Goal: Task Accomplishment & Management: Manage account settings

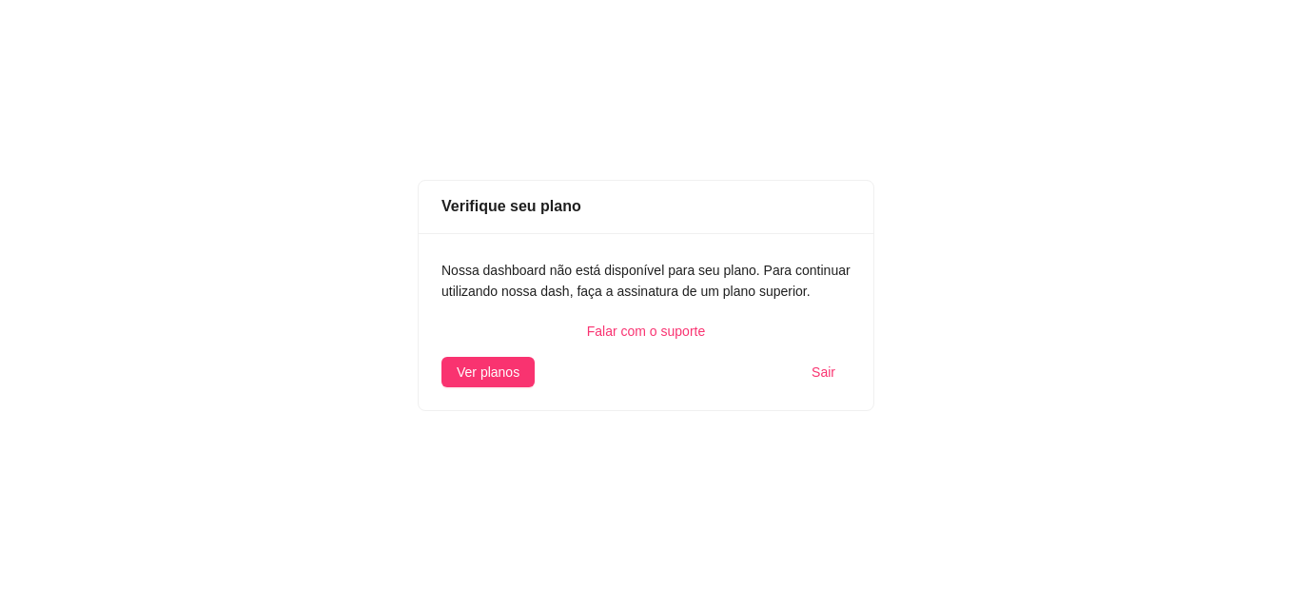
click at [188, 80] on div "Verifique seu plano Nossa dashboard não está disponível para seu plano. Para co…" at bounding box center [646, 295] width 1292 height 590
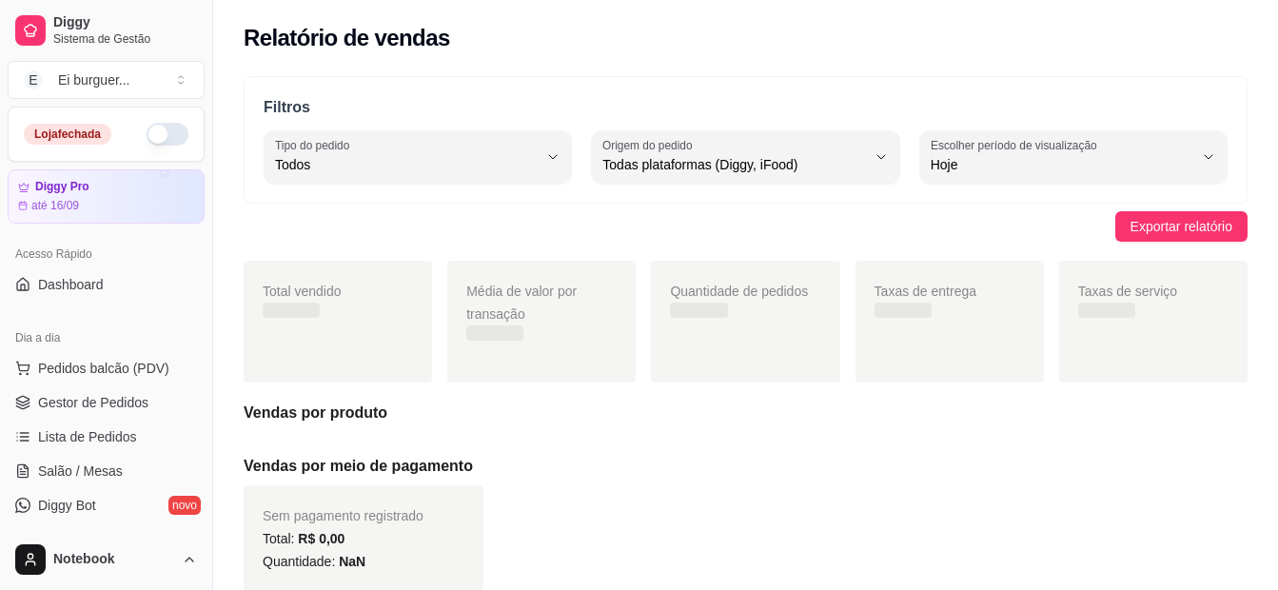
select select "ALL"
select select "0"
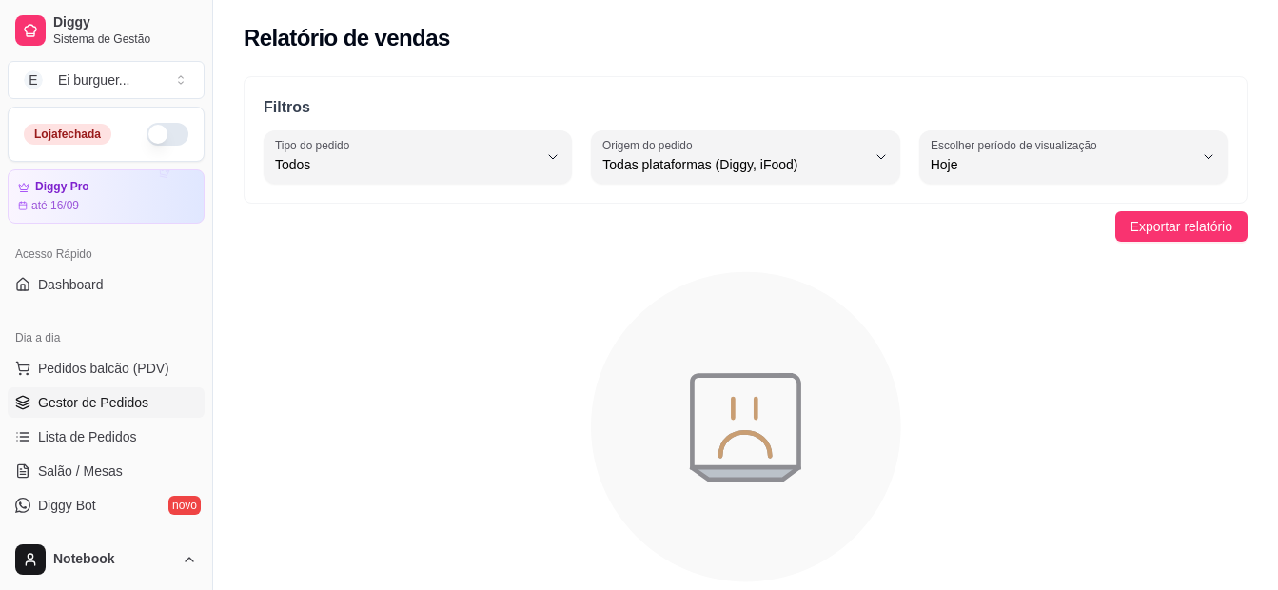
click at [66, 402] on span "Gestor de Pedidos" at bounding box center [93, 402] width 110 height 19
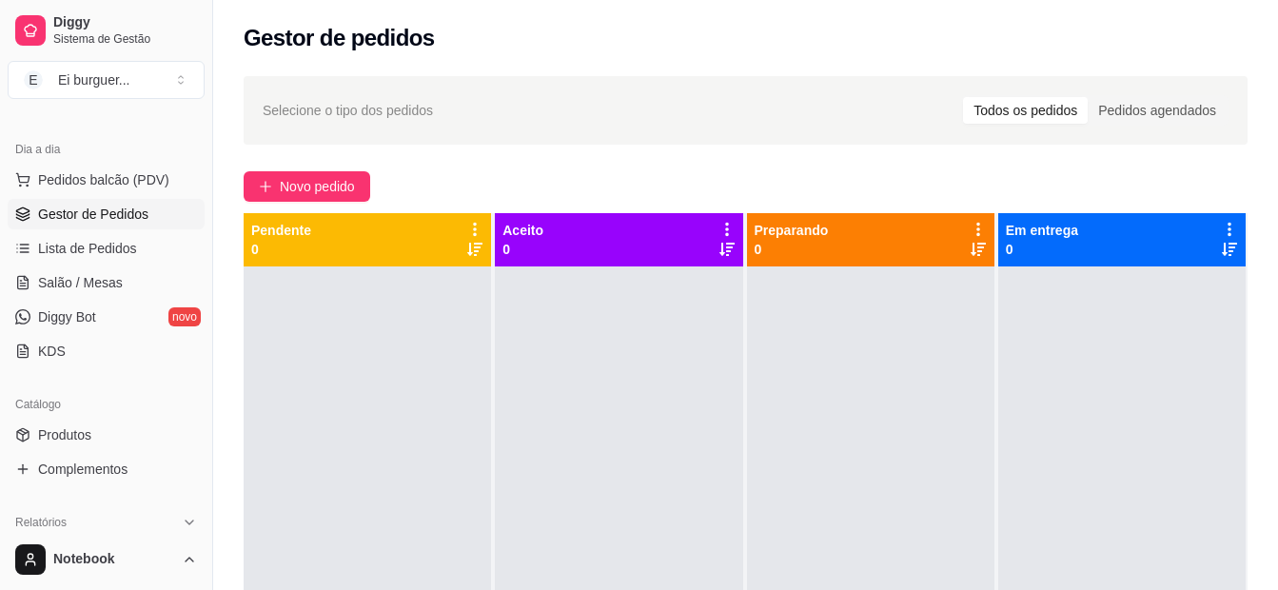
scroll to position [285, 0]
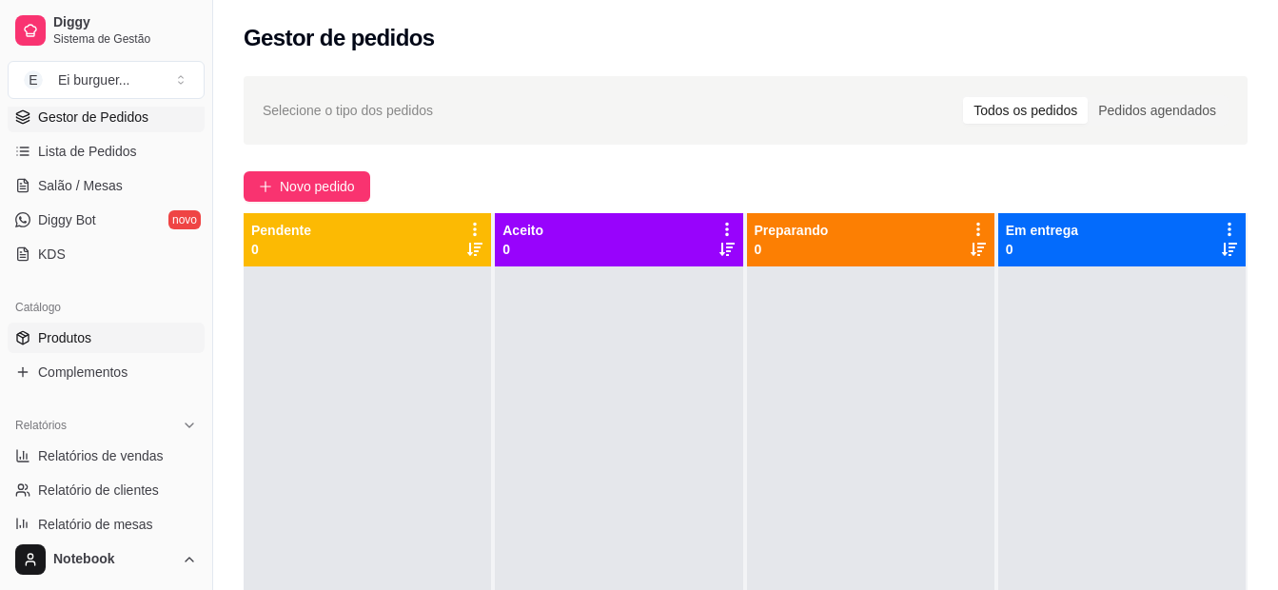
click at [77, 335] on span "Produtos" at bounding box center [64, 337] width 53 height 19
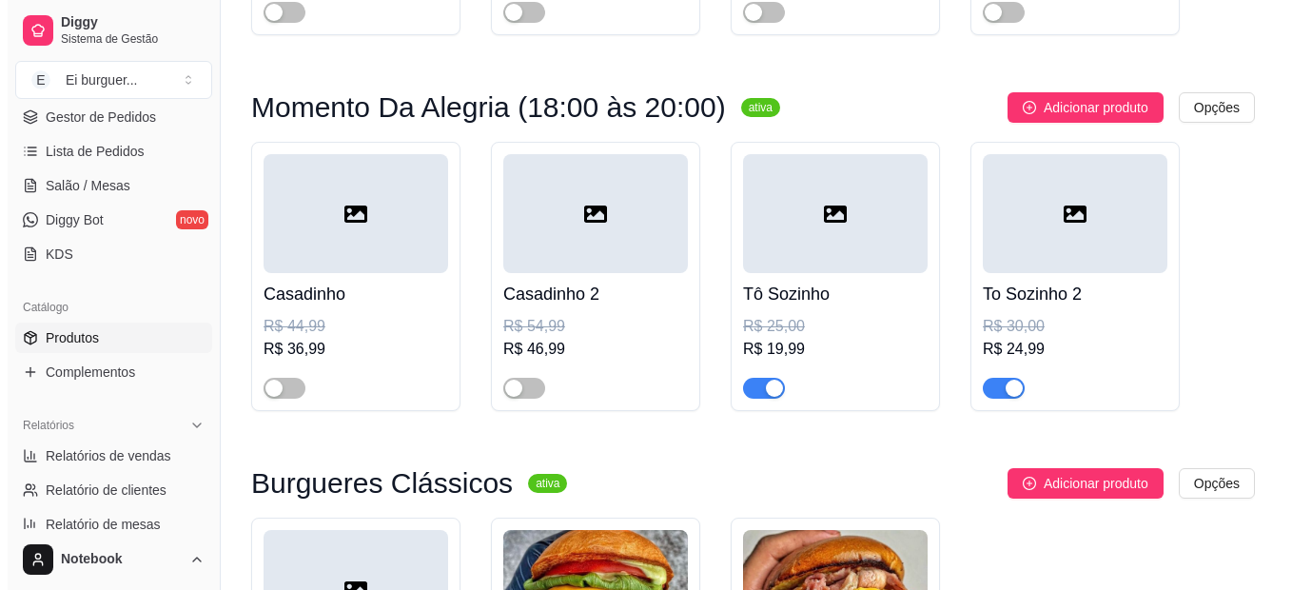
scroll to position [476, 0]
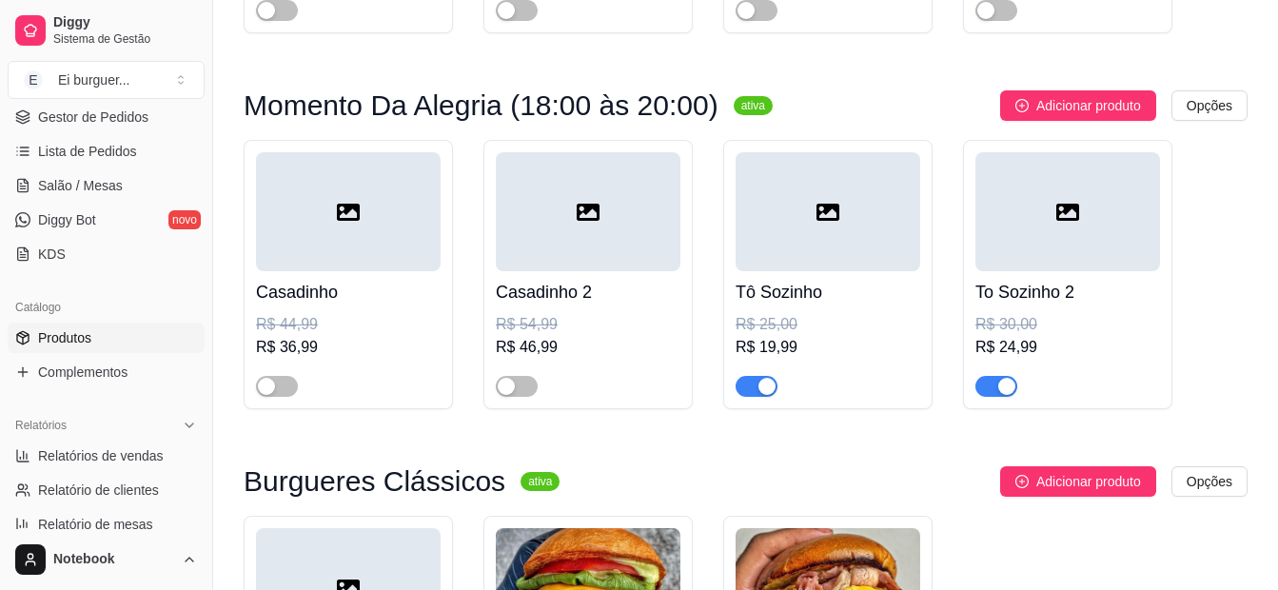
click at [767, 386] on div "button" at bounding box center [766, 386] width 17 height 17
click at [1001, 382] on div "button" at bounding box center [1006, 386] width 17 height 17
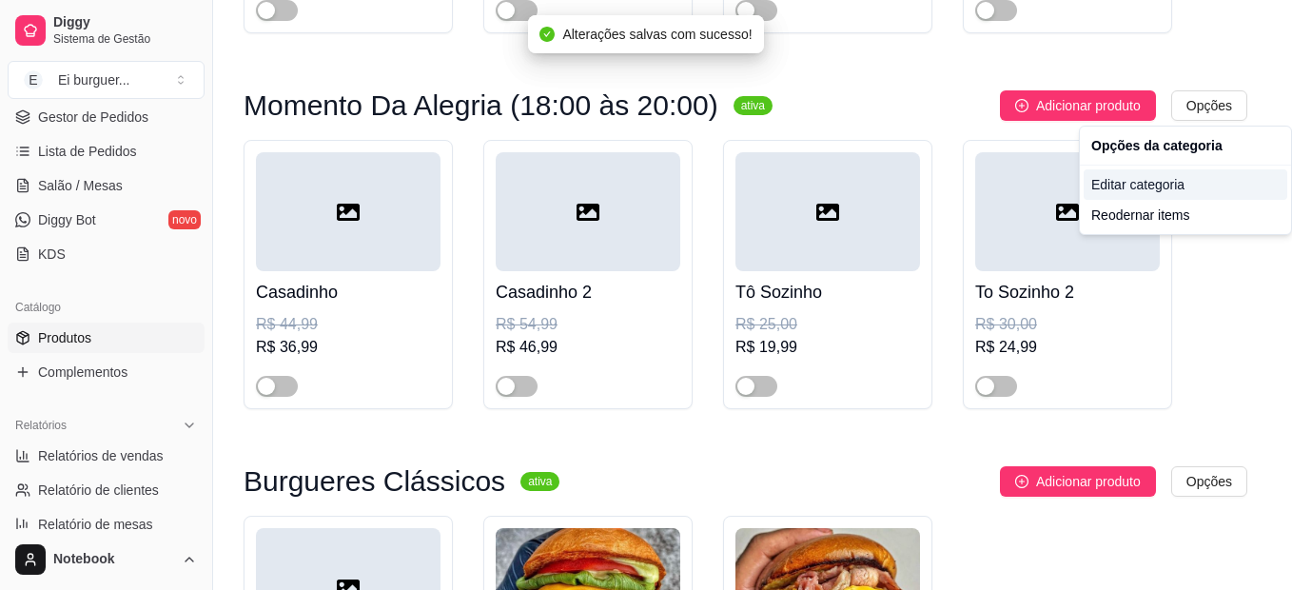
click at [1129, 173] on div "Editar categoria" at bounding box center [1186, 184] width 204 height 30
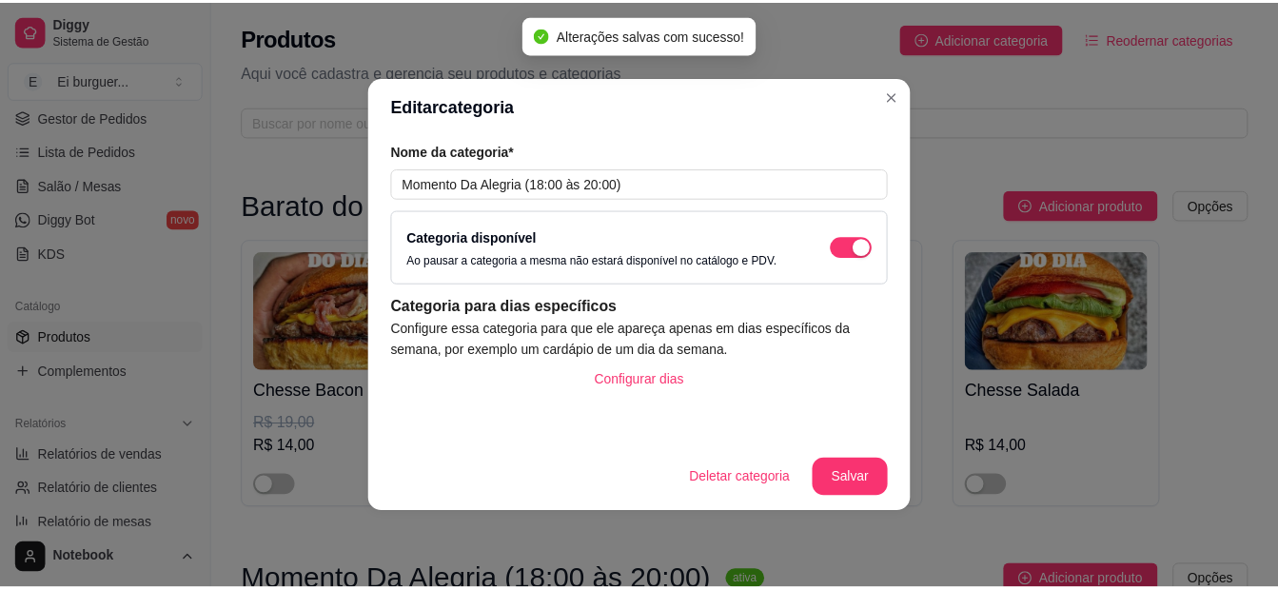
scroll to position [8, 0]
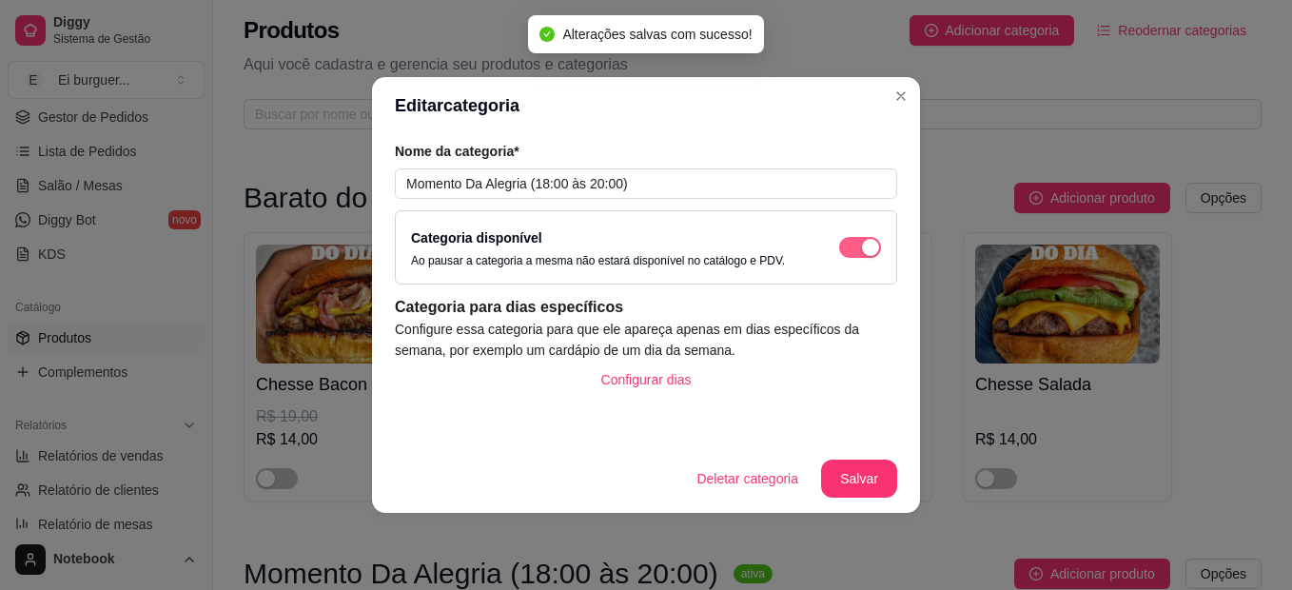
click at [861, 244] on button "button" at bounding box center [860, 247] width 42 height 21
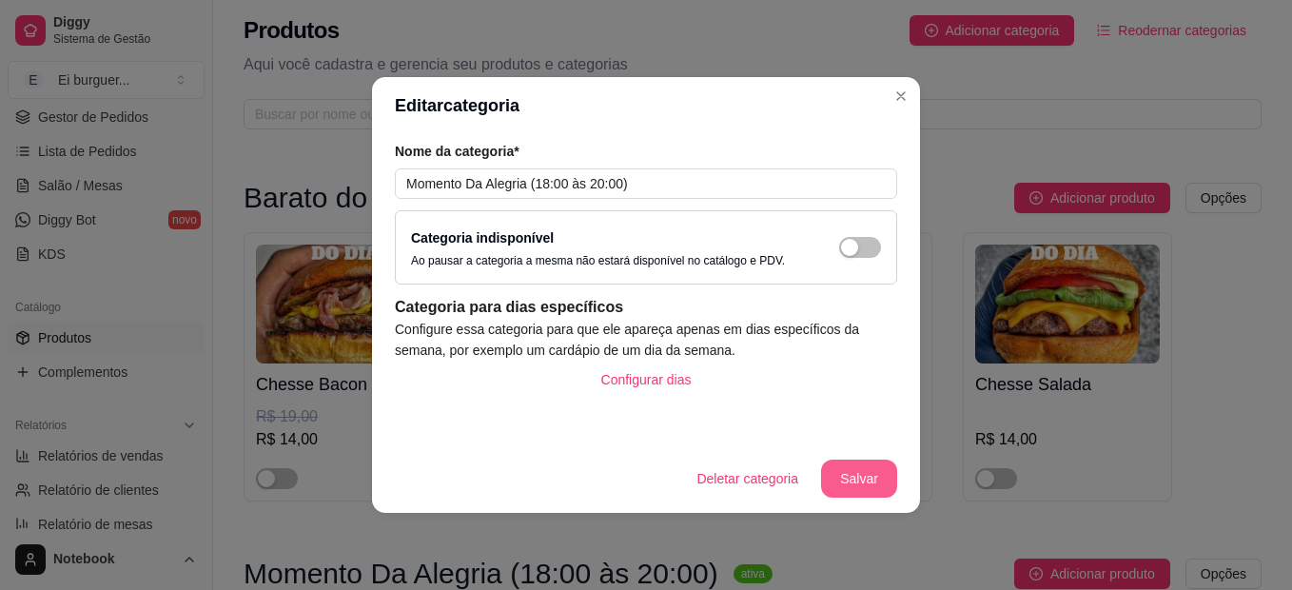
click at [855, 487] on button "Salvar" at bounding box center [859, 479] width 76 height 38
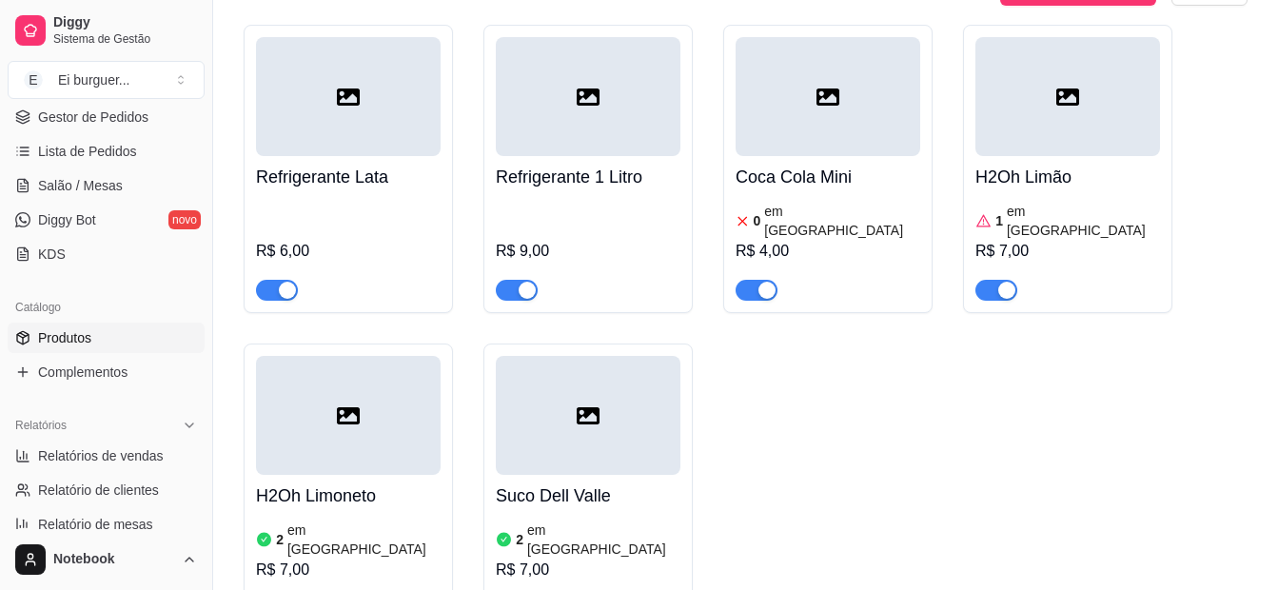
scroll to position [2386, 0]
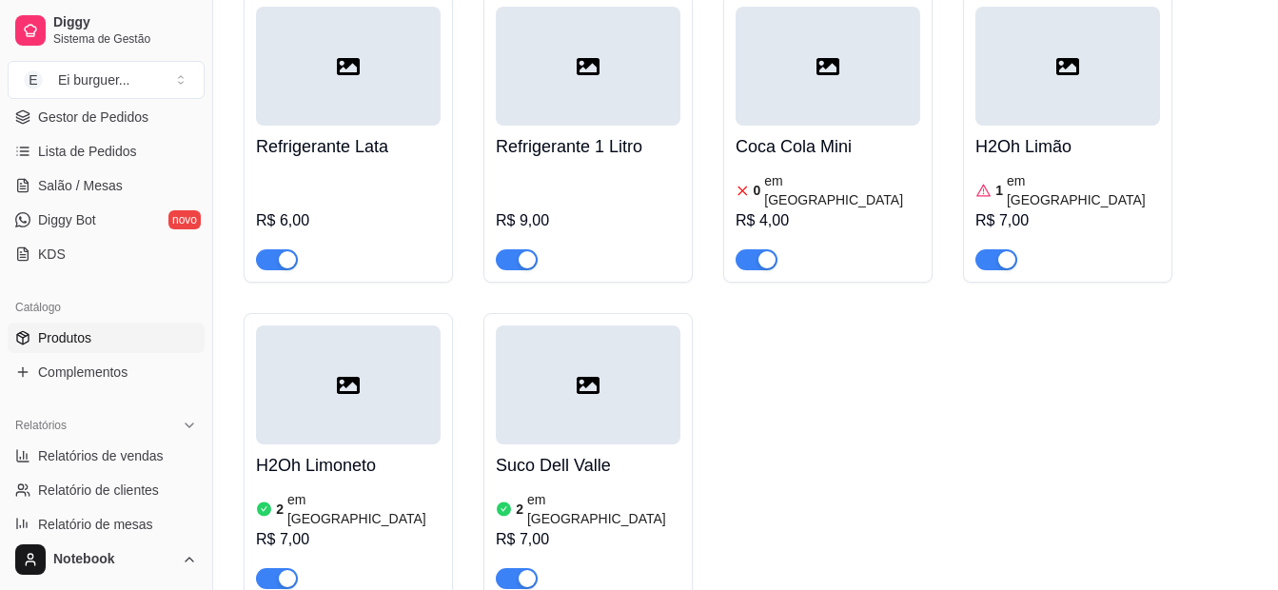
click at [787, 190] on article "em [GEOGRAPHIC_DATA]" at bounding box center [842, 190] width 156 height 38
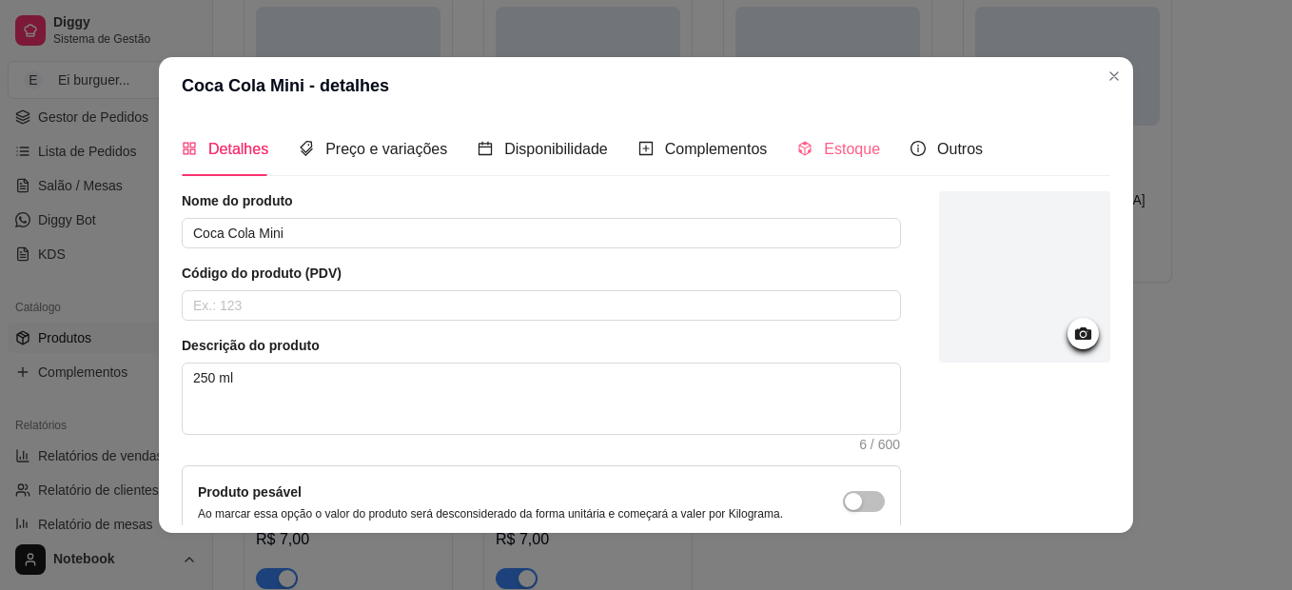
click at [826, 134] on div "Estoque" at bounding box center [838, 149] width 83 height 54
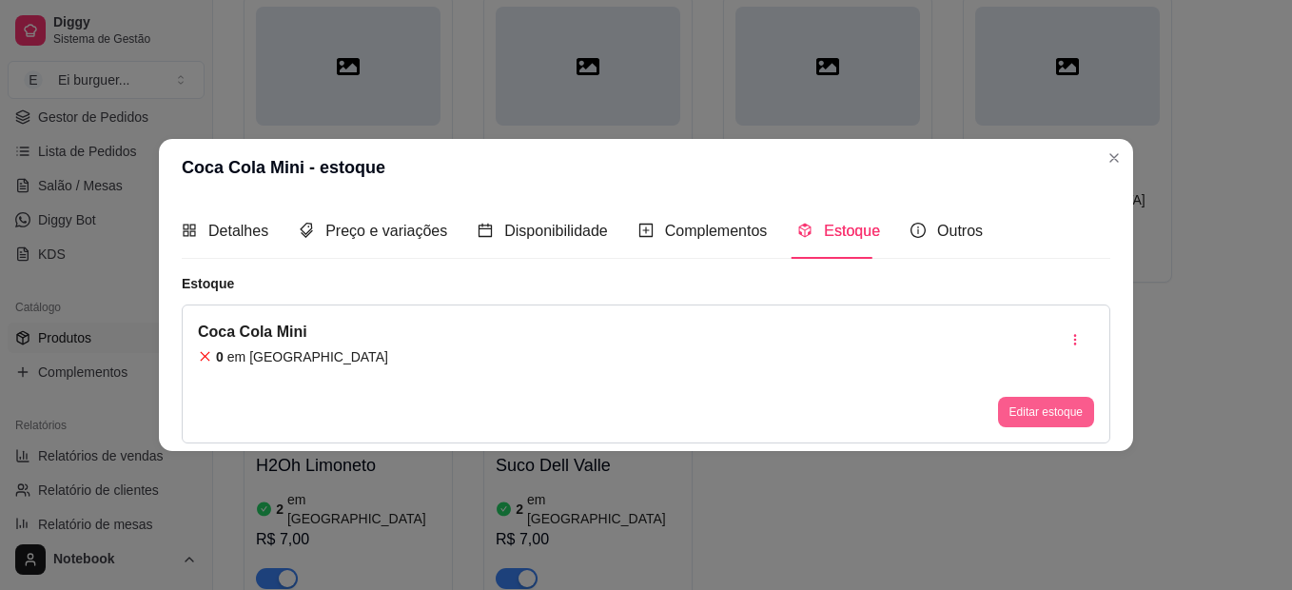
click at [1053, 413] on button "Editar estoque" at bounding box center [1046, 412] width 96 height 30
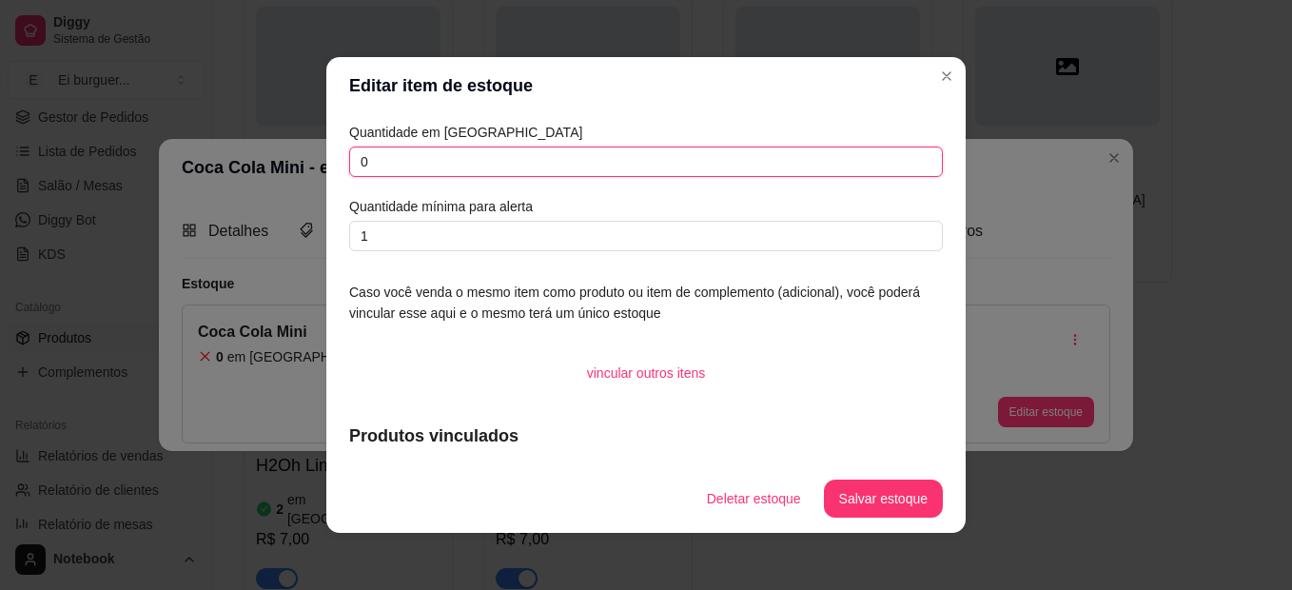
click at [460, 169] on input "0" at bounding box center [646, 162] width 594 height 30
type input "03"
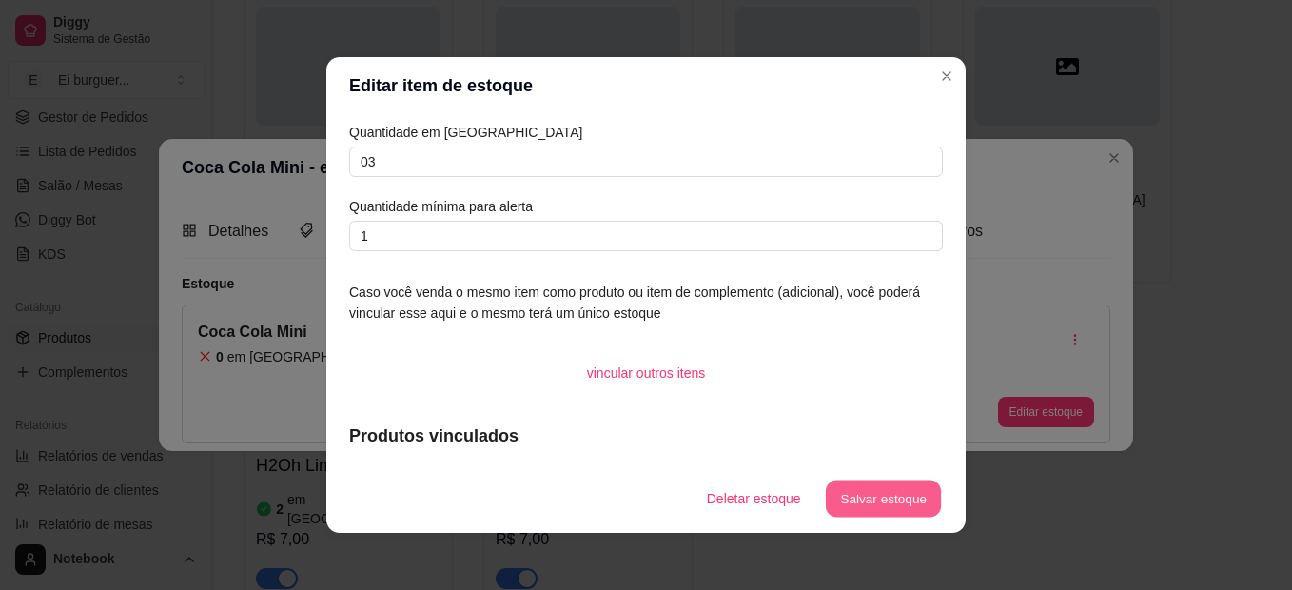
click at [875, 503] on button "Salvar estoque" at bounding box center [883, 498] width 116 height 37
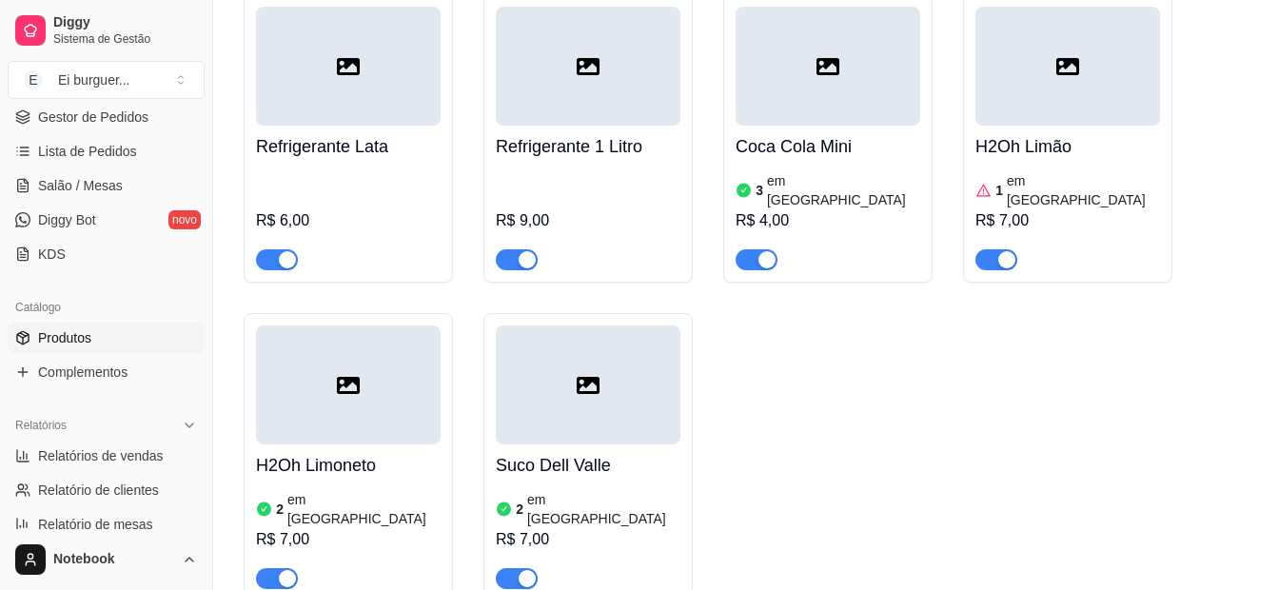
click at [1031, 185] on article "em [GEOGRAPHIC_DATA]" at bounding box center [1083, 190] width 153 height 38
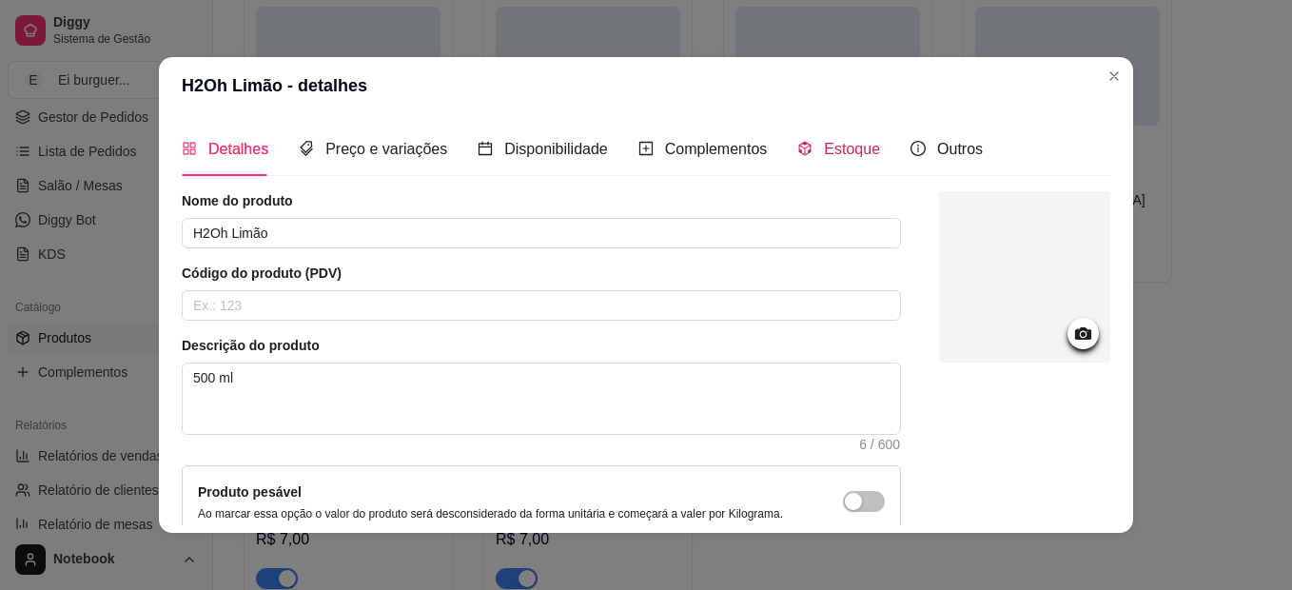
click at [800, 138] on div "Estoque" at bounding box center [838, 149] width 83 height 24
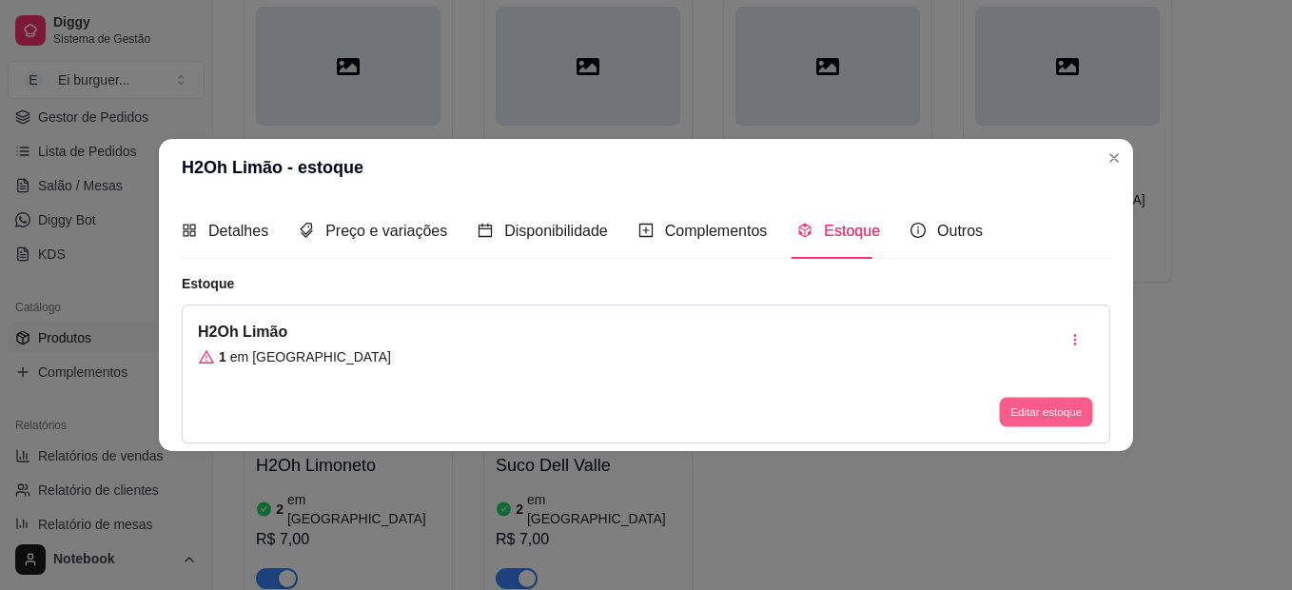
click at [1034, 410] on button "Editar estoque" at bounding box center [1045, 411] width 93 height 29
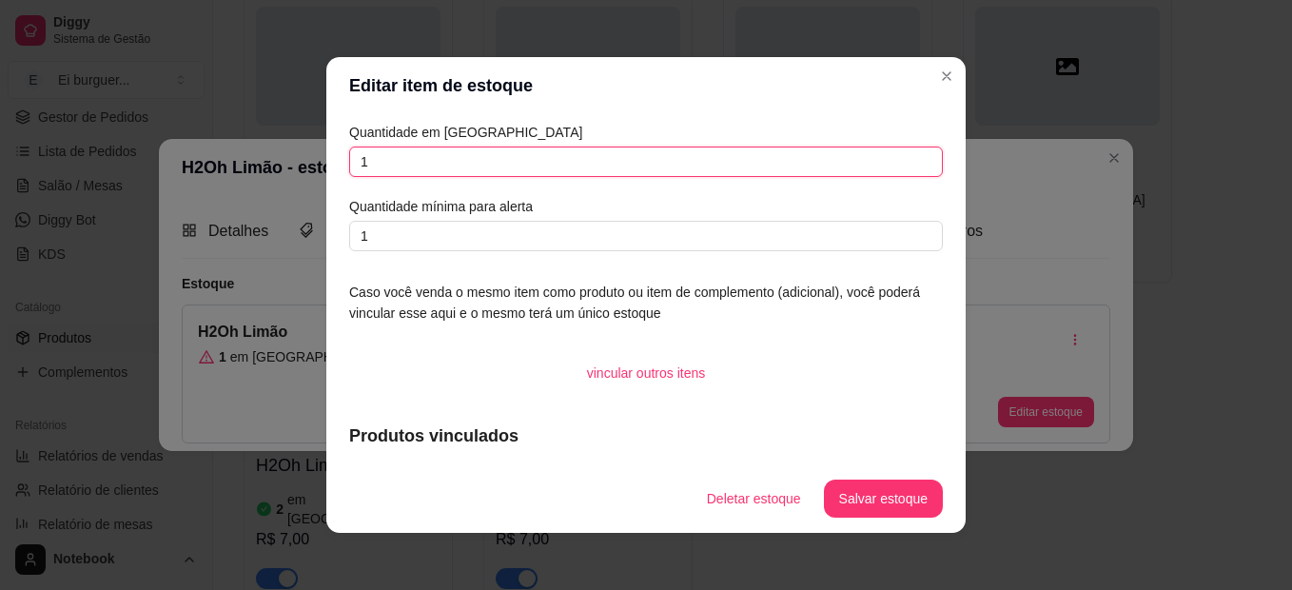
click at [446, 165] on input "1" at bounding box center [646, 162] width 594 height 30
type input "2"
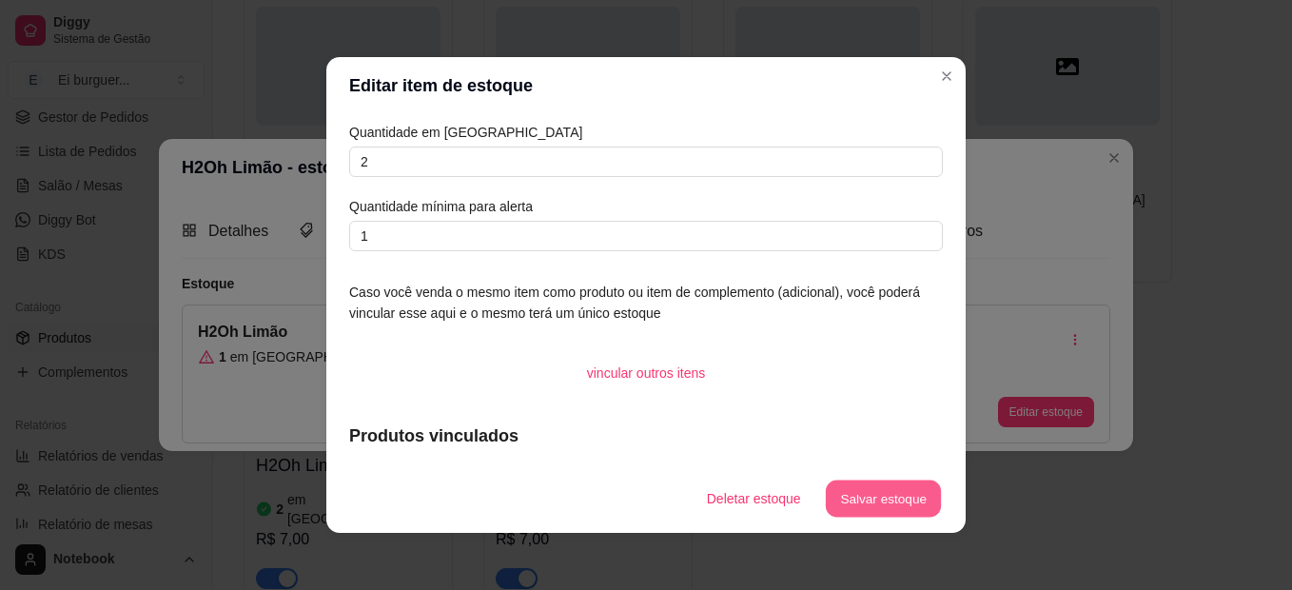
click at [884, 487] on button "Salvar estoque" at bounding box center [883, 498] width 116 height 37
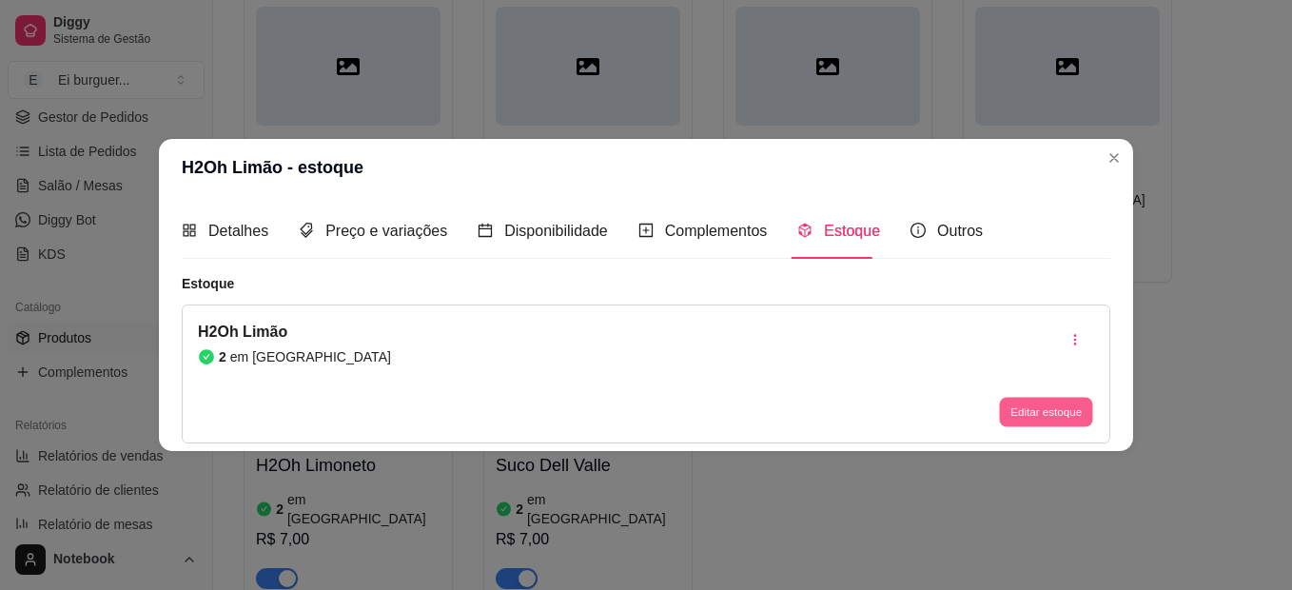
click at [1069, 418] on button "Editar estoque" at bounding box center [1045, 411] width 93 height 29
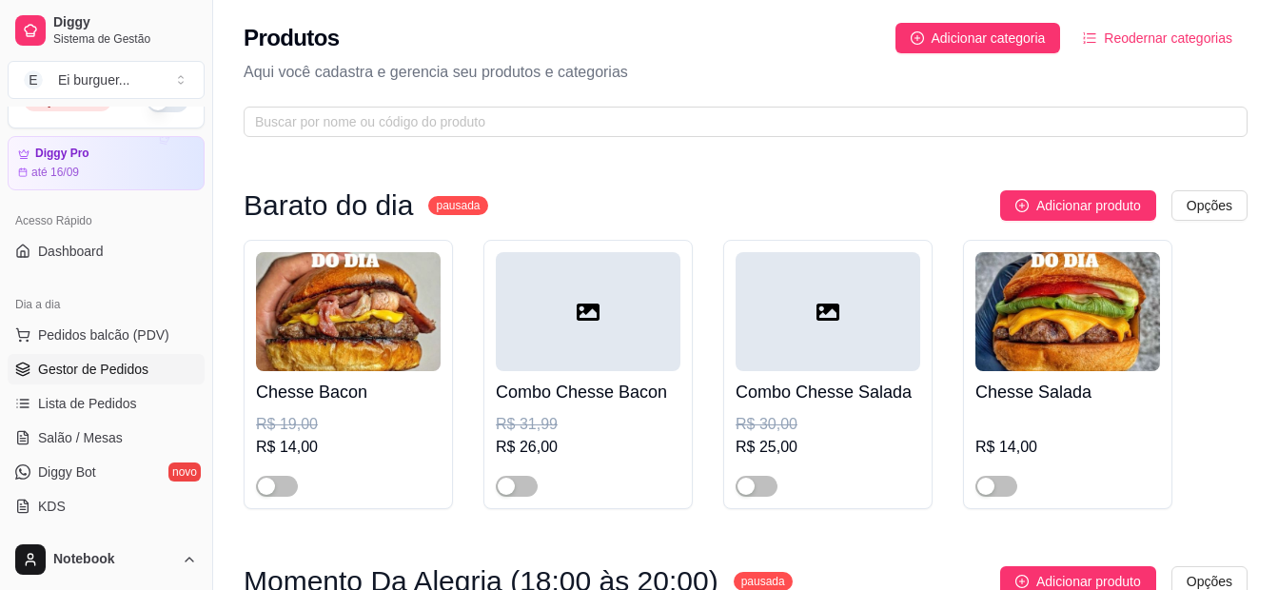
scroll to position [0, 0]
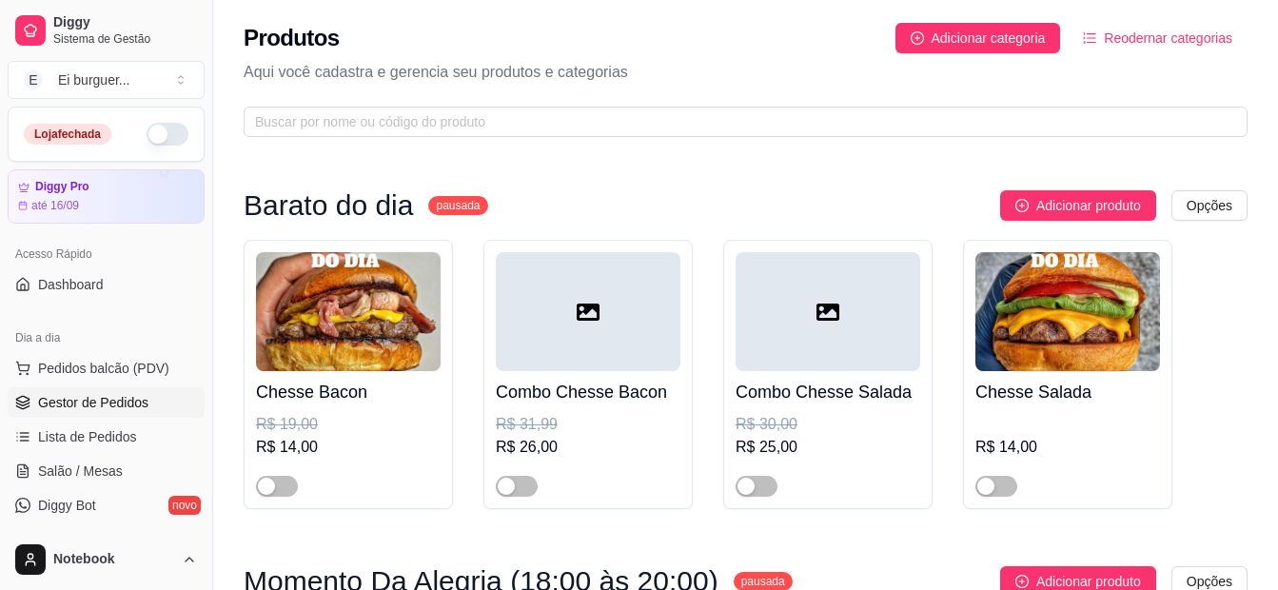
click at [117, 401] on span "Gestor de Pedidos" at bounding box center [93, 402] width 110 height 19
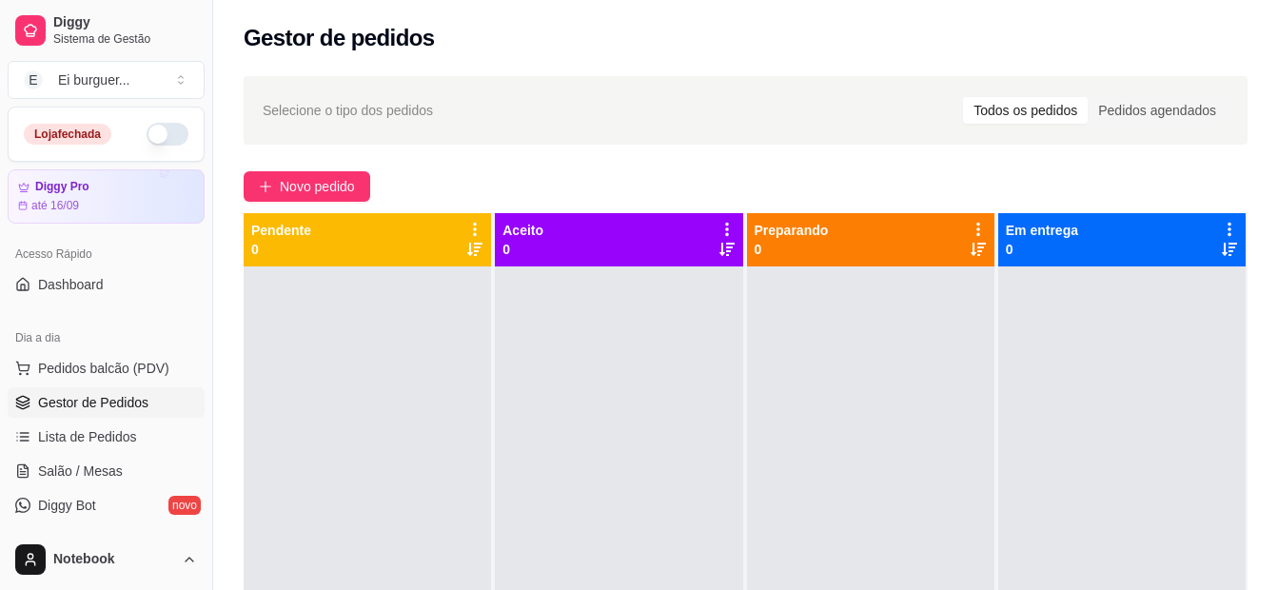
click at [698, 530] on div at bounding box center [618, 561] width 247 height 590
drag, startPoint x: 593, startPoint y: 536, endPoint x: 581, endPoint y: 531, distance: 12.4
click at [593, 536] on div at bounding box center [618, 561] width 247 height 590
click at [147, 139] on button "button" at bounding box center [168, 134] width 42 height 23
click at [950, 501] on div at bounding box center [870, 561] width 247 height 590
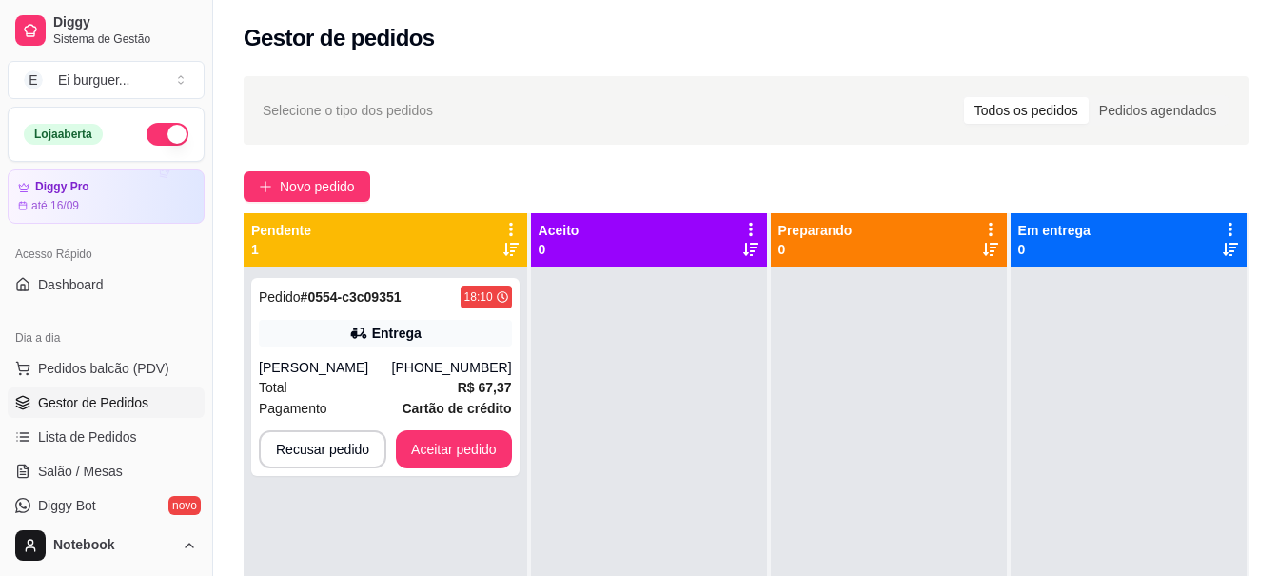
click at [531, 489] on div at bounding box center [649, 554] width 236 height 576
click at [477, 444] on button "Aceitar pedido" at bounding box center [454, 449] width 116 height 38
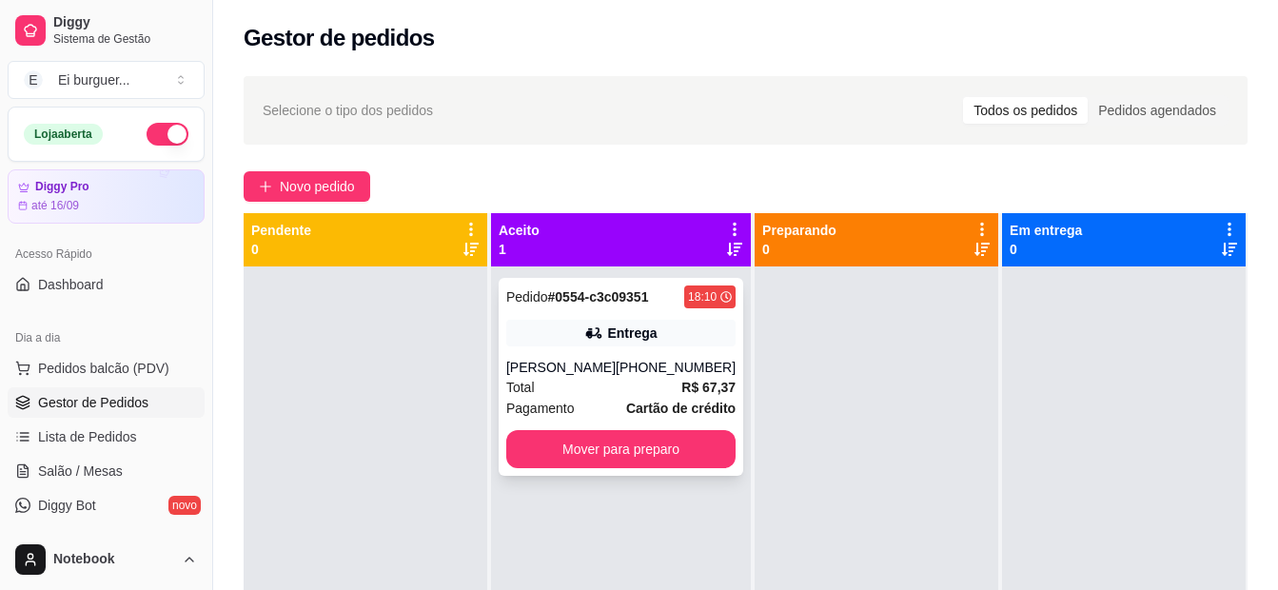
click at [523, 352] on div "Pedido # 0554-c3c09351 18:10 Entrega [PERSON_NAME] [PHONE_NUMBER] Total R$ 67,3…" at bounding box center [621, 377] width 245 height 198
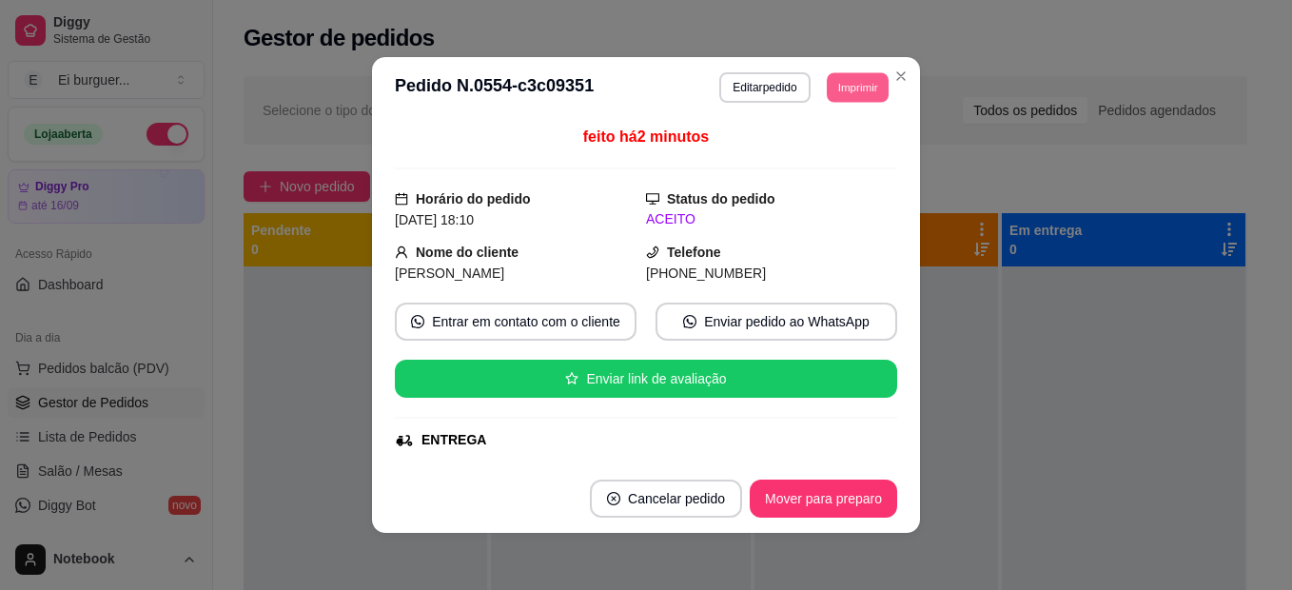
click at [855, 91] on button "Imprimir" at bounding box center [858, 86] width 62 height 29
click at [844, 155] on button "IMPRESSORA" at bounding box center [815, 154] width 138 height 30
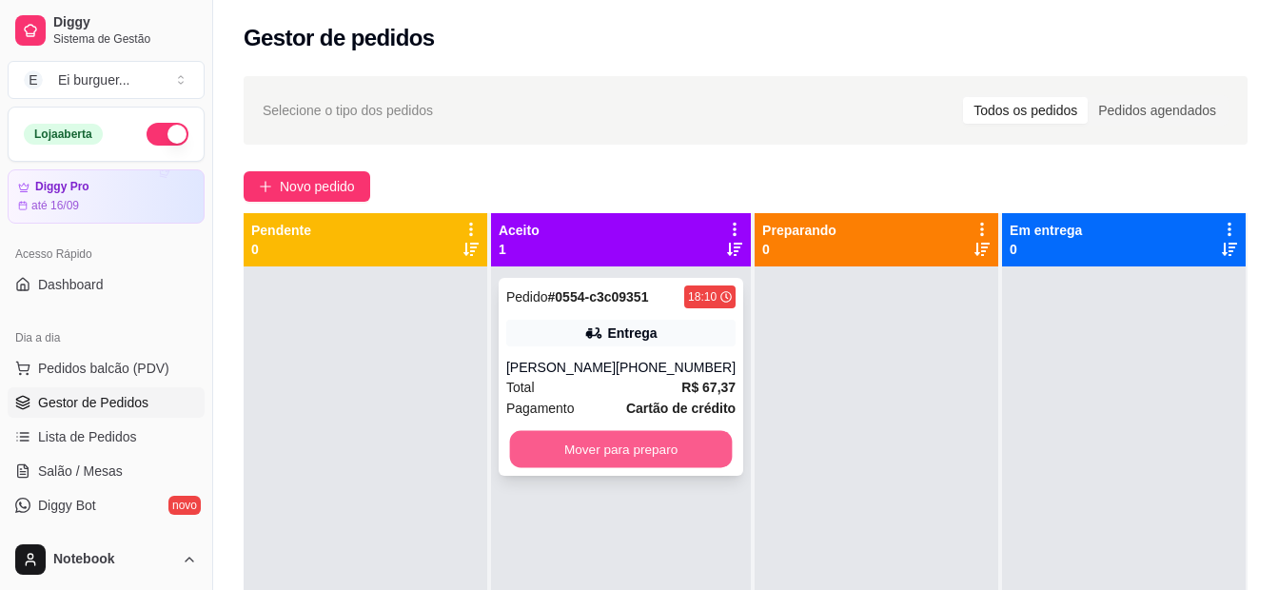
click at [695, 449] on button "Mover para preparo" at bounding box center [621, 449] width 223 height 37
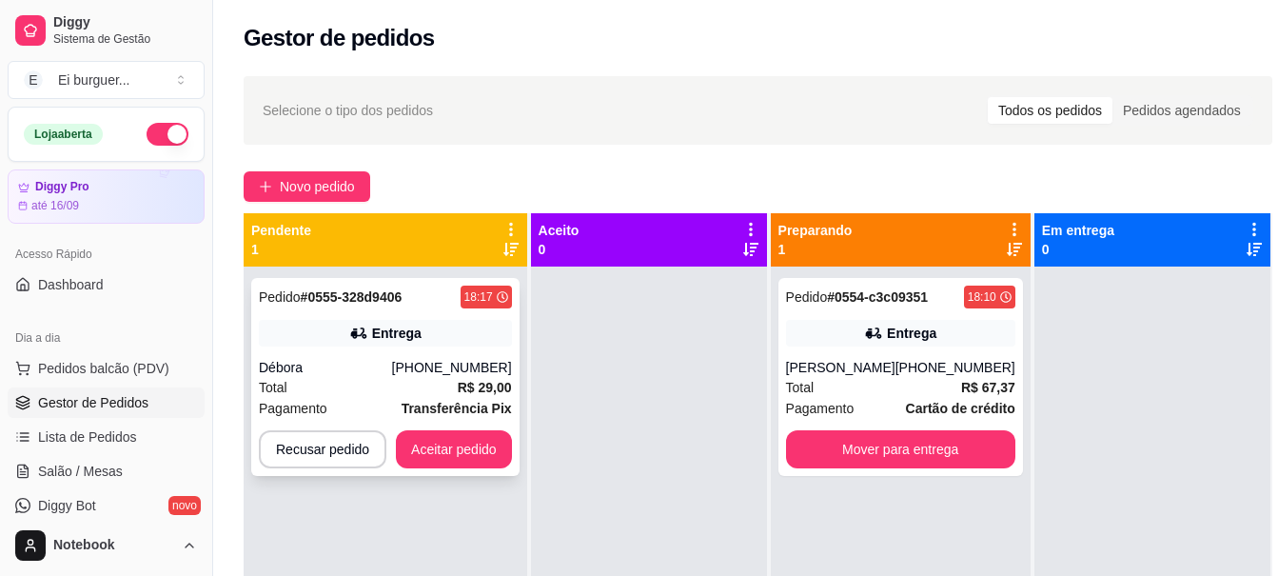
drag, startPoint x: 593, startPoint y: 455, endPoint x: 499, endPoint y: 459, distance: 93.3
click at [588, 451] on div at bounding box center [649, 554] width 236 height 576
click at [402, 342] on div "Entrega" at bounding box center [396, 332] width 49 height 19
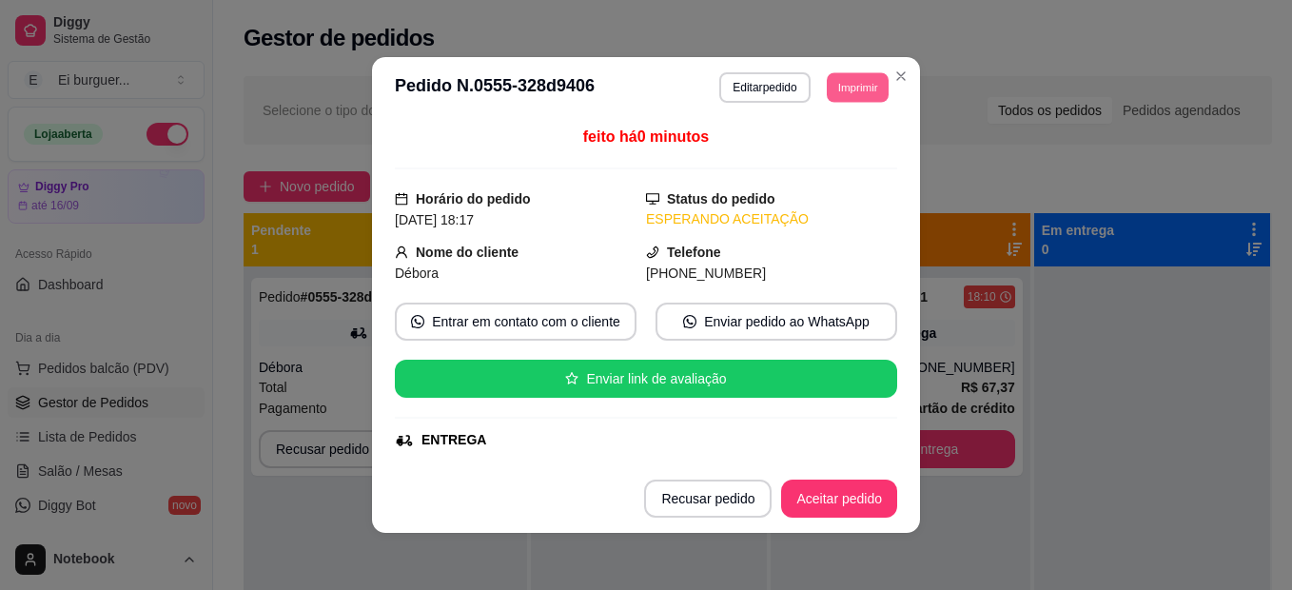
click at [848, 82] on button "Imprimir" at bounding box center [858, 86] width 62 height 29
click at [834, 166] on button "IMPRESSORA" at bounding box center [815, 154] width 138 height 30
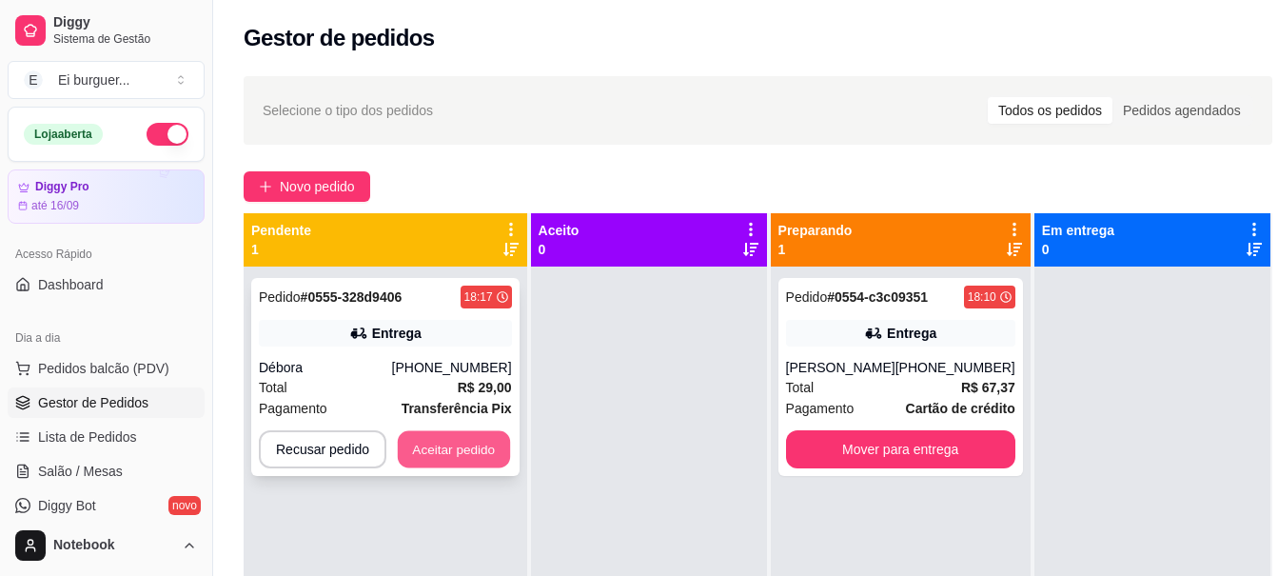
click at [496, 445] on button "Aceitar pedido" at bounding box center [454, 449] width 112 height 37
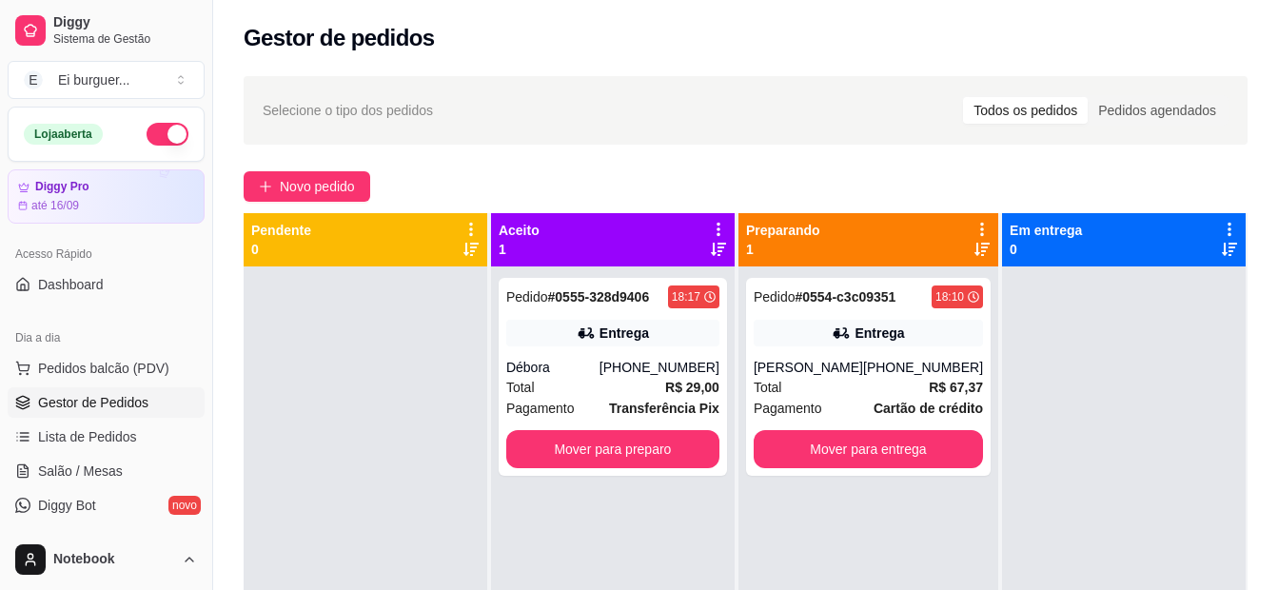
drag, startPoint x: 395, startPoint y: 509, endPoint x: 499, endPoint y: 540, distance: 109.3
click at [431, 520] on div at bounding box center [366, 561] width 244 height 590
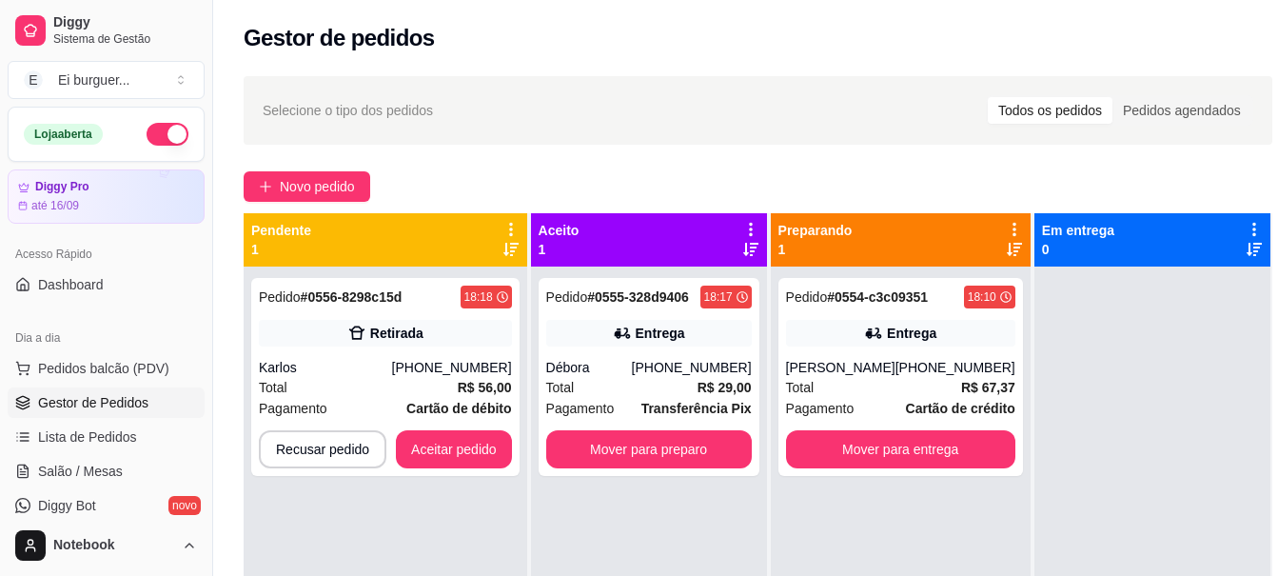
click at [476, 497] on div "Pedido # 0556-8298c15d 18:18 Retirada Karlos [PHONE_NUMBER] Total R$ 56,00 Paga…" at bounding box center [386, 554] width 284 height 576
click at [496, 452] on button "Aceitar pedido" at bounding box center [454, 449] width 116 height 38
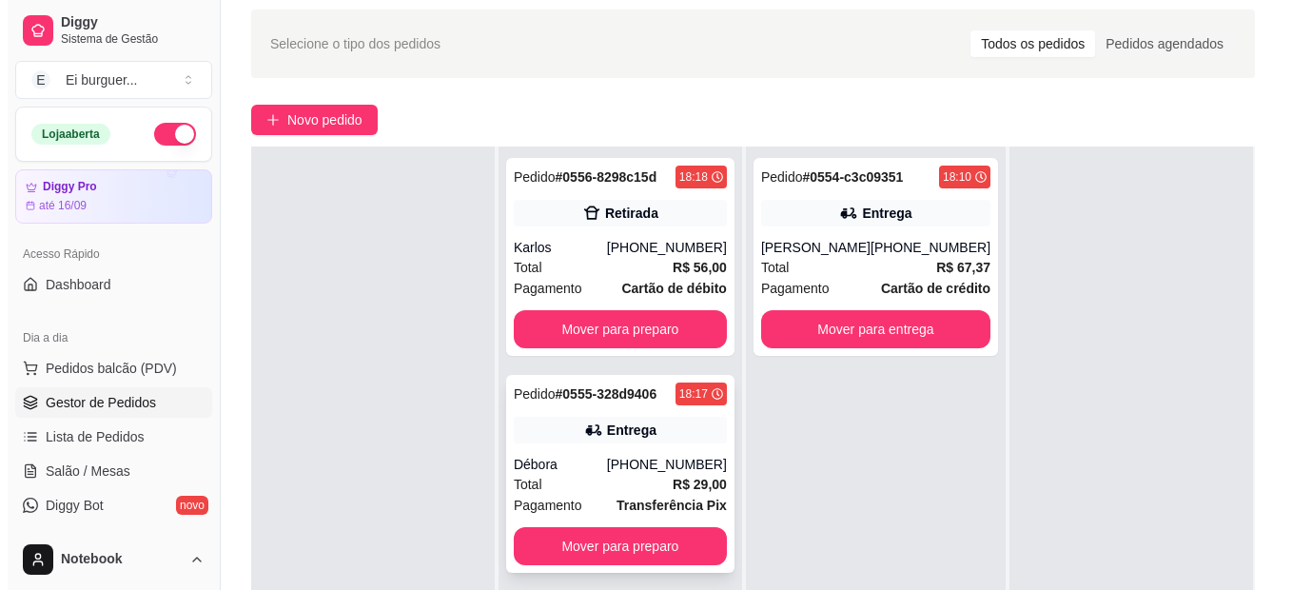
scroll to position [95, 0]
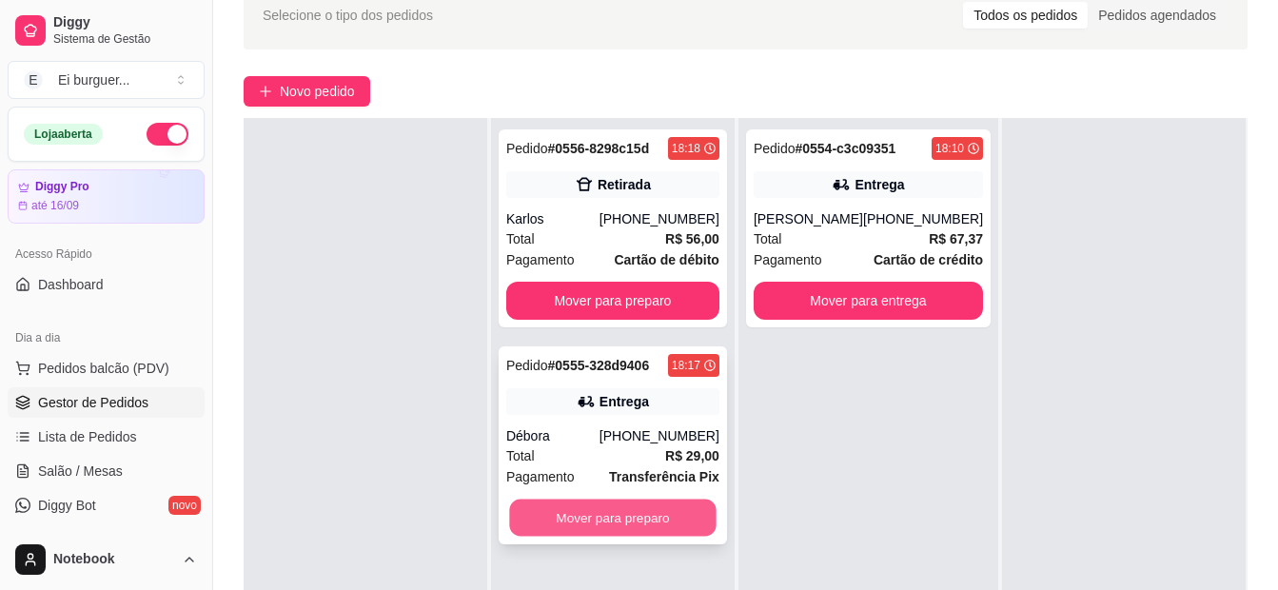
click at [656, 524] on button "Mover para preparo" at bounding box center [612, 517] width 206 height 37
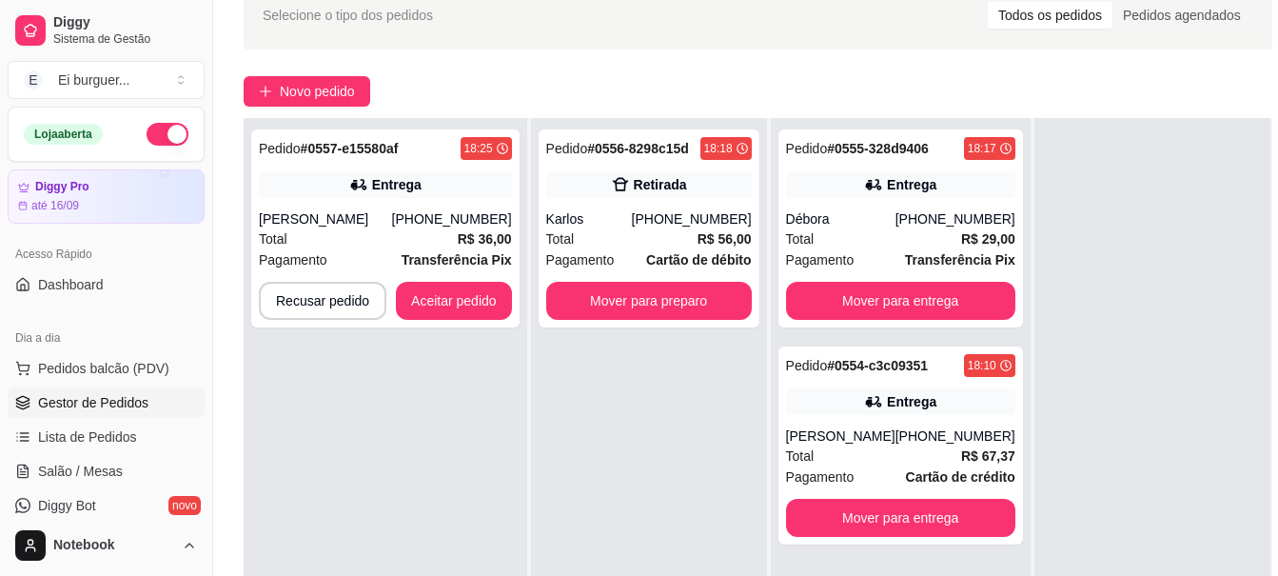
drag, startPoint x: 585, startPoint y: 375, endPoint x: 607, endPoint y: 354, distance: 30.3
click at [585, 375] on div "Pedido # 0556-8298c15d 18:18 Retirada Karlos [PHONE_NUMBER] Total R$ 56,00 Paga…" at bounding box center [649, 406] width 236 height 576
click at [627, 315] on button "Mover para preparo" at bounding box center [649, 301] width 206 height 38
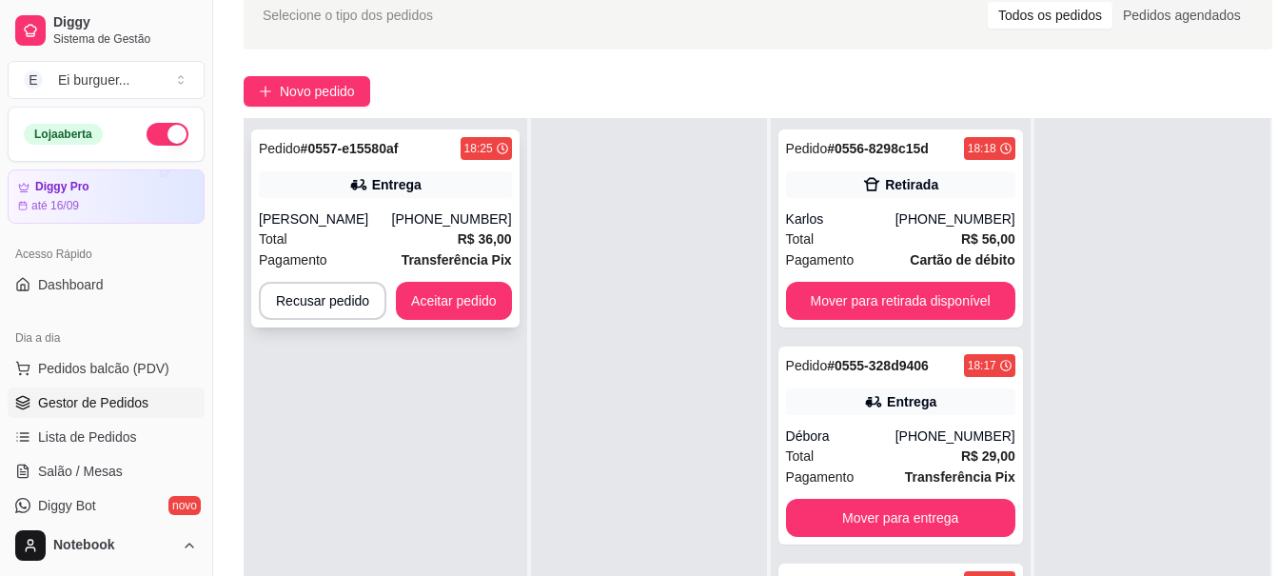
click at [410, 240] on div "Total R$ 36,00" at bounding box center [385, 238] width 253 height 21
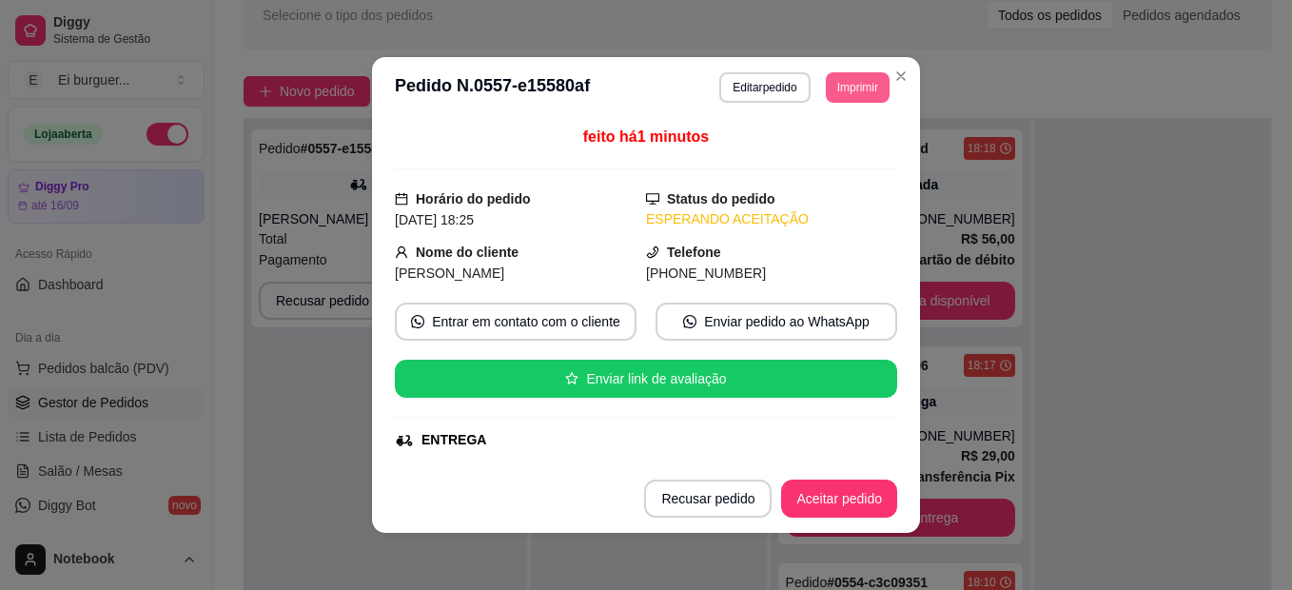
click at [826, 83] on button "Imprimir" at bounding box center [858, 87] width 64 height 30
click at [843, 93] on button "Imprimir" at bounding box center [858, 86] width 62 height 29
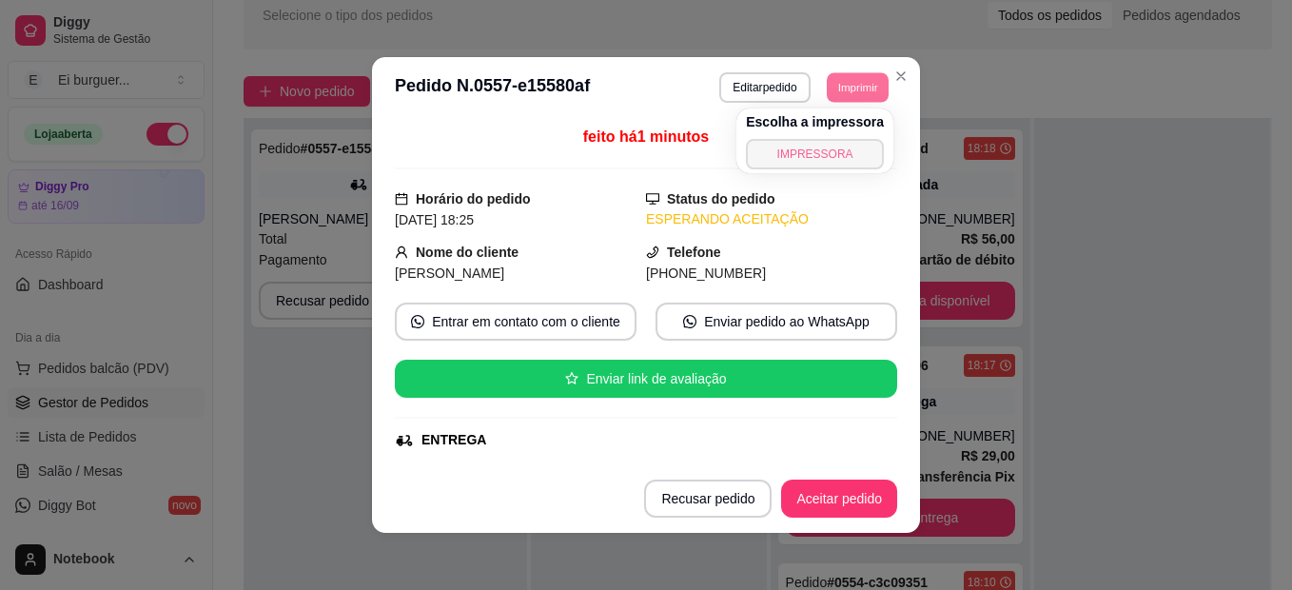
click at [819, 154] on button "IMPRESSORA" at bounding box center [815, 154] width 138 height 30
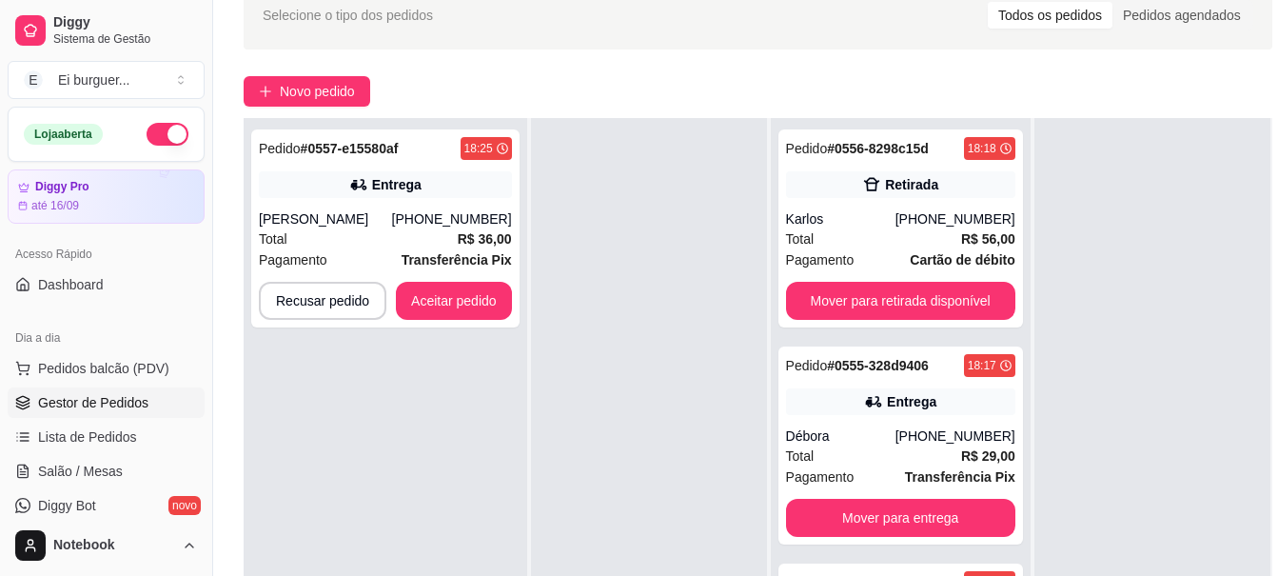
click at [585, 248] on div at bounding box center [649, 406] width 236 height 576
click at [442, 297] on button "Aceitar pedido" at bounding box center [454, 301] width 116 height 38
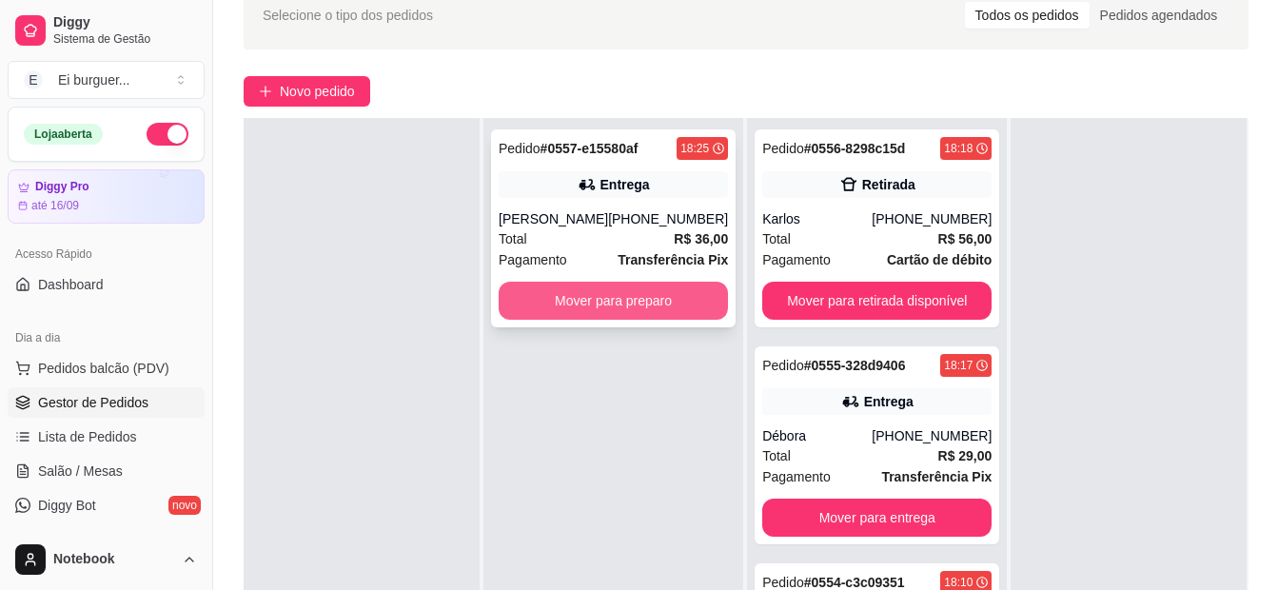
click at [562, 306] on button "Mover para preparo" at bounding box center [613, 301] width 229 height 38
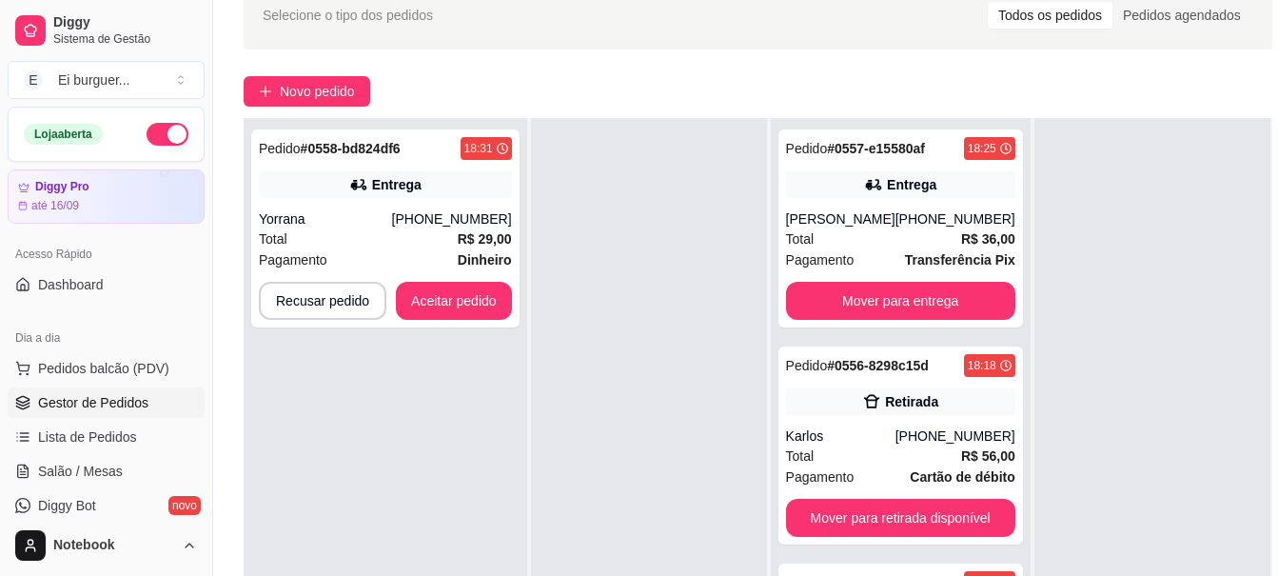
click at [634, 474] on div at bounding box center [649, 406] width 236 height 576
click at [414, 215] on div "[PHONE_NUMBER]" at bounding box center [452, 218] width 120 height 19
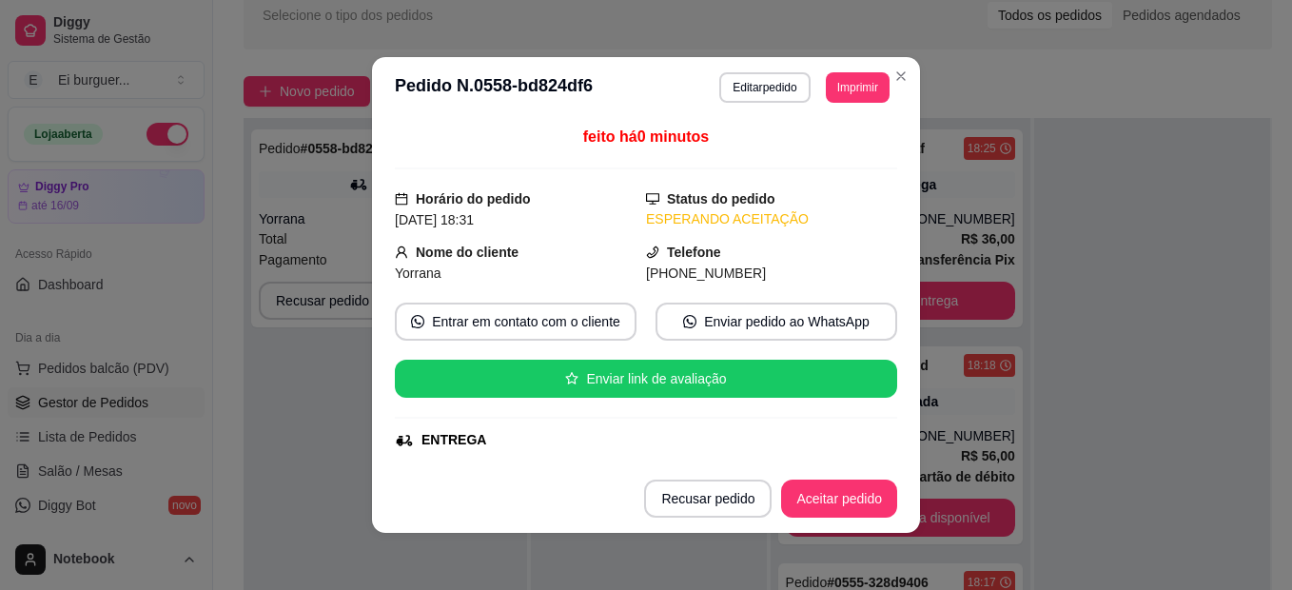
click at [821, 103] on header "**********" at bounding box center [646, 87] width 548 height 61
click at [831, 92] on button "Imprimir" at bounding box center [858, 86] width 62 height 29
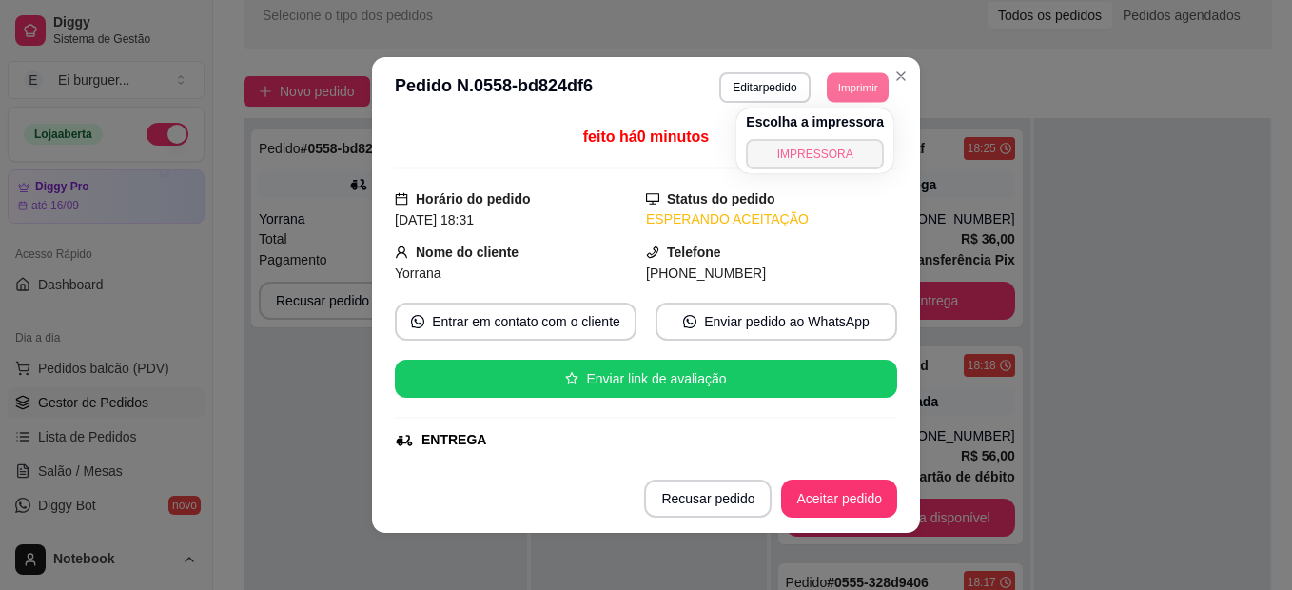
click at [842, 144] on button "IMPRESSORA" at bounding box center [815, 154] width 138 height 30
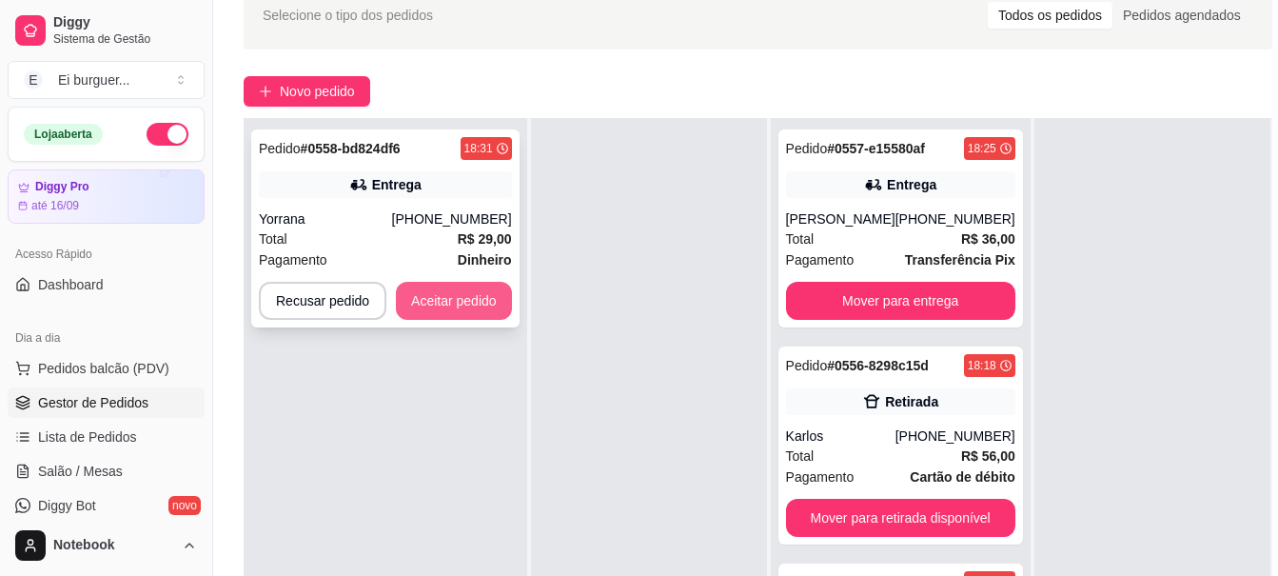
click at [449, 296] on button "Aceitar pedido" at bounding box center [454, 301] width 116 height 38
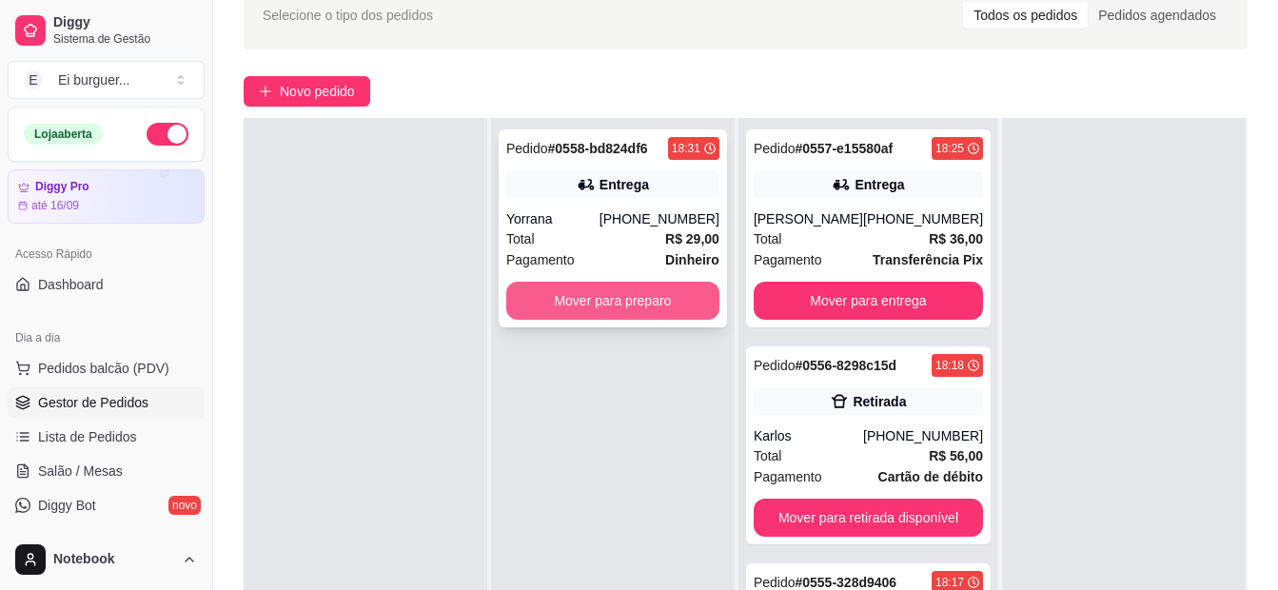
click at [607, 309] on button "Mover para preparo" at bounding box center [612, 301] width 213 height 38
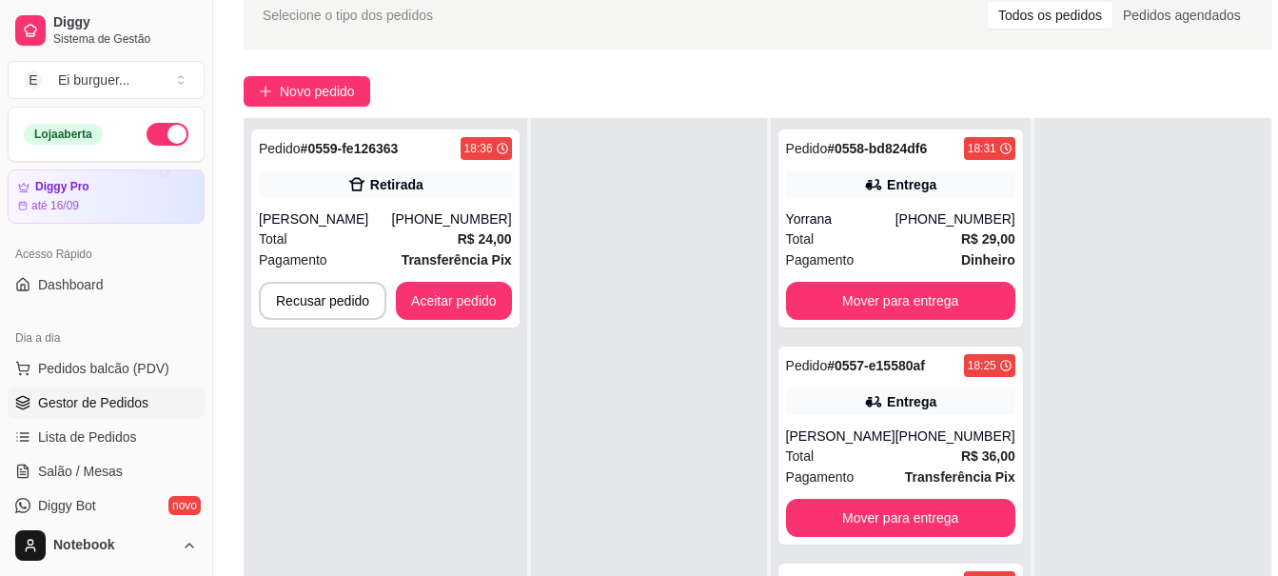
click at [329, 525] on div "Pedido # 0559-fe126363 18:36 Retirada [PERSON_NAME] [PHONE_NUMBER] Total R$ 24,…" at bounding box center [386, 406] width 284 height 576
click at [466, 306] on button "Aceitar pedido" at bounding box center [454, 301] width 112 height 37
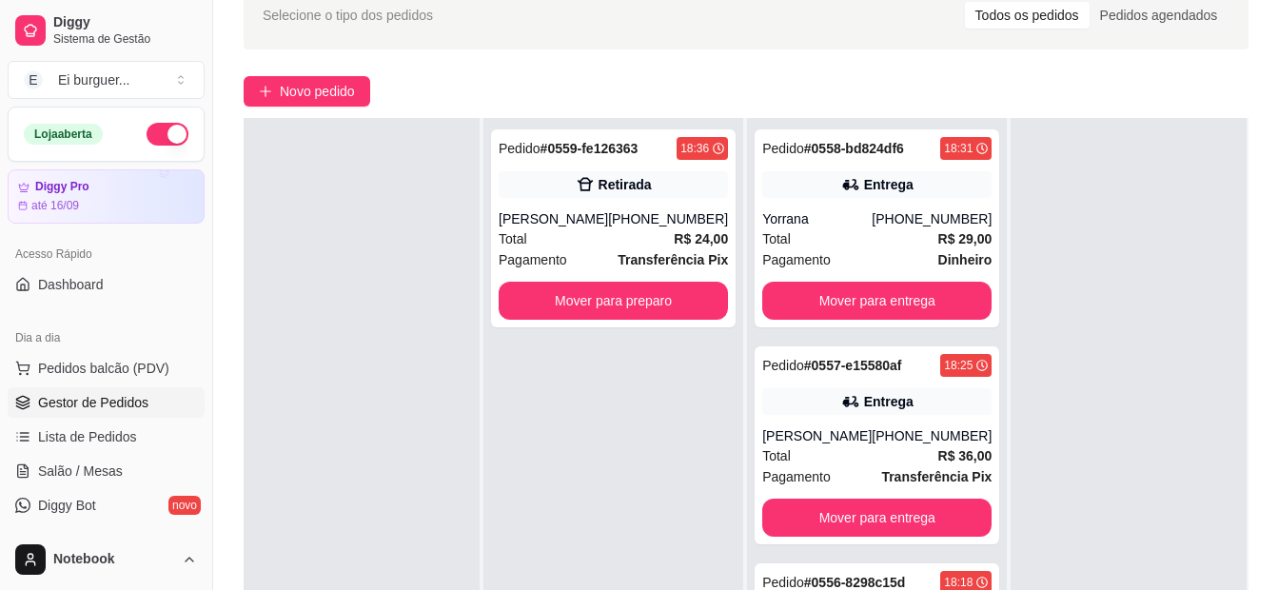
click at [603, 517] on div "Pedido # 0559-fe126363 18:36 Retirada Rayane Guedes [PHONE_NUMBER] Total R$ 24,…" at bounding box center [613, 413] width 260 height 590
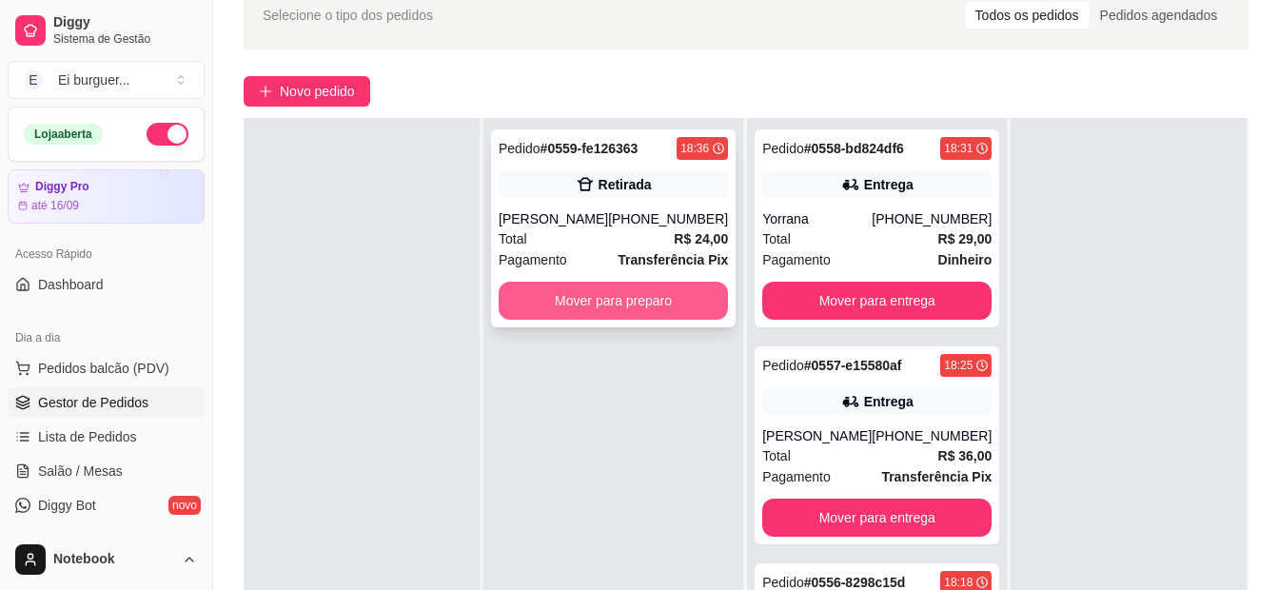
click at [627, 285] on button "Mover para preparo" at bounding box center [613, 301] width 229 height 38
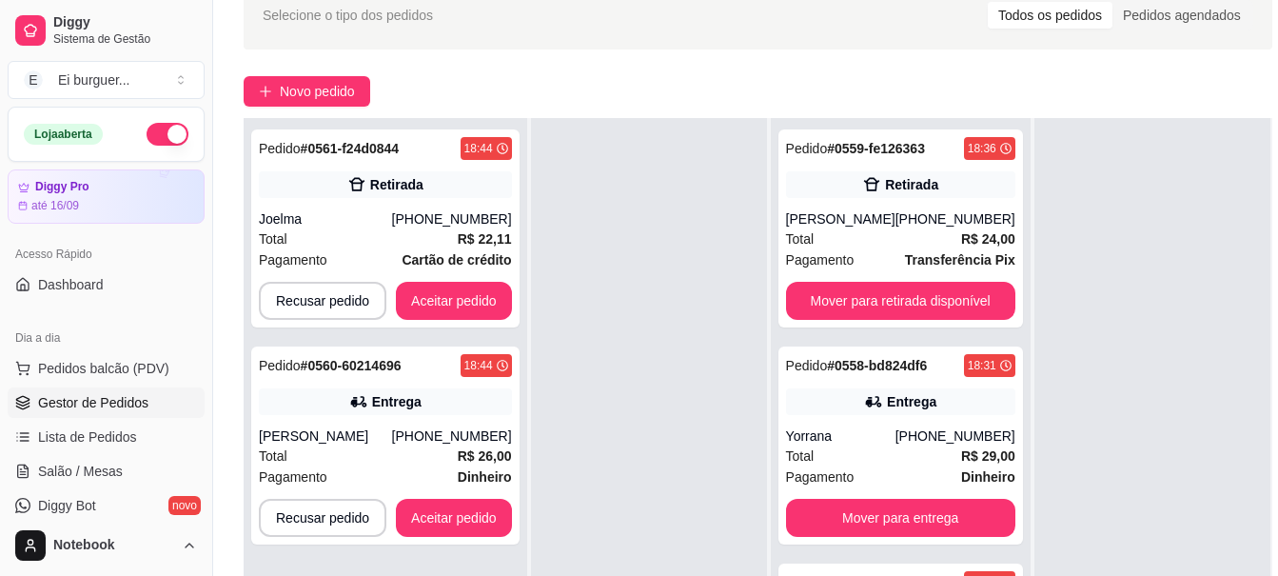
click at [638, 314] on div at bounding box center [649, 406] width 236 height 576
click at [451, 408] on div "Entrega" at bounding box center [385, 401] width 253 height 27
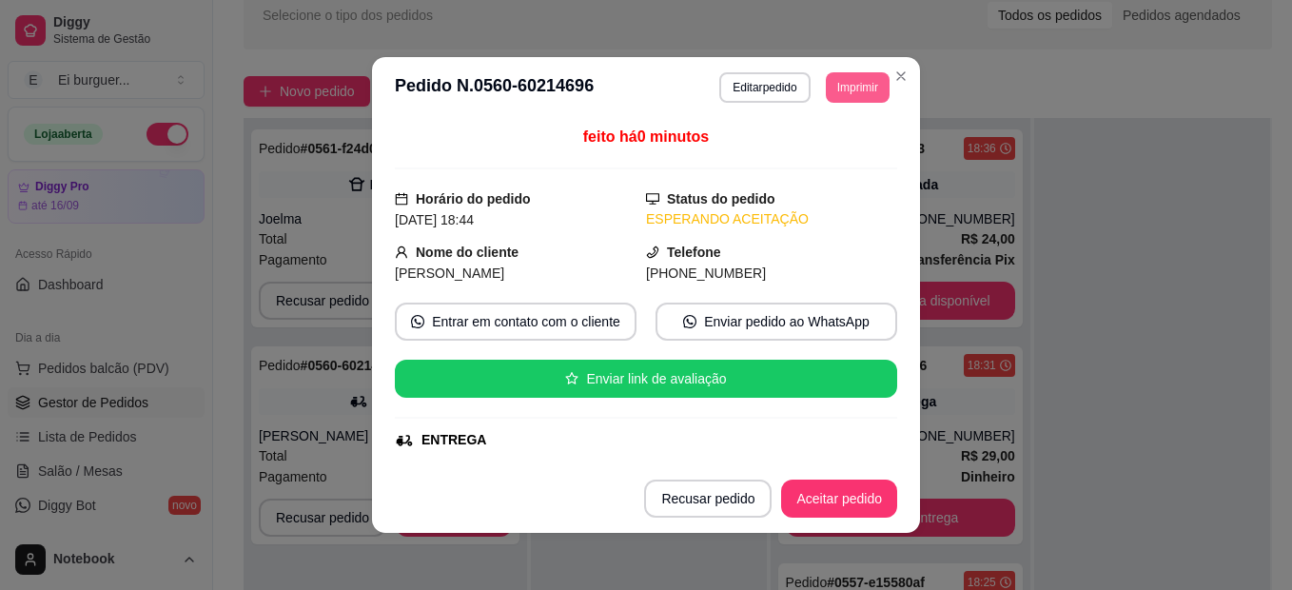
click at [850, 88] on button "Imprimir" at bounding box center [858, 87] width 64 height 30
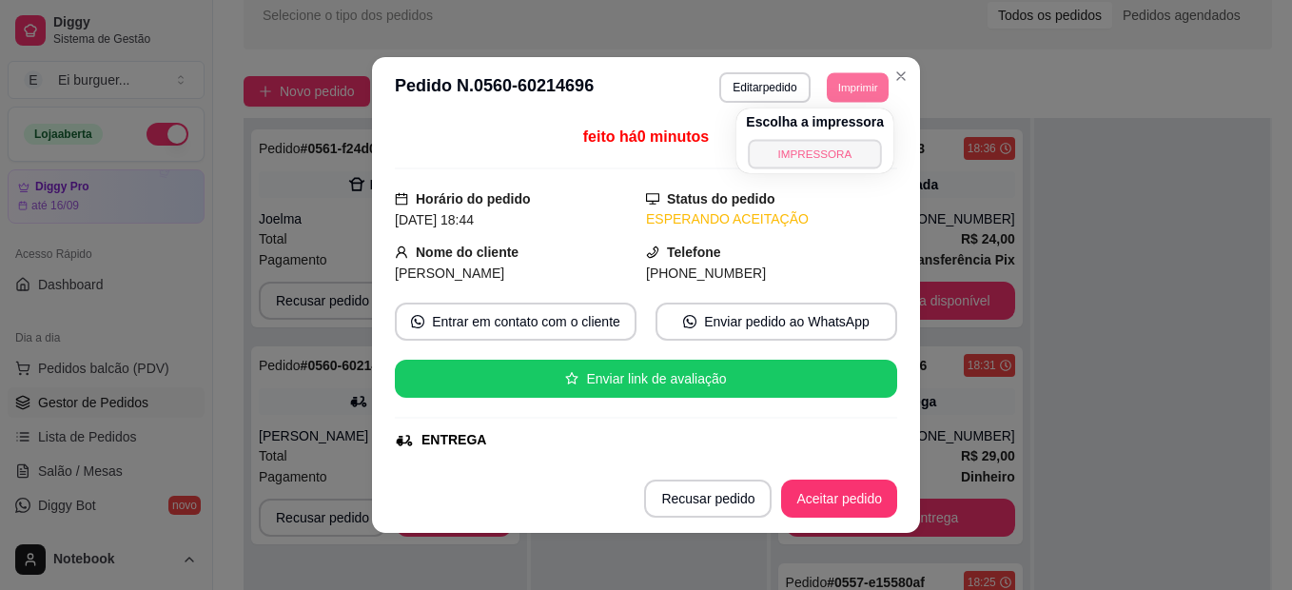
click at [842, 146] on button "IMPRESSORA" at bounding box center [815, 153] width 133 height 29
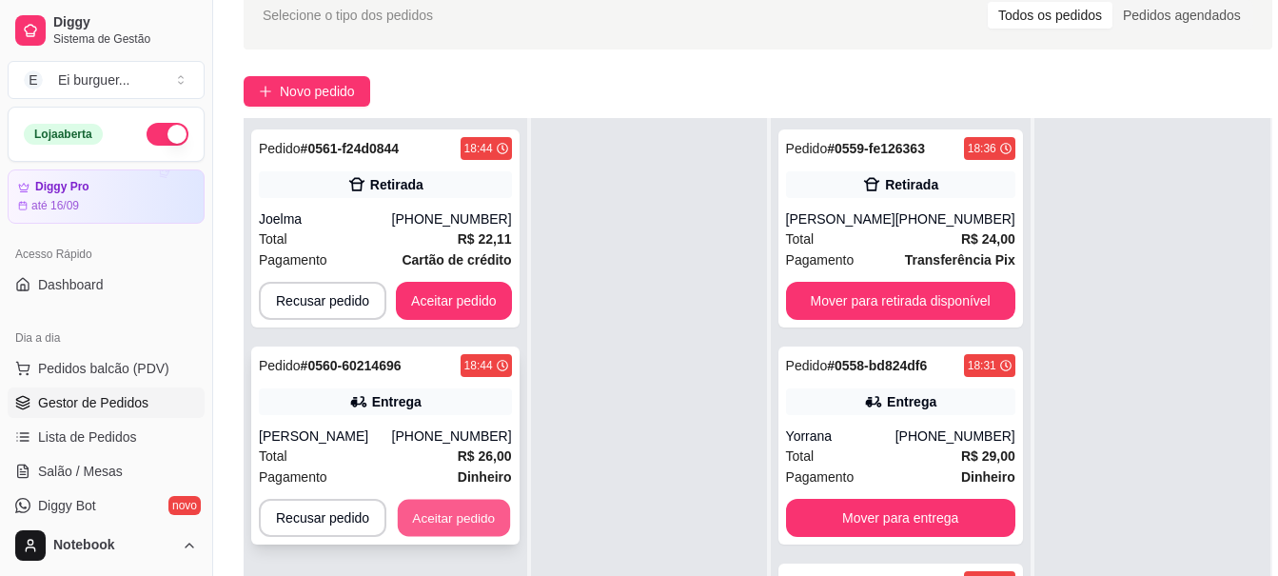
click at [463, 524] on button "Aceitar pedido" at bounding box center [454, 517] width 112 height 37
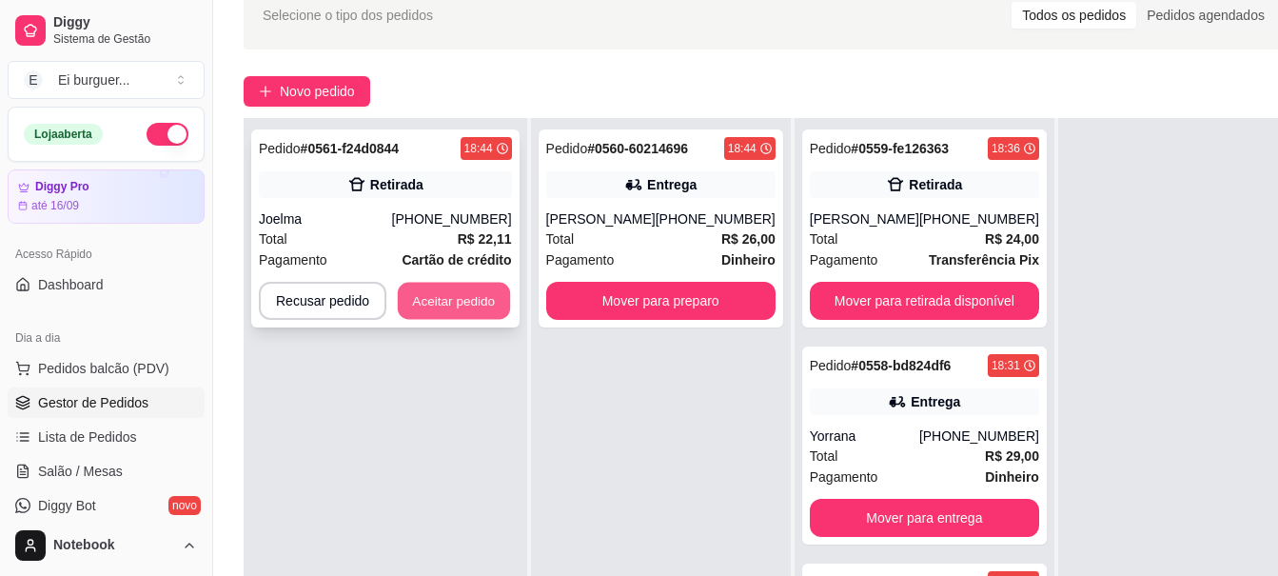
click at [477, 297] on button "Aceitar pedido" at bounding box center [454, 301] width 112 height 37
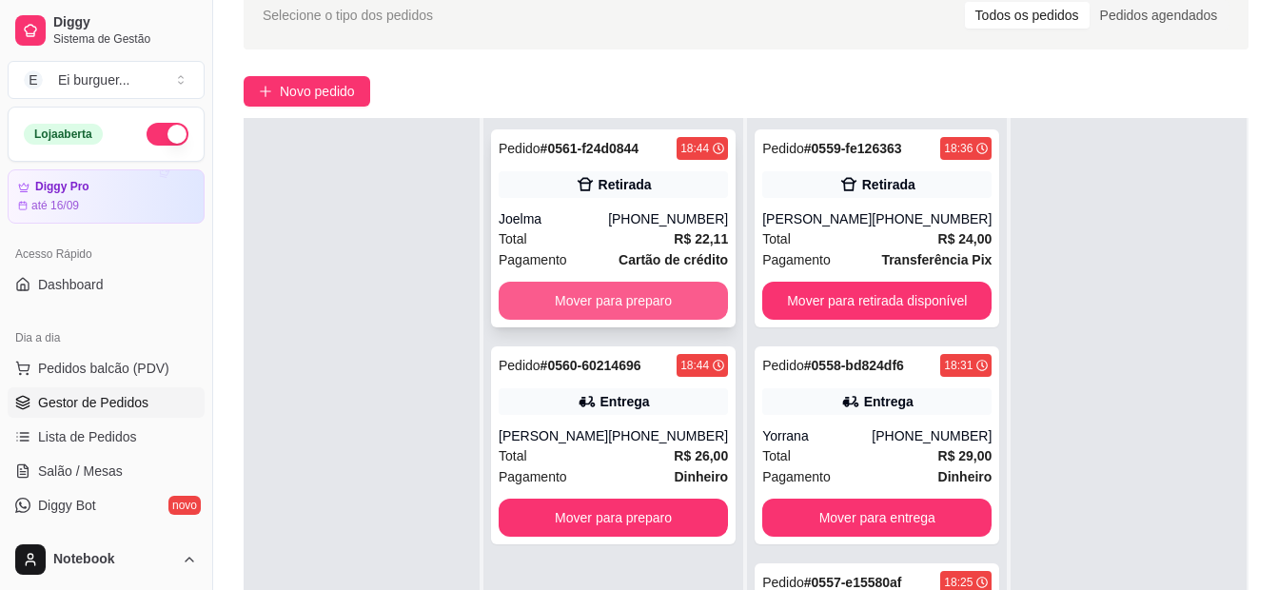
click at [580, 287] on button "Mover para preparo" at bounding box center [613, 301] width 229 height 38
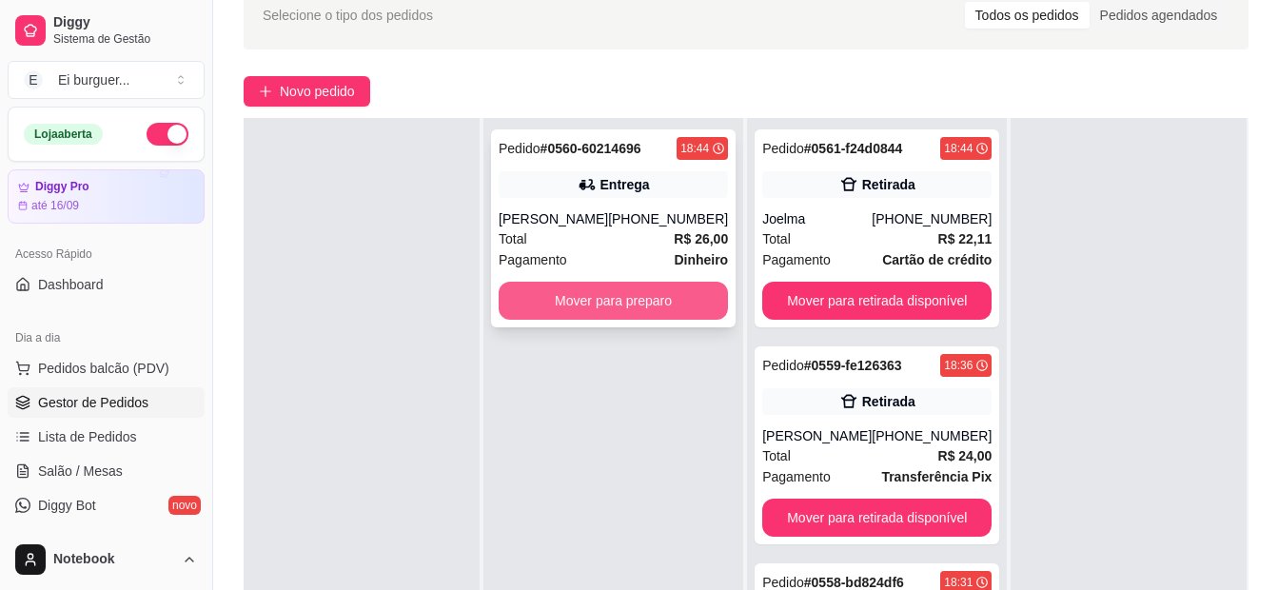
click at [609, 286] on button "Mover para preparo" at bounding box center [613, 301] width 229 height 38
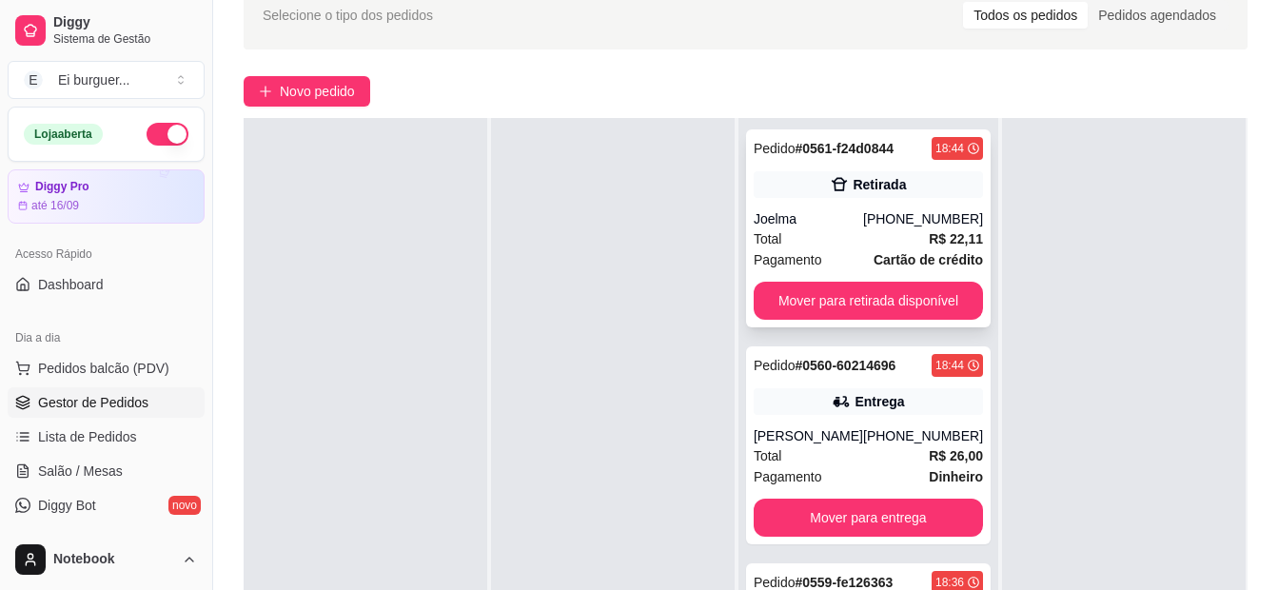
click at [789, 225] on div "Joelma" at bounding box center [808, 218] width 109 height 19
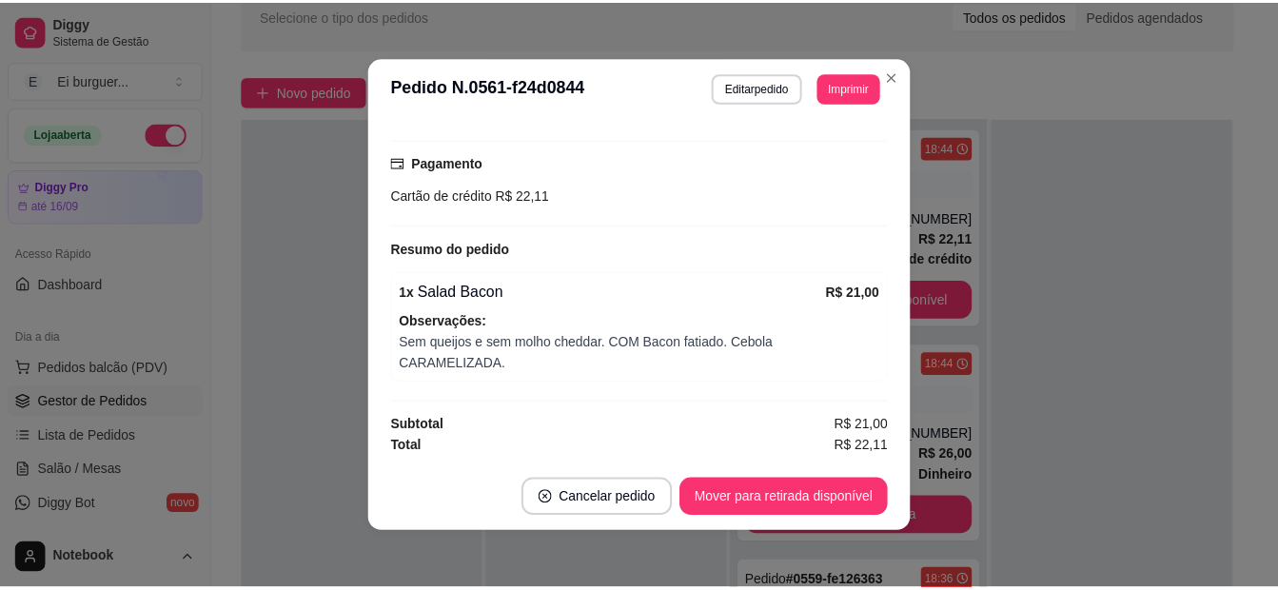
scroll to position [4, 0]
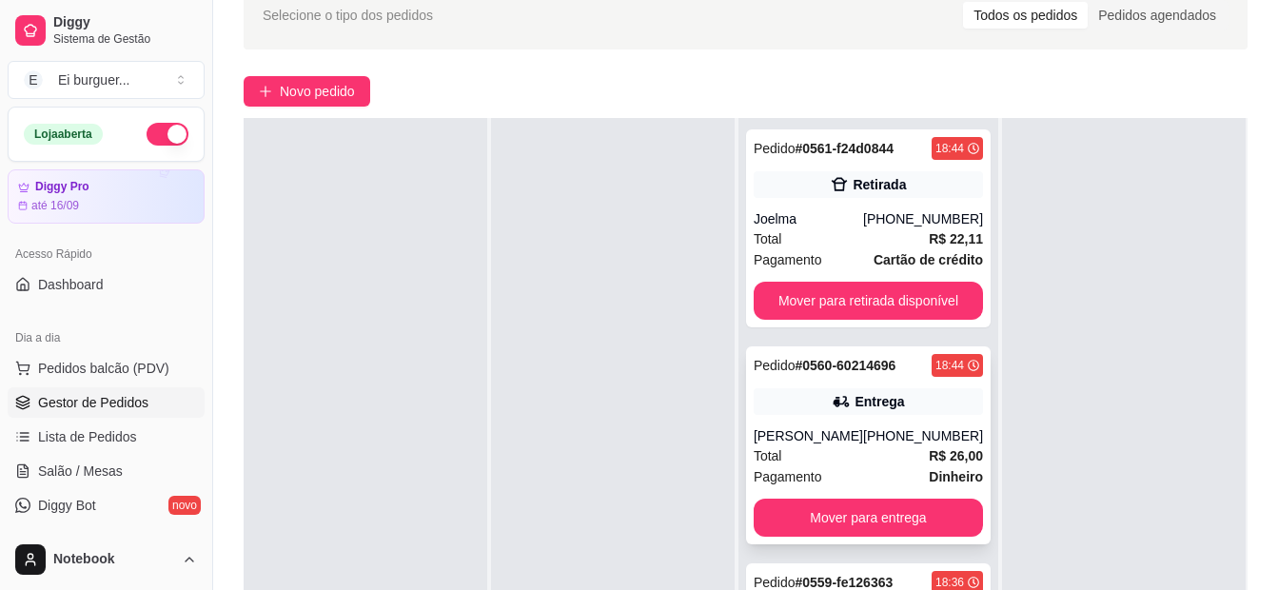
drag, startPoint x: 598, startPoint y: 198, endPoint x: 869, endPoint y: 362, distance: 315.9
click at [598, 198] on div at bounding box center [613, 413] width 244 height 590
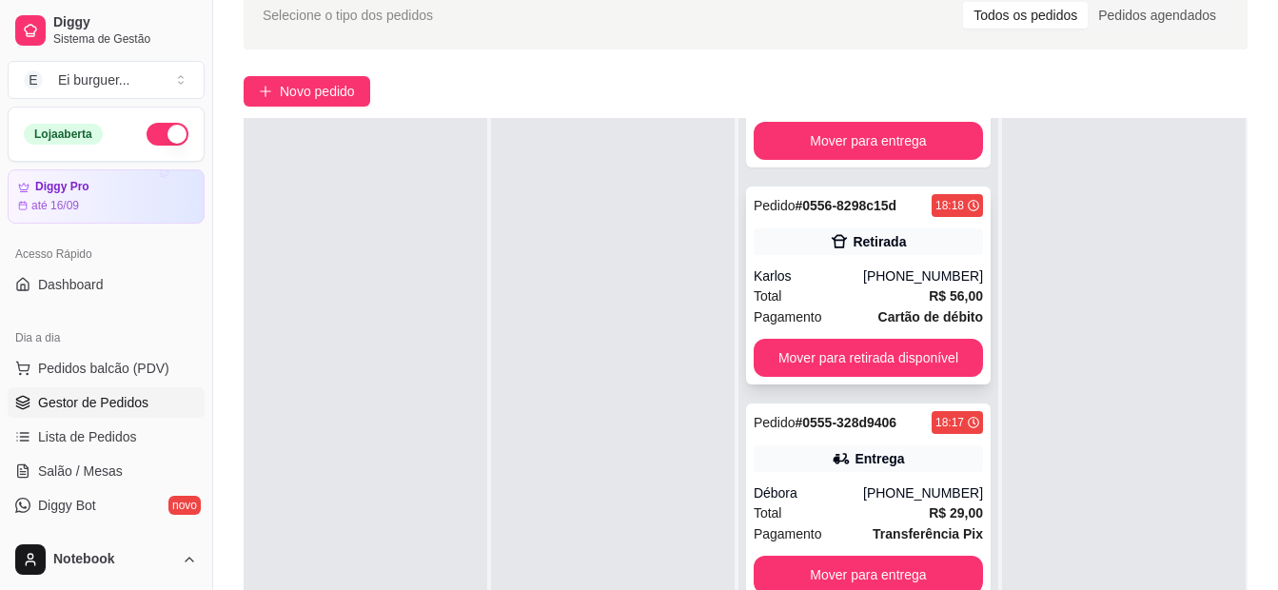
scroll to position [1047, 0]
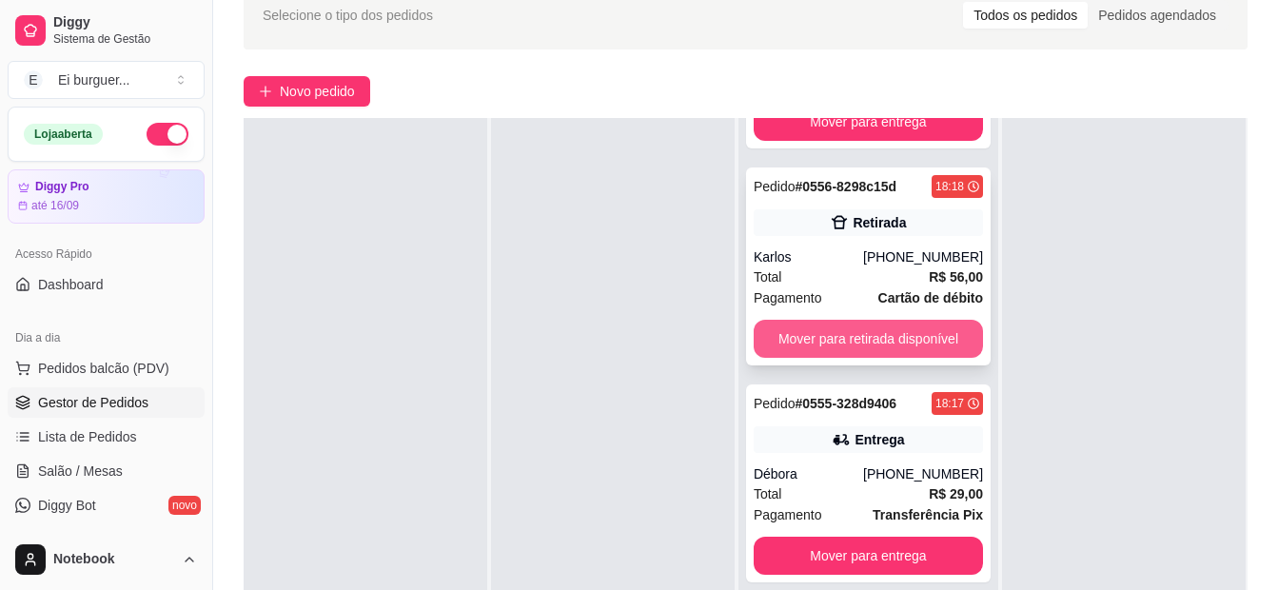
click at [812, 338] on button "Mover para retirada disponível" at bounding box center [868, 339] width 229 height 38
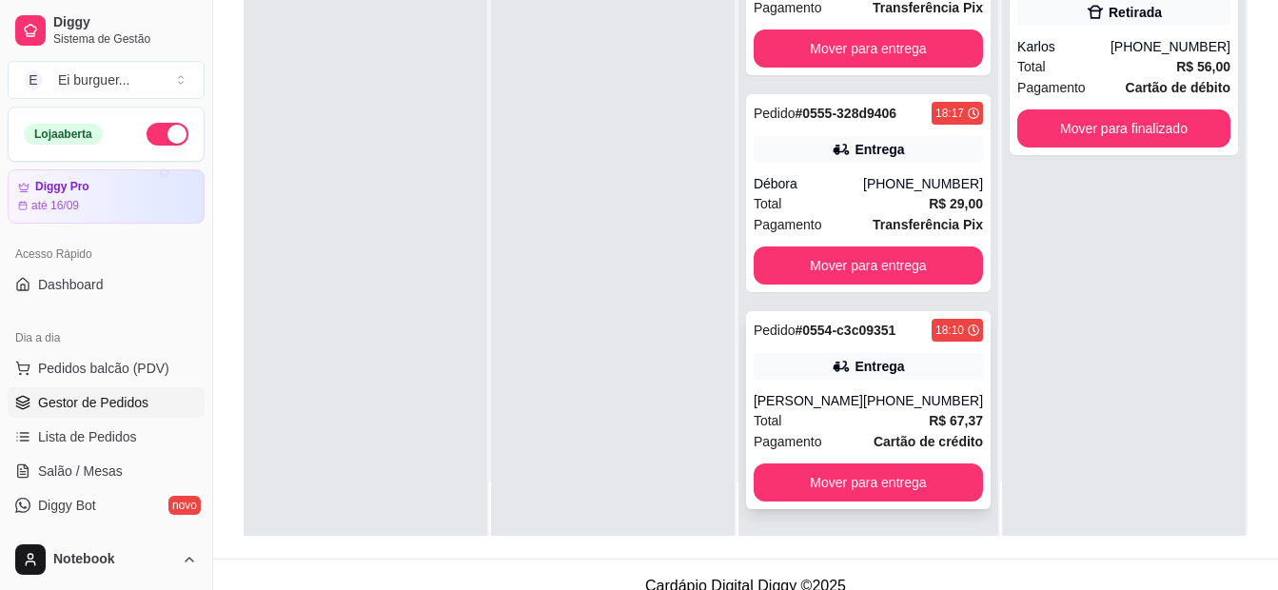
scroll to position [290, 0]
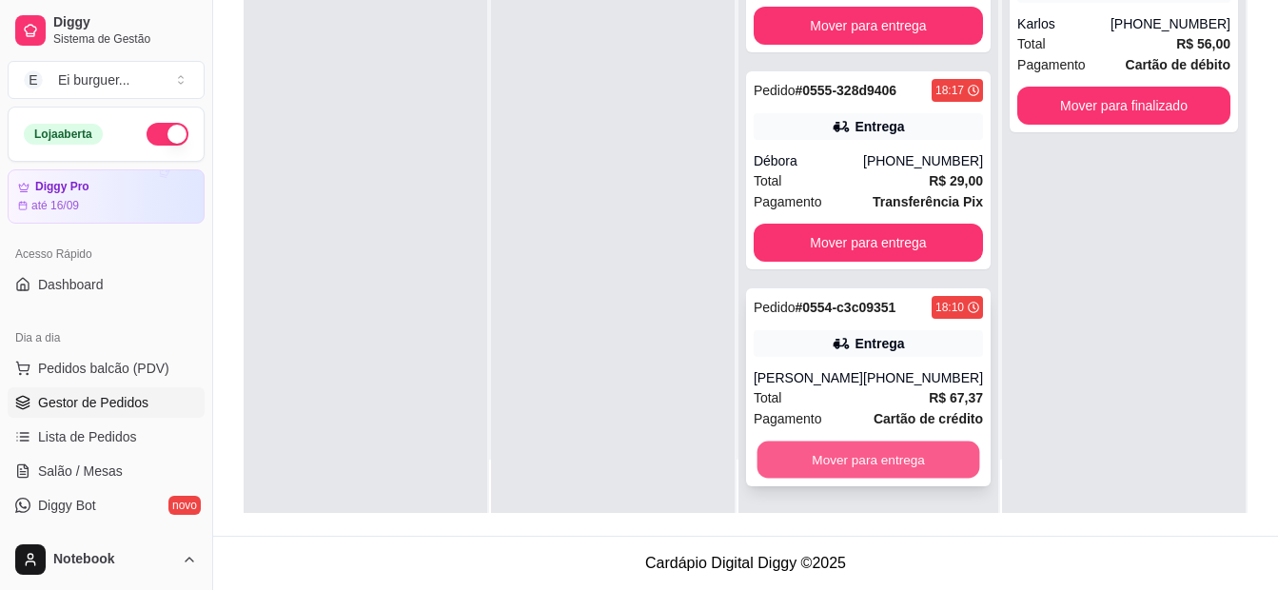
click at [863, 453] on button "Mover para entrega" at bounding box center [867, 459] width 223 height 37
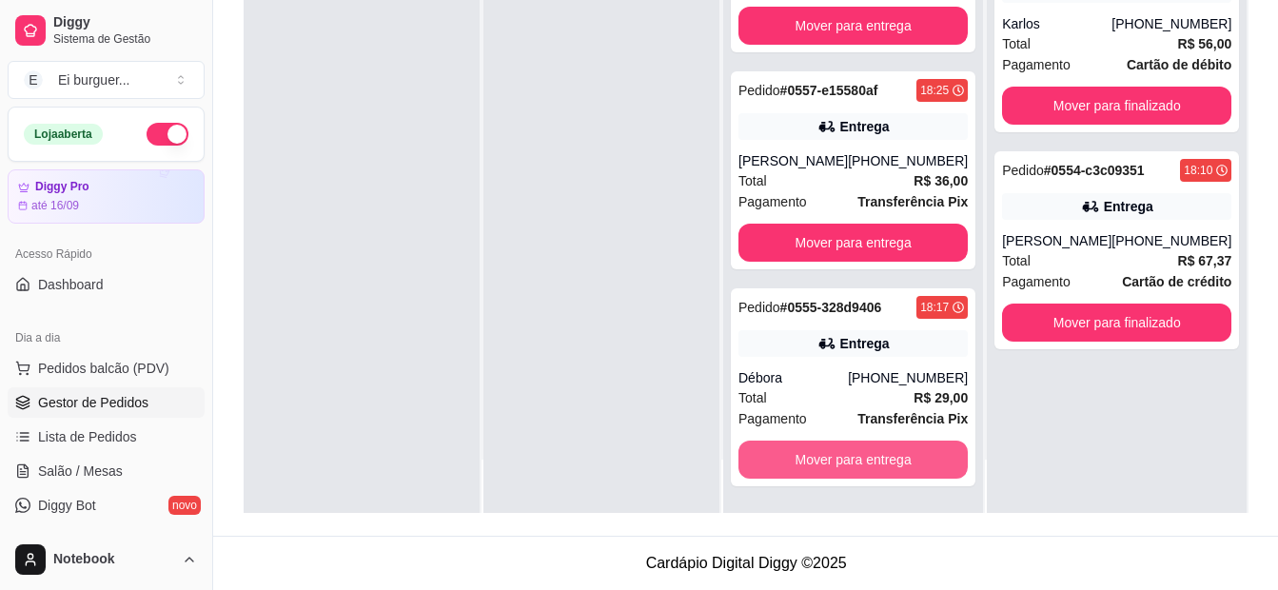
scroll to position [731, 0]
click at [863, 453] on button "Mover para entrega" at bounding box center [852, 460] width 229 height 38
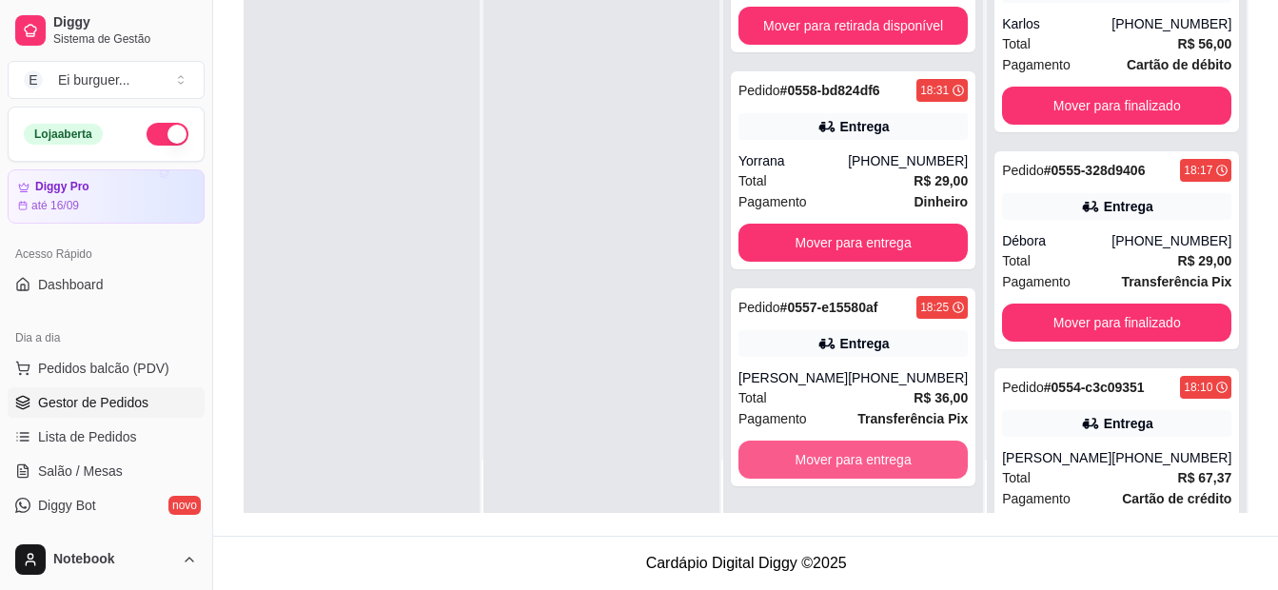
scroll to position [514, 0]
click at [863, 453] on button "Mover para entrega" at bounding box center [852, 460] width 229 height 38
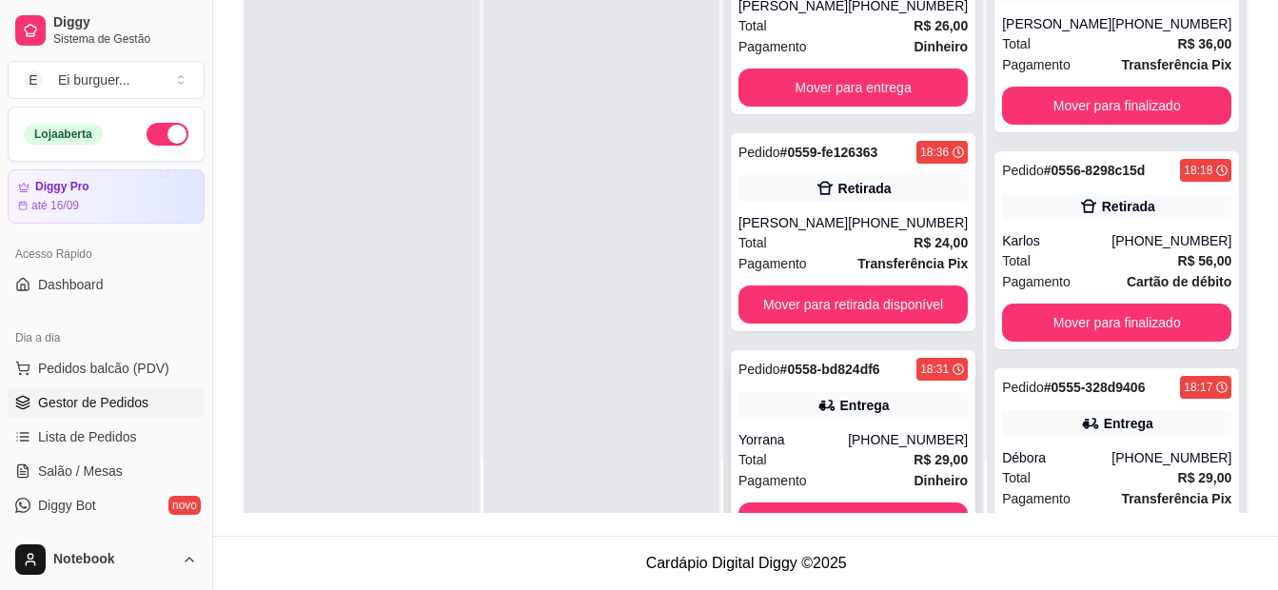
scroll to position [202, 0]
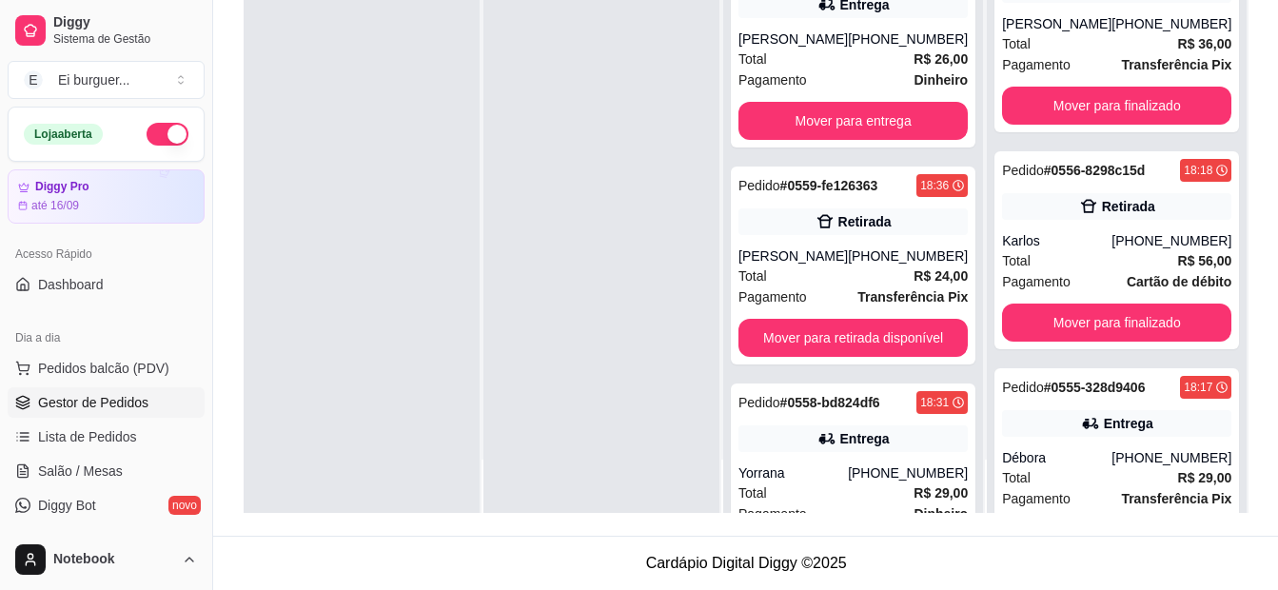
click at [583, 455] on div at bounding box center [601, 218] width 236 height 590
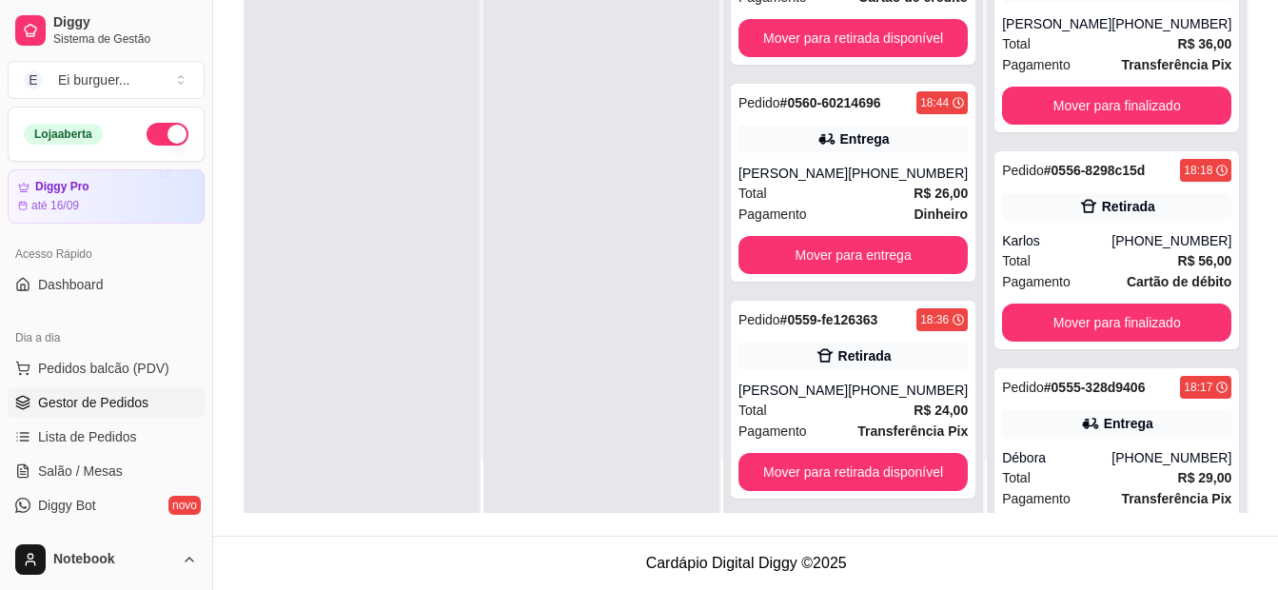
scroll to position [95, 0]
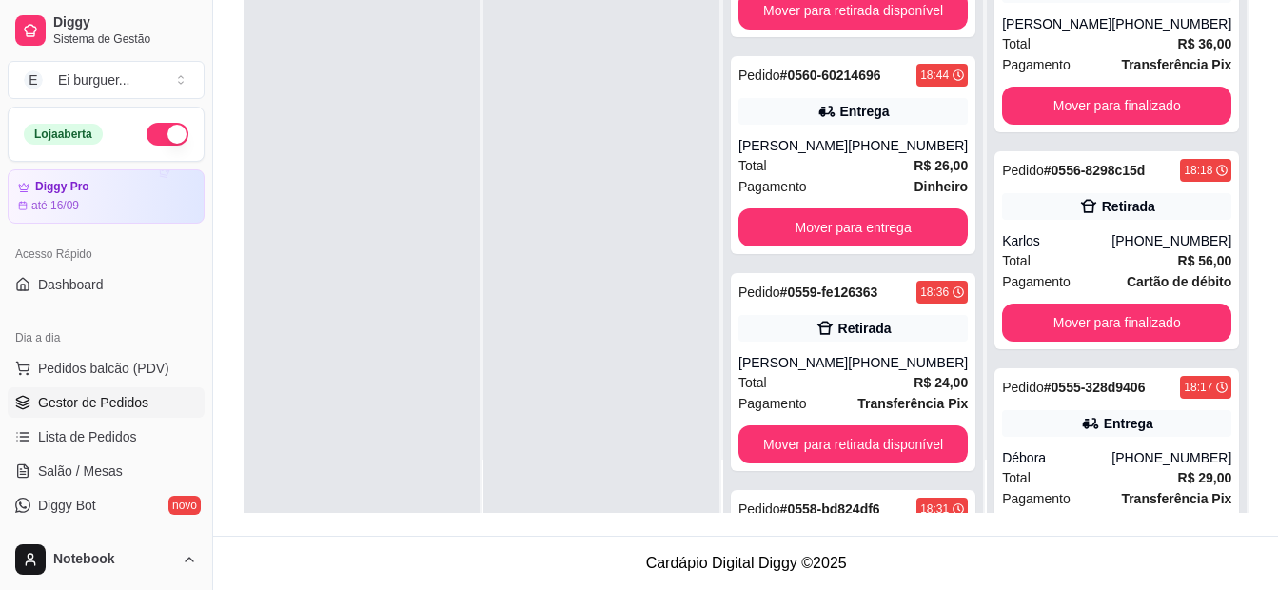
click at [703, 206] on div at bounding box center [601, 218] width 236 height 590
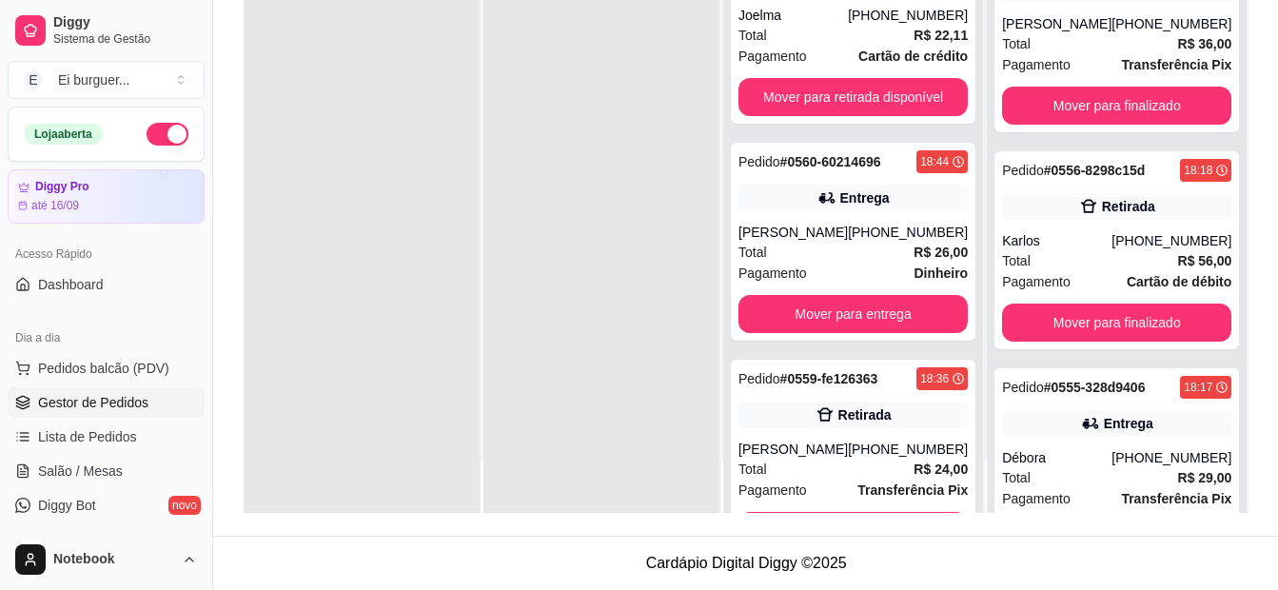
scroll to position [0, 0]
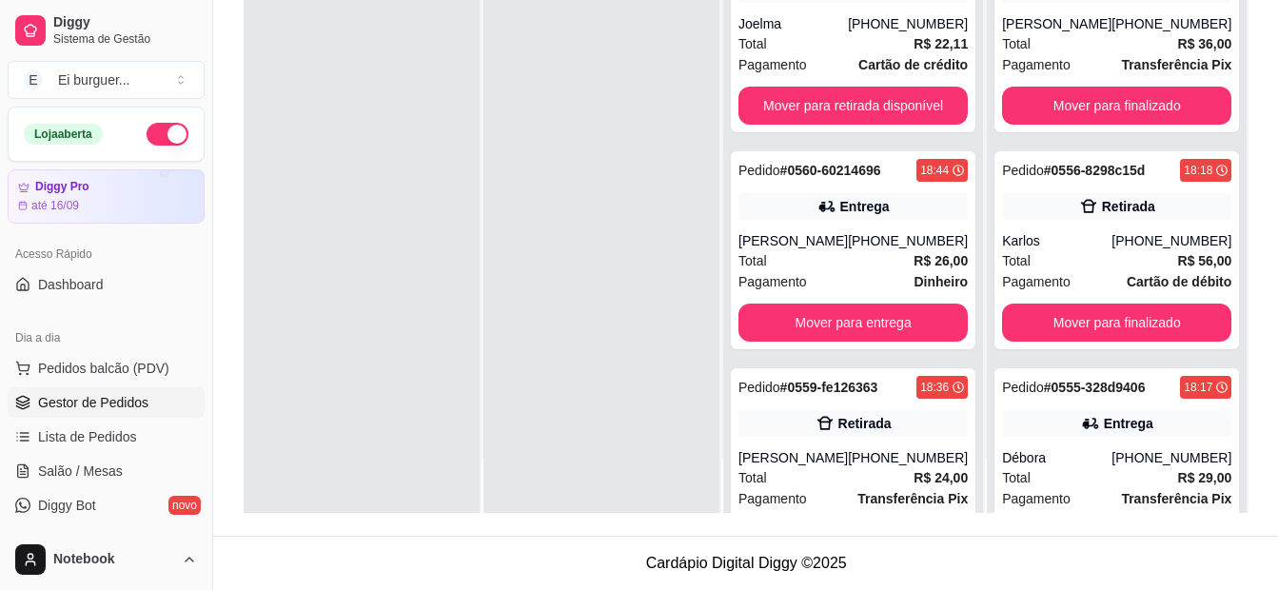
drag, startPoint x: 651, startPoint y: 299, endPoint x: 638, endPoint y: 288, distance: 16.2
click at [642, 289] on div at bounding box center [601, 218] width 236 height 590
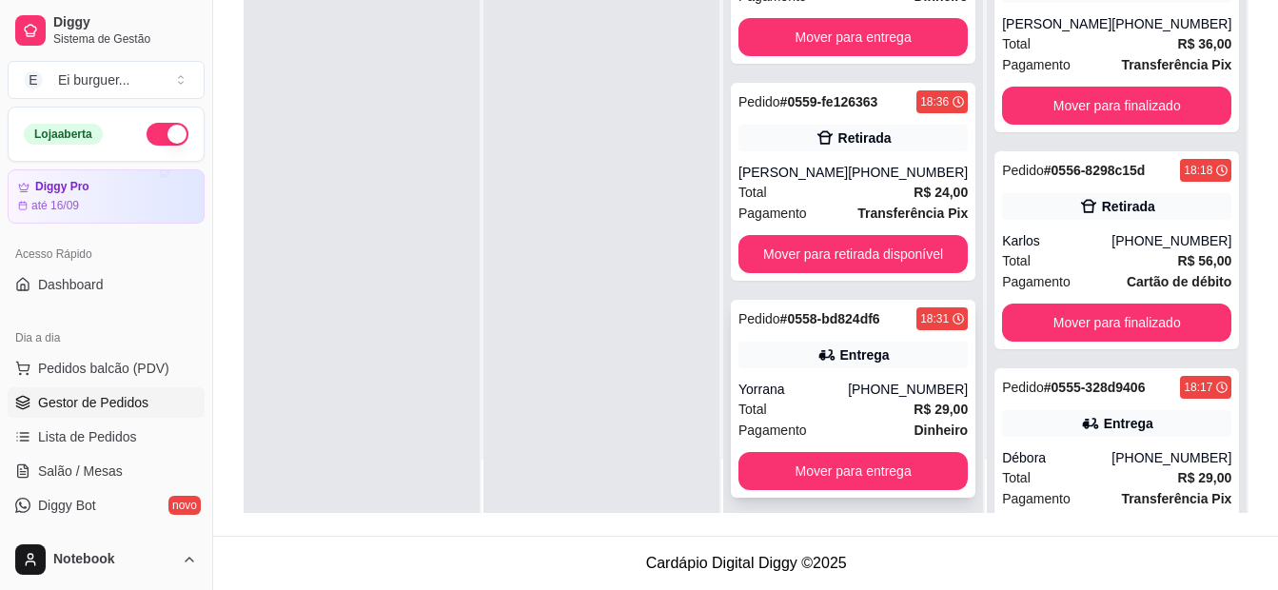
scroll to position [297, 0]
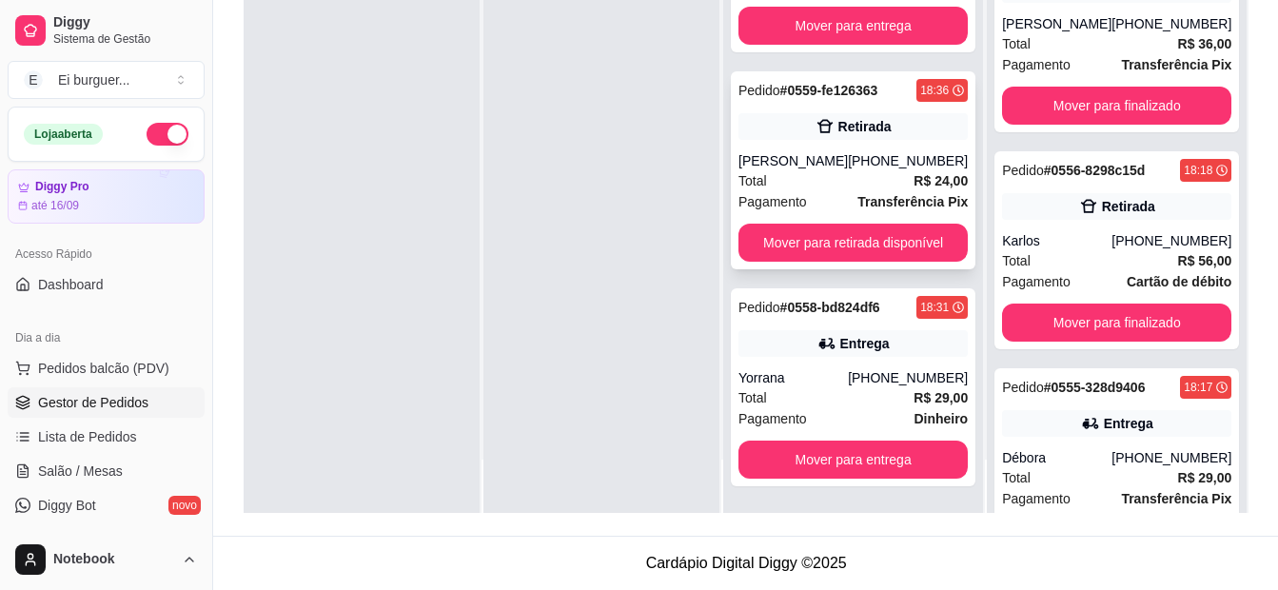
click at [845, 205] on div "Pagamento Transferência Pix" at bounding box center [852, 201] width 229 height 21
click at [349, 290] on div at bounding box center [362, 218] width 236 height 590
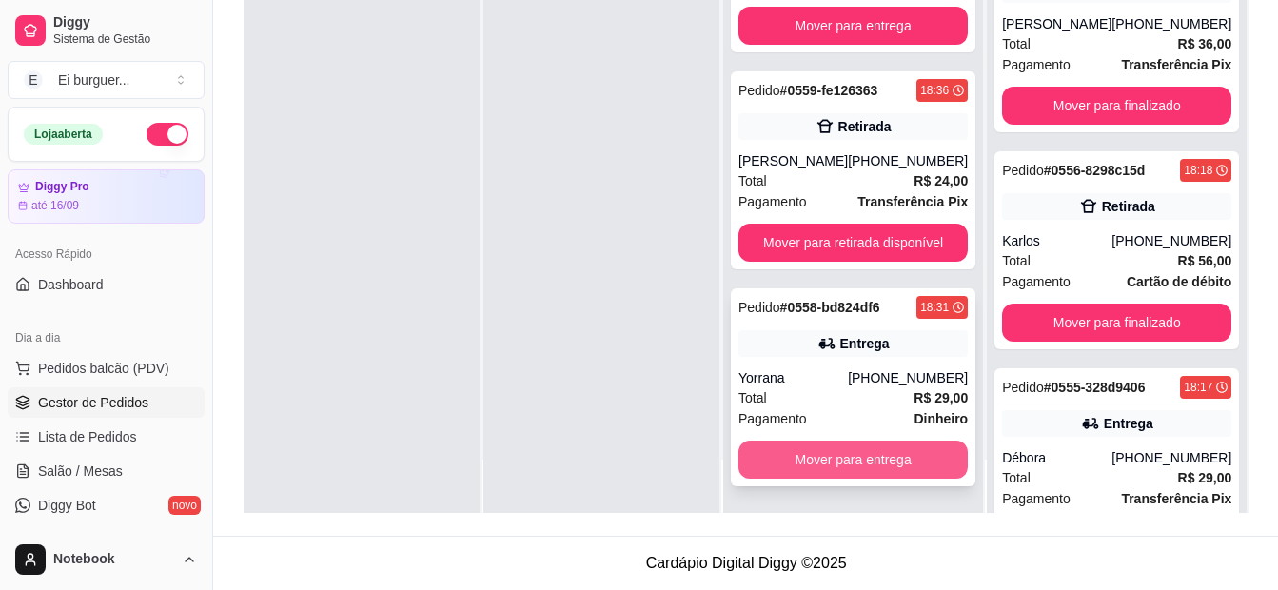
click at [860, 460] on button "Mover para entrega" at bounding box center [852, 460] width 229 height 38
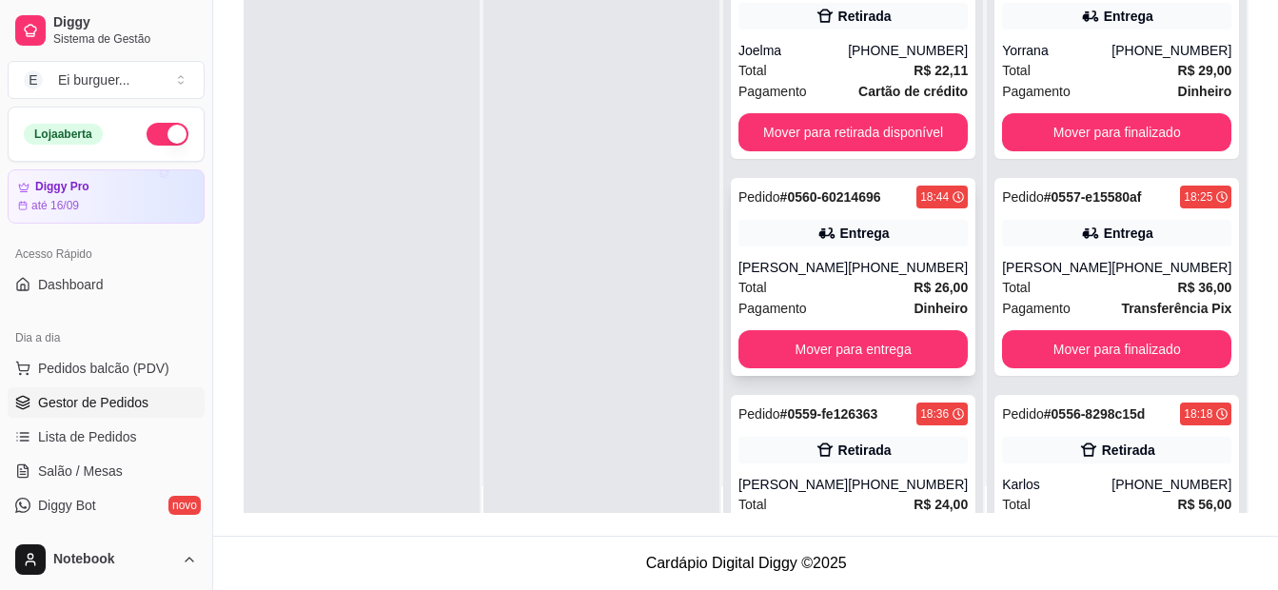
scroll to position [0, 0]
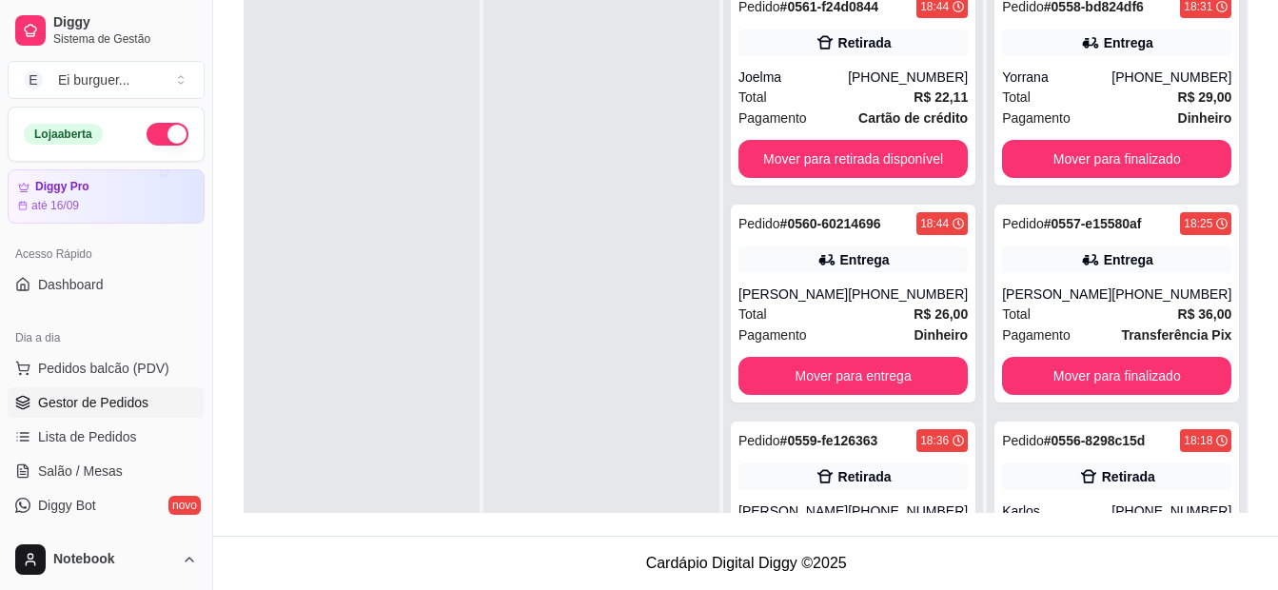
click at [282, 294] on div at bounding box center [362, 271] width 236 height 590
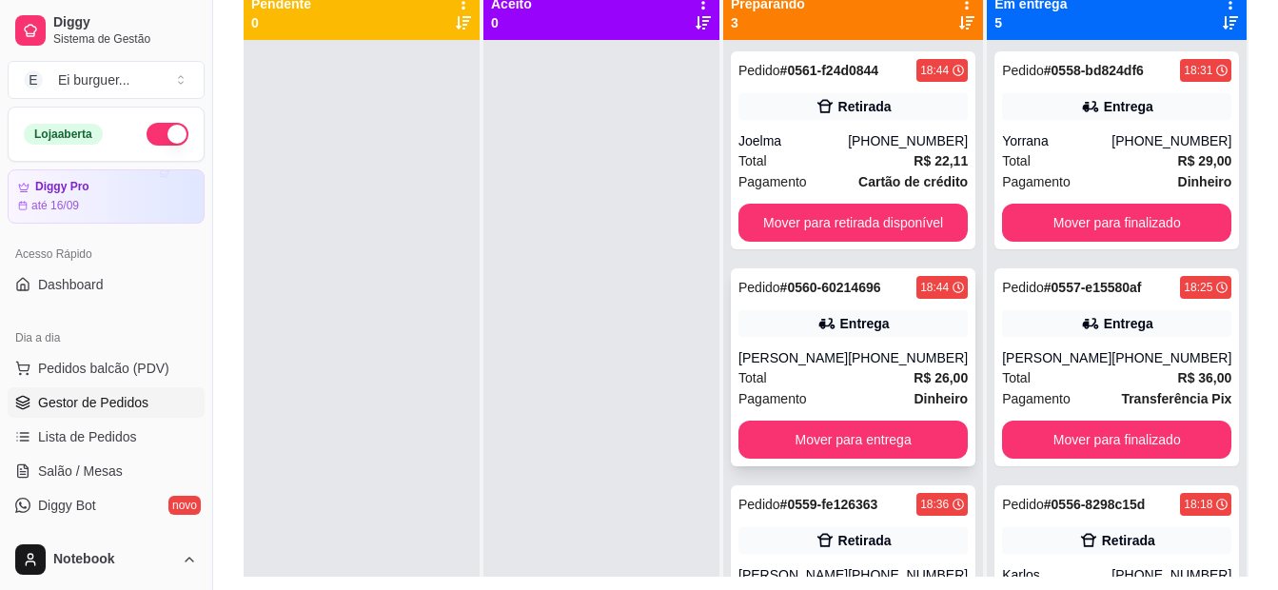
scroll to position [100, 0]
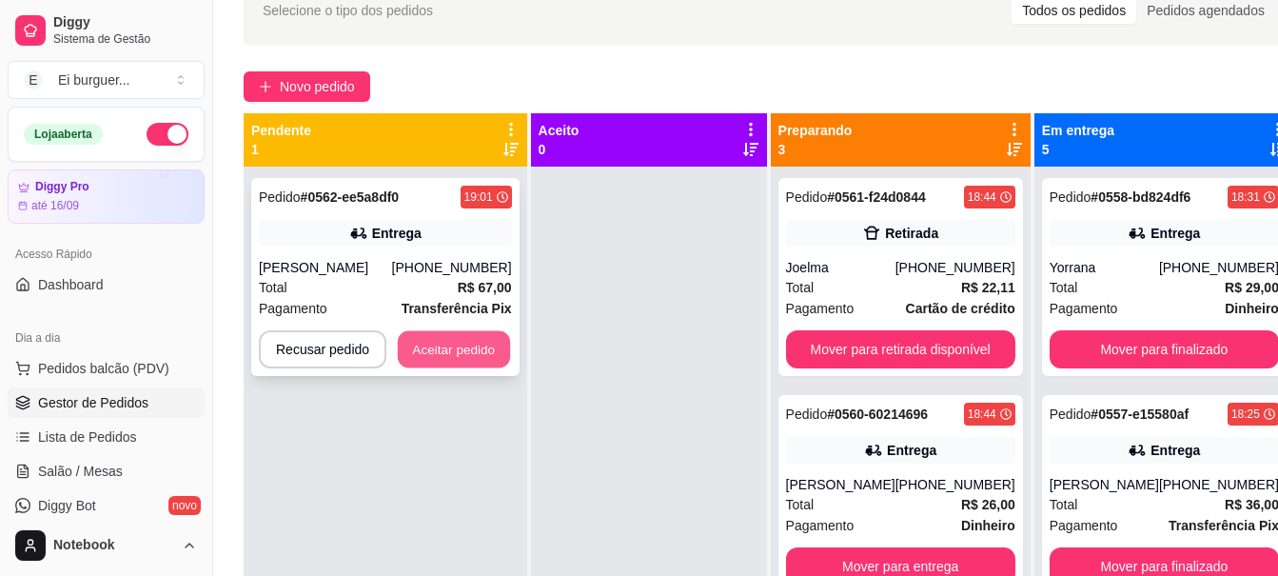
click at [468, 342] on button "Aceitar pedido" at bounding box center [454, 349] width 112 height 37
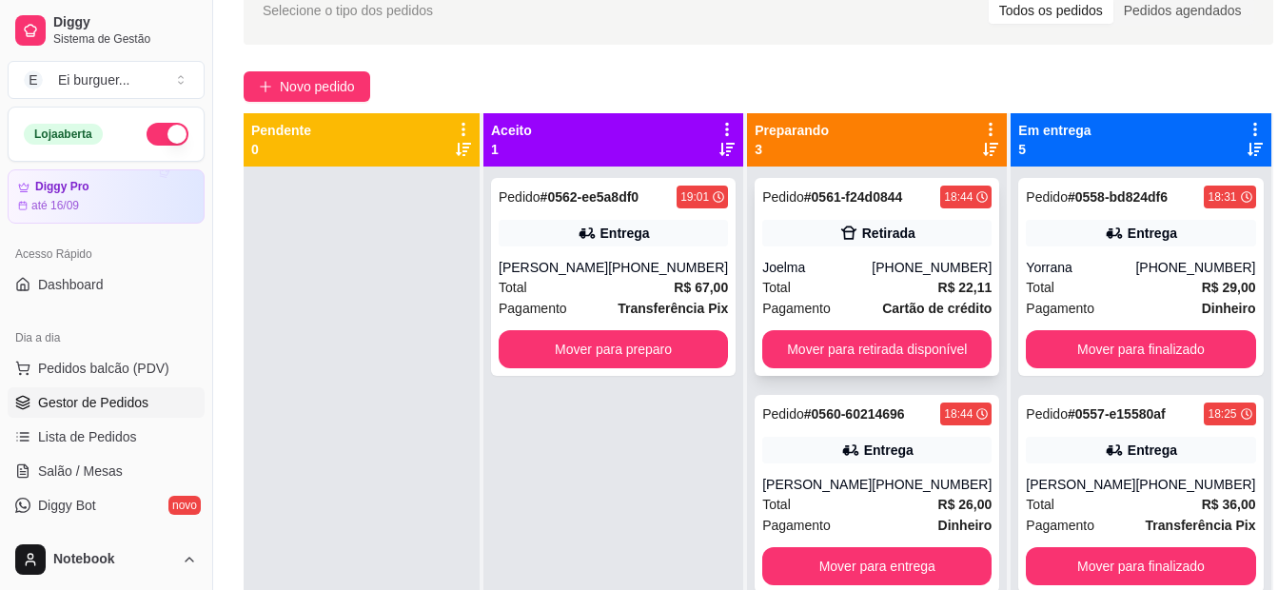
drag, startPoint x: 550, startPoint y: 512, endPoint x: 789, endPoint y: 363, distance: 281.2
click at [568, 500] on div "Pedido # 0562-ee5a8df0 19:01 [PERSON_NAME] [PHONE_NUMBER] Total R$ 67,00 Pagame…" at bounding box center [613, 461] width 260 height 590
click at [656, 267] on div "[PHONE_NUMBER]" at bounding box center [668, 267] width 120 height 19
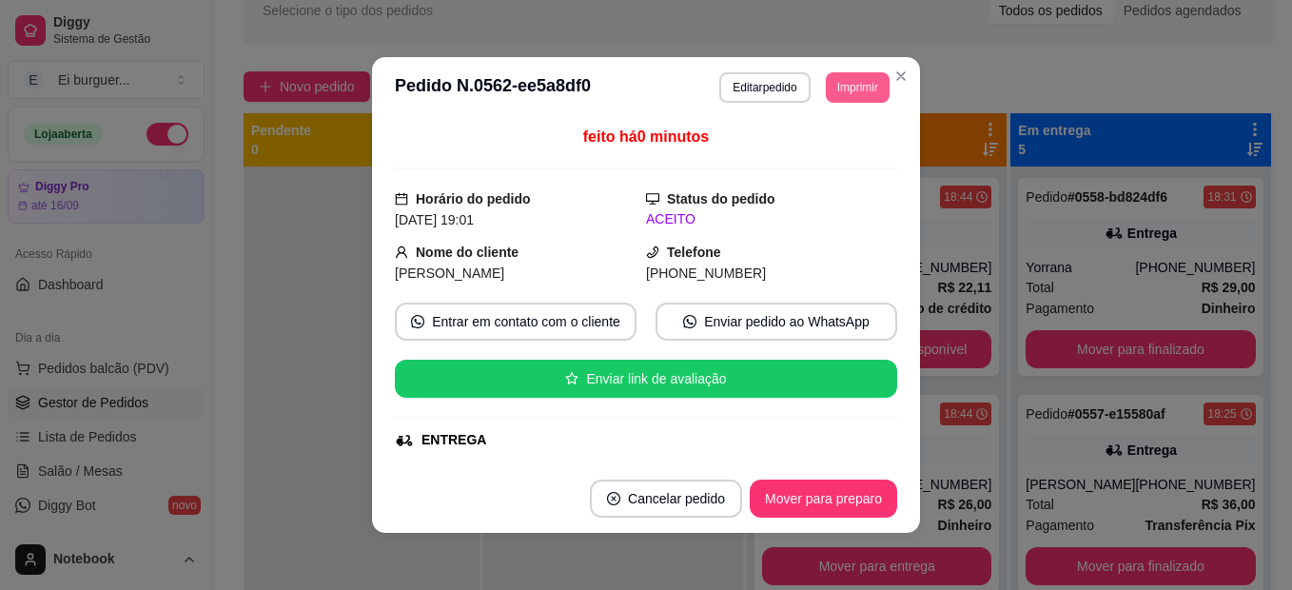
click at [869, 84] on button "Imprimir" at bounding box center [858, 87] width 64 height 30
click at [837, 155] on button "IMPRESSORA" at bounding box center [830, 145] width 110 height 25
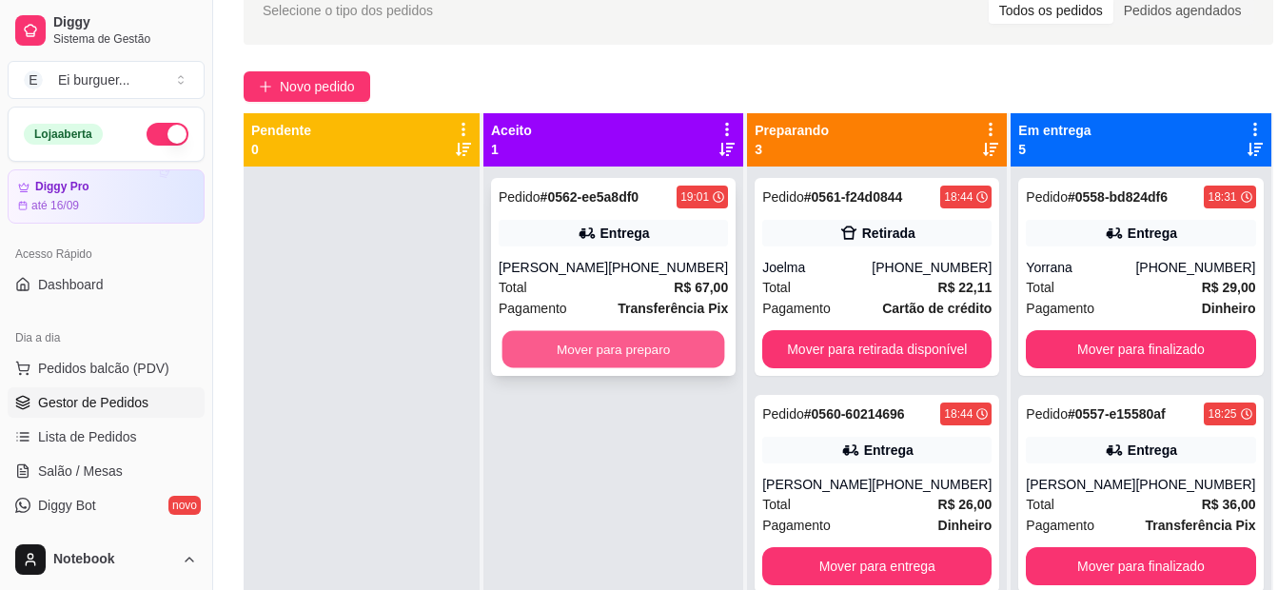
click at [629, 348] on button "Mover para preparo" at bounding box center [613, 349] width 223 height 37
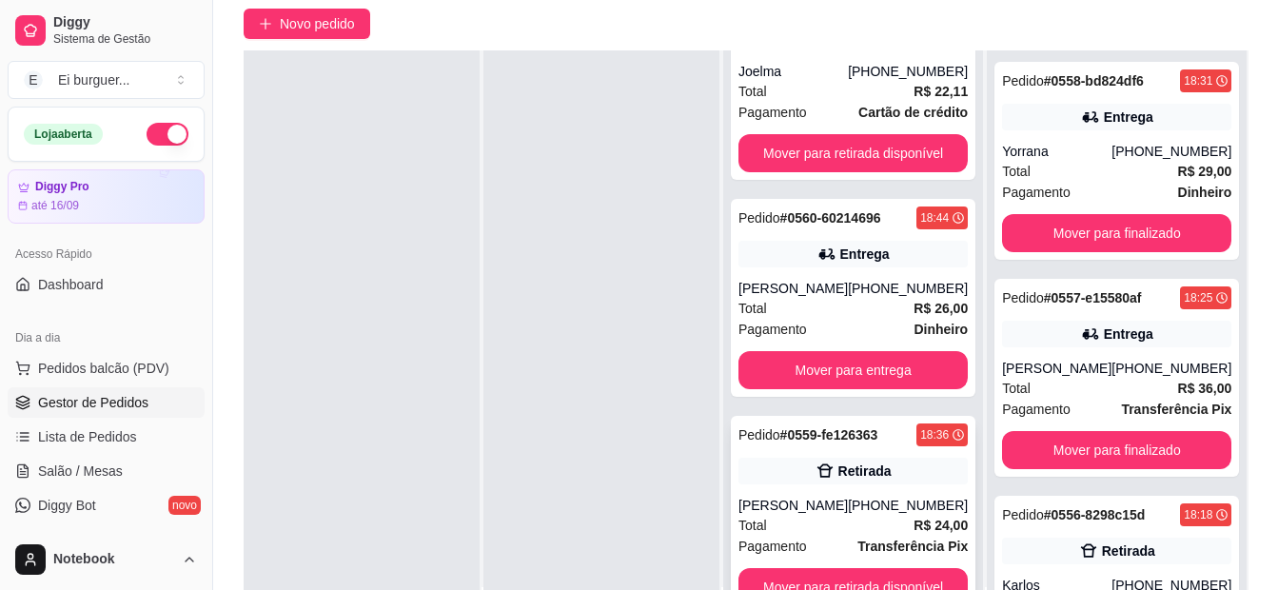
scroll to position [195, 0]
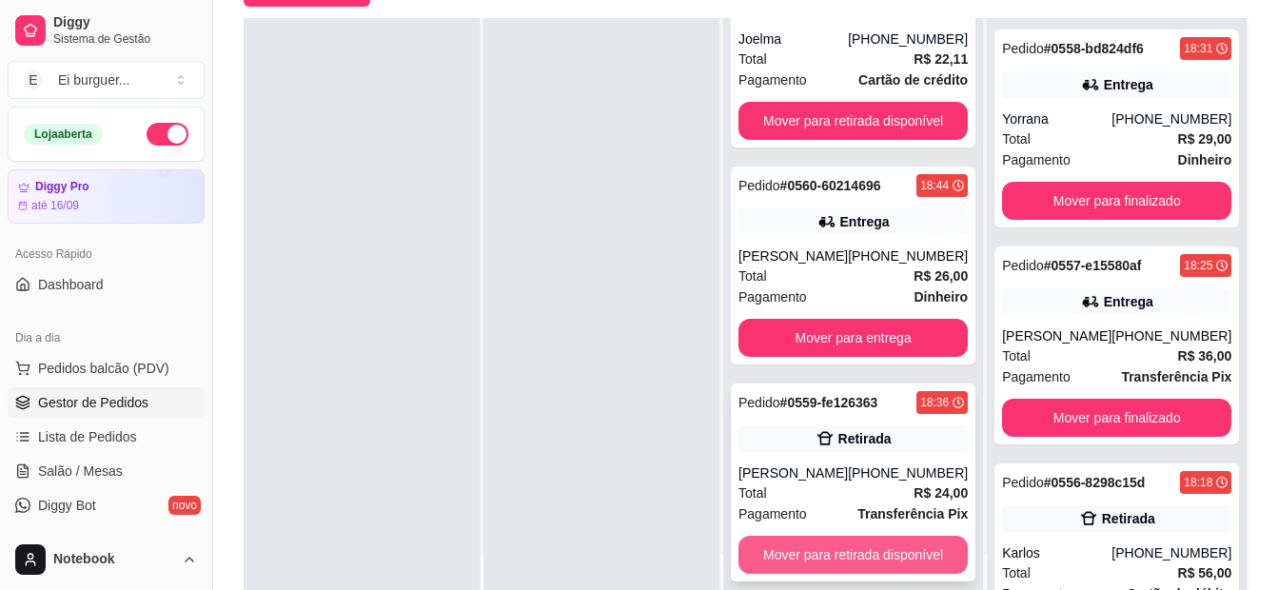
click at [845, 548] on button "Mover para retirada disponível" at bounding box center [852, 555] width 229 height 38
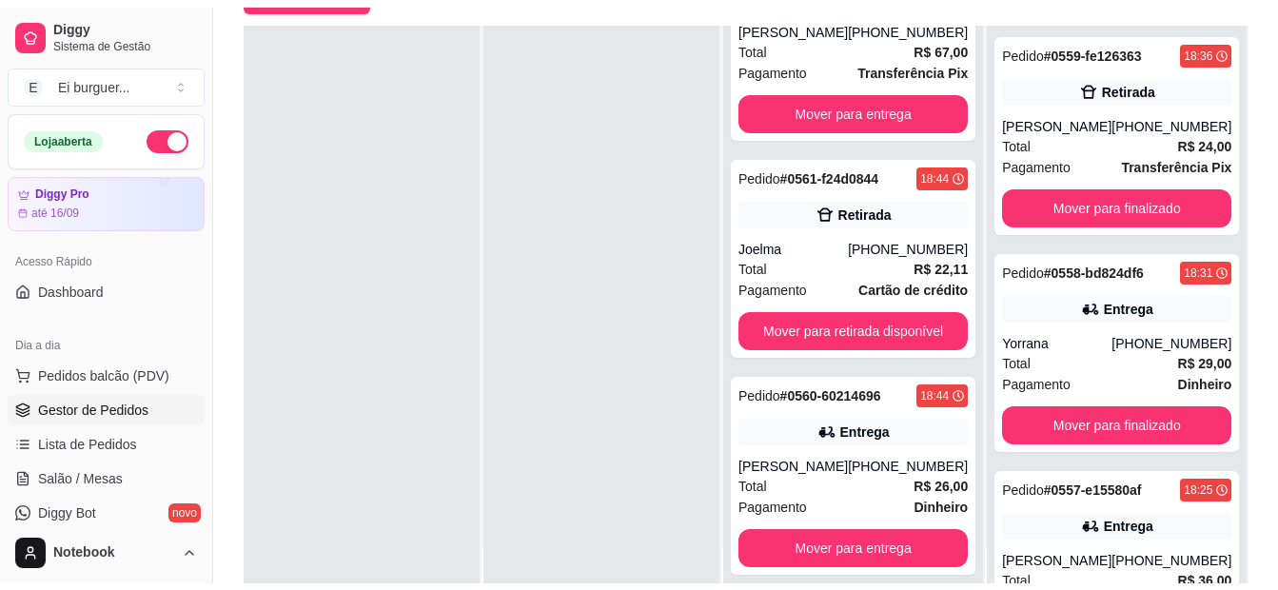
scroll to position [80, 0]
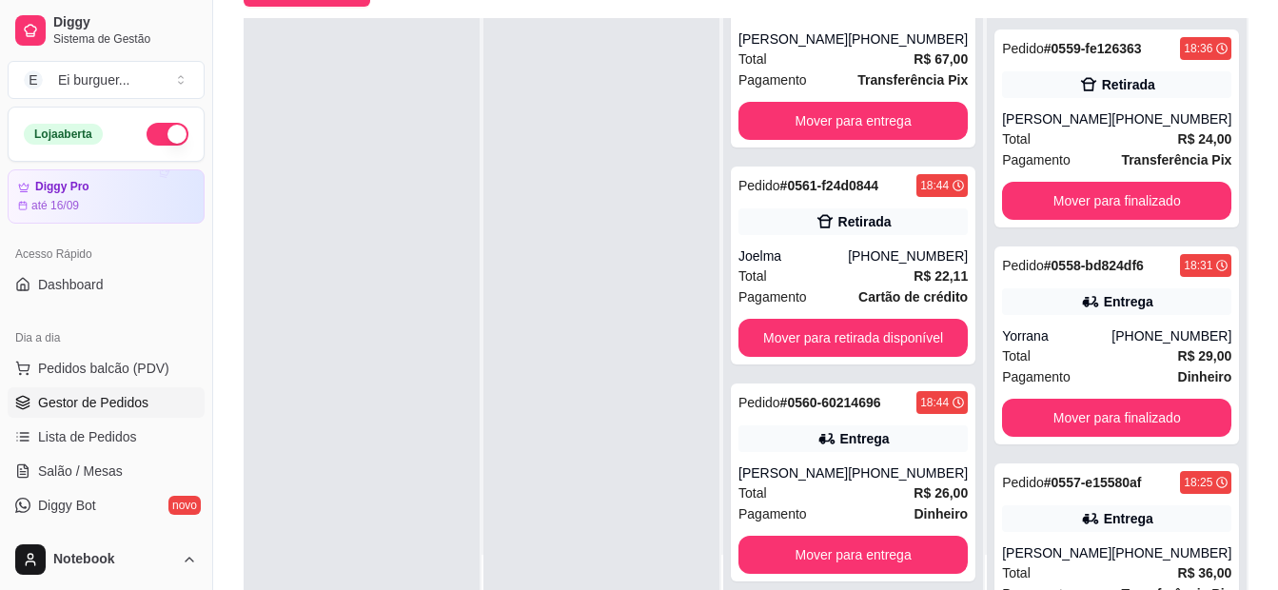
click at [646, 466] on div at bounding box center [601, 313] width 236 height 590
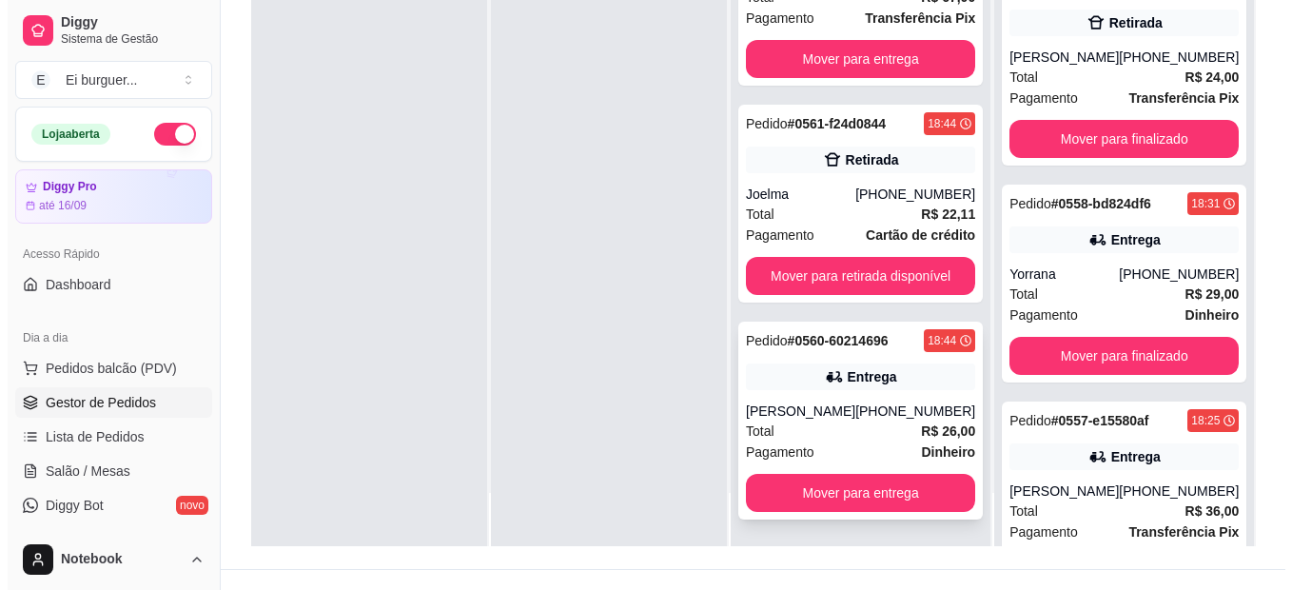
scroll to position [290, 0]
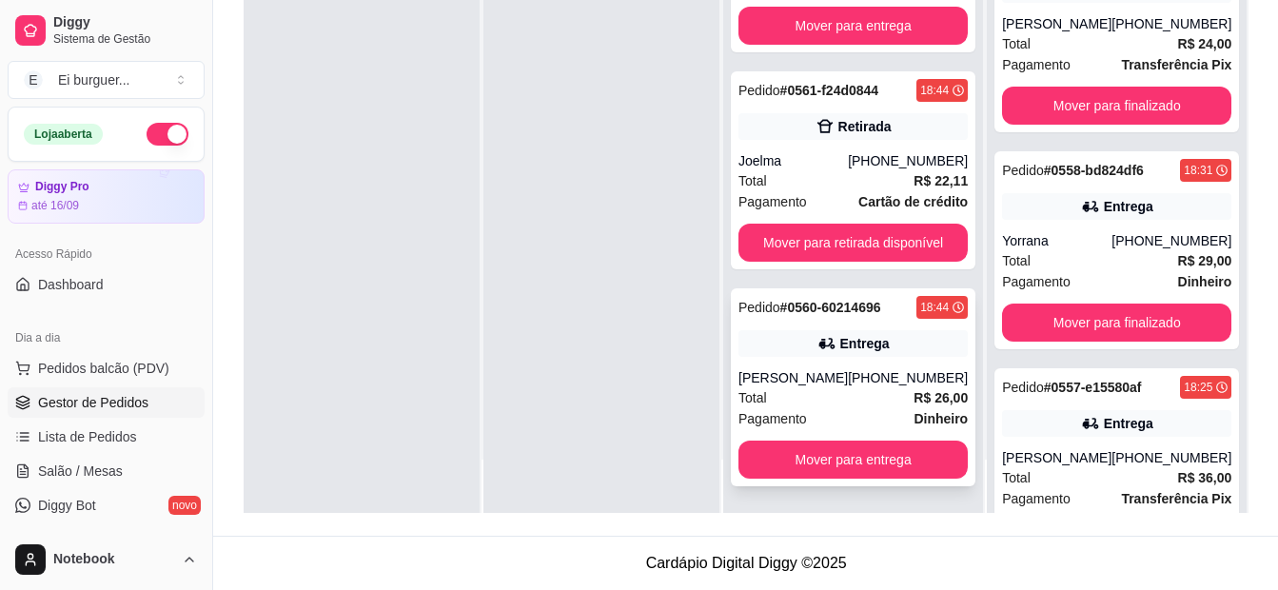
click at [813, 393] on div "Total R$ 26,00" at bounding box center [852, 397] width 229 height 21
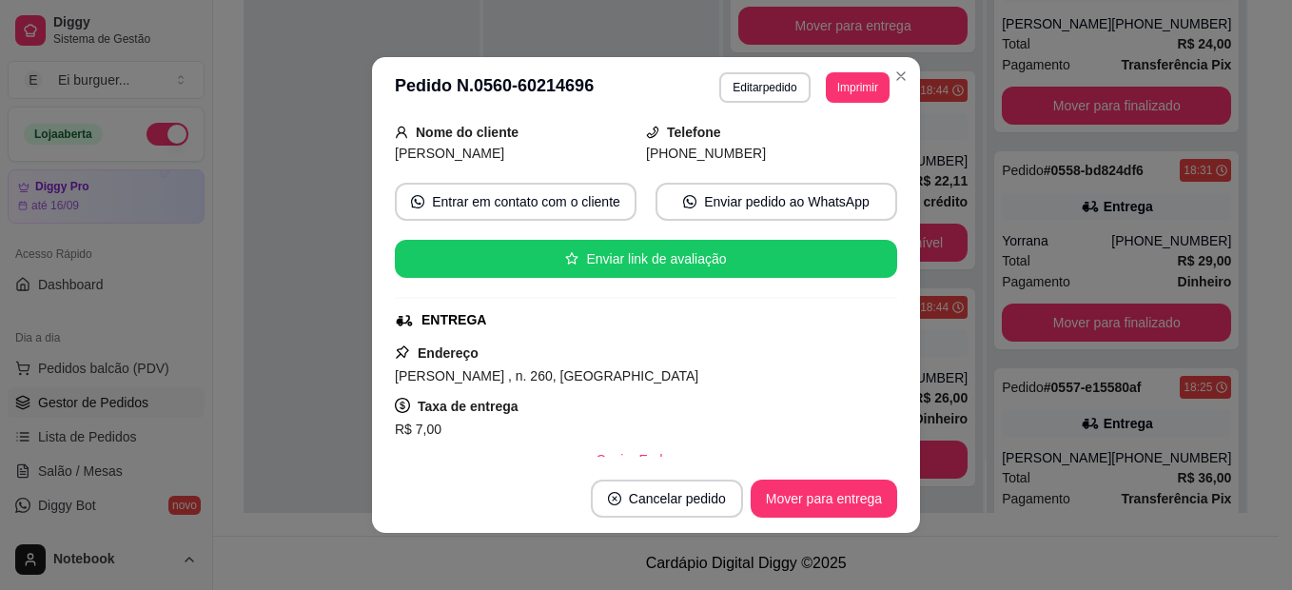
scroll to position [190, 0]
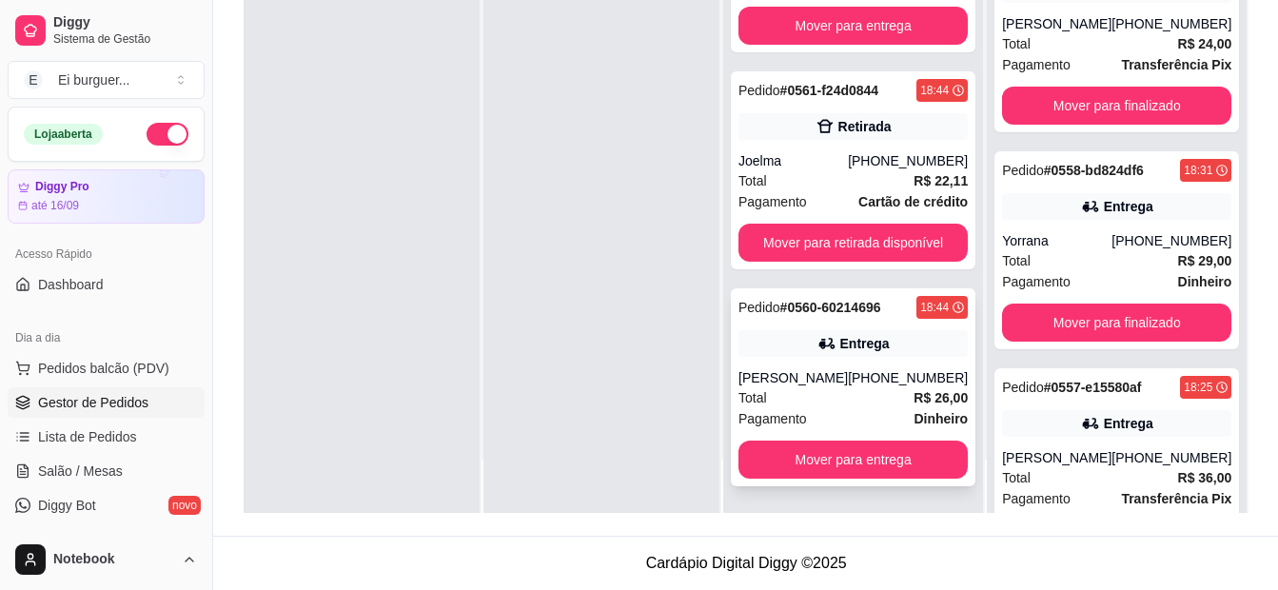
click at [801, 409] on span "Pagamento" at bounding box center [772, 418] width 69 height 21
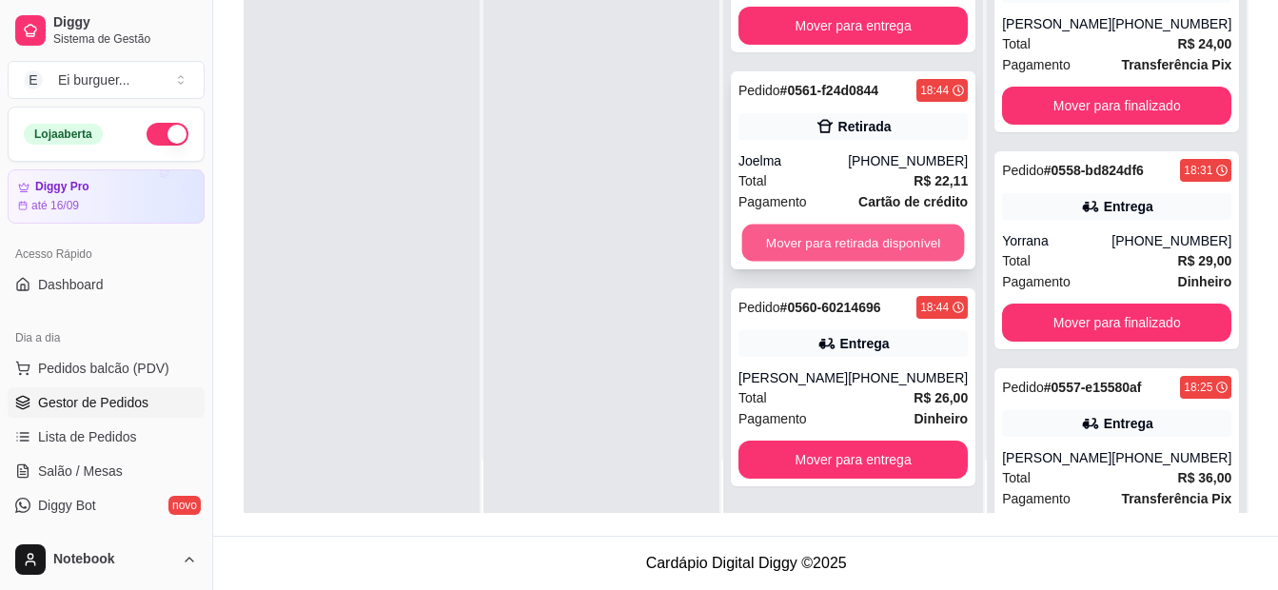
click at [827, 238] on button "Mover para retirada disponível" at bounding box center [853, 243] width 223 height 37
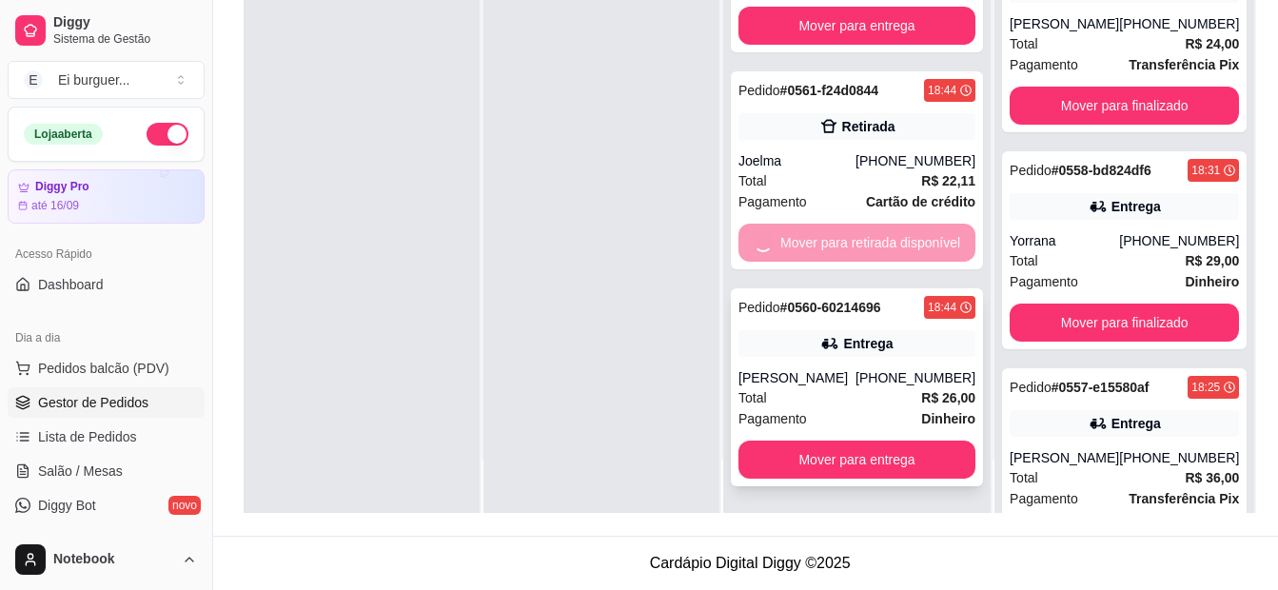
scroll to position [0, 0]
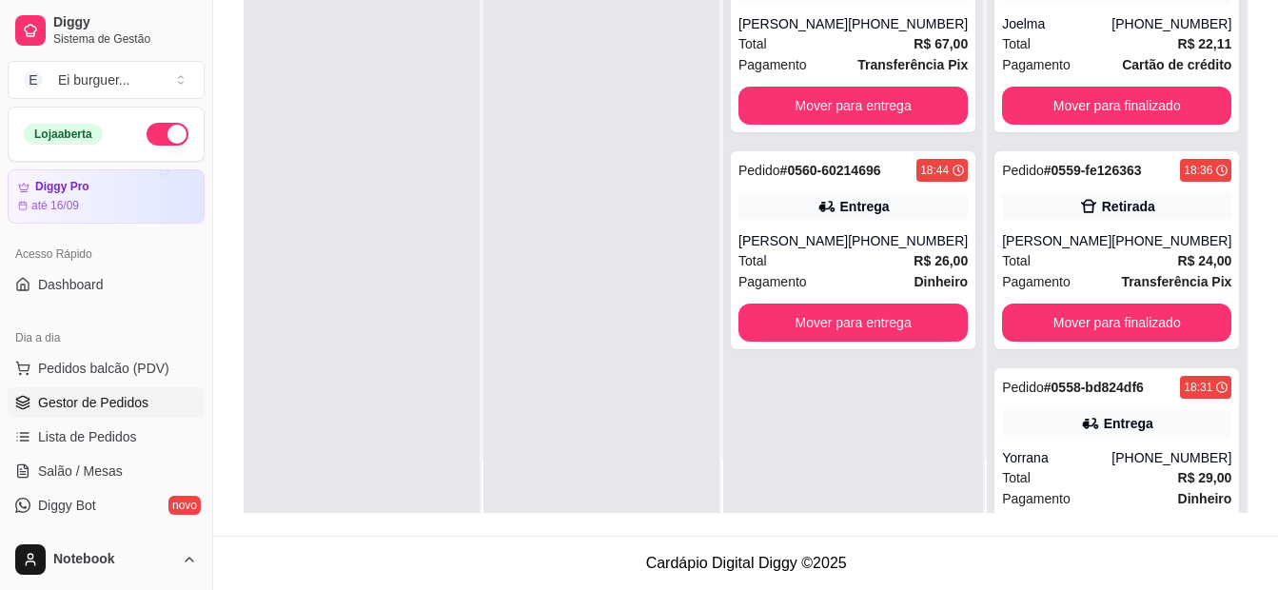
click at [822, 472] on div "Pedido # 0562-ee5a8df0 19:01 [PERSON_NAME] [PHONE_NUMBER] Total R$ 67,00 Pagame…" at bounding box center [853, 218] width 260 height 590
click at [610, 499] on div at bounding box center [601, 218] width 236 height 590
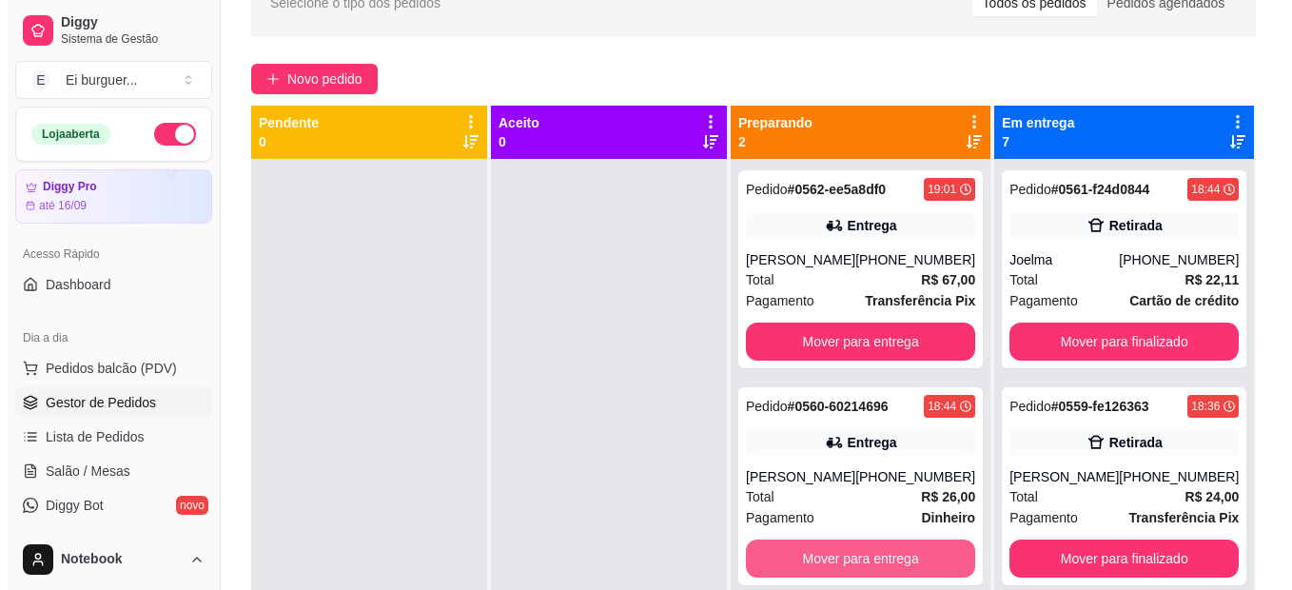
scroll to position [100, 0]
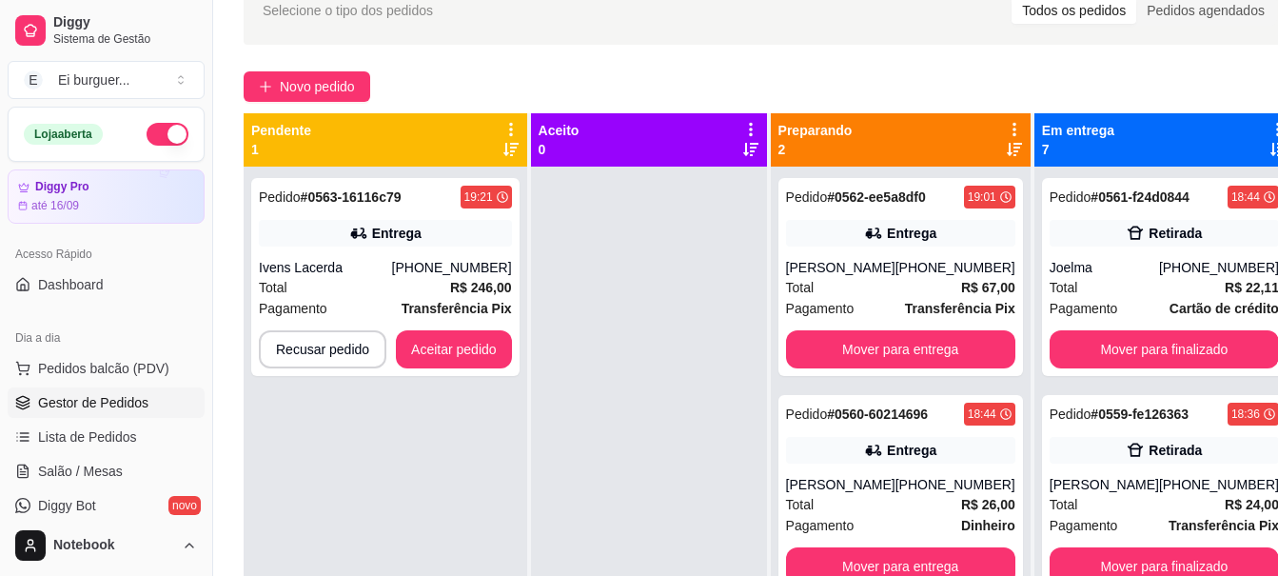
drag, startPoint x: 636, startPoint y: 512, endPoint x: 606, endPoint y: 437, distance: 80.7
click at [636, 512] on div at bounding box center [649, 454] width 236 height 576
click at [389, 288] on div "Total R$ 246,00" at bounding box center [385, 287] width 253 height 21
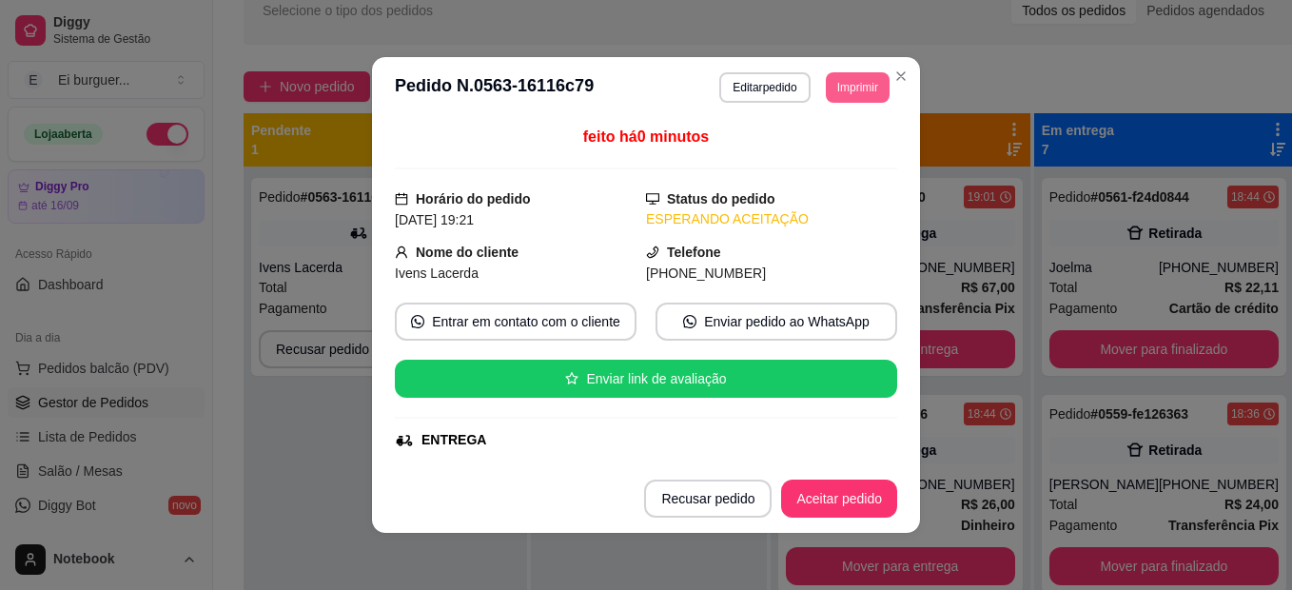
click at [849, 94] on button "Imprimir" at bounding box center [858, 87] width 64 height 30
click at [832, 138] on div "Escolha a impressora IMPRESSORA" at bounding box center [831, 133] width 126 height 51
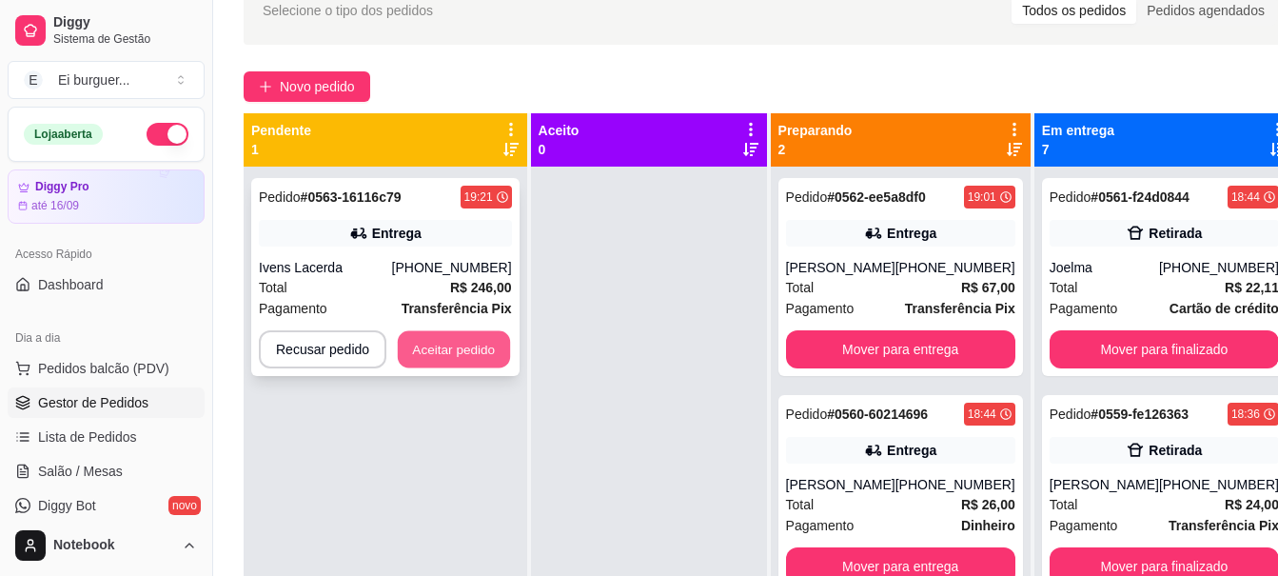
click at [485, 340] on button "Aceitar pedido" at bounding box center [454, 349] width 112 height 37
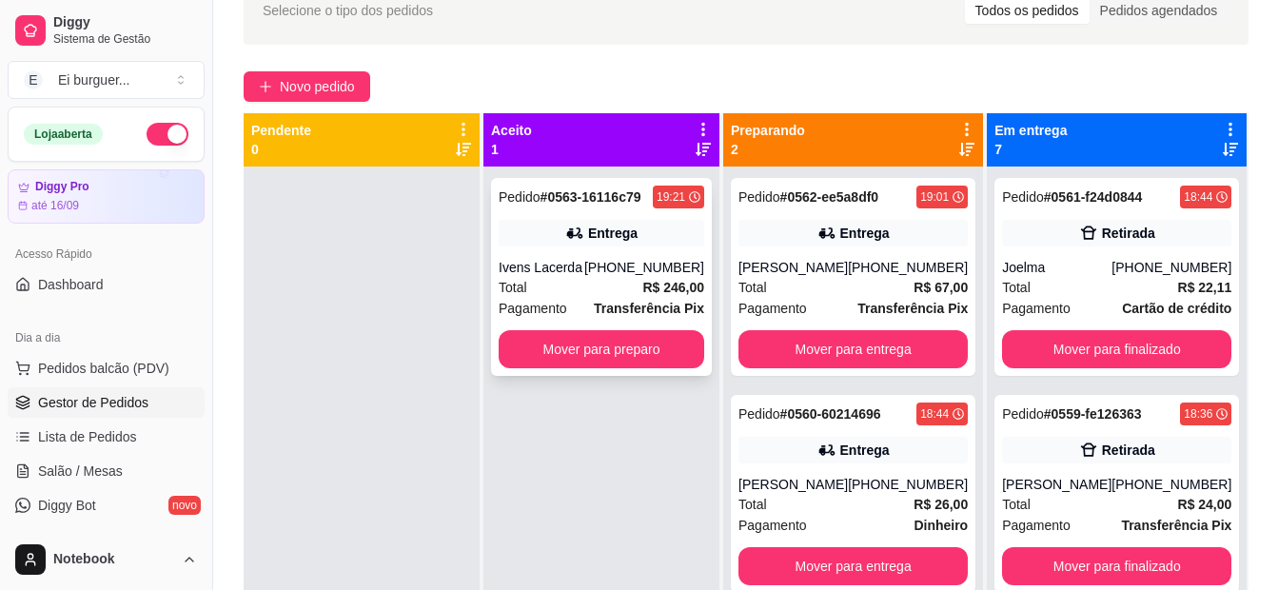
click at [589, 248] on div "Pedido # 0563-16116c79 19:21 Entrega Ivens Lacerda [PHONE_NUMBER] Total R$ 246,…" at bounding box center [601, 277] width 221 height 198
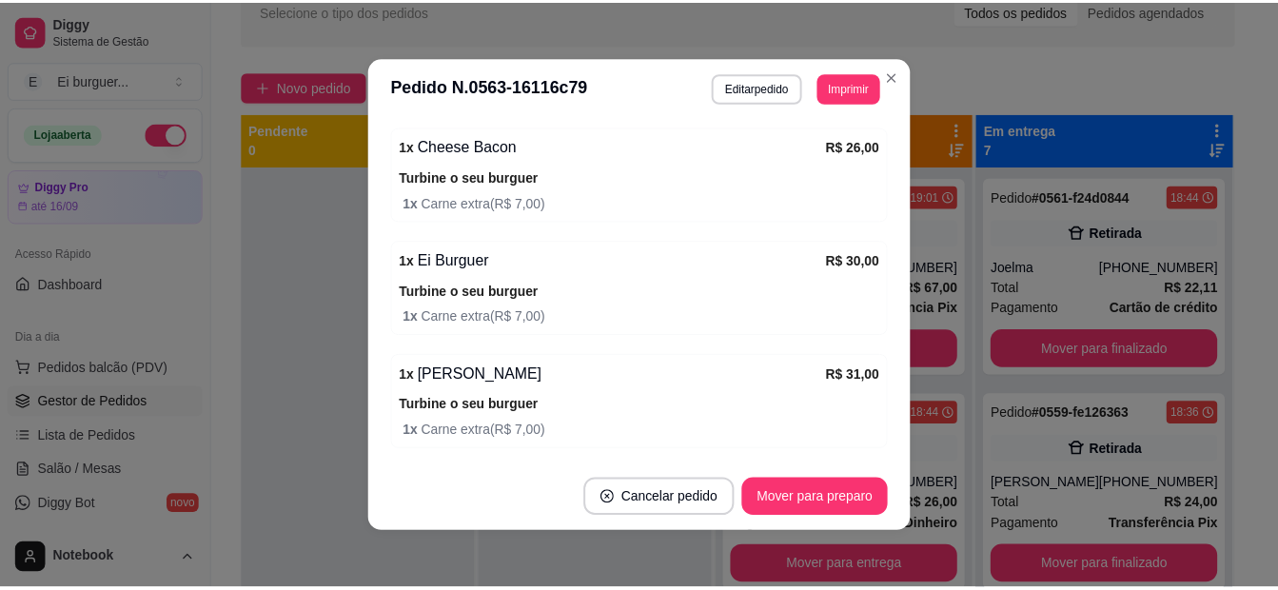
scroll to position [834, 0]
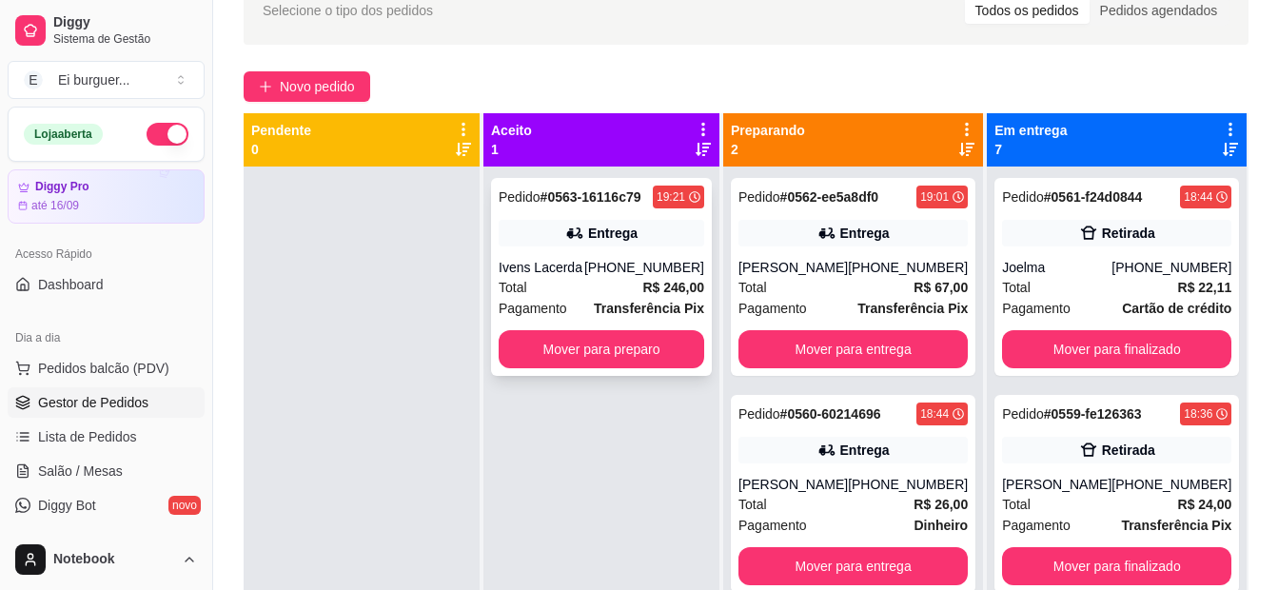
click at [641, 248] on div "Pedido # 0563-16116c79 19:21 Entrega Ivens Lacerda [PHONE_NUMBER] Total R$ 246,…" at bounding box center [601, 277] width 221 height 198
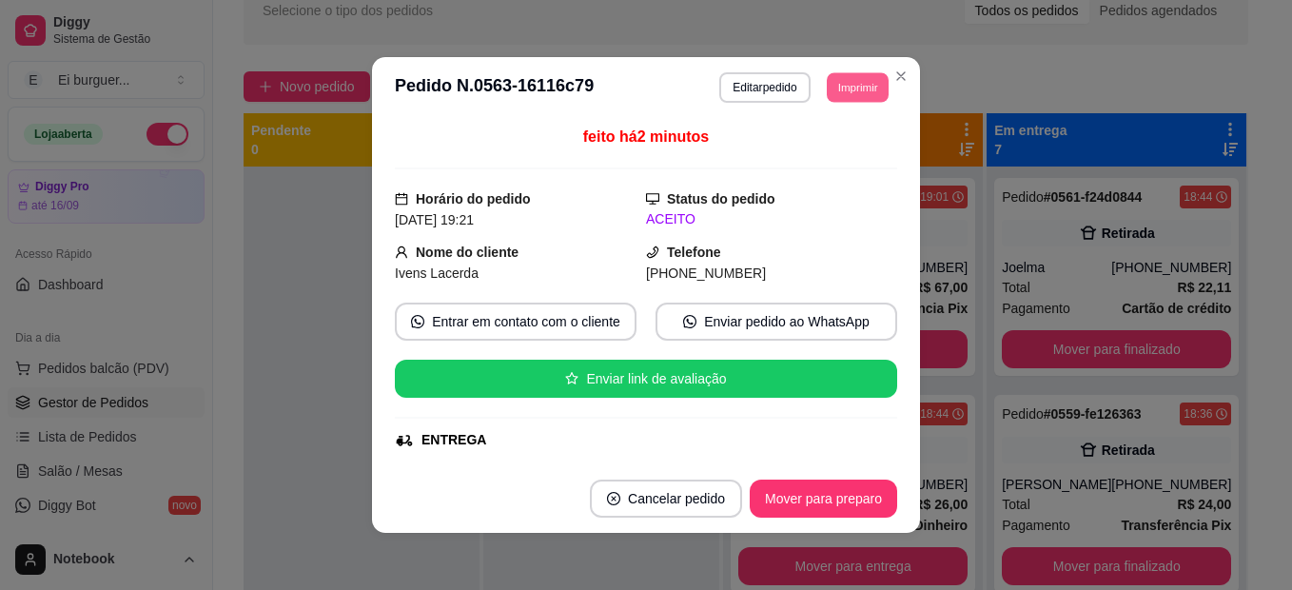
click at [846, 87] on button "Imprimir" at bounding box center [858, 86] width 62 height 29
click at [852, 146] on button "IMPRESSORA" at bounding box center [814, 153] width 133 height 29
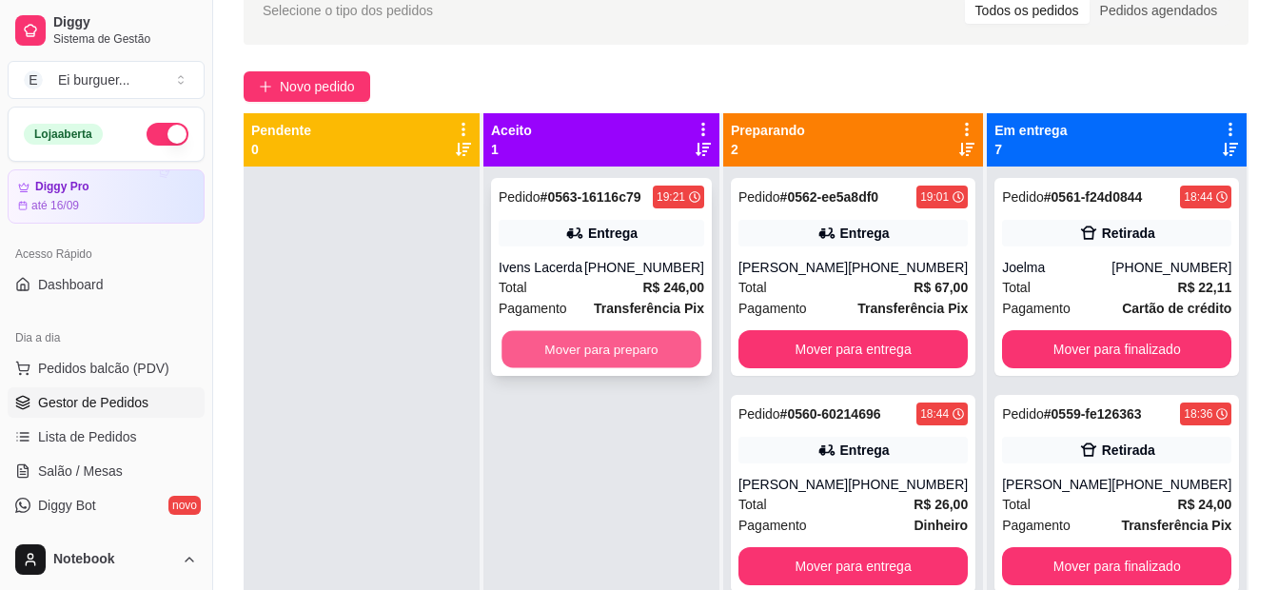
click at [545, 343] on button "Mover para preparo" at bounding box center [601, 349] width 200 height 37
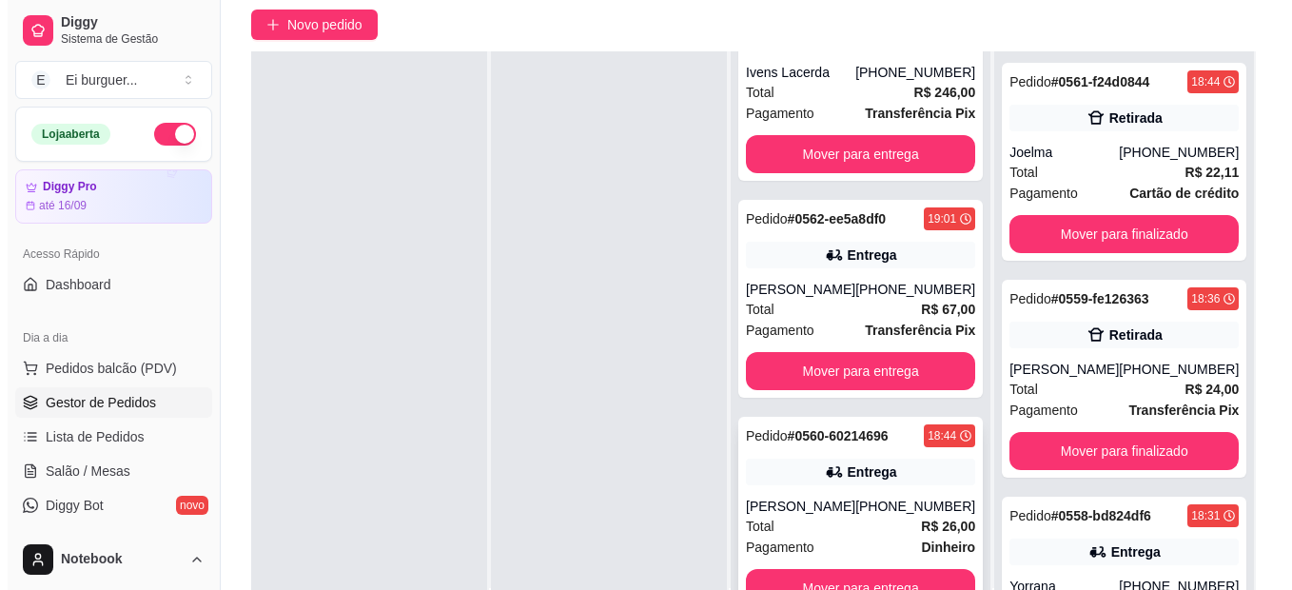
scroll to position [195, 0]
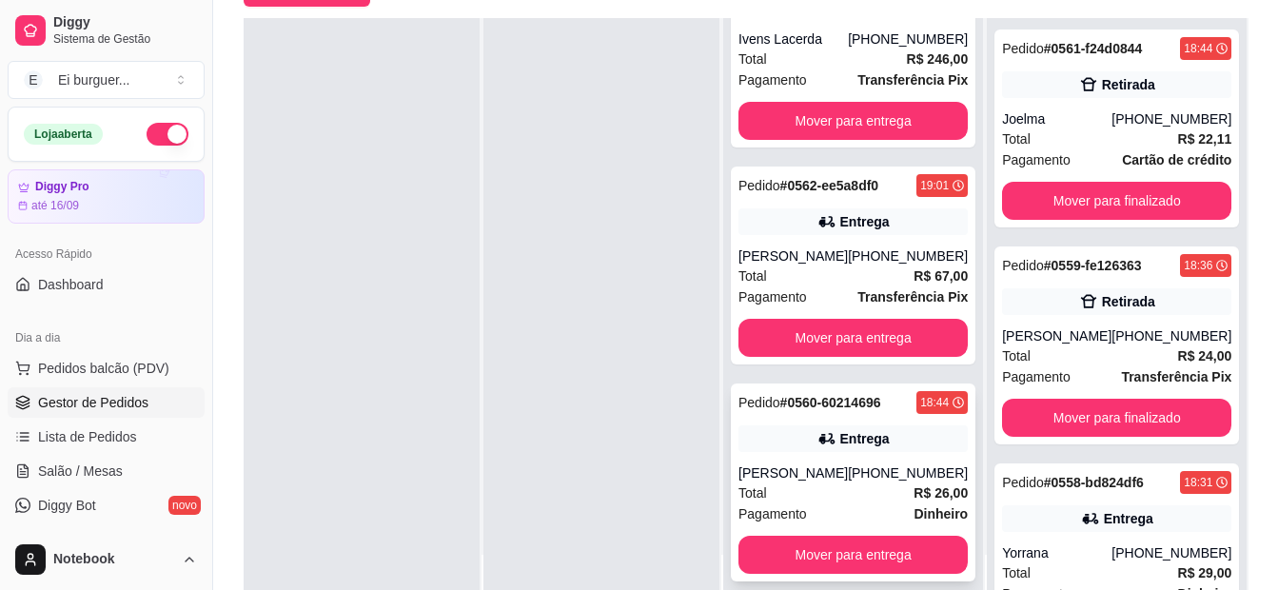
click at [804, 468] on div "[PERSON_NAME]" at bounding box center [792, 472] width 109 height 19
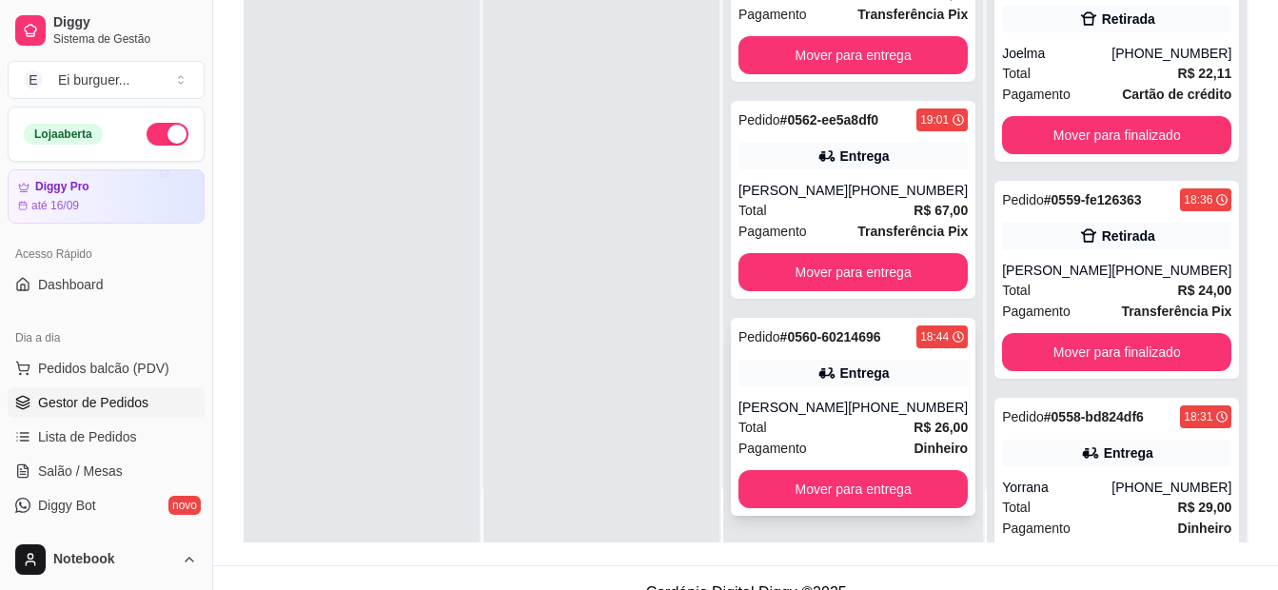
scroll to position [290, 0]
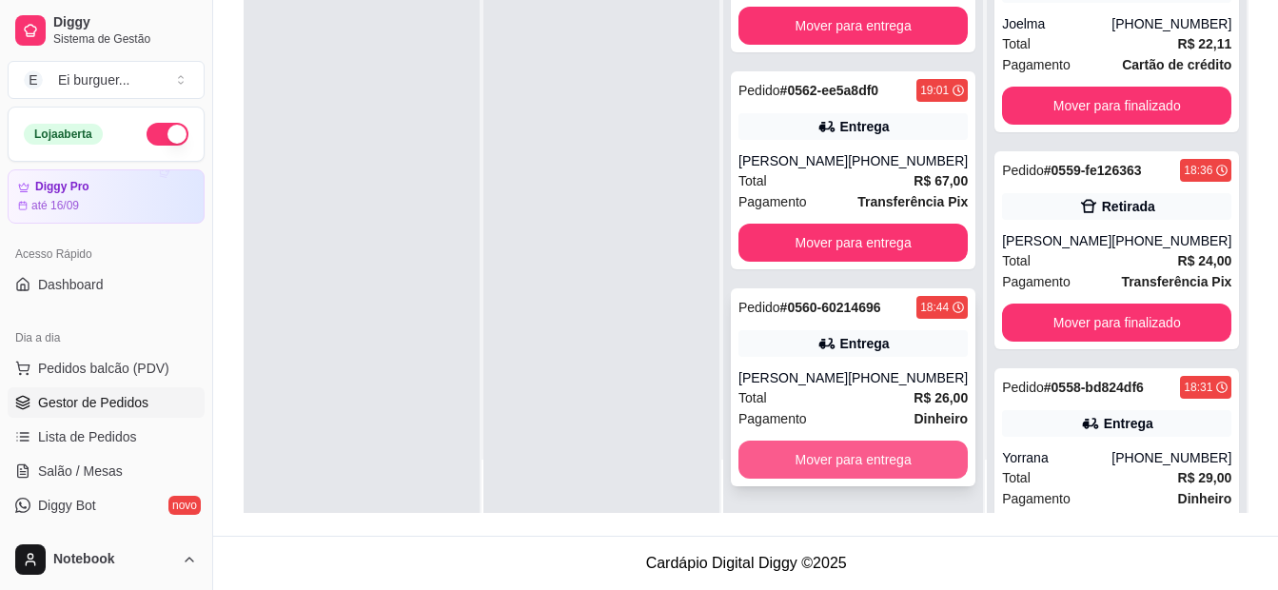
click at [836, 448] on button "Mover para entrega" at bounding box center [852, 460] width 229 height 38
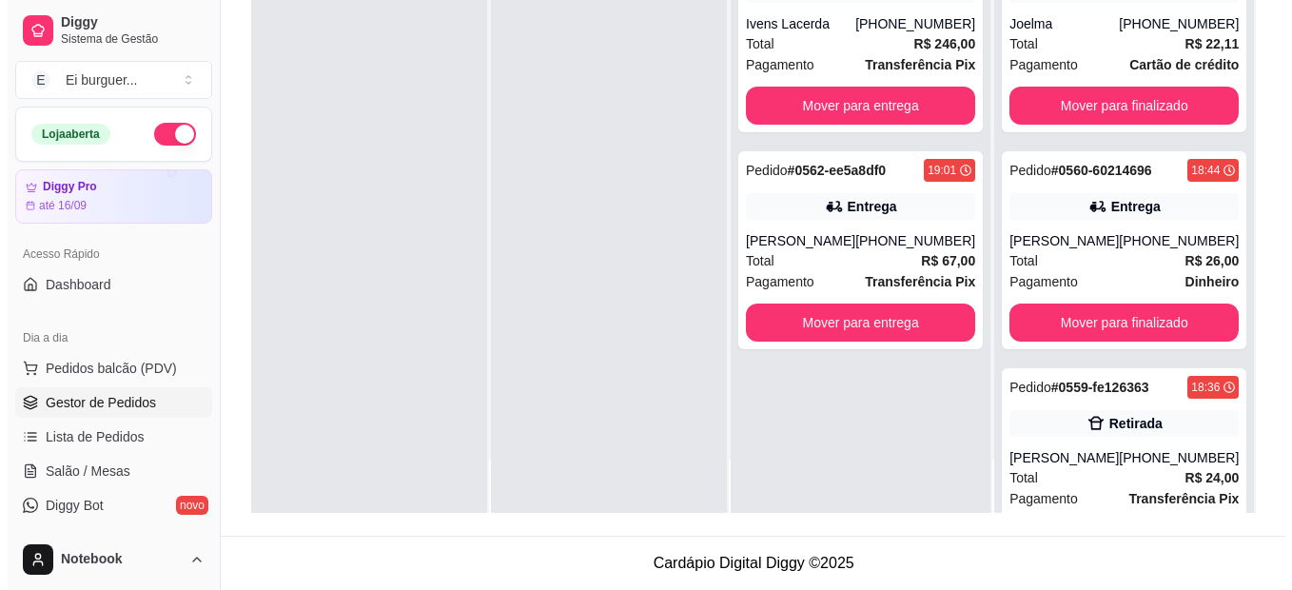
scroll to position [0, 0]
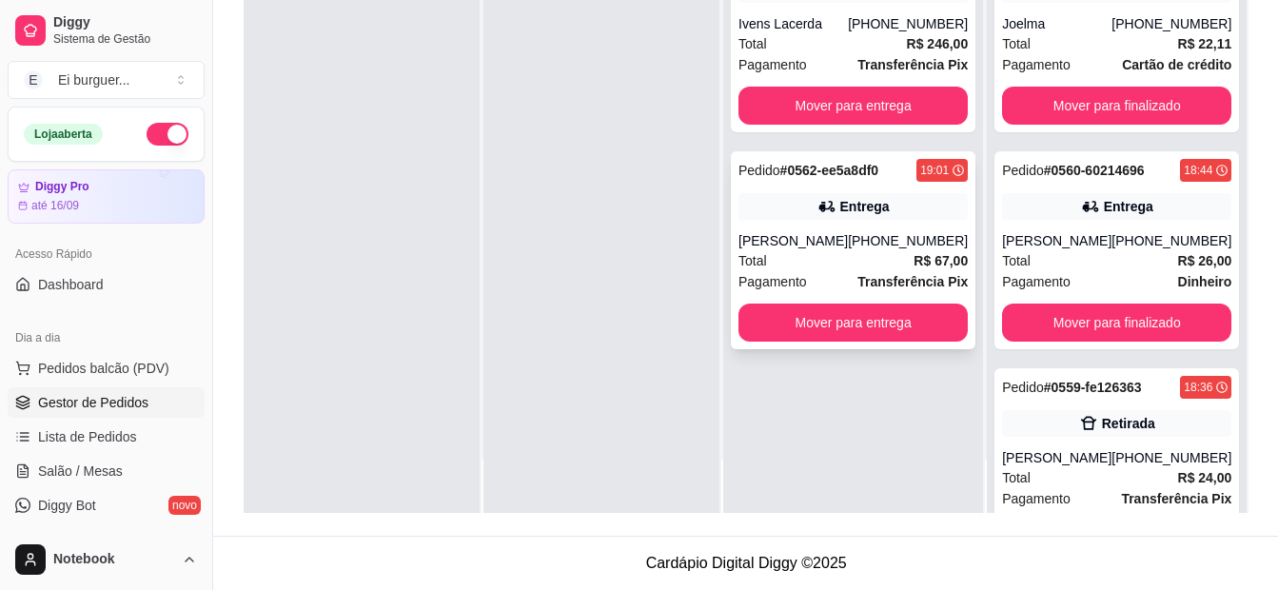
click at [836, 261] on div "Total R$ 67,00" at bounding box center [852, 260] width 229 height 21
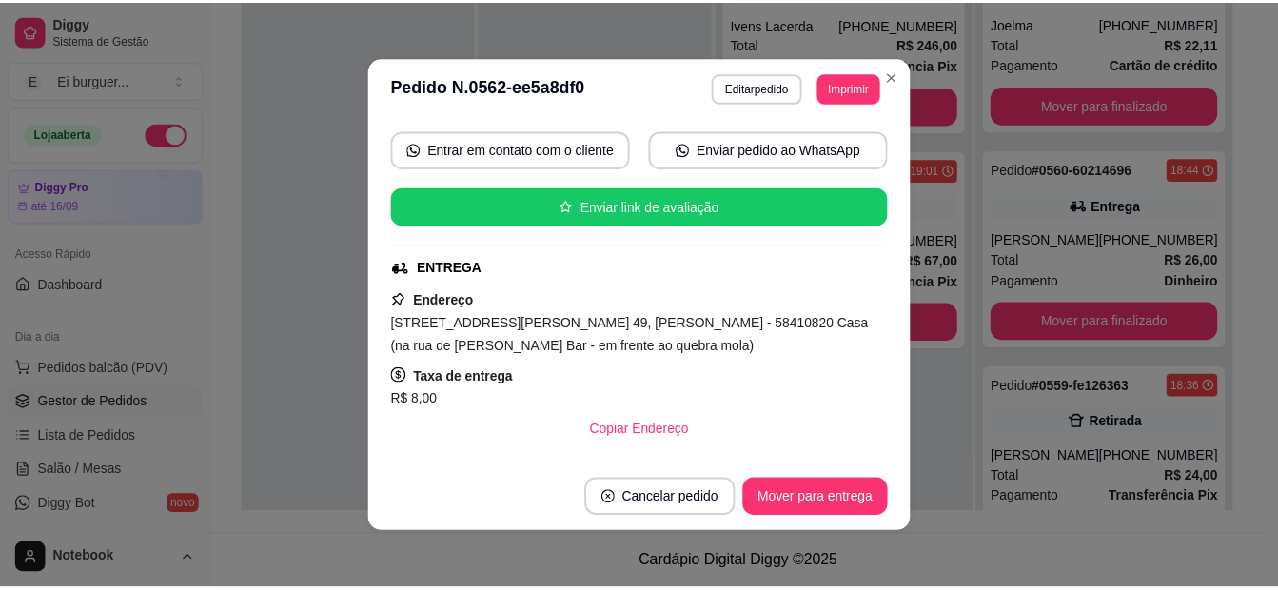
scroll to position [190, 0]
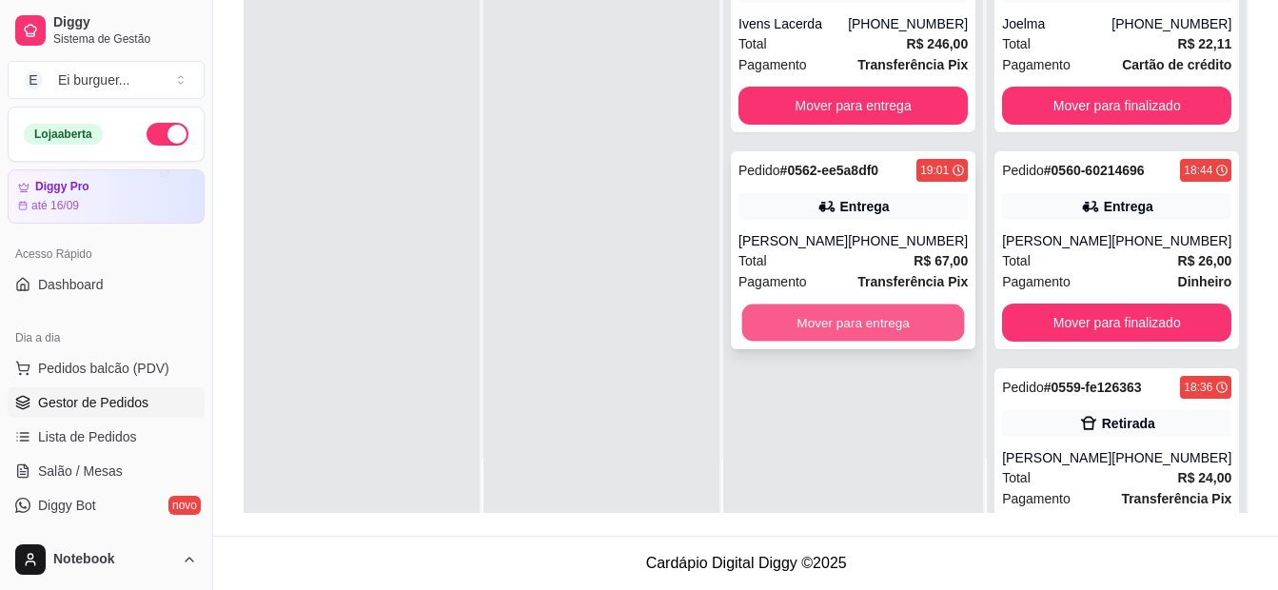
click at [883, 323] on button "Mover para entrega" at bounding box center [853, 322] width 223 height 37
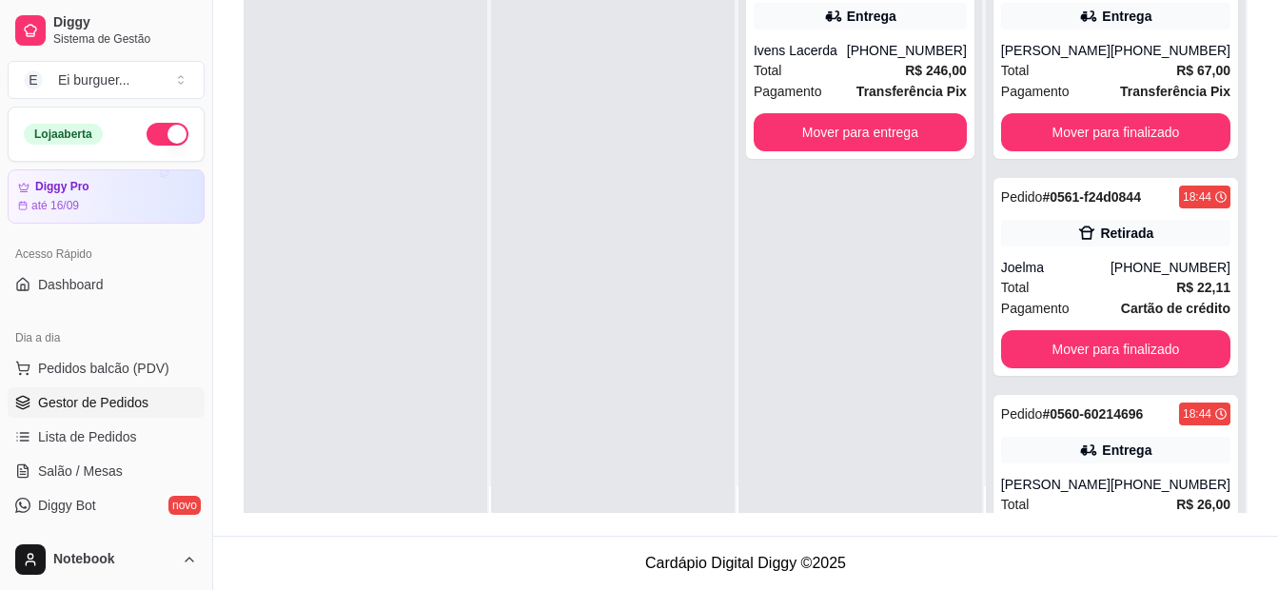
scroll to position [0, 0]
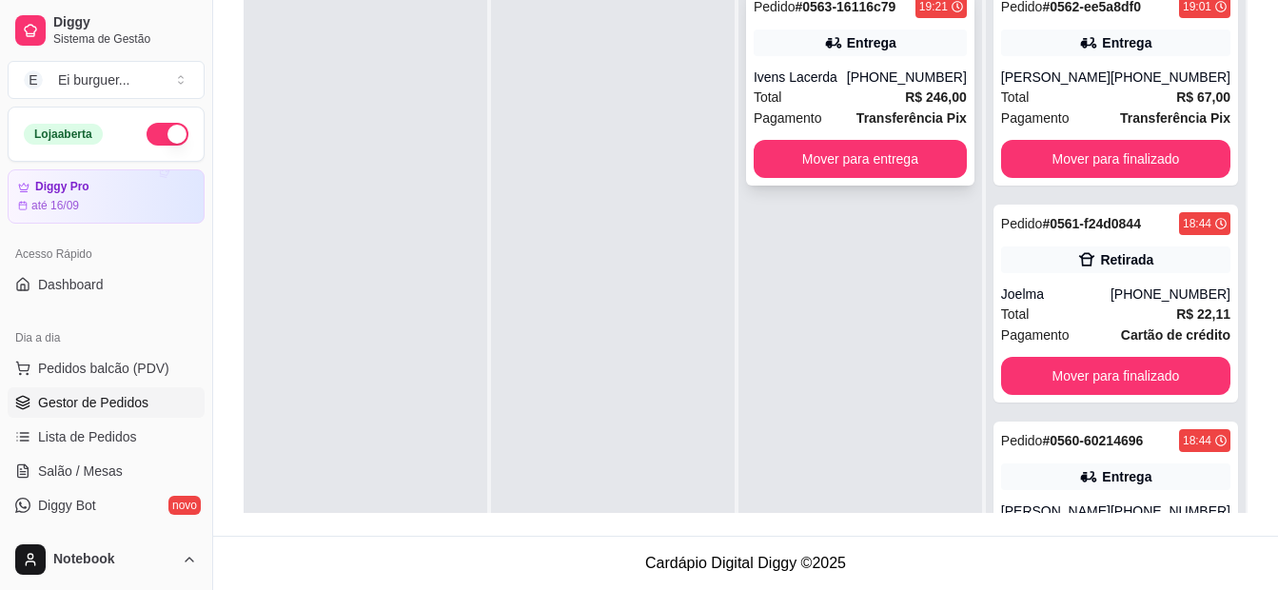
click at [852, 65] on div "Pedido # 0563-16116c79 19:21 Entrega Ivens Lacerda [PHONE_NUMBER] Total R$ 246,…" at bounding box center [860, 87] width 228 height 198
click at [311, 177] on div at bounding box center [366, 271] width 244 height 590
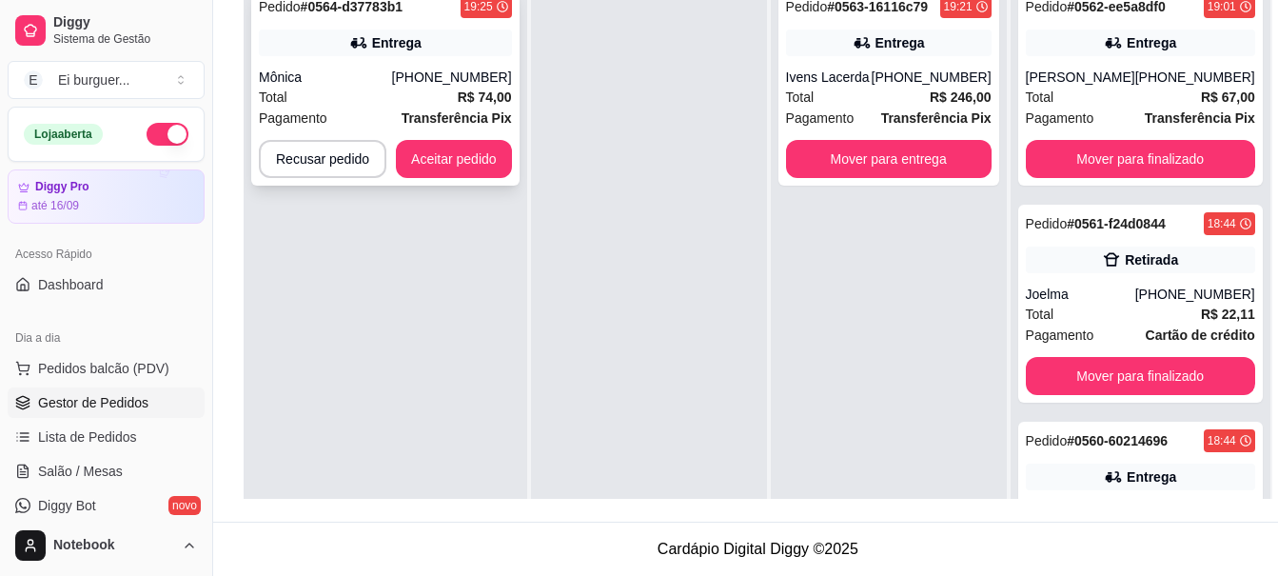
click at [390, 113] on div "Pagamento Transferência Pix" at bounding box center [385, 118] width 253 height 21
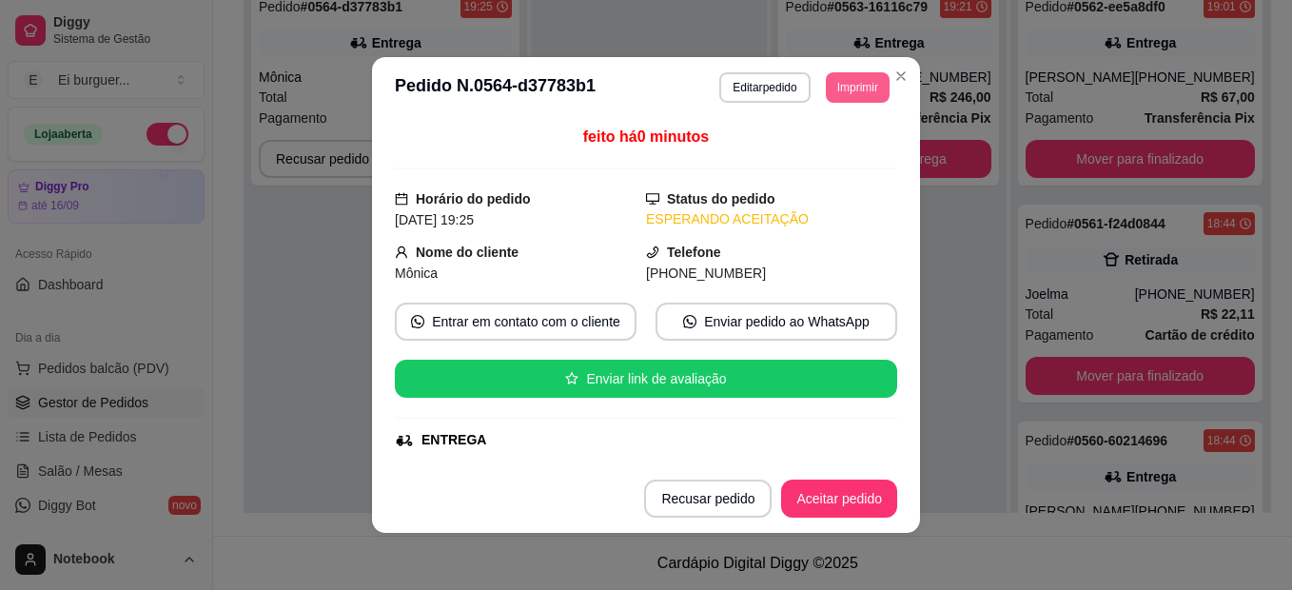
click at [845, 93] on button "Imprimir" at bounding box center [858, 87] width 64 height 30
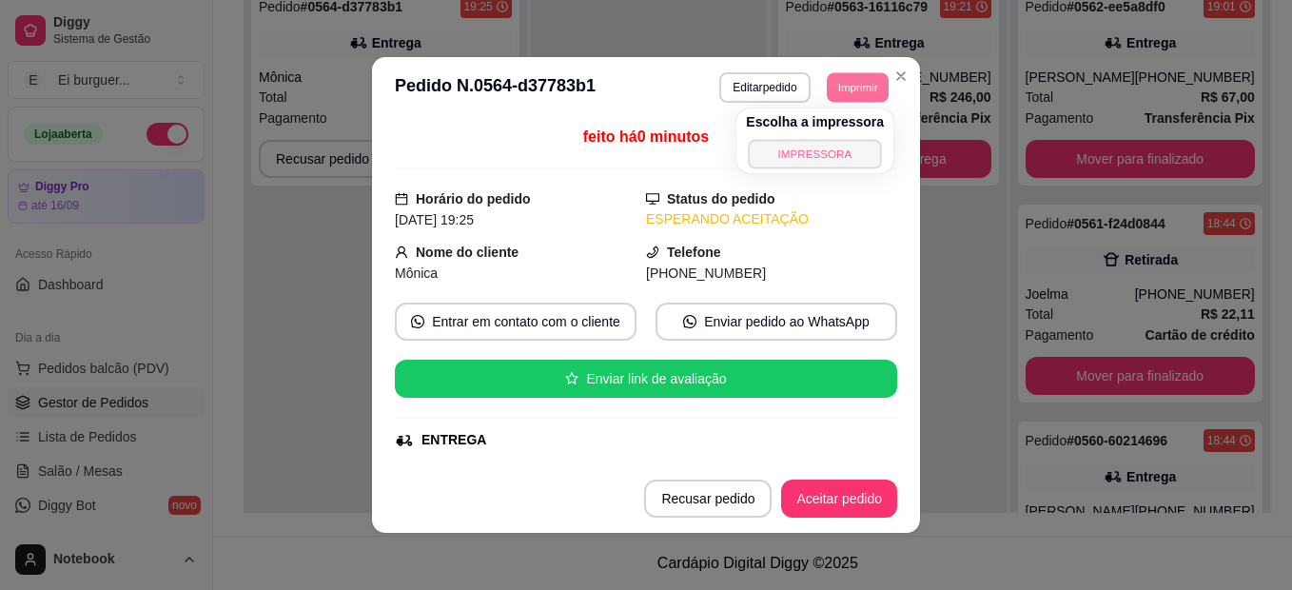
click at [810, 140] on button "IMPRESSORA" at bounding box center [815, 153] width 133 height 29
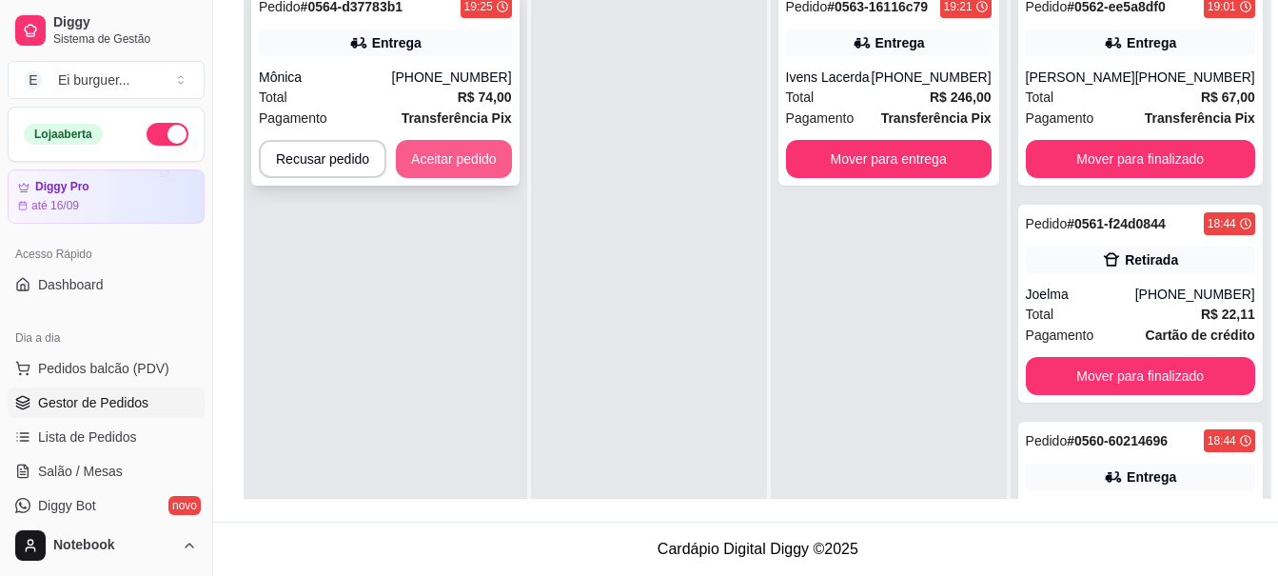
click at [460, 152] on button "Aceitar pedido" at bounding box center [454, 159] width 116 height 38
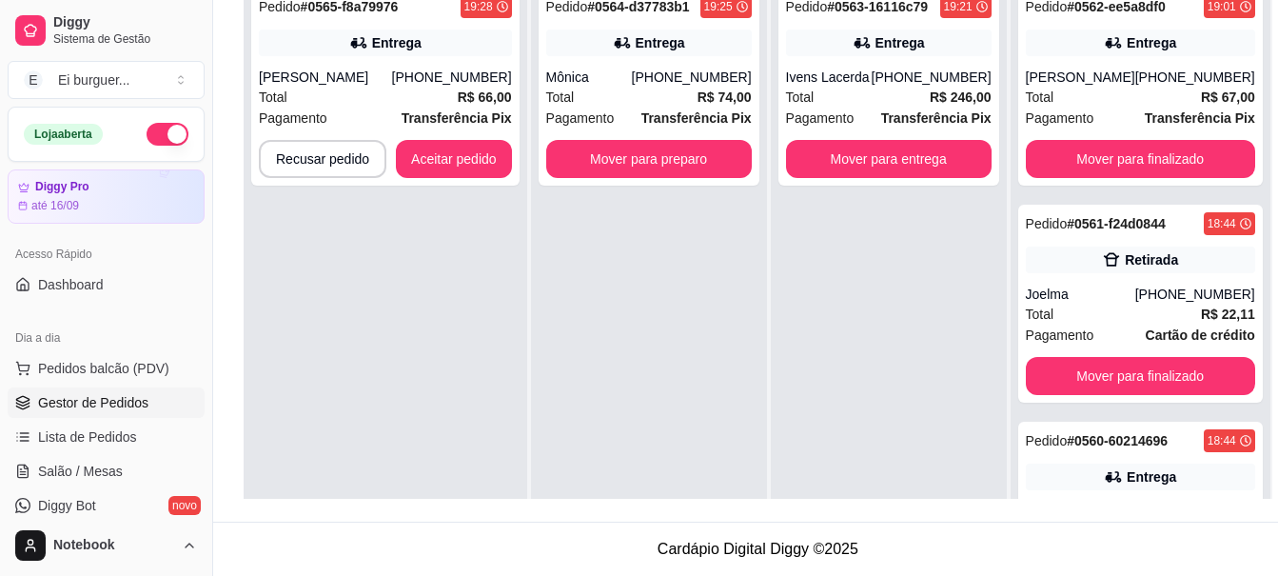
click at [469, 494] on div "Pedido # 0565-f8a79976 19:28 Entrega Matheus [PHONE_NUMBER] Total R$ 66,00 Paga…" at bounding box center [386, 264] width 284 height 576
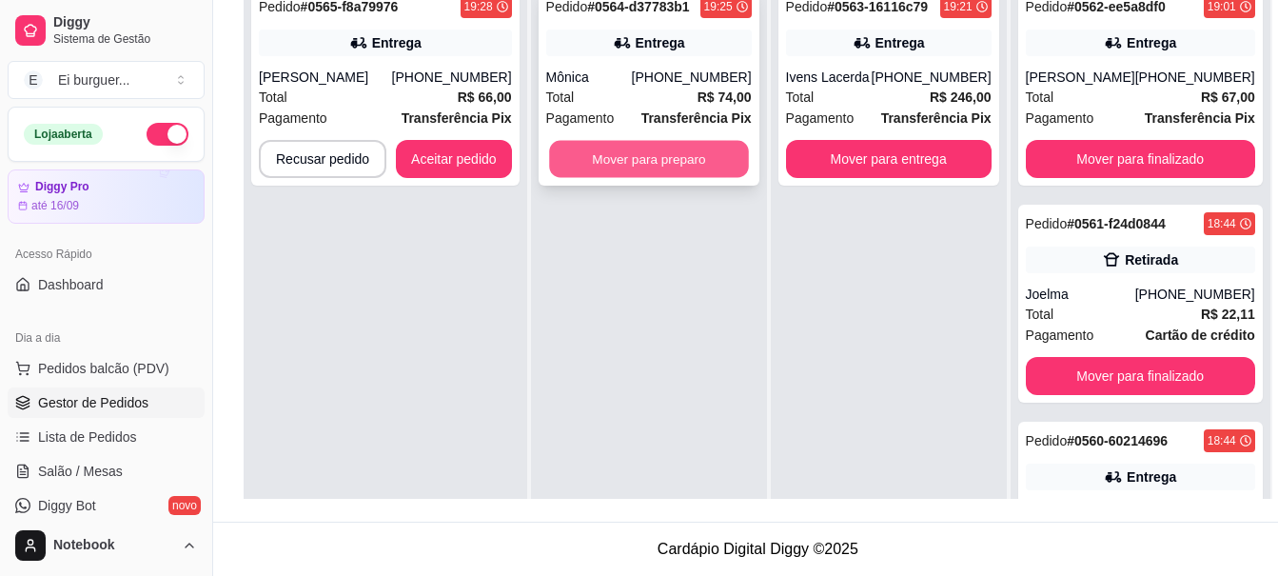
click at [637, 160] on button "Mover para preparo" at bounding box center [649, 159] width 200 height 37
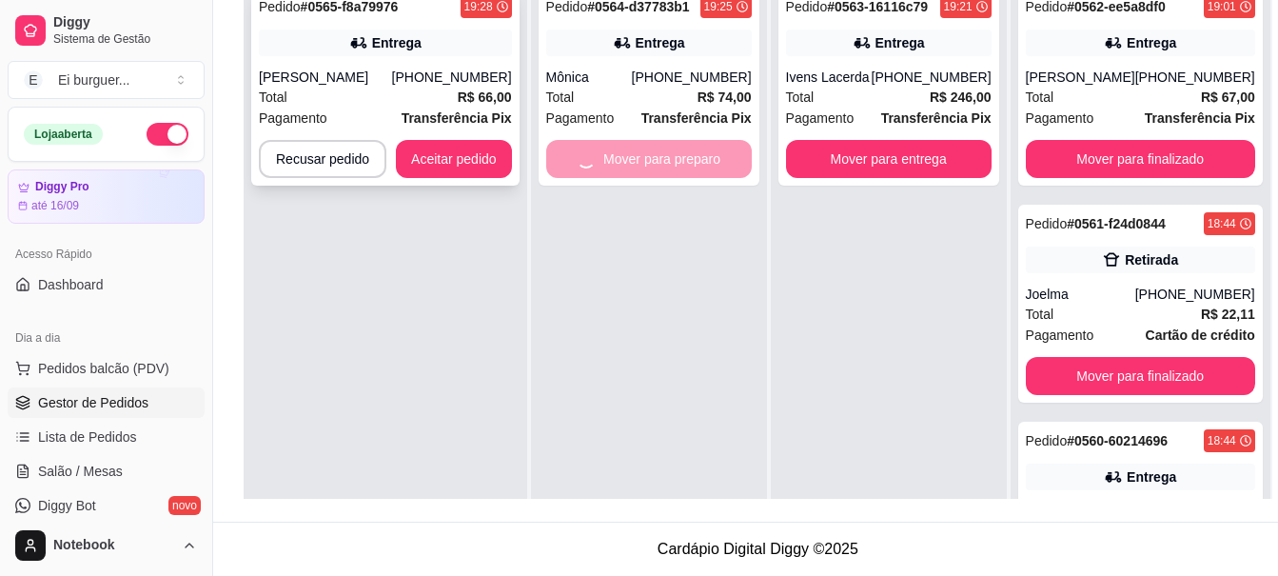
click at [319, 69] on div "[PERSON_NAME]" at bounding box center [325, 77] width 133 height 19
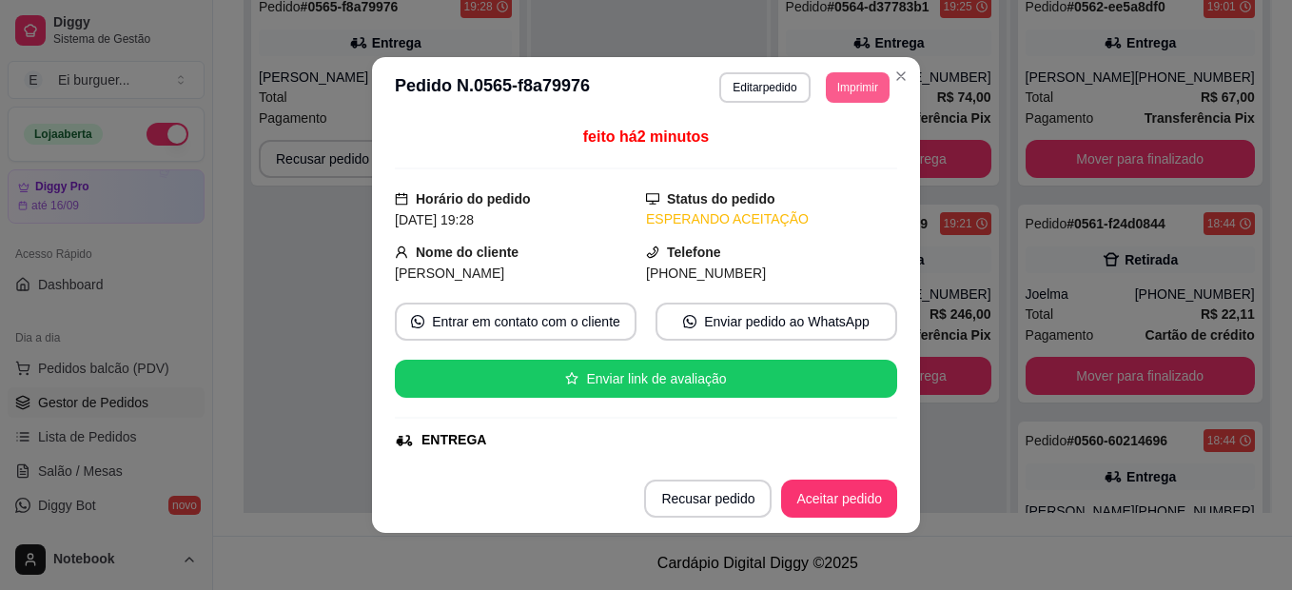
click at [843, 76] on button "Imprimir" at bounding box center [858, 87] width 64 height 30
click at [829, 143] on button "IMPRESSORA" at bounding box center [830, 145] width 110 height 25
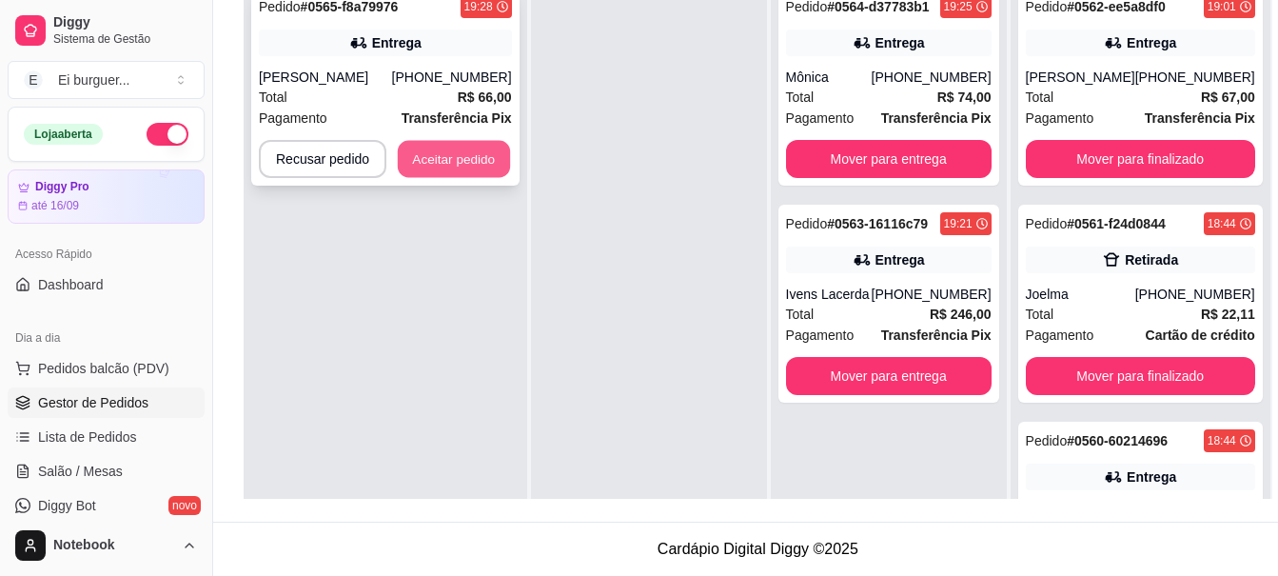
click at [461, 166] on button "Aceitar pedido" at bounding box center [454, 159] width 112 height 37
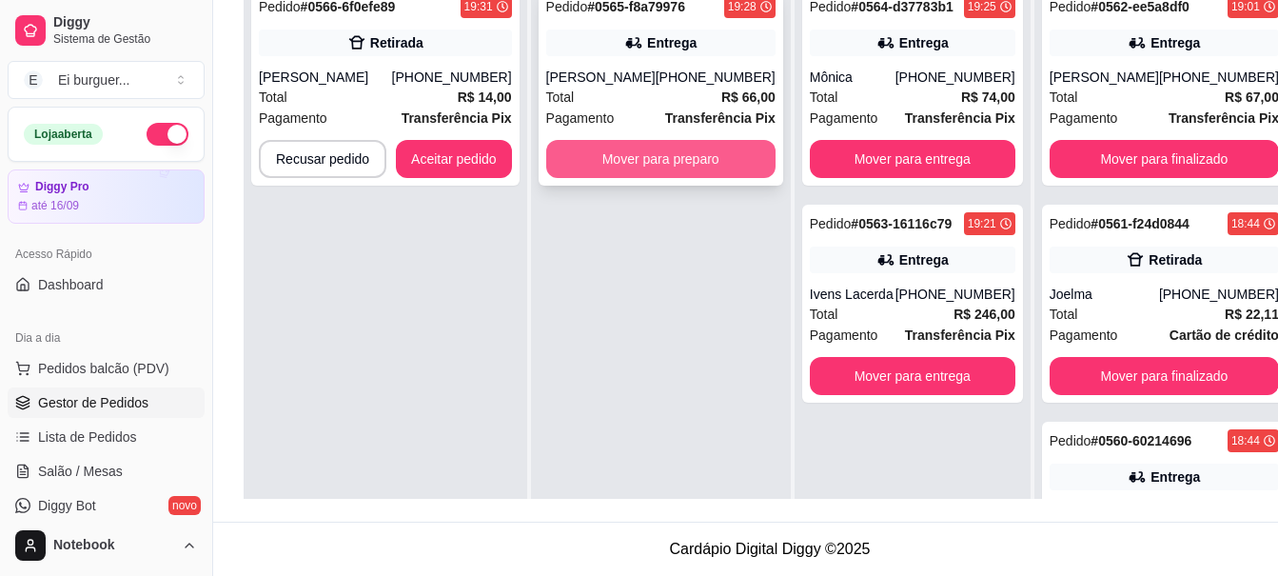
click at [584, 172] on button "Mover para preparo" at bounding box center [660, 159] width 229 height 38
click at [566, 156] on button "Mover para preparo" at bounding box center [660, 159] width 223 height 37
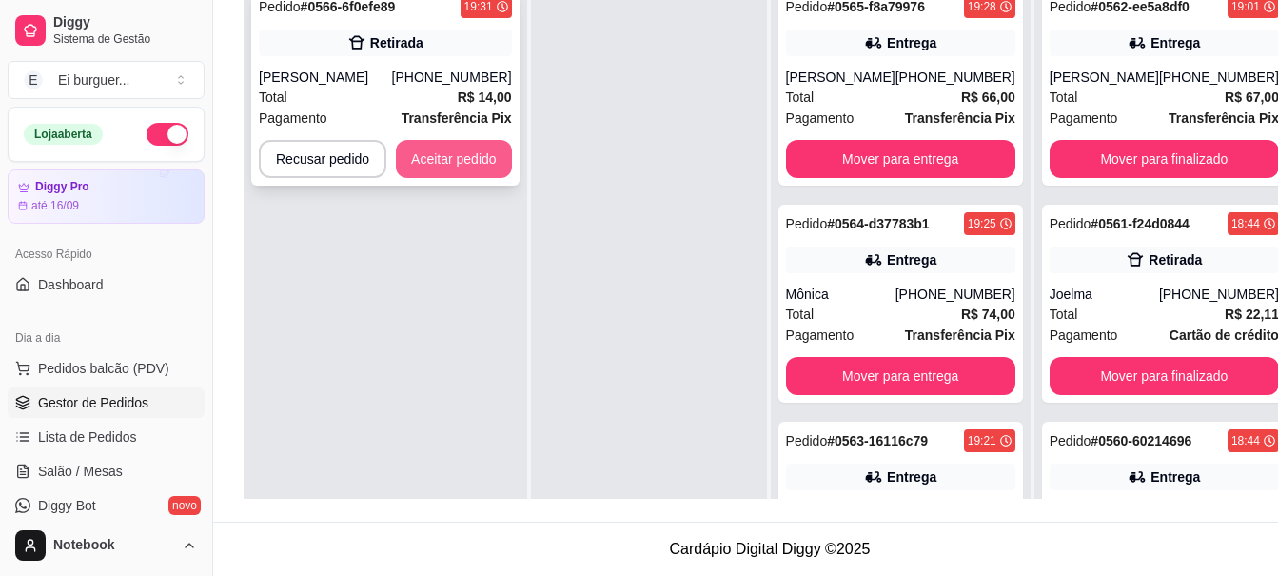
click at [462, 171] on button "Aceitar pedido" at bounding box center [454, 159] width 116 height 38
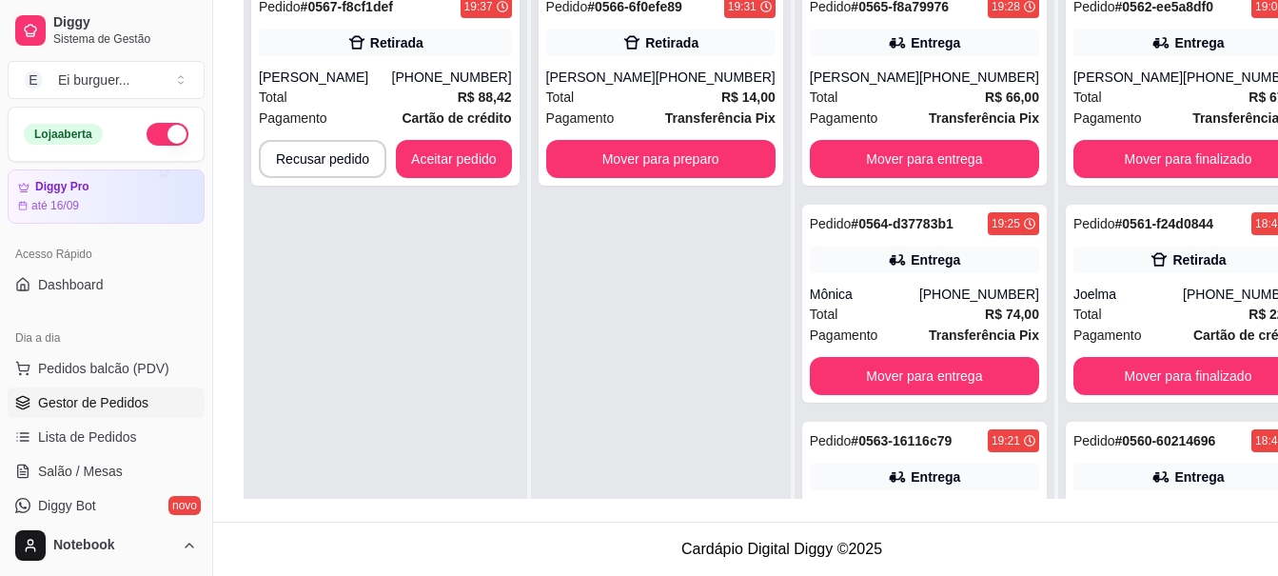
click at [610, 251] on div "Pedido # 0566-6f0efe89 19:31 Retirada Nayara Yohanna [PHONE_NUMBER] Total R$ 14…" at bounding box center [661, 264] width 260 height 576
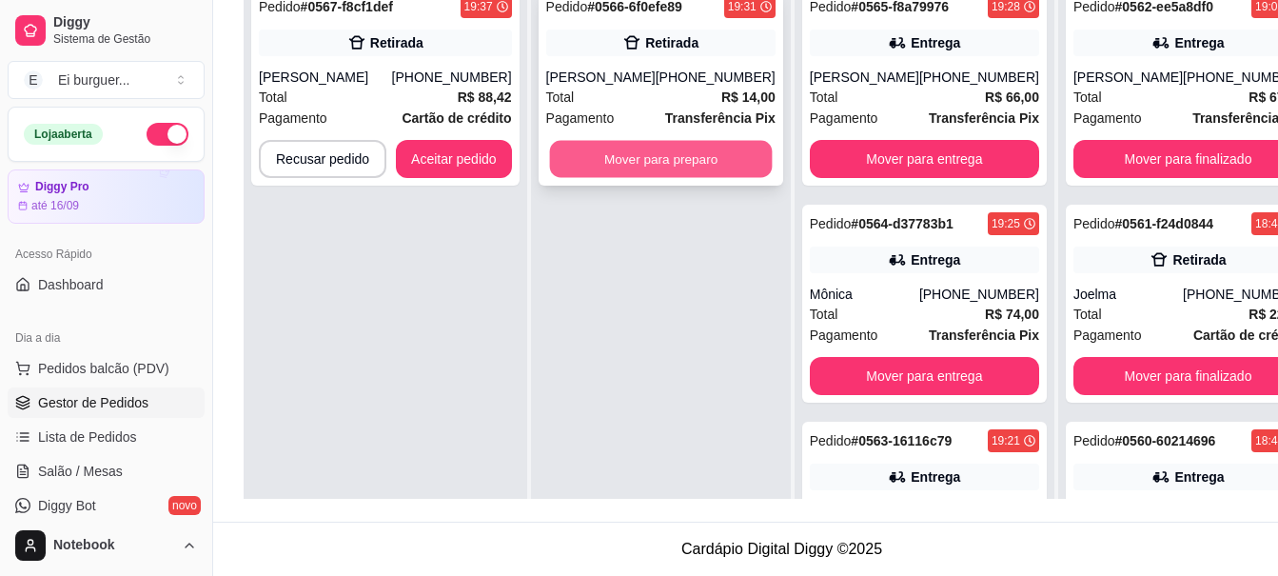
click at [624, 166] on button "Mover para preparo" at bounding box center [660, 159] width 223 height 37
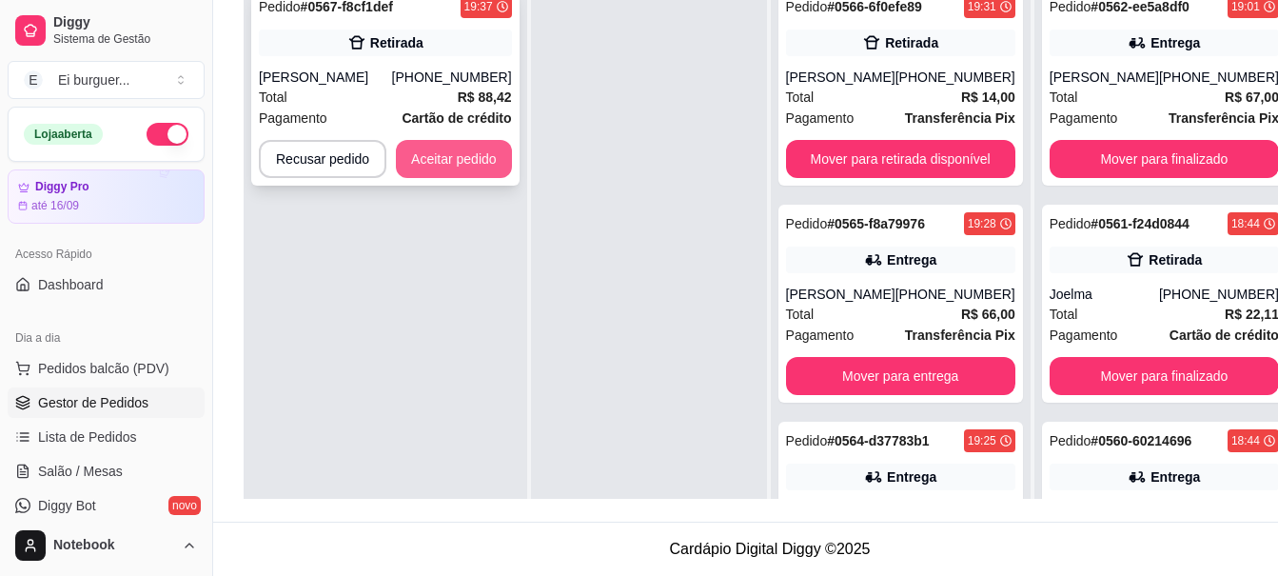
click at [472, 148] on button "Aceitar pedido" at bounding box center [454, 159] width 116 height 38
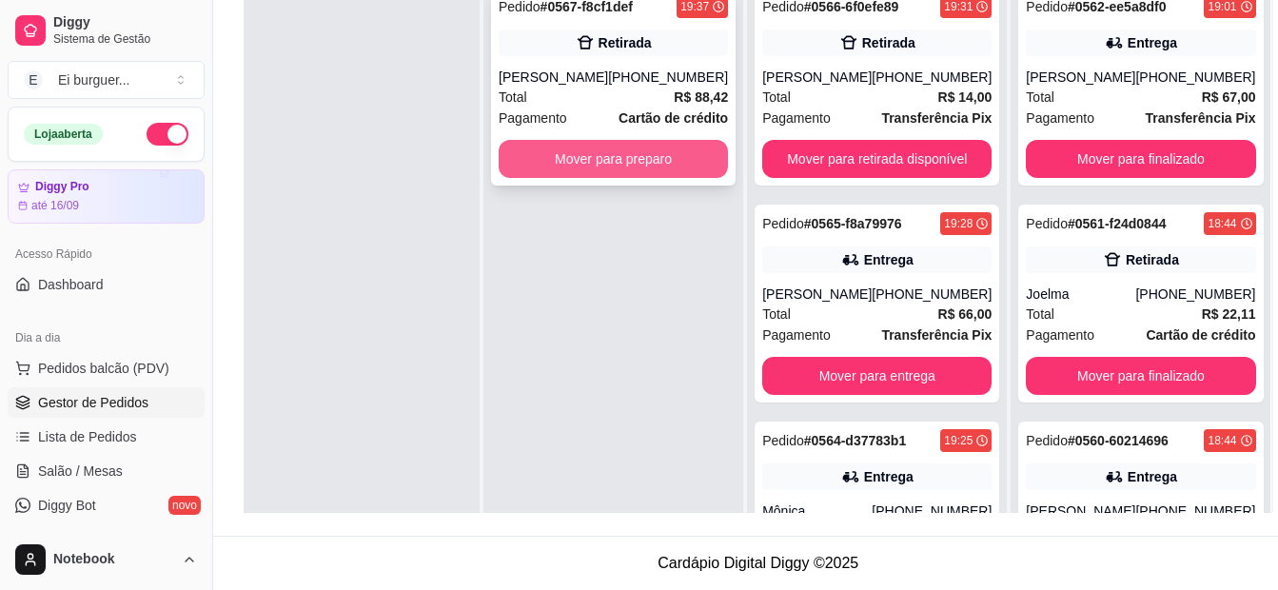
click at [634, 164] on button "Mover para preparo" at bounding box center [613, 159] width 229 height 38
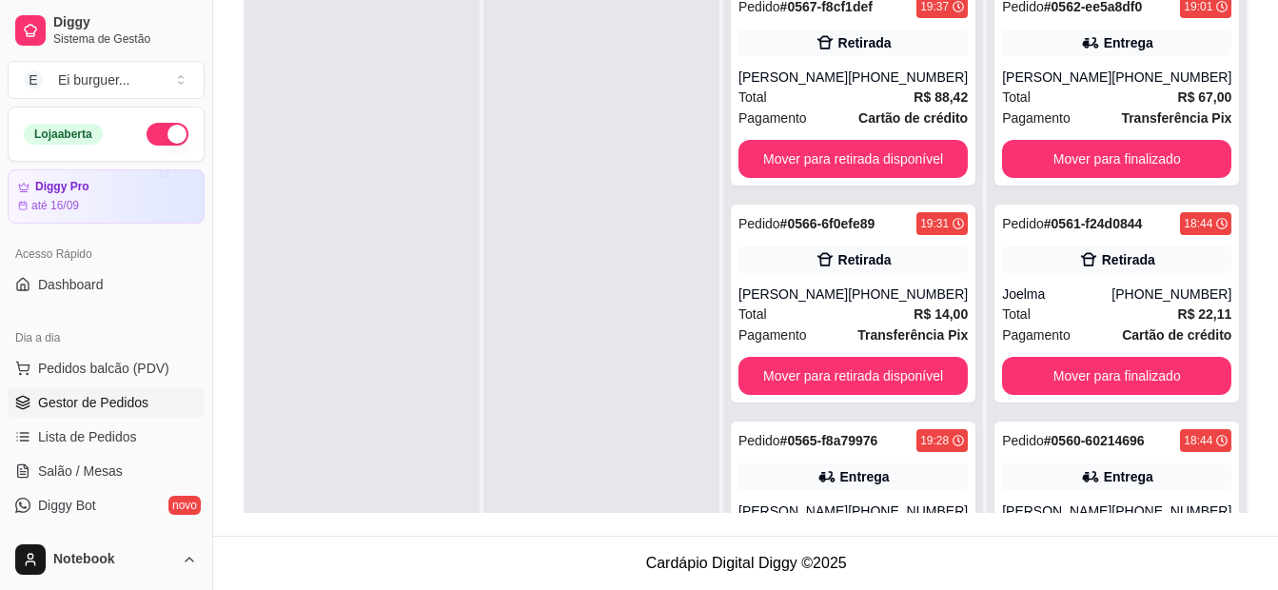
click at [513, 472] on div at bounding box center [601, 271] width 236 height 590
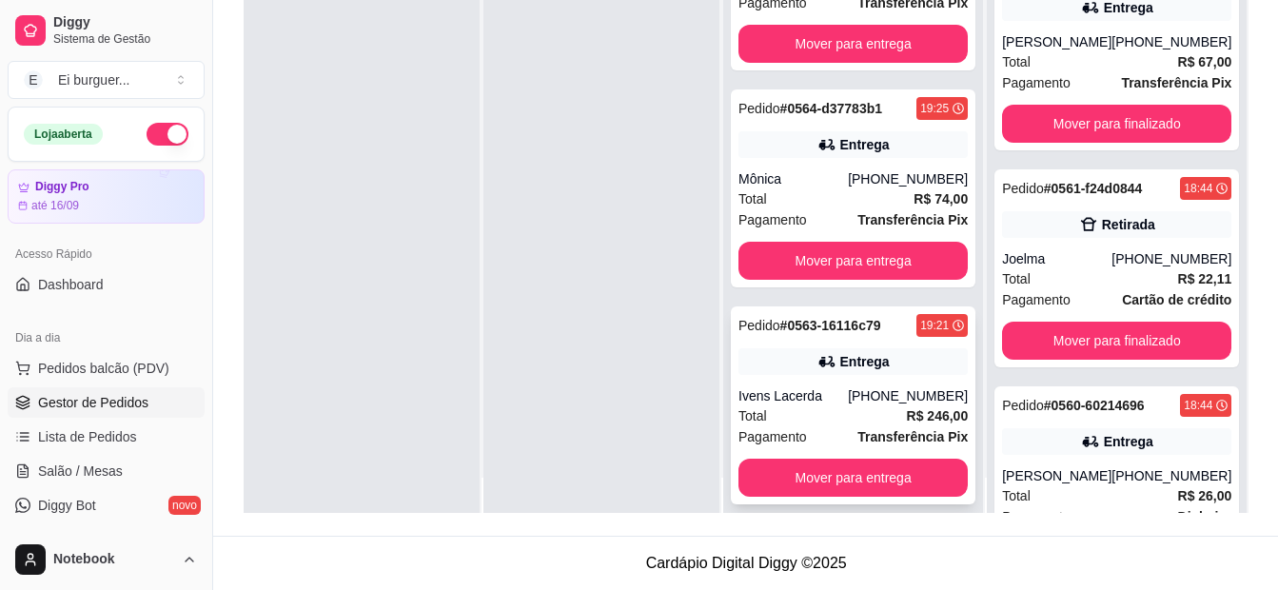
scroll to position [53, 0]
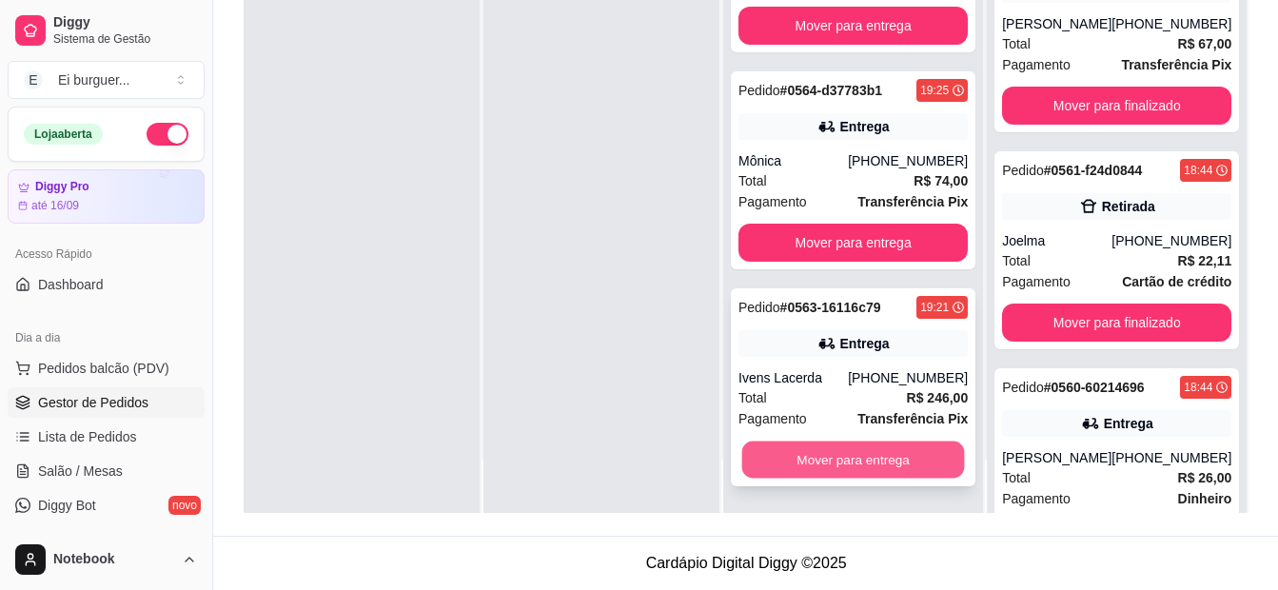
click at [853, 454] on button "Mover para entrega" at bounding box center [853, 459] width 223 height 37
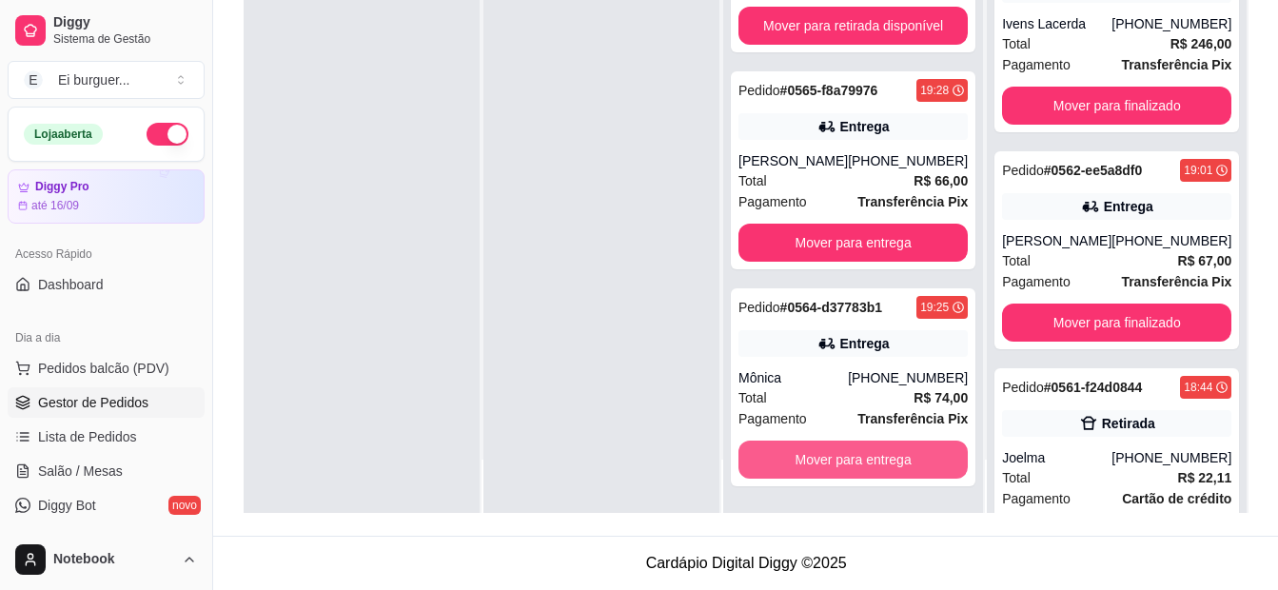
scroll to position [316, 0]
click at [294, 192] on div at bounding box center [362, 218] width 236 height 590
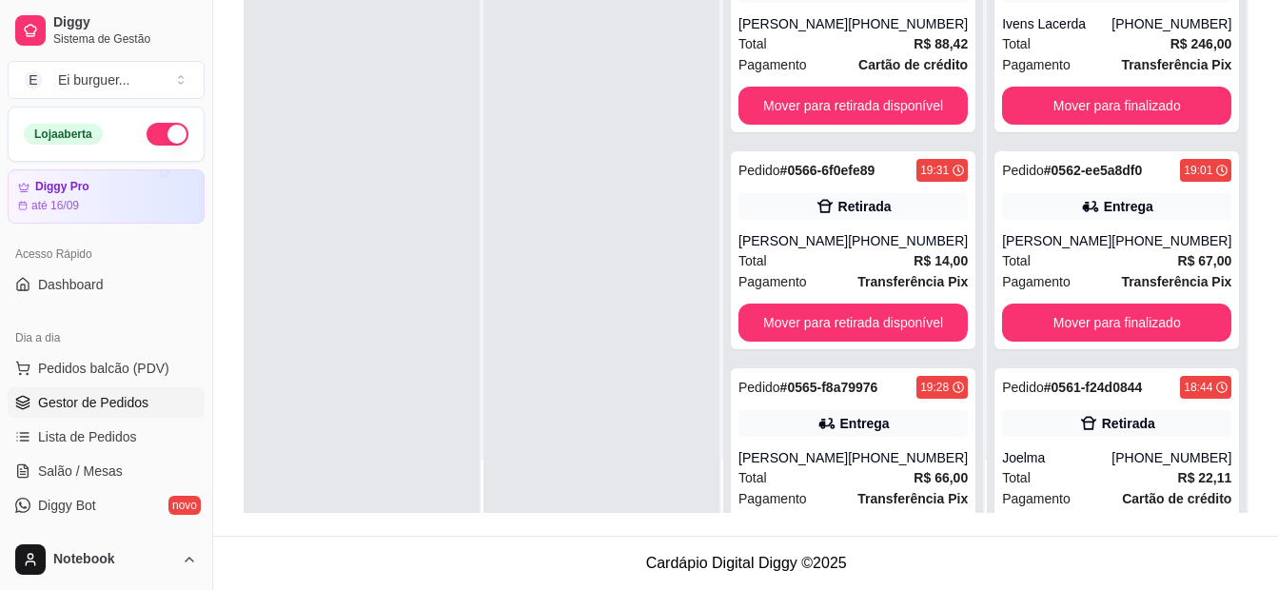
scroll to position [0, 0]
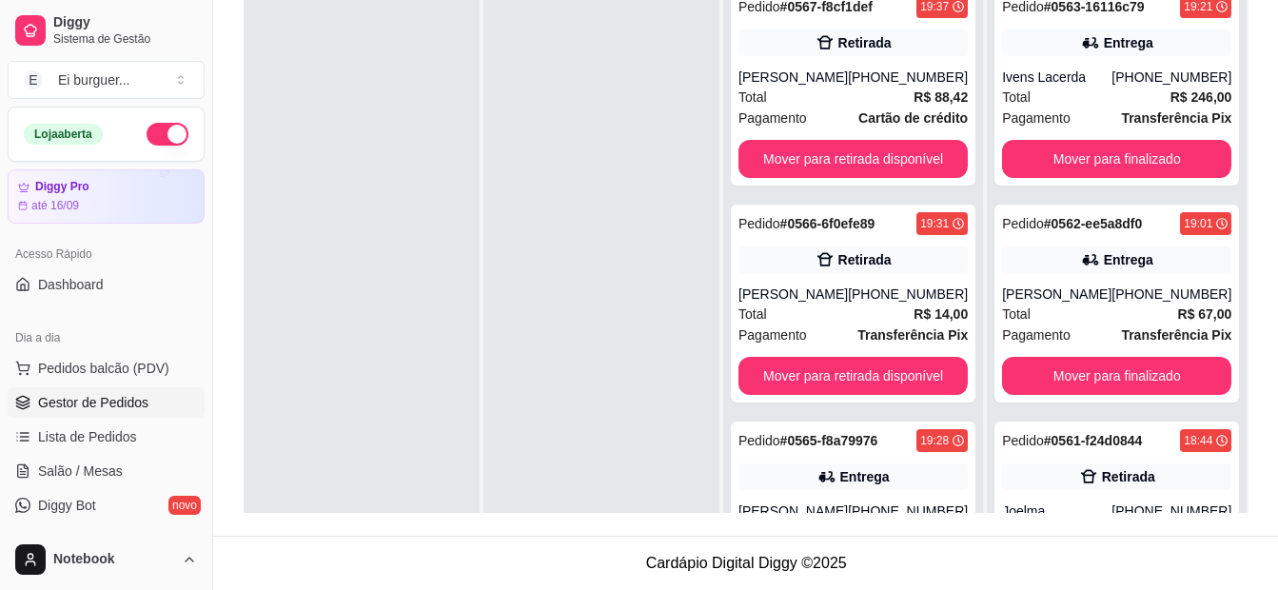
click at [373, 270] on div at bounding box center [362, 271] width 236 height 590
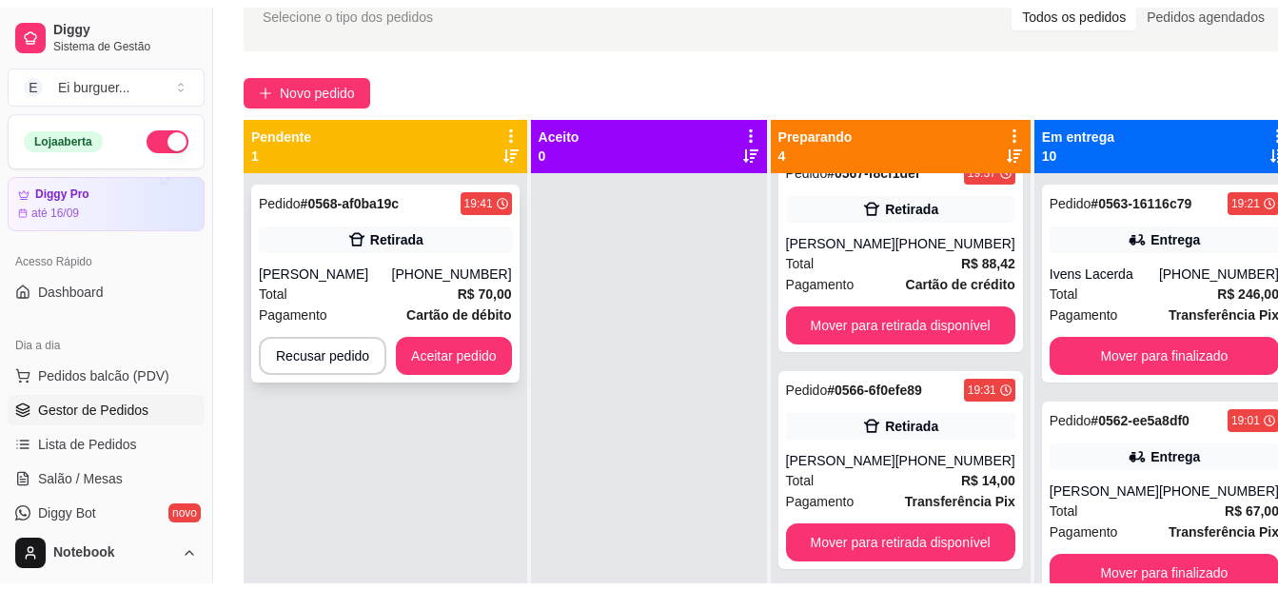
scroll to position [100, 0]
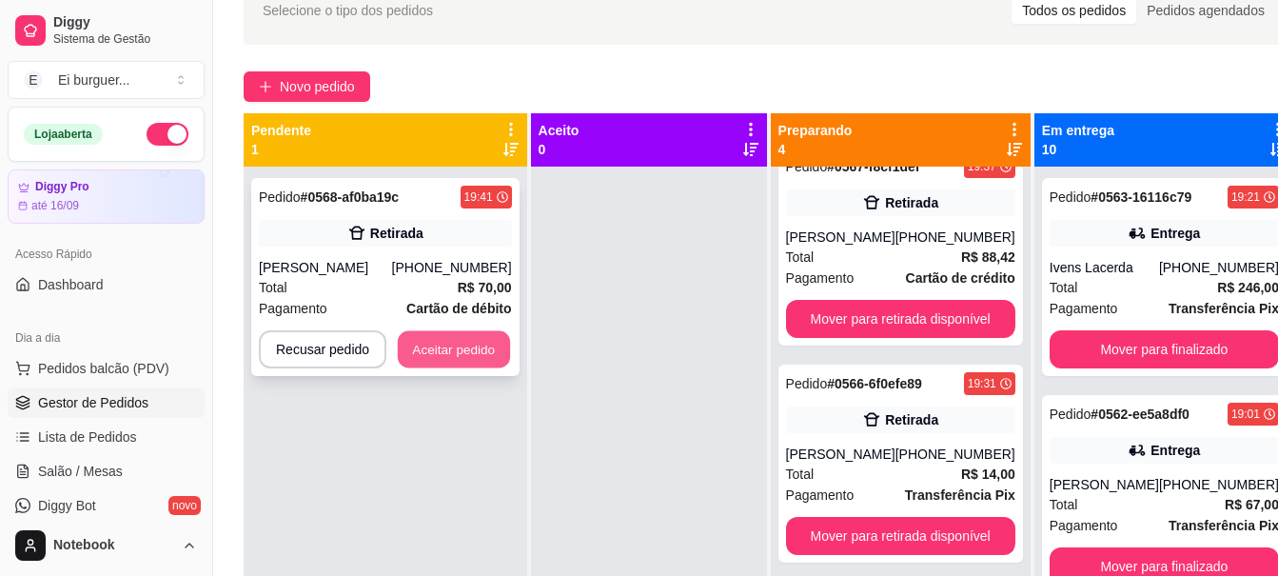
click at [455, 355] on button "Aceitar pedido" at bounding box center [454, 349] width 112 height 37
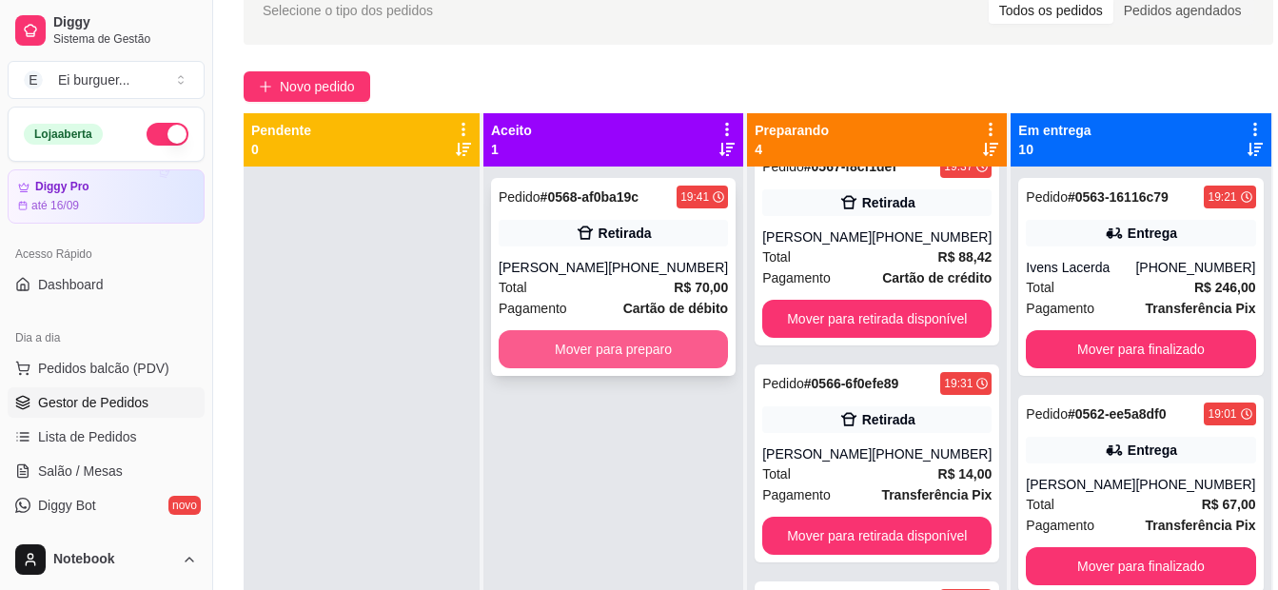
click at [629, 327] on div "Pedido # 0568-af0ba19c 19:41 Retirada [PERSON_NAME] [PHONE_NUMBER] Total R$ 70,…" at bounding box center [613, 277] width 245 height 198
click at [593, 343] on button "Mover para preparo" at bounding box center [613, 349] width 229 height 38
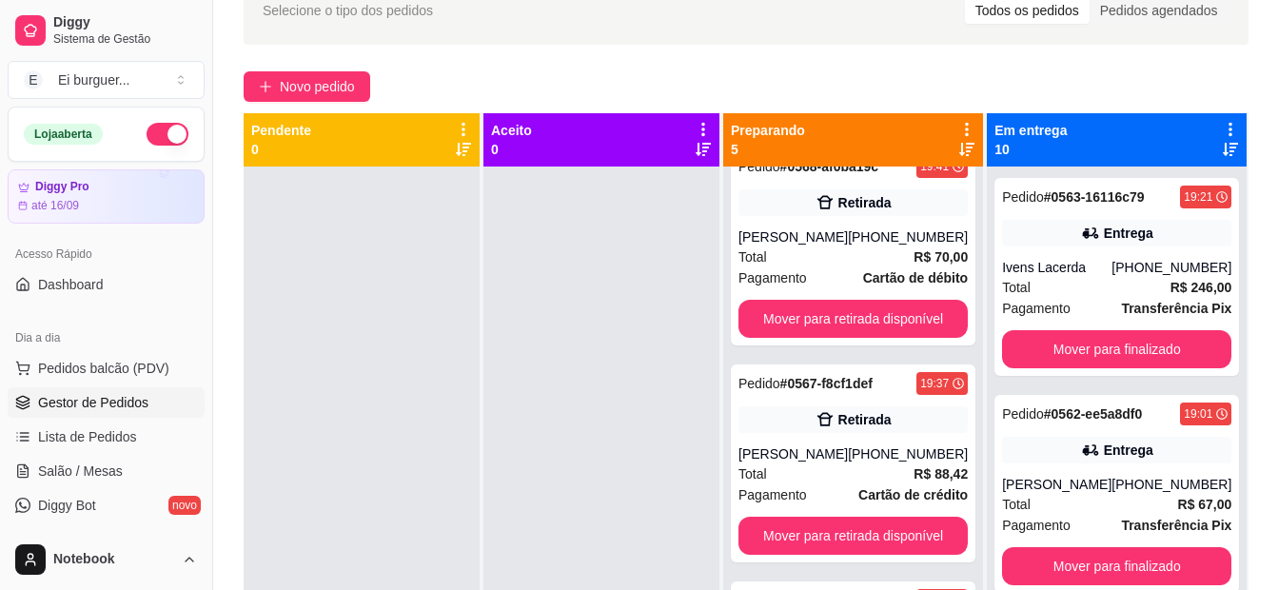
scroll to position [247, 0]
drag, startPoint x: 418, startPoint y: 539, endPoint x: 437, endPoint y: 451, distance: 89.6
click at [418, 538] on div at bounding box center [362, 461] width 236 height 590
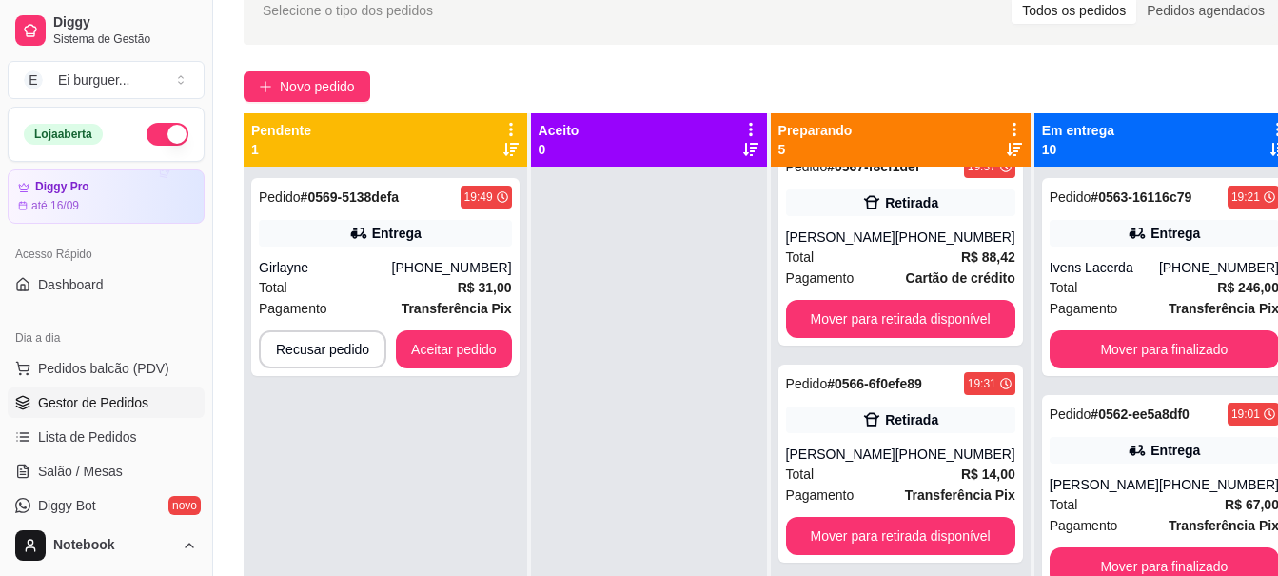
click at [632, 522] on div at bounding box center [649, 454] width 236 height 576
click at [372, 283] on div "Total R$ 31,00" at bounding box center [385, 287] width 253 height 21
click at [327, 276] on div "Girlayne" at bounding box center [325, 267] width 133 height 19
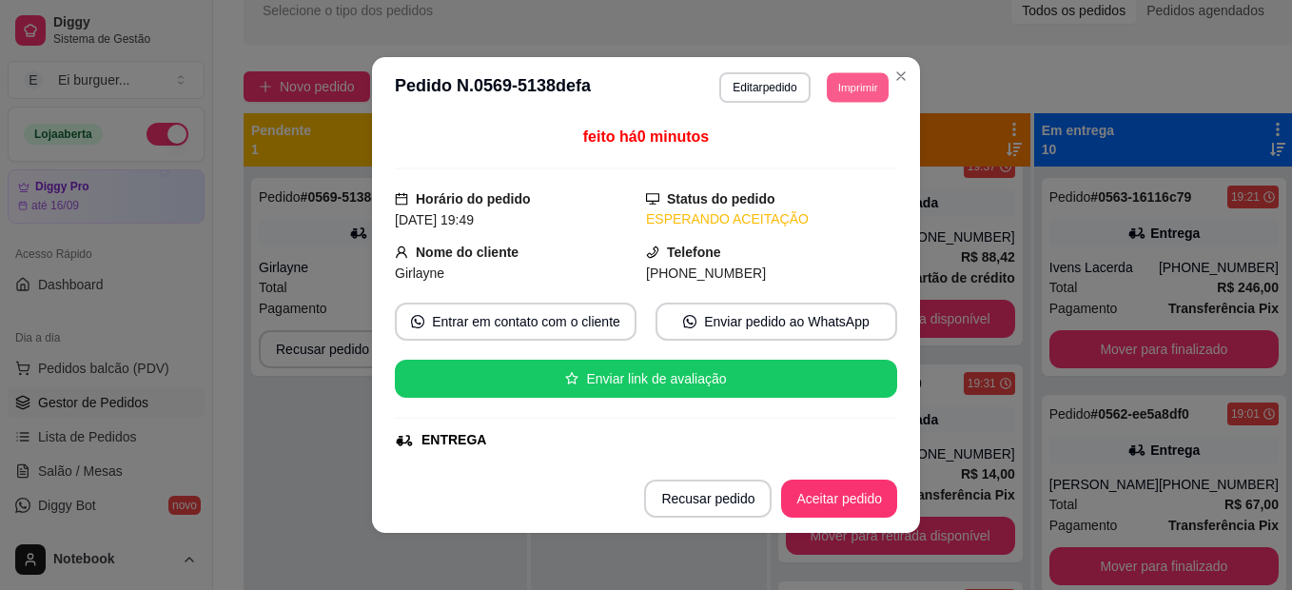
click at [827, 80] on button "Imprimir" at bounding box center [858, 86] width 62 height 29
click at [830, 145] on button "IMPRESSORA" at bounding box center [815, 153] width 133 height 29
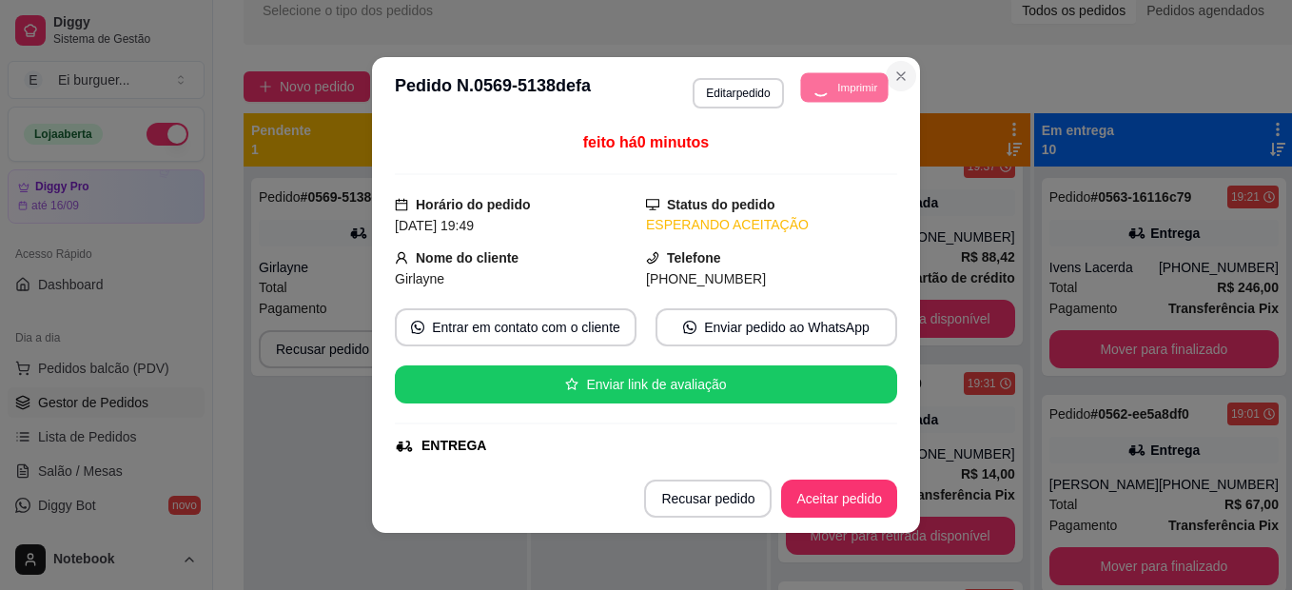
click at [901, 83] on icon "Close" at bounding box center [900, 76] width 15 height 15
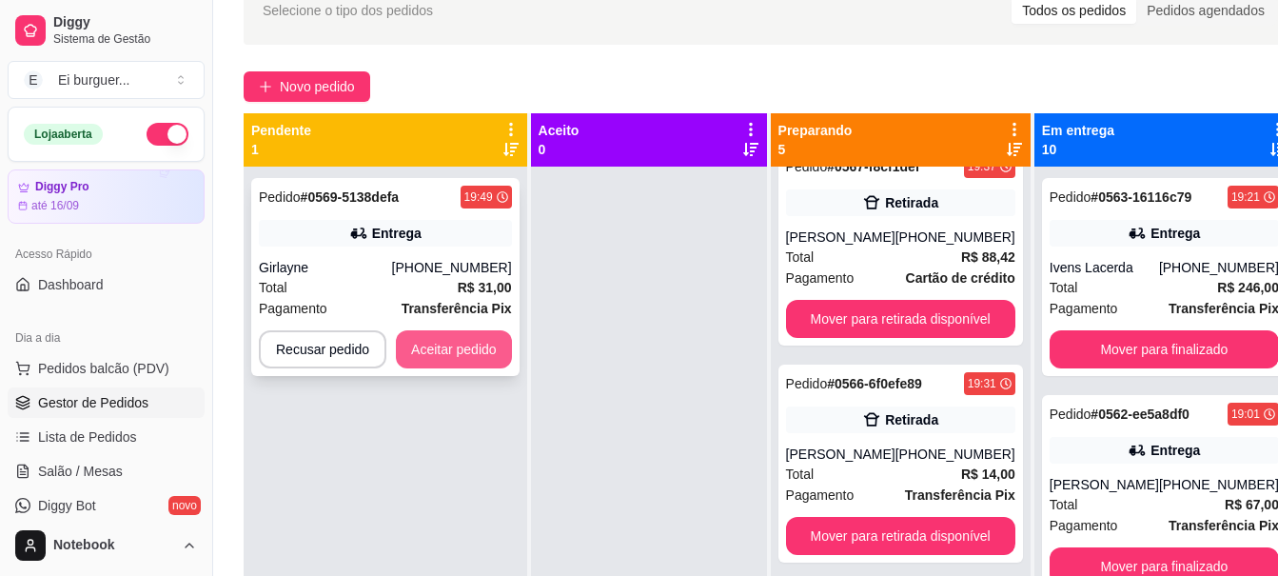
click at [449, 351] on button "Aceitar pedido" at bounding box center [454, 349] width 116 height 38
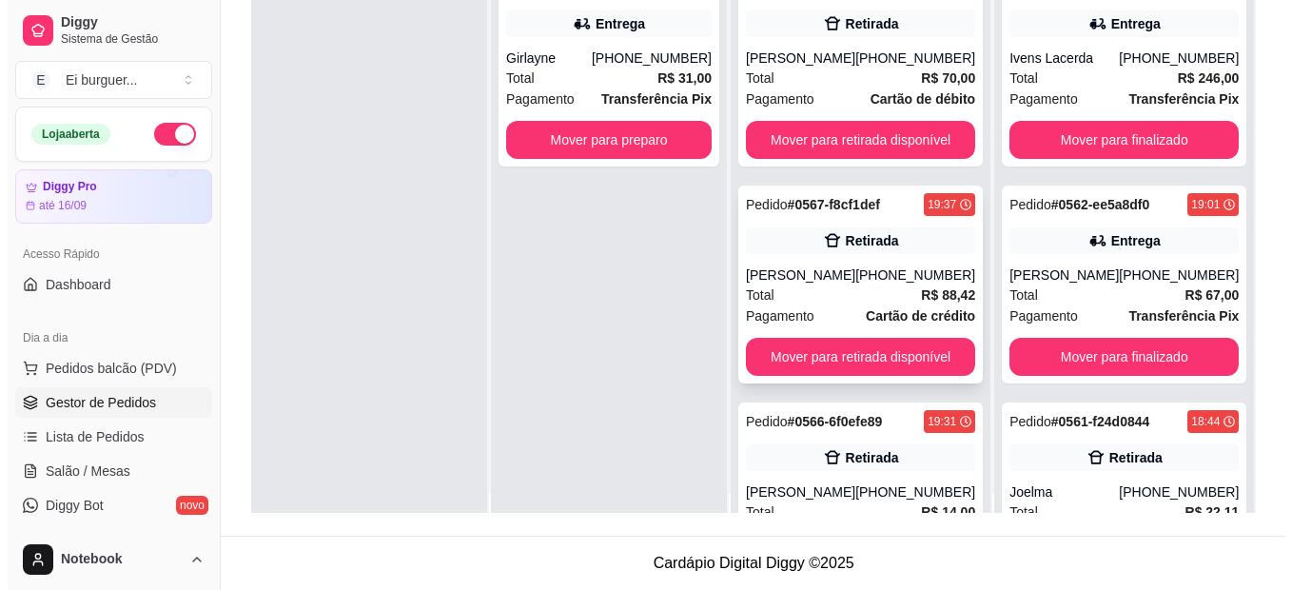
scroll to position [0, 0]
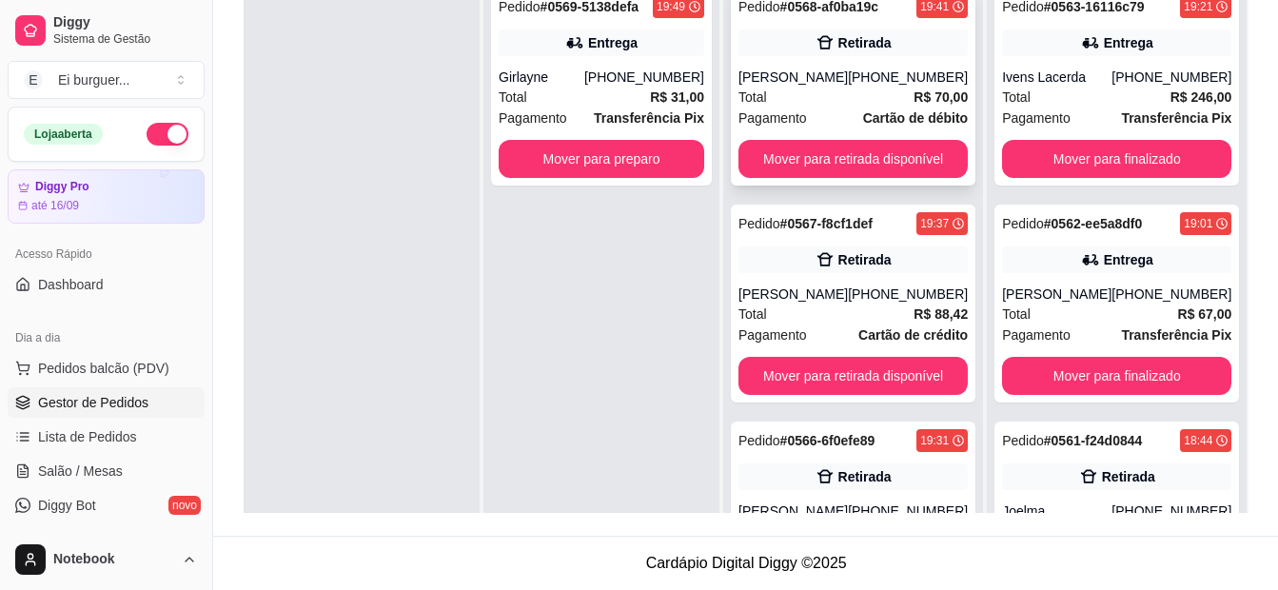
click at [848, 79] on div "[PERSON_NAME]" at bounding box center [792, 77] width 109 height 19
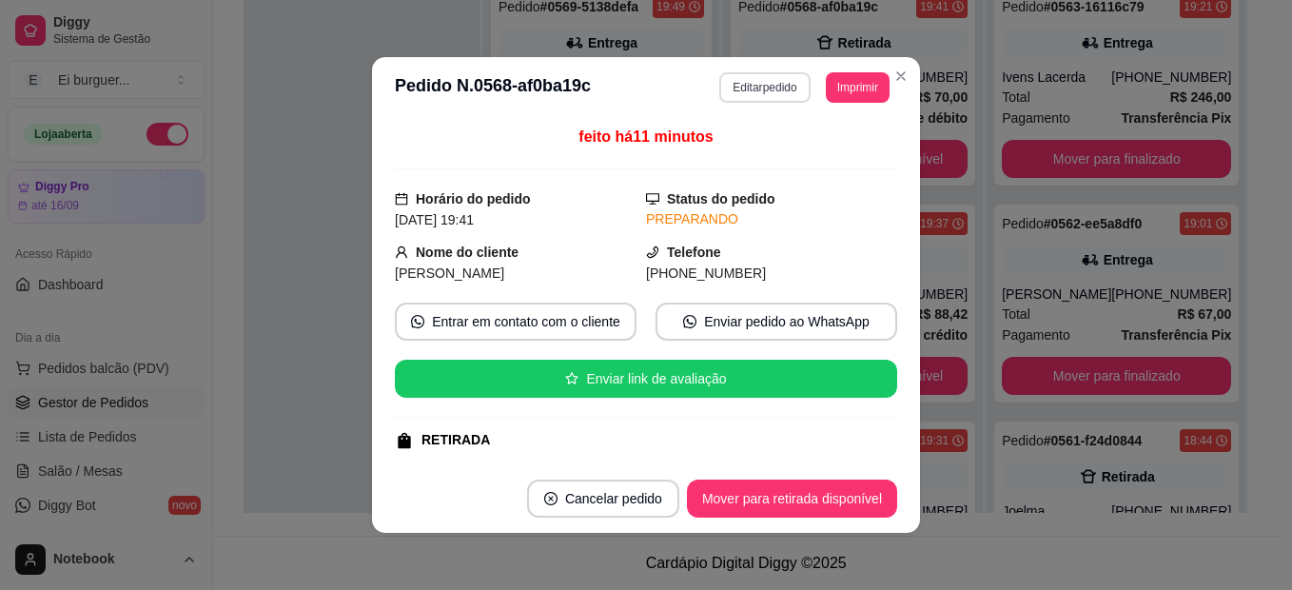
click at [739, 90] on button "Editar pedido" at bounding box center [764, 87] width 90 height 30
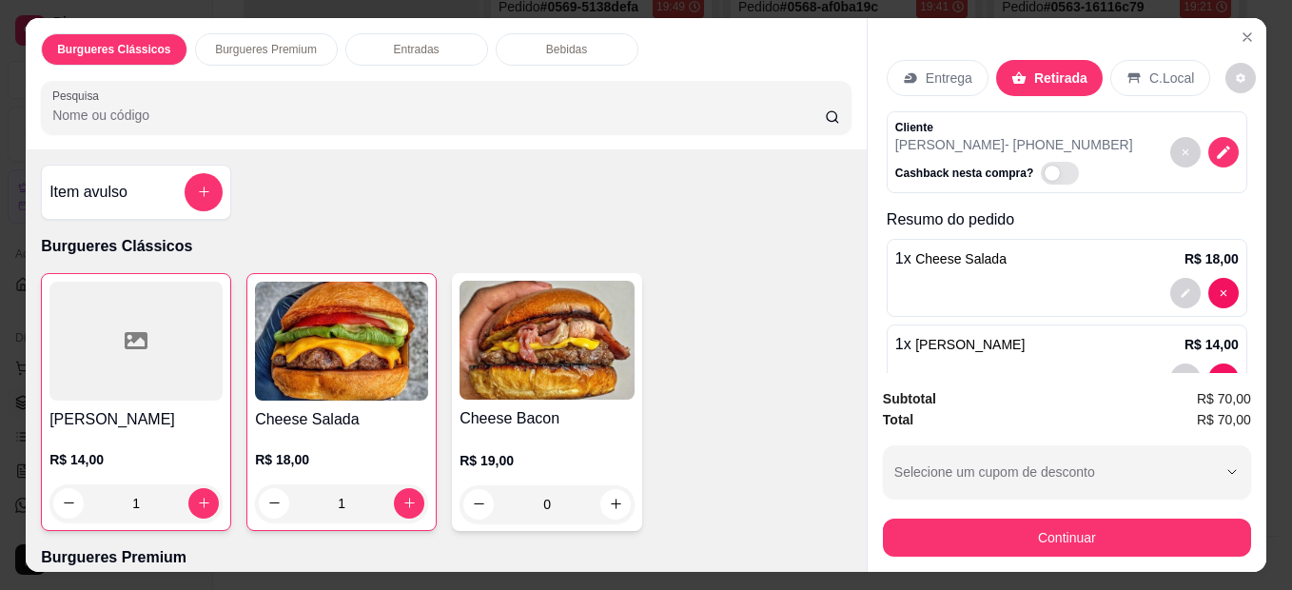
click at [930, 76] on p "Entrega" at bounding box center [949, 78] width 47 height 19
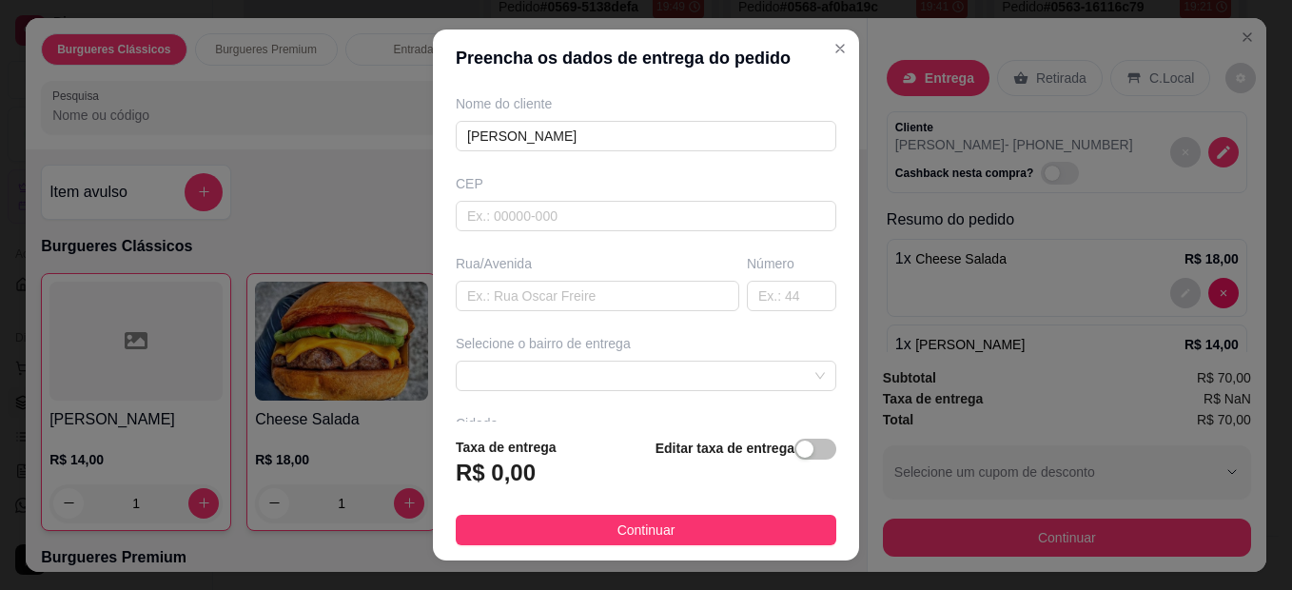
scroll to position [190, 0]
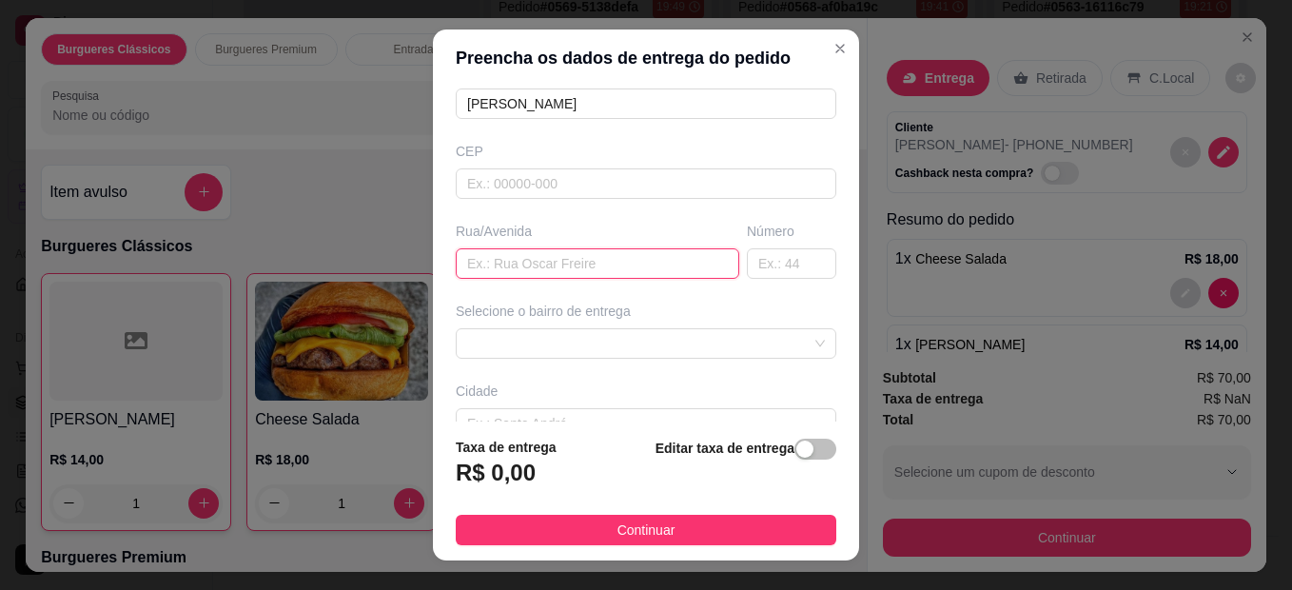
drag, startPoint x: 602, startPoint y: 265, endPoint x: 549, endPoint y: 262, distance: 53.4
click at [600, 265] on input "text" at bounding box center [598, 263] width 284 height 30
click at [549, 262] on input "text" at bounding box center [598, 263] width 284 height 30
drag, startPoint x: 549, startPoint y: 262, endPoint x: 539, endPoint y: 227, distance: 35.8
click at [539, 227] on div "Rua/Avenida" at bounding box center [598, 231] width 284 height 19
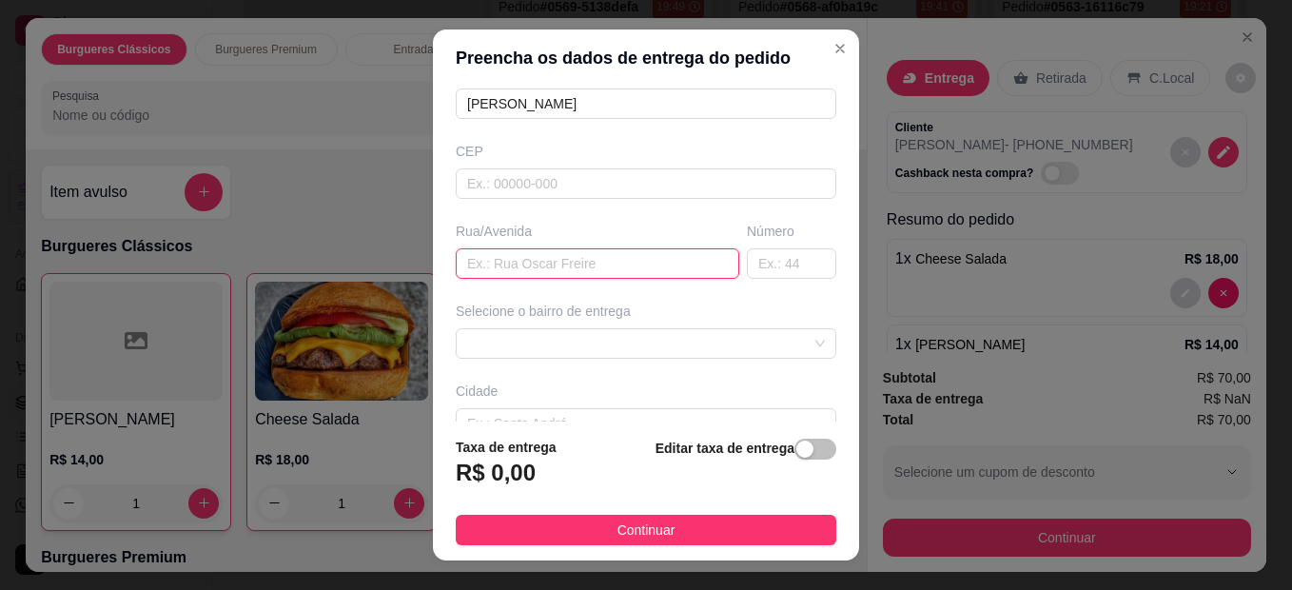
click at [555, 262] on input "text" at bounding box center [598, 263] width 284 height 30
paste input "[STREET_ADDRESS][PERSON_NAME]"
click at [623, 337] on span at bounding box center [646, 343] width 358 height 29
type input "[STREET_ADDRESS][PERSON_NAME]"
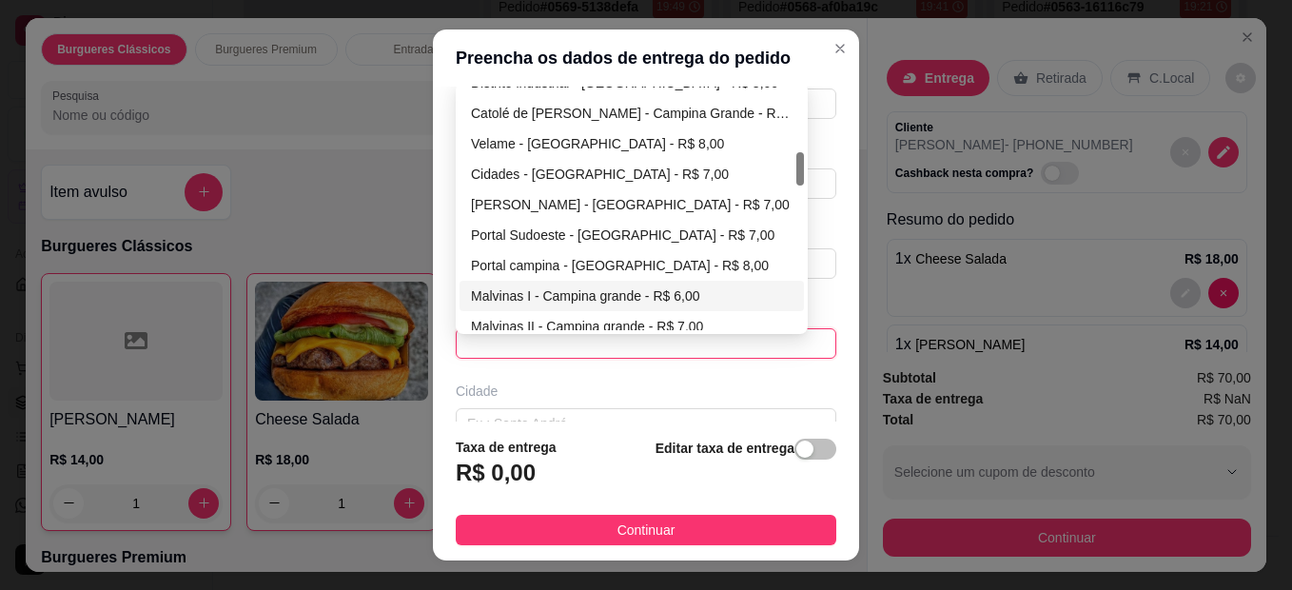
scroll to position [571, 0]
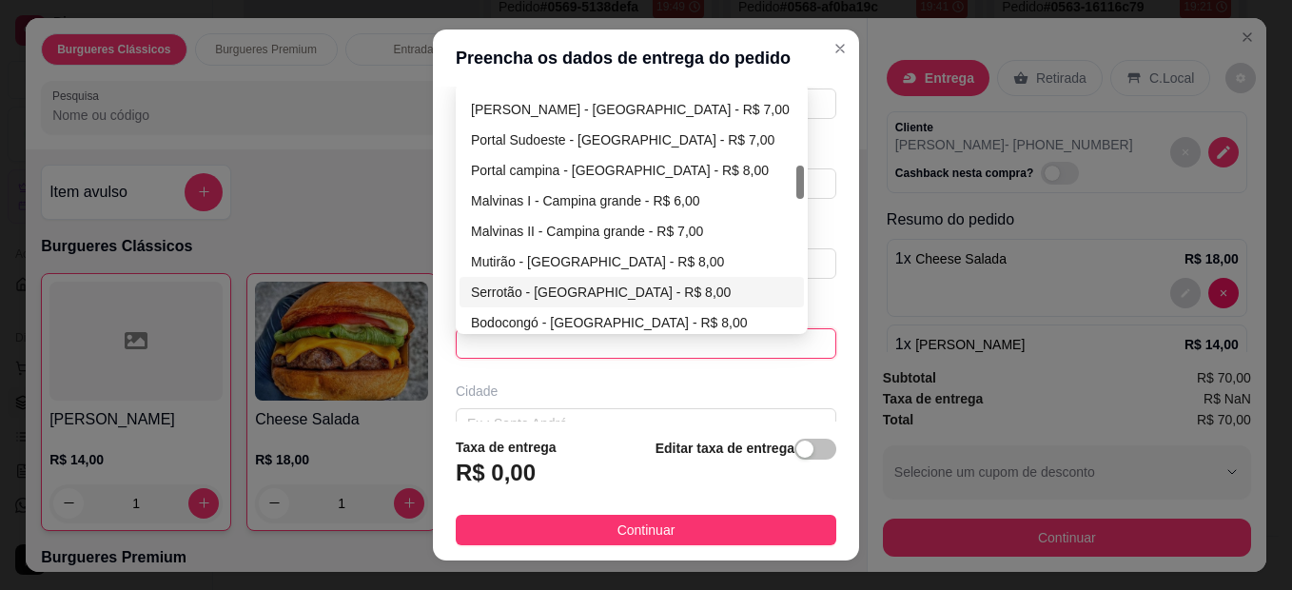
click at [543, 298] on div "Serrotão - [GEOGRAPHIC_DATA] - R$ 8,00" at bounding box center [632, 292] width 322 height 21
type input "Campina Grande"
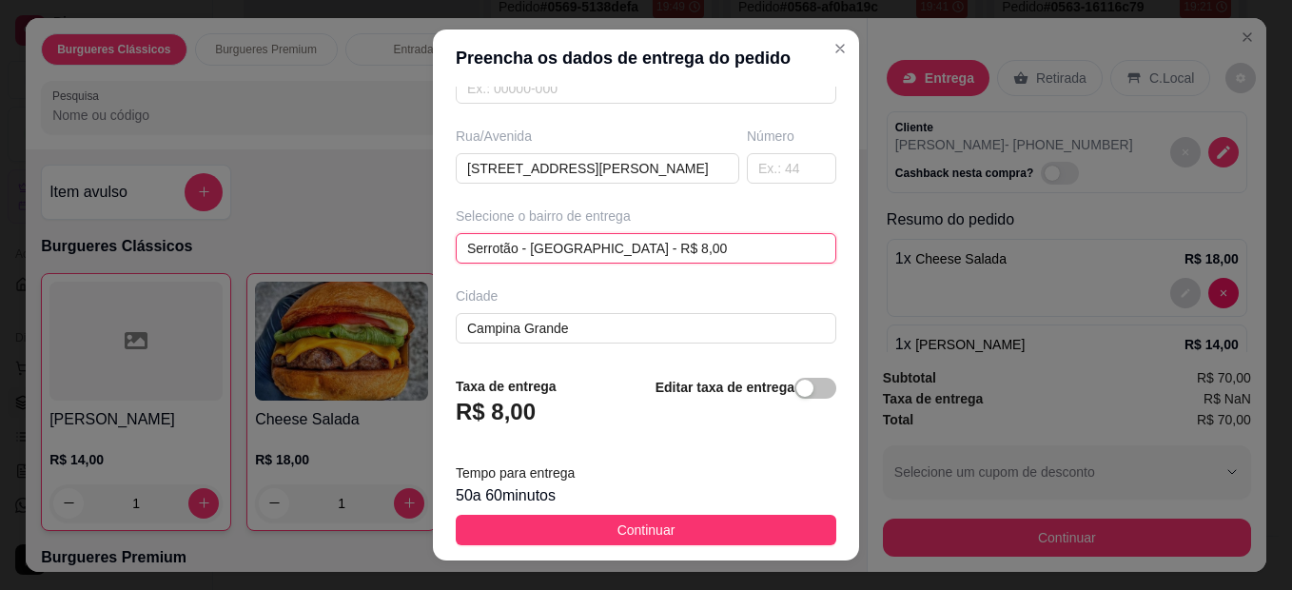
scroll to position [367, 0]
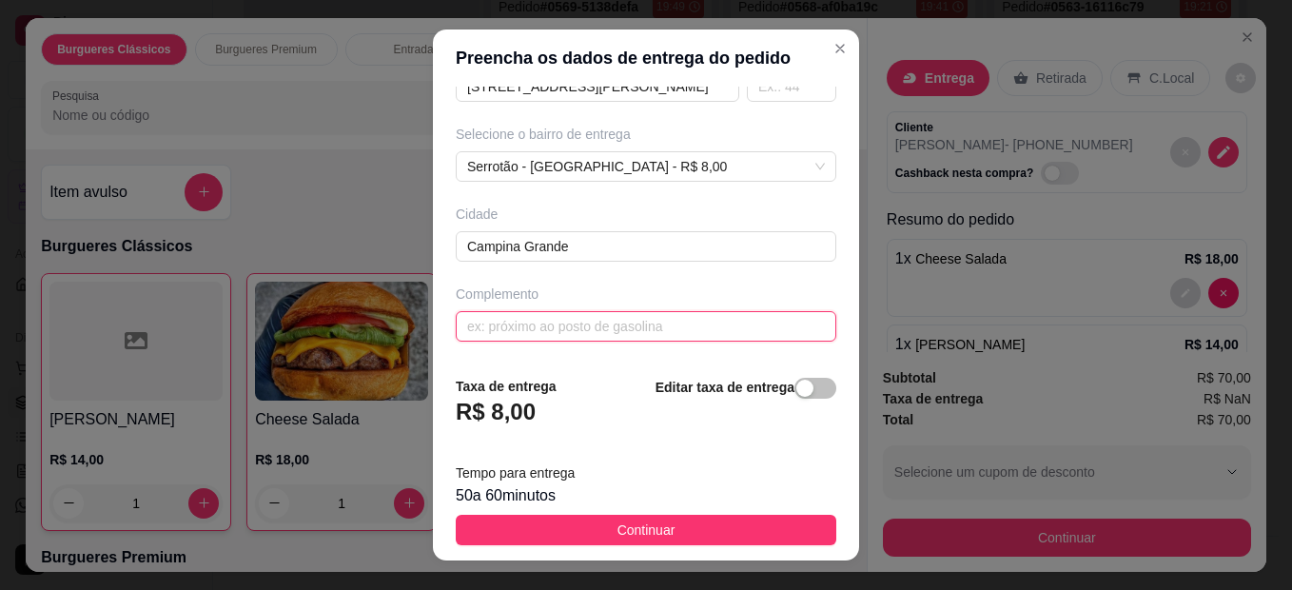
click at [630, 324] on input "text" at bounding box center [646, 326] width 381 height 30
paste input "Bellagio Residence"
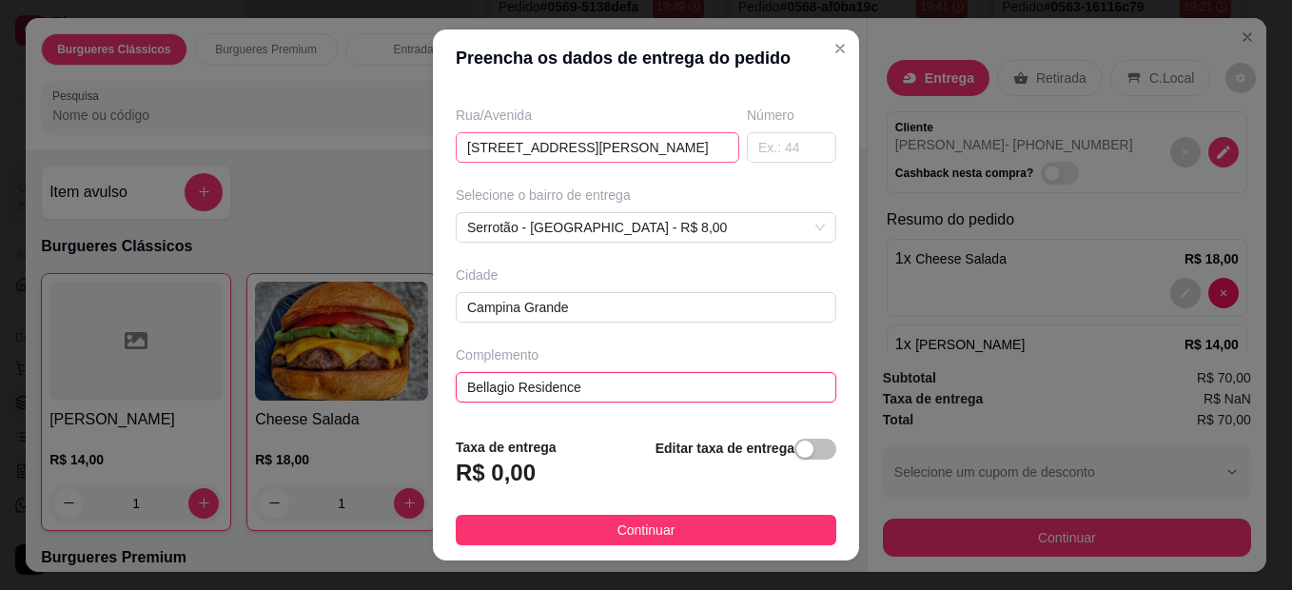
scroll to position [306, 0]
type input "Bellagio Residence 706b"
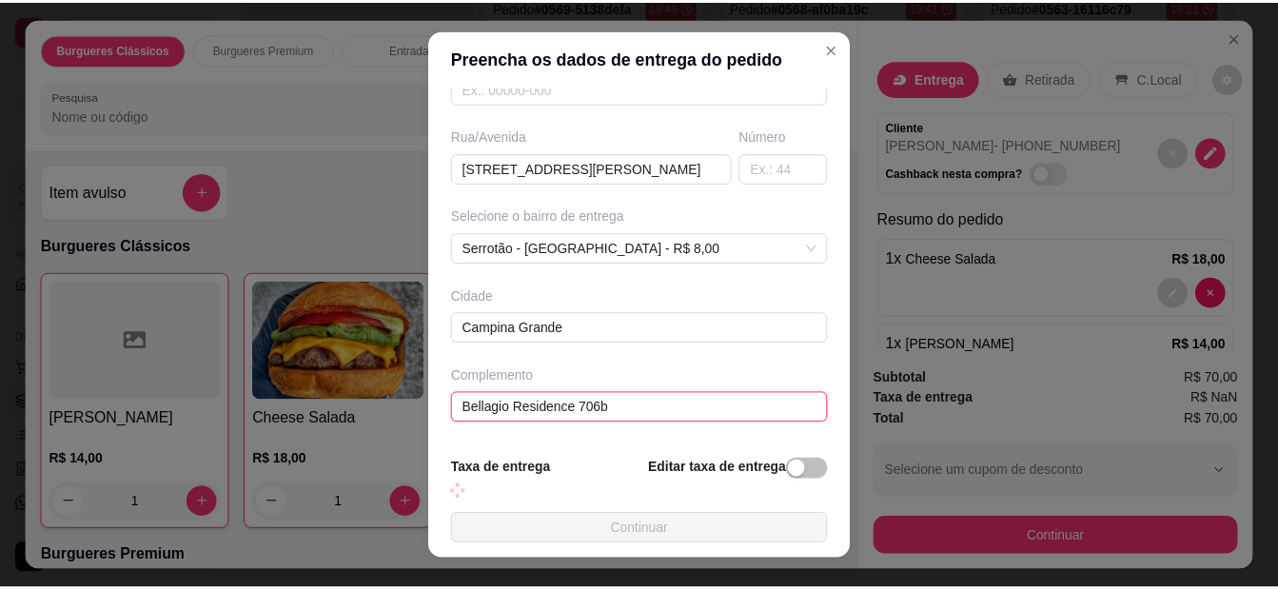
scroll to position [367, 0]
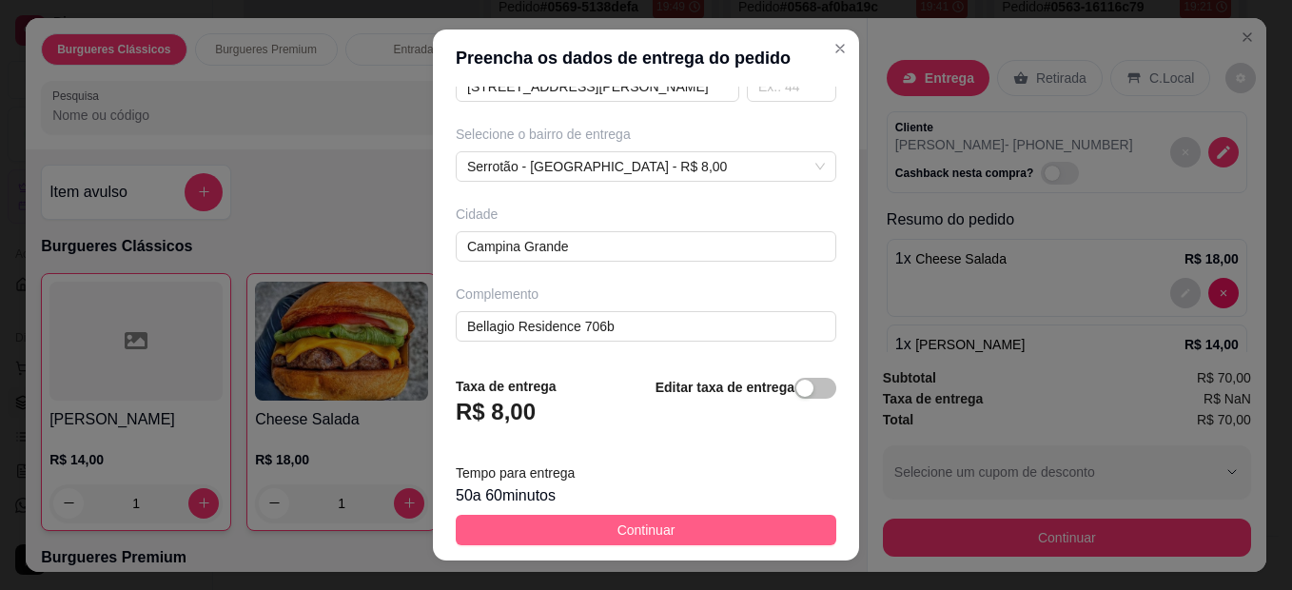
click at [678, 535] on button "Continuar" at bounding box center [646, 530] width 381 height 30
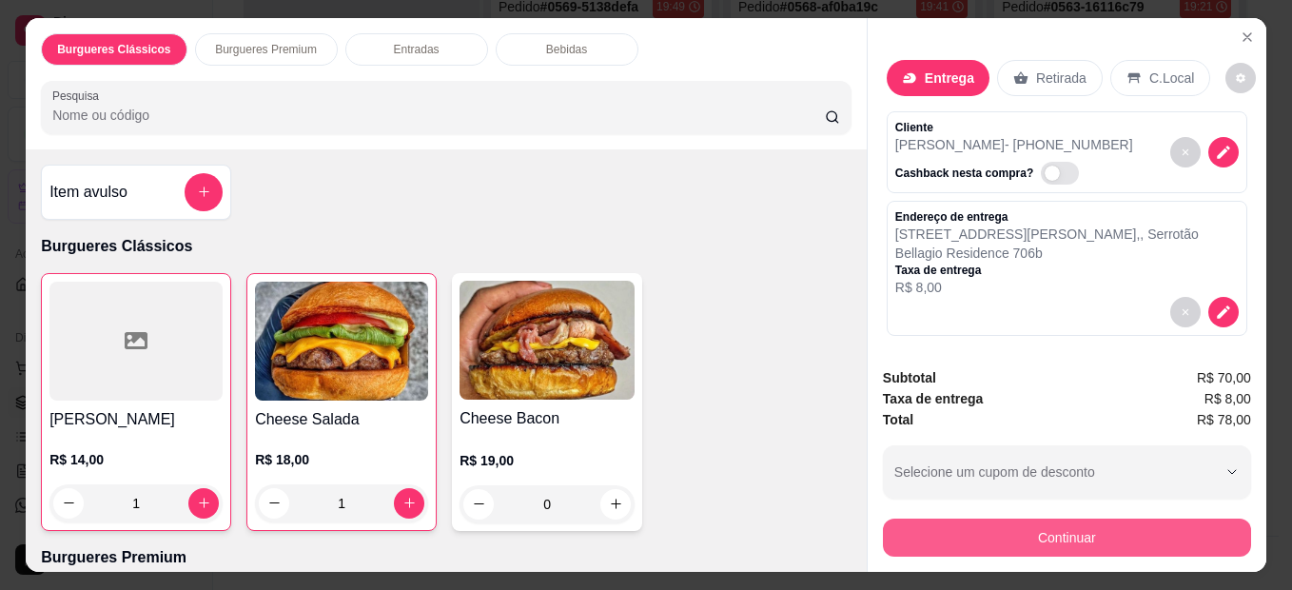
click at [978, 539] on button "Continuar" at bounding box center [1067, 538] width 368 height 38
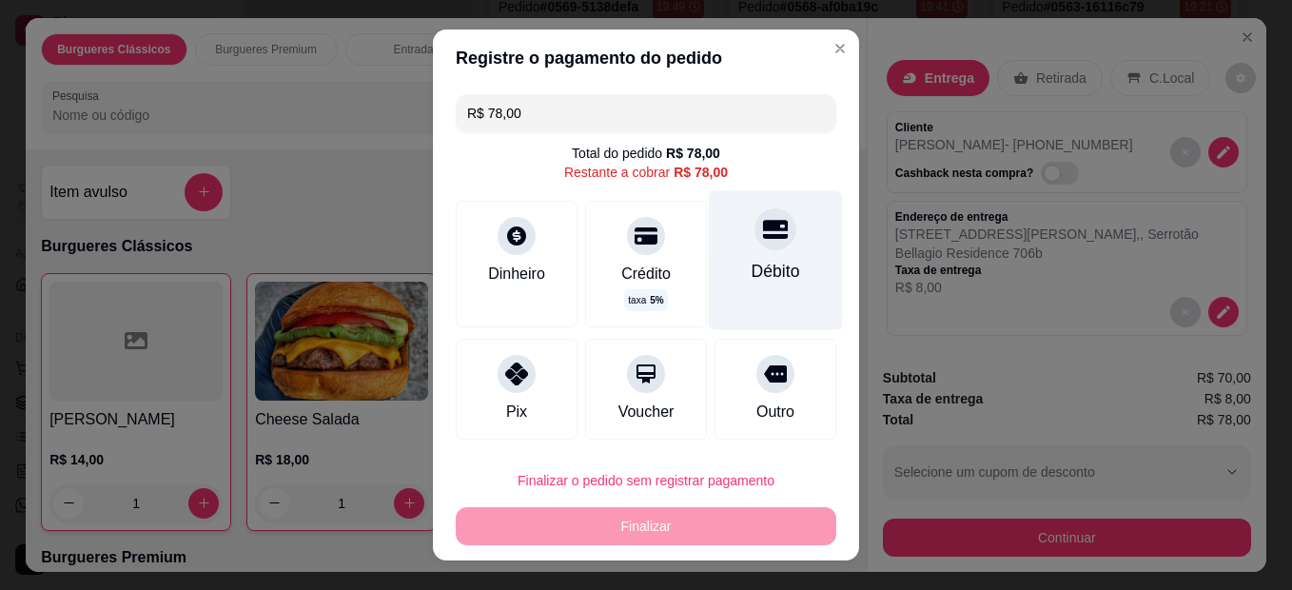
click at [752, 267] on div "Débito" at bounding box center [776, 271] width 49 height 25
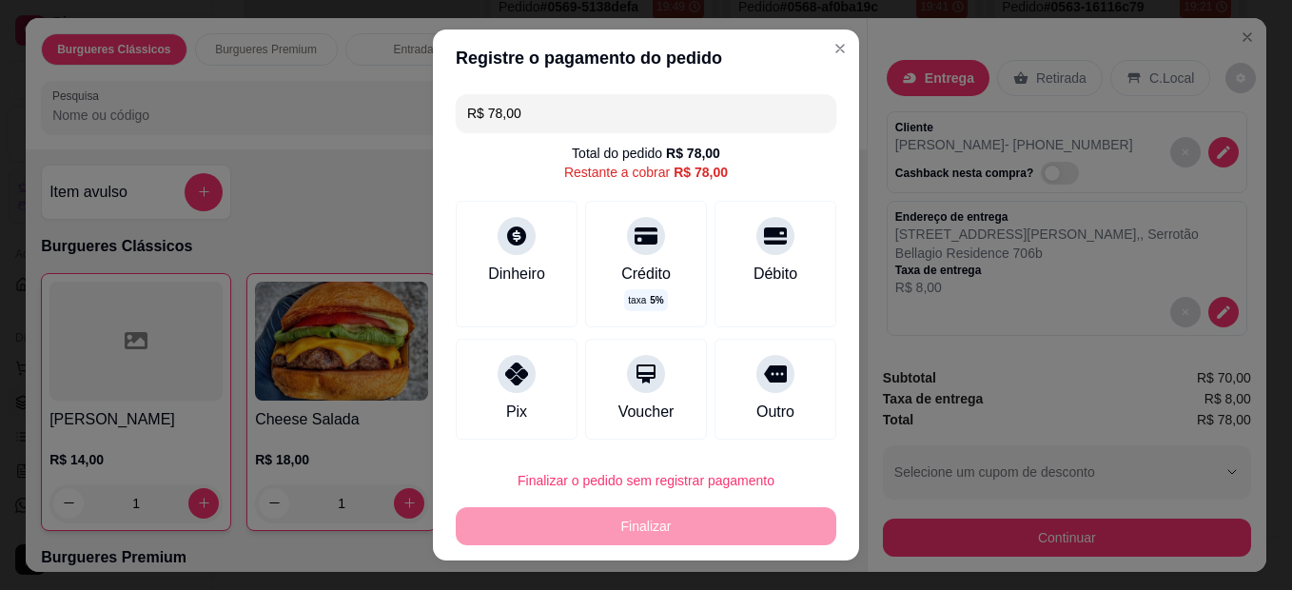
type input "R$ 0,00"
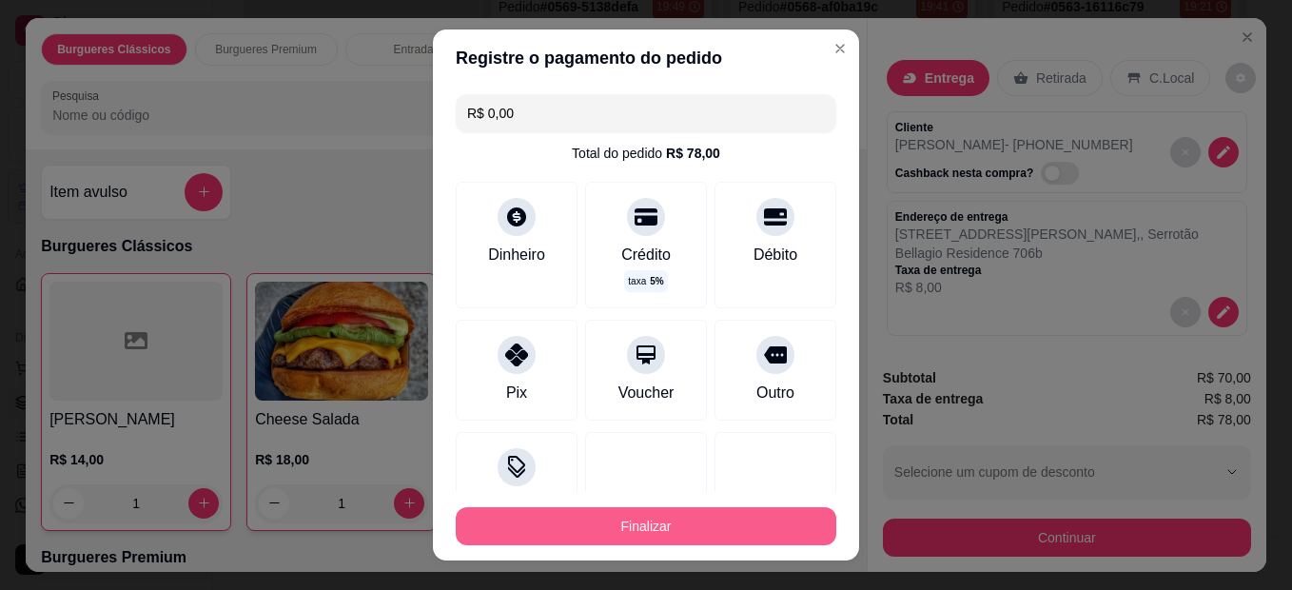
click at [658, 523] on button "Finalizar" at bounding box center [646, 526] width 381 height 38
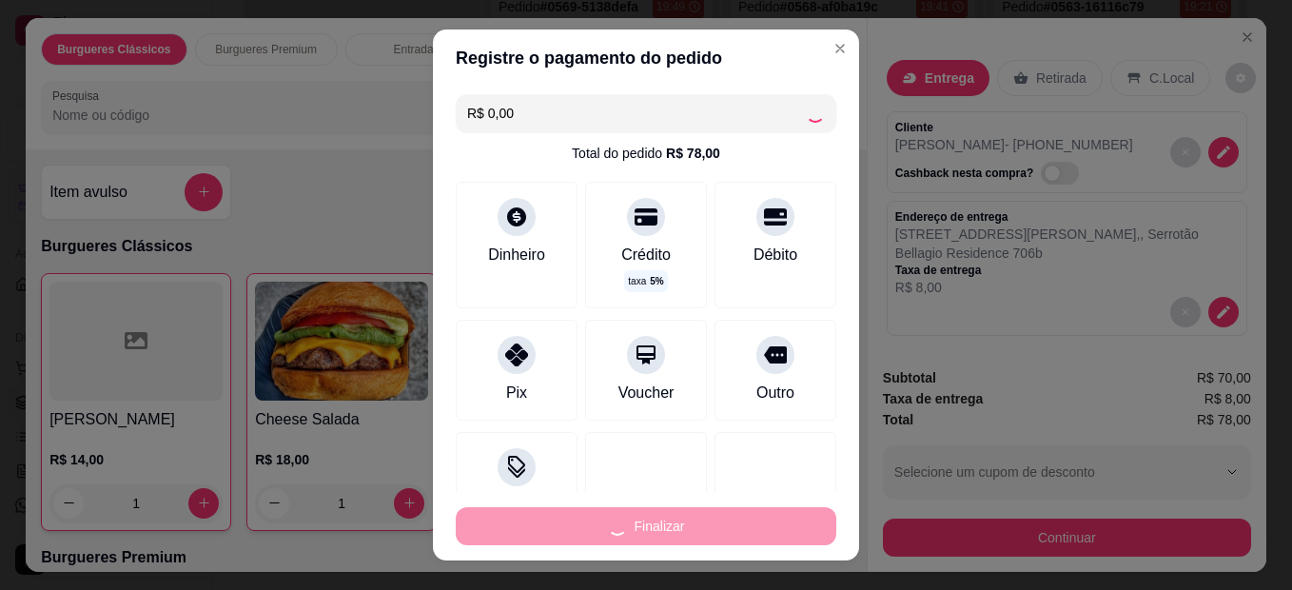
type input "0"
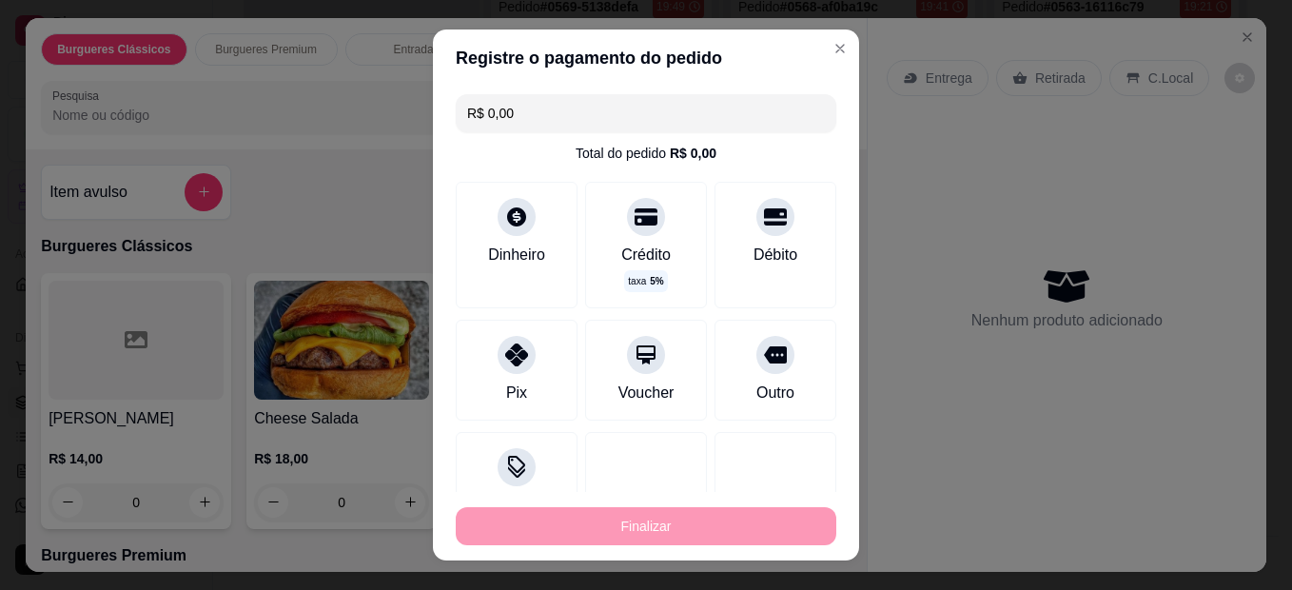
type input "-R$ 78,00"
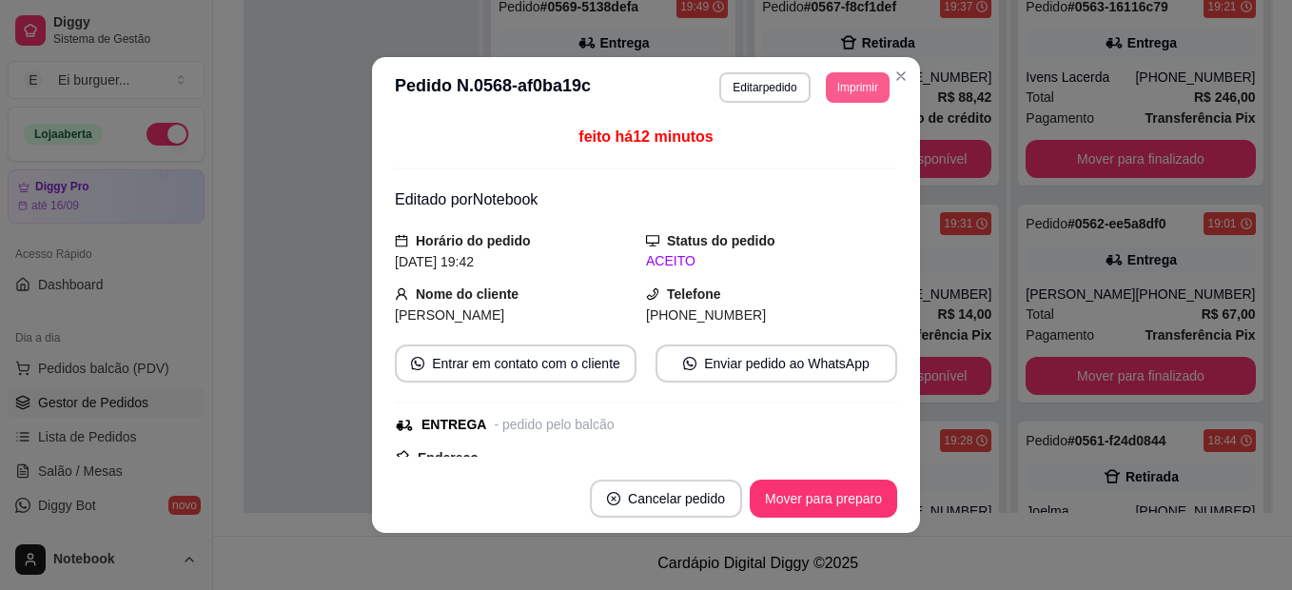
click at [845, 84] on button "Imprimir" at bounding box center [858, 87] width 64 height 30
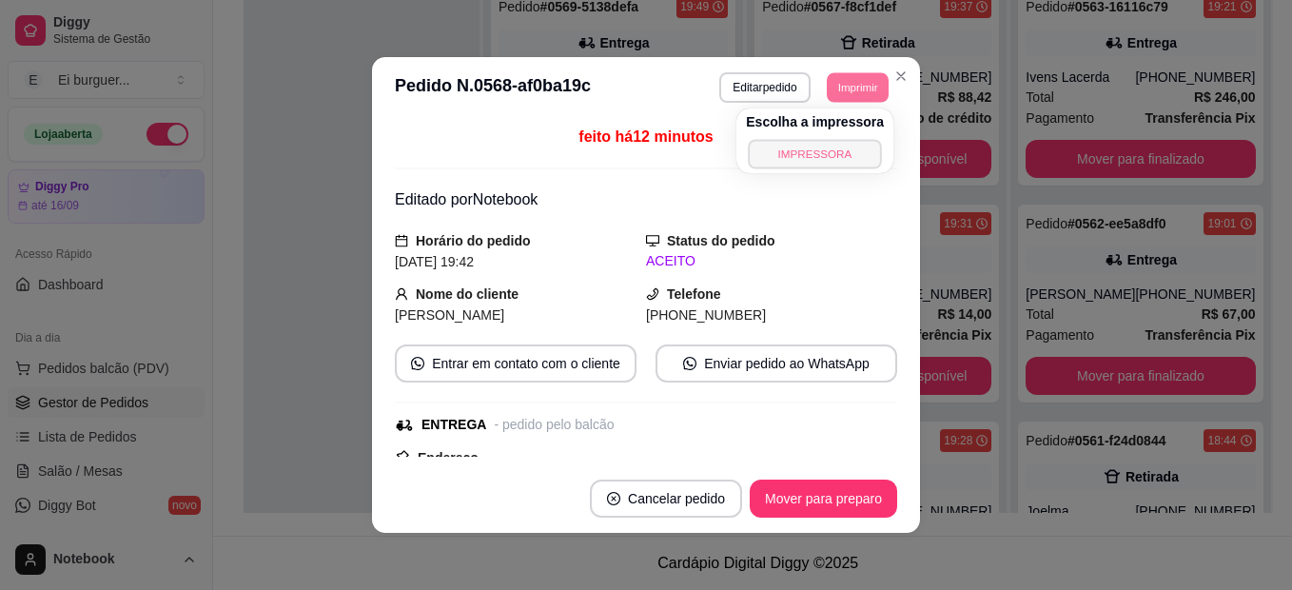
click at [804, 157] on button "IMPRESSORA" at bounding box center [814, 153] width 133 height 29
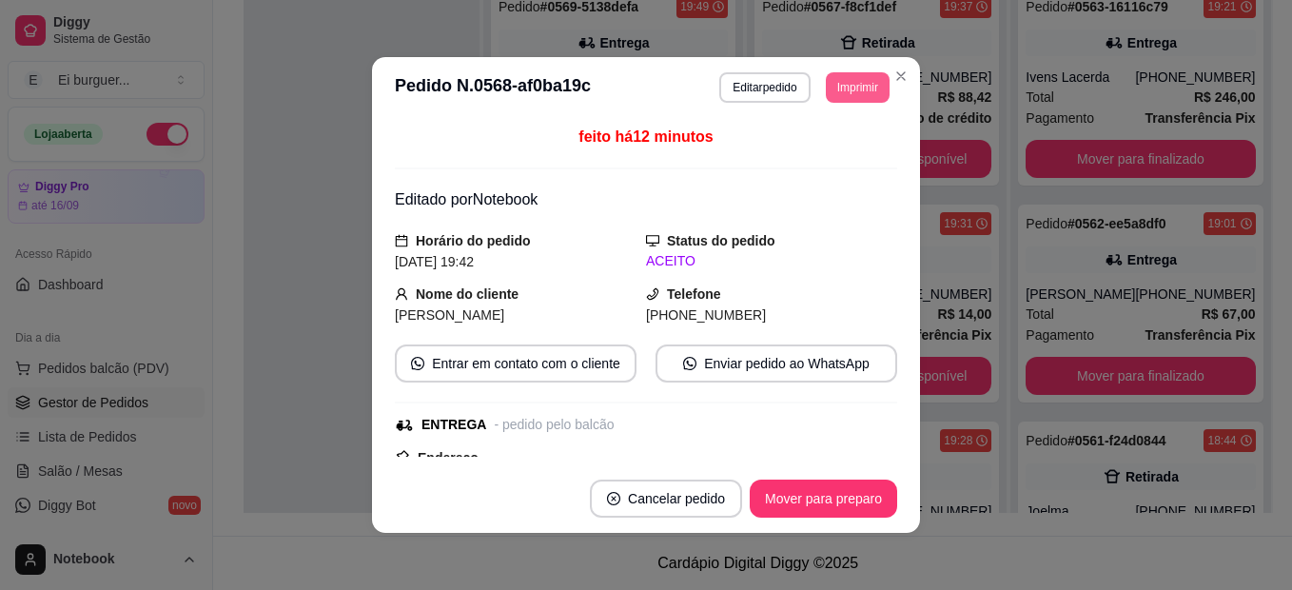
click at [829, 93] on button "Imprimir" at bounding box center [858, 87] width 64 height 30
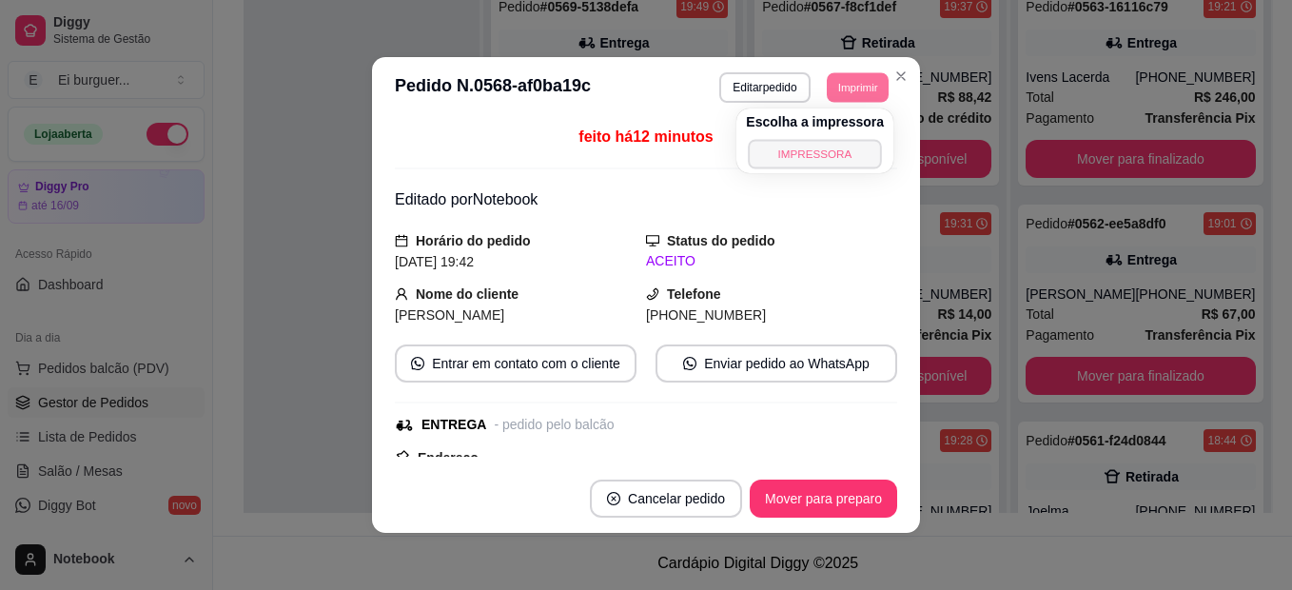
click at [792, 153] on button "IMPRESSORA" at bounding box center [814, 153] width 133 height 29
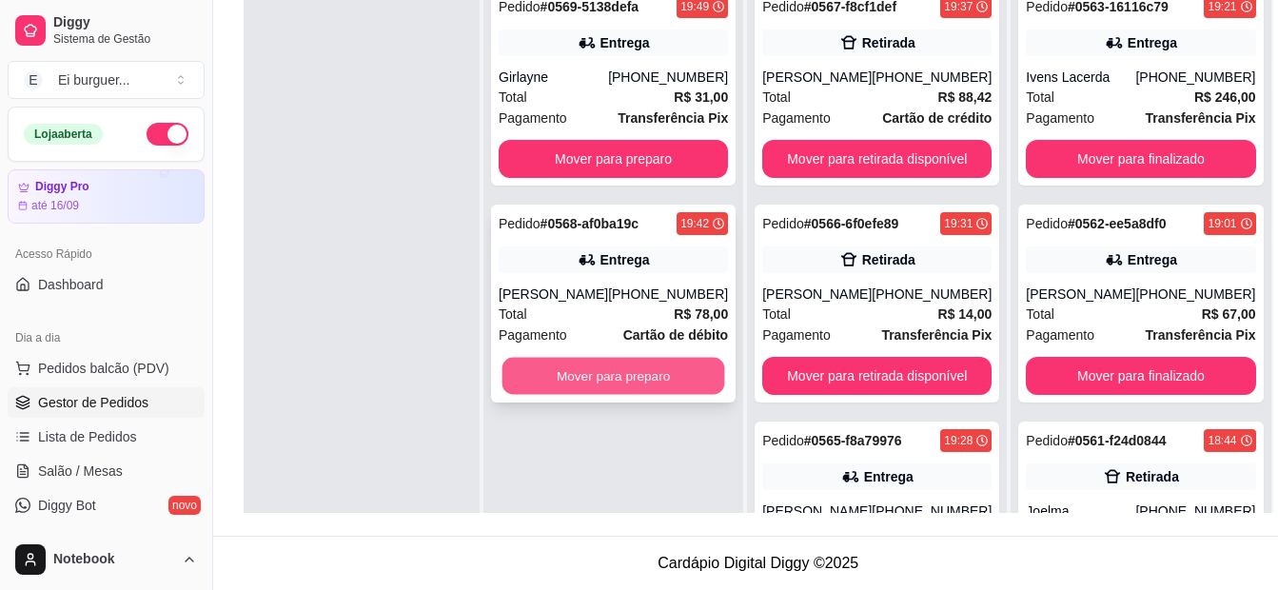
click at [598, 361] on button "Mover para preparo" at bounding box center [613, 376] width 223 height 37
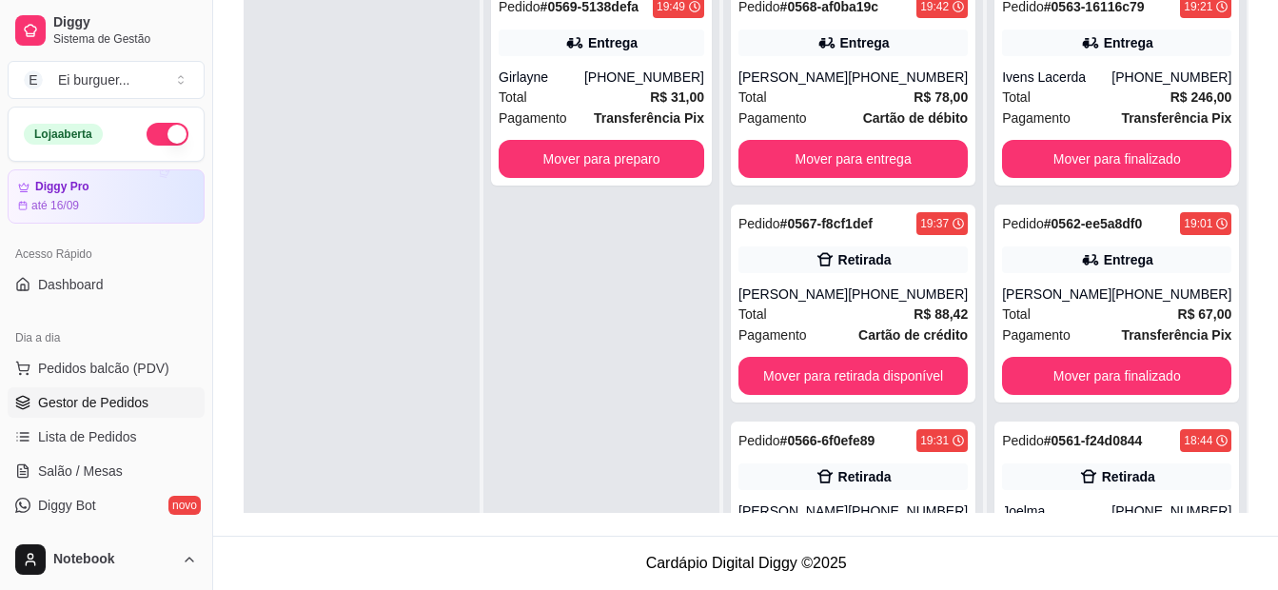
click at [363, 193] on div at bounding box center [362, 271] width 236 height 590
click at [97, 381] on button "Pedidos balcão (PDV)" at bounding box center [106, 368] width 197 height 30
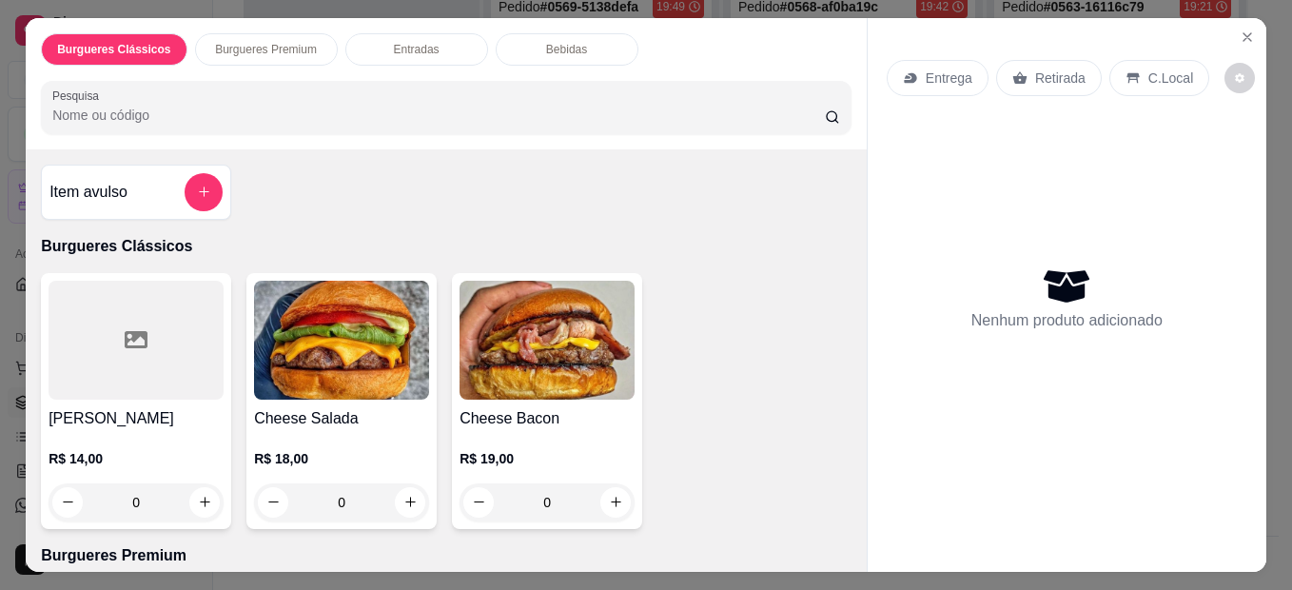
click at [405, 500] on div "0" at bounding box center [341, 502] width 175 height 38
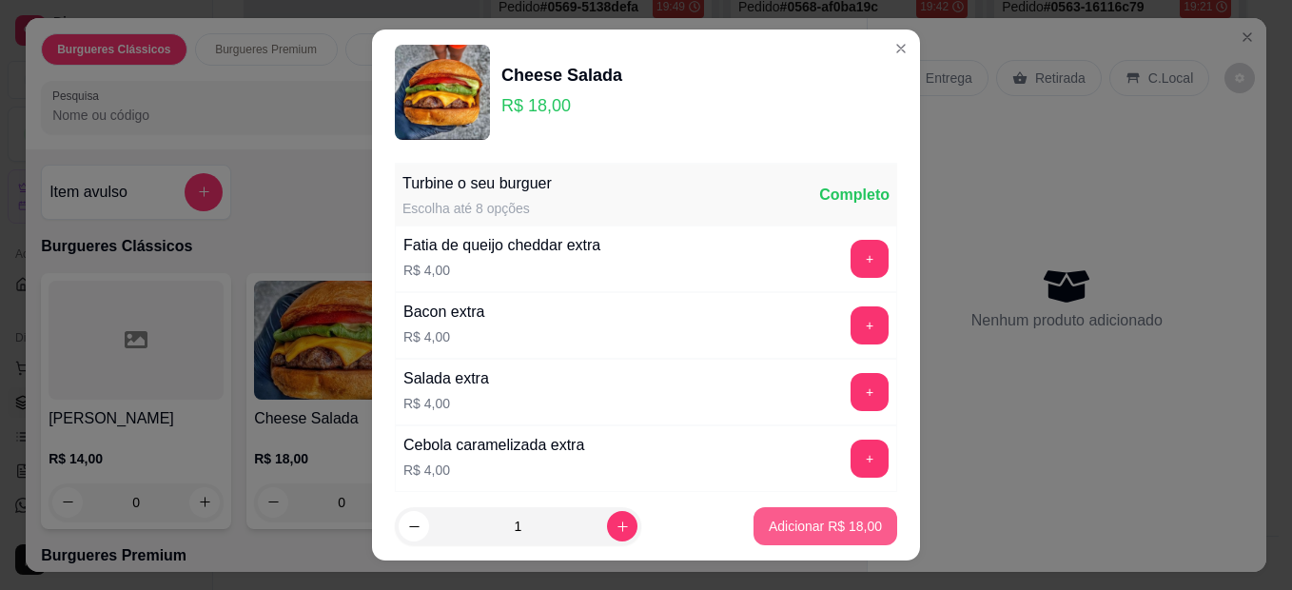
click at [796, 525] on p "Adicionar R$ 18,00" at bounding box center [825, 526] width 113 height 19
type input "1"
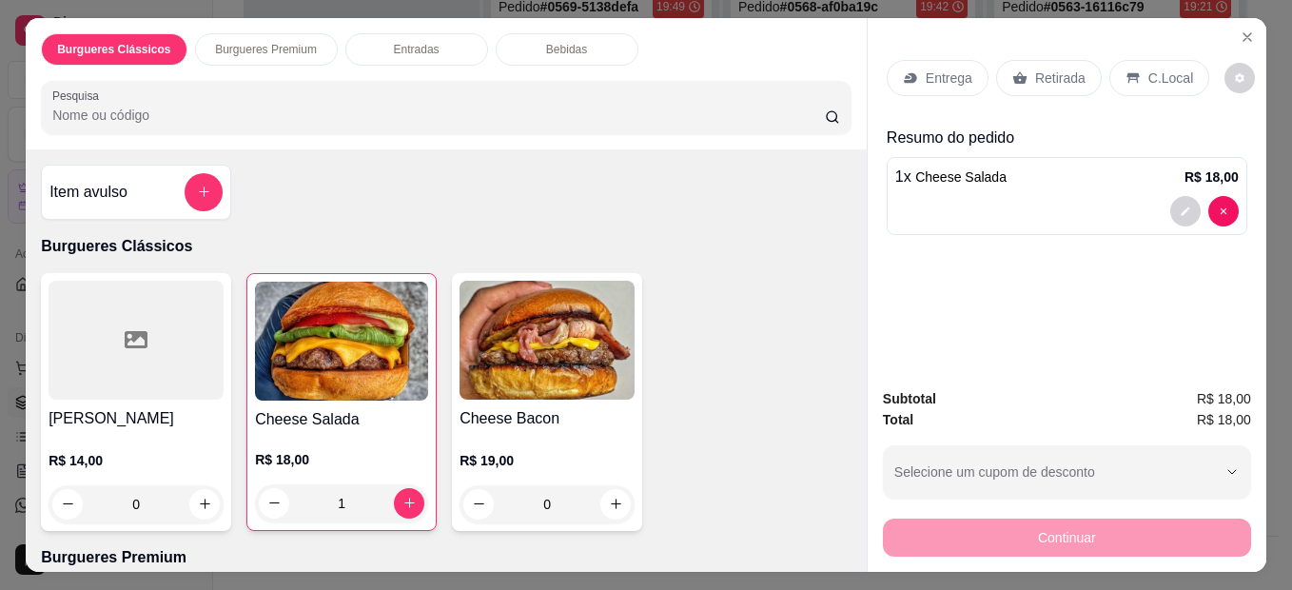
click at [1012, 70] on icon at bounding box center [1019, 77] width 15 height 15
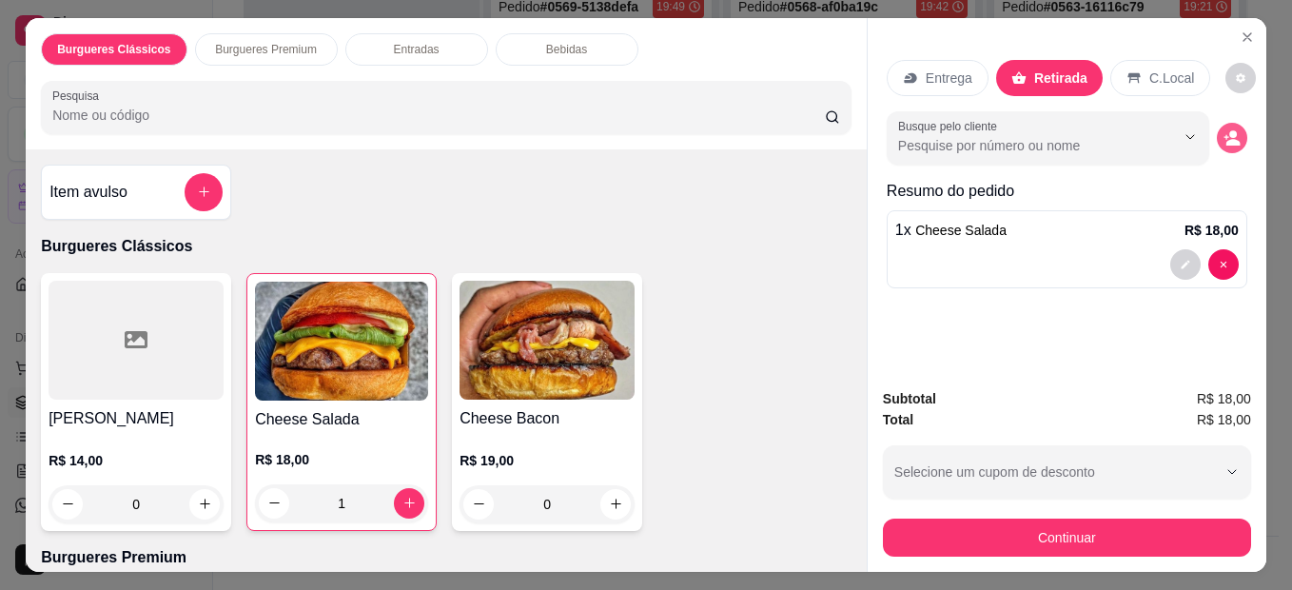
click at [1230, 138] on icon "decrease-product-quantity" at bounding box center [1232, 137] width 17 height 17
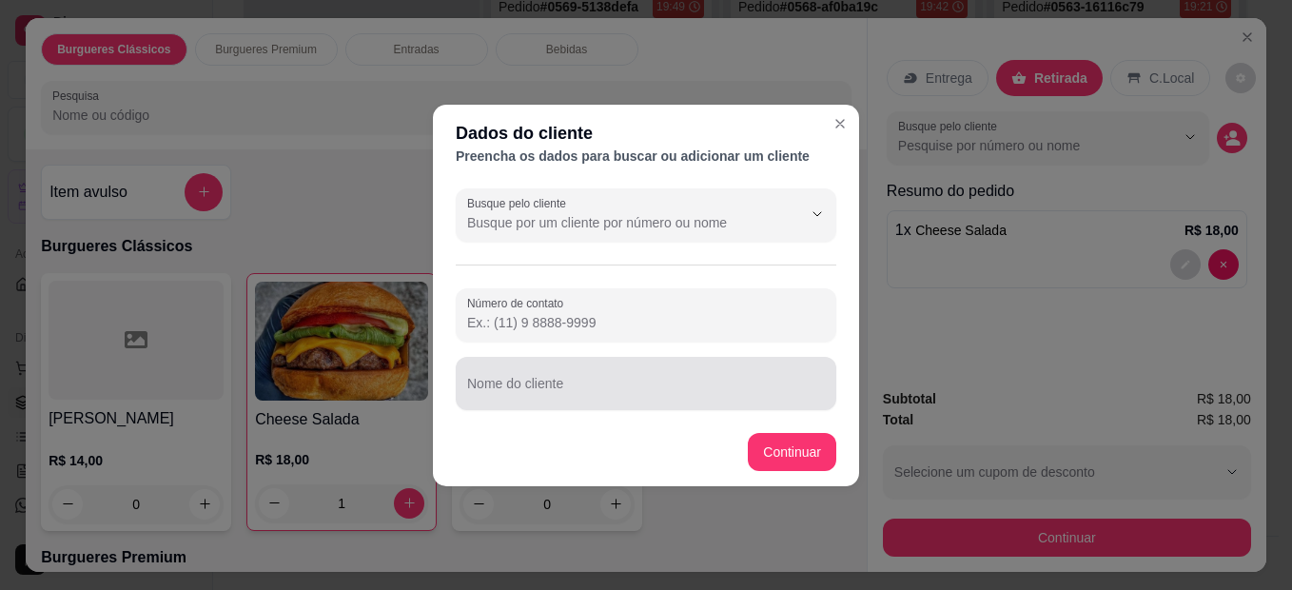
click at [686, 380] on div at bounding box center [646, 383] width 358 height 38
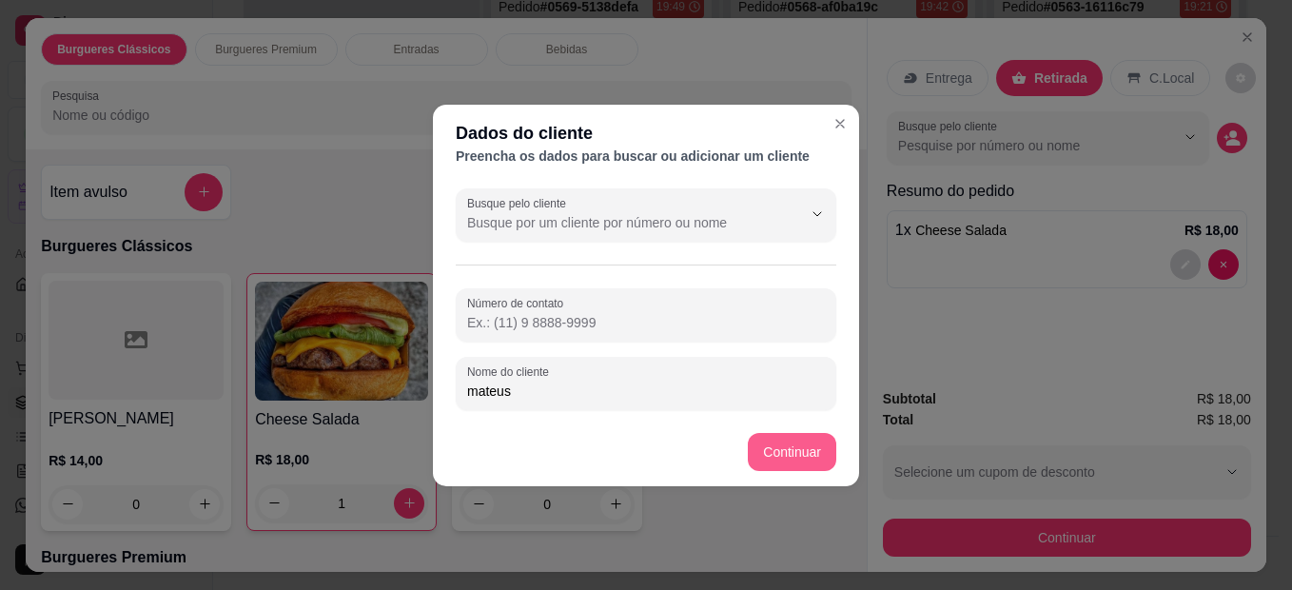
type input "mateus"
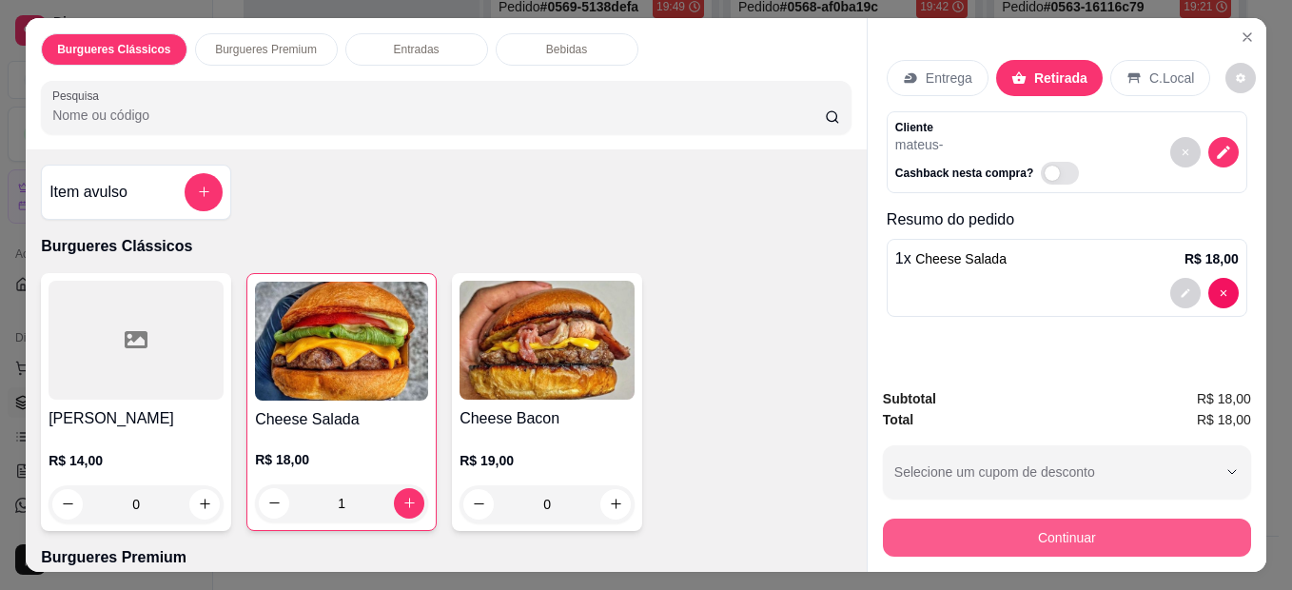
click at [1022, 523] on button "Continuar" at bounding box center [1067, 538] width 368 height 38
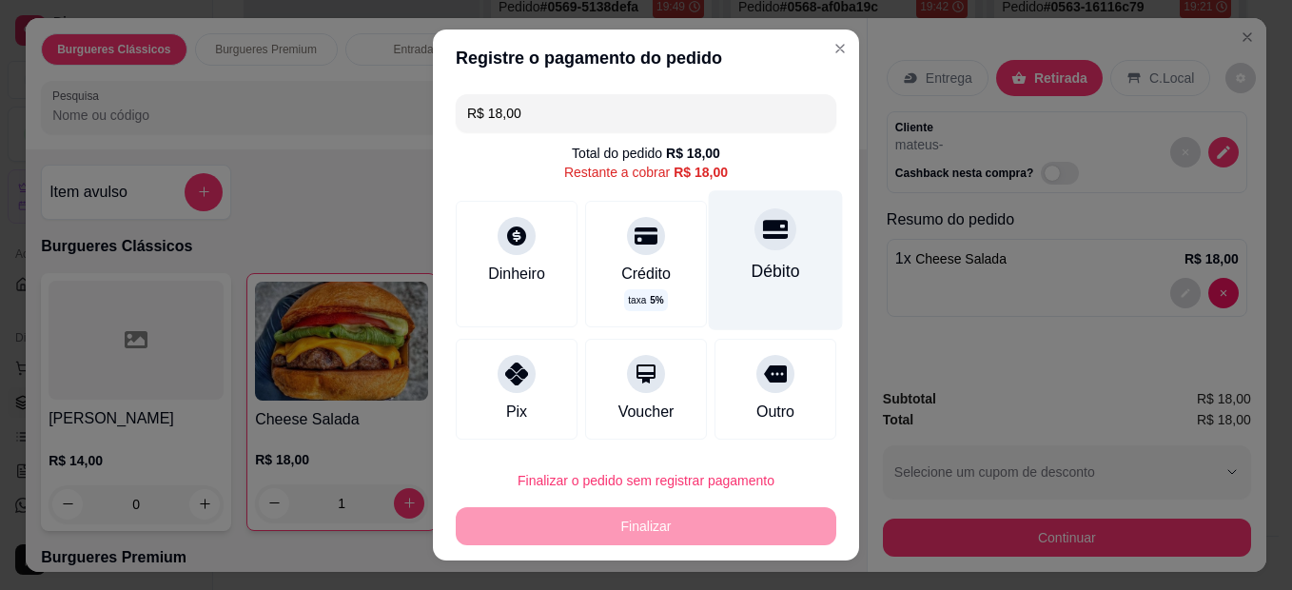
click at [746, 256] on div "Débito" at bounding box center [776, 259] width 134 height 139
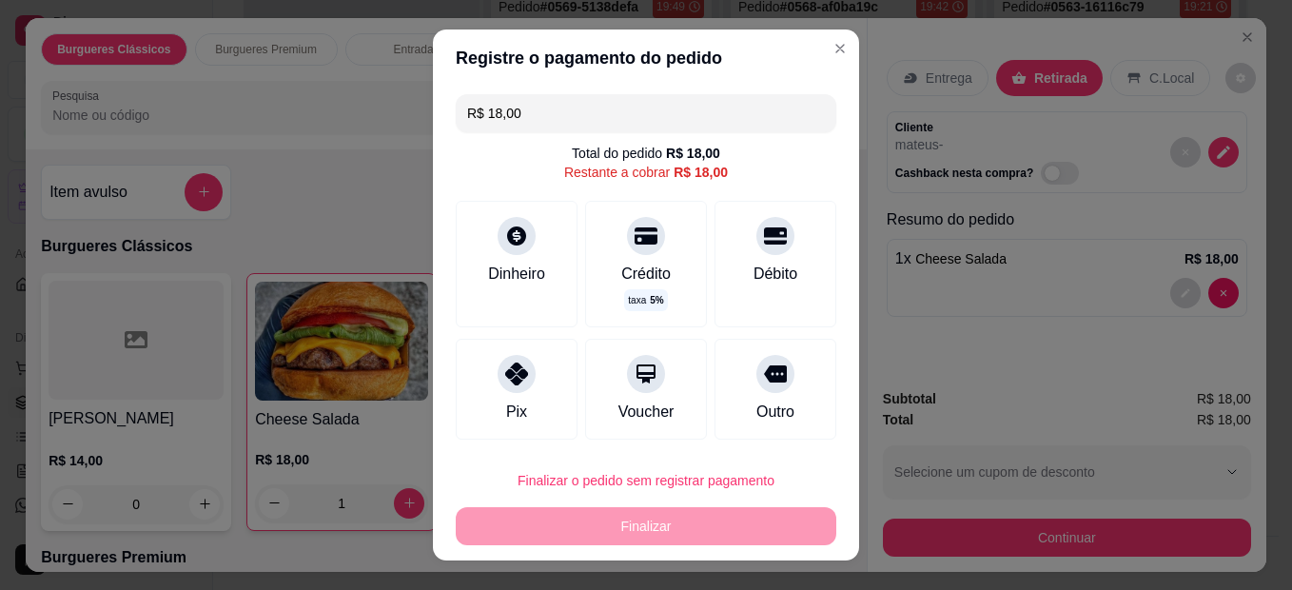
type input "R$ 0,00"
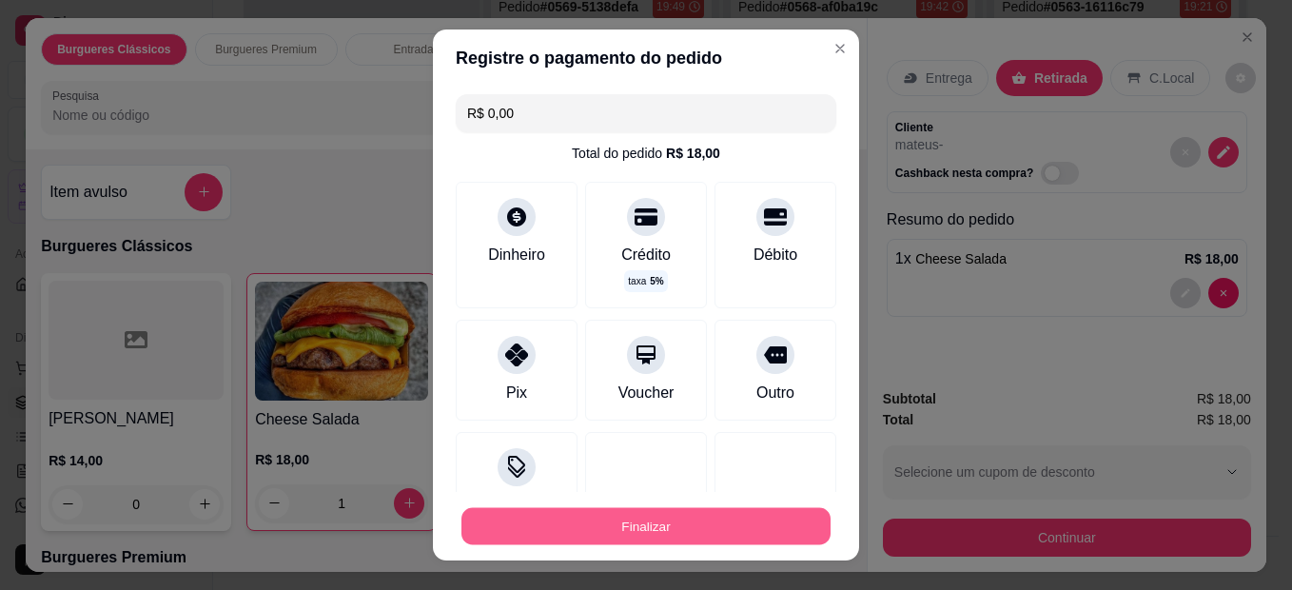
click at [666, 525] on button "Finalizar" at bounding box center [645, 526] width 369 height 37
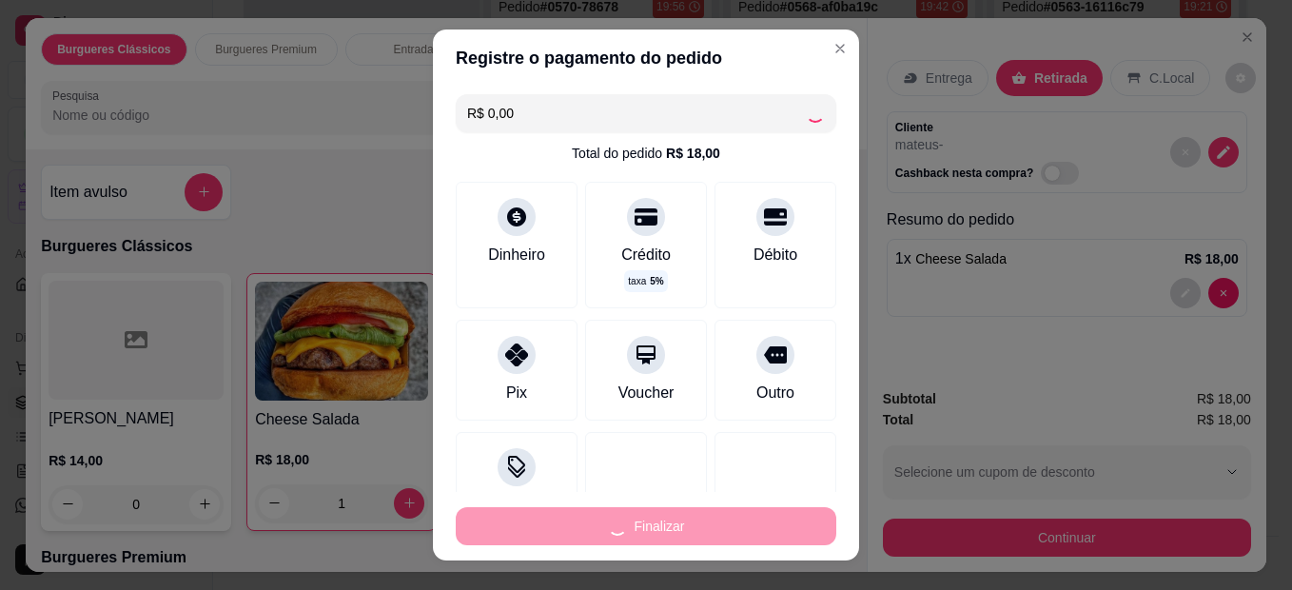
type input "0"
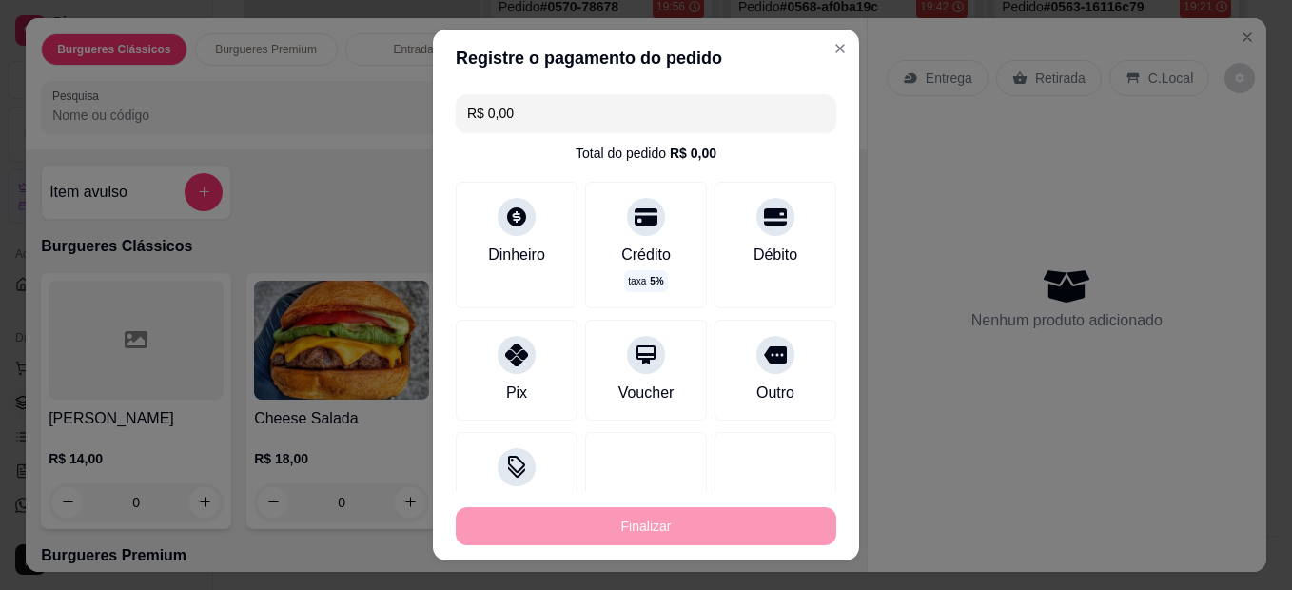
type input "-R$ 18,00"
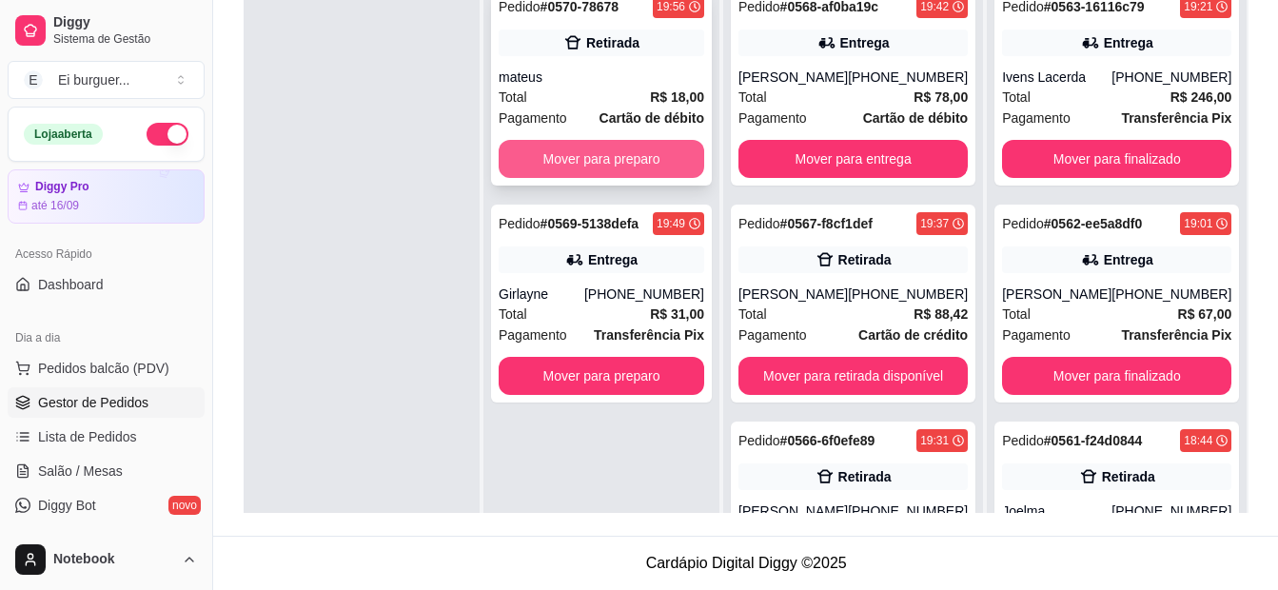
click at [644, 145] on button "Mover para preparo" at bounding box center [602, 159] width 206 height 38
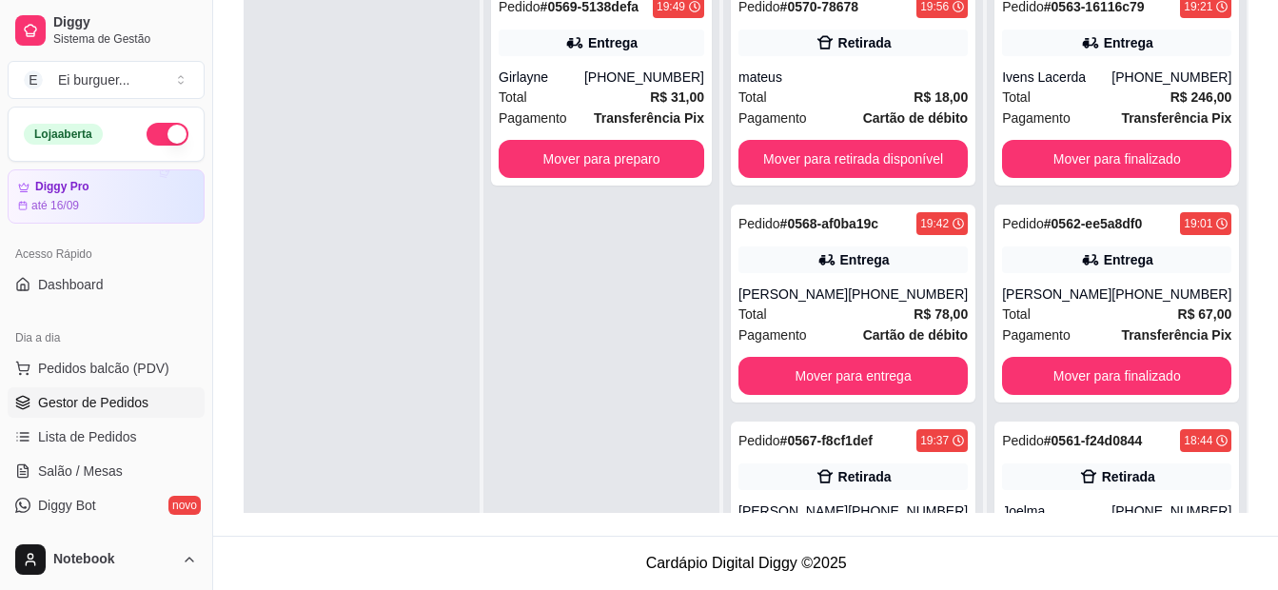
click at [575, 266] on div "Pedido # 0569-5138defa 19:49 Entrega Girlayne [PHONE_NUMBER] Total R$ 31,00 Pag…" at bounding box center [601, 271] width 236 height 590
click at [586, 157] on button "Mover para preparo" at bounding box center [602, 159] width 206 height 38
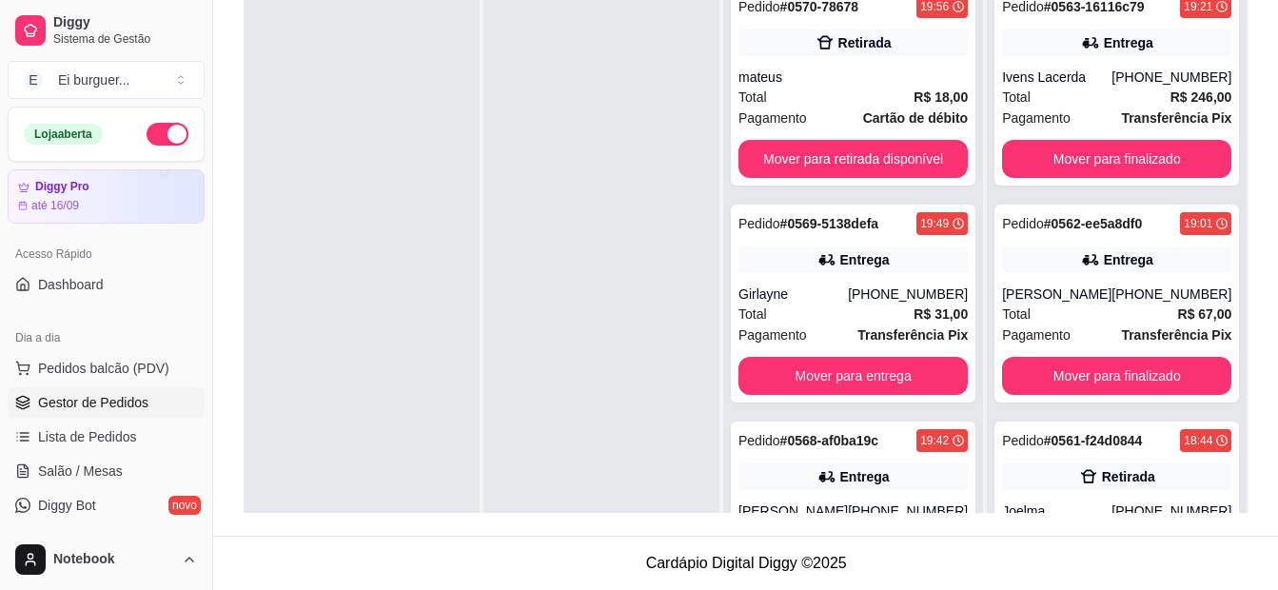
click at [585, 136] on div at bounding box center [601, 271] width 236 height 590
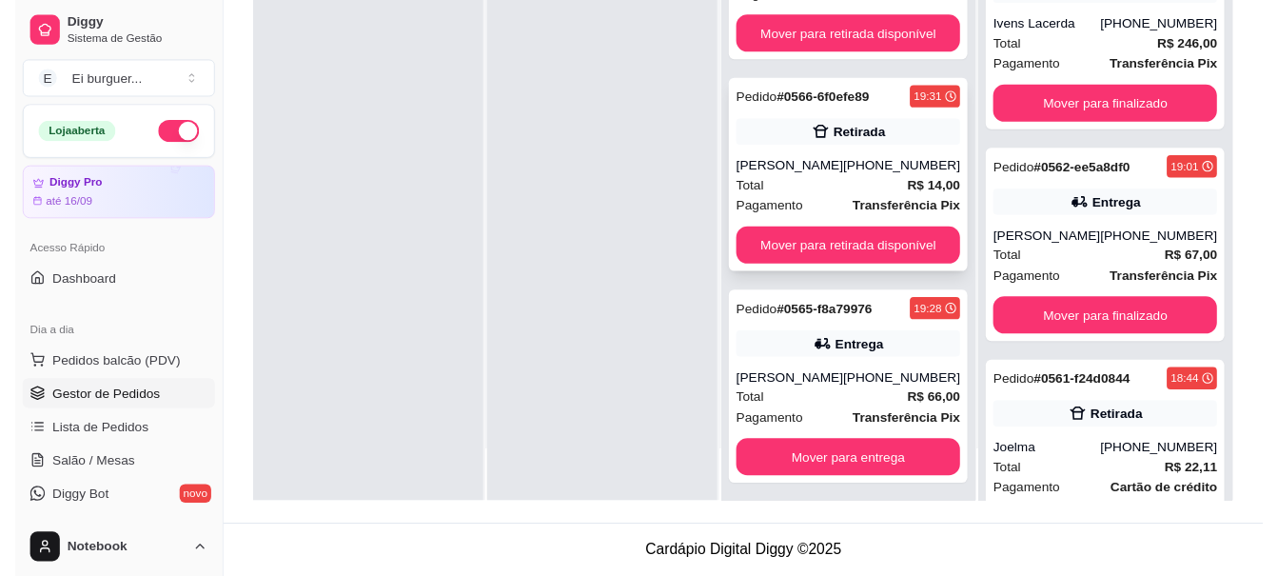
scroll to position [681, 0]
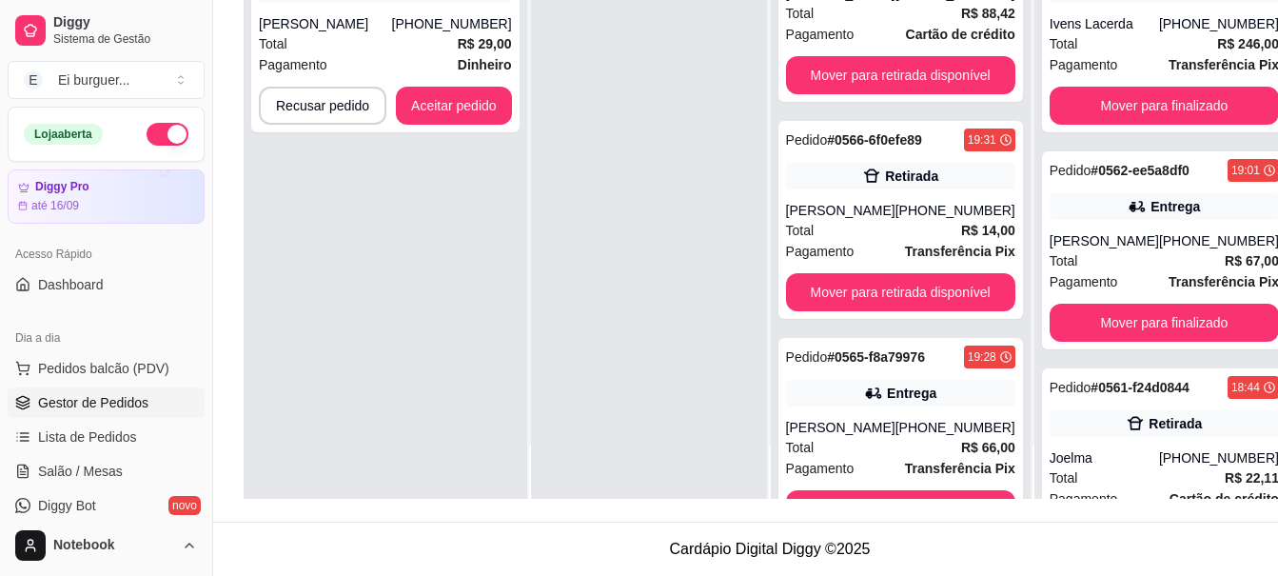
click at [532, 486] on div at bounding box center [649, 211] width 236 height 576
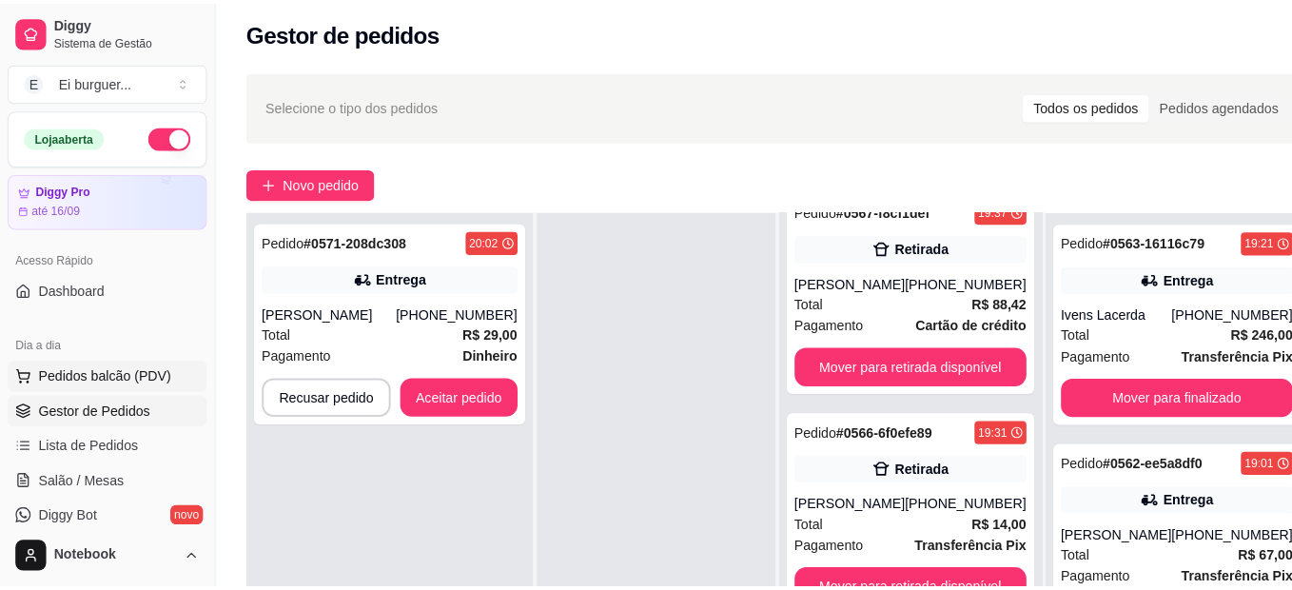
scroll to position [5, 0]
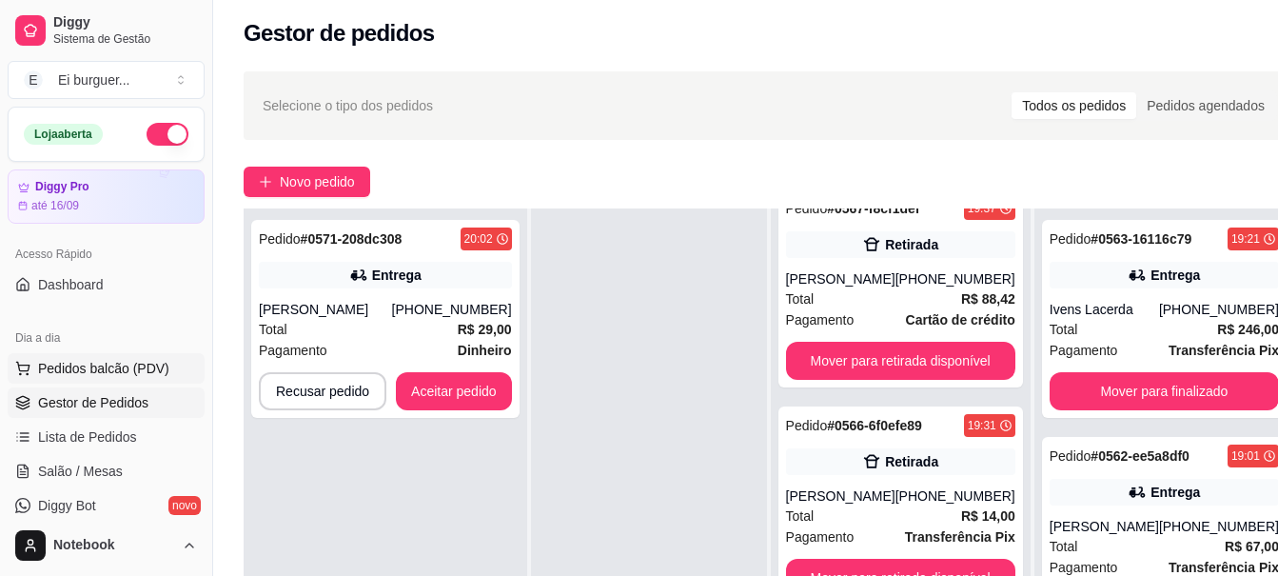
click at [95, 358] on button "Pedidos balcão (PDV)" at bounding box center [106, 368] width 197 height 30
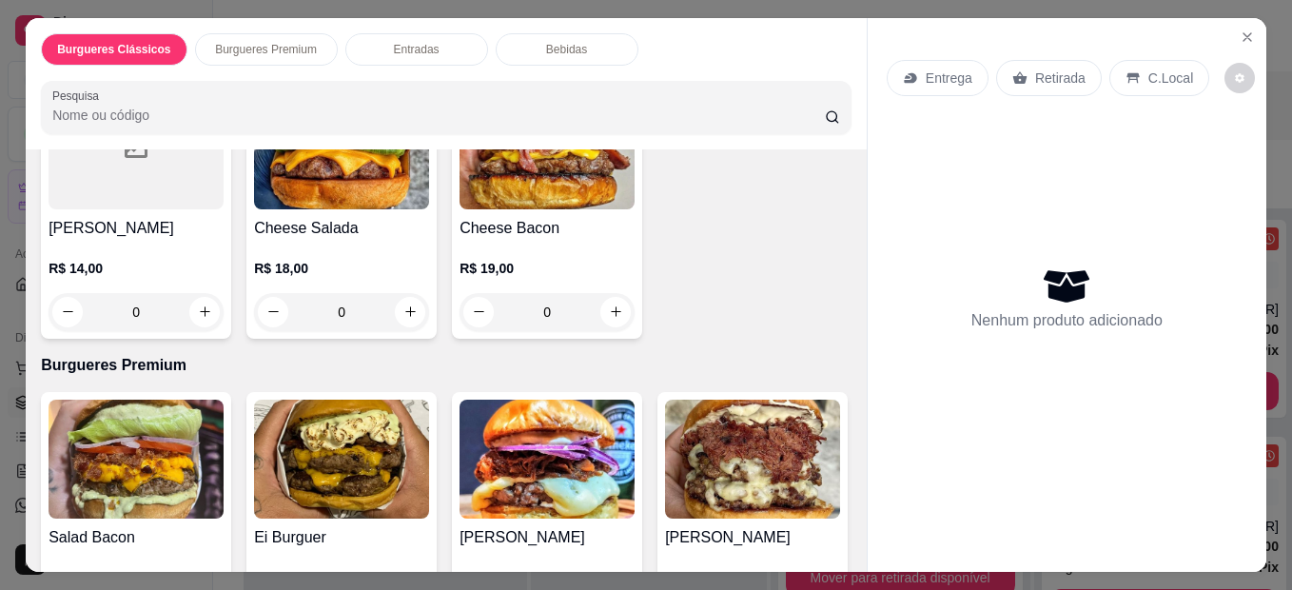
scroll to position [285, 0]
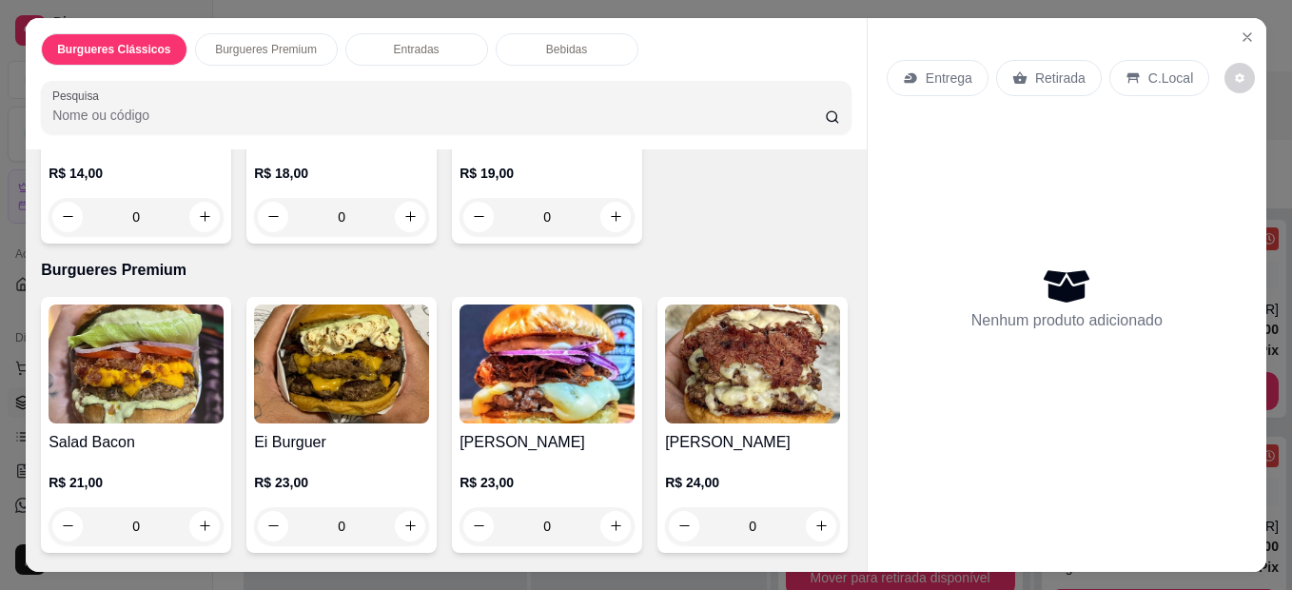
click at [200, 519] on div "0" at bounding box center [136, 526] width 175 height 38
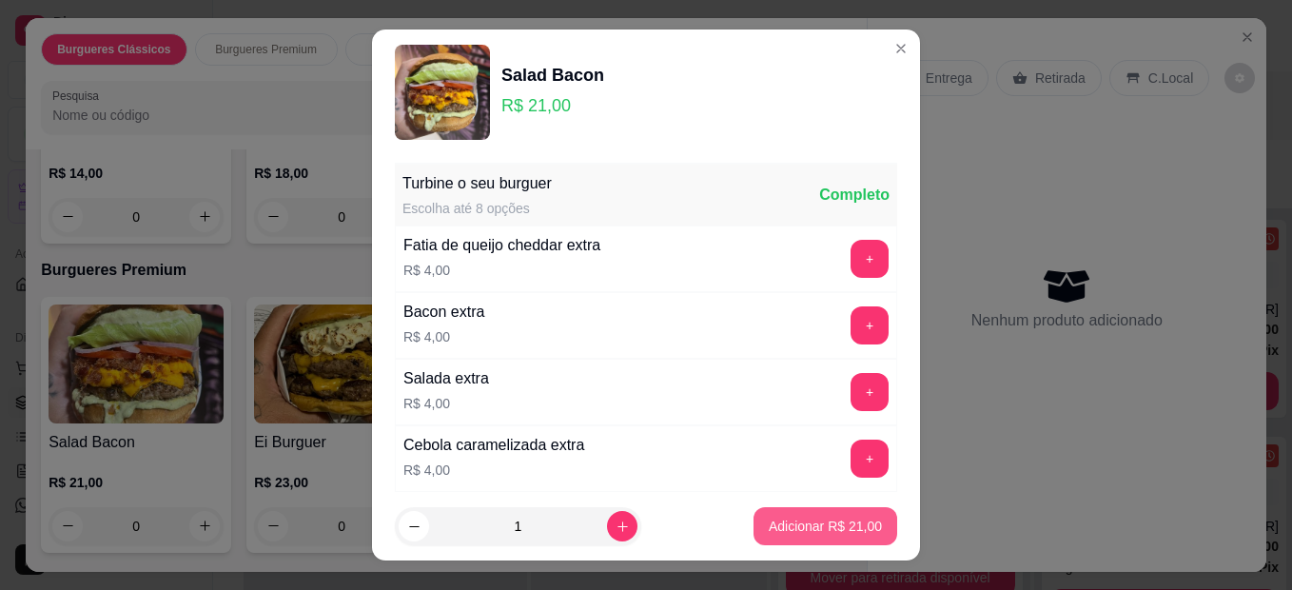
click at [820, 509] on button "Adicionar R$ 21,00" at bounding box center [826, 526] width 144 height 38
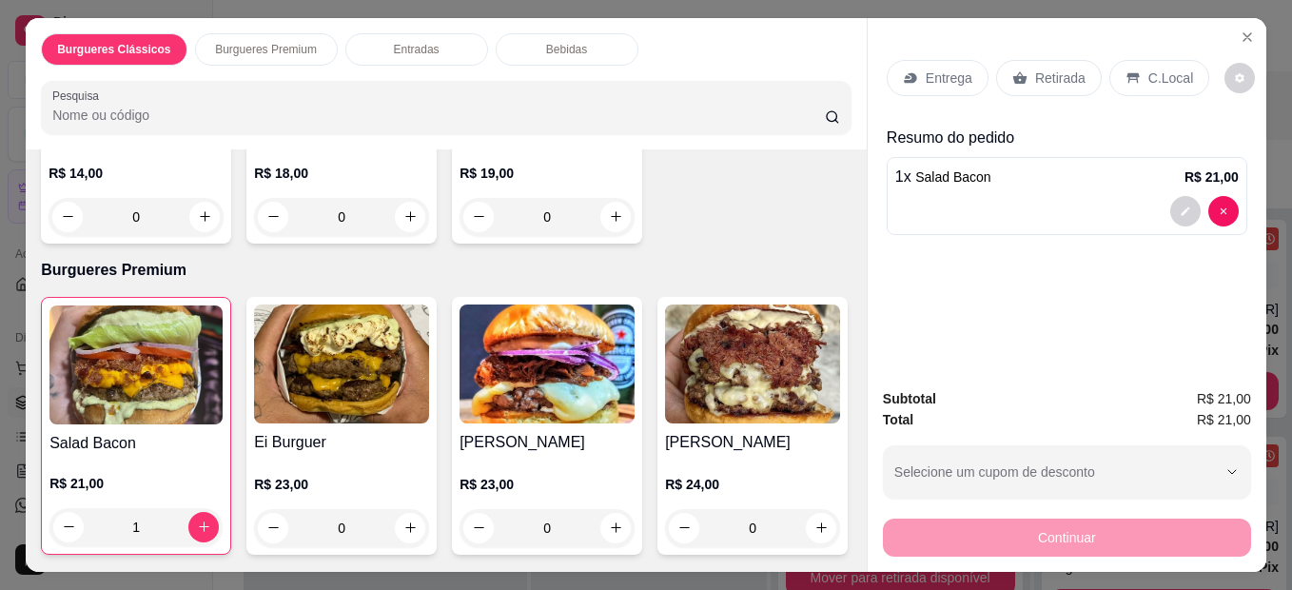
type input "1"
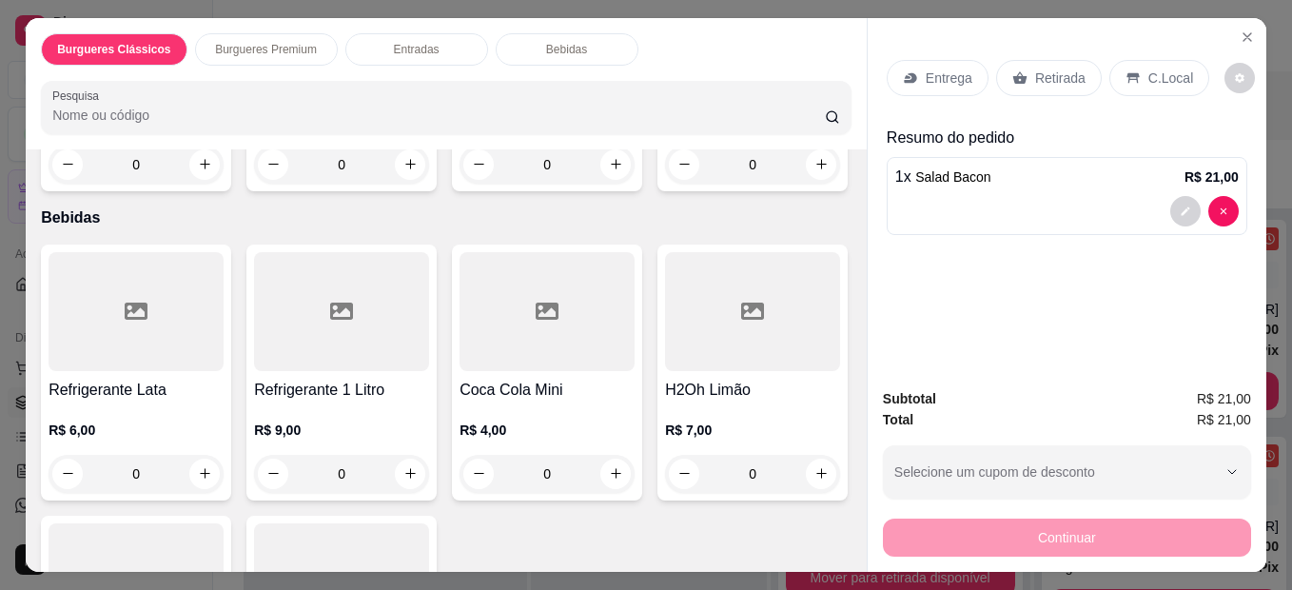
scroll to position [1047, 0]
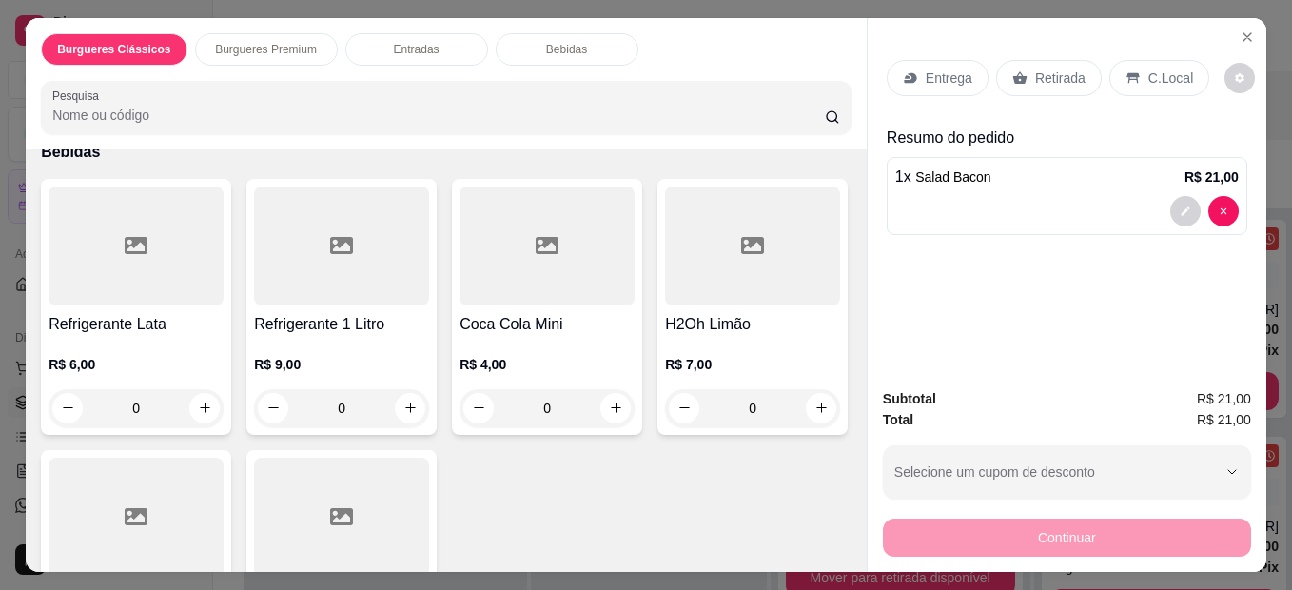
click at [198, 106] on icon "increase-product-quantity" at bounding box center [205, 98] width 14 height 14
type input "1"
click at [1035, 69] on p "Retirada" at bounding box center [1060, 78] width 50 height 19
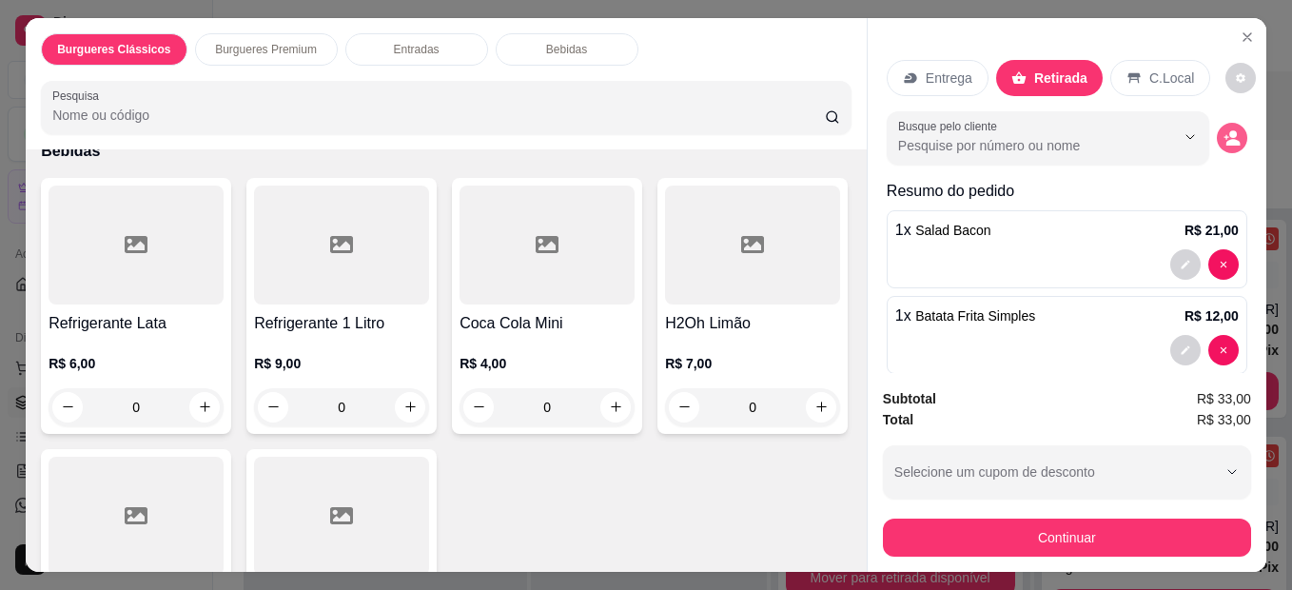
click at [1226, 139] on icon "decrease-product-quantity" at bounding box center [1233, 142] width 14 height 7
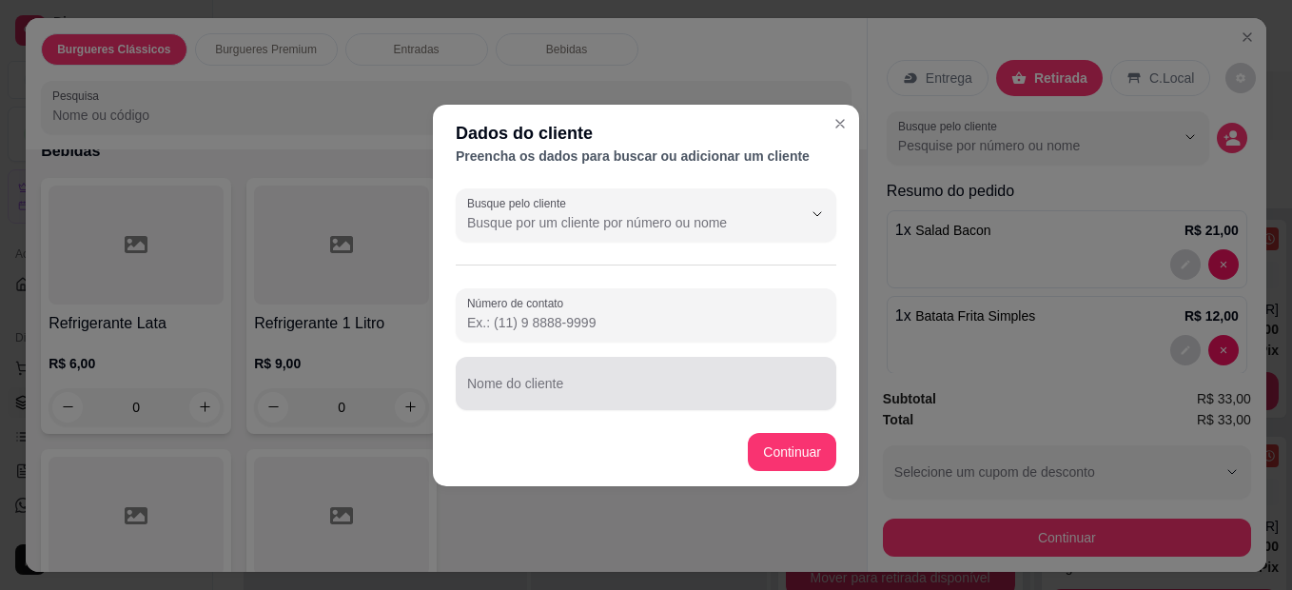
click at [535, 384] on input "Nome do cliente" at bounding box center [646, 391] width 358 height 19
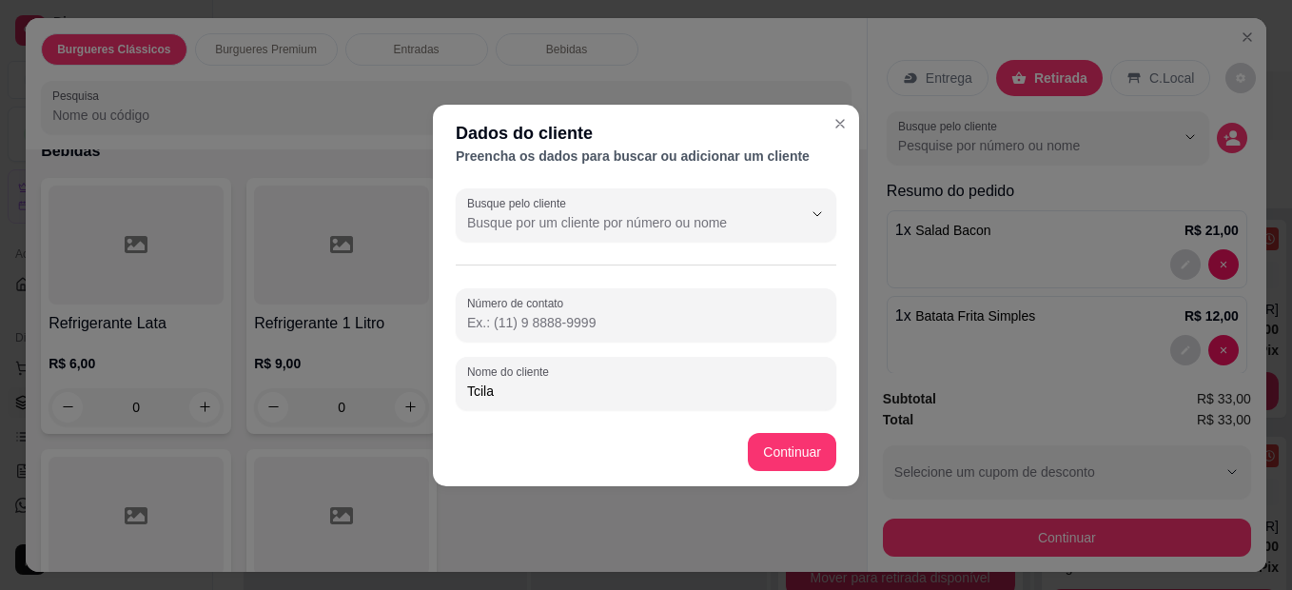
click at [475, 393] on input "Tcila" at bounding box center [646, 391] width 358 height 19
type input "Tacila"
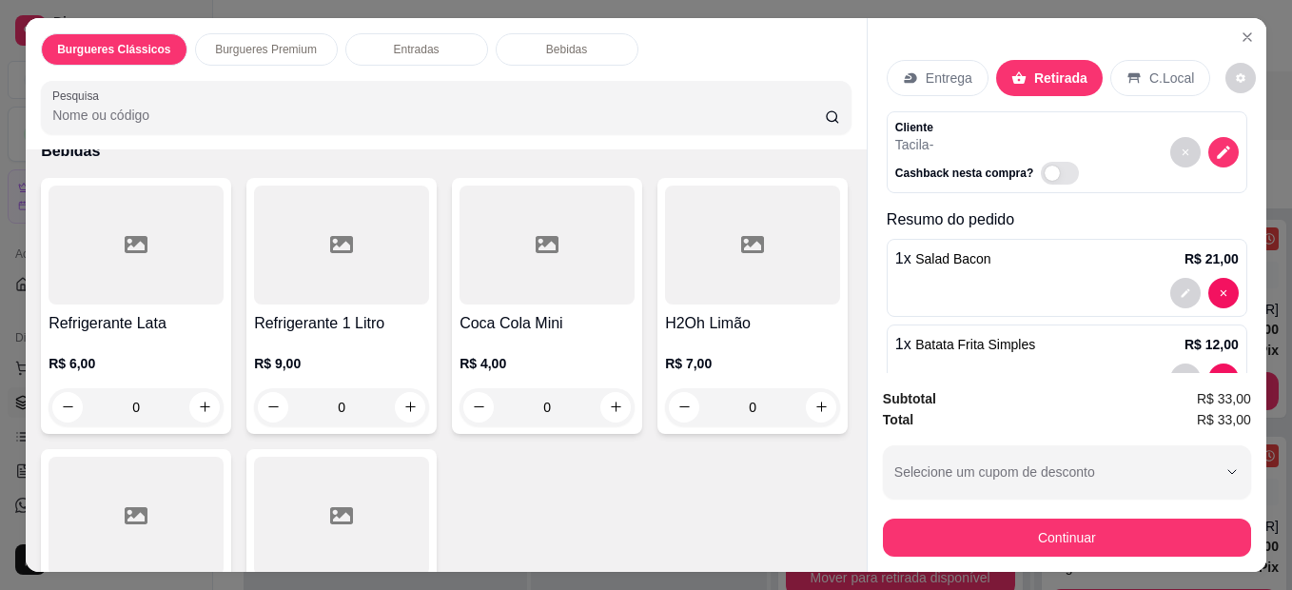
scroll to position [55, 0]
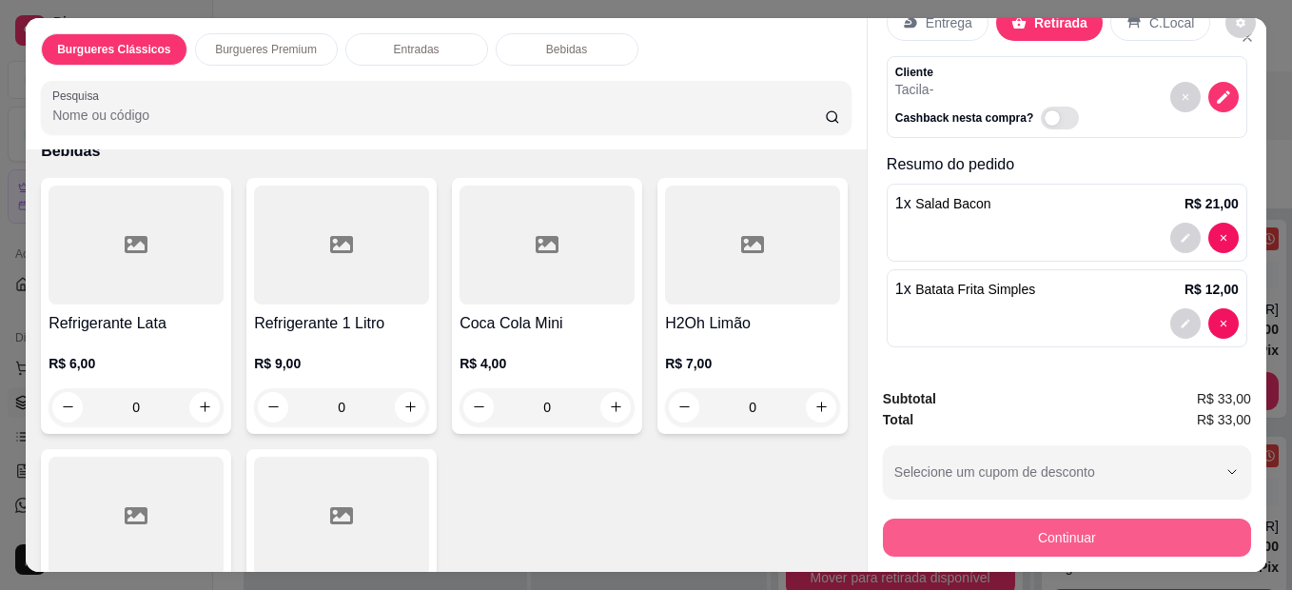
click at [1026, 527] on button "Continuar" at bounding box center [1067, 538] width 368 height 38
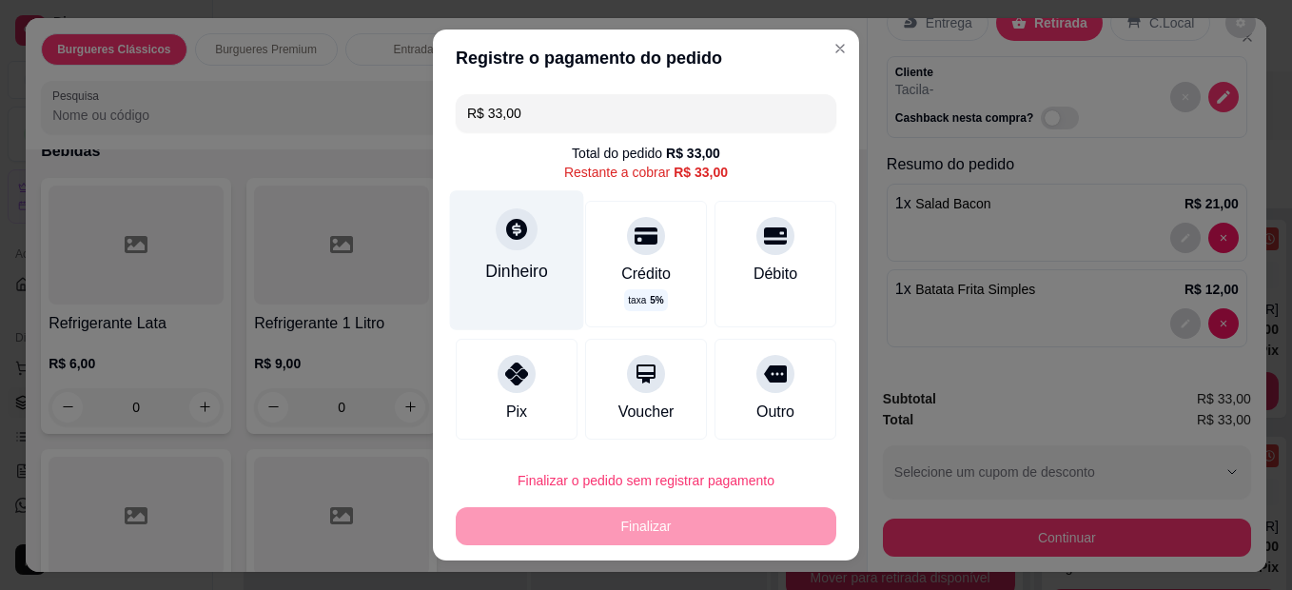
click at [523, 262] on div "Dinheiro" at bounding box center [517, 259] width 134 height 139
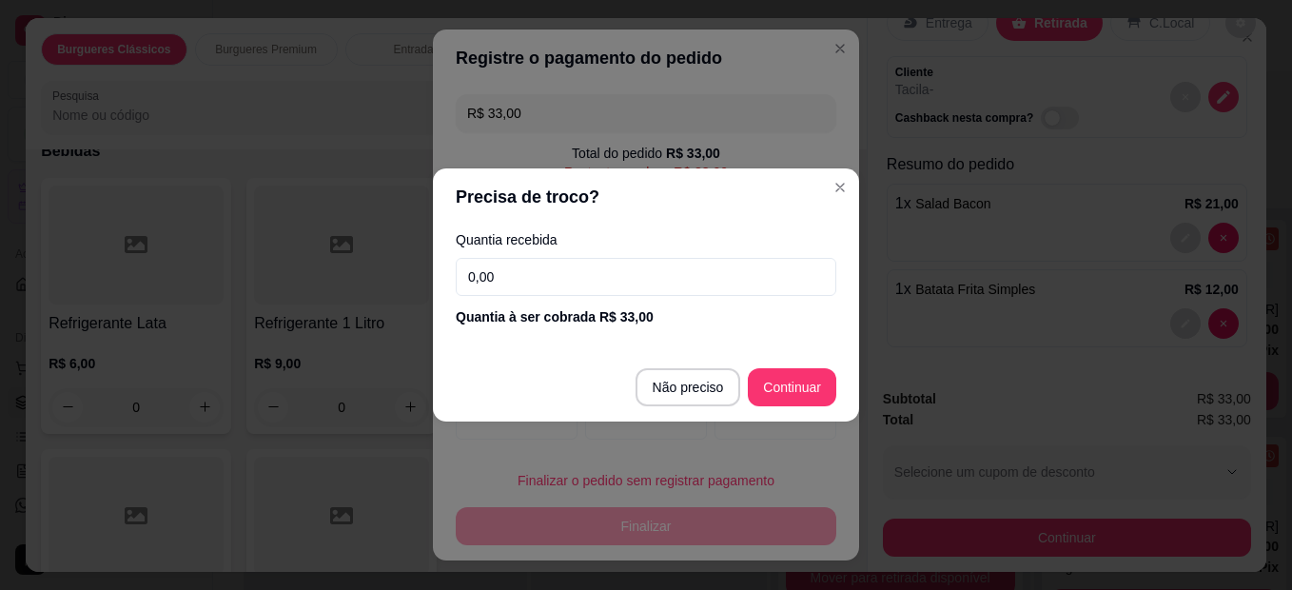
drag, startPoint x: 523, startPoint y: 262, endPoint x: 543, endPoint y: 267, distance: 20.8
click at [543, 267] on input "0,00" at bounding box center [646, 277] width 381 height 38
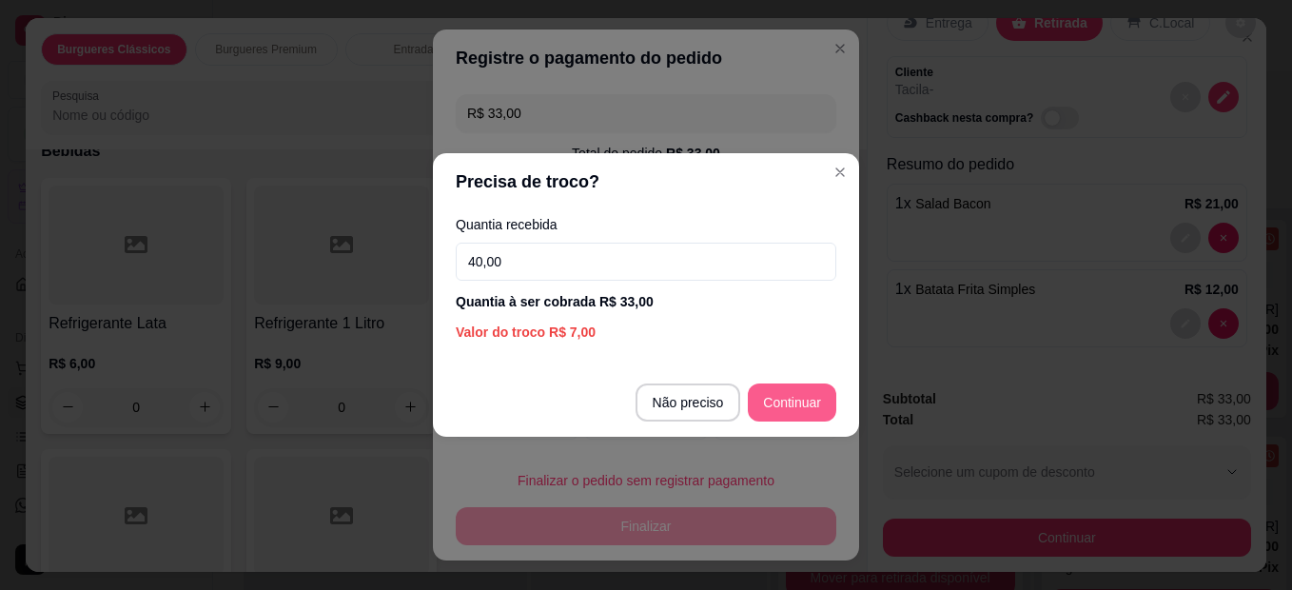
type input "40,00"
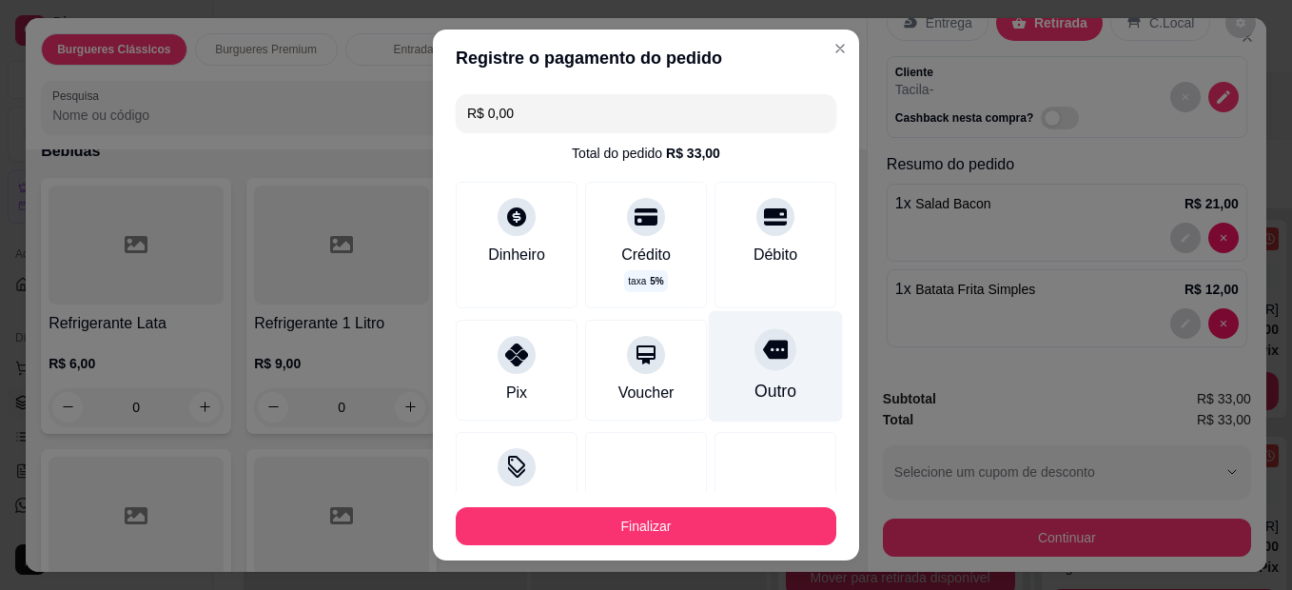
type input "R$ 0,00"
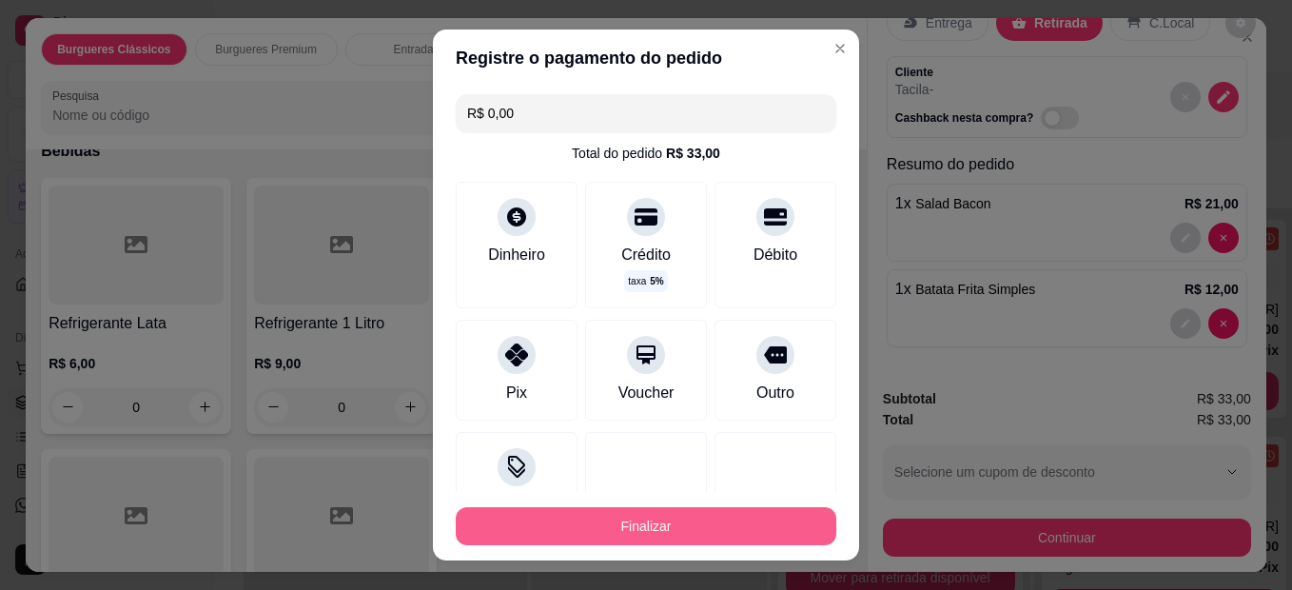
click at [703, 522] on button "Finalizar" at bounding box center [646, 526] width 381 height 38
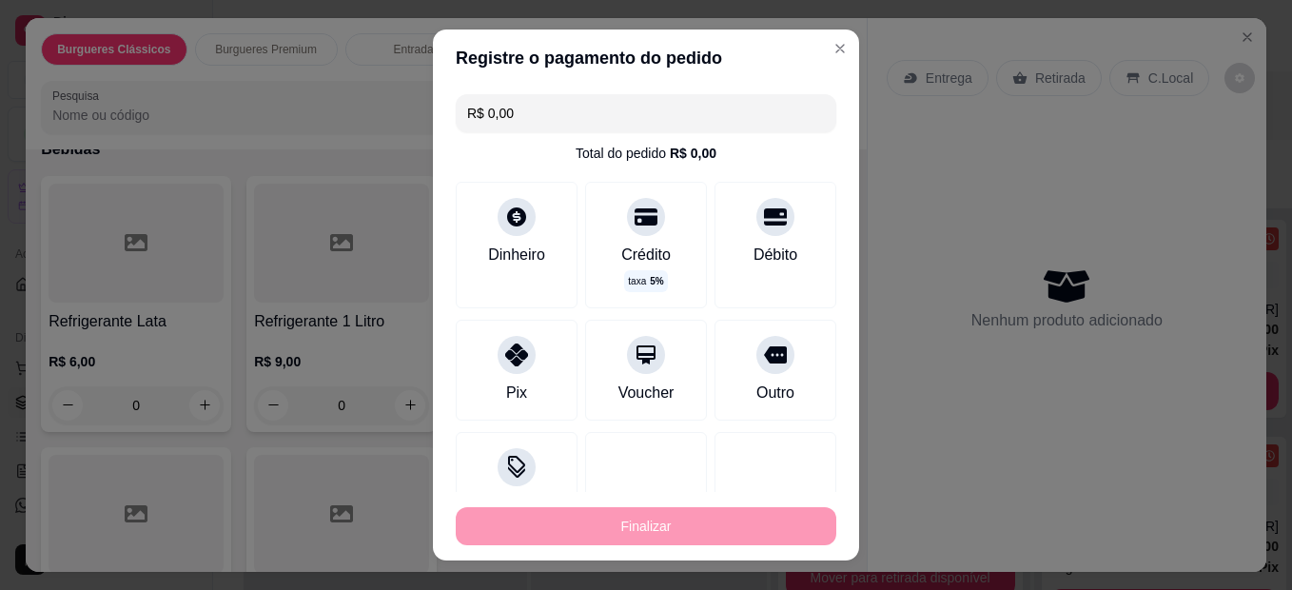
type input "0"
type input "-R$ 33,00"
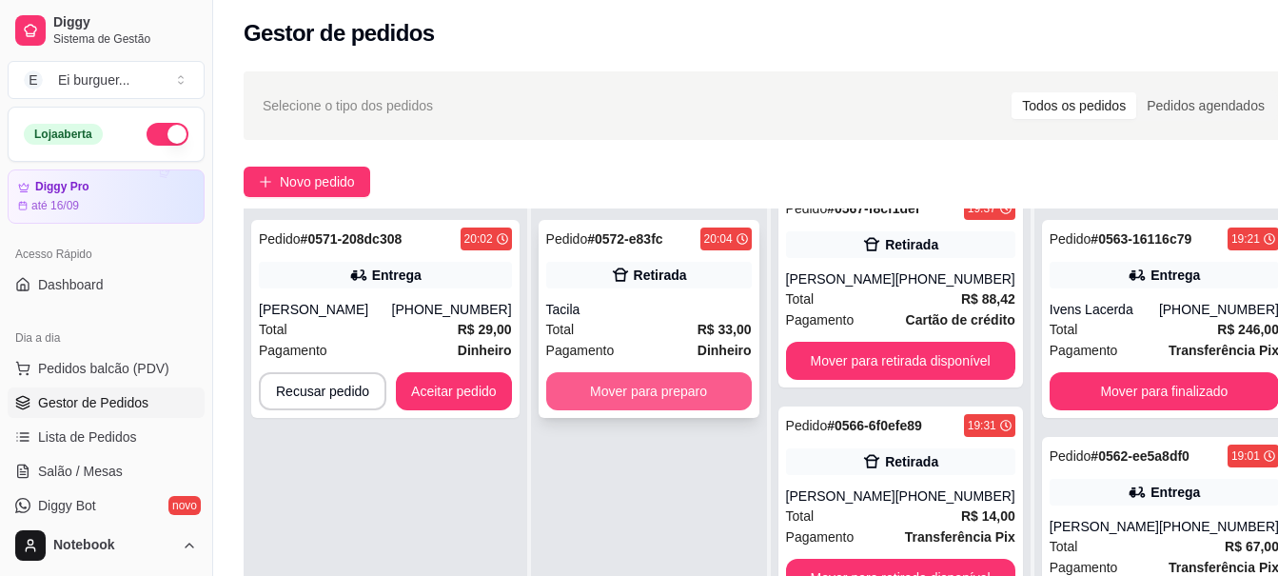
click at [714, 385] on button "Mover para preparo" at bounding box center [649, 391] width 206 height 38
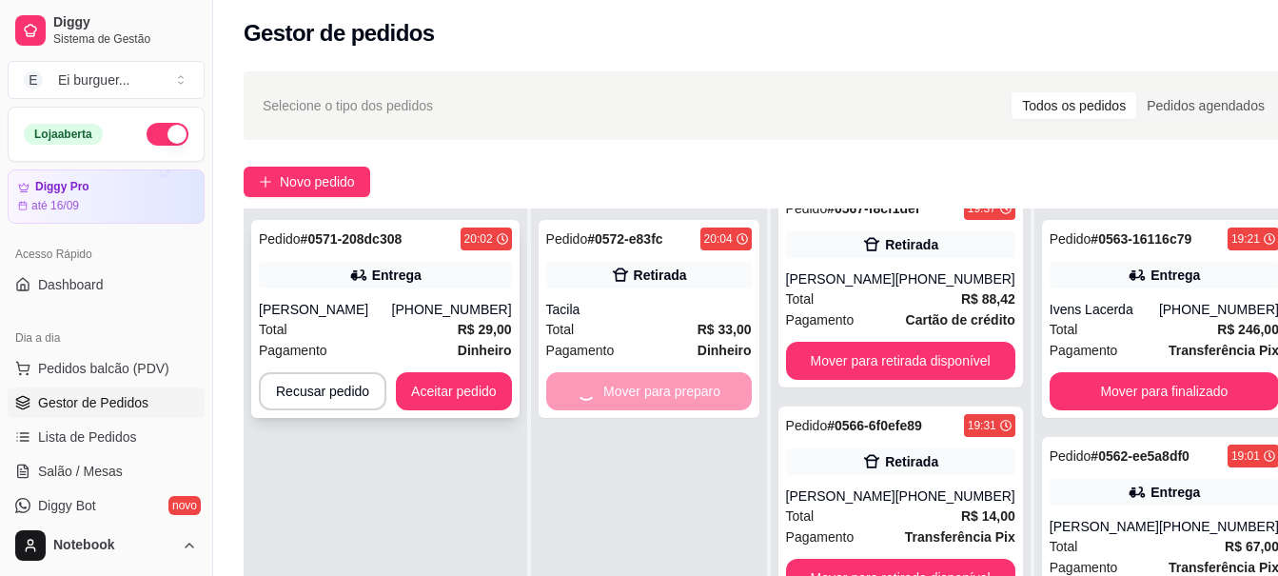
click at [411, 332] on div "Total R$ 29,00" at bounding box center [385, 329] width 253 height 21
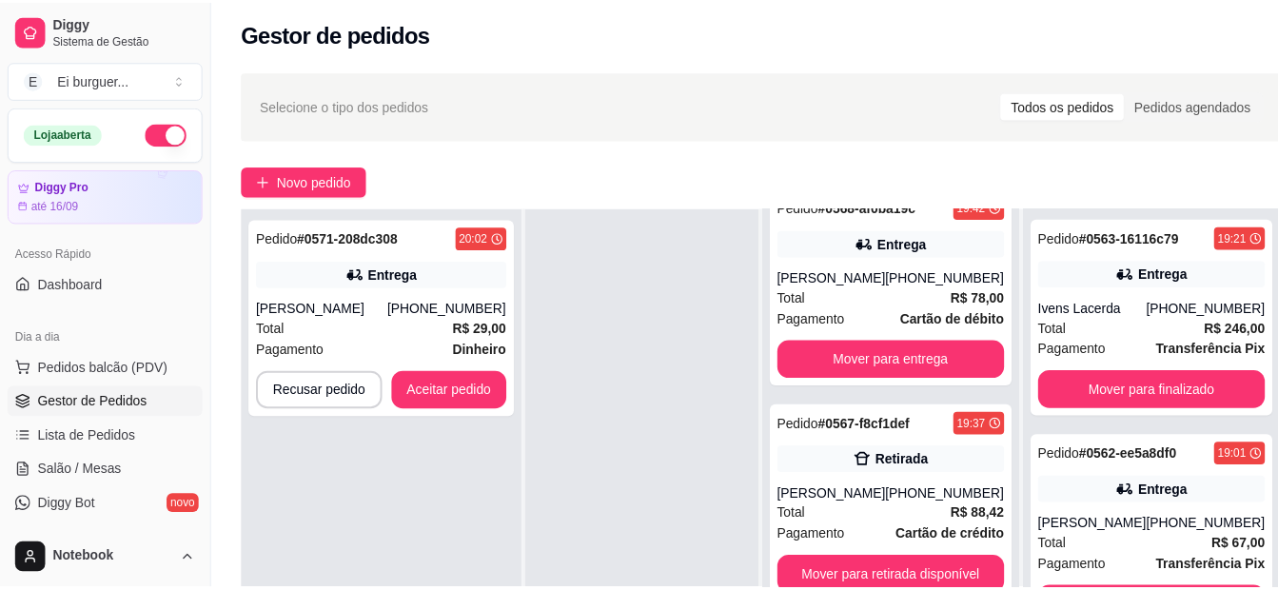
scroll to position [898, 0]
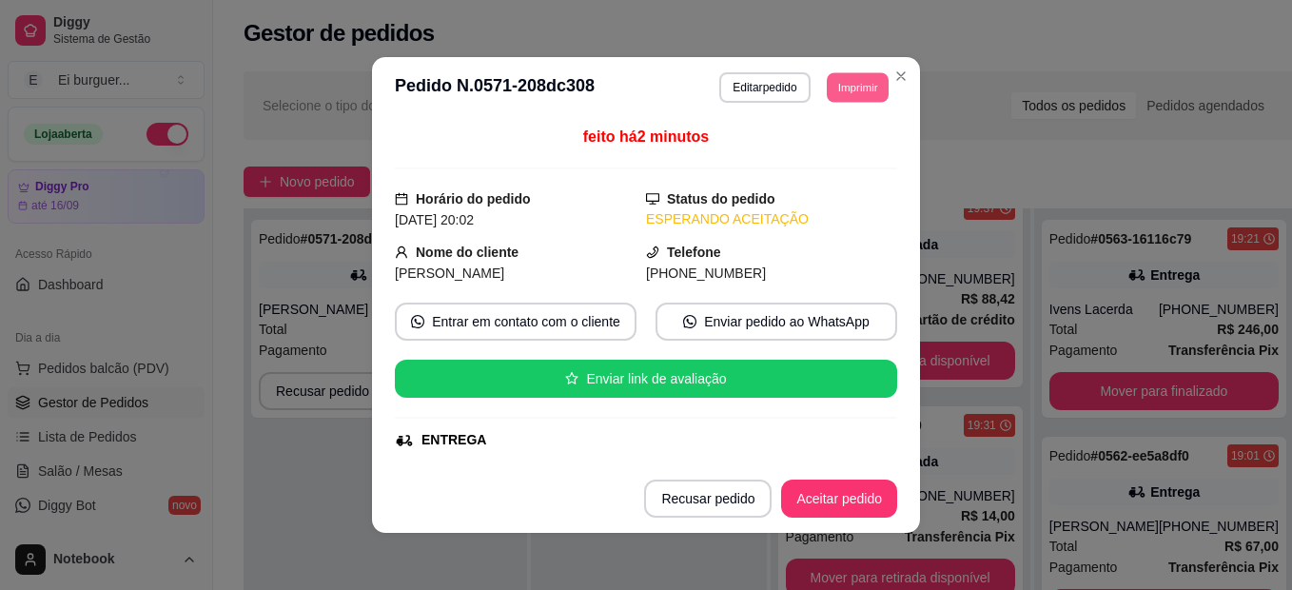
click at [855, 85] on button "Imprimir" at bounding box center [858, 86] width 62 height 29
click at [821, 137] on div "Escolha a impressora IMPRESSORA" at bounding box center [814, 140] width 157 height 65
click at [829, 149] on button "IMPRESSORA" at bounding box center [815, 154] width 138 height 30
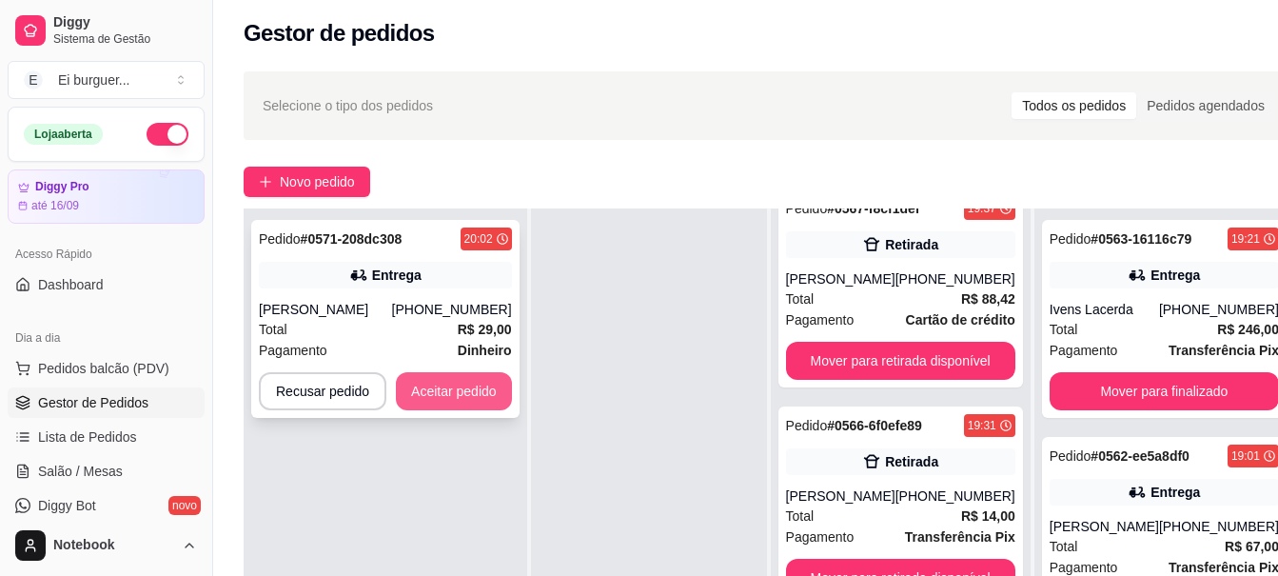
click at [456, 381] on button "Aceitar pedido" at bounding box center [454, 391] width 116 height 38
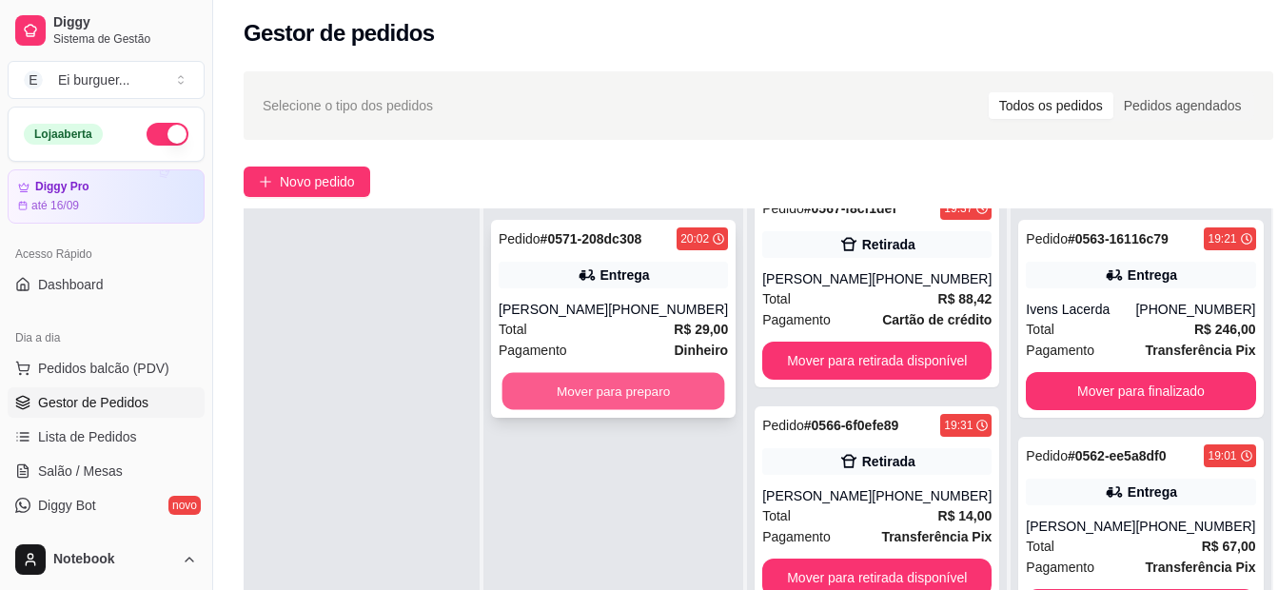
click at [545, 380] on button "Mover para preparo" at bounding box center [613, 391] width 223 height 37
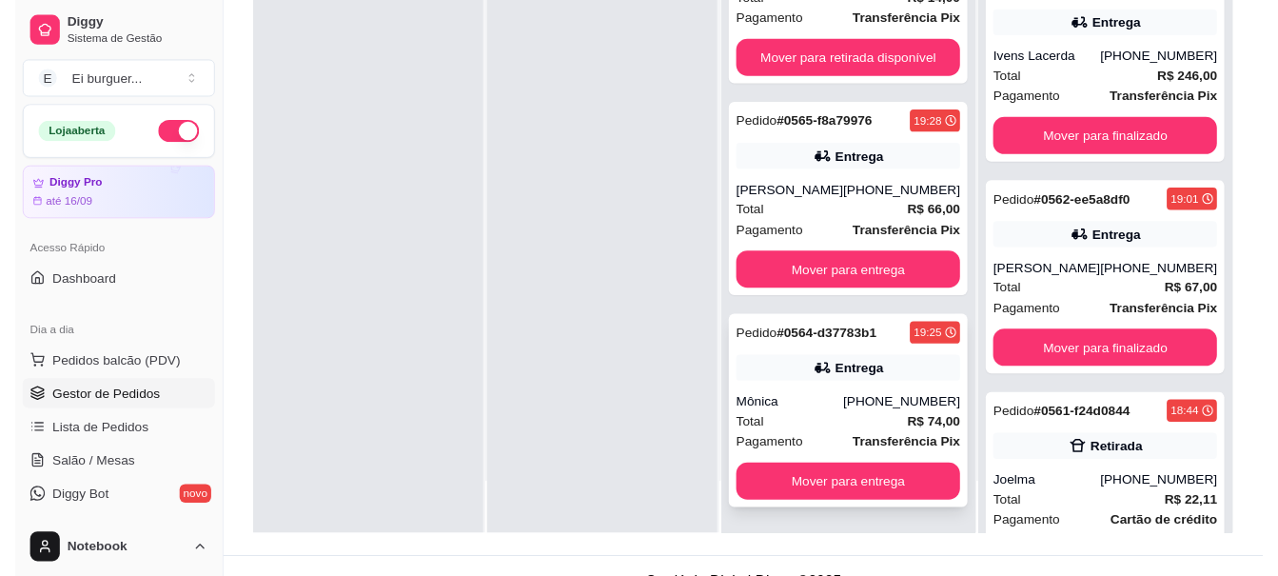
scroll to position [290, 0]
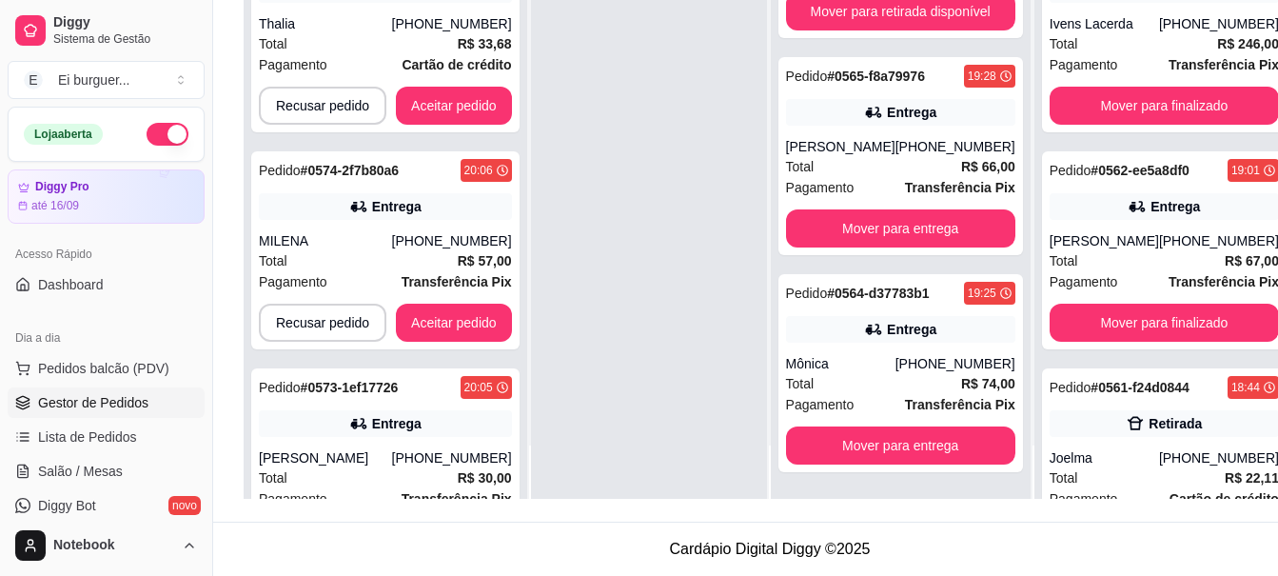
click at [587, 482] on div at bounding box center [649, 211] width 236 height 576
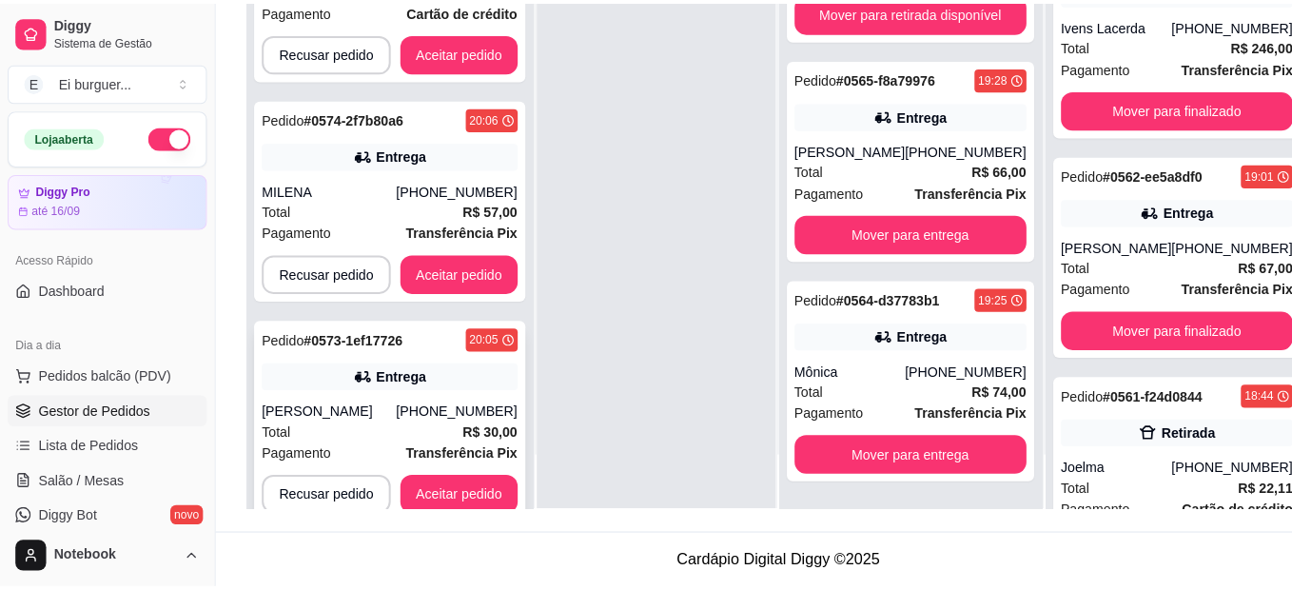
scroll to position [80, 0]
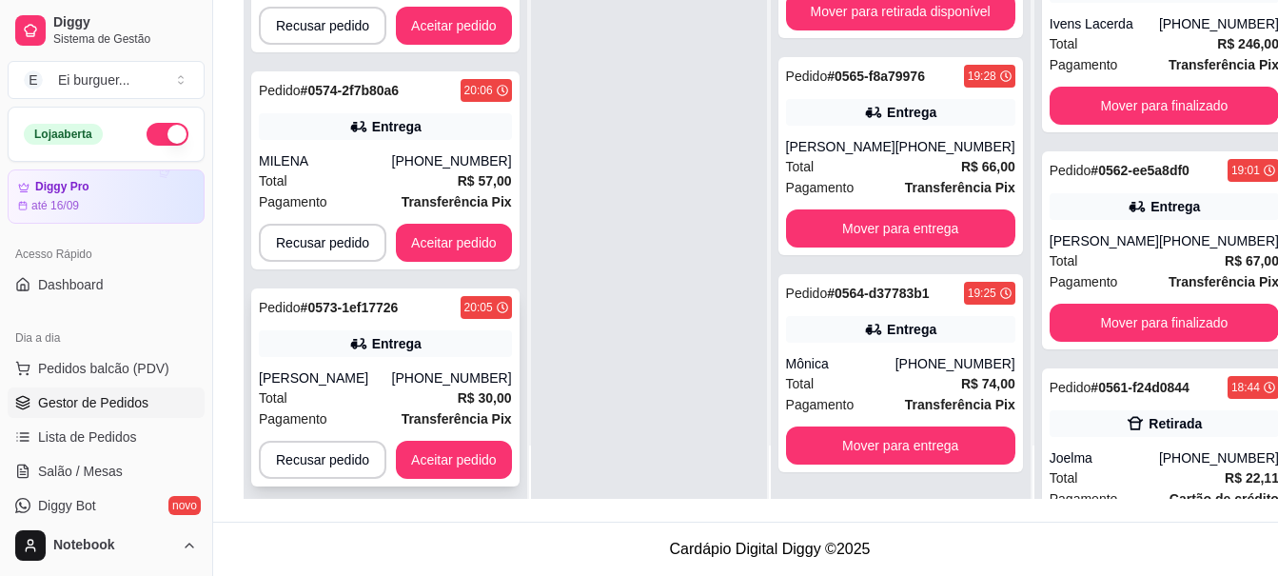
click at [354, 392] on div "Total R$ 30,00" at bounding box center [385, 397] width 253 height 21
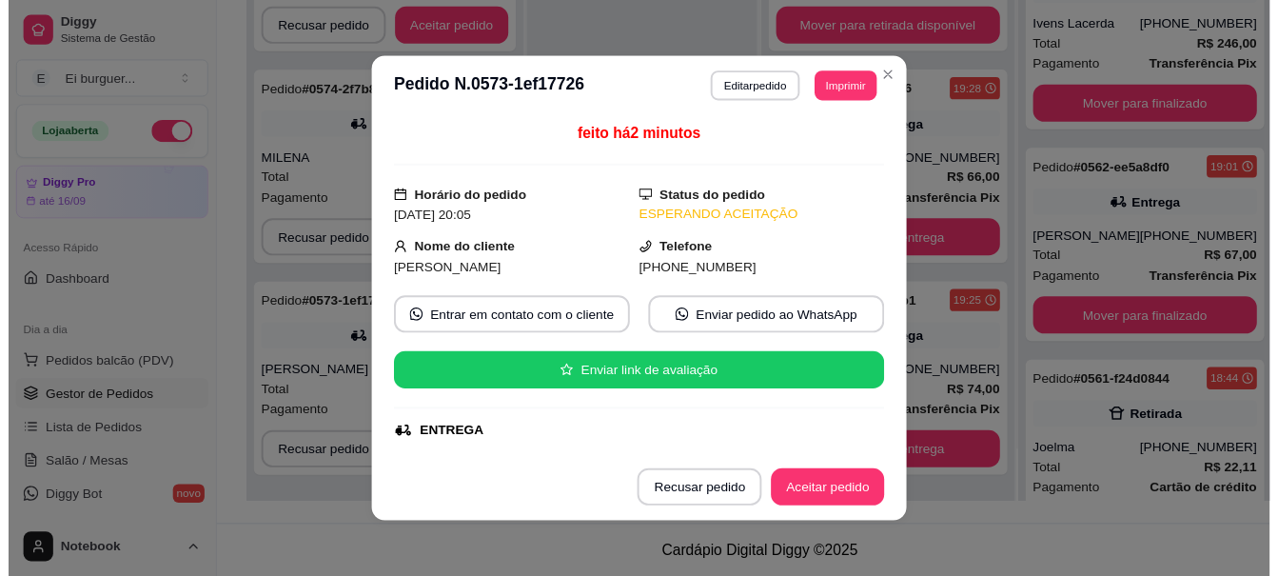
scroll to position [95, 0]
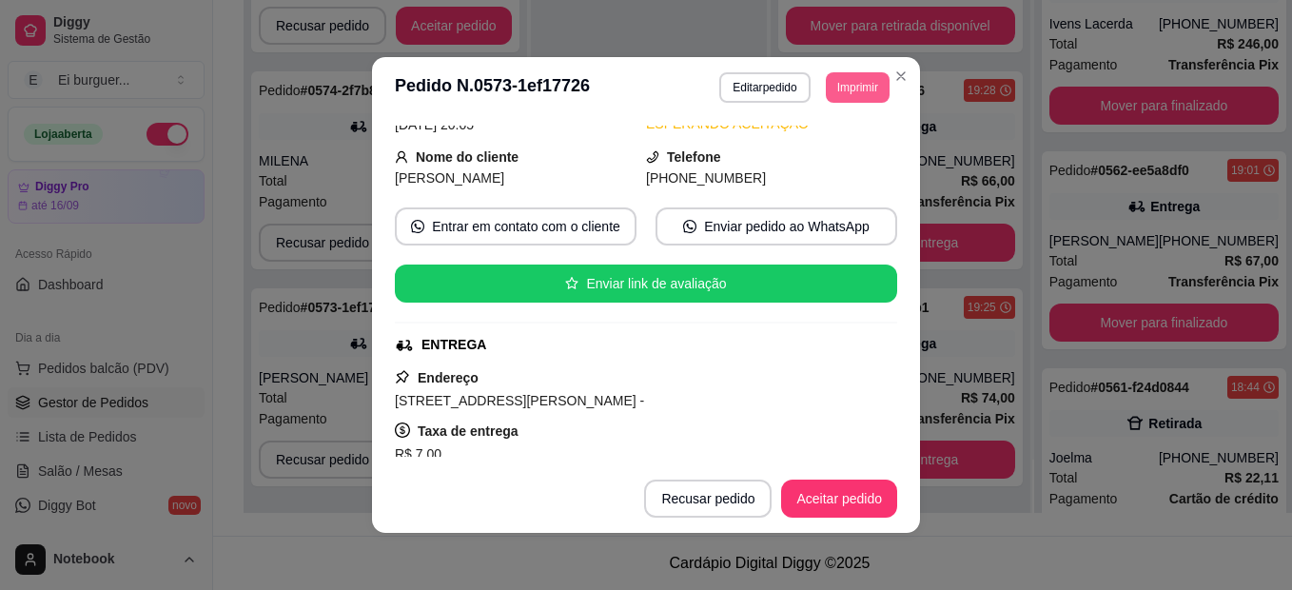
click at [852, 89] on button "Imprimir" at bounding box center [858, 87] width 64 height 30
click at [832, 148] on button "IMPRESSORA" at bounding box center [830, 145] width 110 height 25
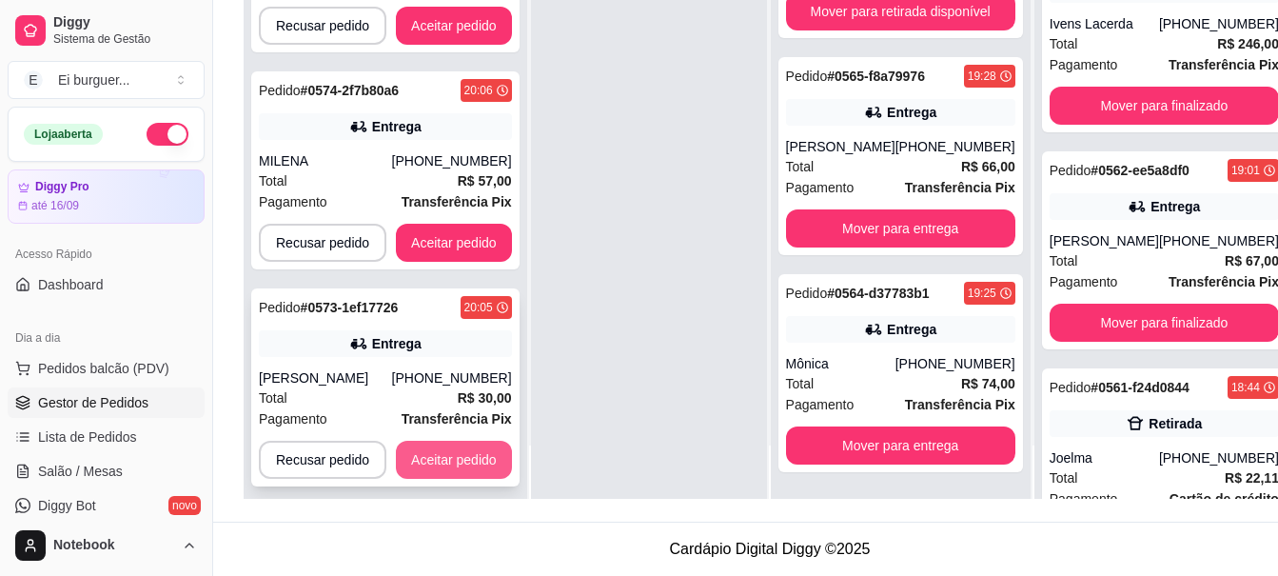
click at [463, 441] on button "Aceitar pedido" at bounding box center [454, 460] width 116 height 38
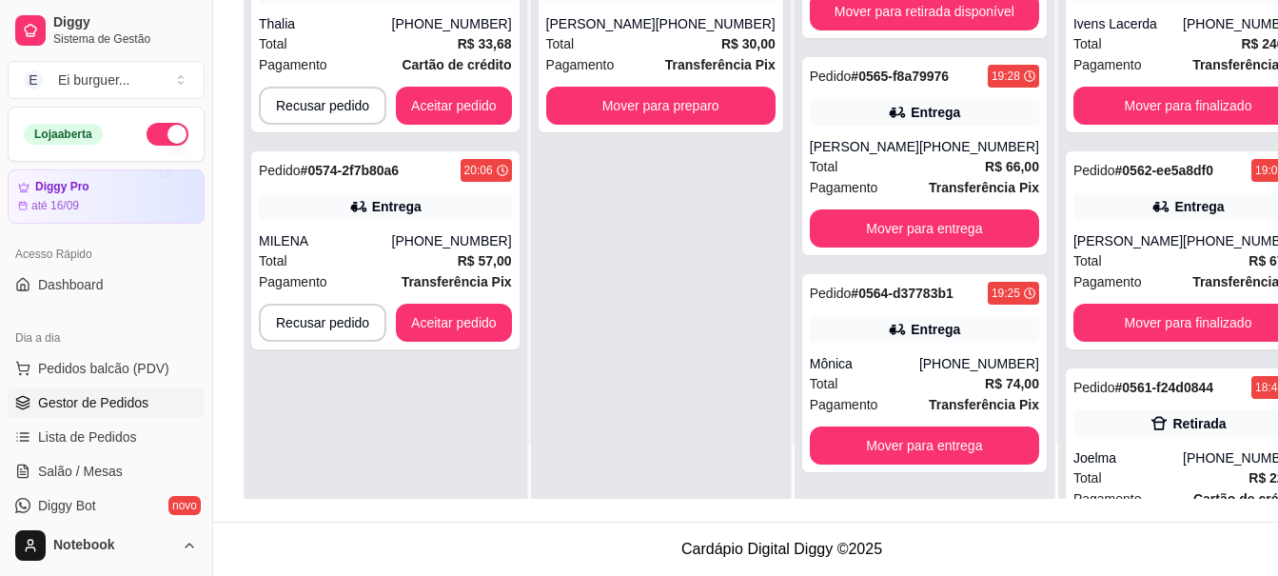
scroll to position [0, 0]
click at [295, 238] on div "MILENA" at bounding box center [325, 240] width 133 height 19
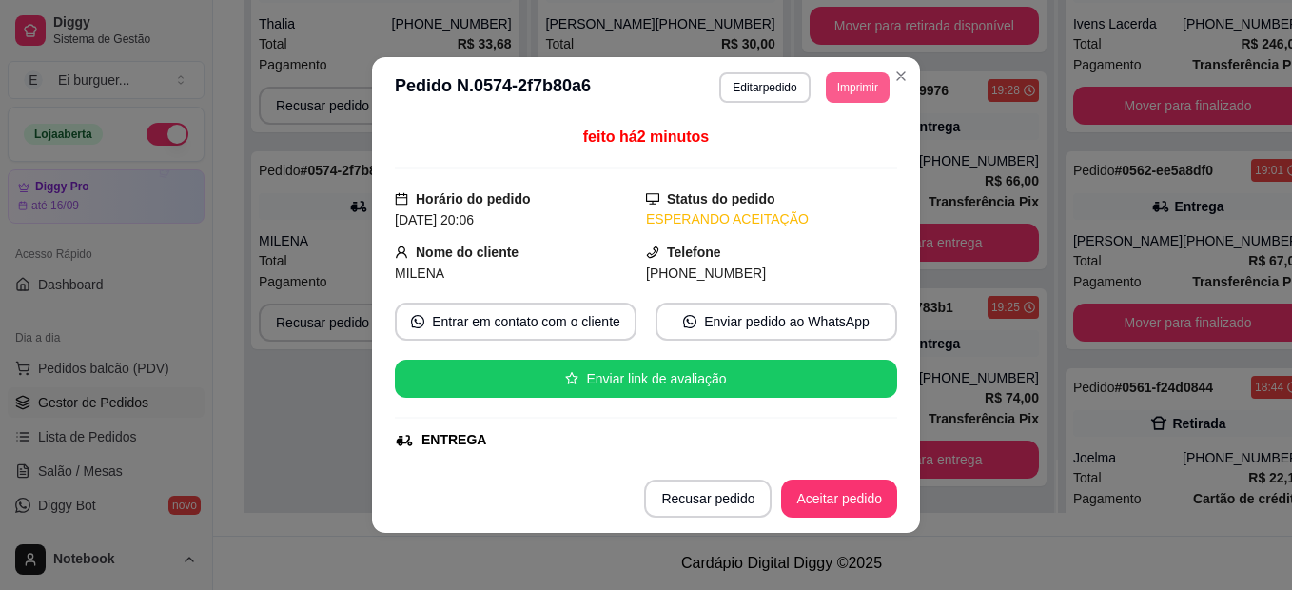
click at [837, 88] on button "Imprimir" at bounding box center [858, 87] width 64 height 30
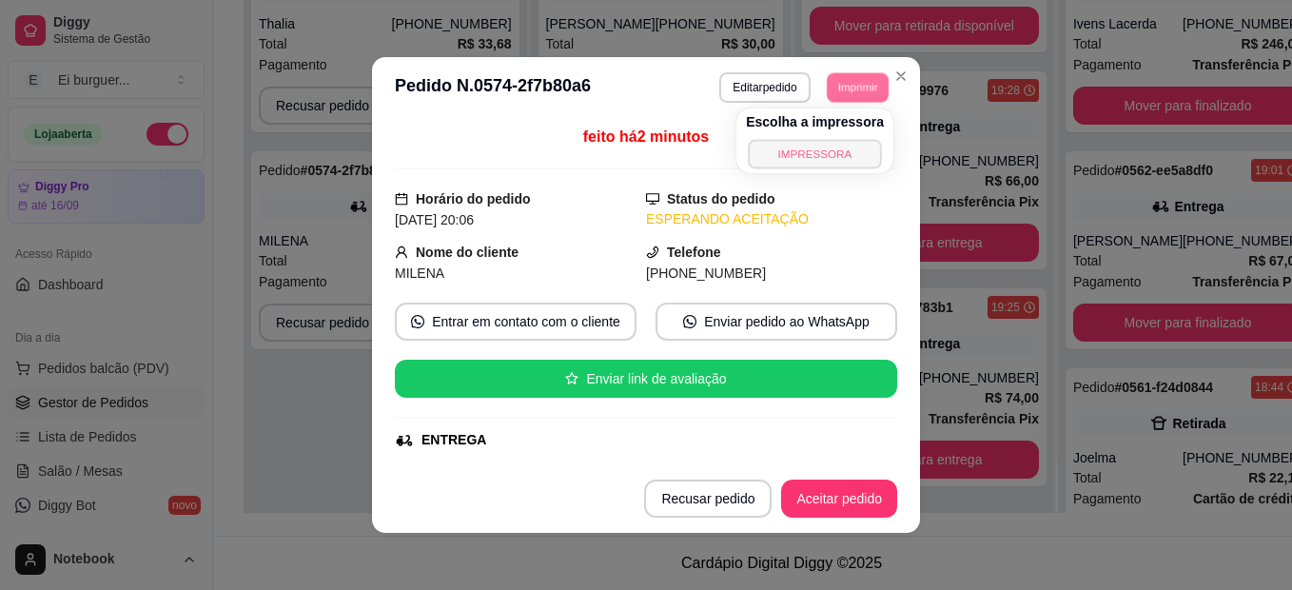
click at [815, 155] on button "IMPRESSORA" at bounding box center [814, 153] width 133 height 29
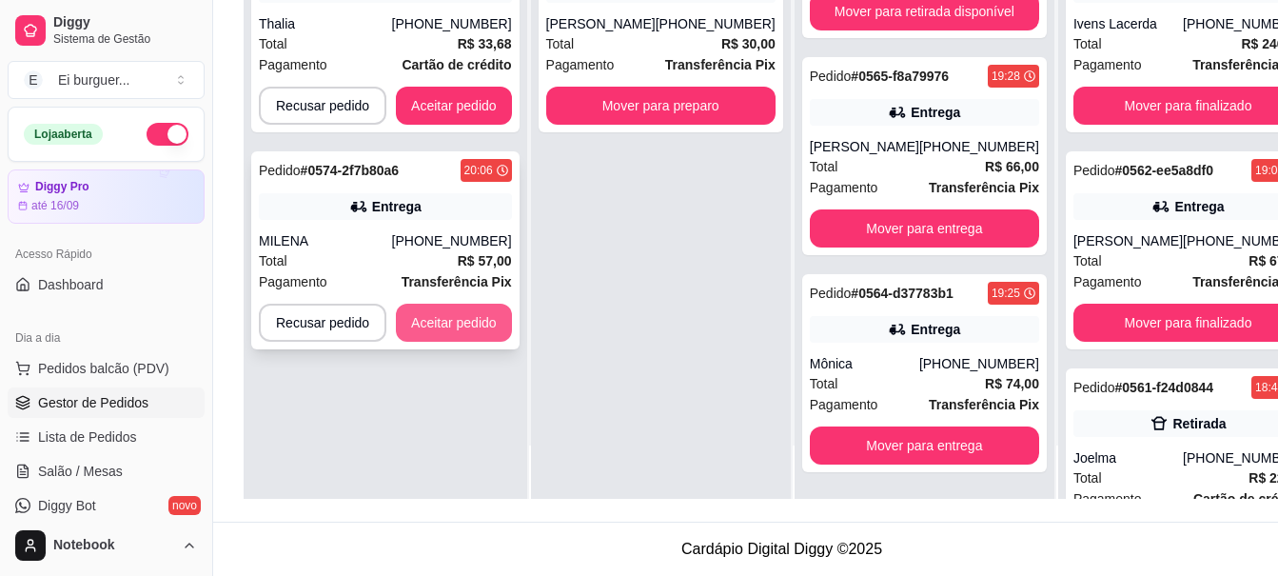
click at [479, 315] on button "Aceitar pedido" at bounding box center [454, 323] width 116 height 38
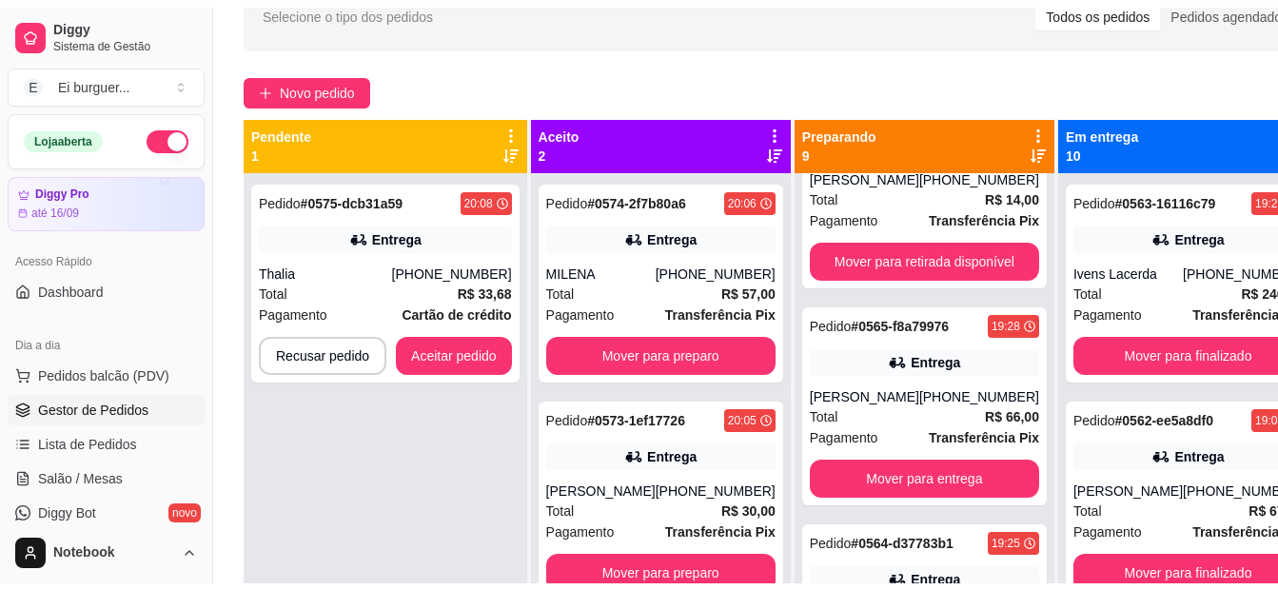
scroll to position [100, 0]
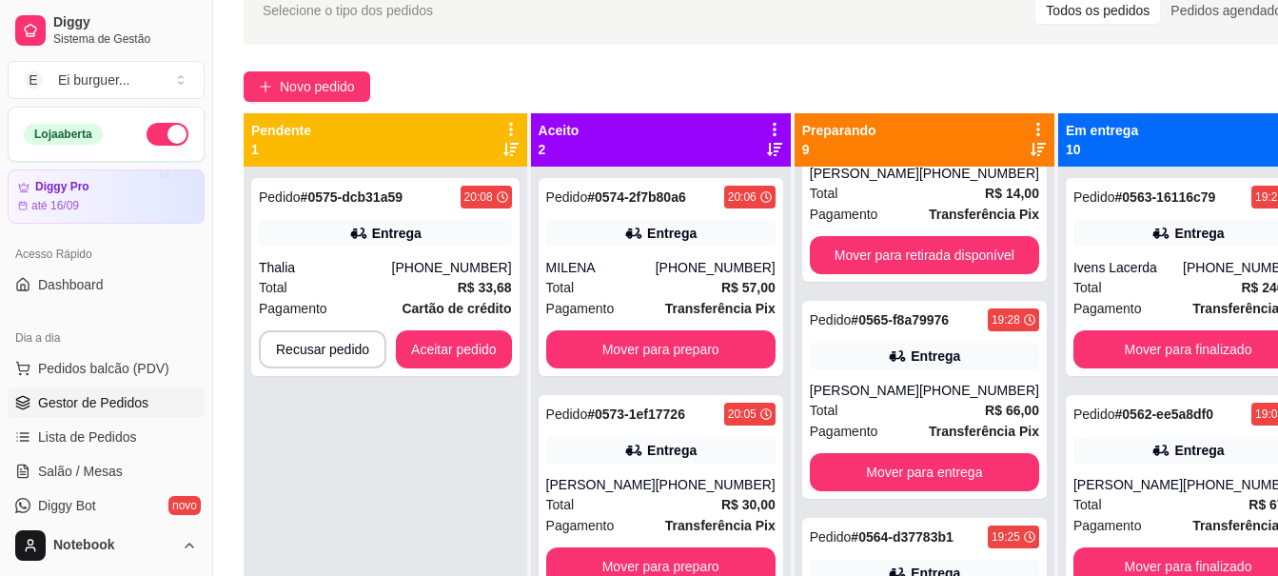
click at [295, 462] on div "Pedido # 0575-dcb31a59 20:08 Entrega Thalia [PHONE_NUMBER] Total R$ 33,68 Pagam…" at bounding box center [386, 454] width 284 height 576
click at [384, 281] on div "Total R$ 33,68" at bounding box center [385, 287] width 253 height 21
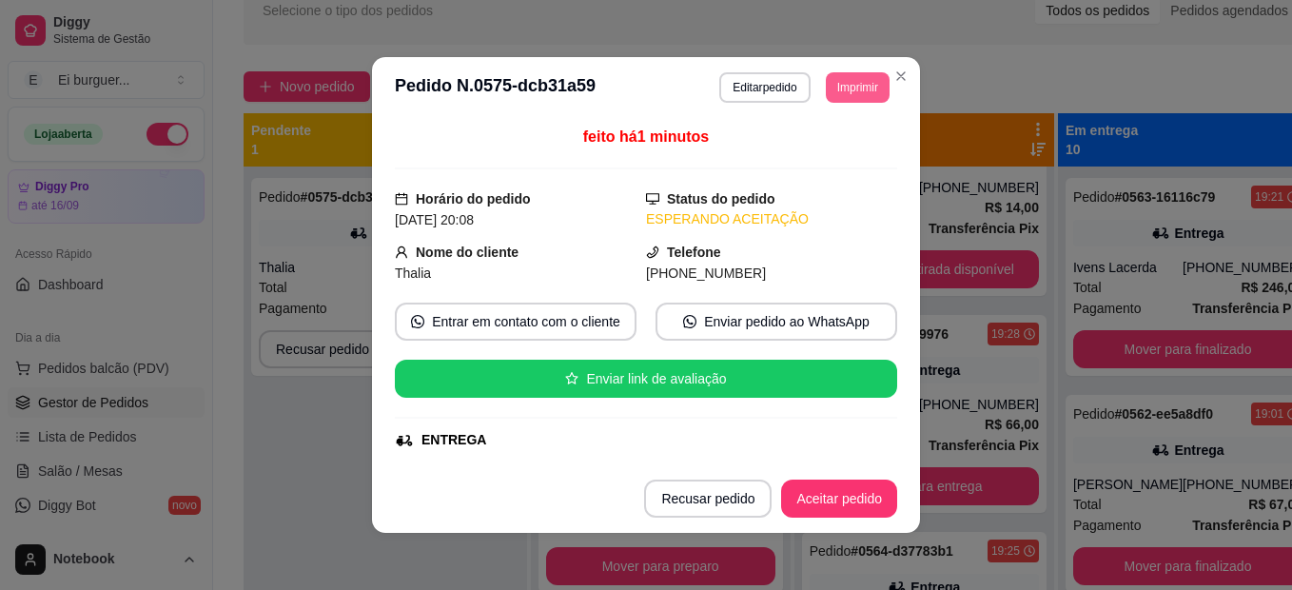
click at [831, 87] on button "Imprimir" at bounding box center [858, 87] width 64 height 30
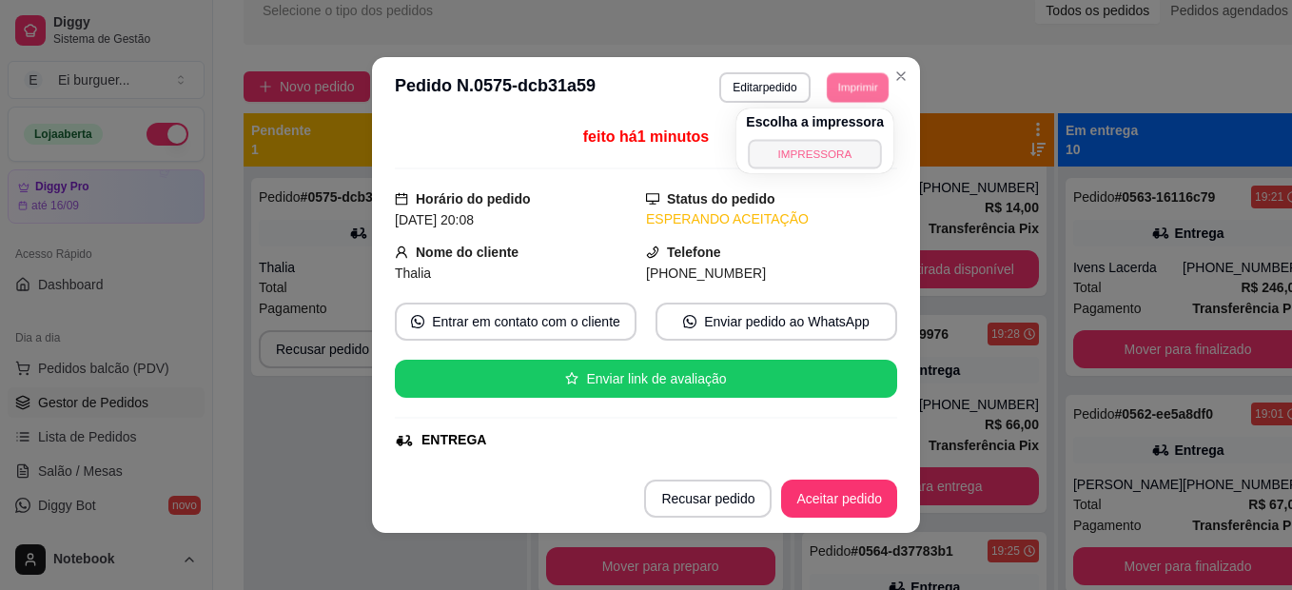
click at [811, 161] on button "IMPRESSORA" at bounding box center [815, 153] width 133 height 29
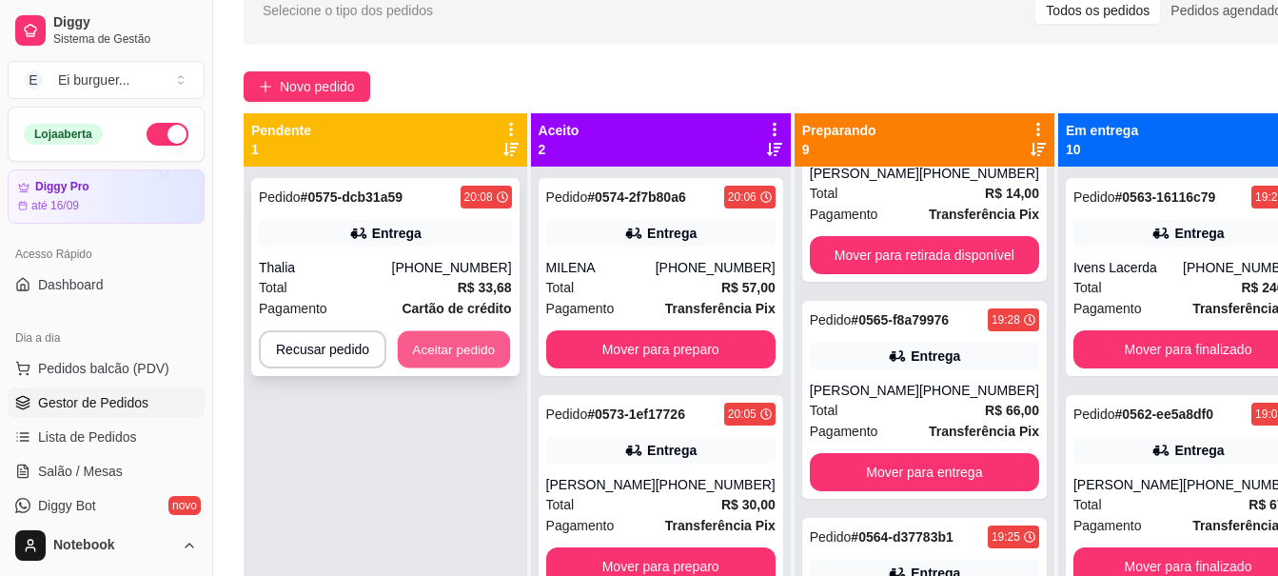
click at [434, 362] on button "Aceitar pedido" at bounding box center [454, 349] width 112 height 37
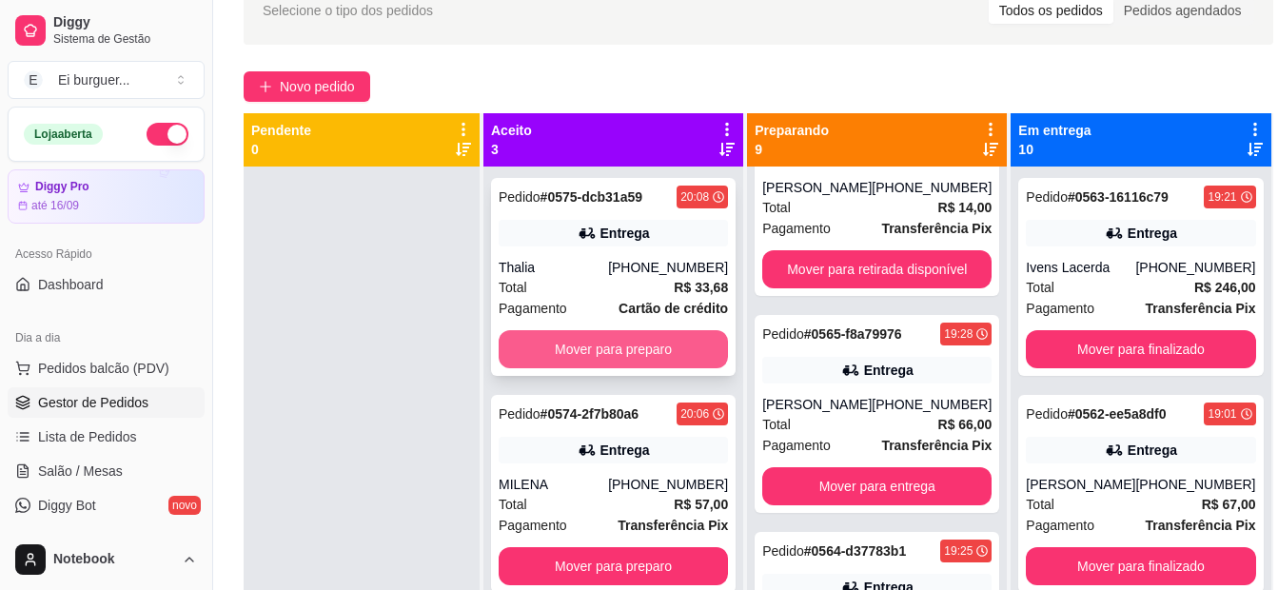
click at [656, 342] on button "Mover para preparo" at bounding box center [613, 349] width 229 height 38
click at [656, 343] on button "Mover para preparo" at bounding box center [613, 349] width 223 height 37
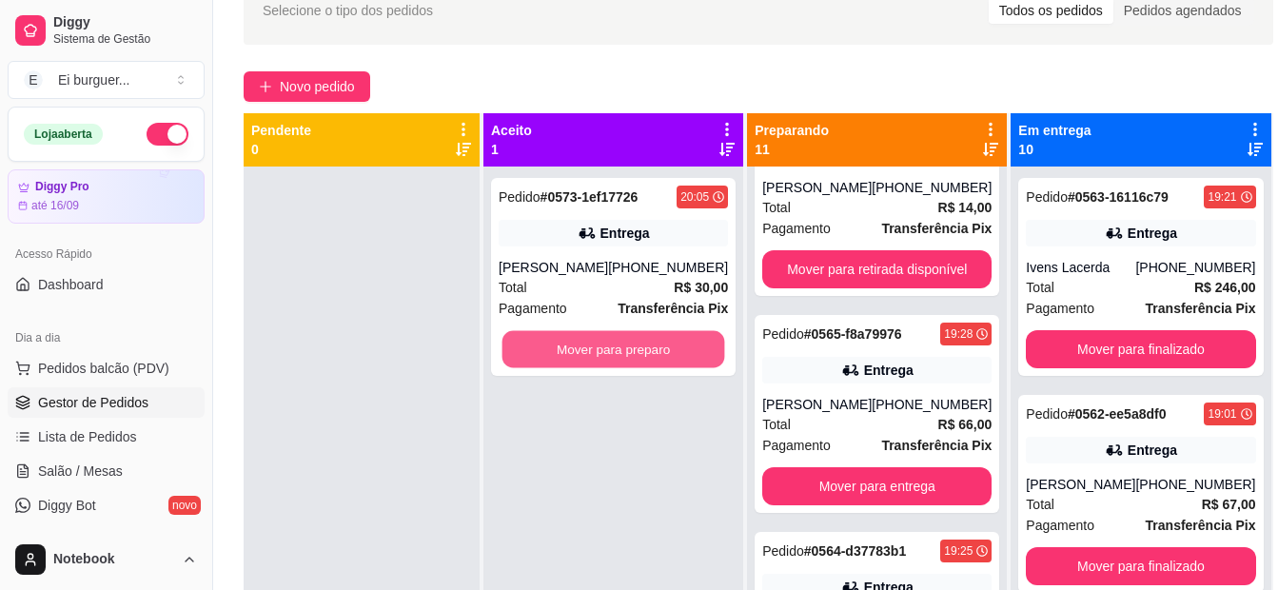
click at [656, 343] on button "Mover para preparo" at bounding box center [613, 349] width 223 height 37
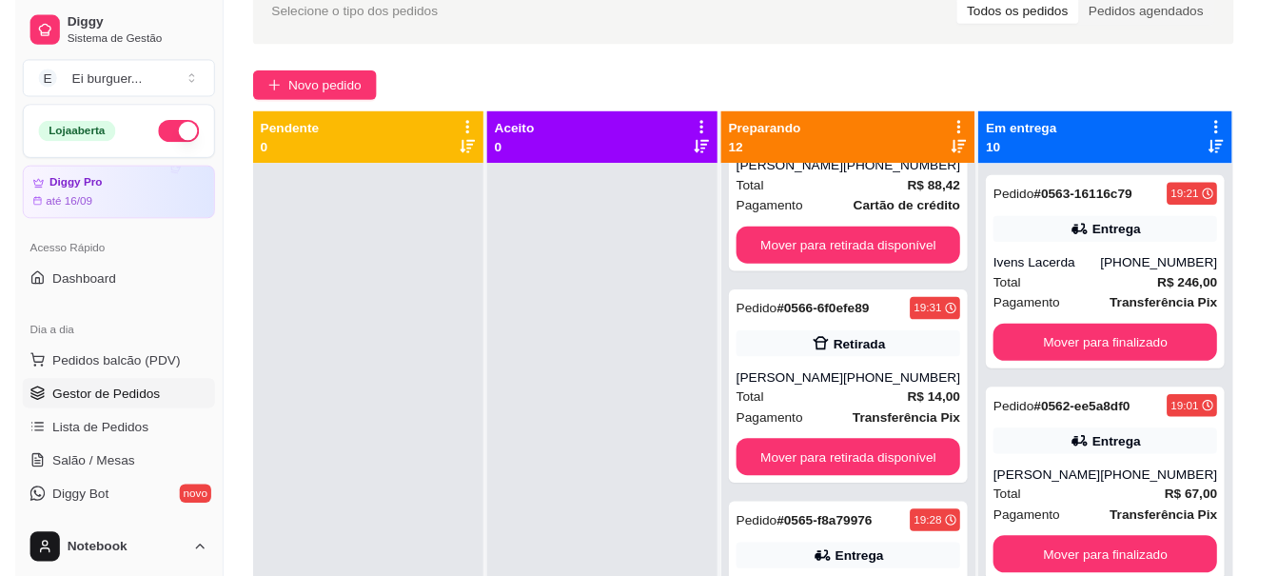
scroll to position [2051, 0]
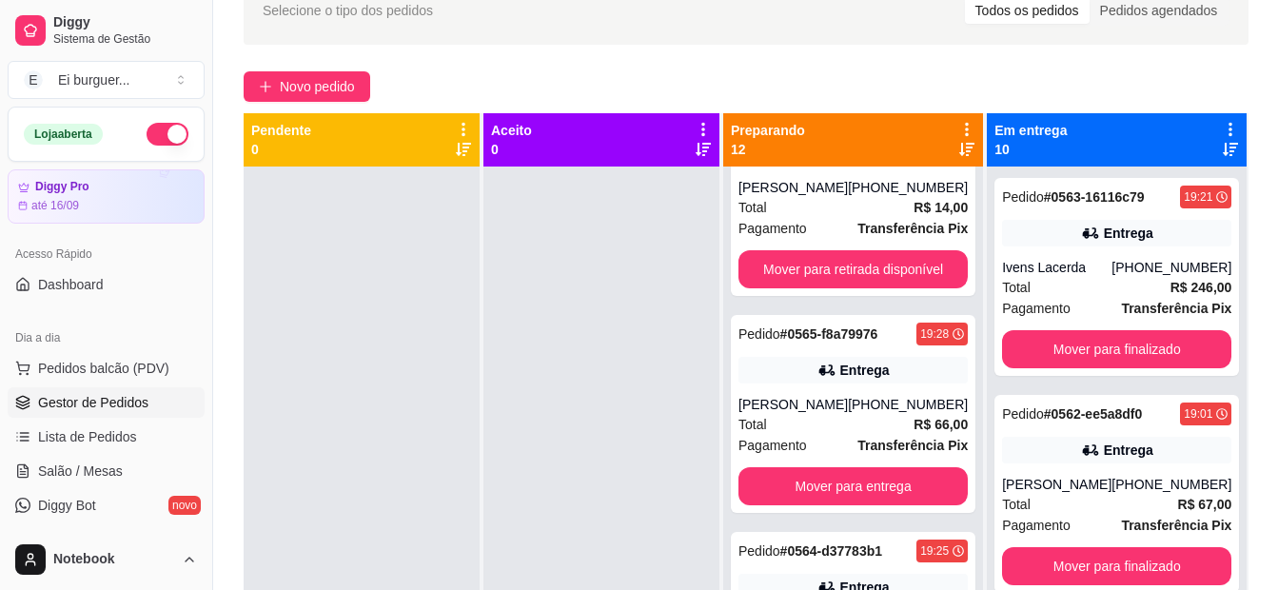
click at [611, 484] on div at bounding box center [601, 461] width 236 height 590
click at [444, 544] on div at bounding box center [362, 461] width 236 height 590
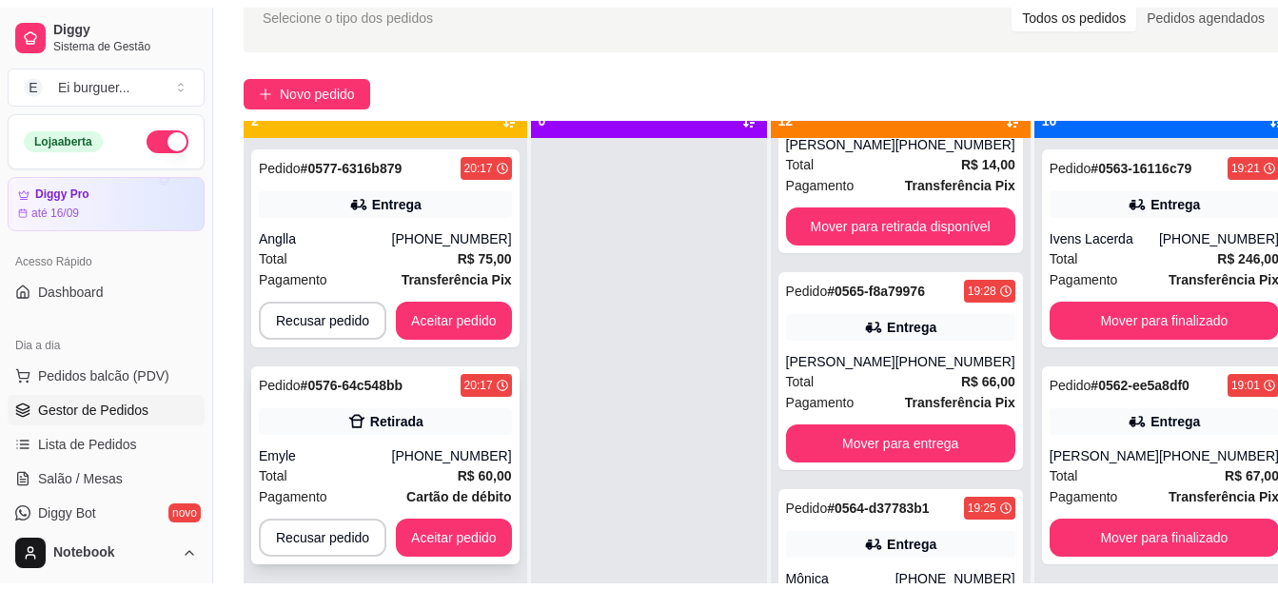
scroll to position [53, 0]
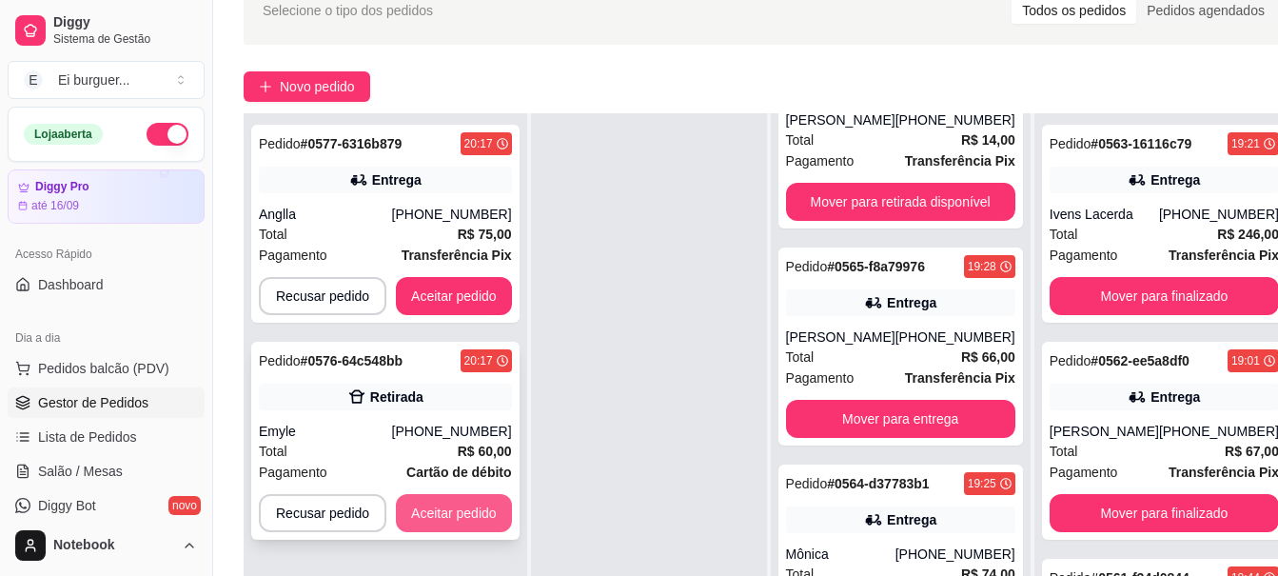
click at [470, 500] on button "Aceitar pedido" at bounding box center [454, 513] width 116 height 38
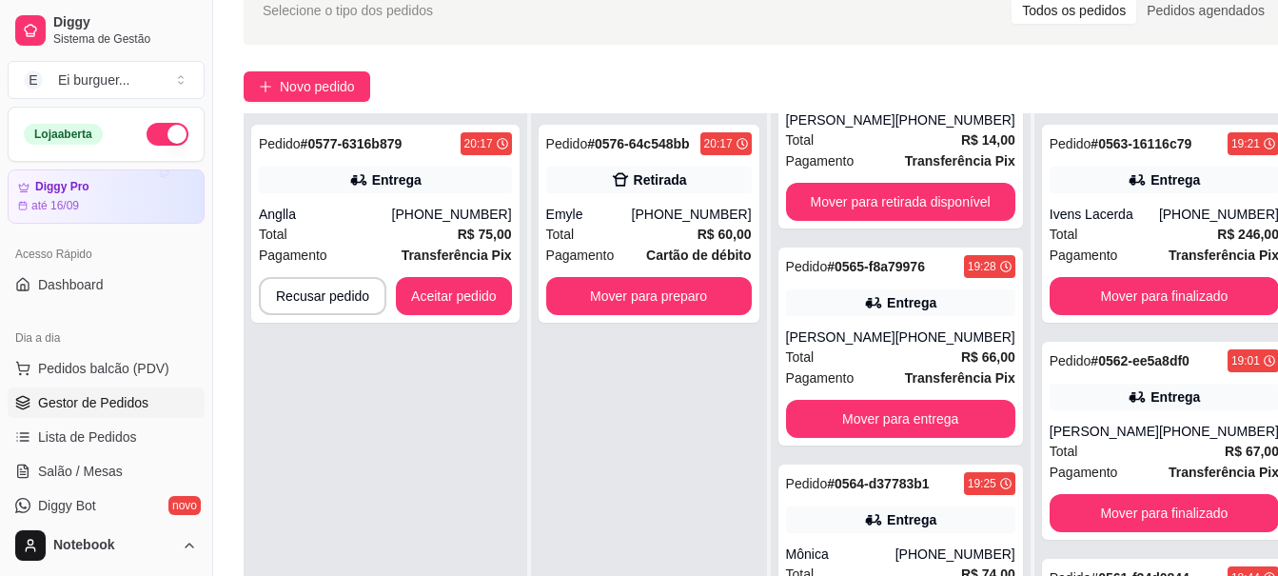
click at [315, 409] on div "Pedido # 0577-6316b879 20:17 Entrega Anglla [PHONE_NUMBER] Total R$ 75,00 Pagam…" at bounding box center [386, 401] width 284 height 576
click at [392, 217] on div "Anglla" at bounding box center [325, 214] width 133 height 19
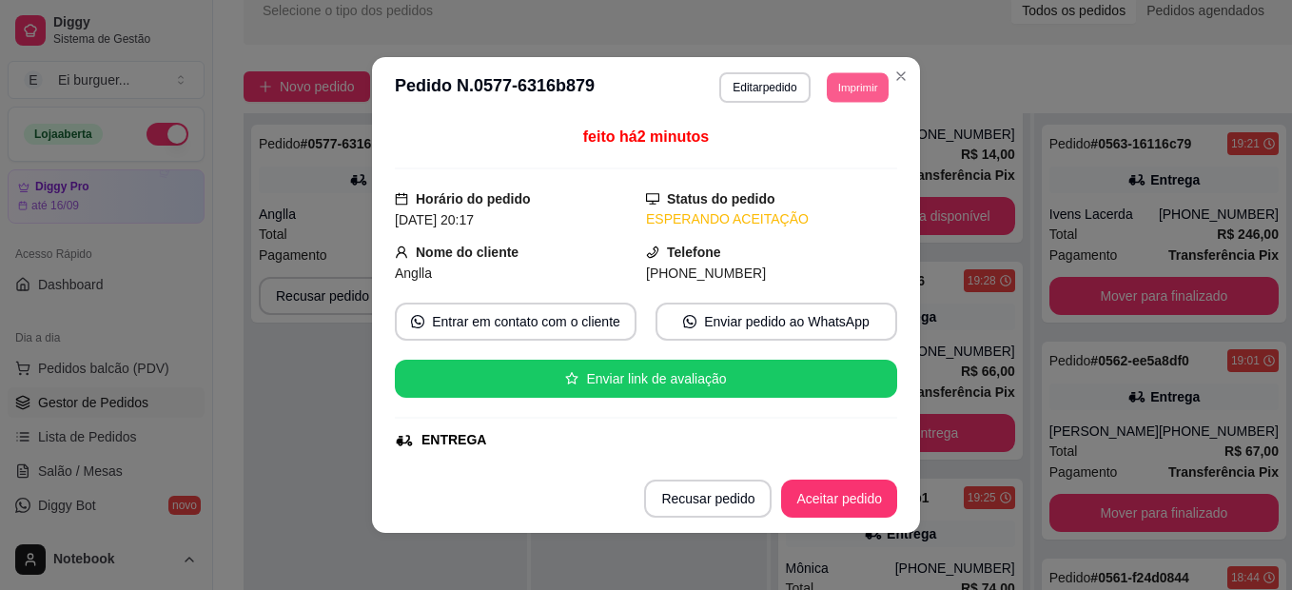
click at [854, 92] on button "Imprimir" at bounding box center [858, 86] width 62 height 29
click at [853, 147] on button "IMPRESSORA" at bounding box center [815, 153] width 133 height 29
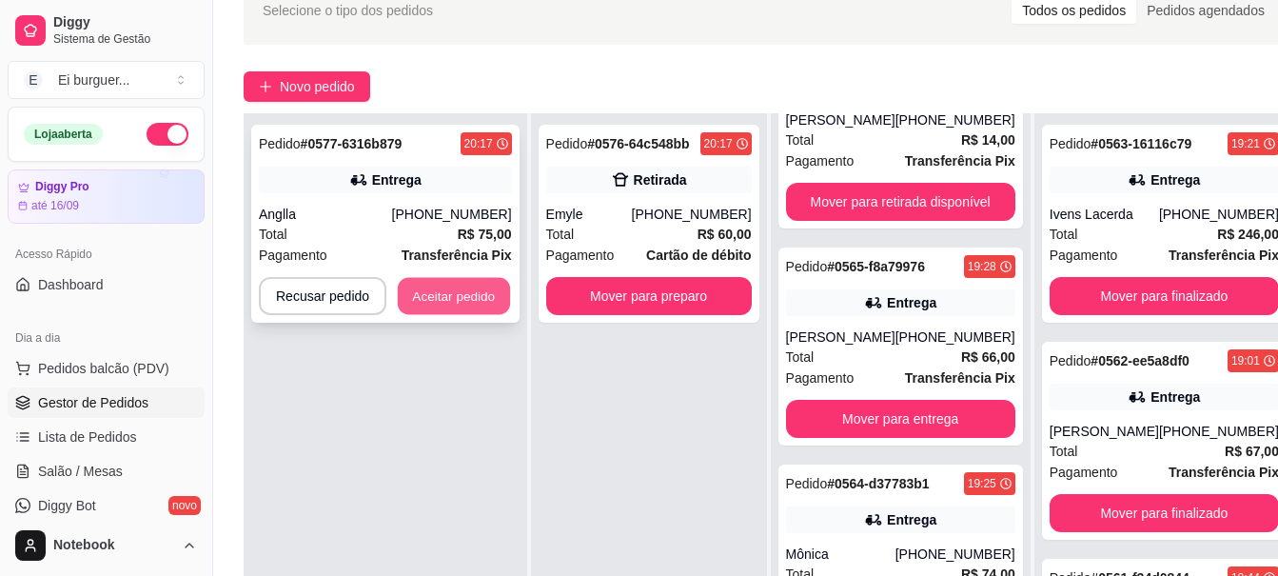
click at [451, 284] on button "Aceitar pedido" at bounding box center [454, 296] width 112 height 37
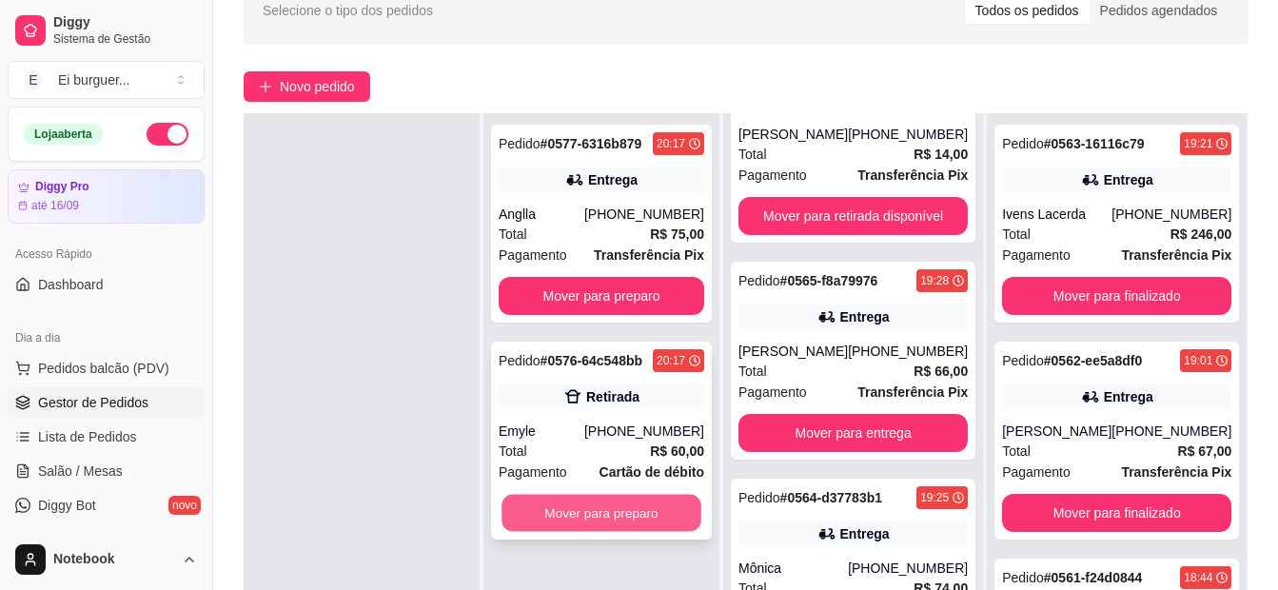
click at [630, 499] on button "Mover para preparo" at bounding box center [601, 513] width 200 height 37
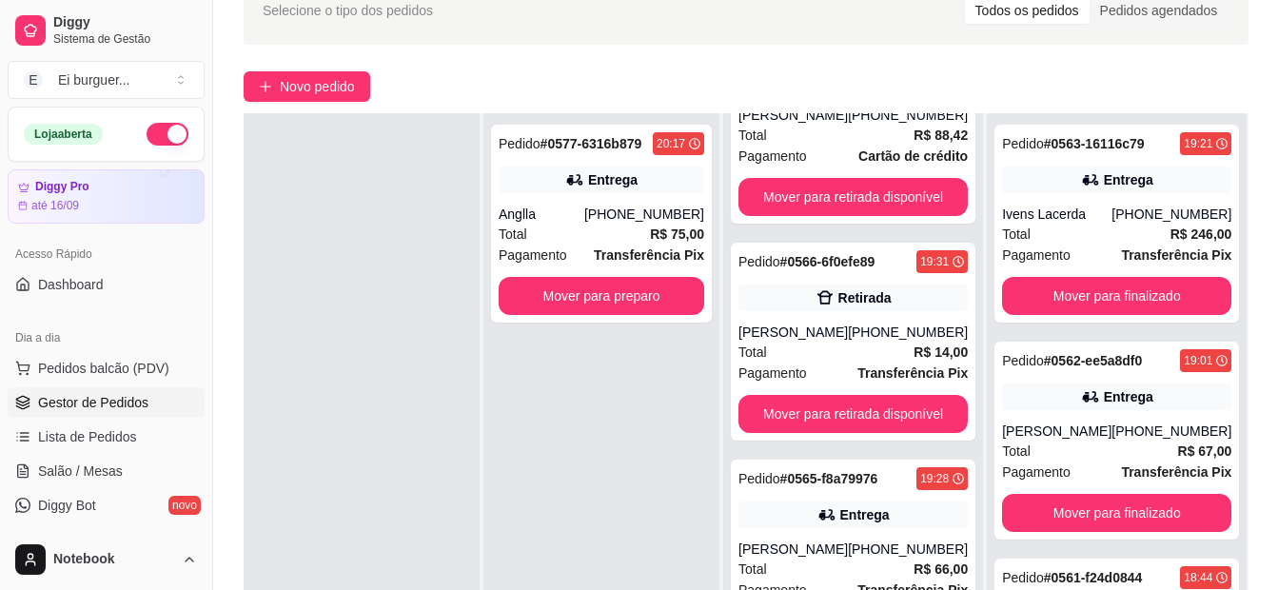
scroll to position [2268, 0]
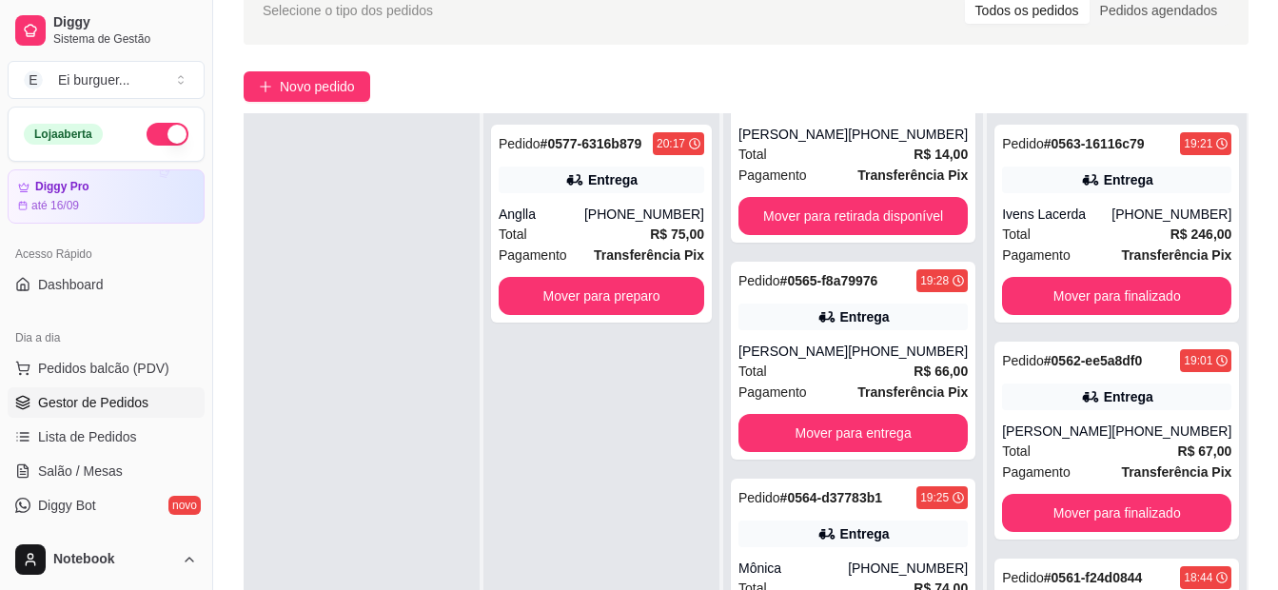
click at [645, 379] on div "Pedido # 0577-6316b879 20:17 Entrega Anglla [PHONE_NUMBER] Total R$ 75,00 Pagam…" at bounding box center [601, 408] width 236 height 590
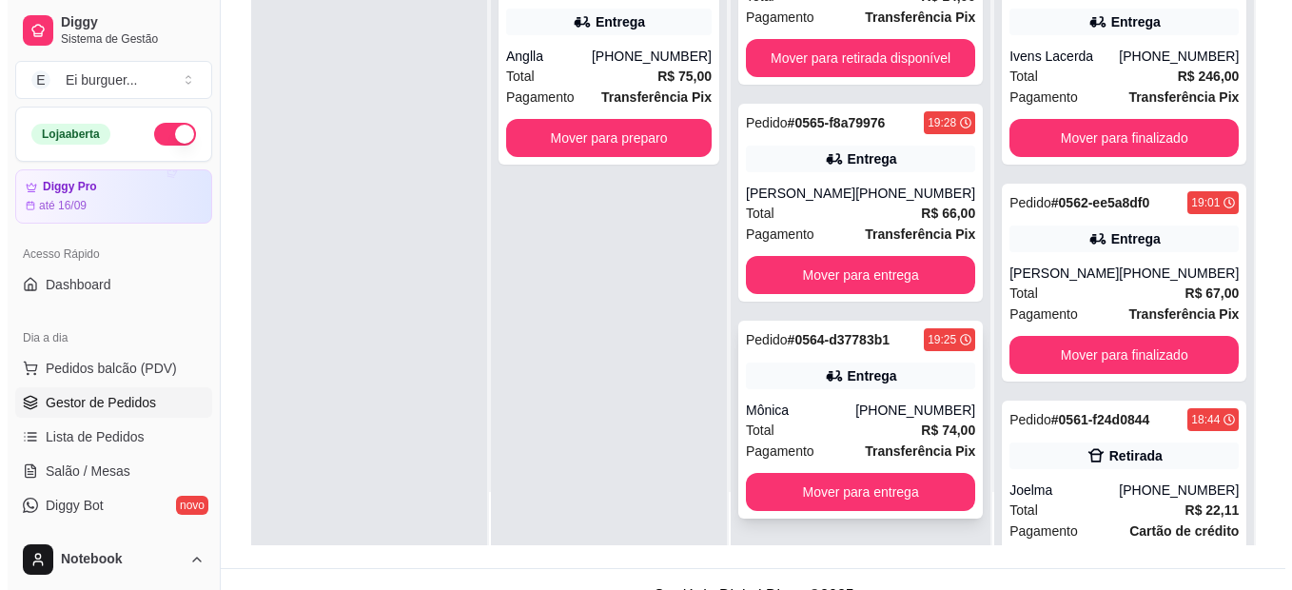
scroll to position [290, 0]
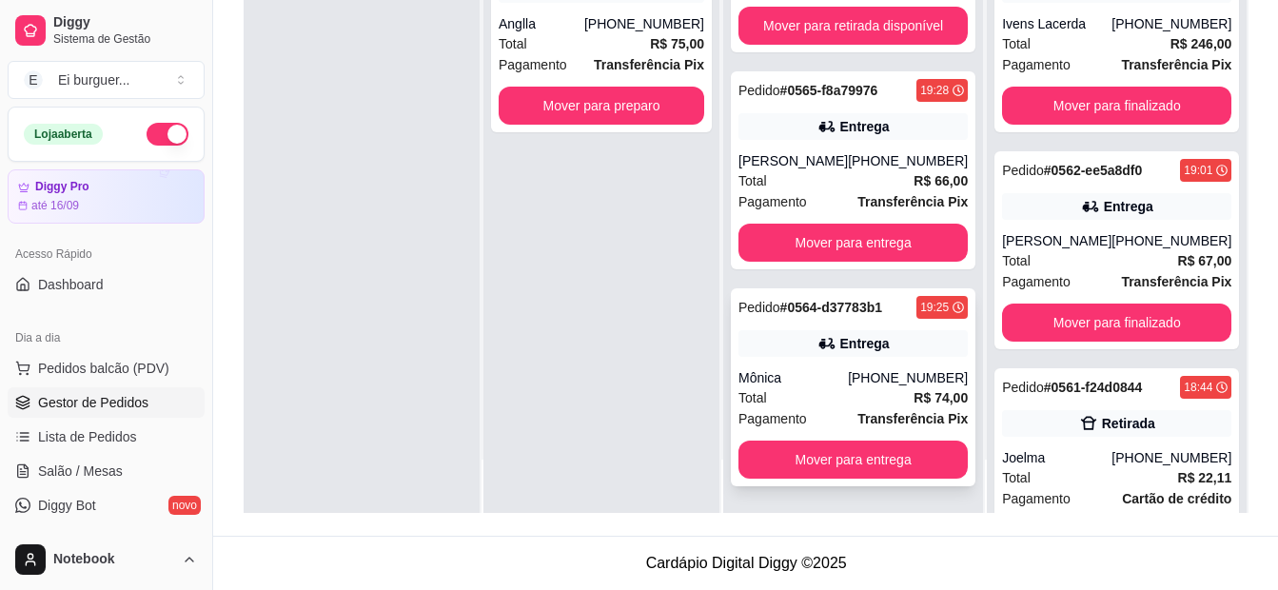
click at [812, 361] on div "Pedido # 0564-d37783b1 19:25 Entrega Mônica [PHONE_NUMBER] Total R$ 74,00 Pagam…" at bounding box center [853, 387] width 245 height 198
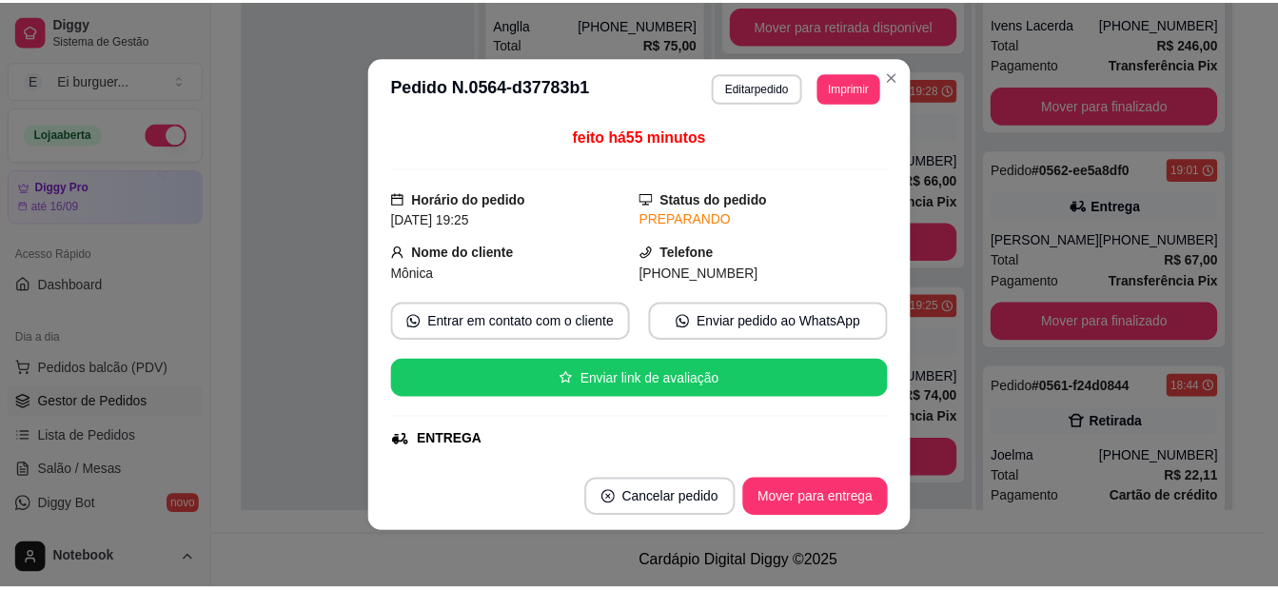
scroll to position [190, 0]
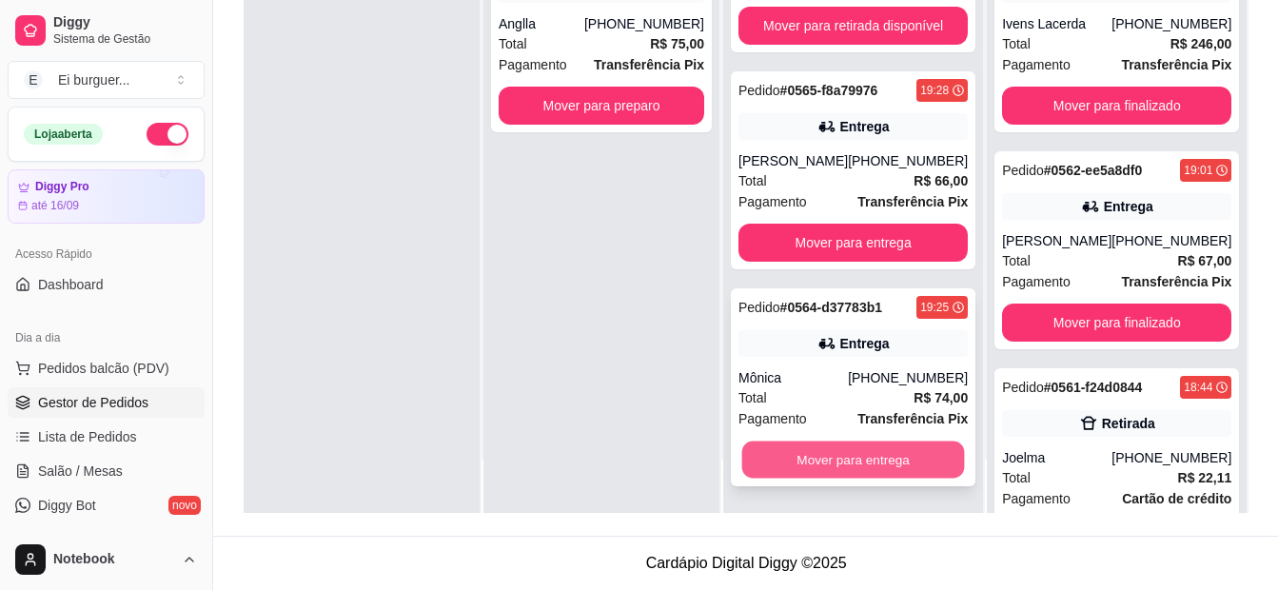
click at [851, 456] on button "Mover para entrega" at bounding box center [853, 459] width 223 height 37
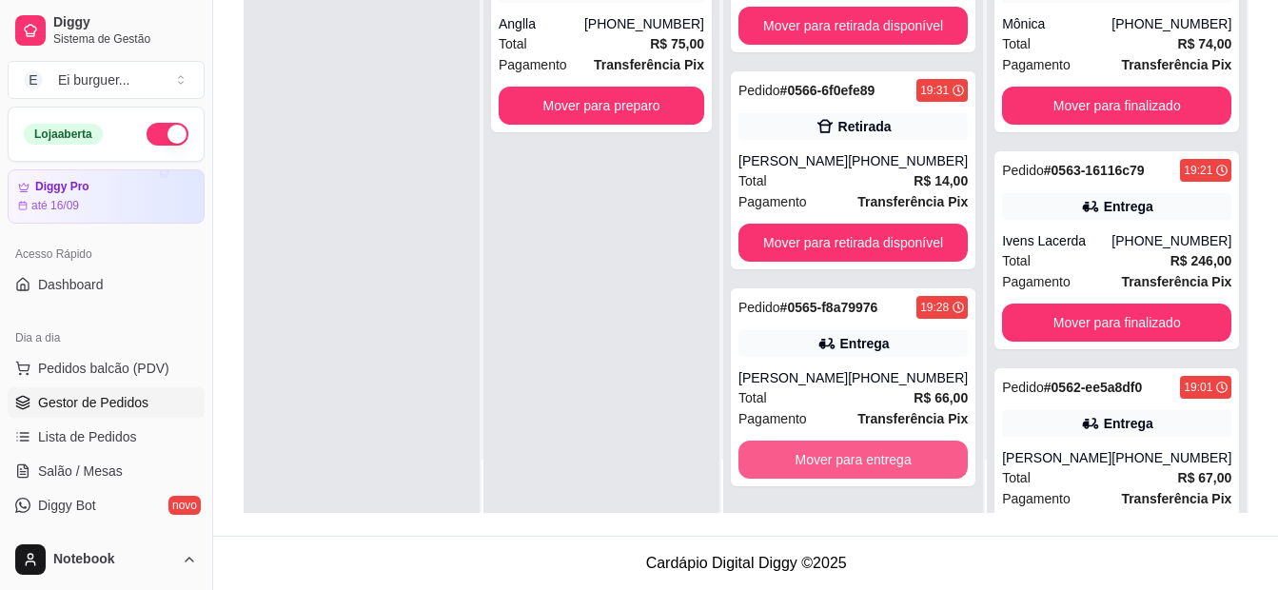
scroll to position [2051, 0]
click at [820, 460] on button "Mover para entrega" at bounding box center [853, 459] width 223 height 37
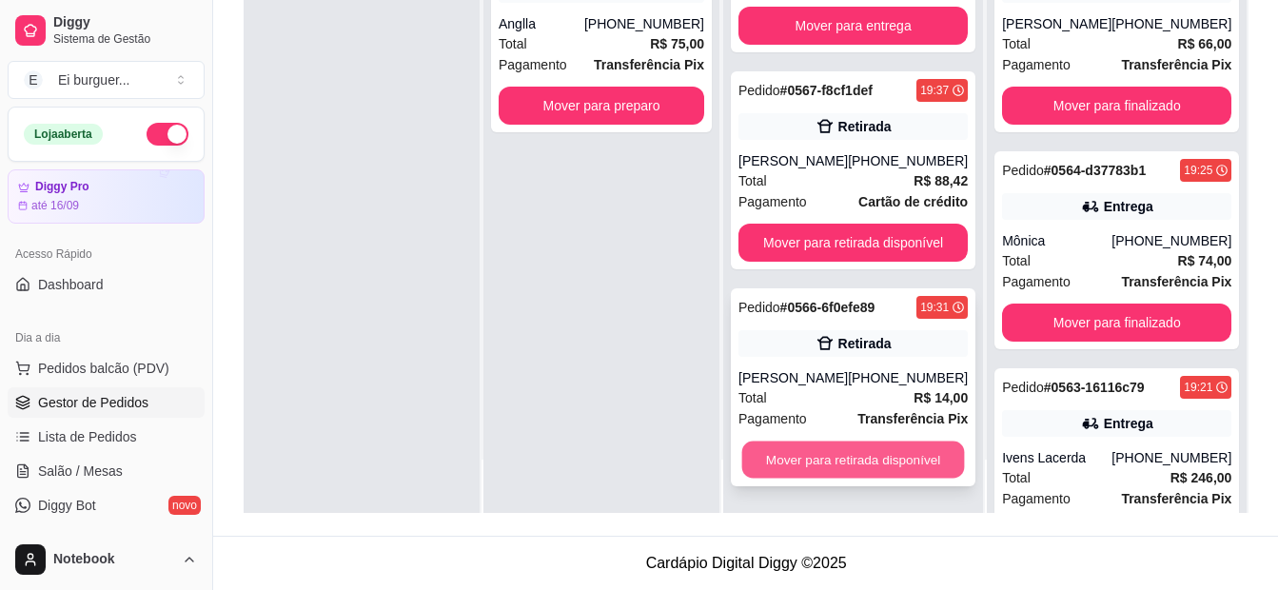
click at [842, 449] on button "Mover para retirada disponível" at bounding box center [853, 459] width 223 height 37
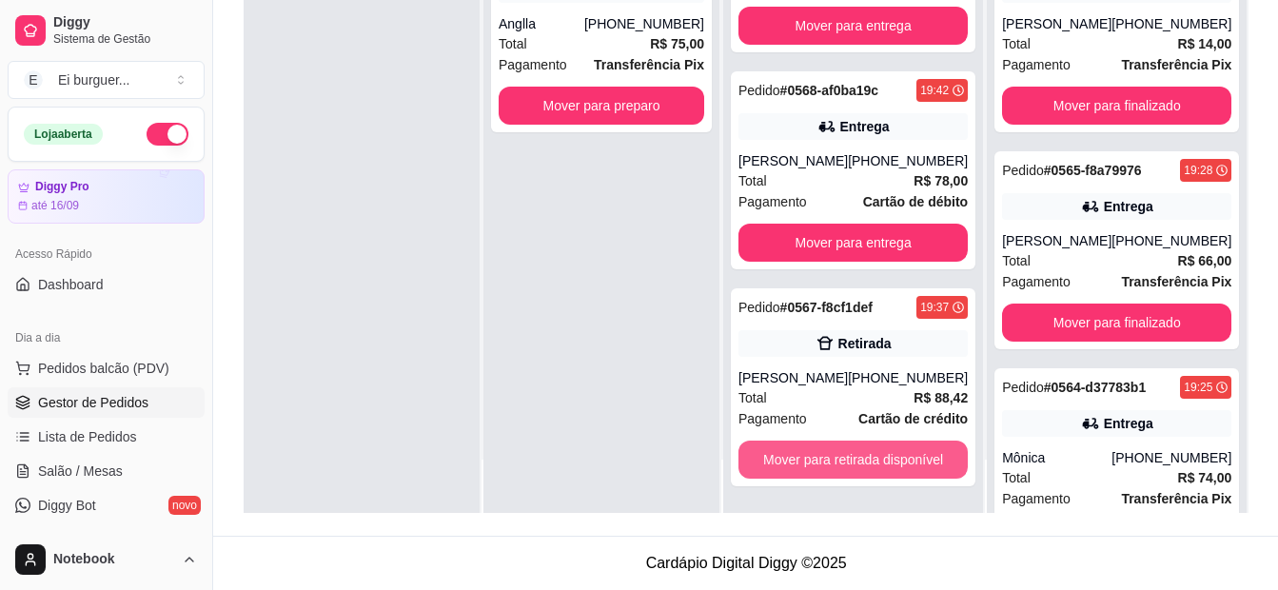
scroll to position [1617, 0]
click at [364, 234] on div at bounding box center [362, 218] width 236 height 590
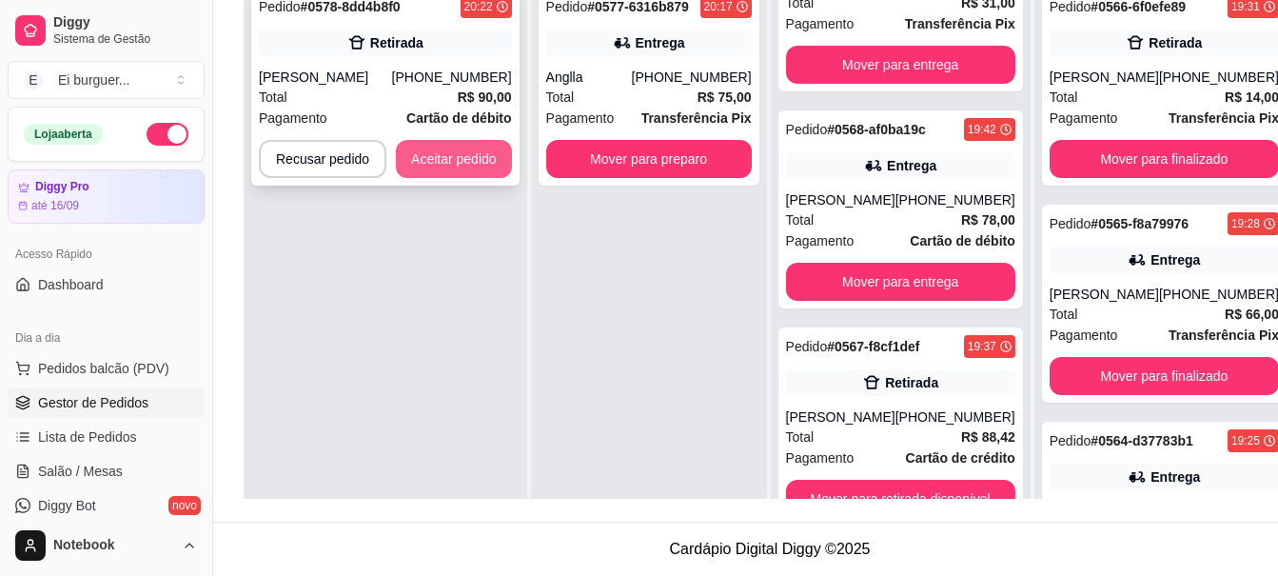
click at [461, 154] on button "Aceitar pedido" at bounding box center [454, 159] width 116 height 38
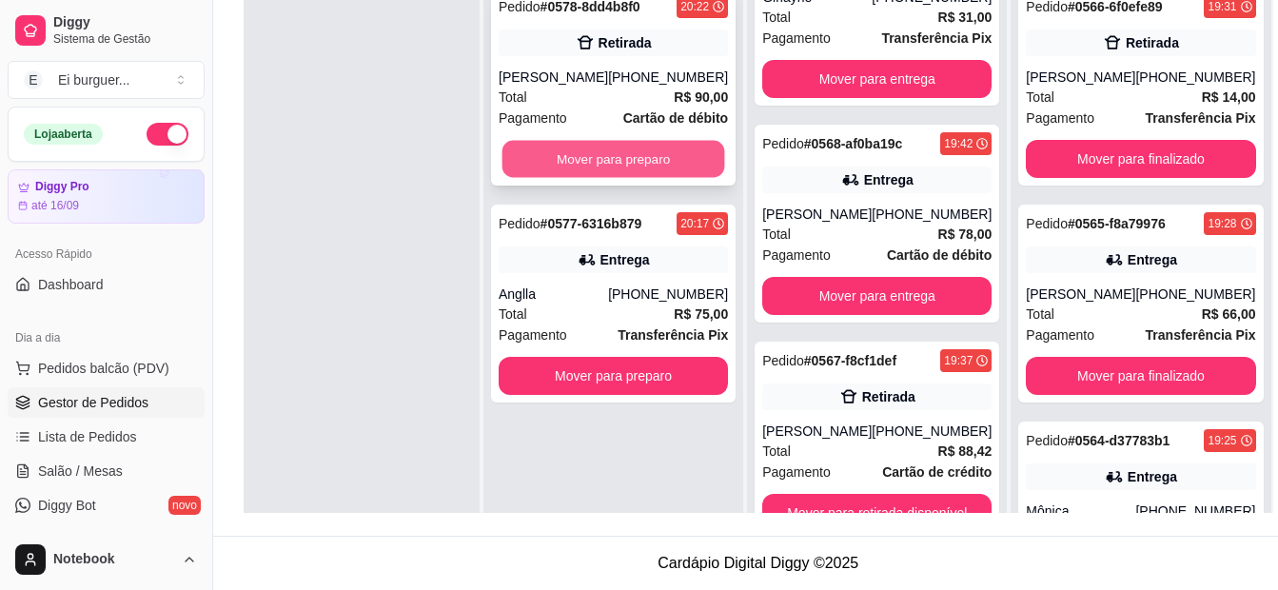
click at [590, 158] on button "Mover para preparo" at bounding box center [613, 159] width 223 height 37
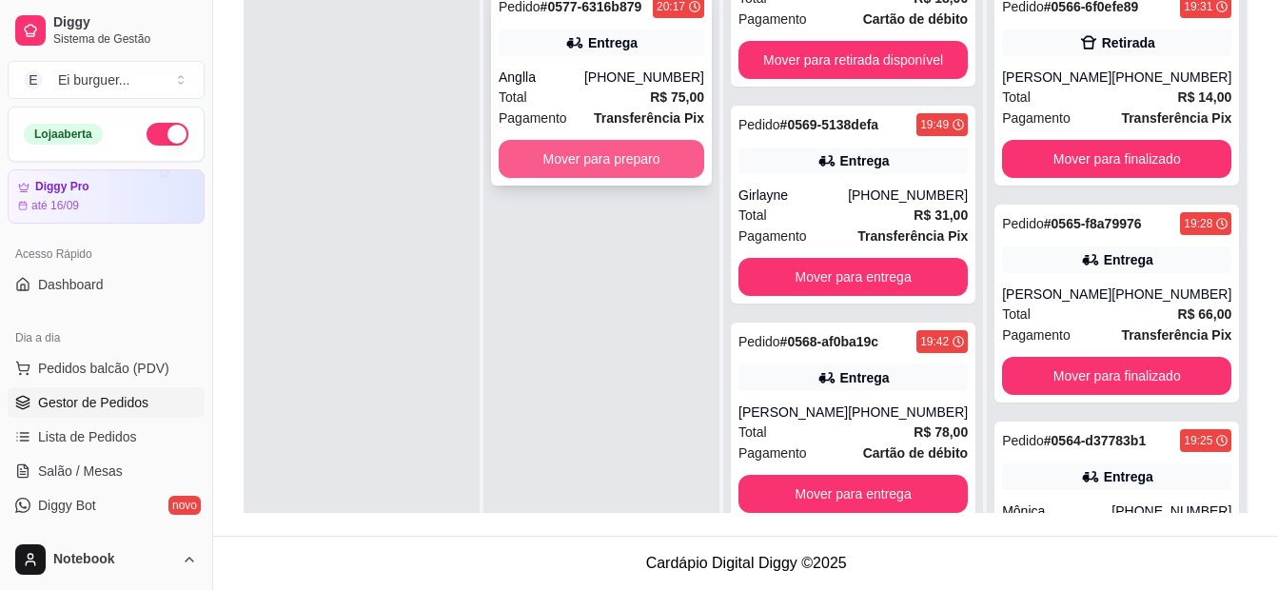
scroll to position [1834, 0]
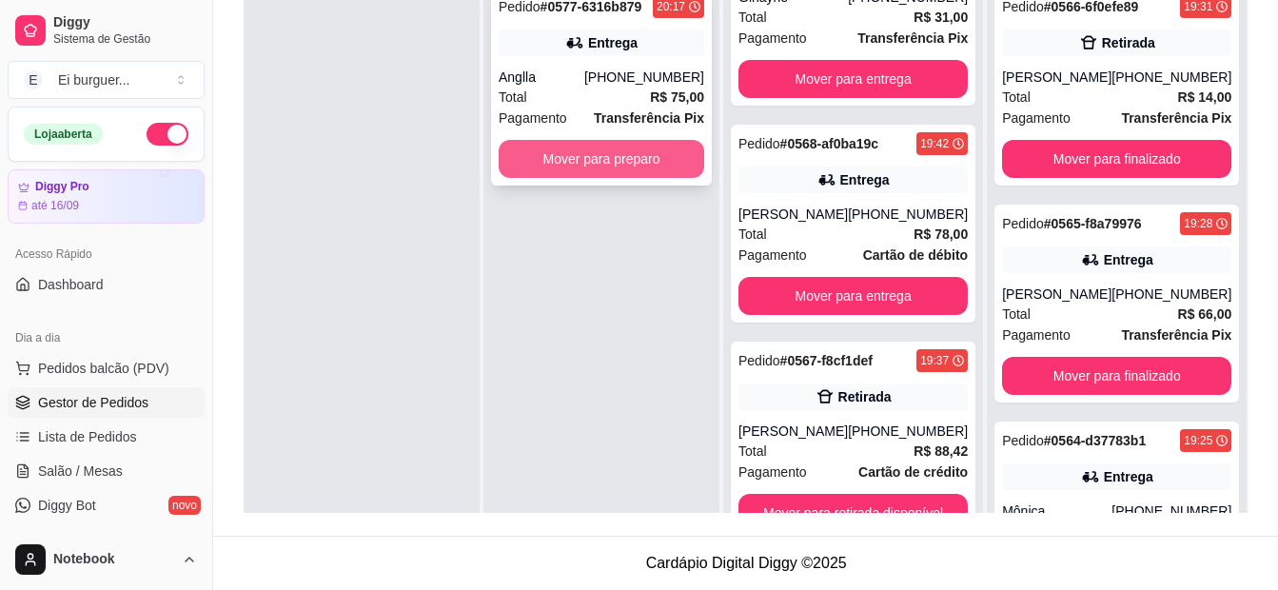
click at [597, 157] on button "Mover para preparo" at bounding box center [602, 159] width 206 height 38
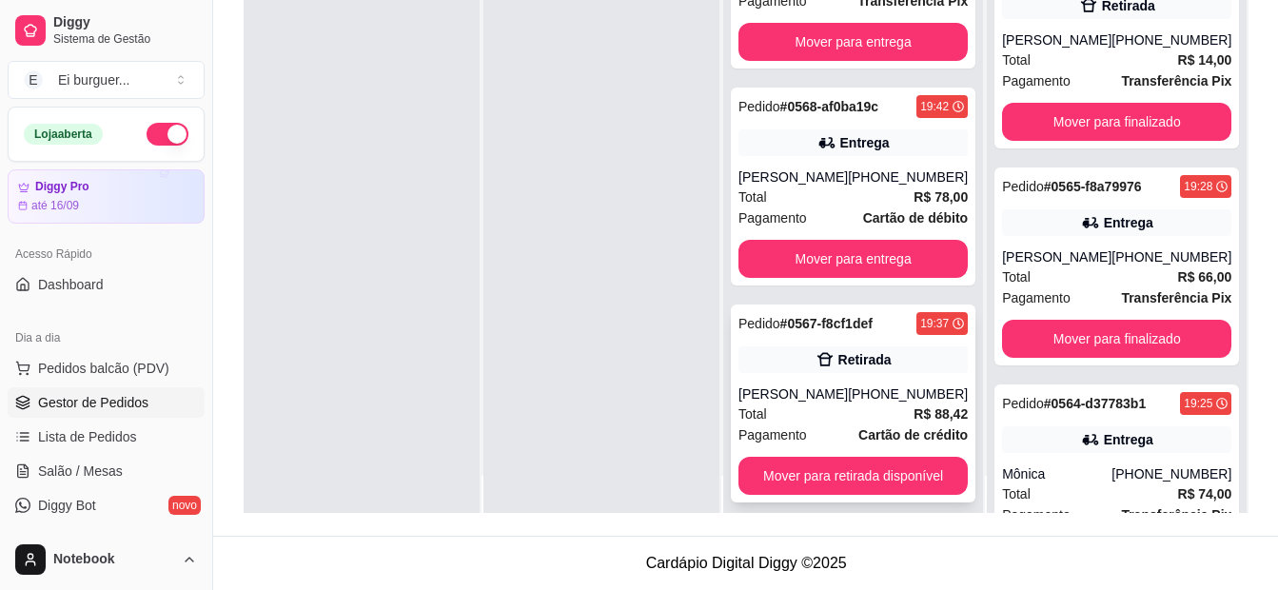
scroll to position [53, 0]
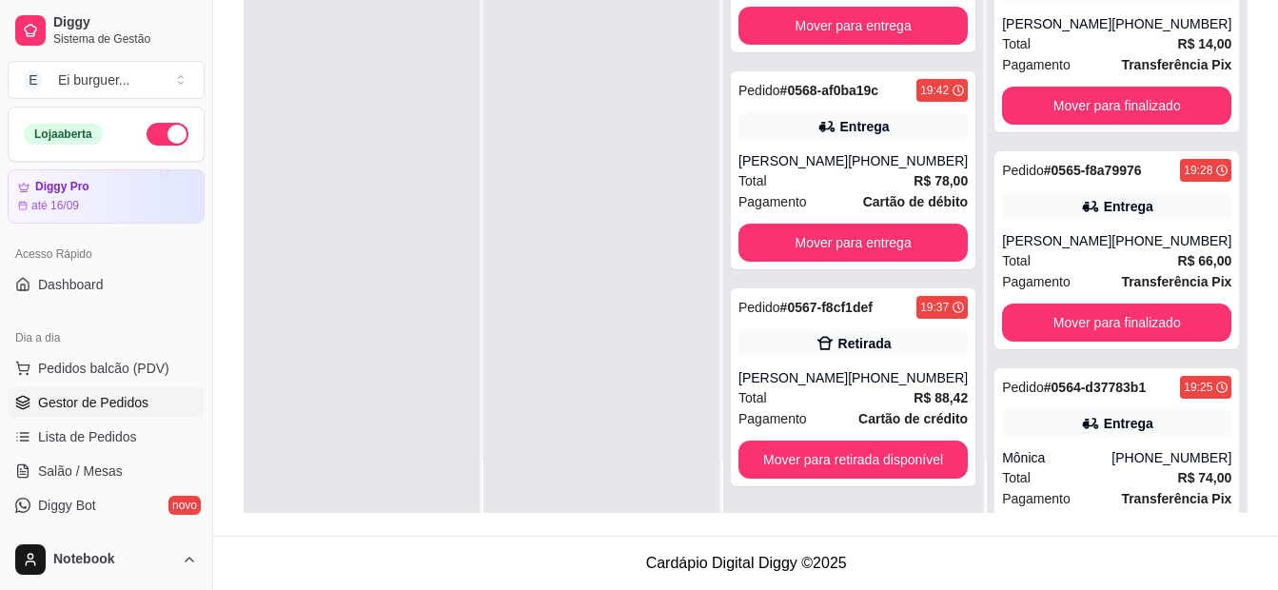
click at [662, 466] on div at bounding box center [601, 218] width 236 height 590
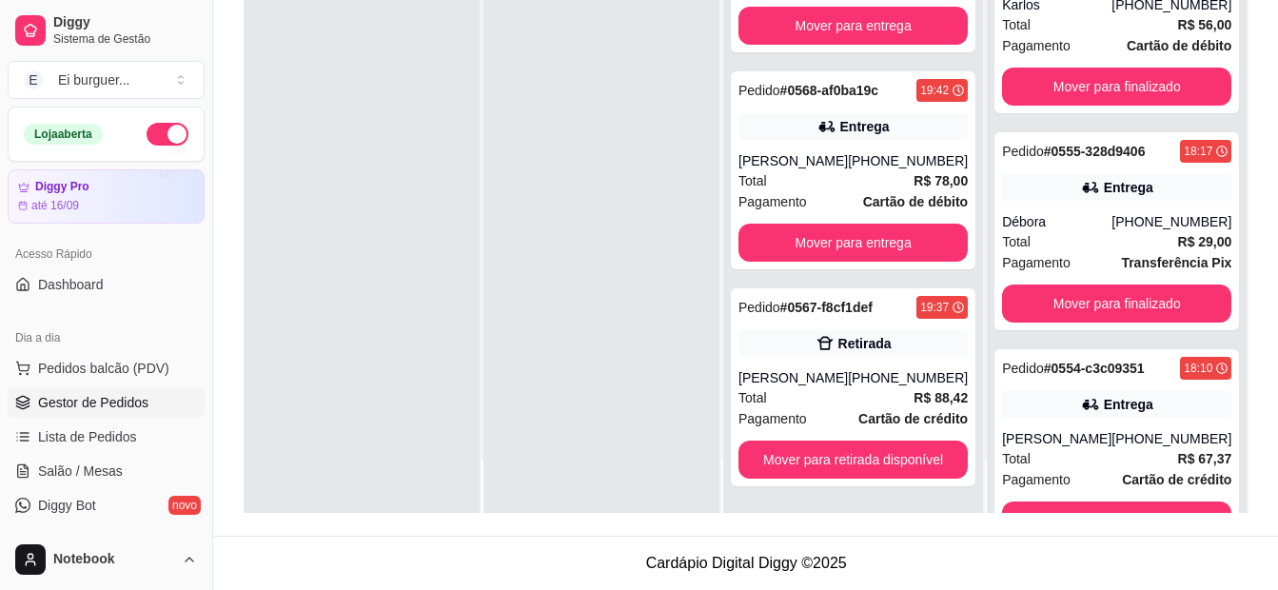
scroll to position [2272, 0]
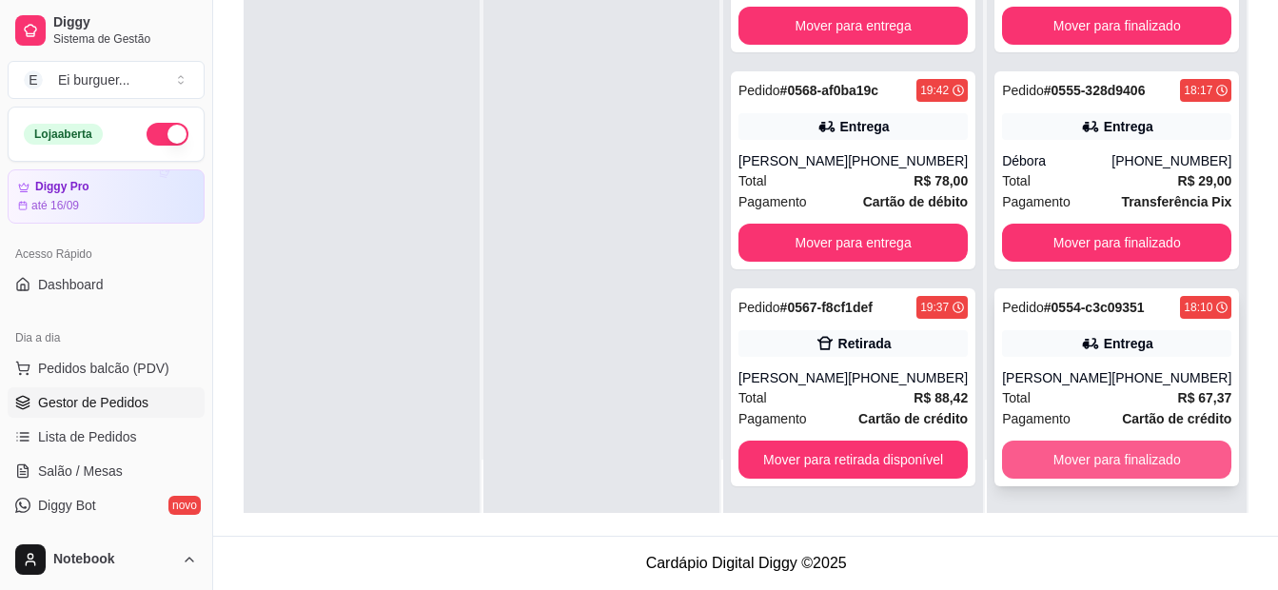
click at [1167, 462] on button "Mover para finalizado" at bounding box center [1116, 460] width 229 height 38
click at [1168, 462] on button "Mover para finalizado" at bounding box center [1116, 460] width 229 height 38
click at [1168, 462] on button "Mover para finalizado" at bounding box center [1117, 459] width 223 height 37
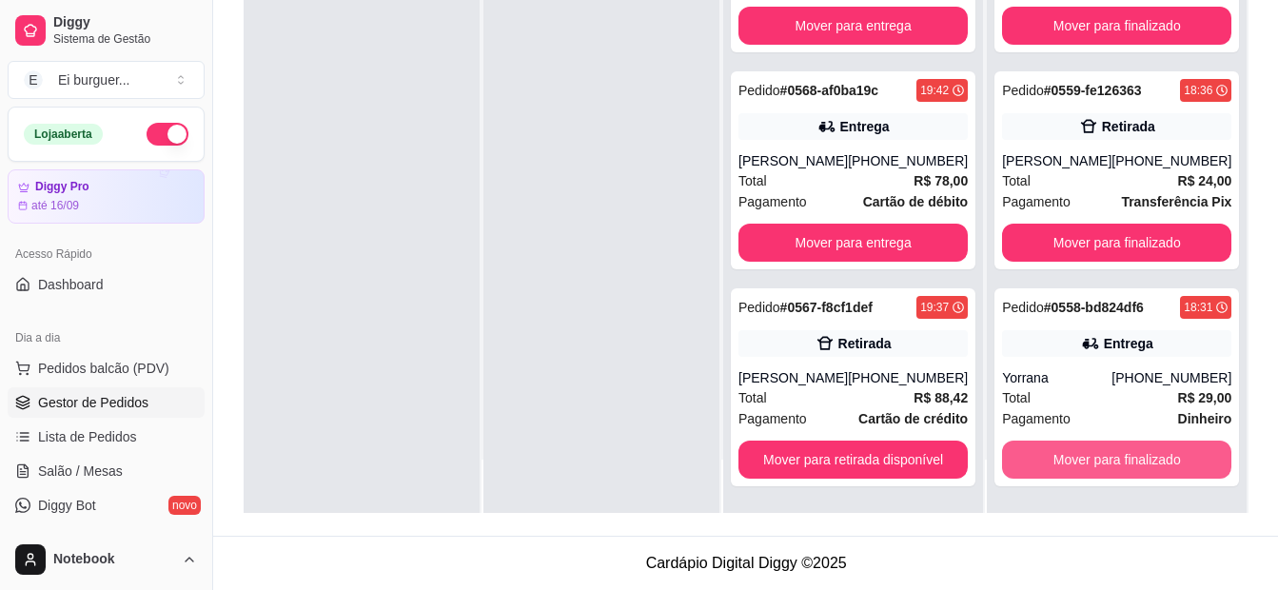
click at [1168, 462] on button "Mover para finalizado" at bounding box center [1116, 460] width 229 height 38
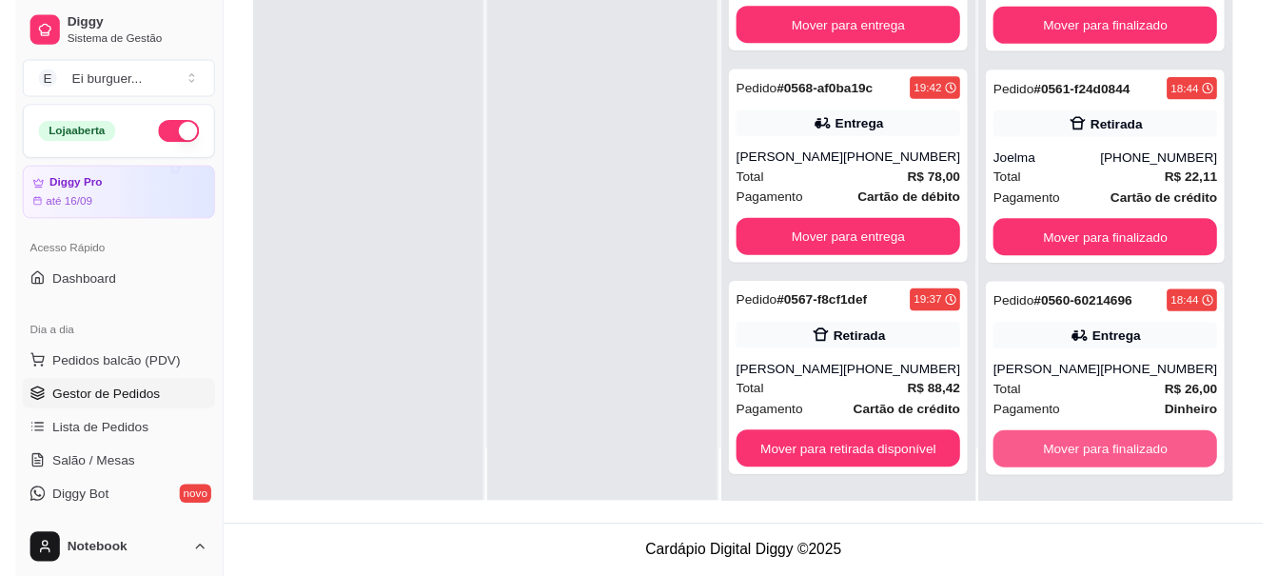
scroll to position [948, 0]
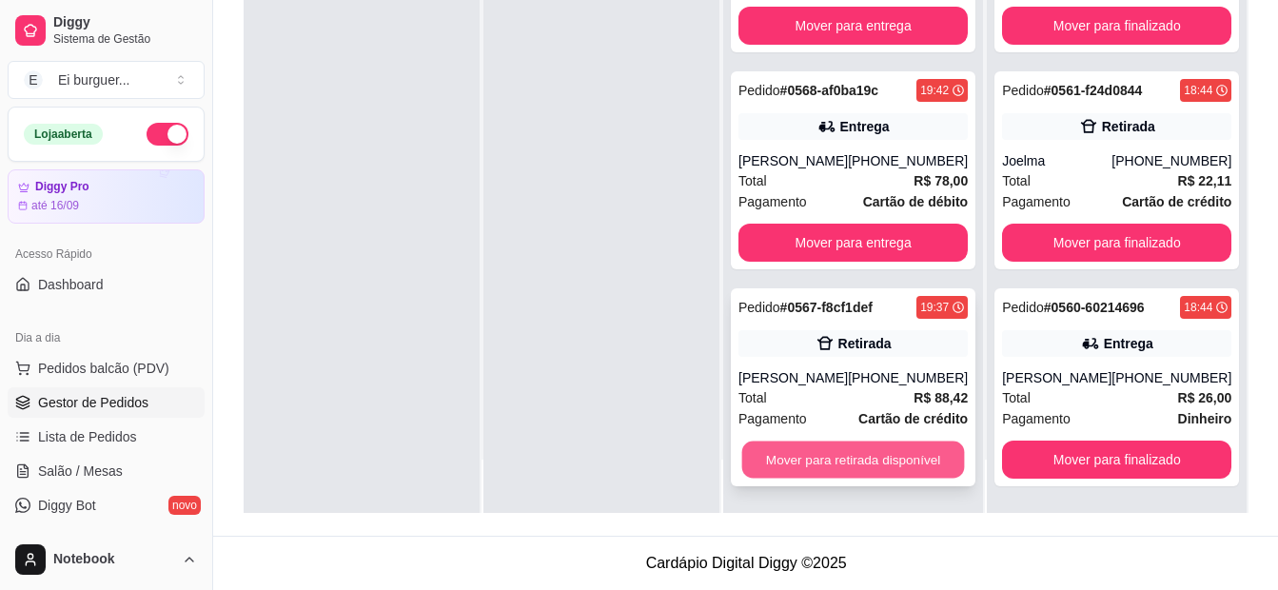
click at [885, 461] on button "Mover para retirada disponível" at bounding box center [853, 459] width 223 height 37
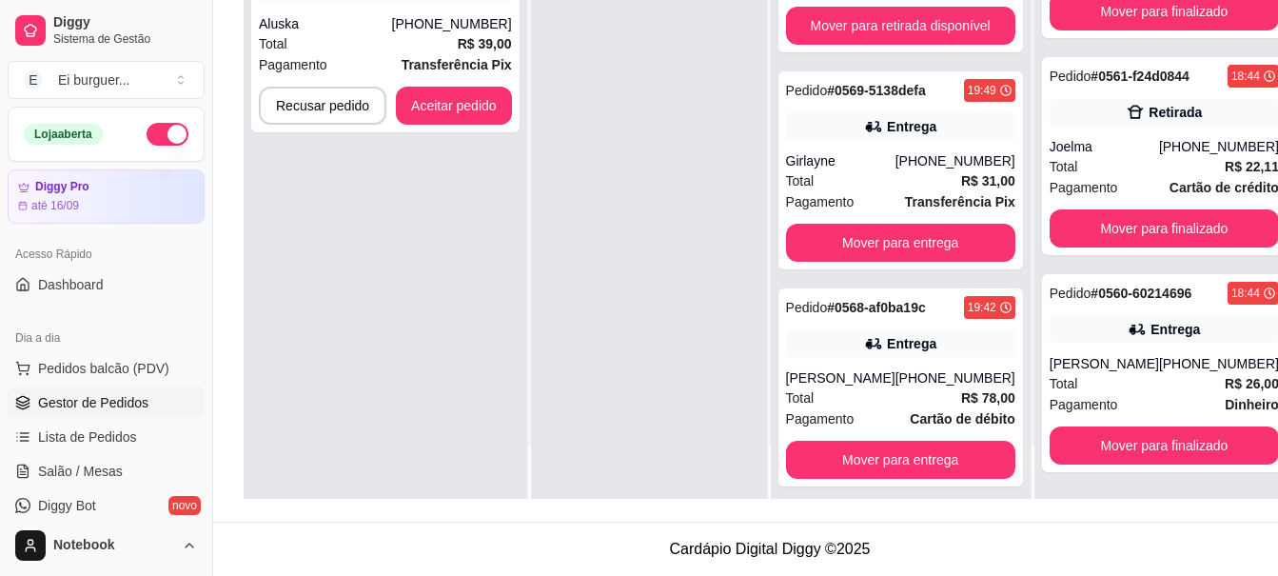
scroll to position [1298, 0]
click at [642, 499] on div at bounding box center [649, 211] width 236 height 576
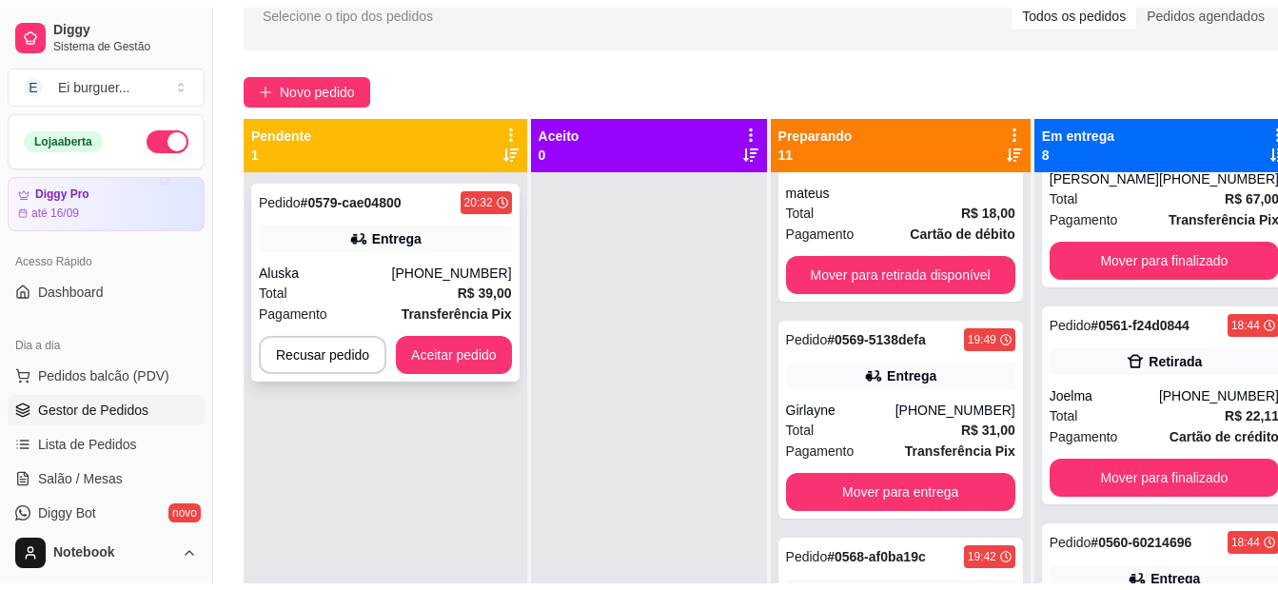
scroll to position [100, 0]
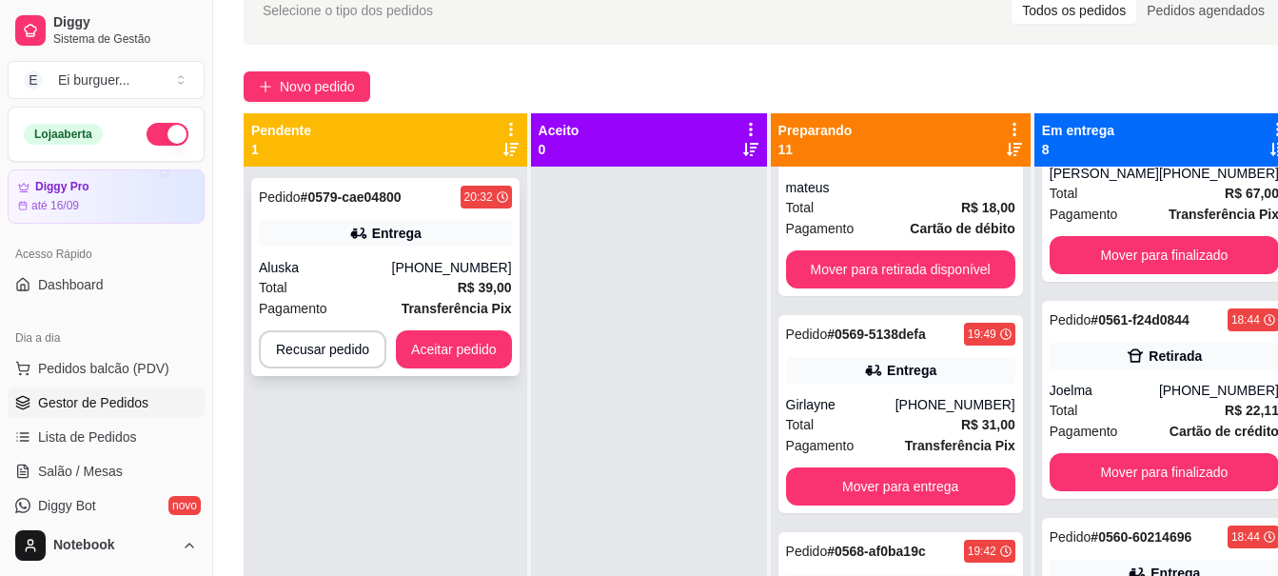
click at [261, 278] on span "Total" at bounding box center [273, 287] width 29 height 21
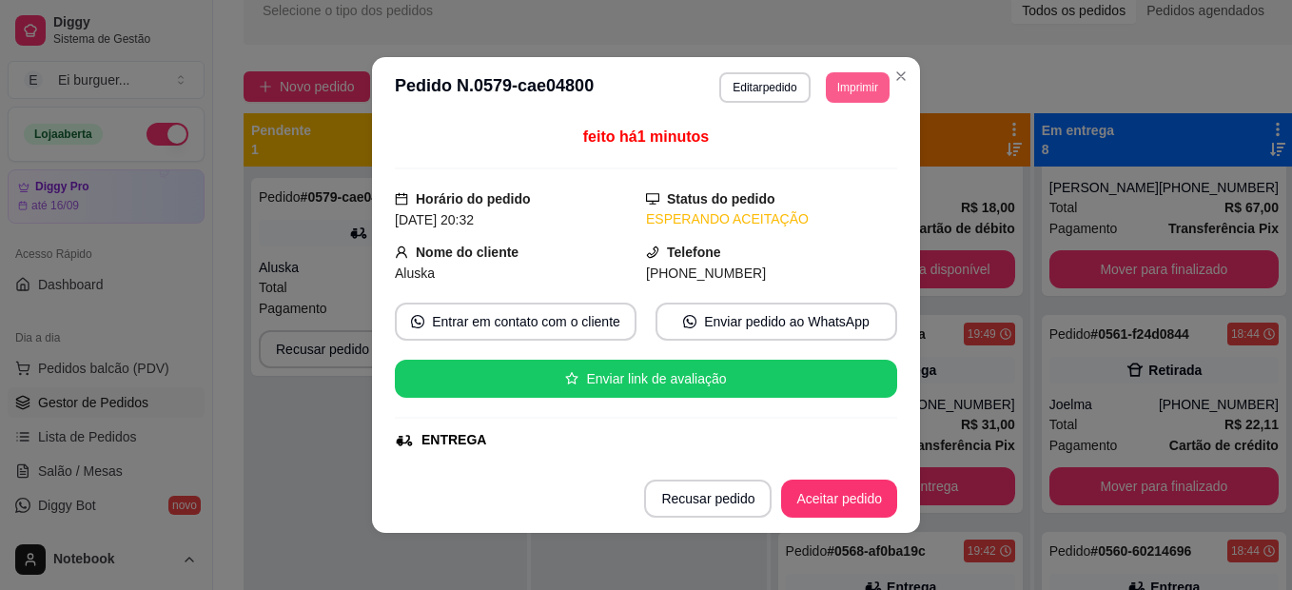
click at [848, 99] on button "Imprimir" at bounding box center [858, 87] width 64 height 30
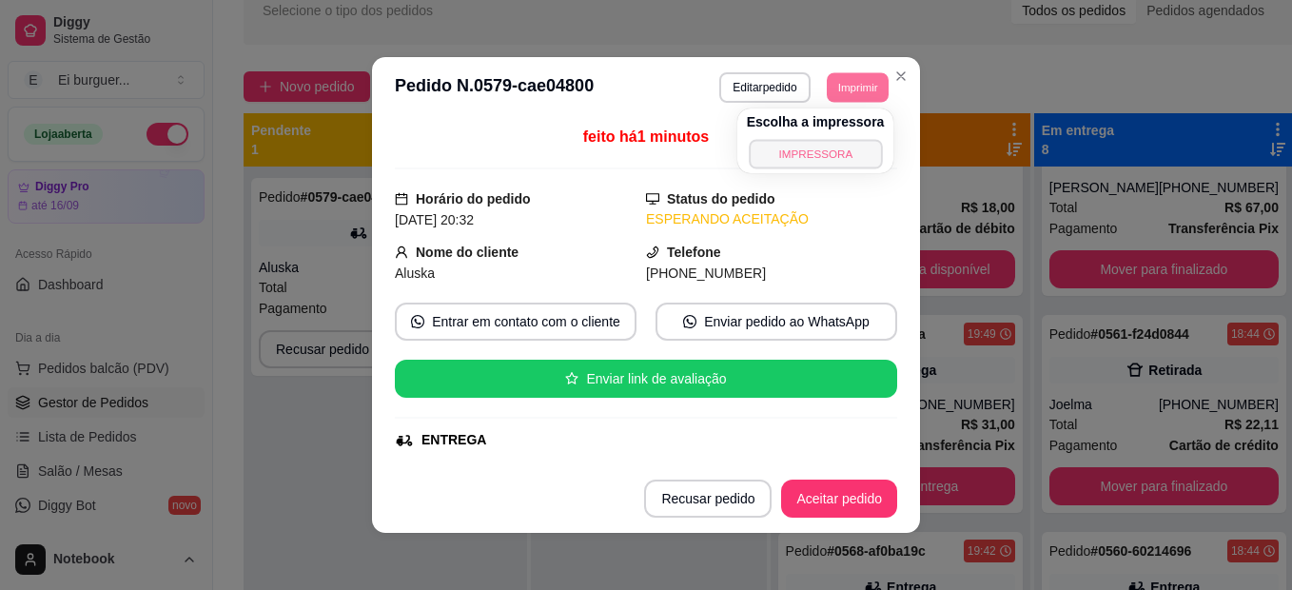
click at [830, 145] on button "IMPRESSORA" at bounding box center [815, 153] width 133 height 29
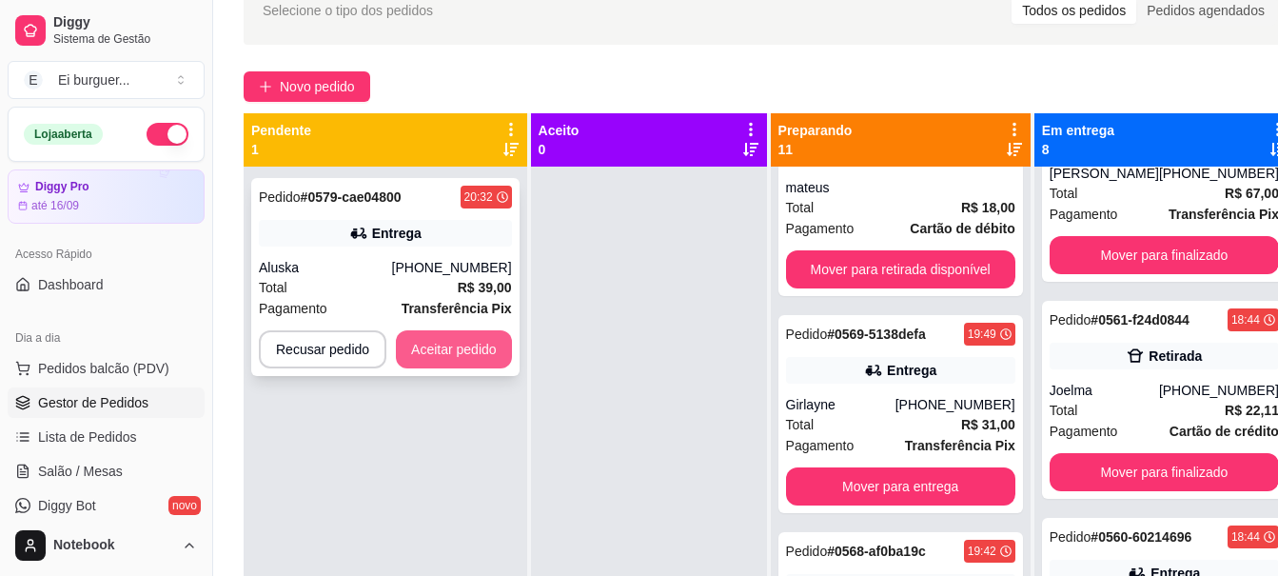
click at [449, 349] on button "Aceitar pedido" at bounding box center [454, 349] width 116 height 38
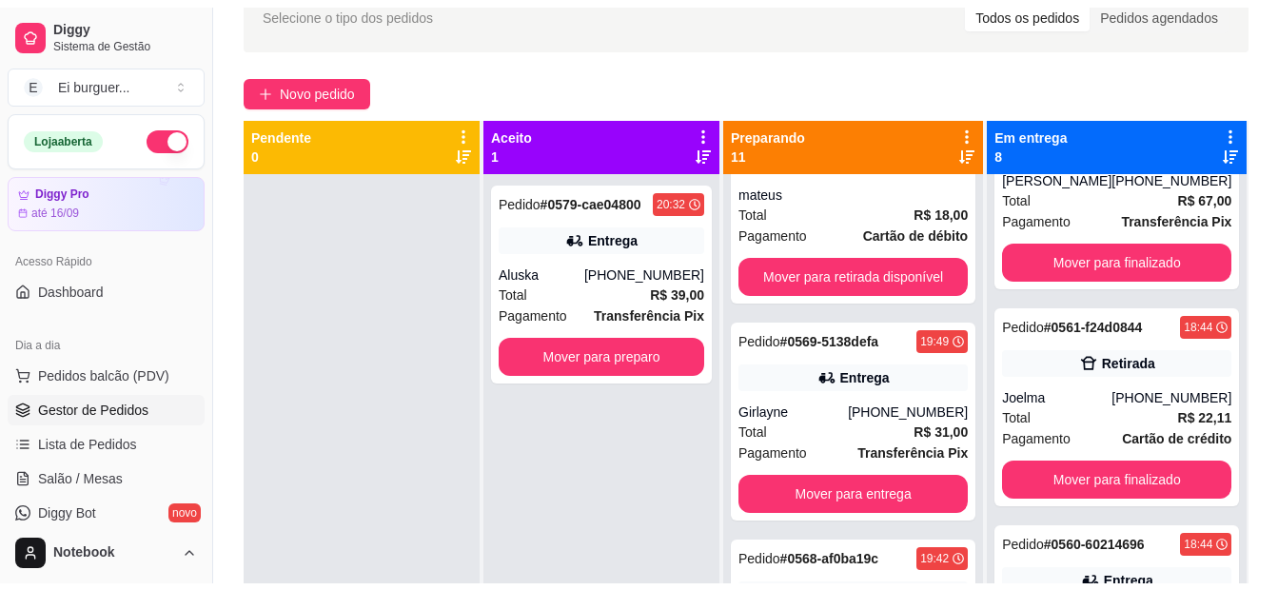
scroll to position [1184, 0]
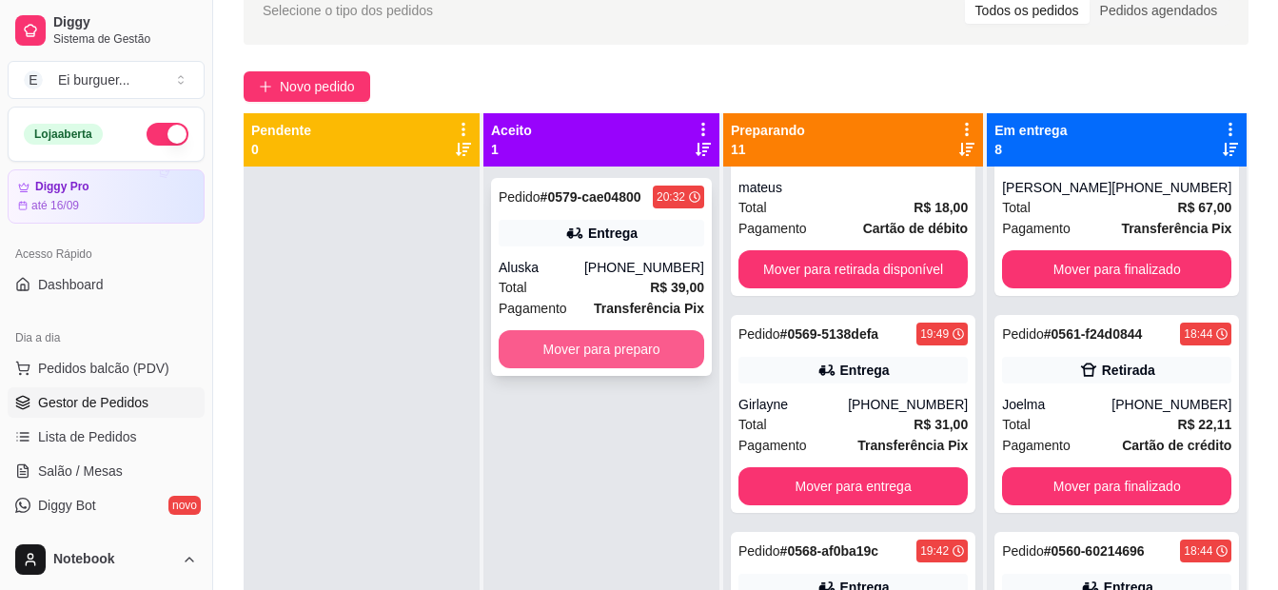
click at [549, 353] on button "Mover para preparo" at bounding box center [602, 349] width 206 height 38
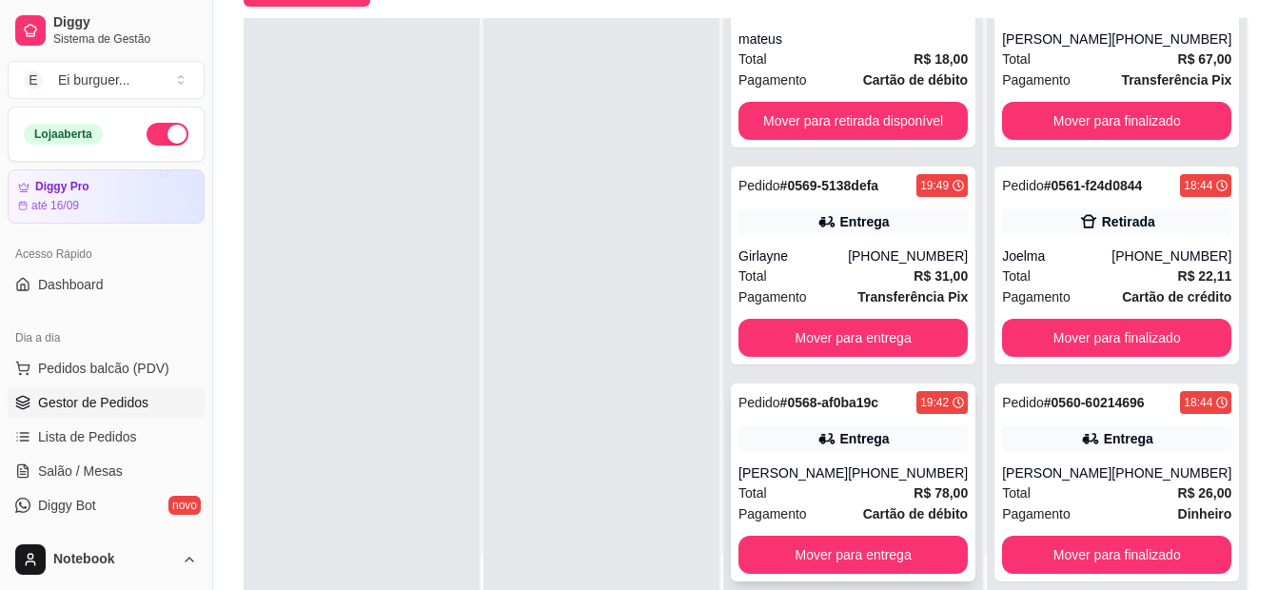
scroll to position [290, 0]
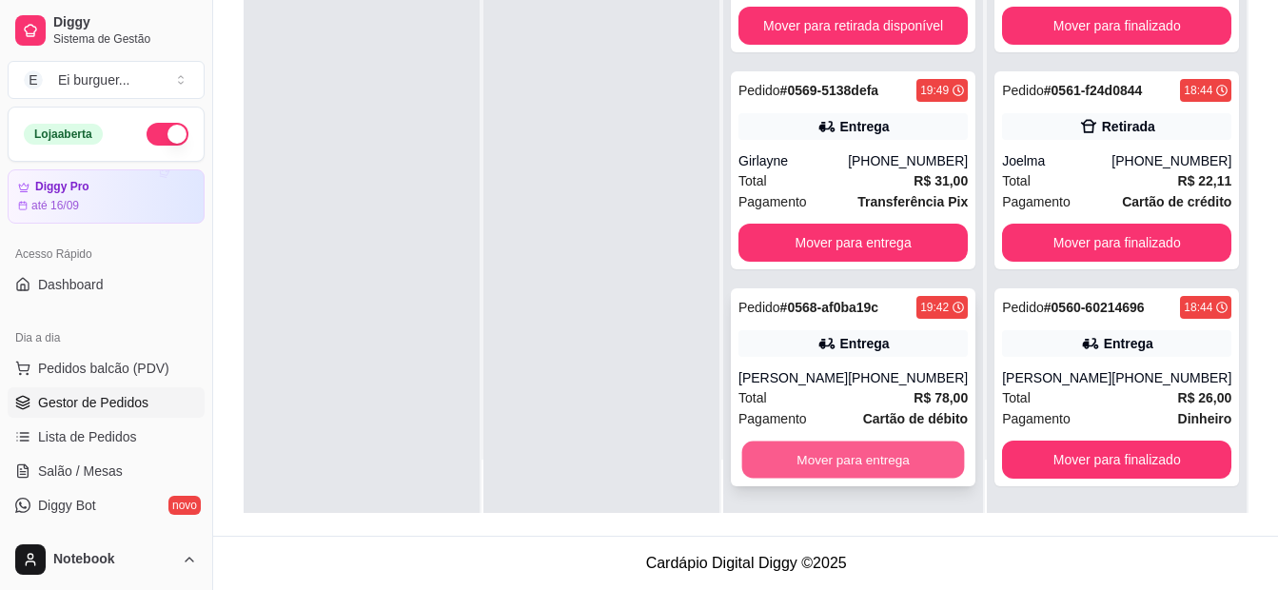
click at [896, 461] on button "Mover para entrega" at bounding box center [853, 459] width 223 height 37
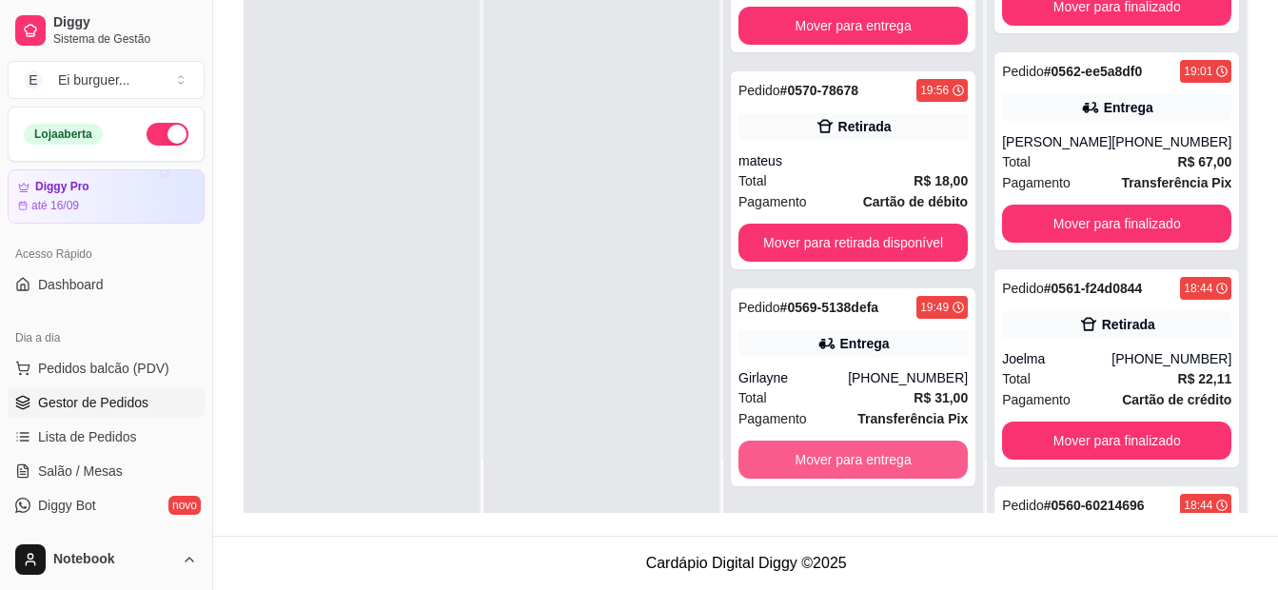
scroll to position [1400, 0]
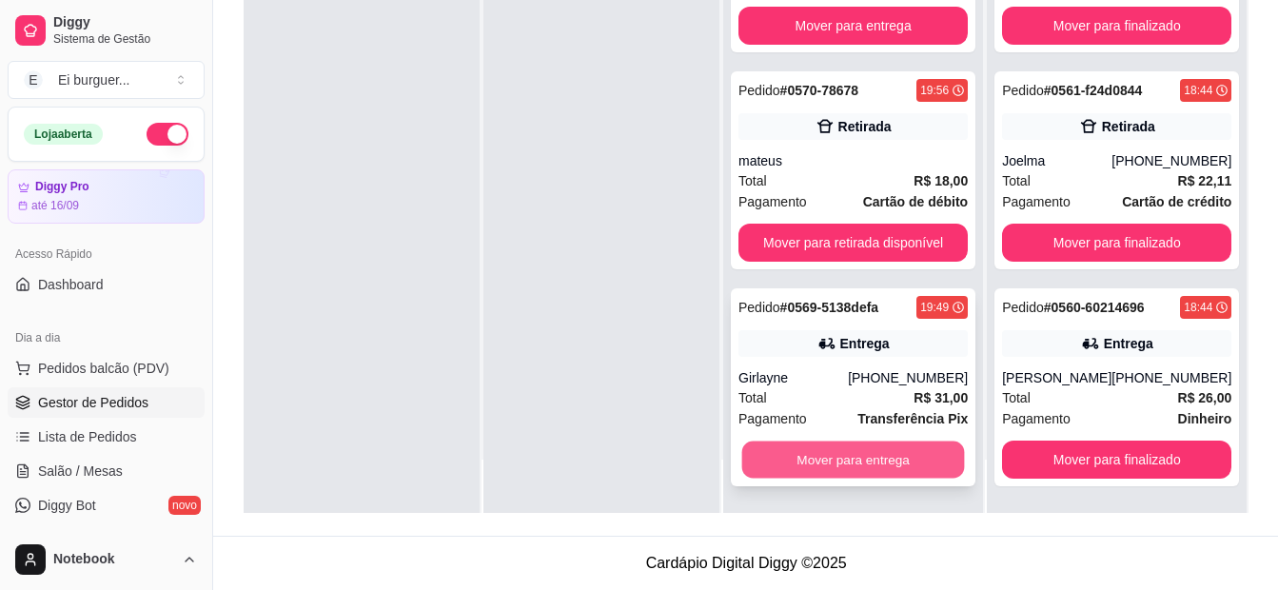
click at [902, 454] on button "Mover para entrega" at bounding box center [853, 459] width 223 height 37
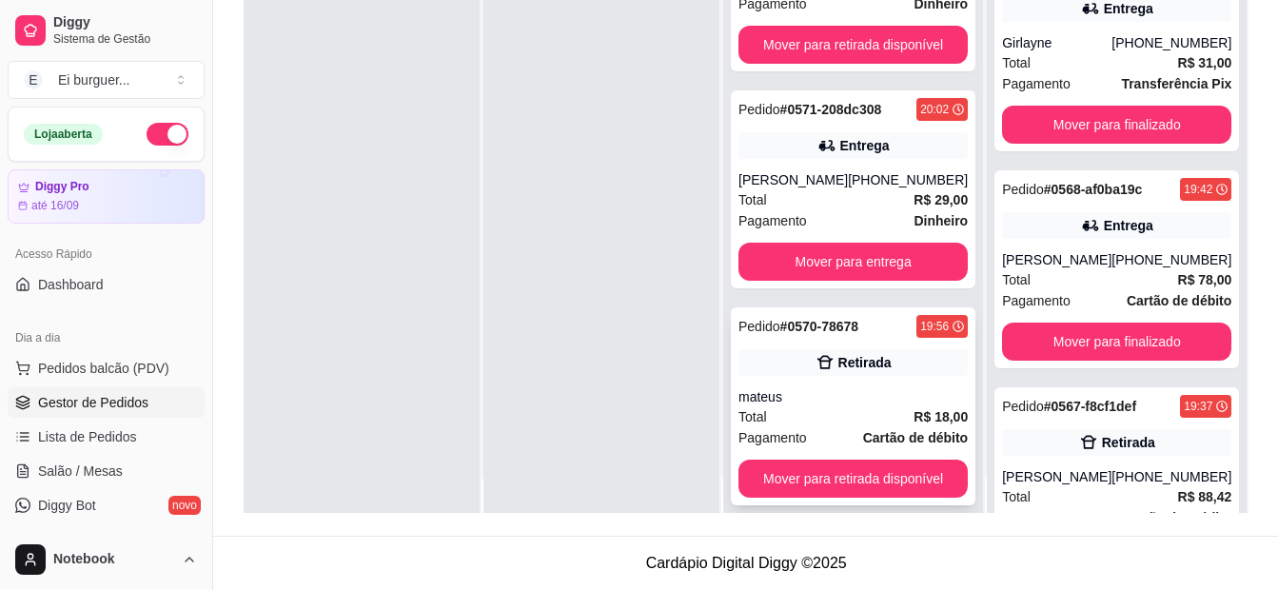
scroll to position [53, 0]
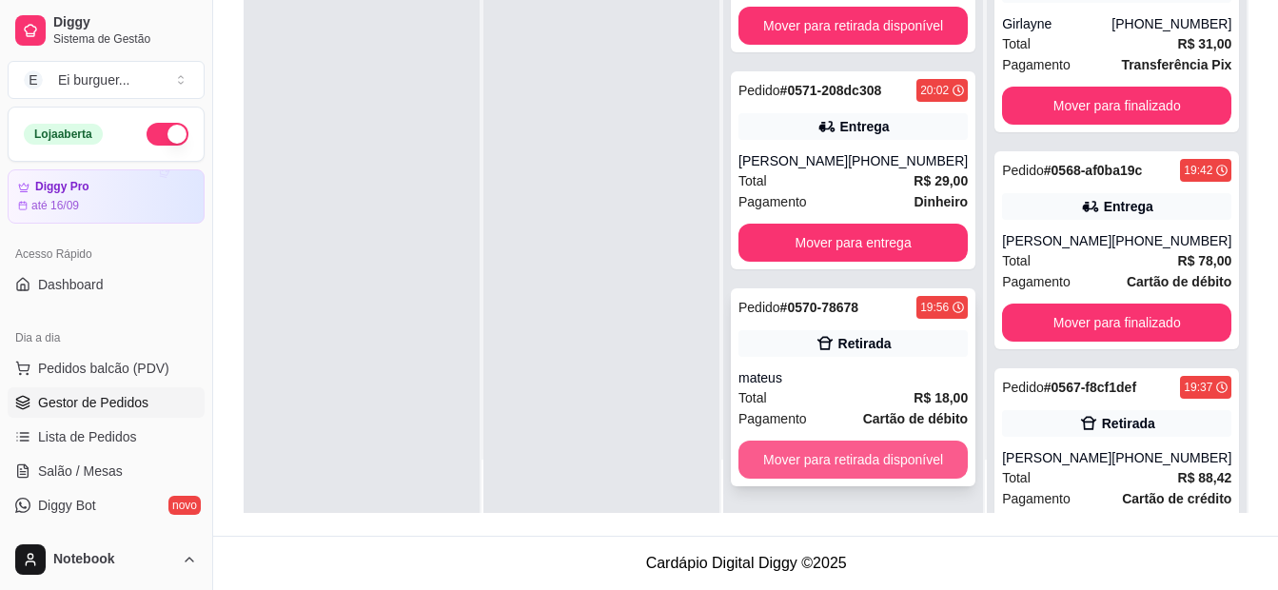
click at [851, 446] on button "Mover para retirada disponível" at bounding box center [852, 460] width 229 height 38
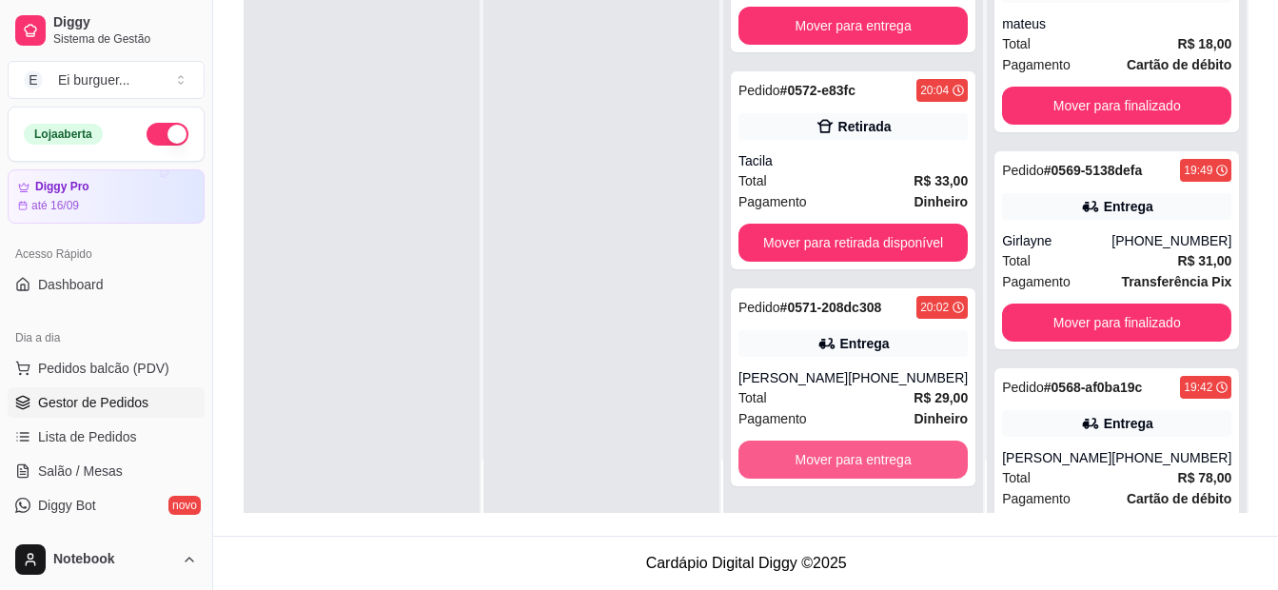
click at [851, 446] on button "Mover para entrega" at bounding box center [852, 460] width 229 height 38
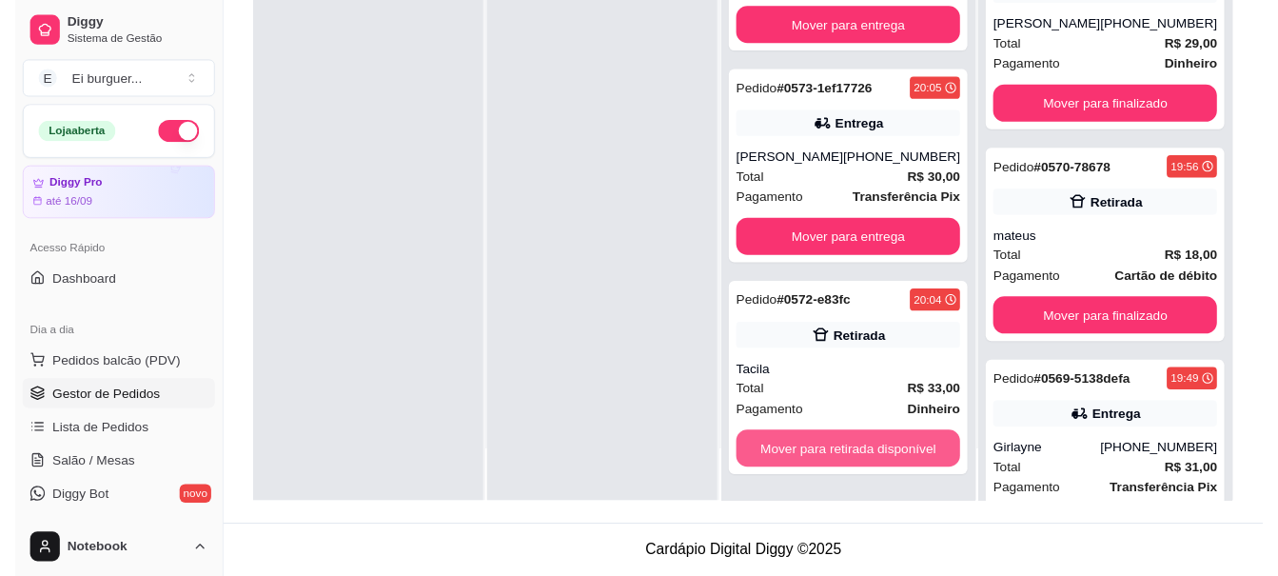
scroll to position [1165, 0]
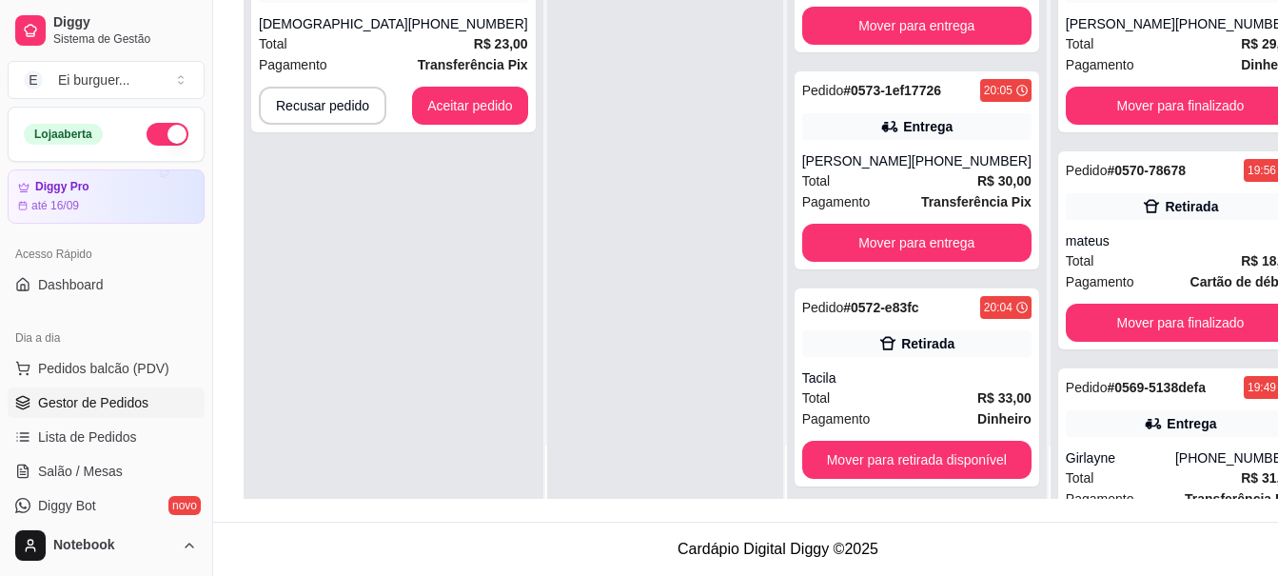
click at [284, 260] on div "Pedido # 0580-7d550085 20:35 Retirada Deusdete [PHONE_NUMBER] Total R$ 23,00 Pa…" at bounding box center [394, 211] width 300 height 576
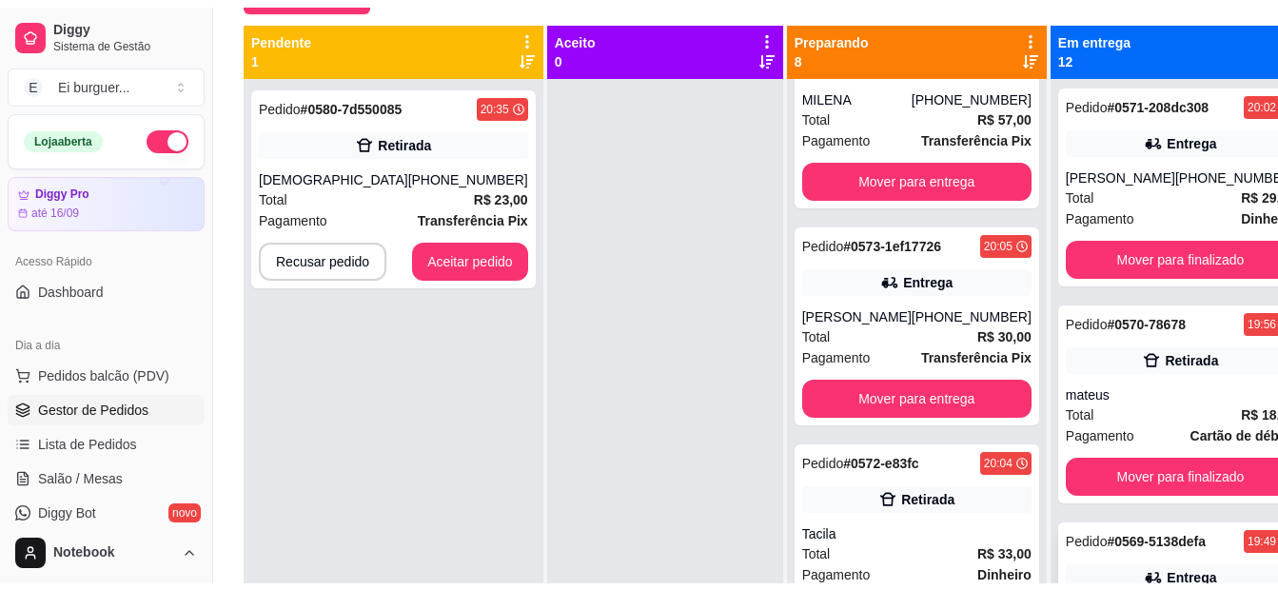
scroll to position [0, 0]
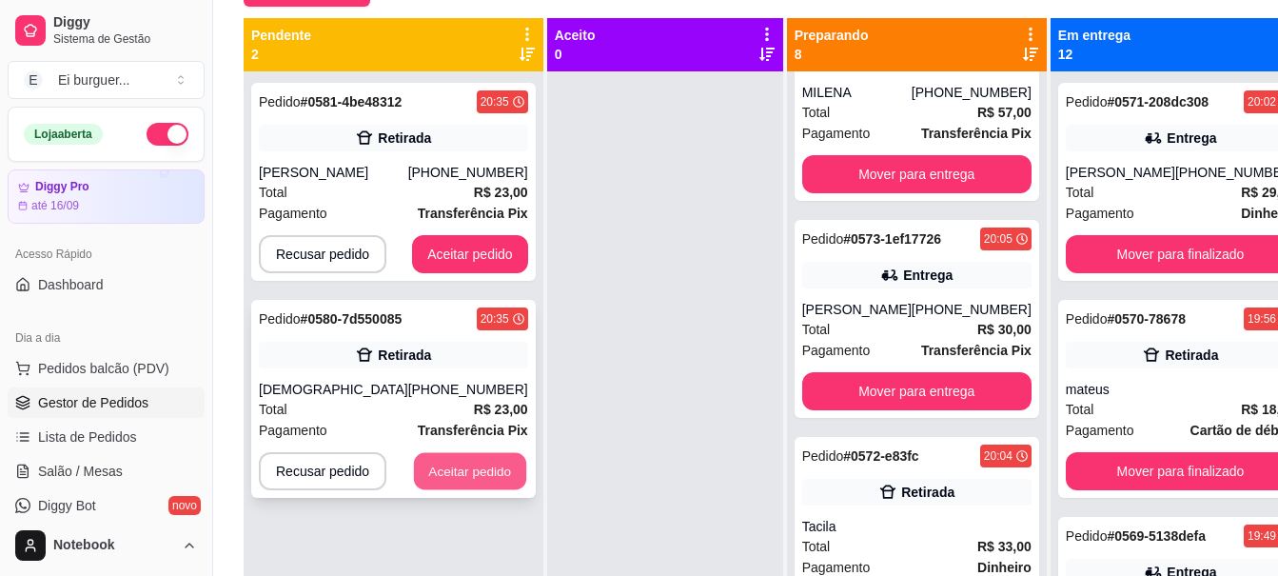
click at [480, 461] on button "Aceitar pedido" at bounding box center [470, 471] width 112 height 37
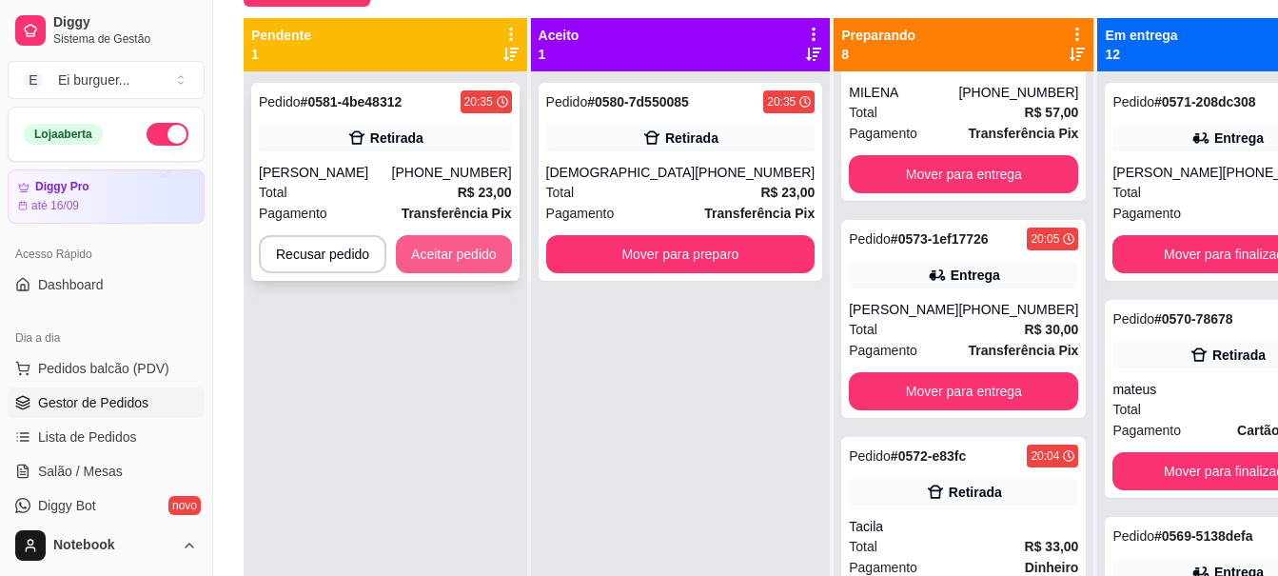
click at [459, 258] on button "Aceitar pedido" at bounding box center [454, 254] width 116 height 38
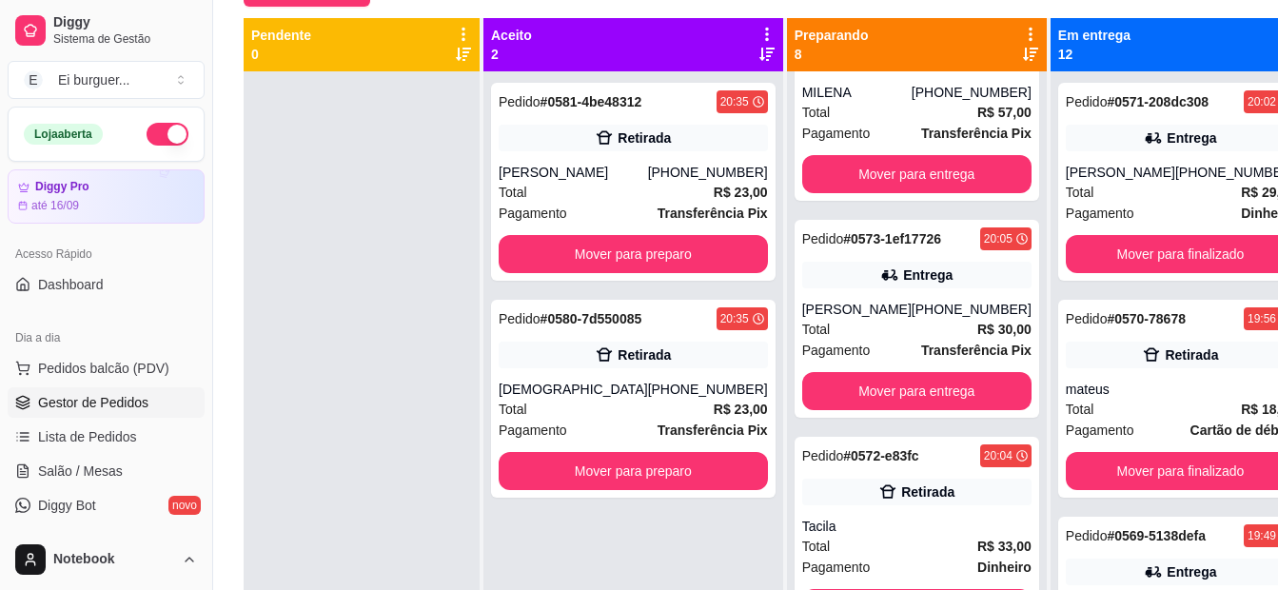
drag, startPoint x: 421, startPoint y: 509, endPoint x: 492, endPoint y: 519, distance: 71.0
click at [421, 509] on div at bounding box center [362, 366] width 236 height 590
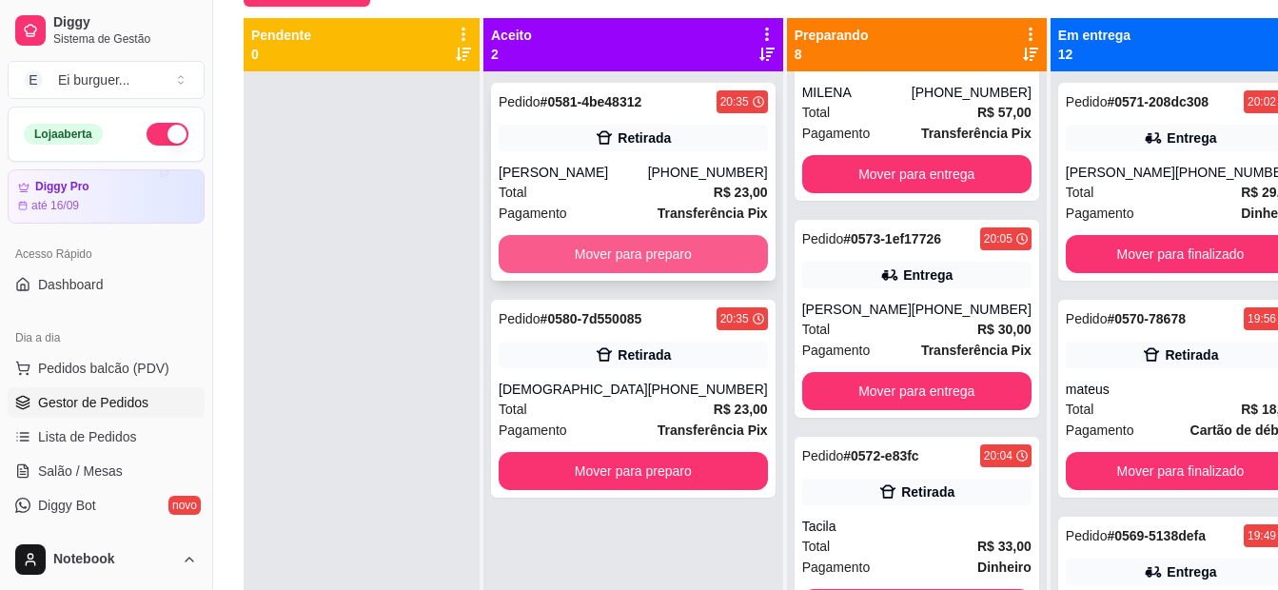
click at [540, 254] on button "Mover para preparo" at bounding box center [633, 254] width 269 height 38
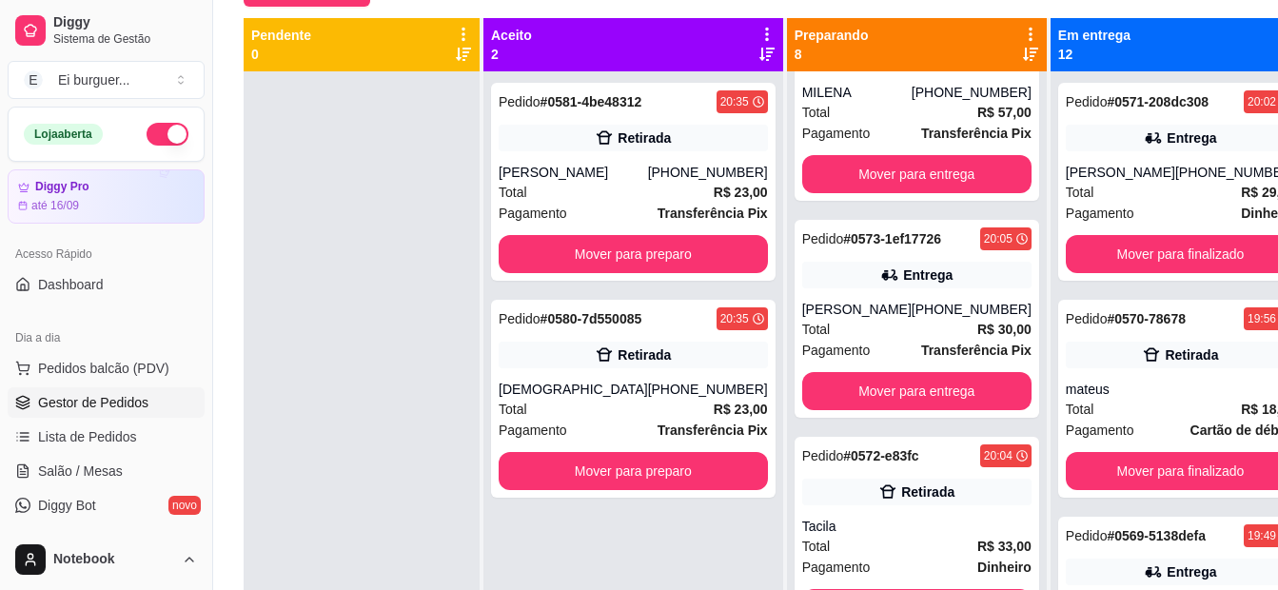
scroll to position [1165, 0]
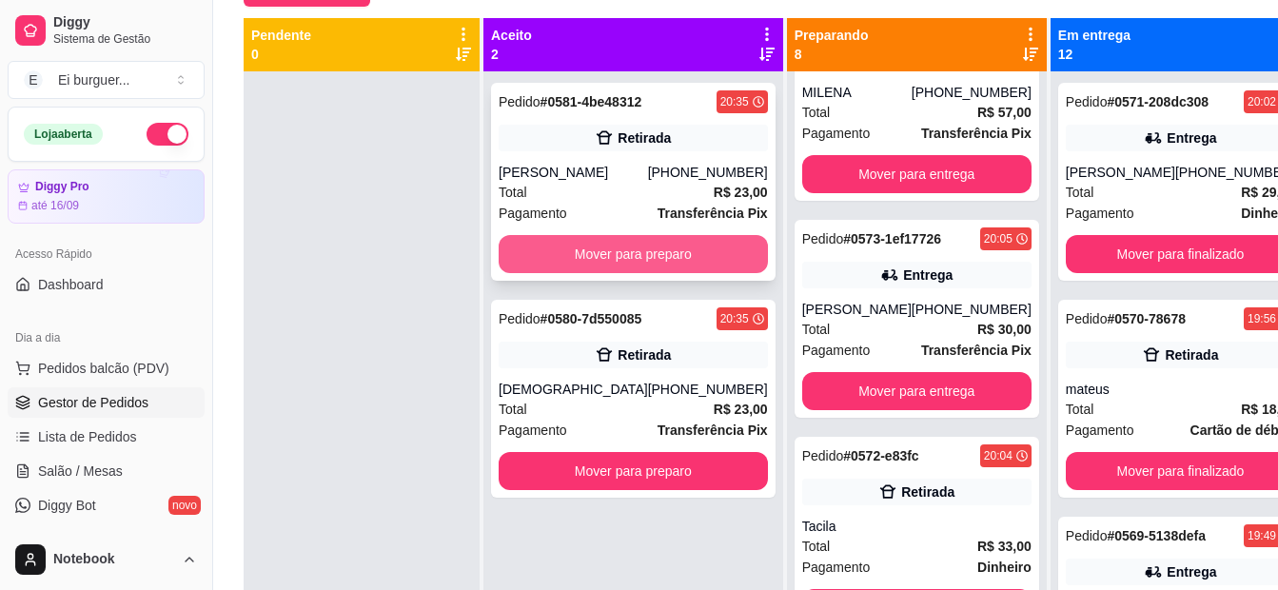
click at [594, 257] on button "Mover para preparo" at bounding box center [633, 254] width 269 height 38
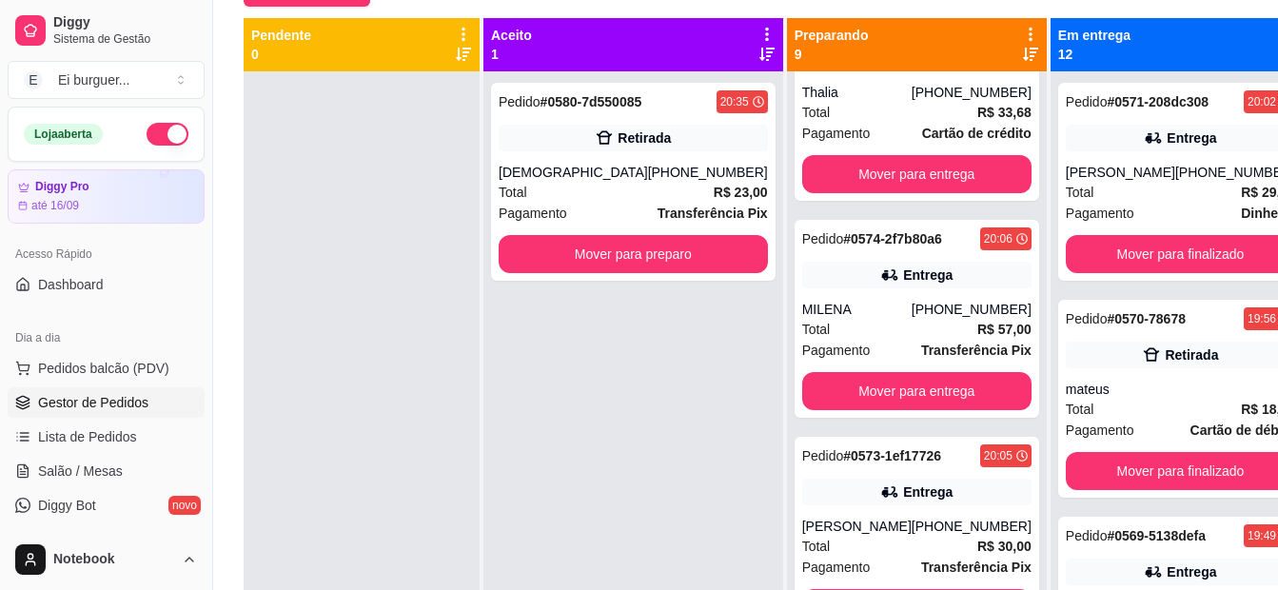
scroll to position [1381, 0]
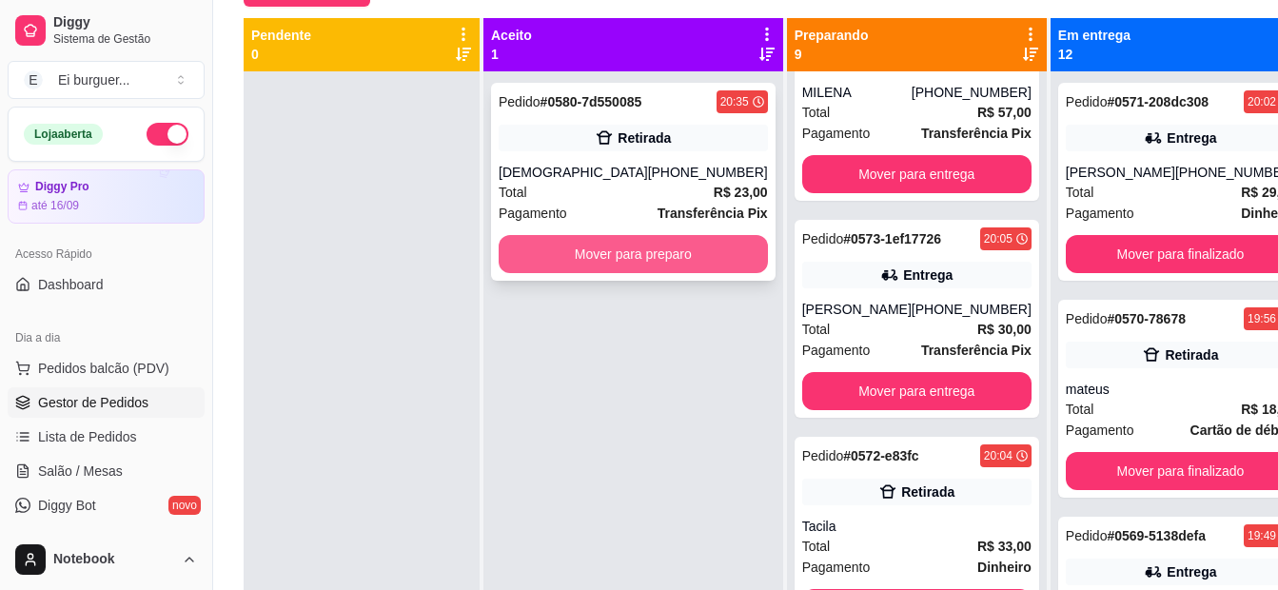
click at [670, 244] on button "Mover para preparo" at bounding box center [633, 254] width 269 height 38
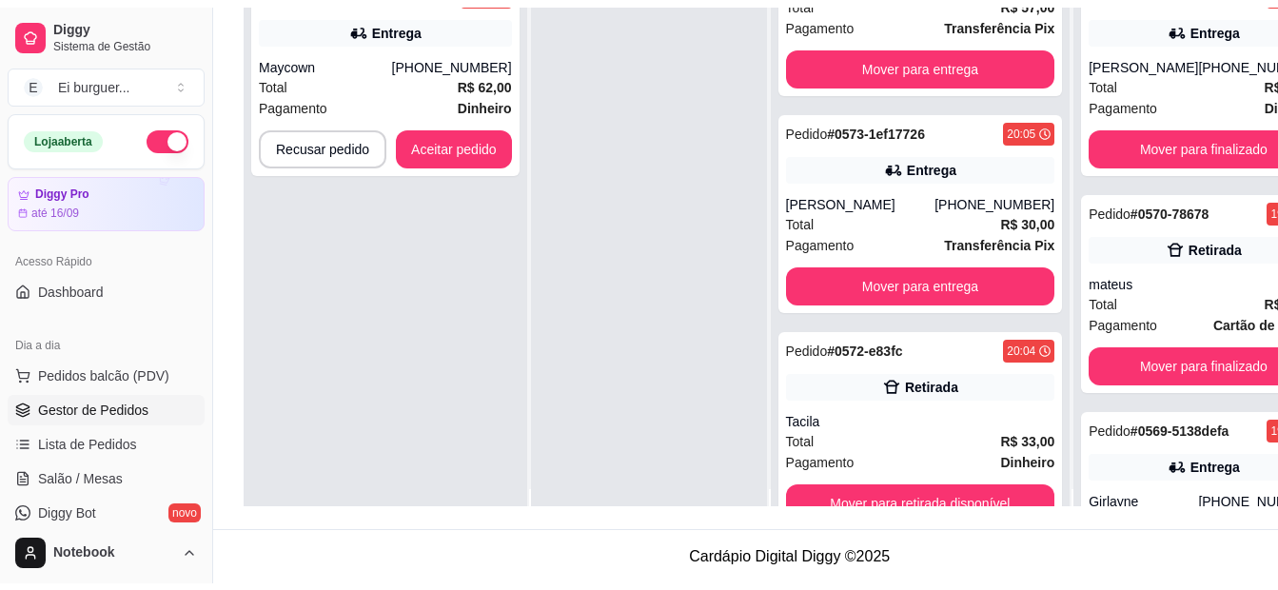
scroll to position [0, 0]
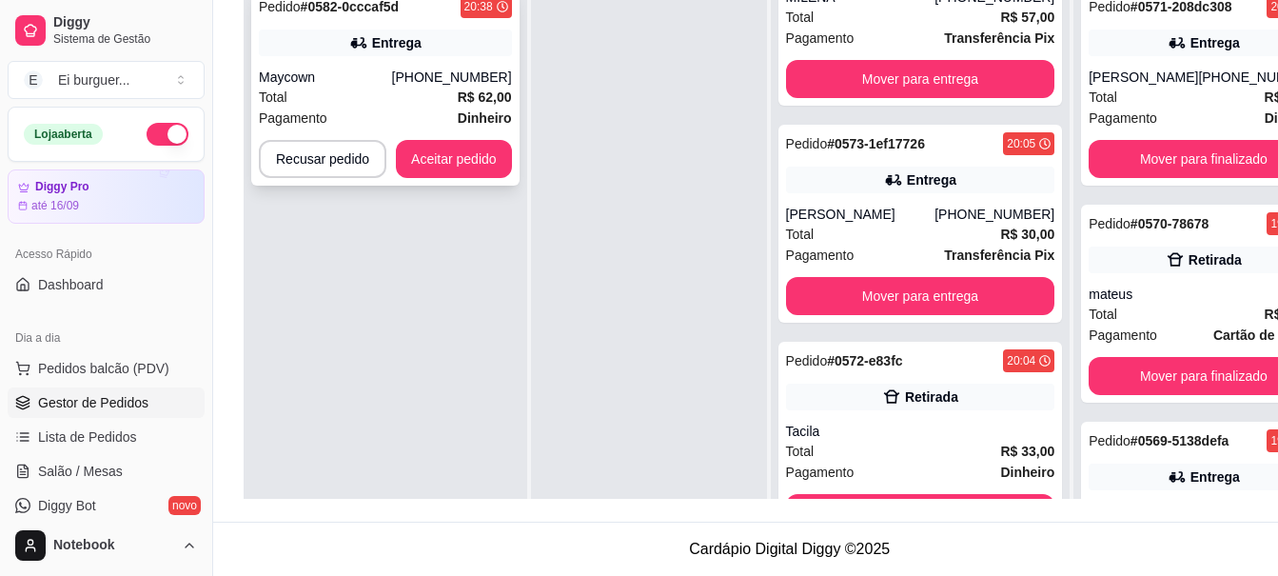
click at [334, 106] on div "Total R$ 62,00" at bounding box center [385, 97] width 253 height 21
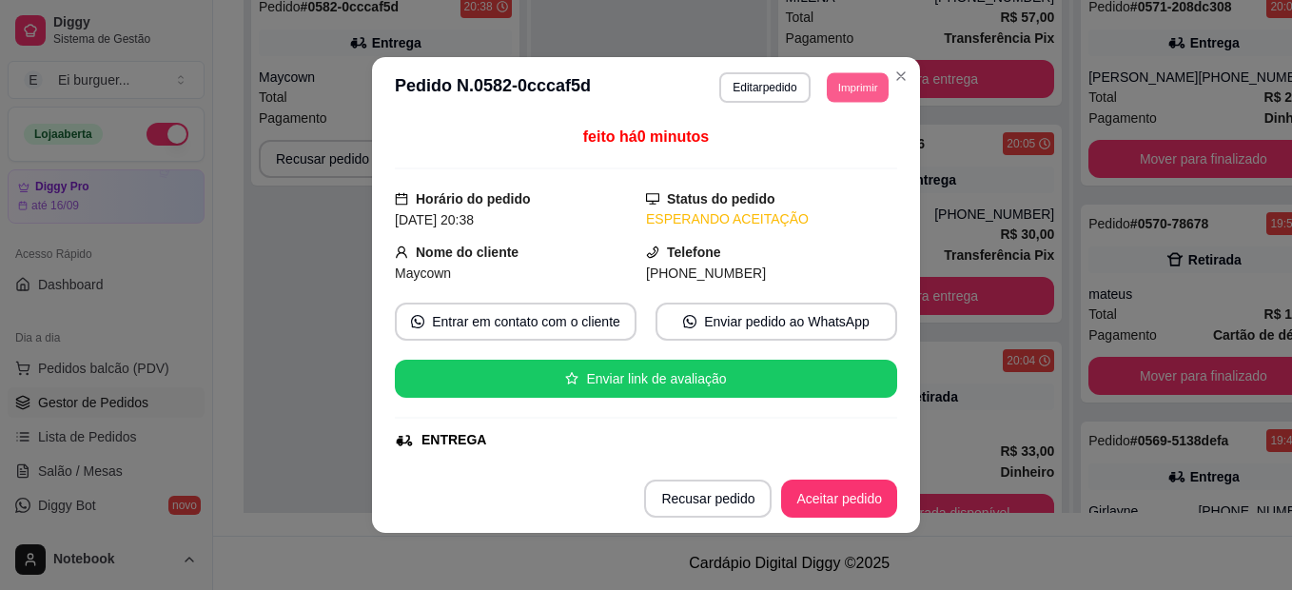
click at [830, 83] on button "Imprimir" at bounding box center [858, 86] width 62 height 29
click at [823, 158] on button "IMPRESSORA" at bounding box center [831, 145] width 110 height 25
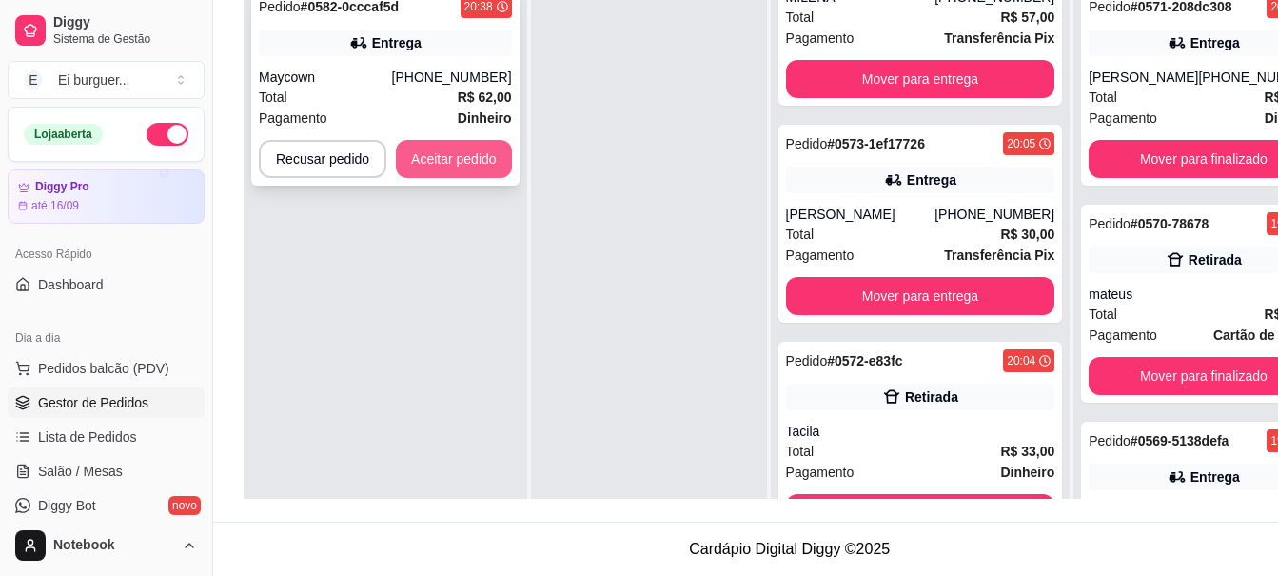
click at [438, 166] on button "Aceitar pedido" at bounding box center [454, 159] width 116 height 38
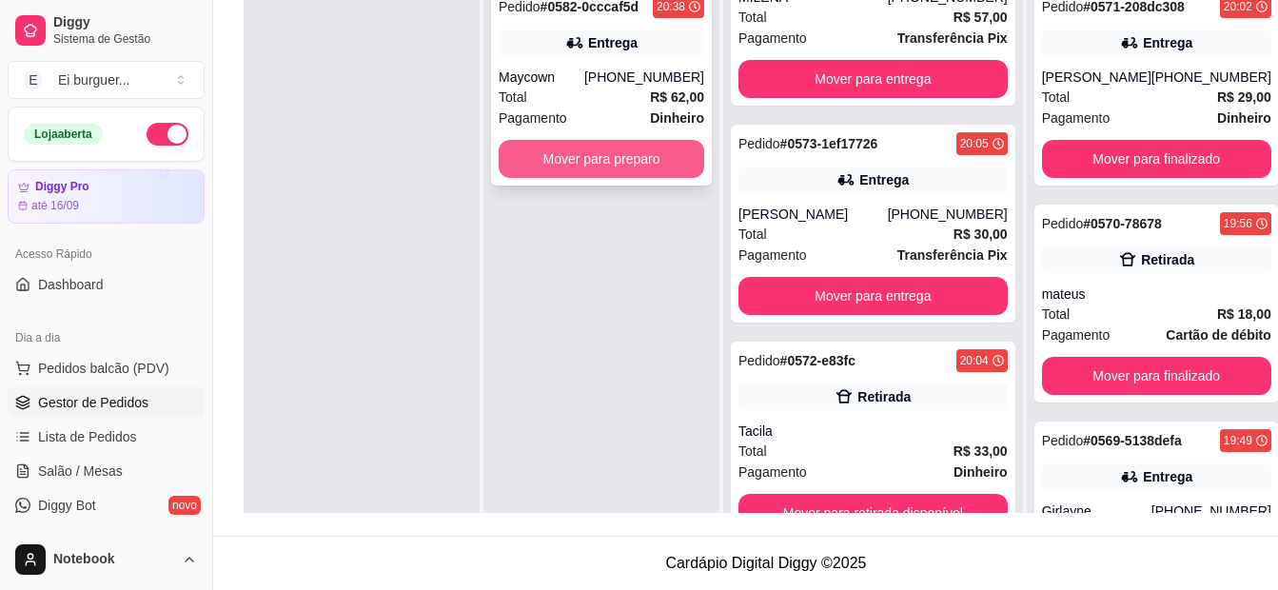
click at [592, 155] on button "Mover para preparo" at bounding box center [602, 159] width 206 height 38
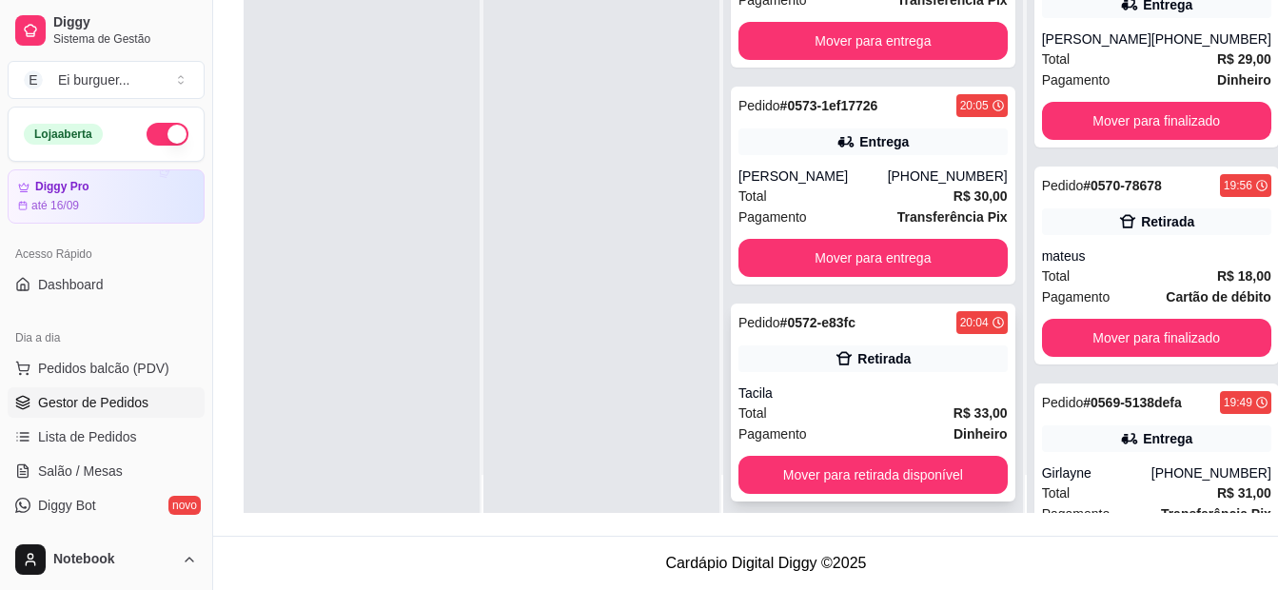
scroll to position [53, 0]
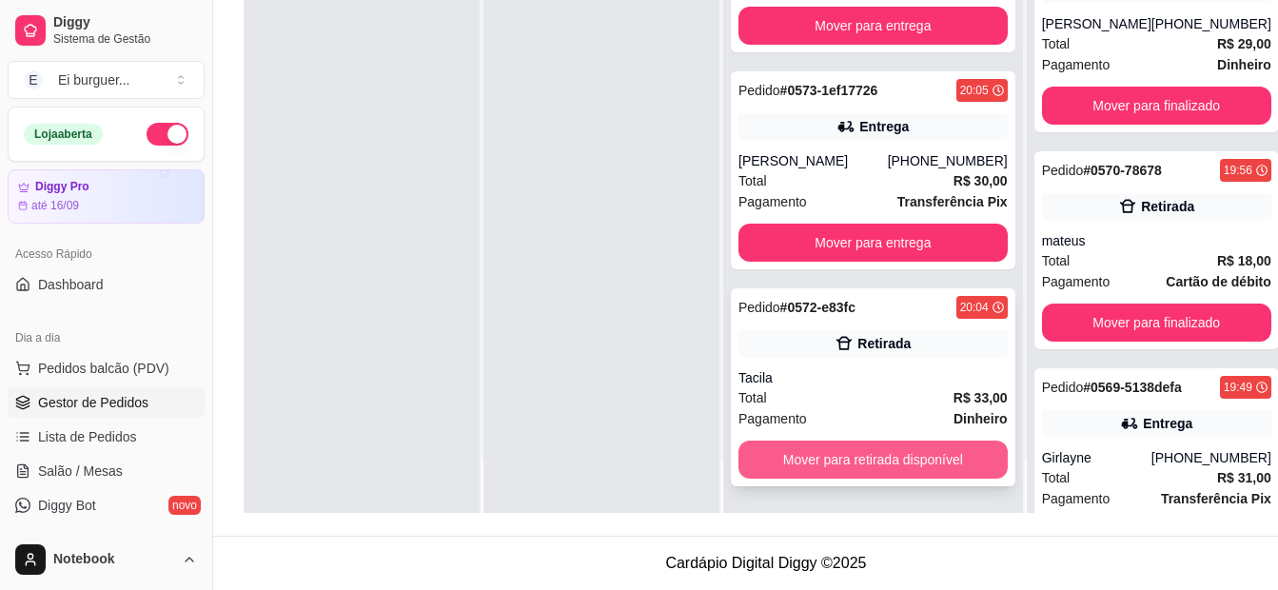
click at [890, 464] on button "Mover para retirada disponível" at bounding box center [872, 460] width 269 height 38
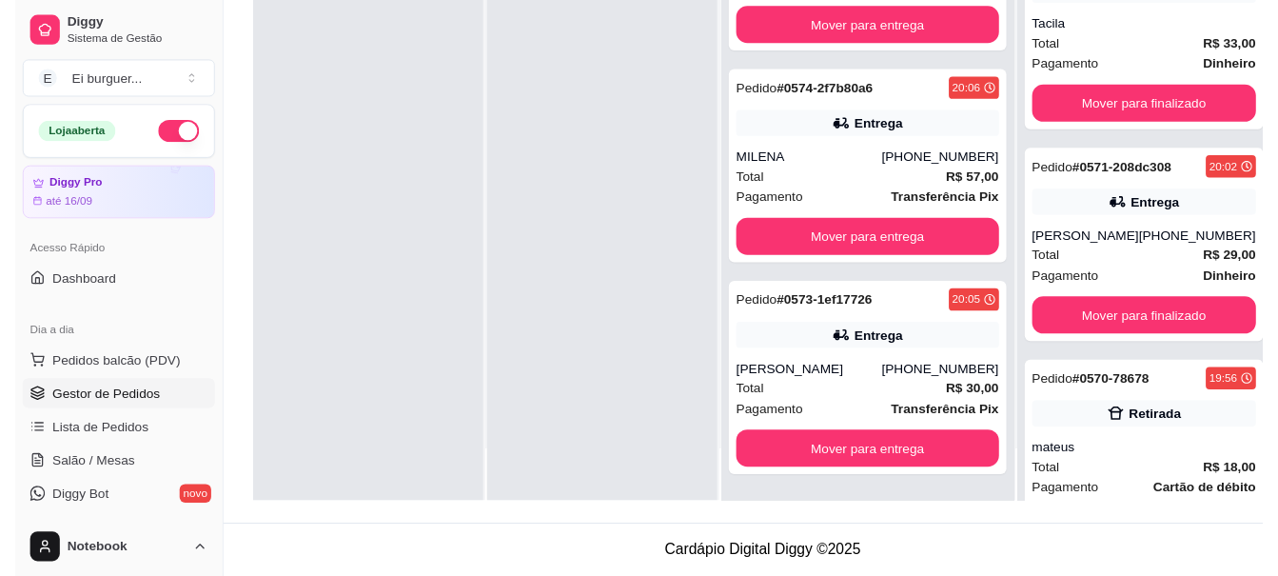
scroll to position [1598, 0]
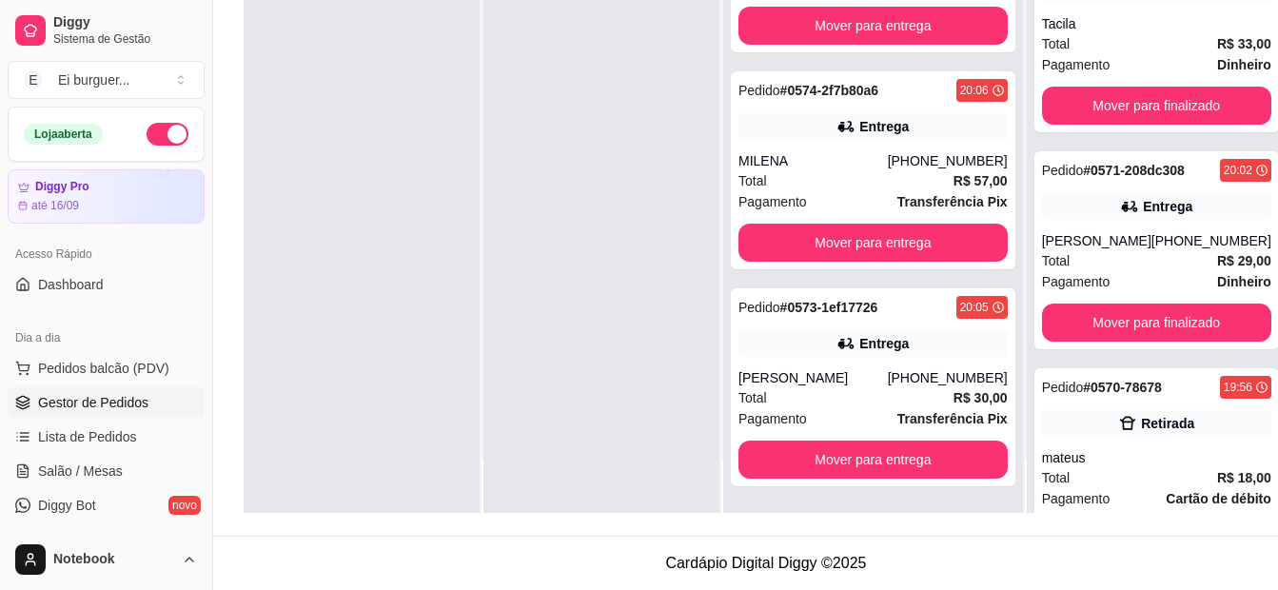
click at [324, 176] on div at bounding box center [362, 218] width 236 height 590
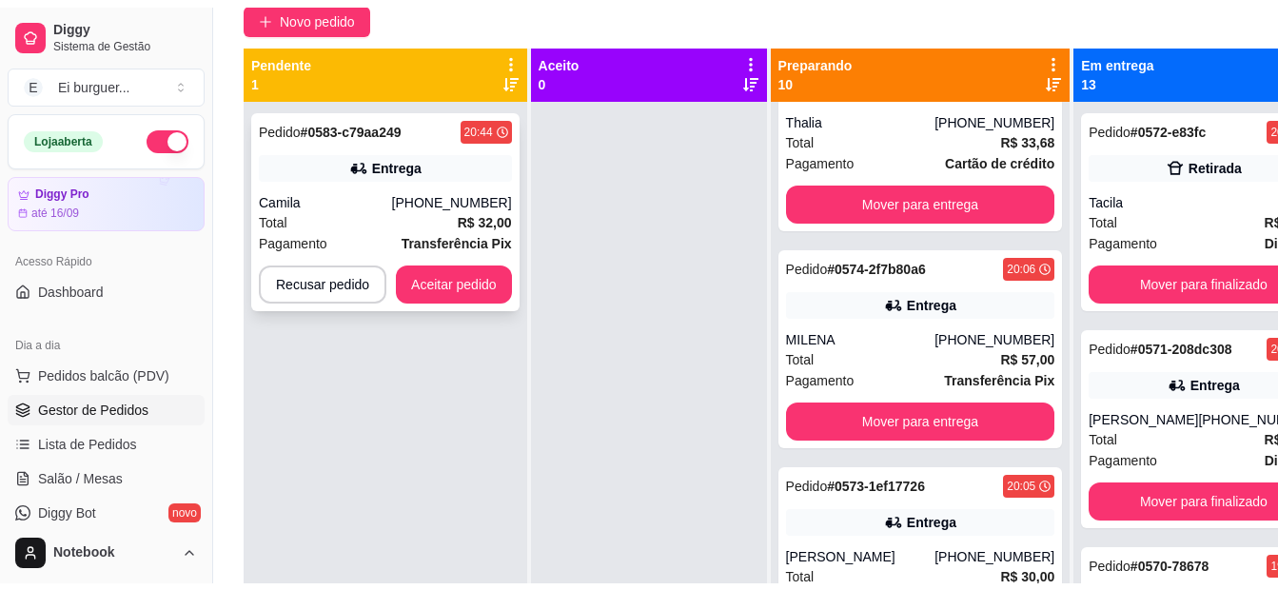
scroll to position [100, 0]
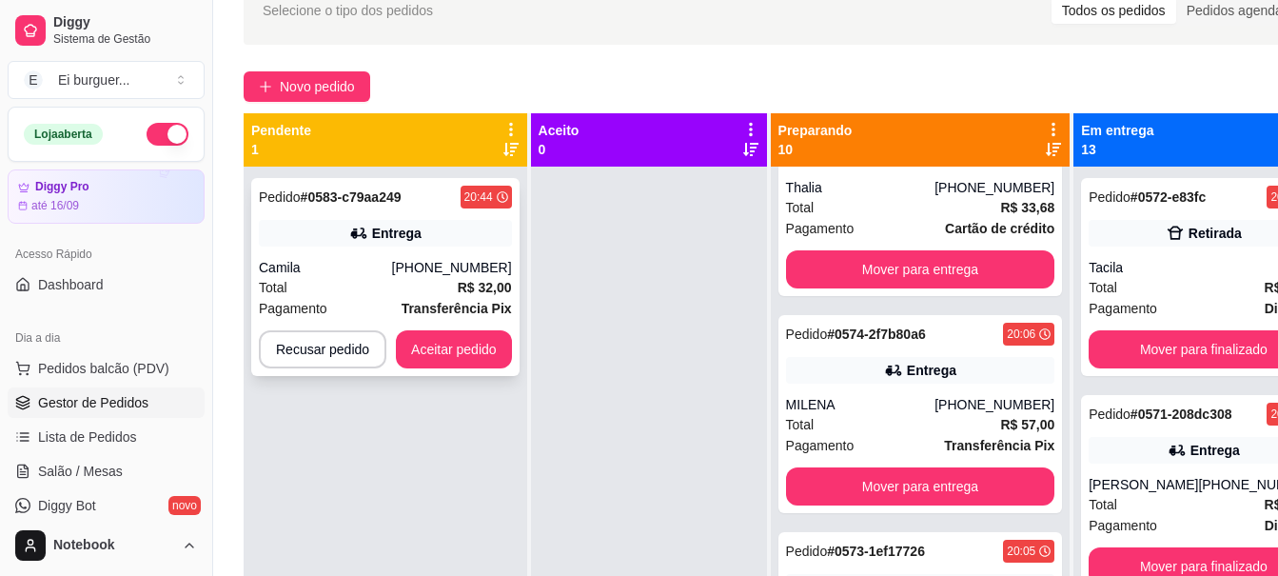
click at [387, 244] on div "Entrega" at bounding box center [385, 233] width 253 height 27
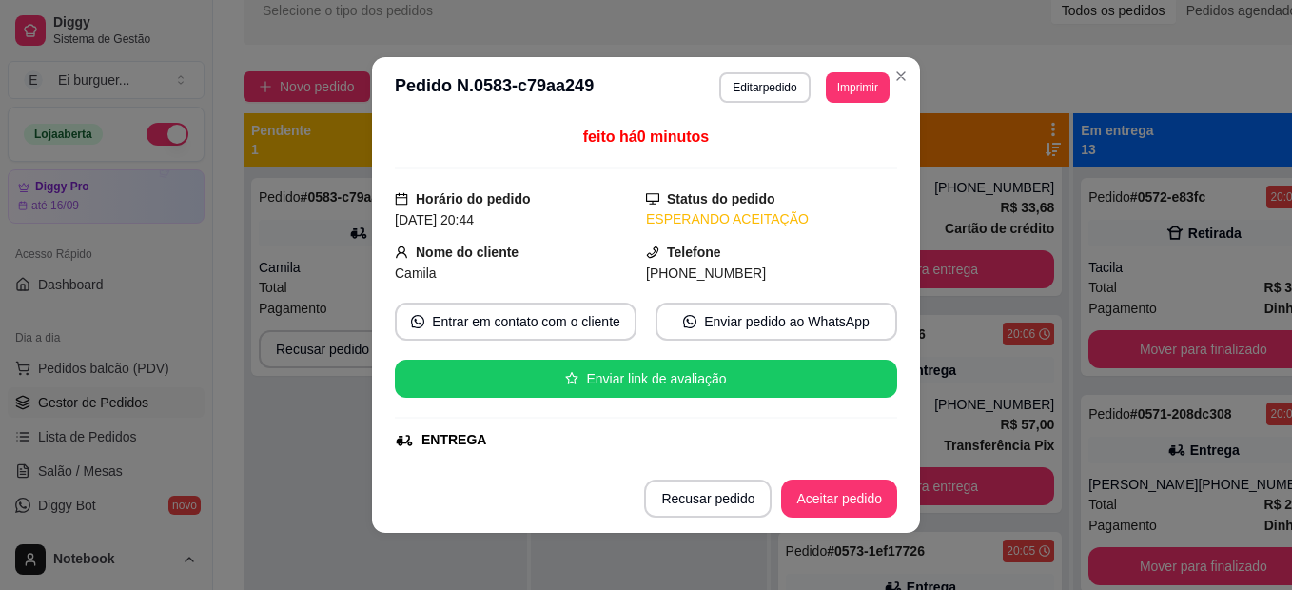
click at [827, 74] on button "Imprimir" at bounding box center [858, 87] width 64 height 30
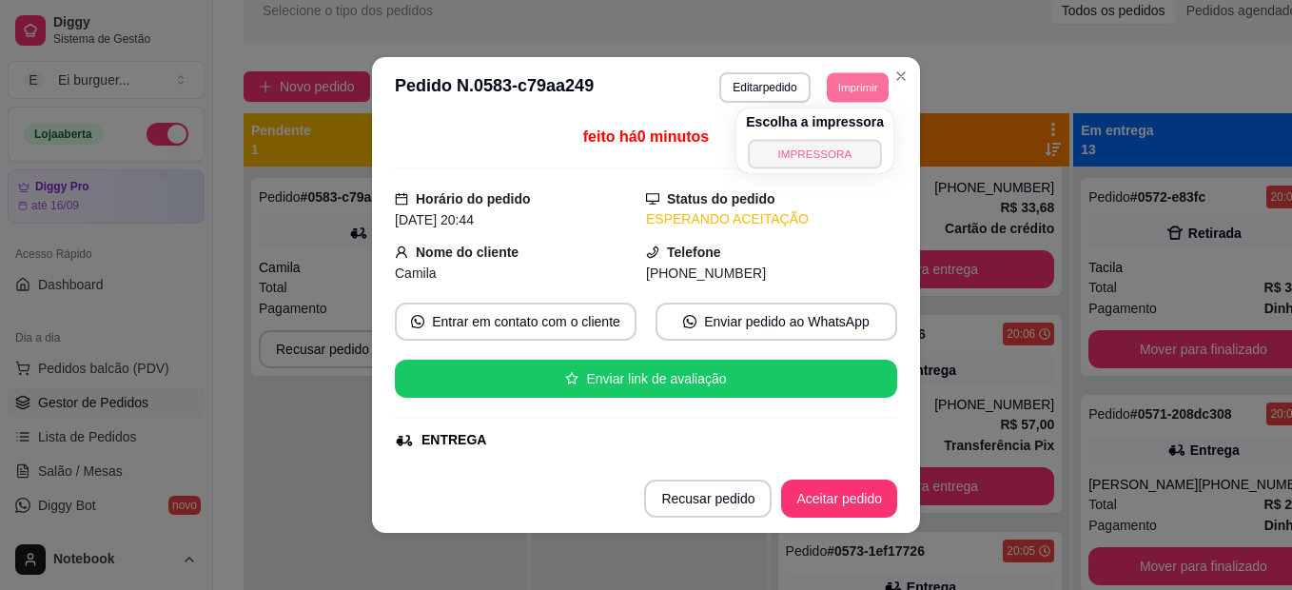
click at [826, 158] on button "IMPRESSORA" at bounding box center [814, 153] width 133 height 29
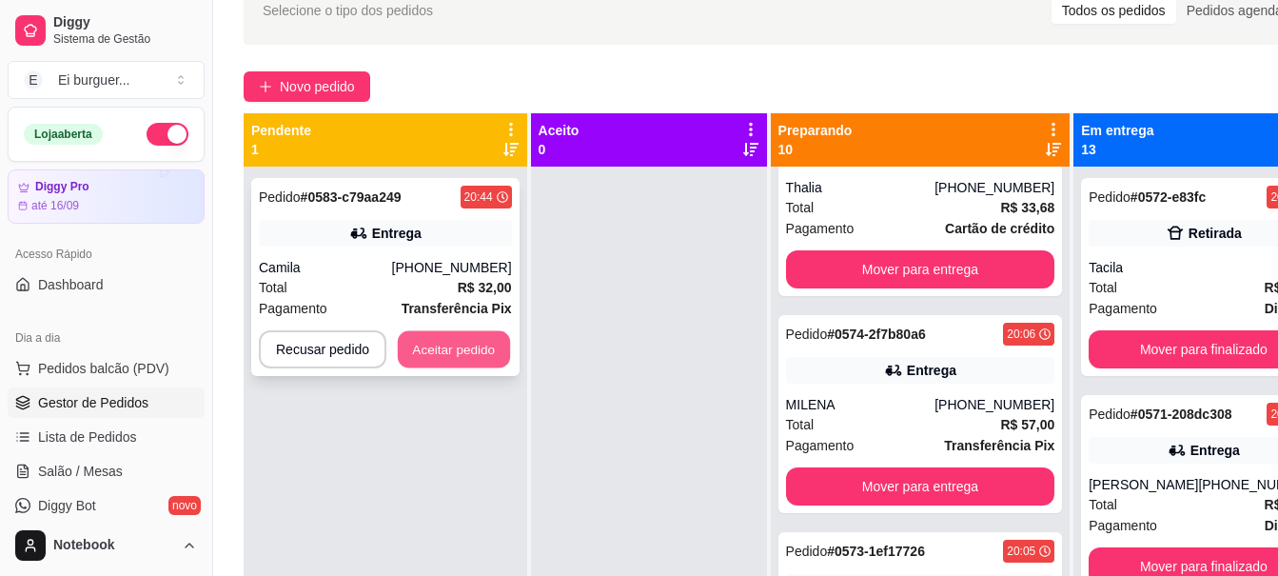
click at [431, 351] on button "Aceitar pedido" at bounding box center [454, 349] width 112 height 37
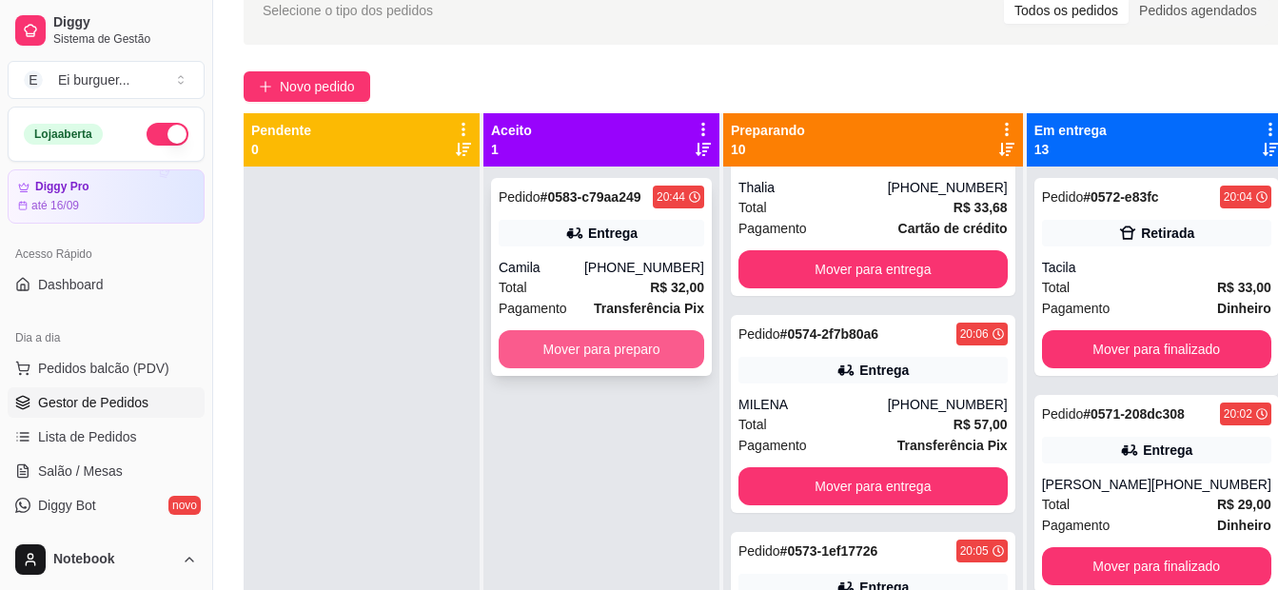
click at [552, 338] on button "Mover para preparo" at bounding box center [602, 349] width 206 height 38
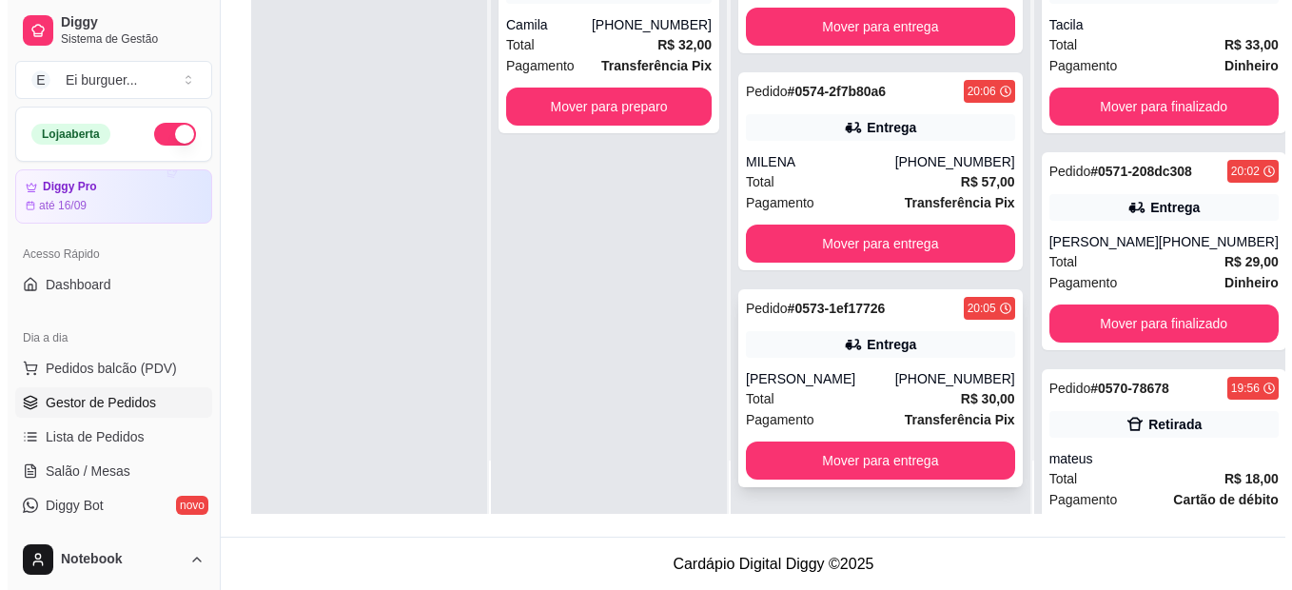
scroll to position [290, 0]
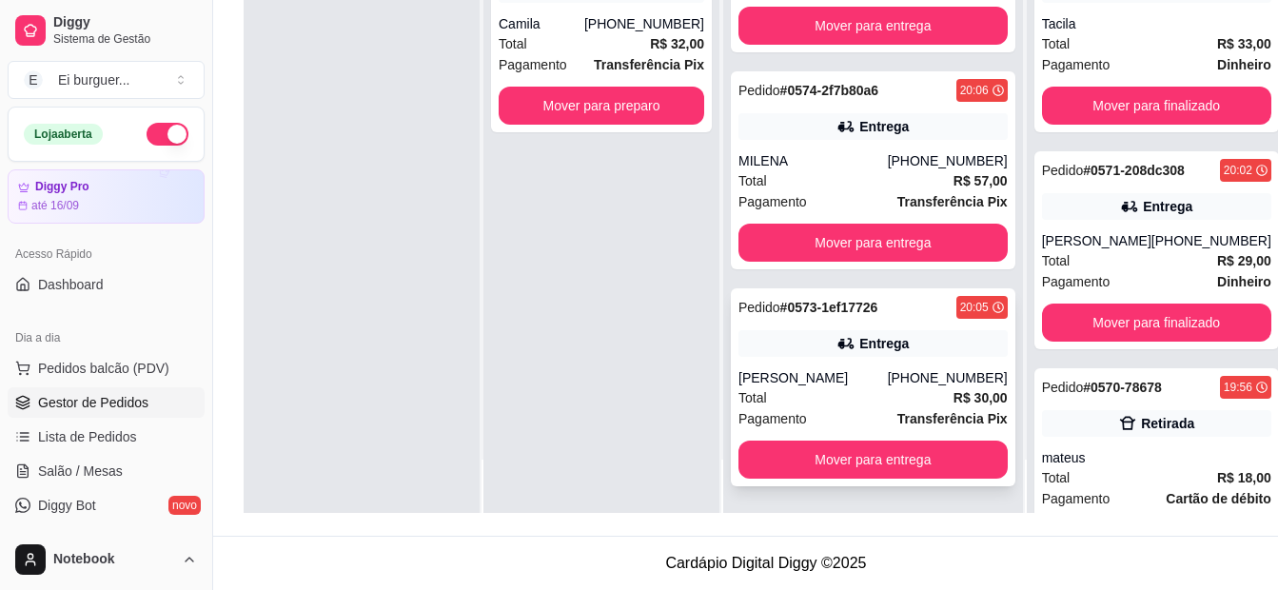
click at [786, 407] on div "Total R$ 30,00" at bounding box center [872, 397] width 269 height 21
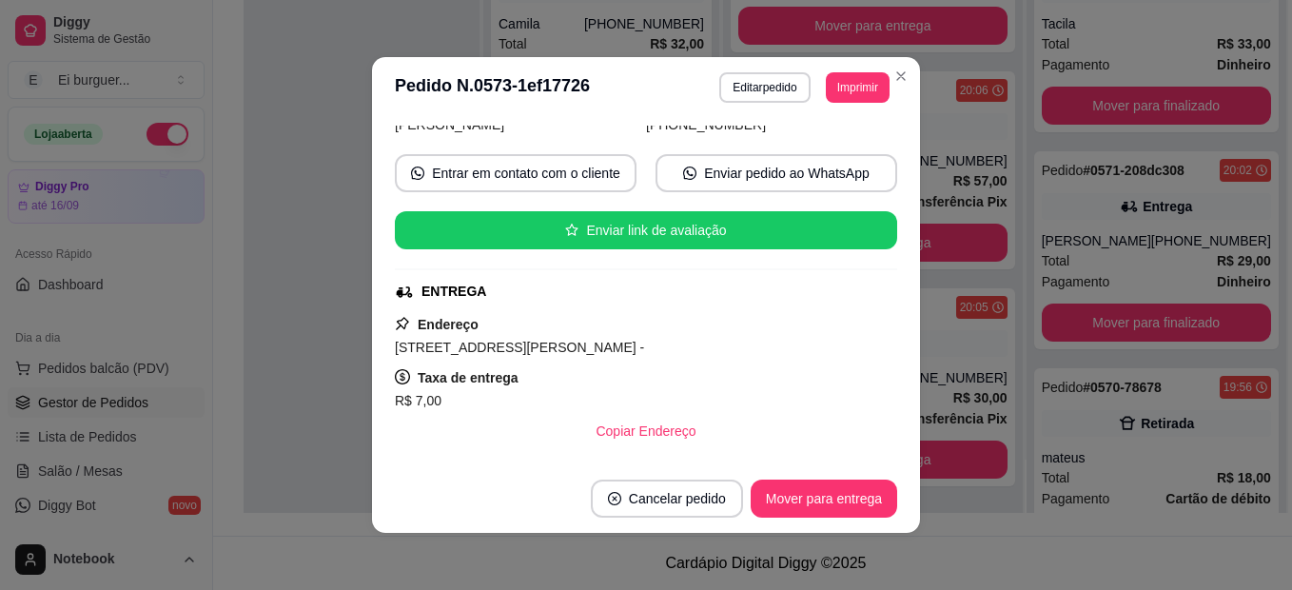
scroll to position [190, 0]
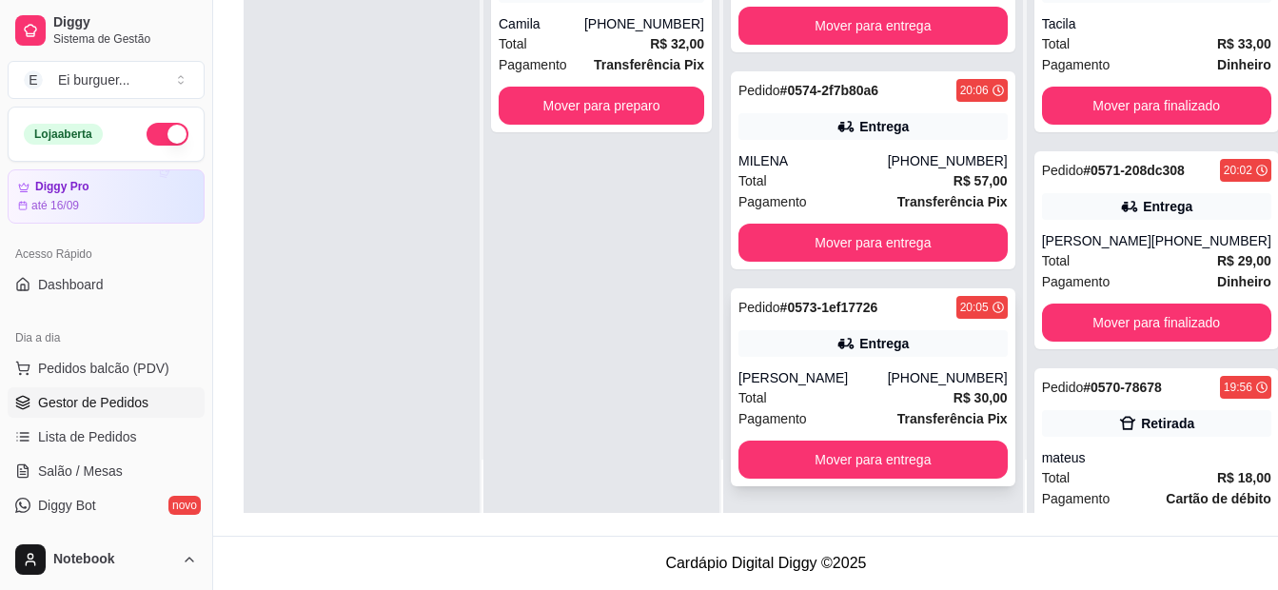
click at [818, 369] on div "[PERSON_NAME]" at bounding box center [812, 377] width 149 height 19
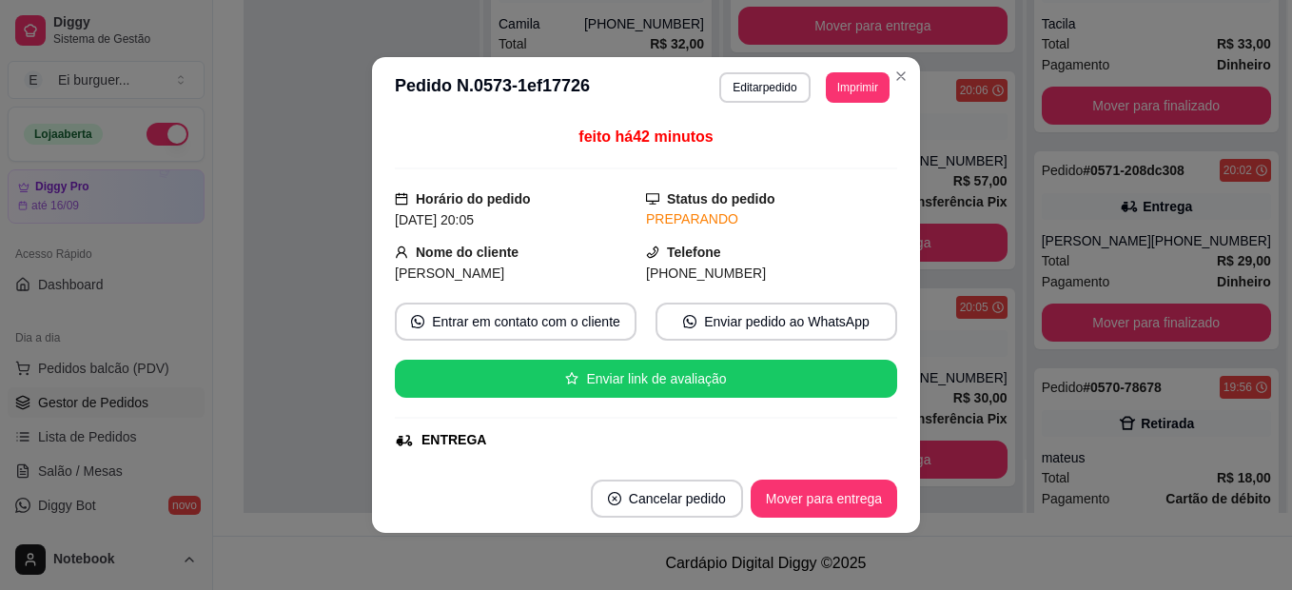
click at [911, 340] on div "feito há 42 minutos Horário do pedido [DATE] 20:05 Status do pedido PREPARANDO …" at bounding box center [646, 291] width 548 height 346
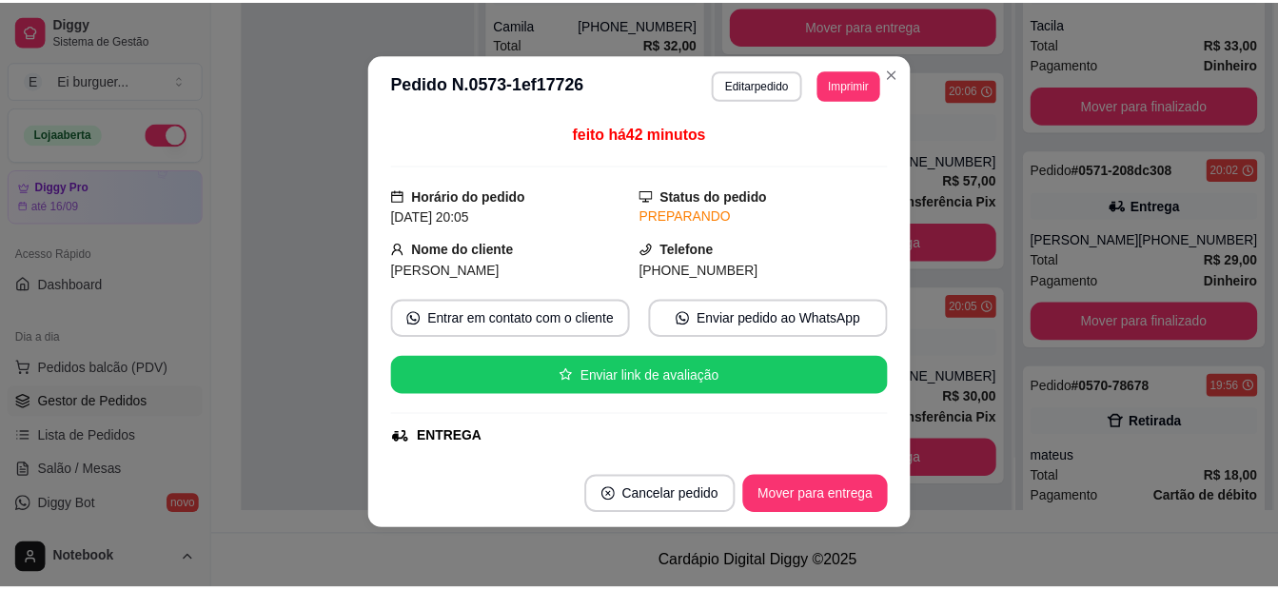
scroll to position [4, 0]
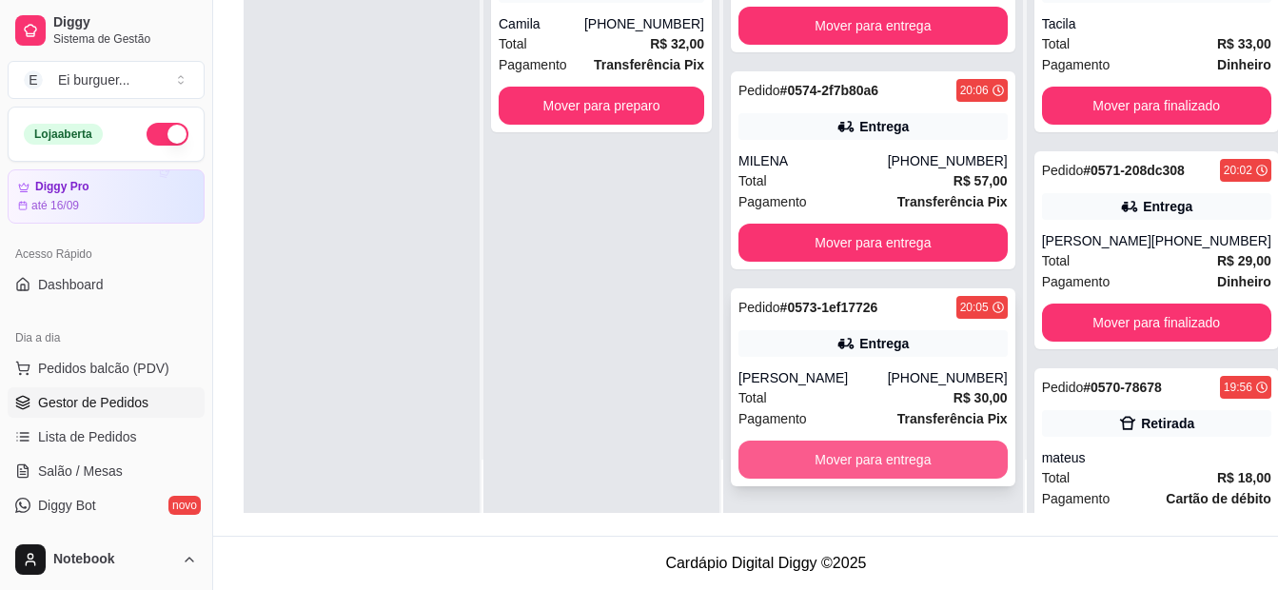
click at [872, 441] on button "Mover para entrega" at bounding box center [872, 460] width 269 height 38
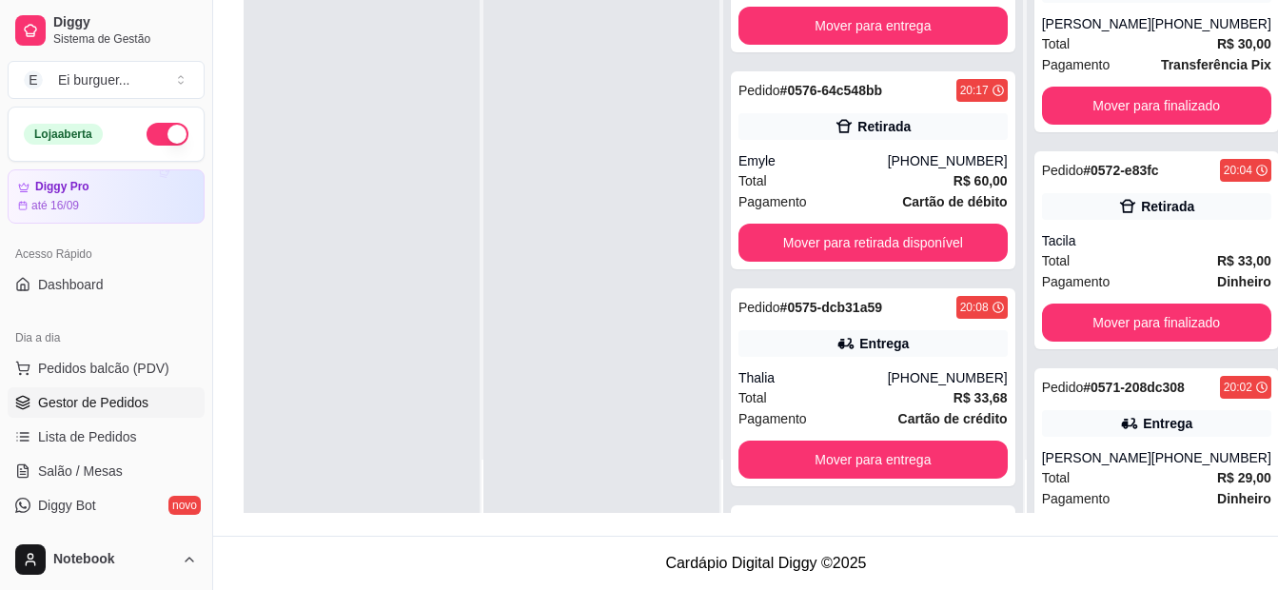
scroll to position [1598, 0]
click at [621, 483] on div at bounding box center [601, 218] width 236 height 590
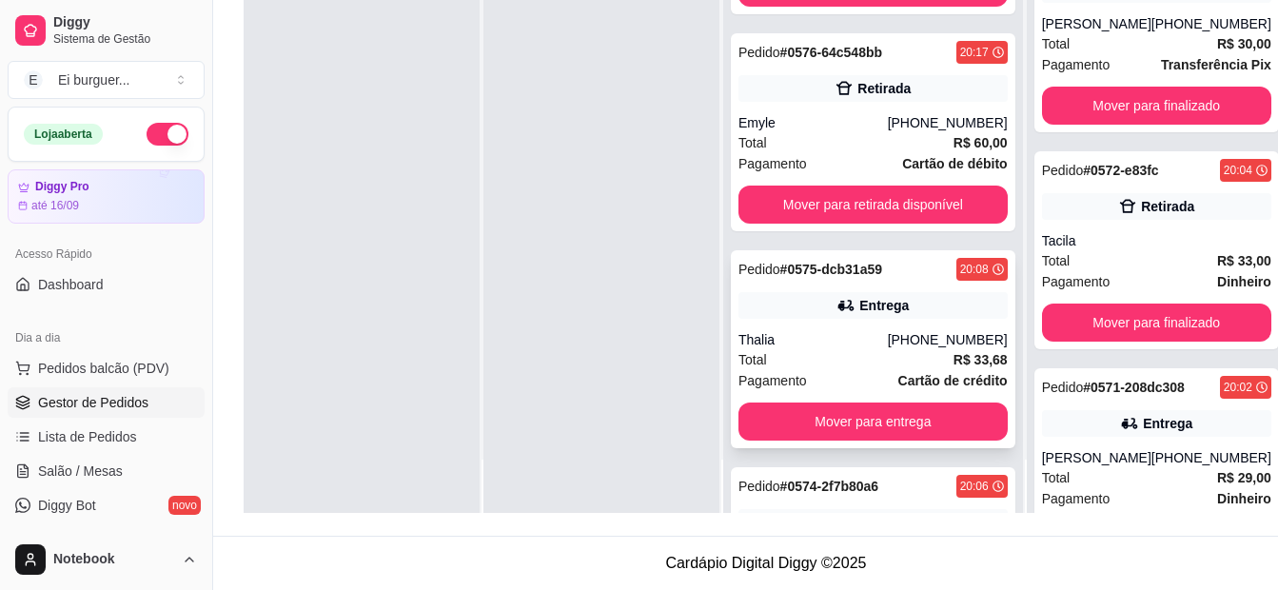
scroll to position [1408, 0]
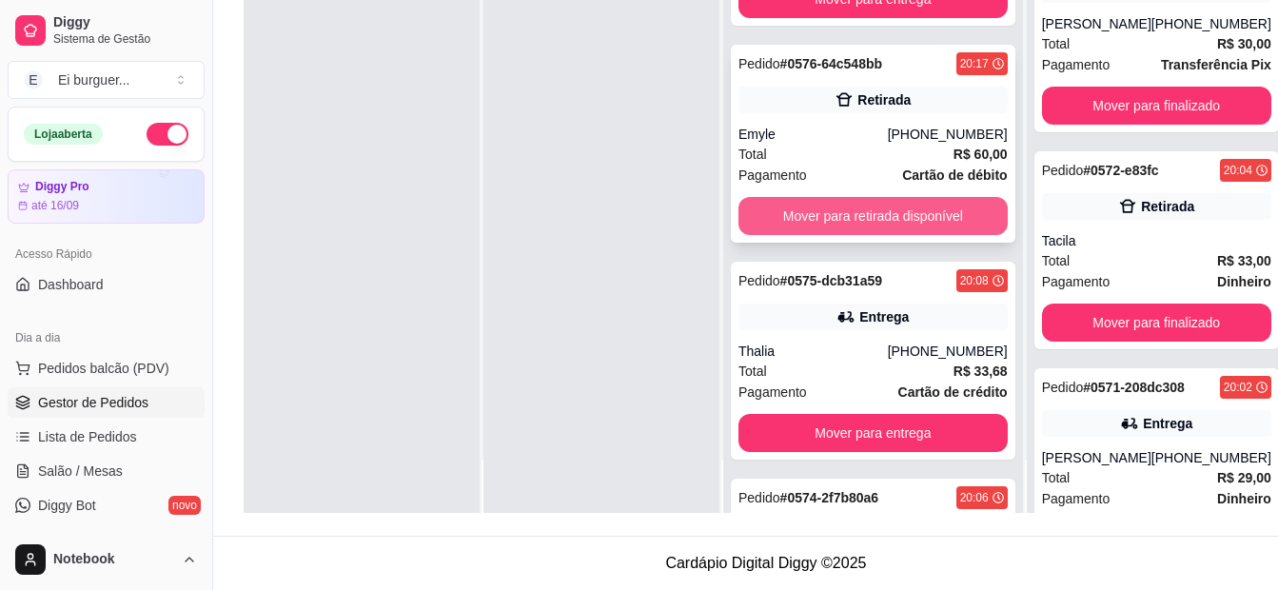
click at [832, 210] on button "Mover para retirada disponível" at bounding box center [872, 216] width 269 height 38
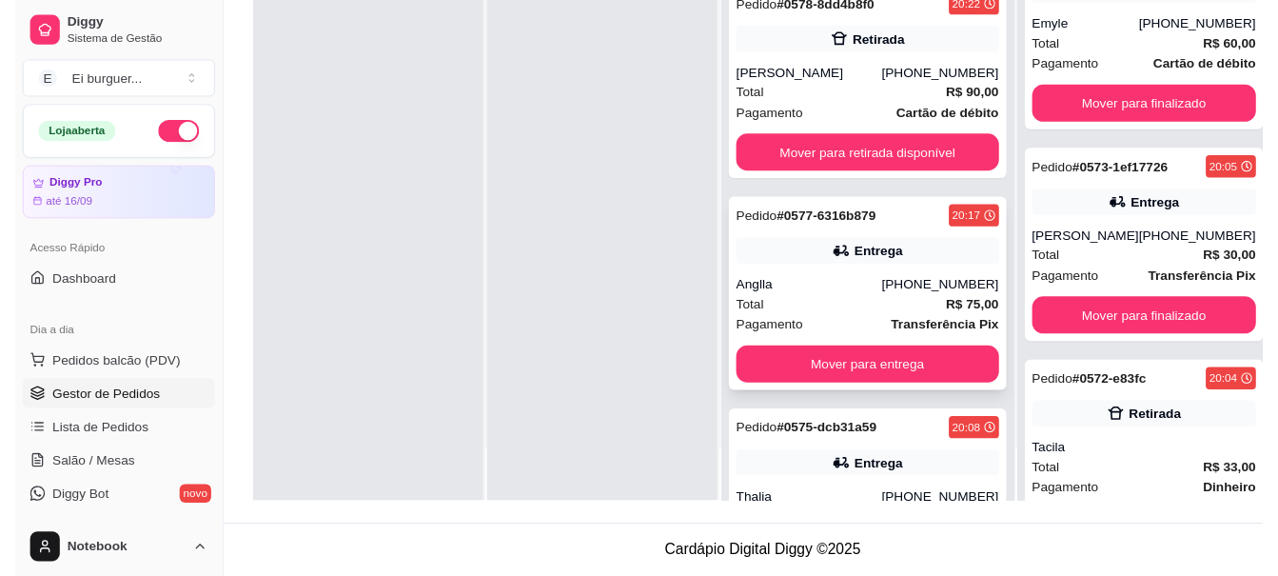
scroll to position [1001, 0]
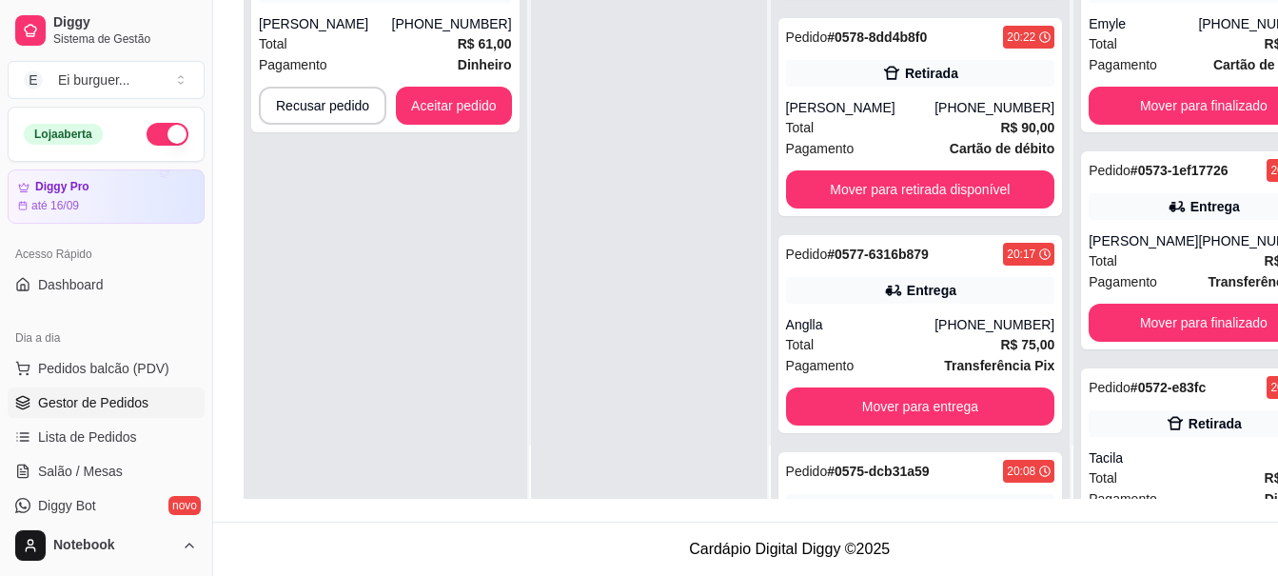
click at [608, 491] on div at bounding box center [649, 211] width 236 height 576
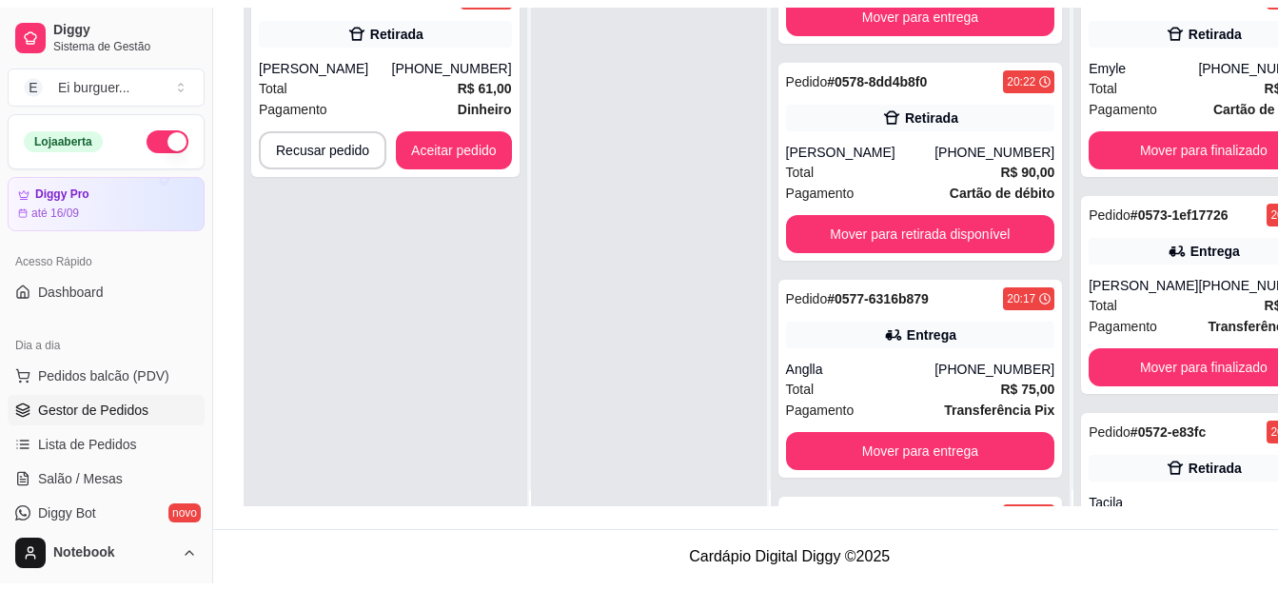
scroll to position [0, 0]
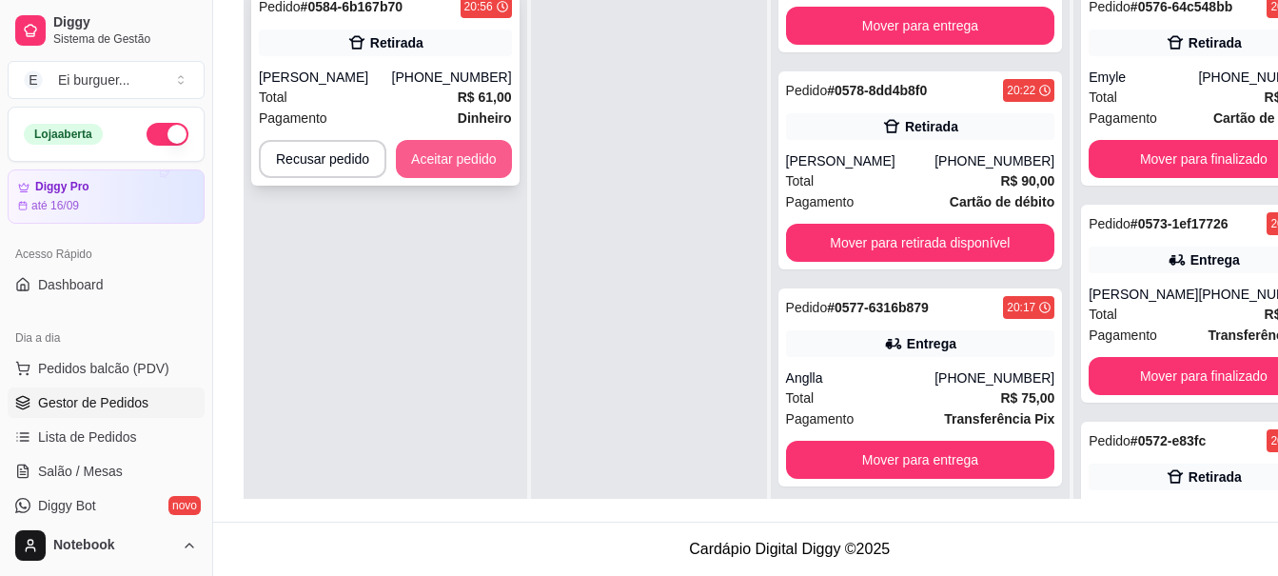
click at [459, 163] on button "Aceitar pedido" at bounding box center [454, 159] width 116 height 38
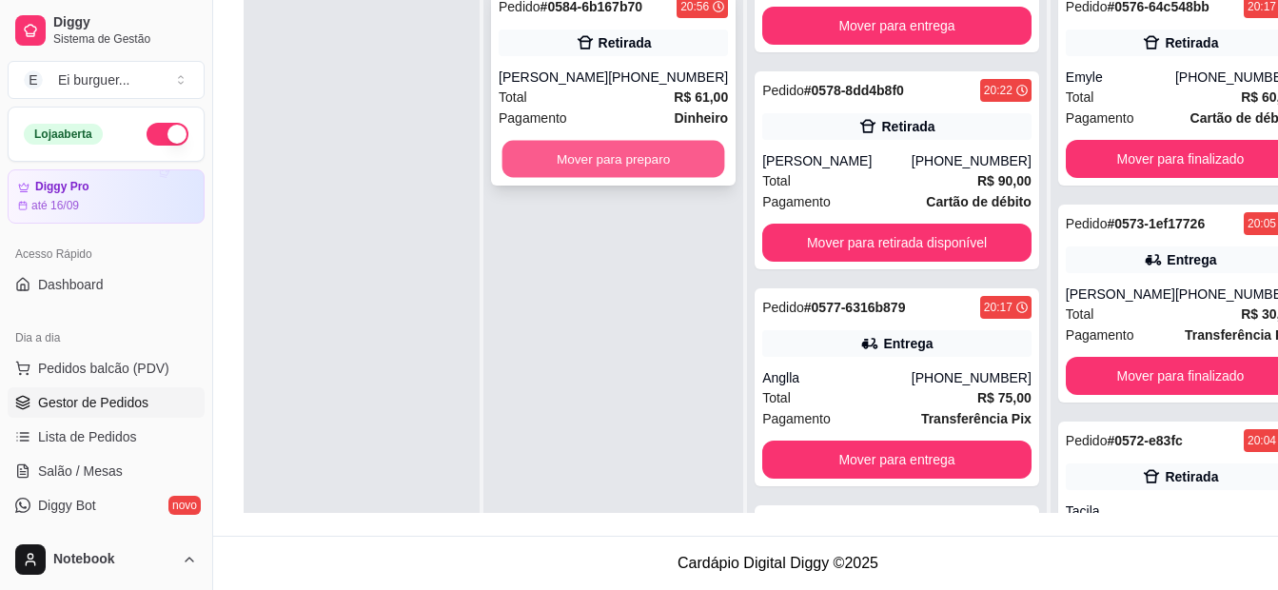
click at [607, 165] on button "Mover para preparo" at bounding box center [613, 159] width 223 height 37
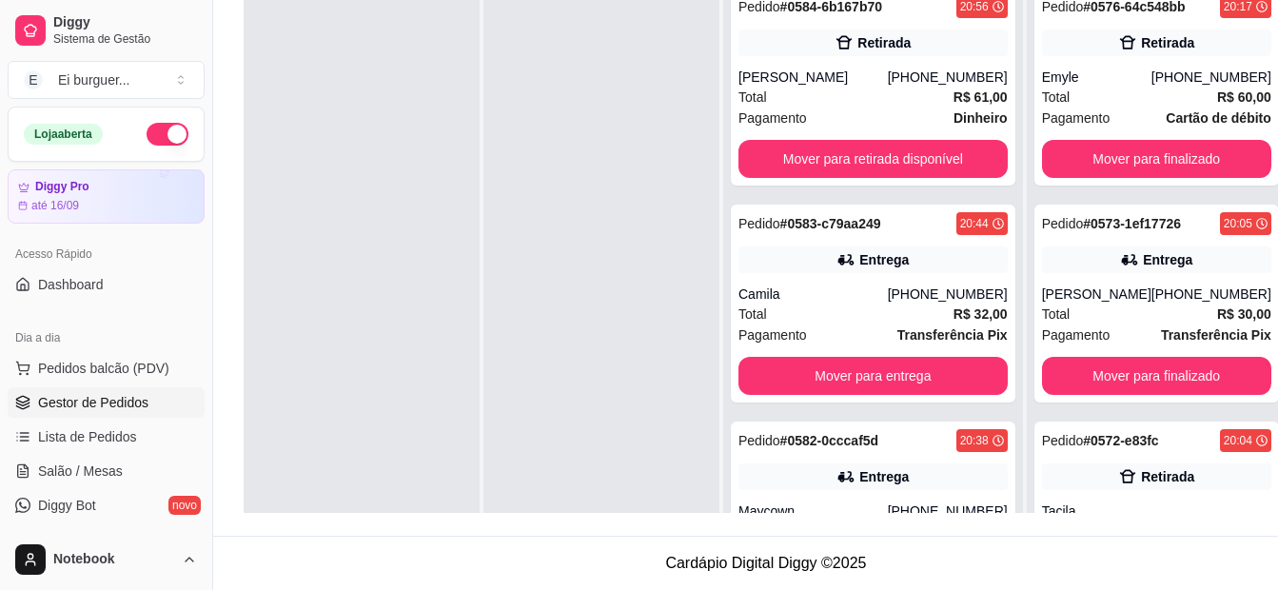
click at [660, 147] on div at bounding box center [601, 271] width 236 height 590
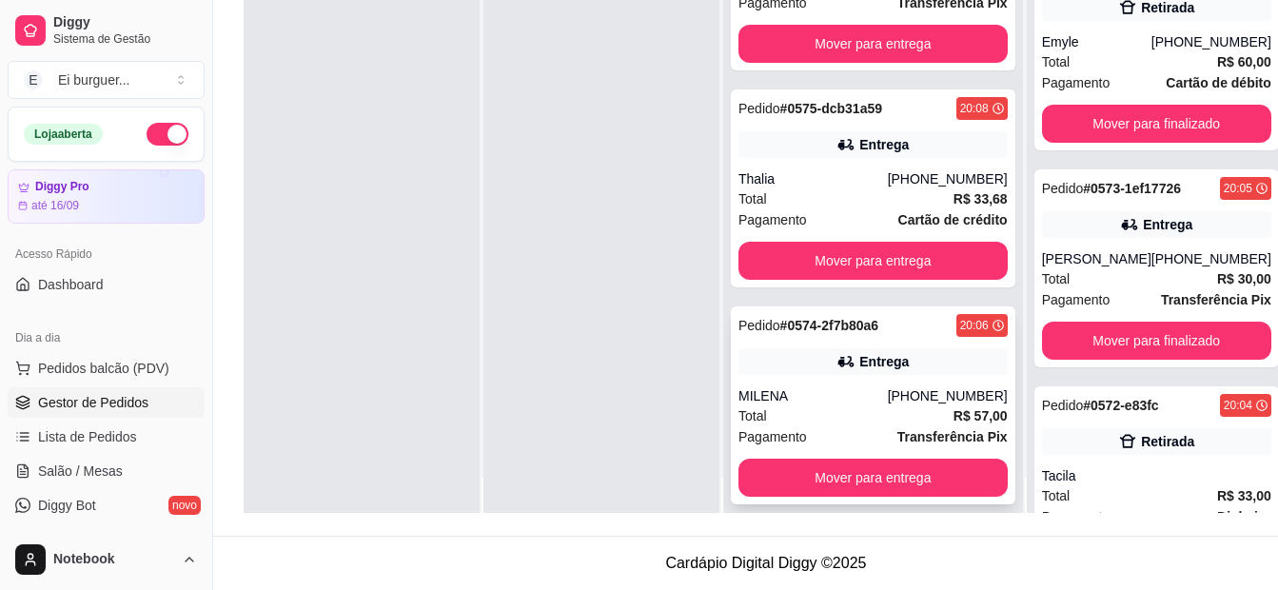
scroll to position [53, 0]
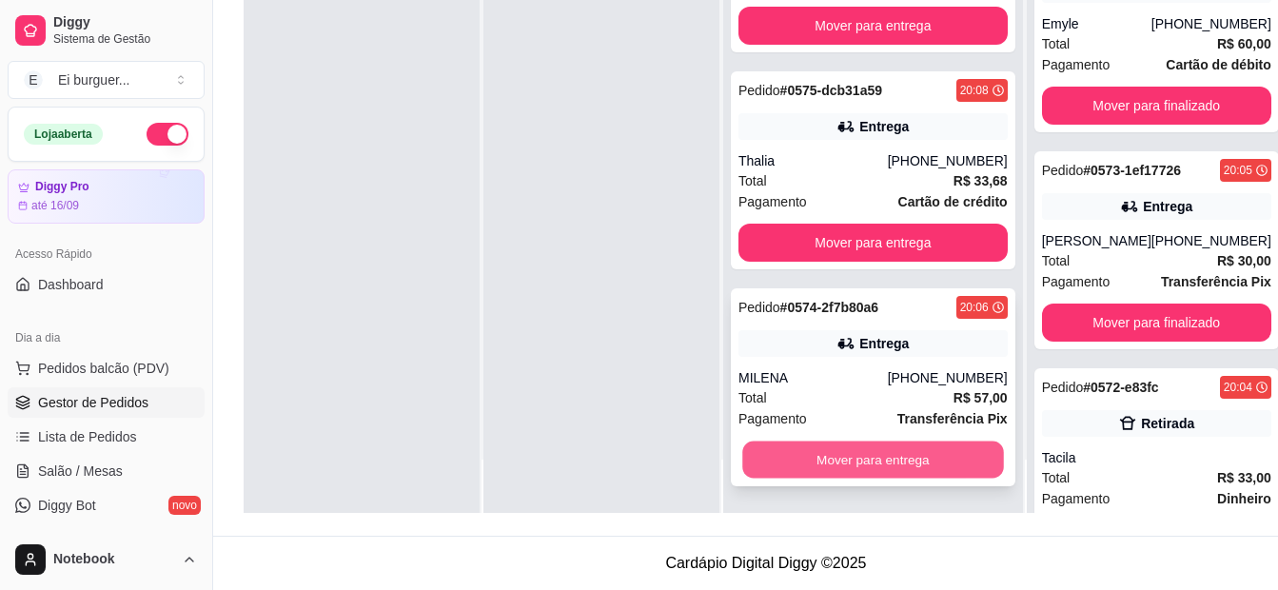
click at [850, 459] on button "Mover para entrega" at bounding box center [872, 459] width 261 height 37
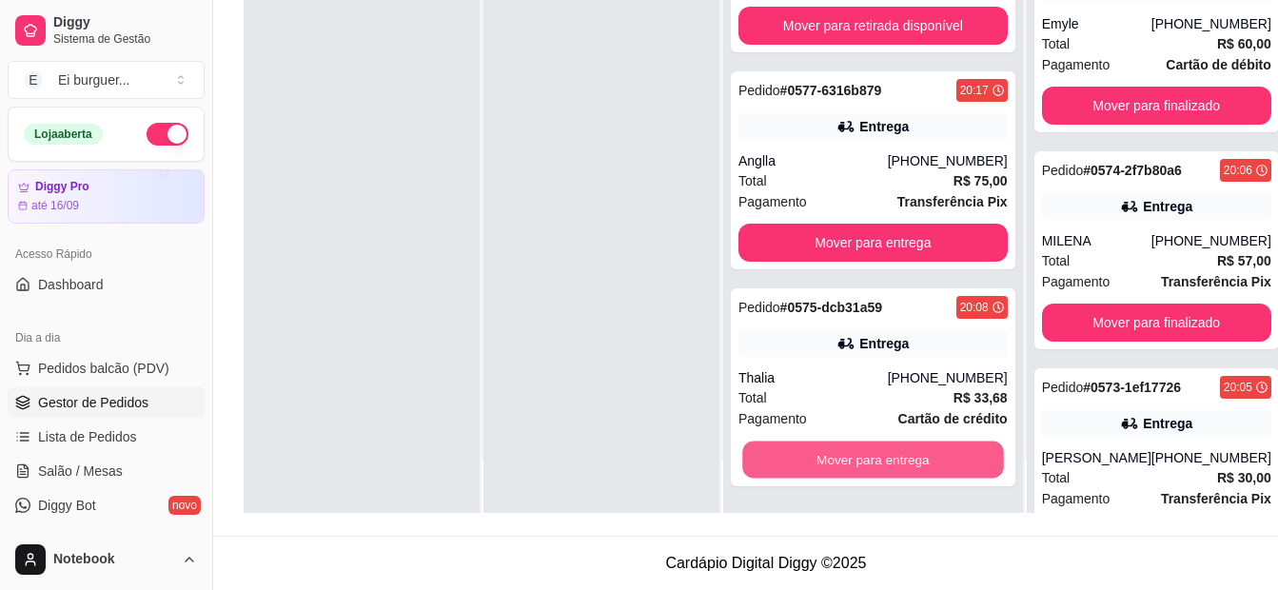
click at [851, 458] on button "Mover para entrega" at bounding box center [872, 459] width 261 height 37
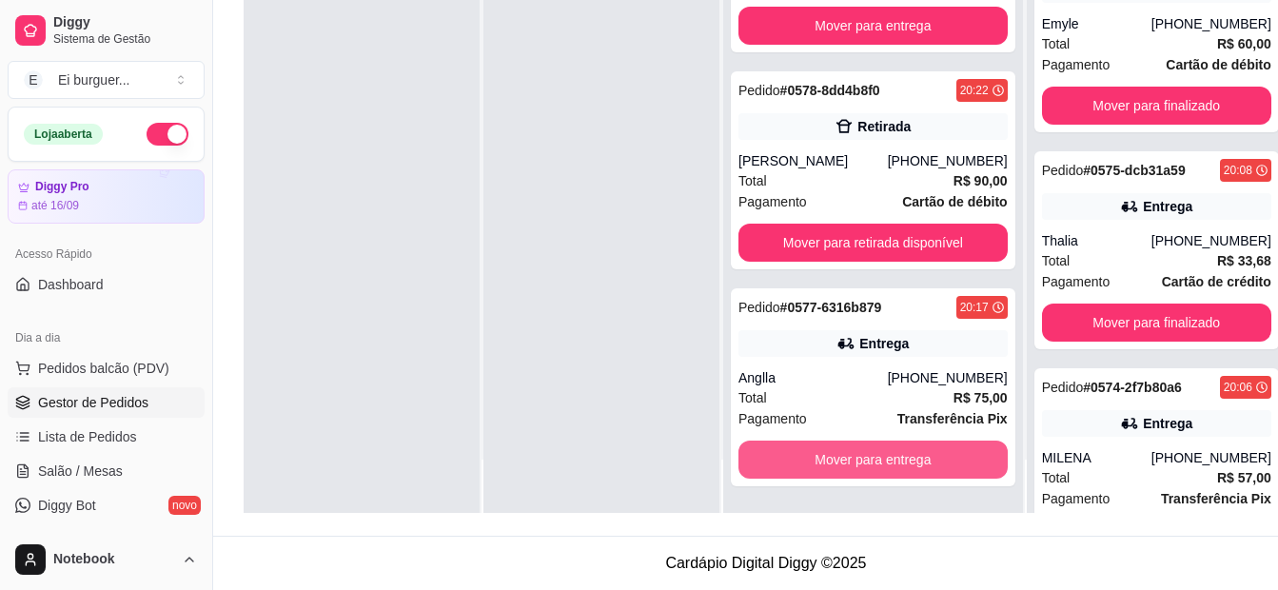
scroll to position [1165, 0]
click at [851, 458] on button "Mover para entrega" at bounding box center [872, 460] width 269 height 38
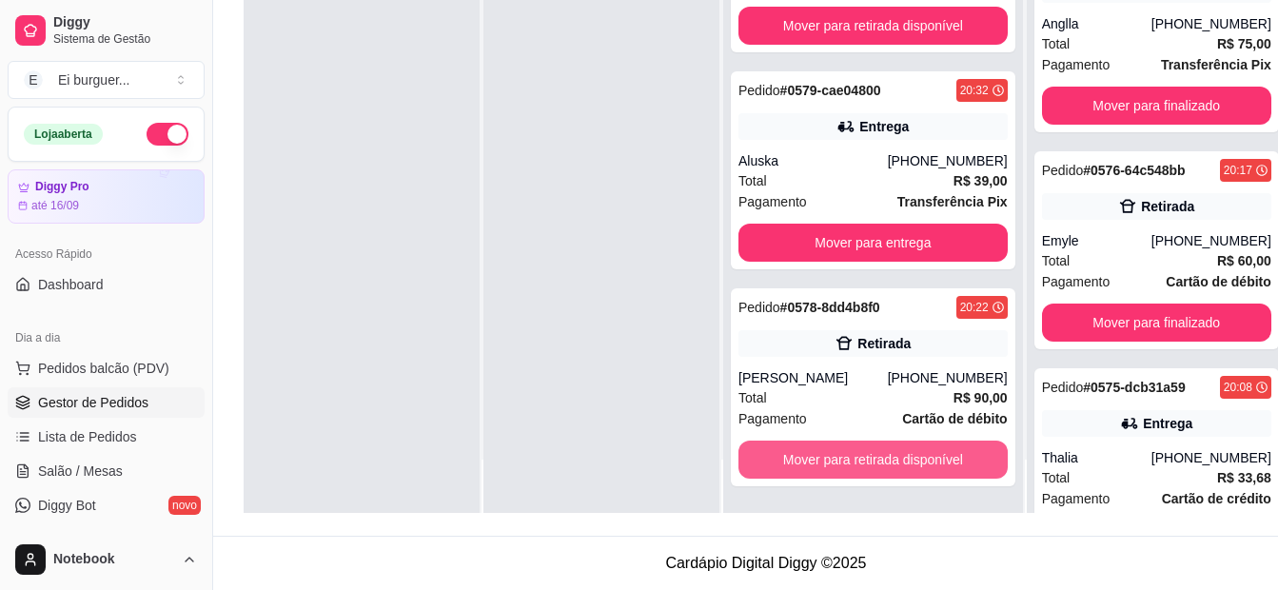
scroll to position [948, 0]
click at [851, 458] on button "Mover para retirada disponível" at bounding box center [872, 460] width 269 height 38
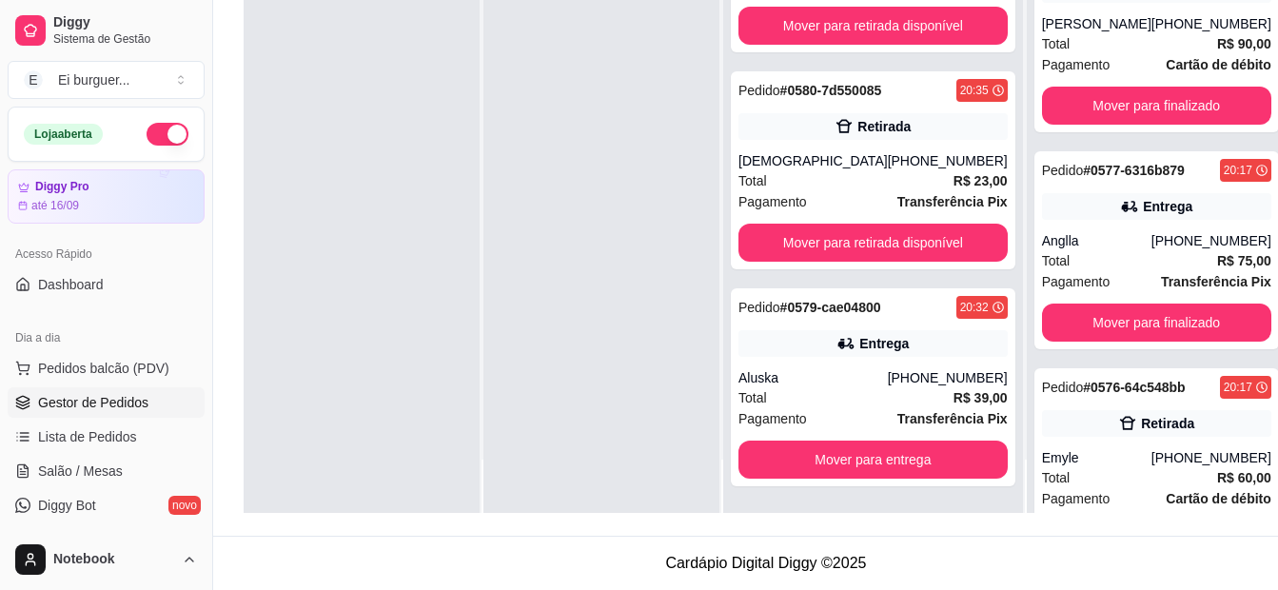
scroll to position [731, 0]
drag, startPoint x: 629, startPoint y: 368, endPoint x: 649, endPoint y: 376, distance: 21.4
click at [629, 368] on div at bounding box center [601, 218] width 236 height 590
click at [322, 257] on div at bounding box center [362, 218] width 236 height 590
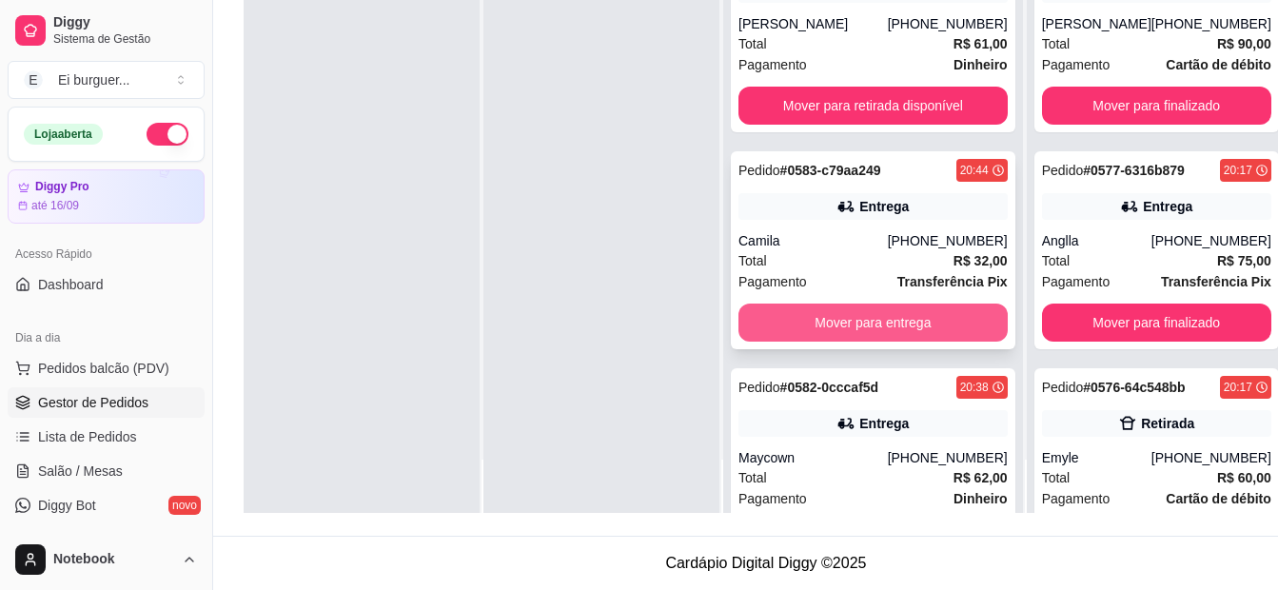
scroll to position [0, 0]
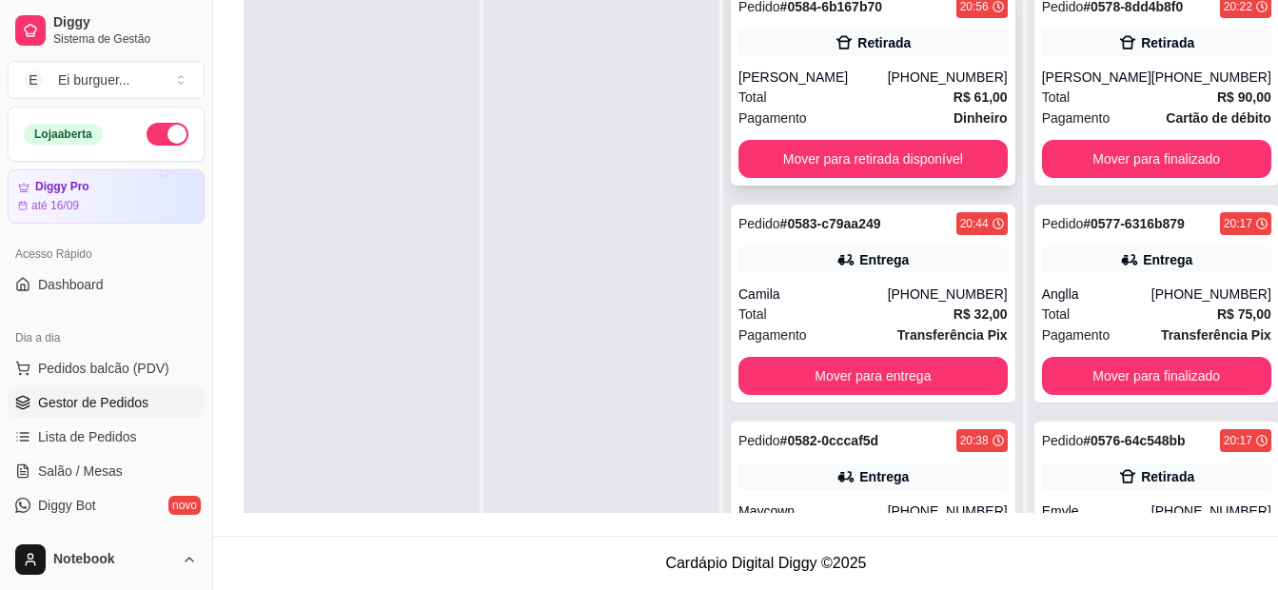
click at [810, 94] on div "Total R$ 61,00" at bounding box center [872, 97] width 269 height 21
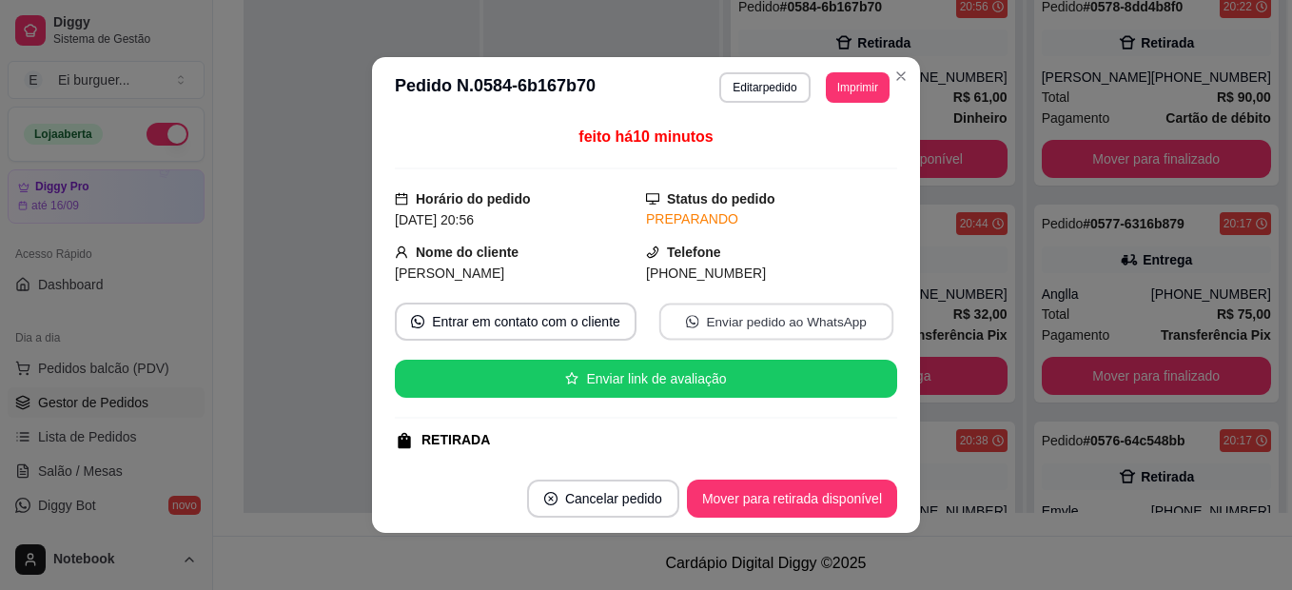
click at [716, 325] on button "Enviar pedido ao WhatsApp" at bounding box center [776, 322] width 234 height 37
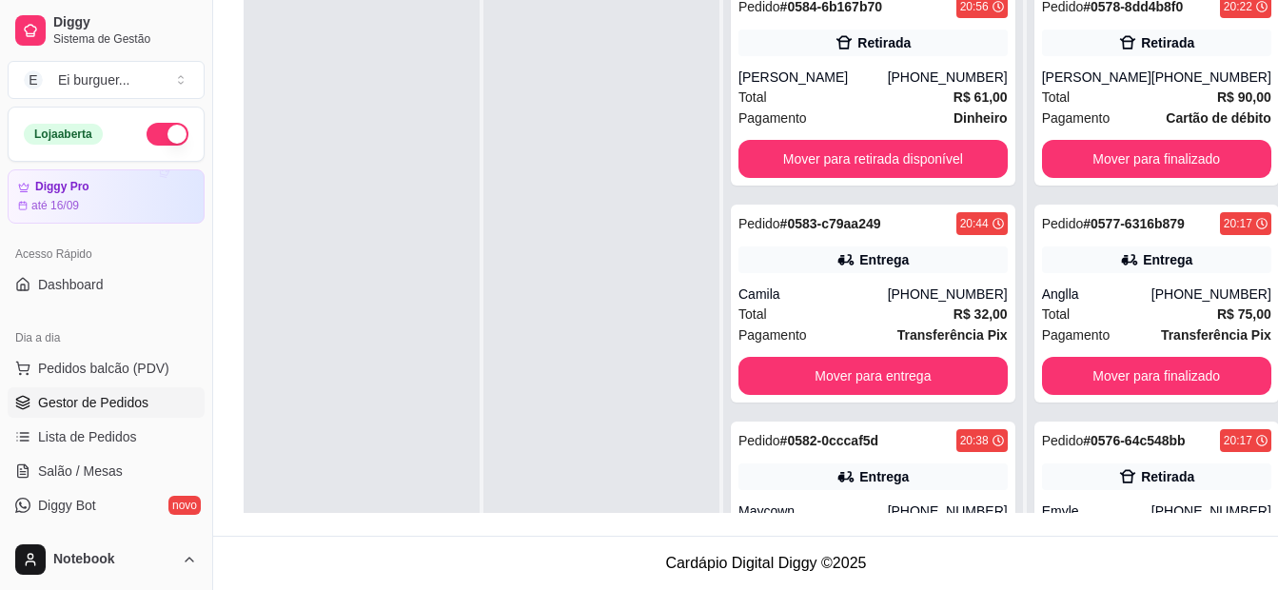
click at [551, 488] on div at bounding box center [601, 271] width 236 height 590
click at [352, 165] on div at bounding box center [362, 271] width 236 height 590
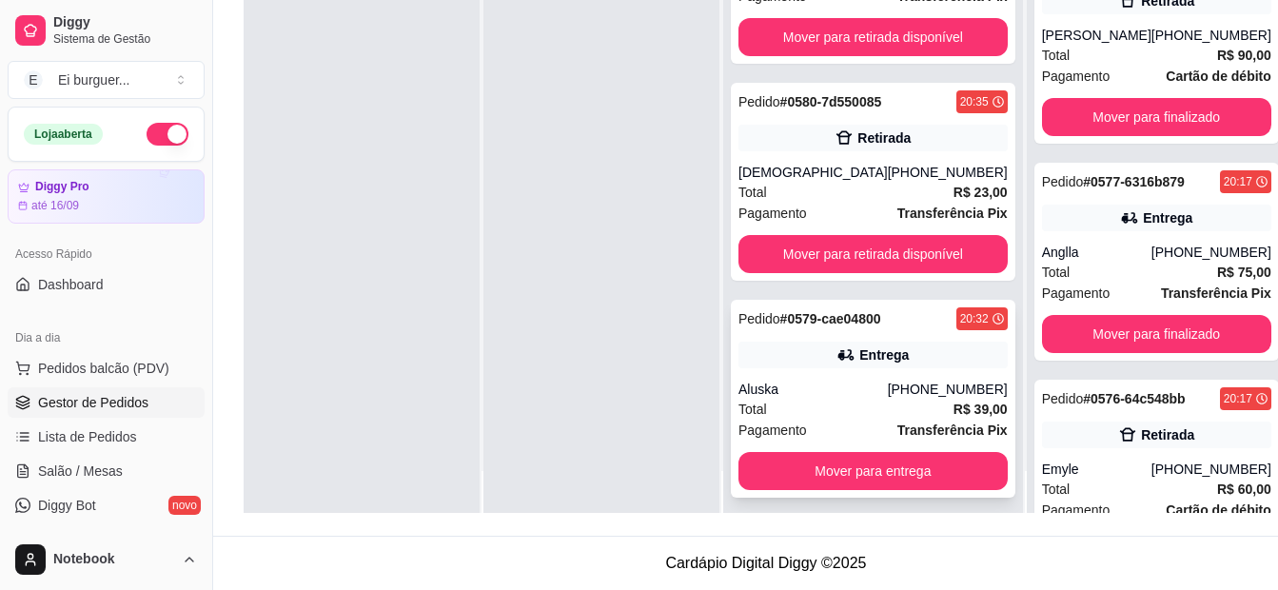
scroll to position [53, 0]
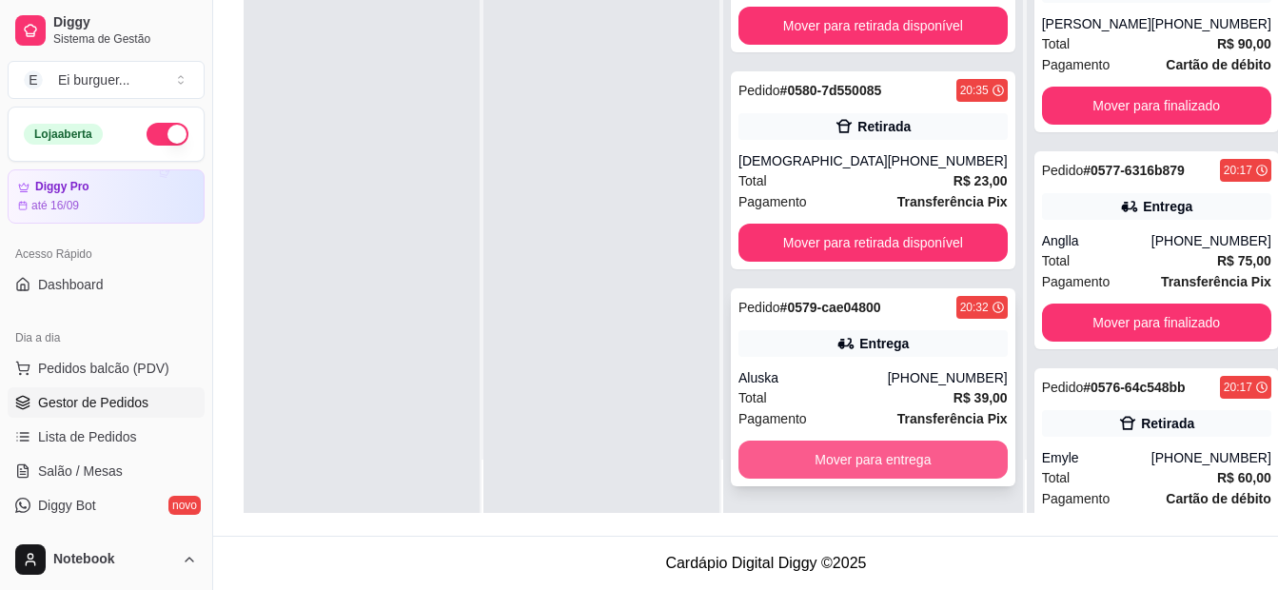
click at [889, 466] on button "Mover para entrega" at bounding box center [872, 460] width 269 height 38
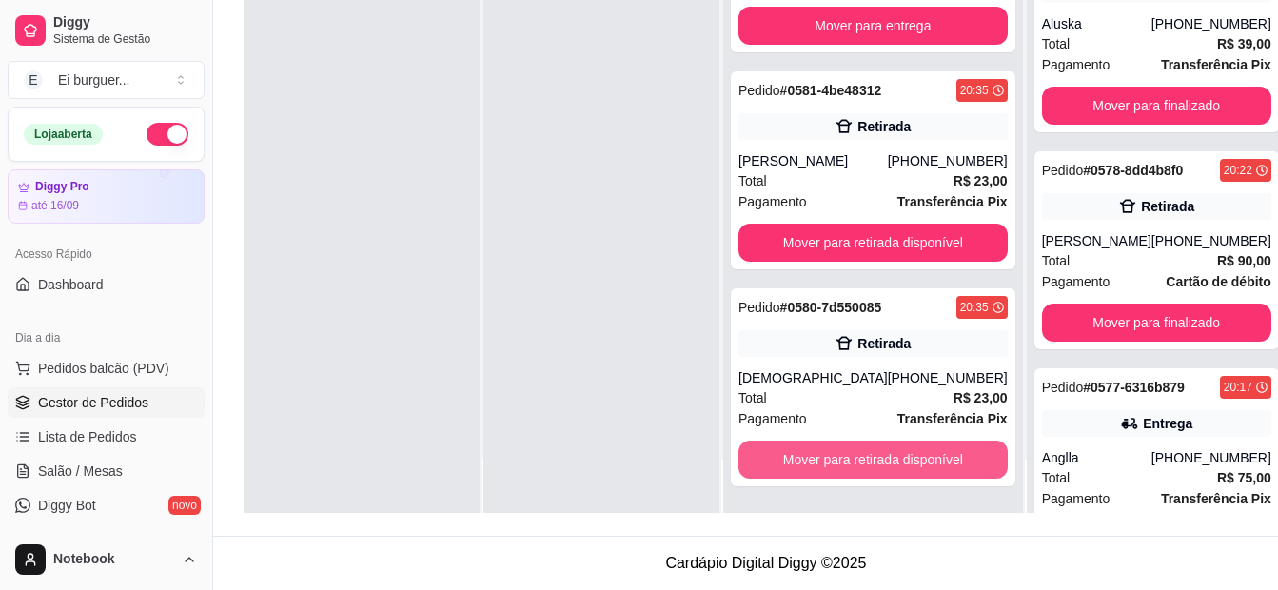
scroll to position [514, 0]
click at [321, 123] on div at bounding box center [362, 218] width 236 height 590
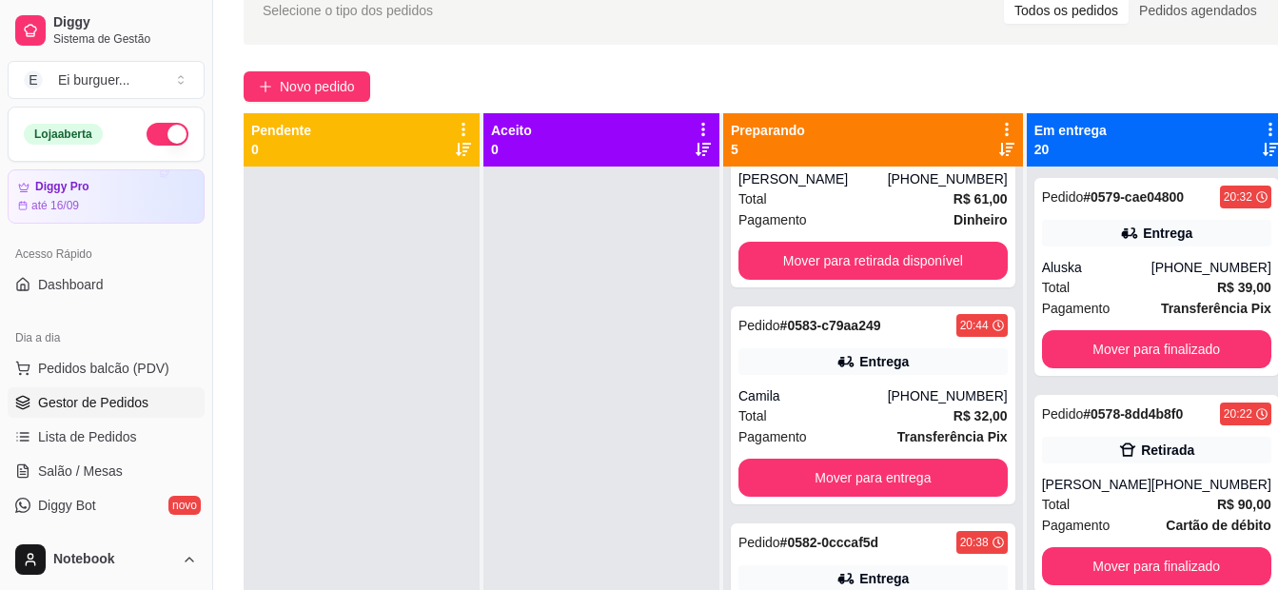
scroll to position [190, 0]
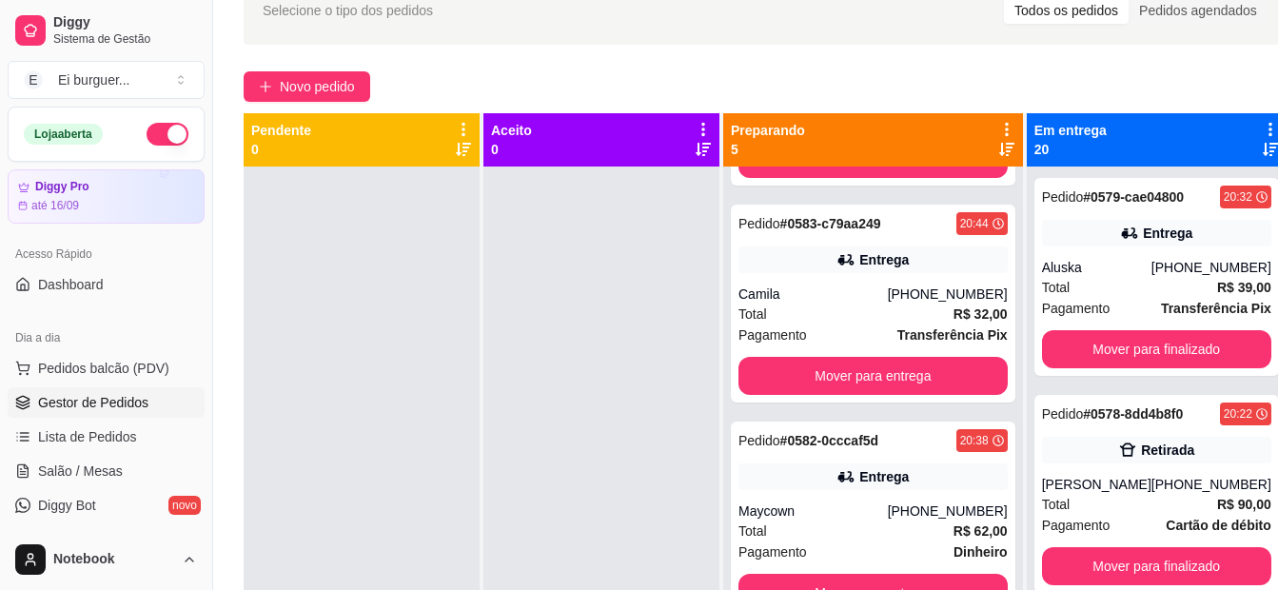
drag, startPoint x: 559, startPoint y: 545, endPoint x: 589, endPoint y: 531, distance: 32.8
click at [558, 544] on div at bounding box center [601, 461] width 236 height 590
click at [674, 506] on div at bounding box center [601, 461] width 236 height 590
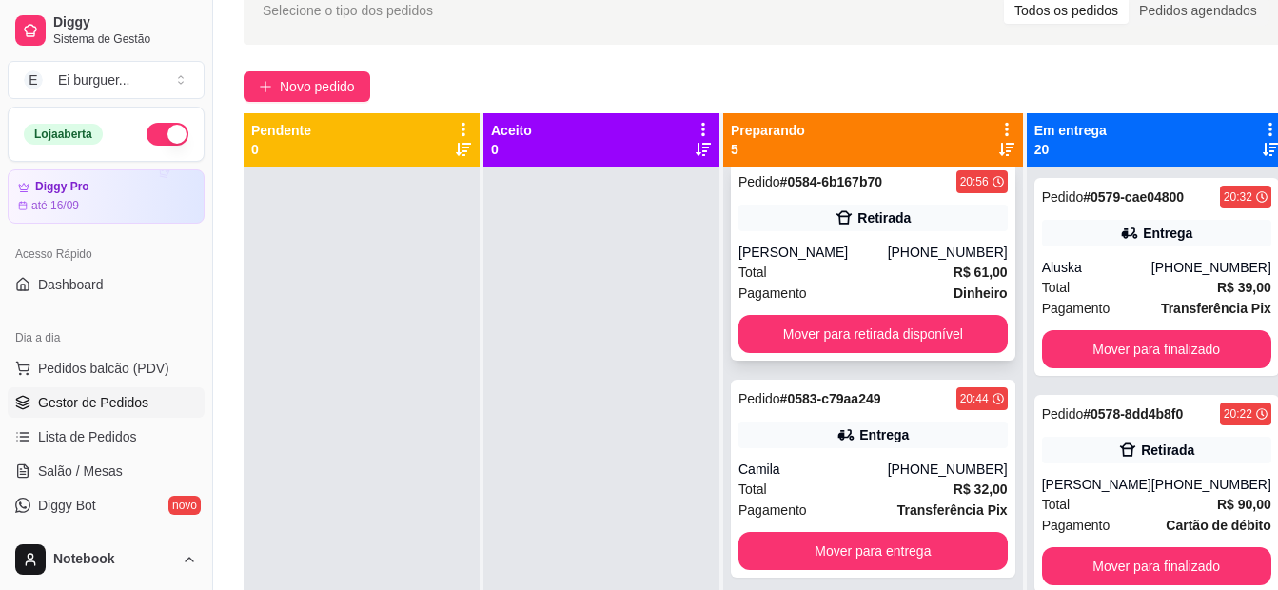
scroll to position [0, 0]
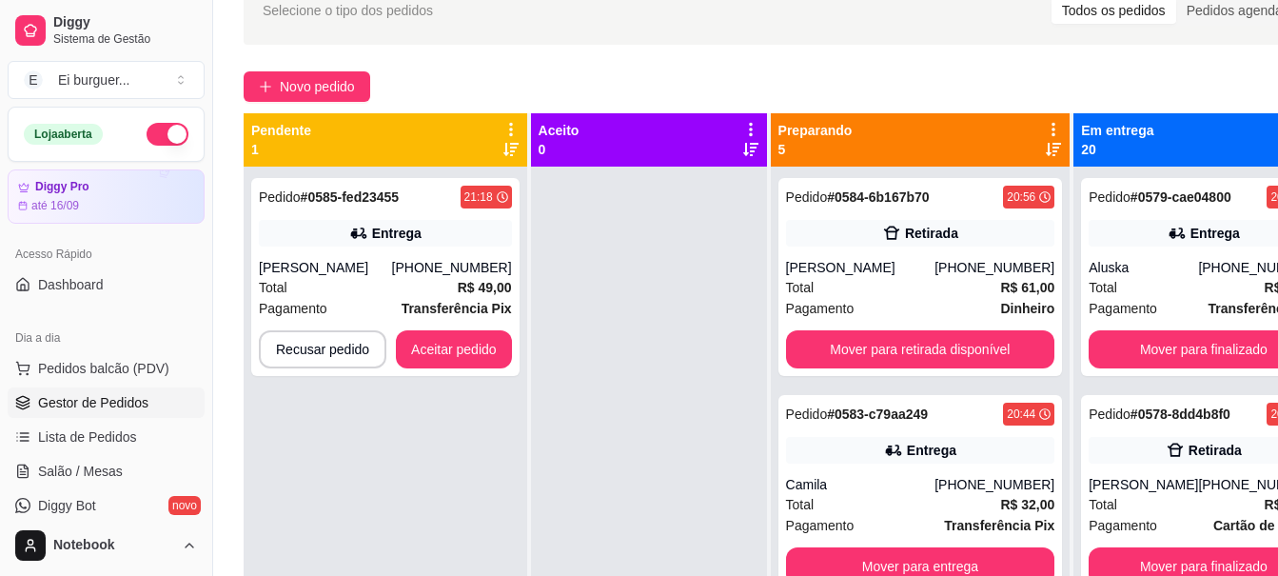
click at [521, 321] on div "Pedido # 0585-fed23455 21:18 Entrega [PERSON_NAME] [PHONE_NUMBER] Total R$ 49,0…" at bounding box center [386, 454] width 284 height 576
click at [440, 298] on span "Transferência Pix" at bounding box center [457, 308] width 110 height 21
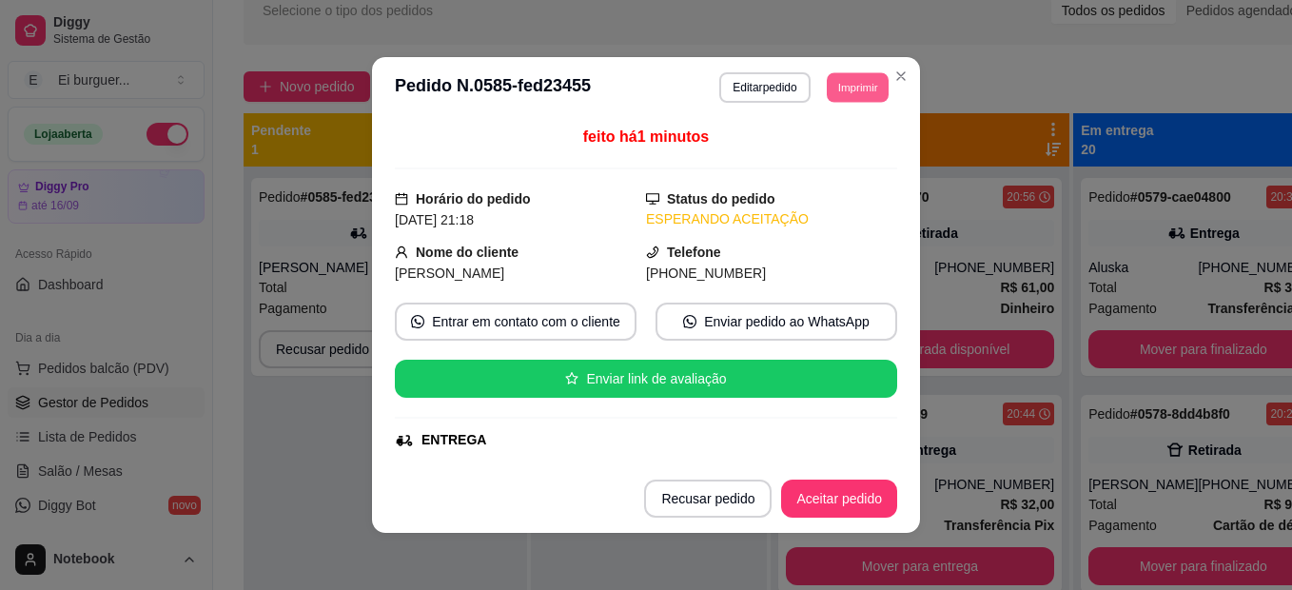
click at [838, 86] on button "Imprimir" at bounding box center [858, 86] width 62 height 29
click at [828, 150] on button "IMPRESSORA" at bounding box center [815, 154] width 138 height 30
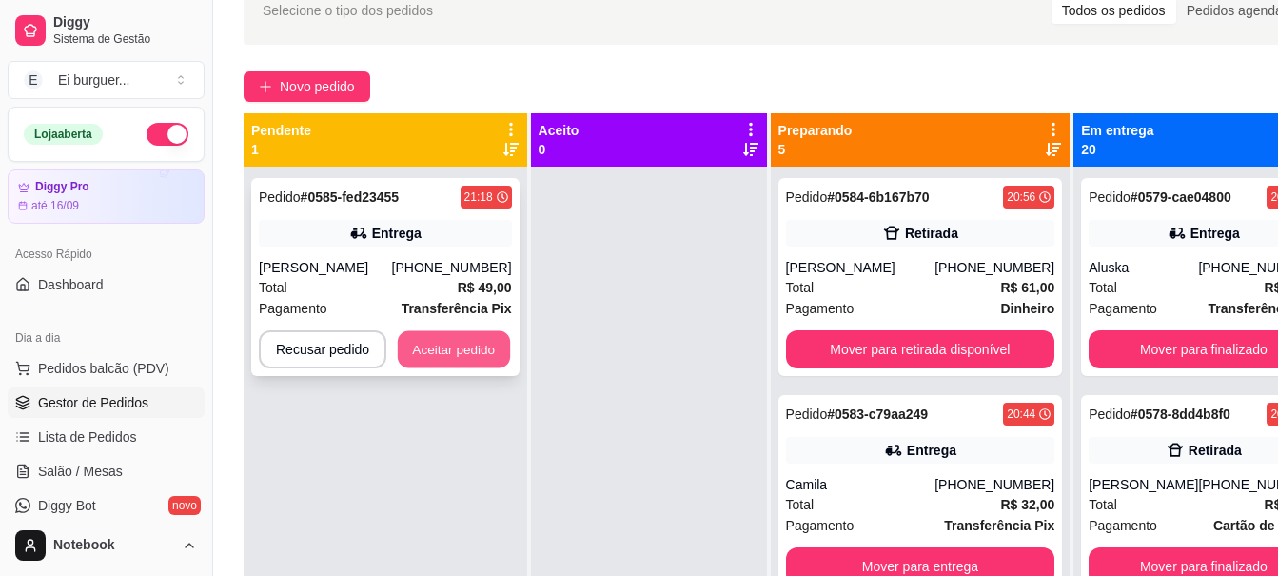
click at [465, 343] on button "Aceitar pedido" at bounding box center [454, 349] width 112 height 37
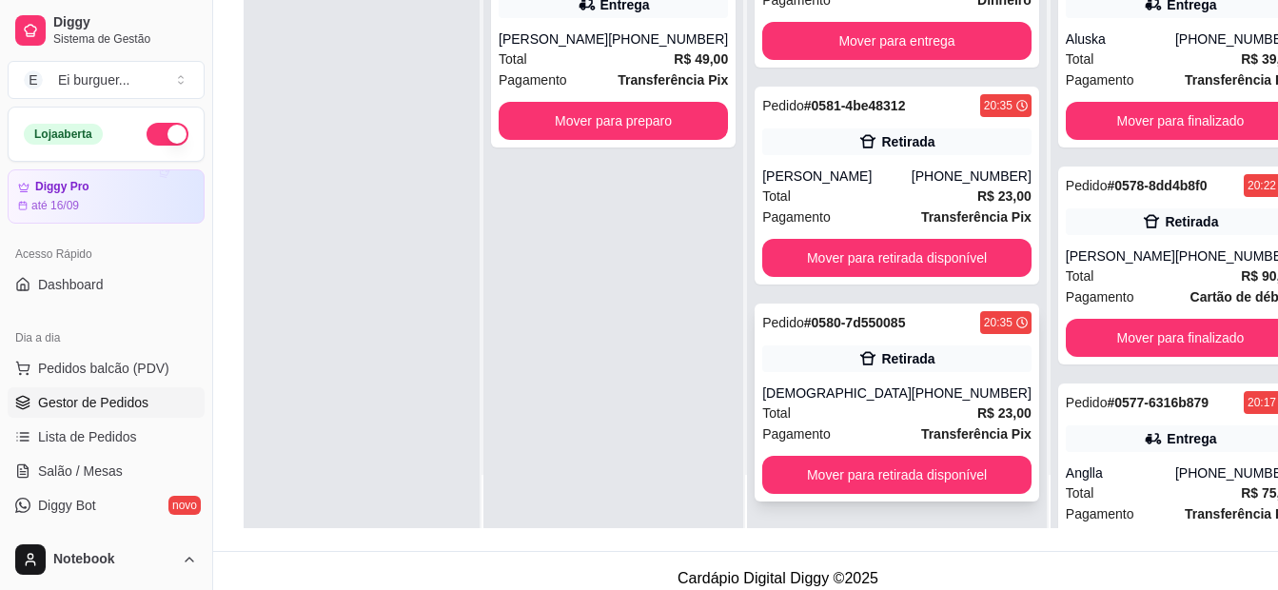
scroll to position [290, 0]
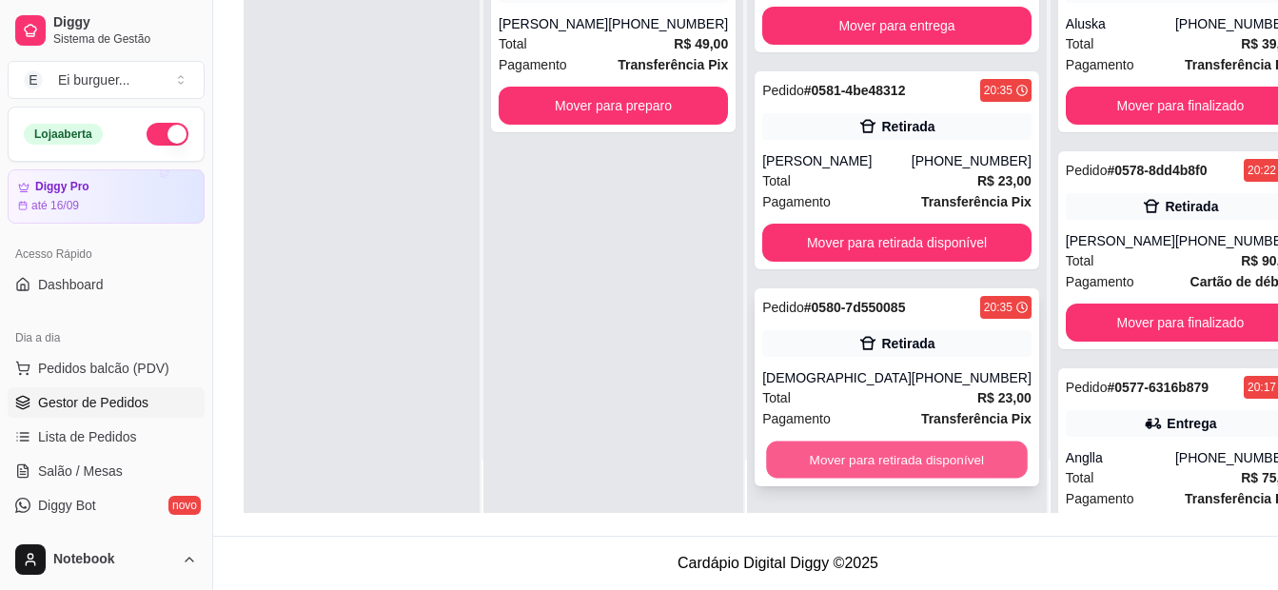
click at [838, 462] on button "Mover para retirada disponível" at bounding box center [896, 459] width 261 height 37
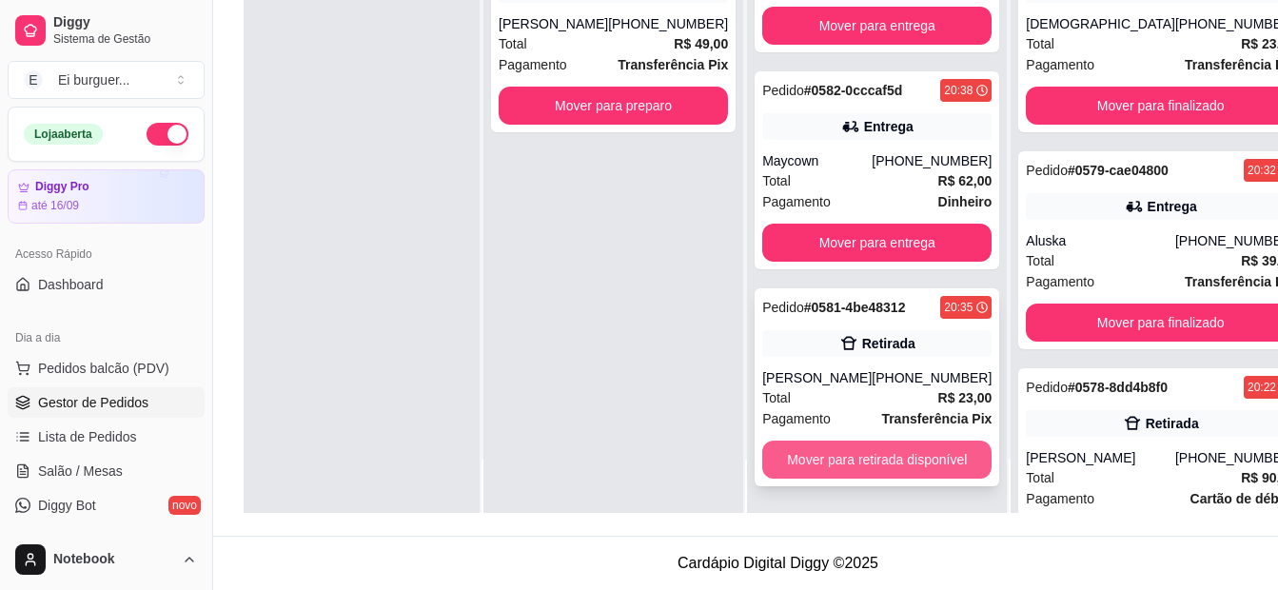
scroll to position [297, 0]
click at [834, 460] on button "Mover para retirada disponível" at bounding box center [876, 460] width 229 height 38
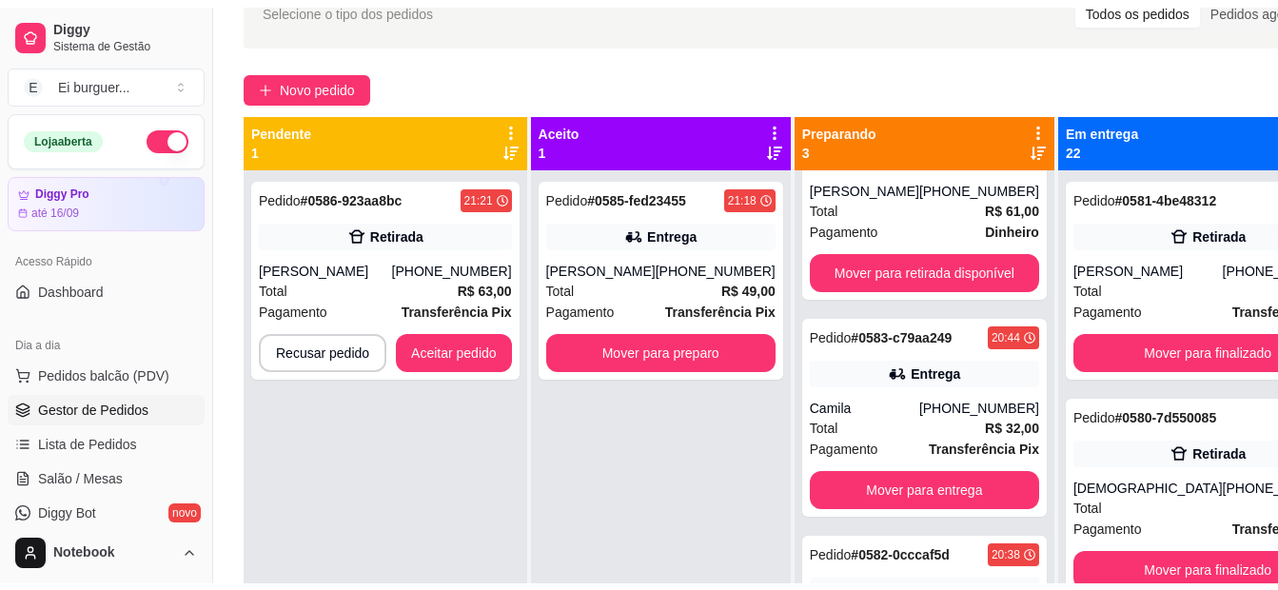
scroll to position [100, 0]
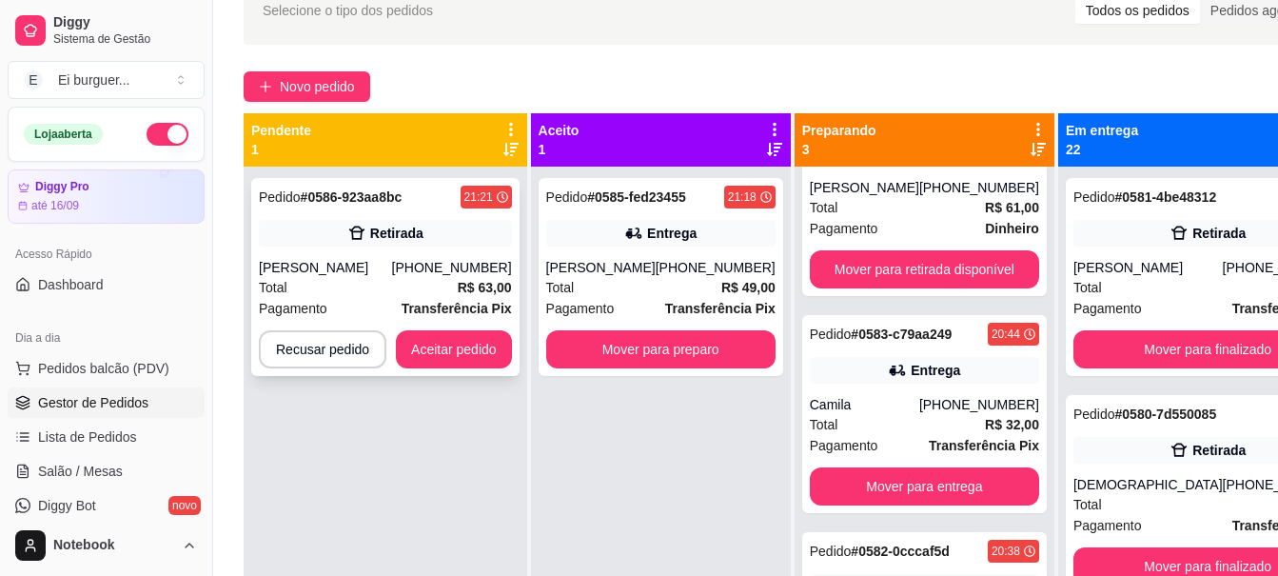
click at [392, 261] on div "[PERSON_NAME]" at bounding box center [325, 267] width 133 height 19
click at [474, 343] on button "Aceitar pedido" at bounding box center [454, 349] width 112 height 37
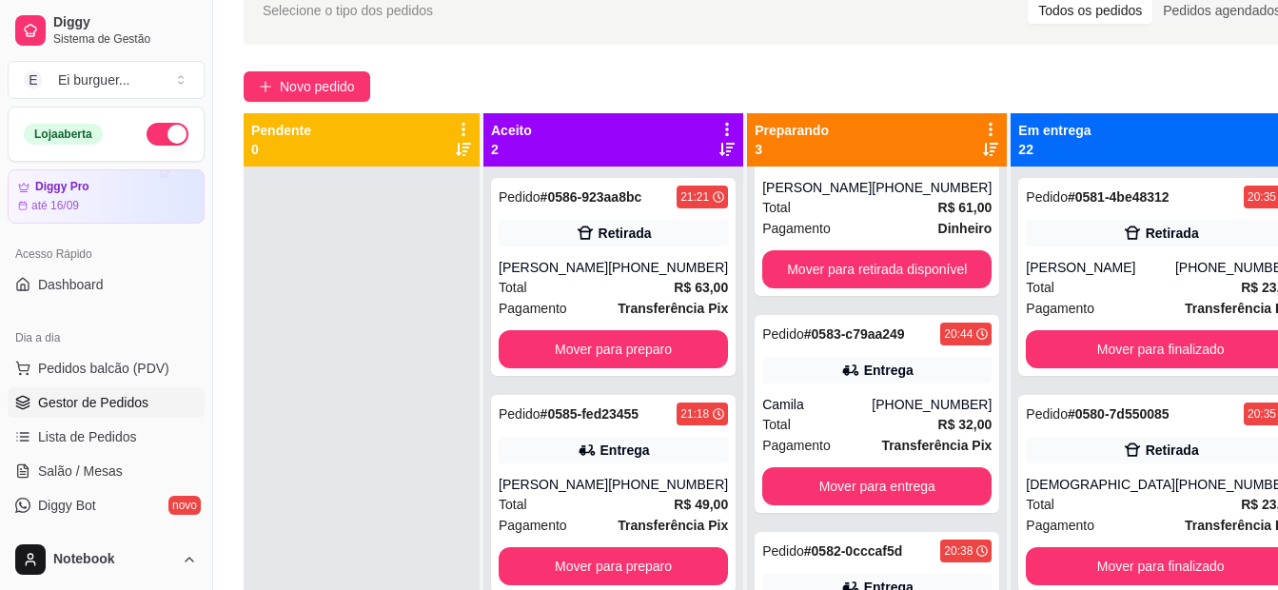
click at [394, 523] on div at bounding box center [362, 461] width 236 height 590
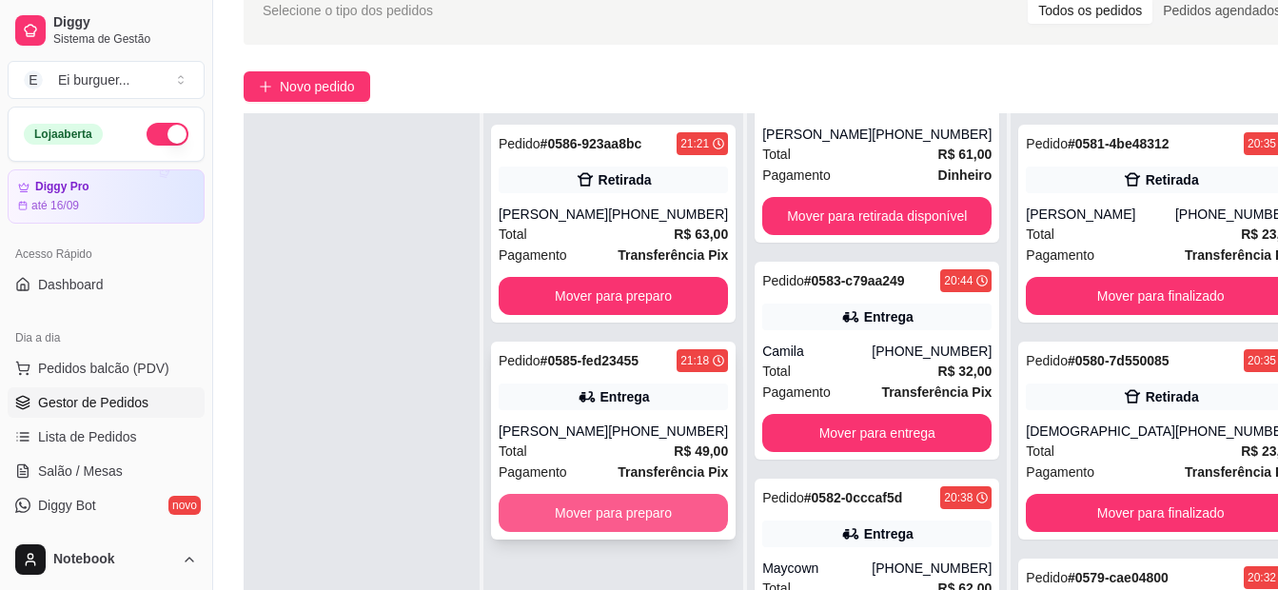
click at [626, 517] on button "Mover para preparo" at bounding box center [613, 513] width 229 height 38
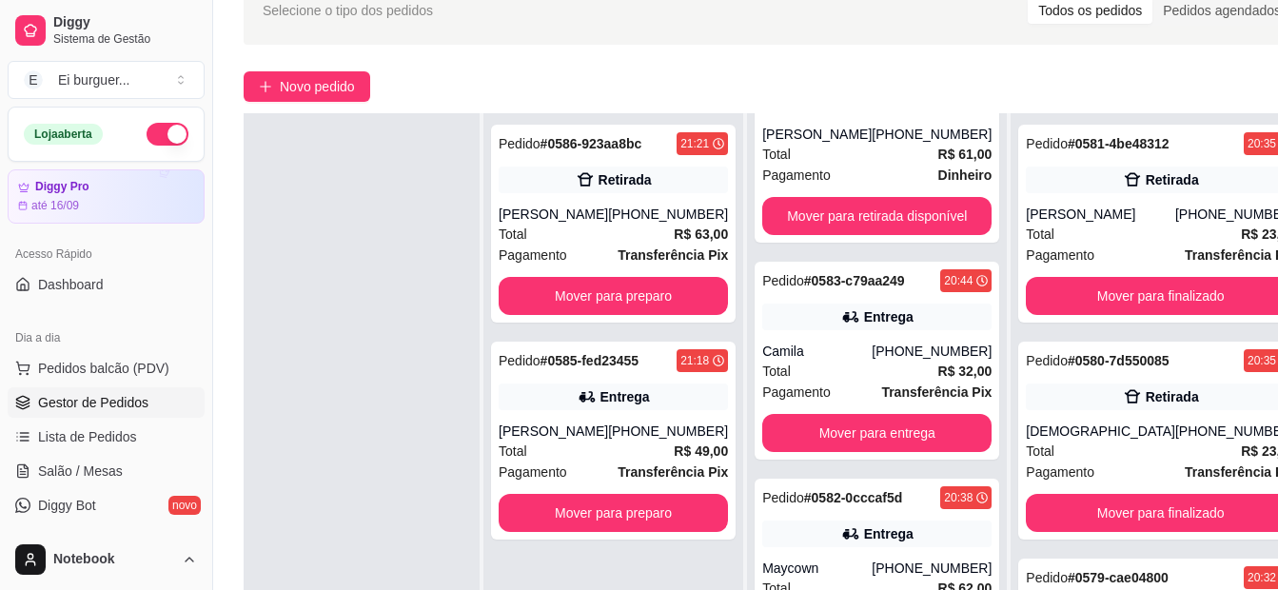
scroll to position [80, 0]
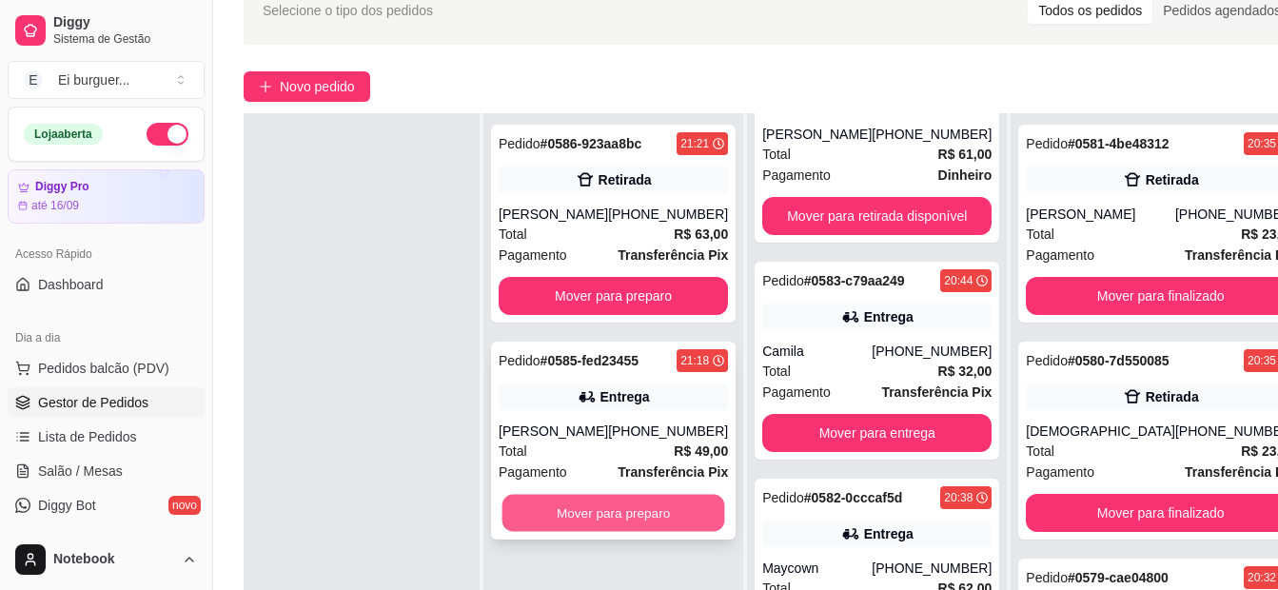
click at [636, 516] on button "Mover para preparo" at bounding box center [613, 513] width 223 height 37
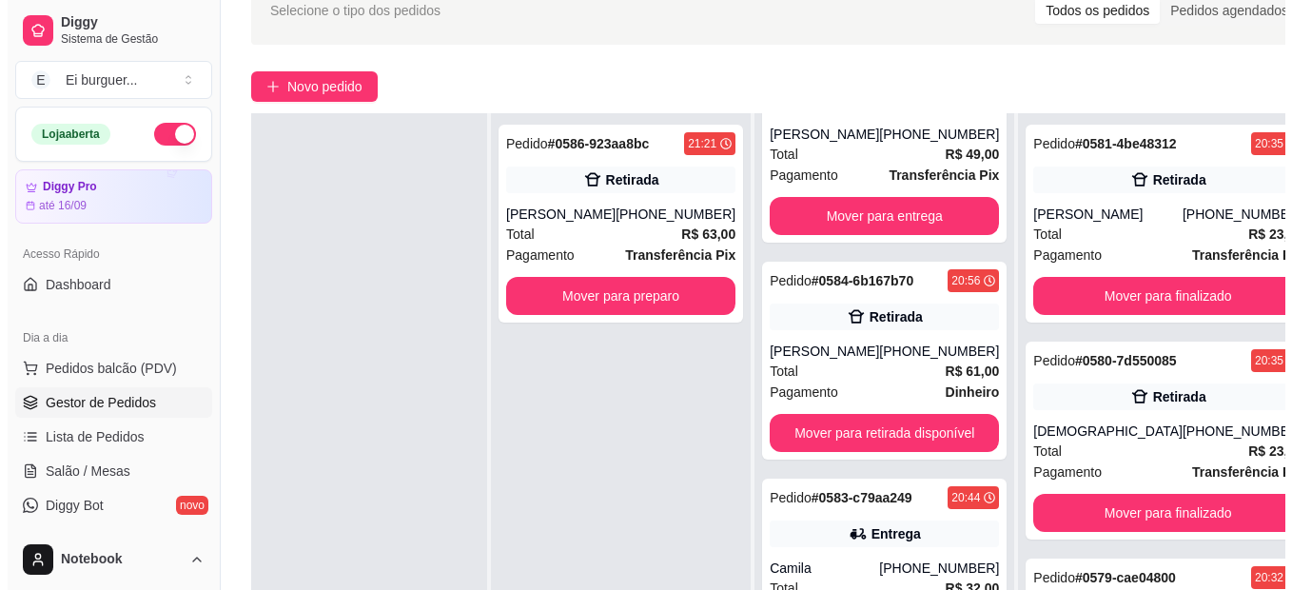
scroll to position [297, 0]
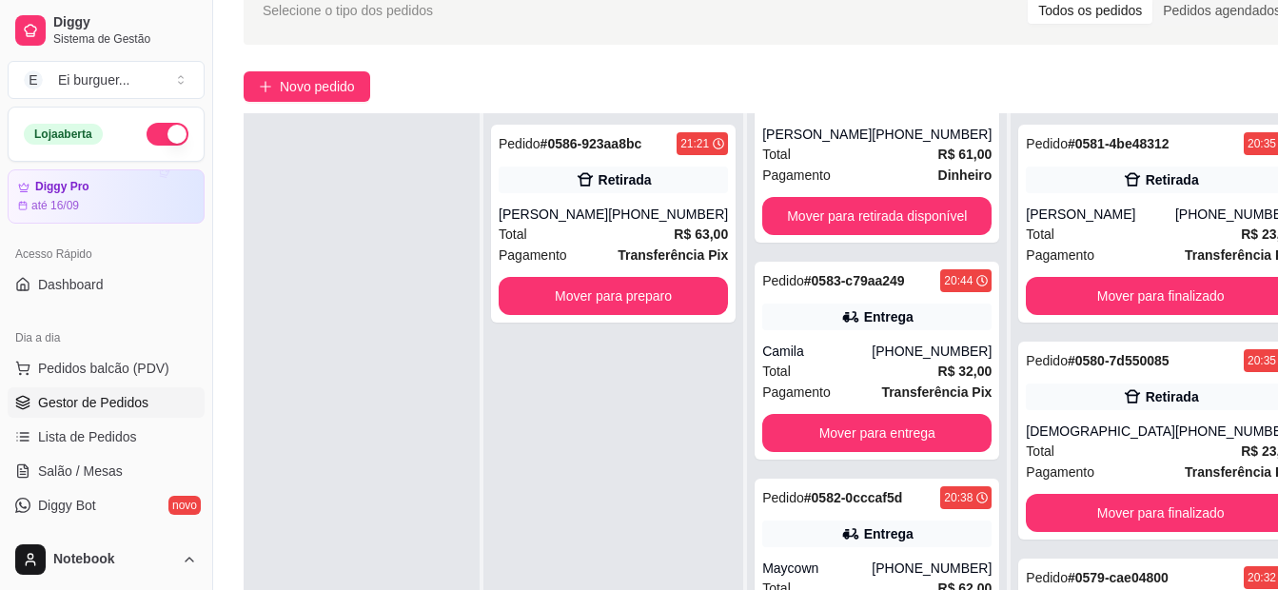
click at [621, 452] on div "Pedido # 0586-923aa8bc 21:21 Retirada [PERSON_NAME] [PHONE_NUMBER] Total R$ 63,…" at bounding box center [613, 408] width 260 height 590
click at [107, 349] on div "Dia a dia" at bounding box center [106, 338] width 197 height 30
click at [121, 364] on span "Pedidos balcão (PDV)" at bounding box center [103, 368] width 131 height 19
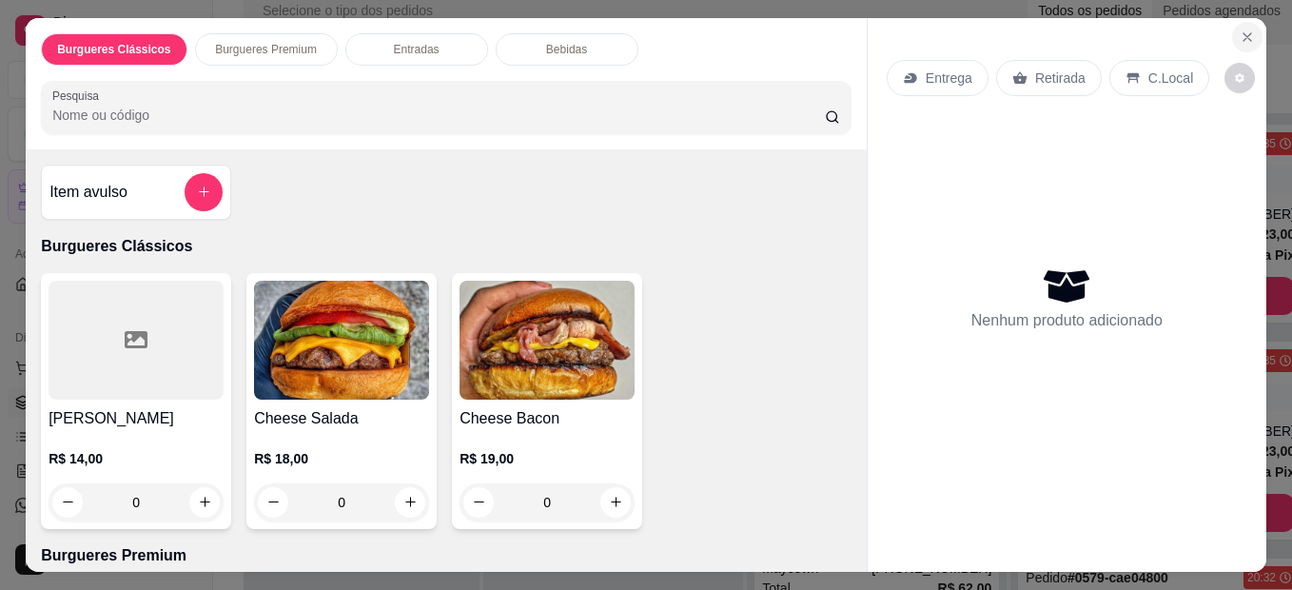
click at [1240, 29] on icon "Close" at bounding box center [1247, 36] width 15 height 15
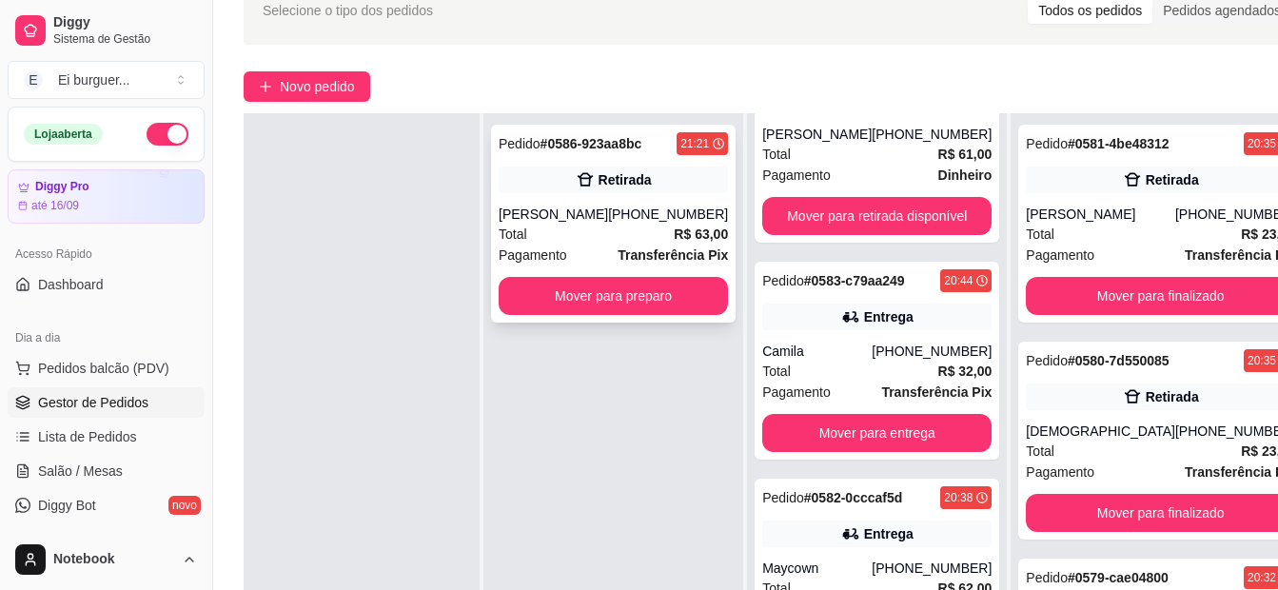
click at [524, 213] on div "[PERSON_NAME]" at bounding box center [553, 214] width 109 height 19
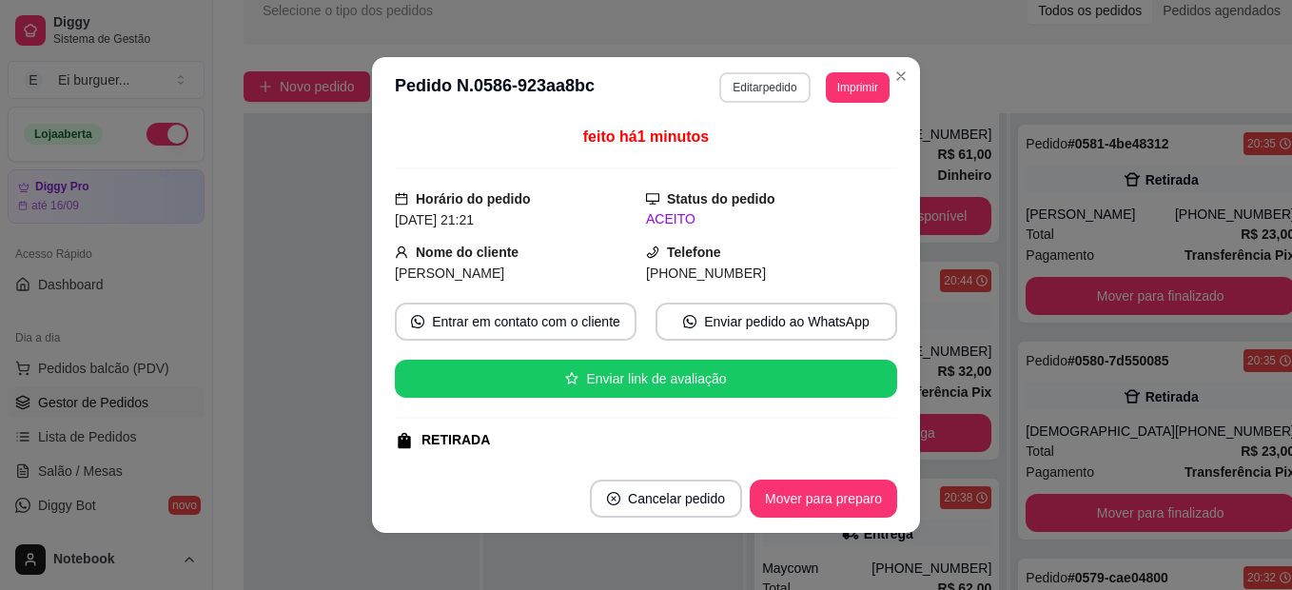
click at [768, 90] on button "Editar pedido" at bounding box center [764, 87] width 90 height 30
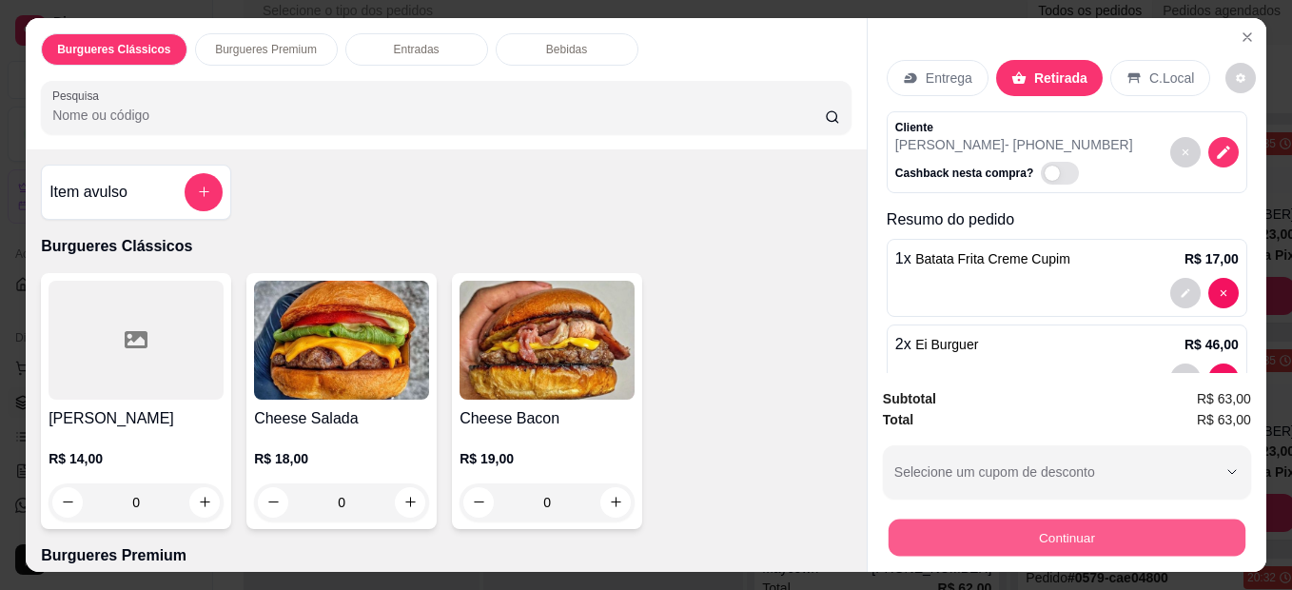
click at [966, 519] on button "Continuar" at bounding box center [1067, 537] width 357 height 37
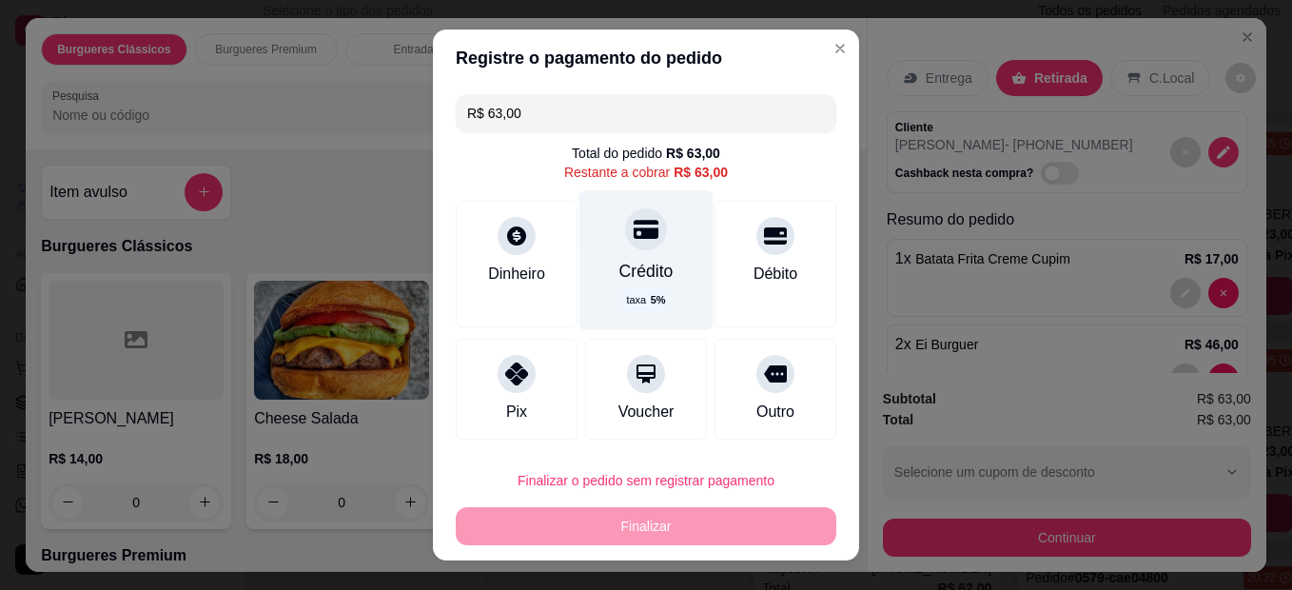
click at [634, 240] on icon at bounding box center [646, 229] width 25 height 25
type input "R$ 0,00"
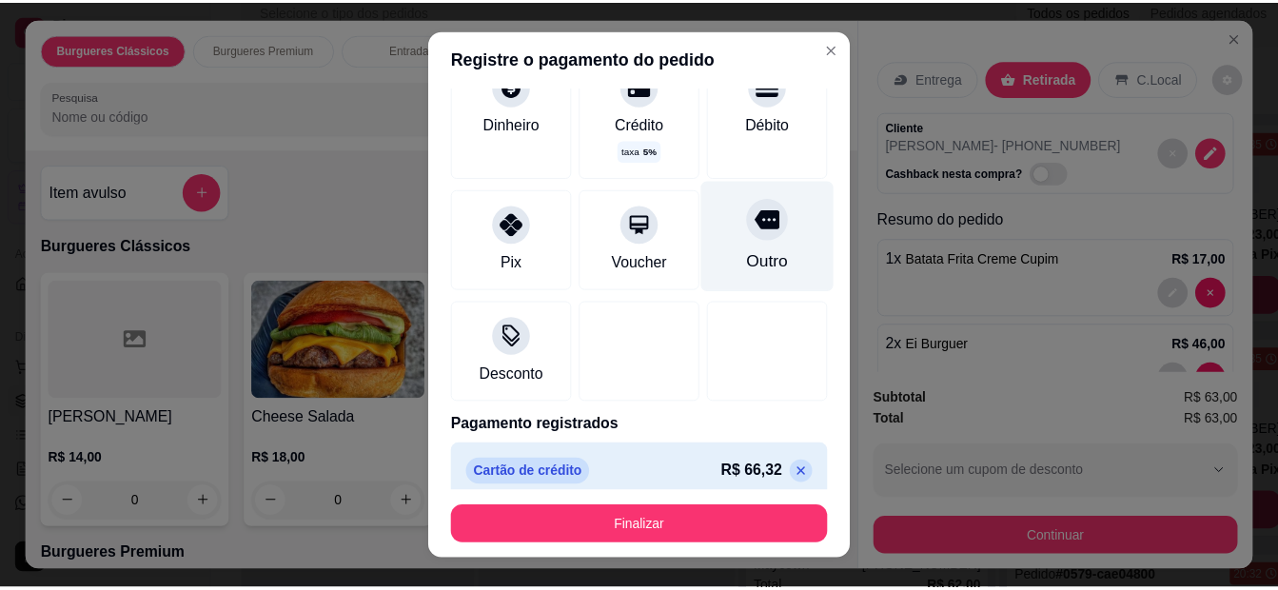
scroll to position [147, 0]
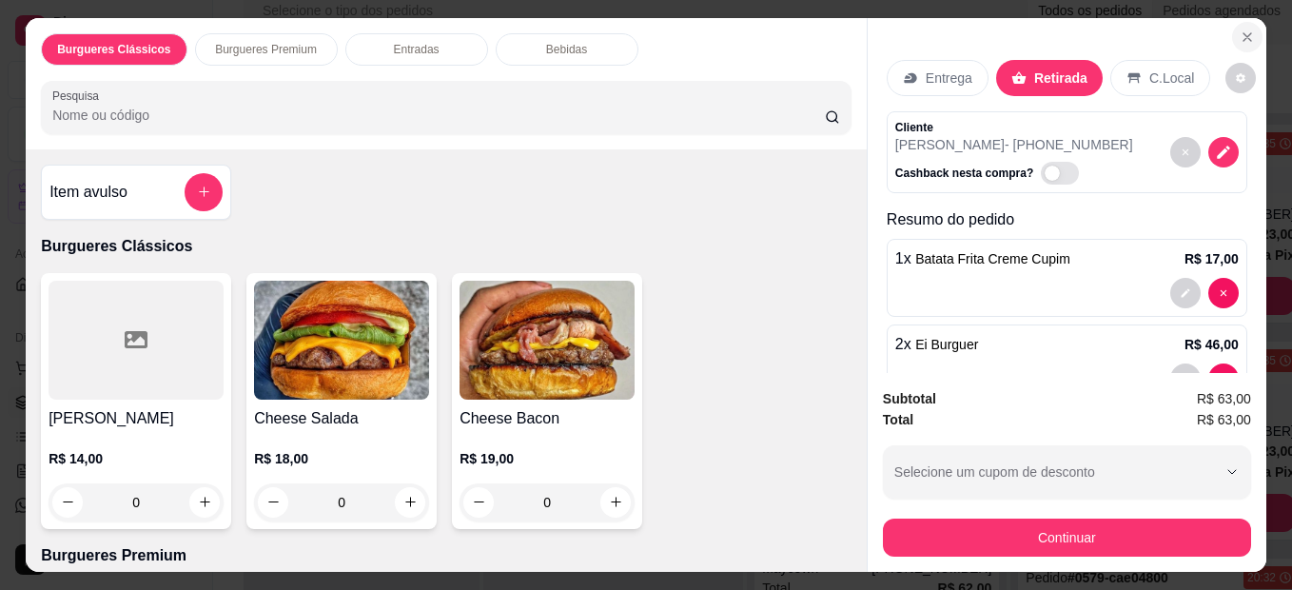
click at [1240, 29] on icon "Close" at bounding box center [1247, 36] width 15 height 15
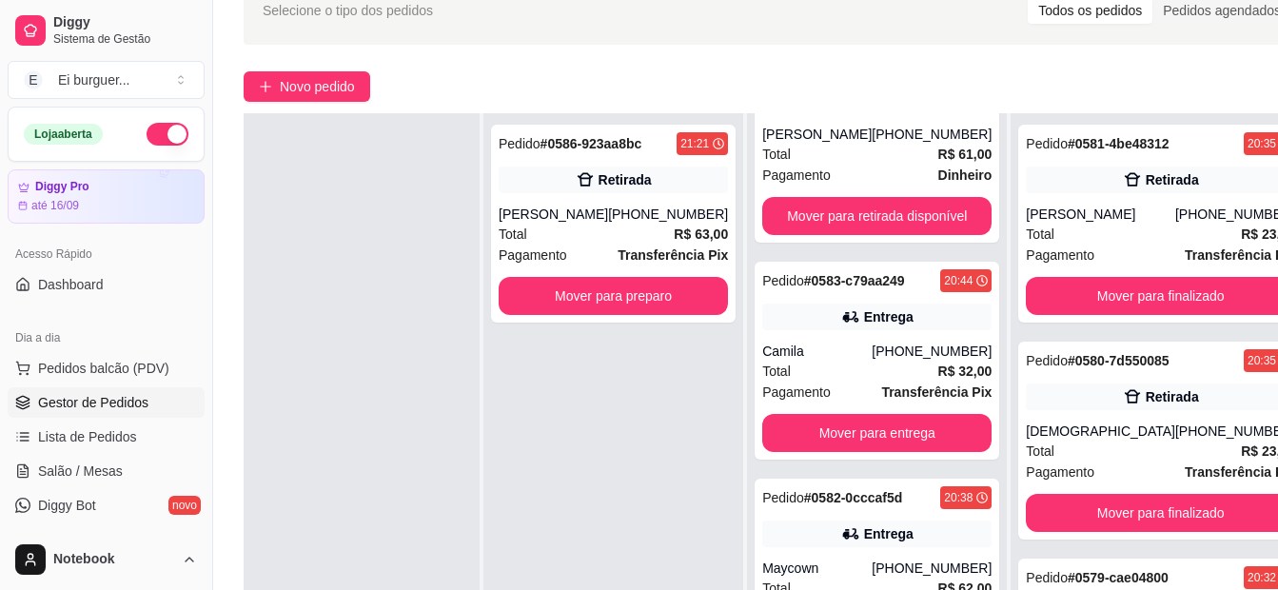
click at [631, 452] on div "Pedido # 0586-923aa8bc 21:21 Retirada [PERSON_NAME] [PHONE_NUMBER] Total R$ 63,…" at bounding box center [613, 408] width 260 height 590
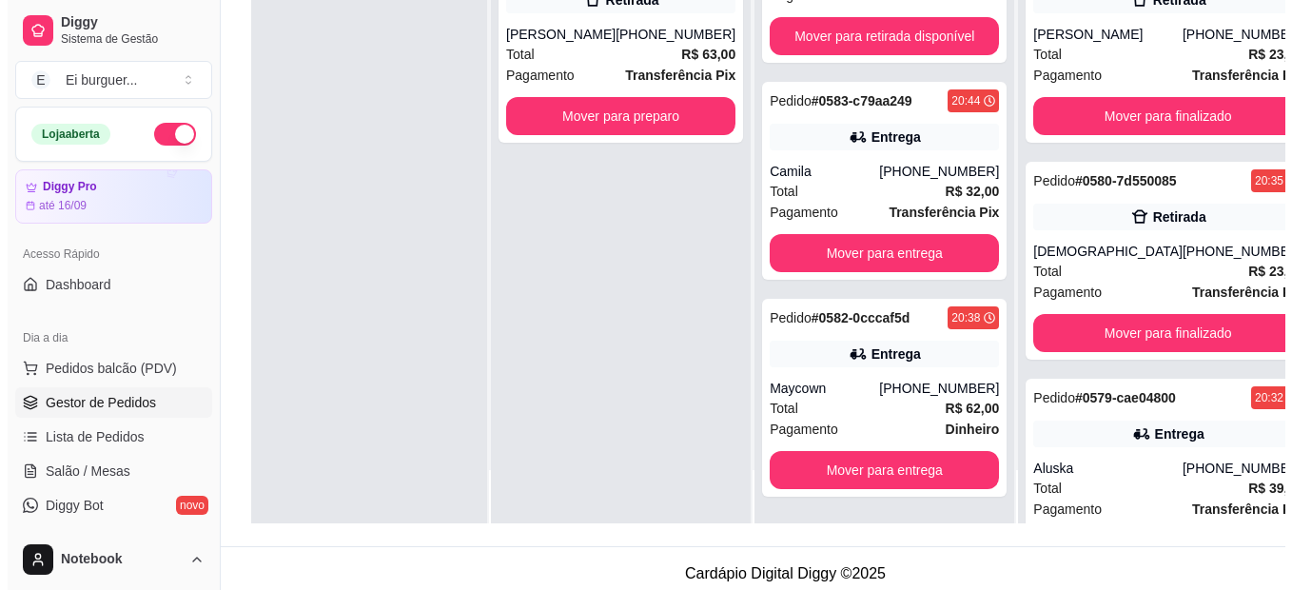
scroll to position [290, 0]
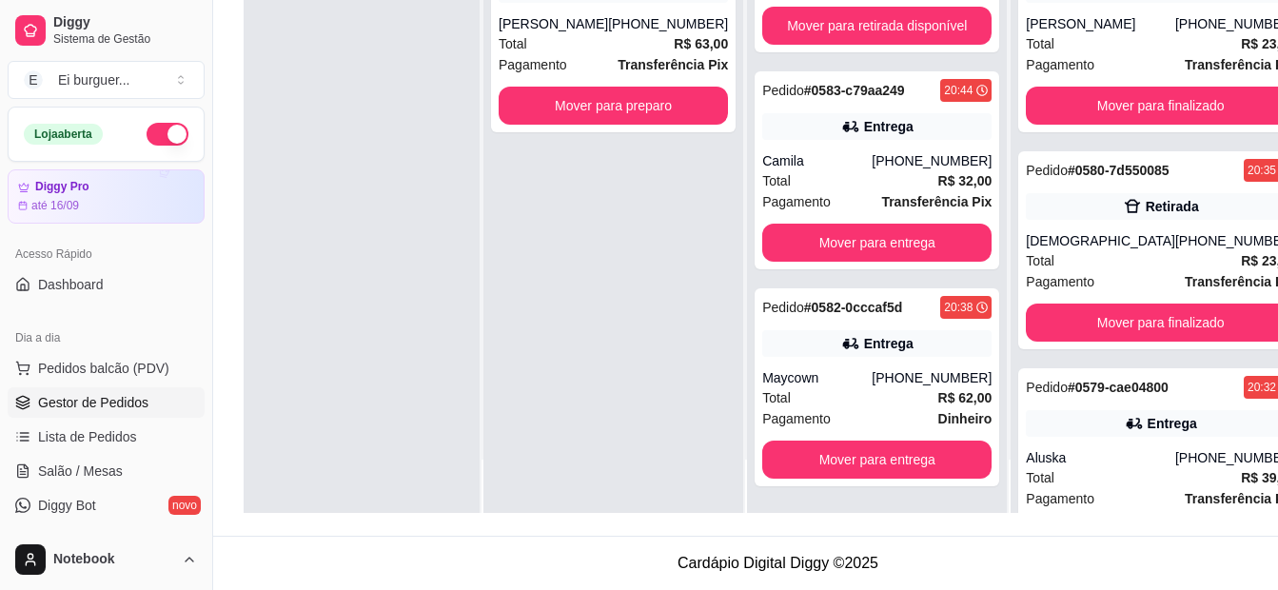
click at [543, 205] on div "Pedido # 0586-923aa8bc 21:21 Retirada [PERSON_NAME] [PHONE_NUMBER] Total R$ 63,…" at bounding box center [613, 218] width 260 height 590
click at [147, 362] on span "Pedidos balcão (PDV)" at bounding box center [103, 368] width 131 height 19
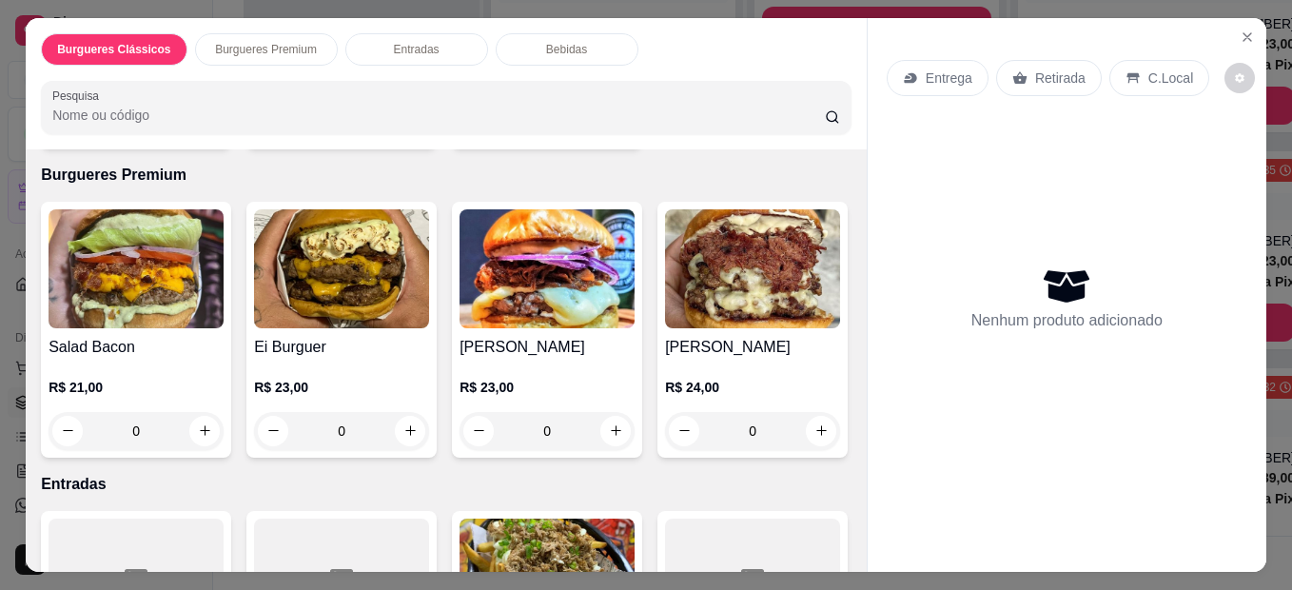
scroll to position [476, 0]
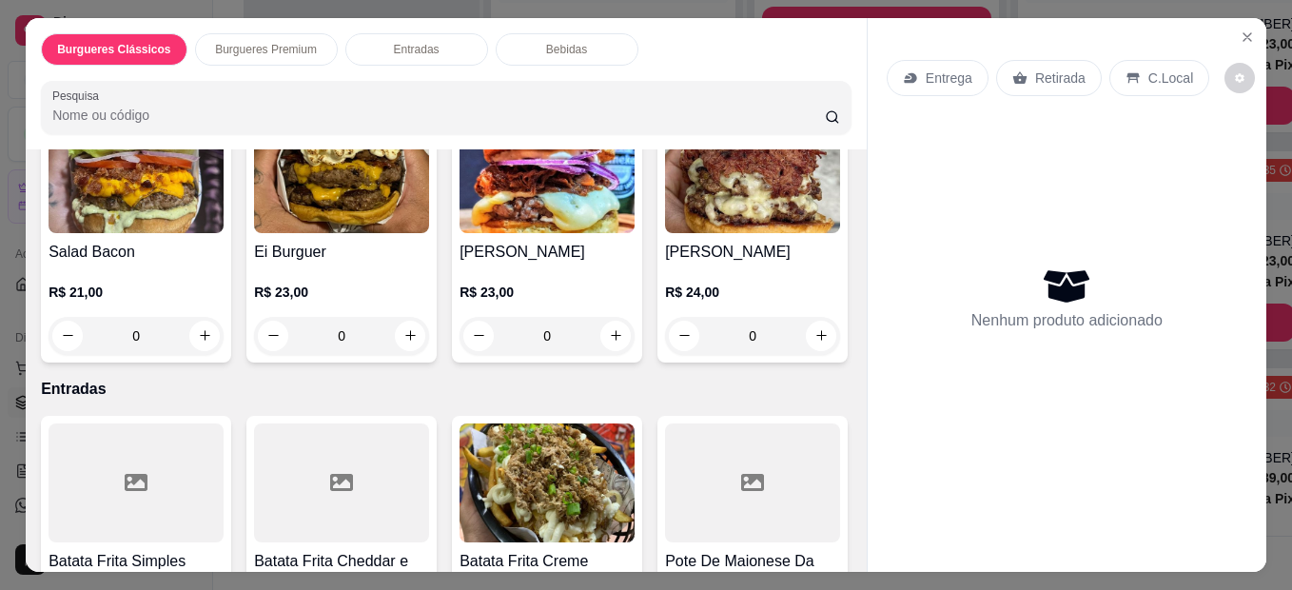
click at [191, 326] on div "0" at bounding box center [136, 336] width 175 height 38
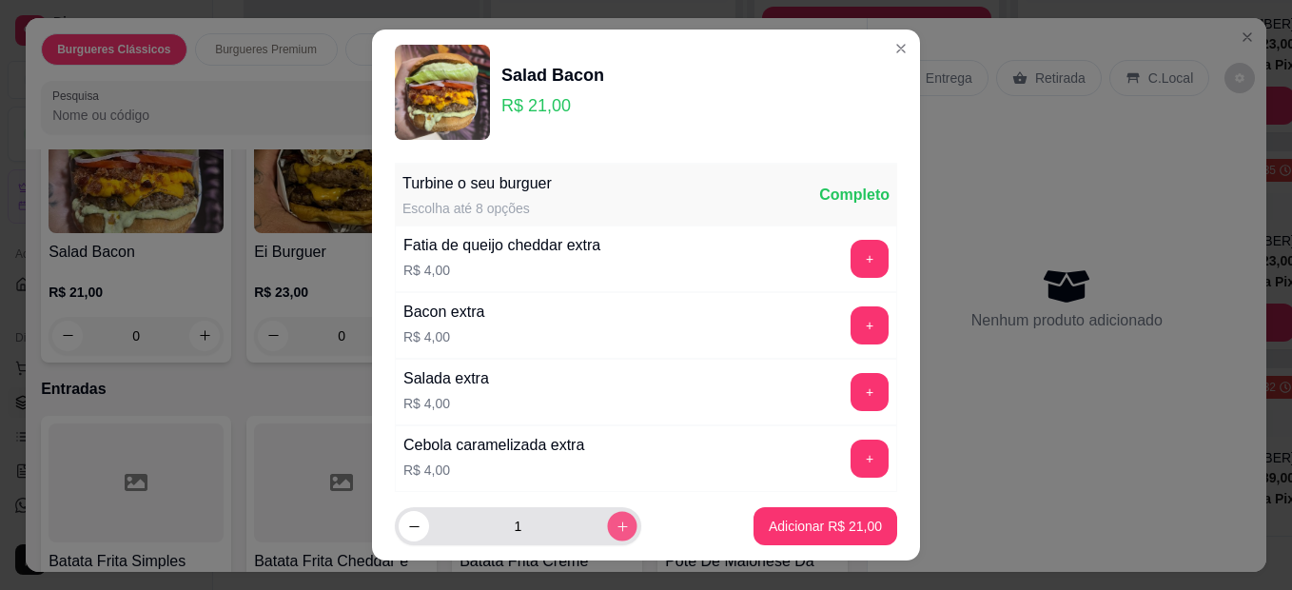
click at [616, 532] on icon "increase-product-quantity" at bounding box center [623, 526] width 14 height 14
click at [607, 514] on button "increase-product-quantity" at bounding box center [622, 526] width 30 height 30
type input "3"
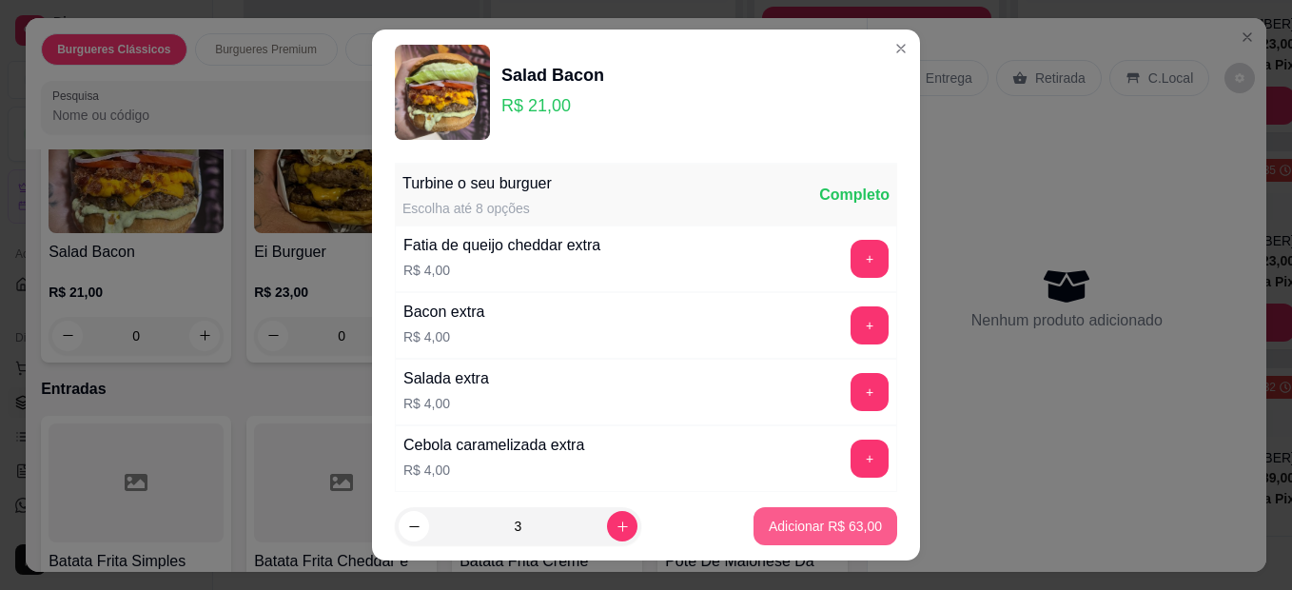
click at [774, 521] on p "Adicionar R$ 63,00" at bounding box center [825, 526] width 113 height 19
type input "3"
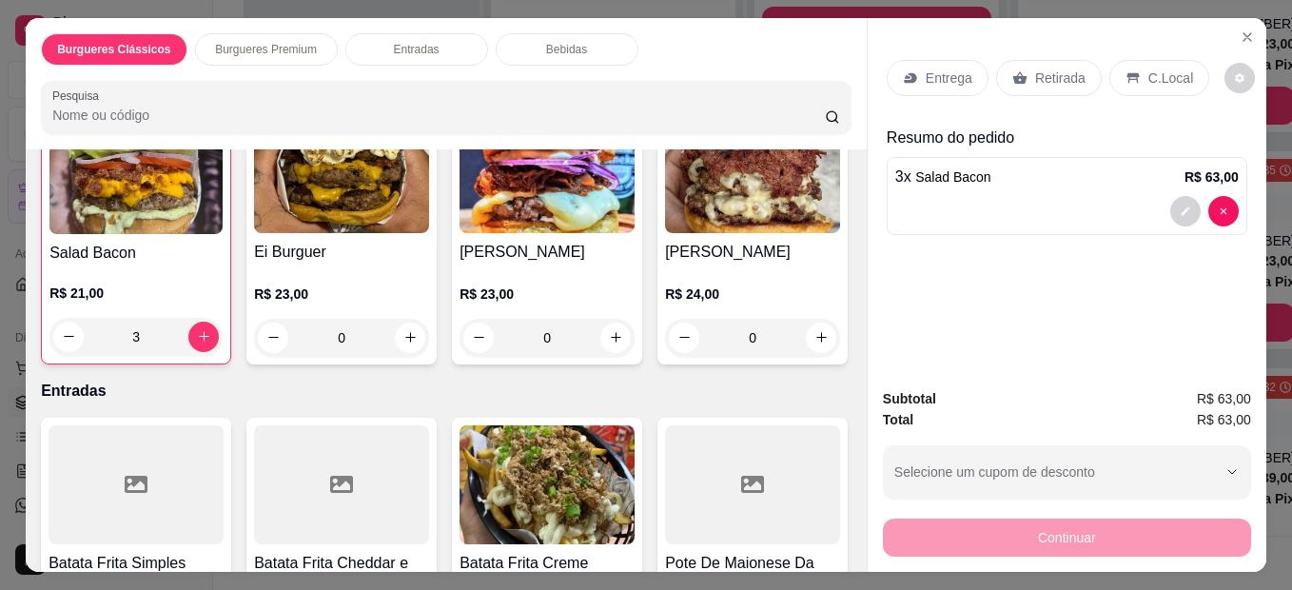
scroll to position [477, 0]
click at [1174, 197] on button "decrease-product-quantity" at bounding box center [1185, 211] width 30 height 30
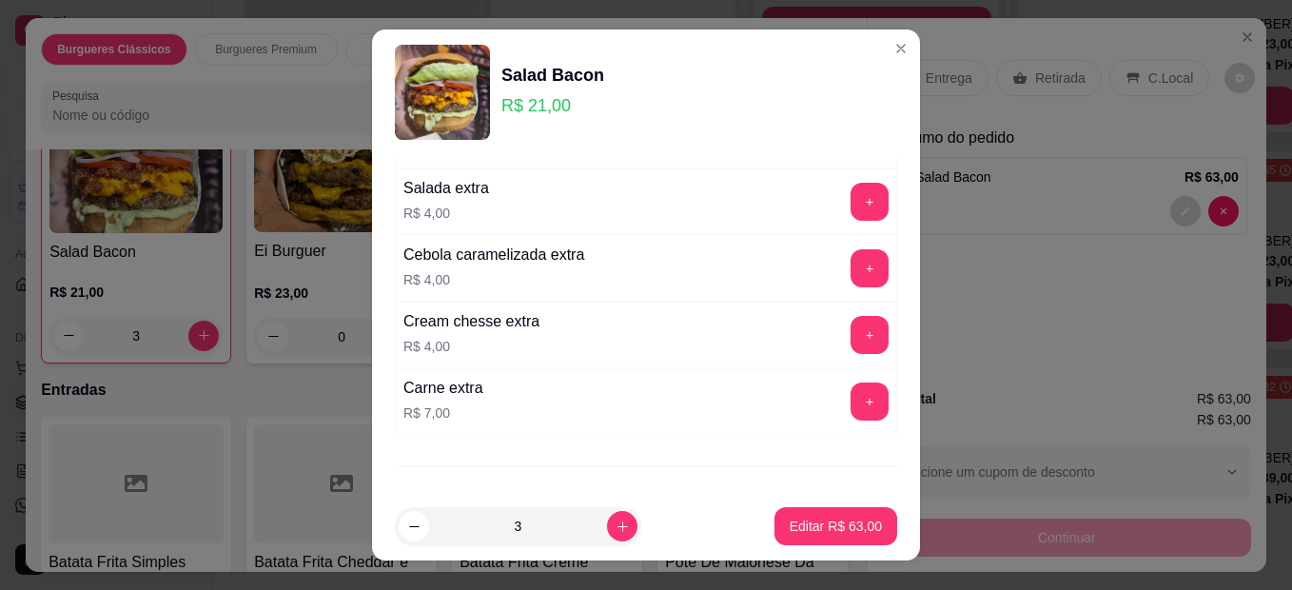
scroll to position [276, 0]
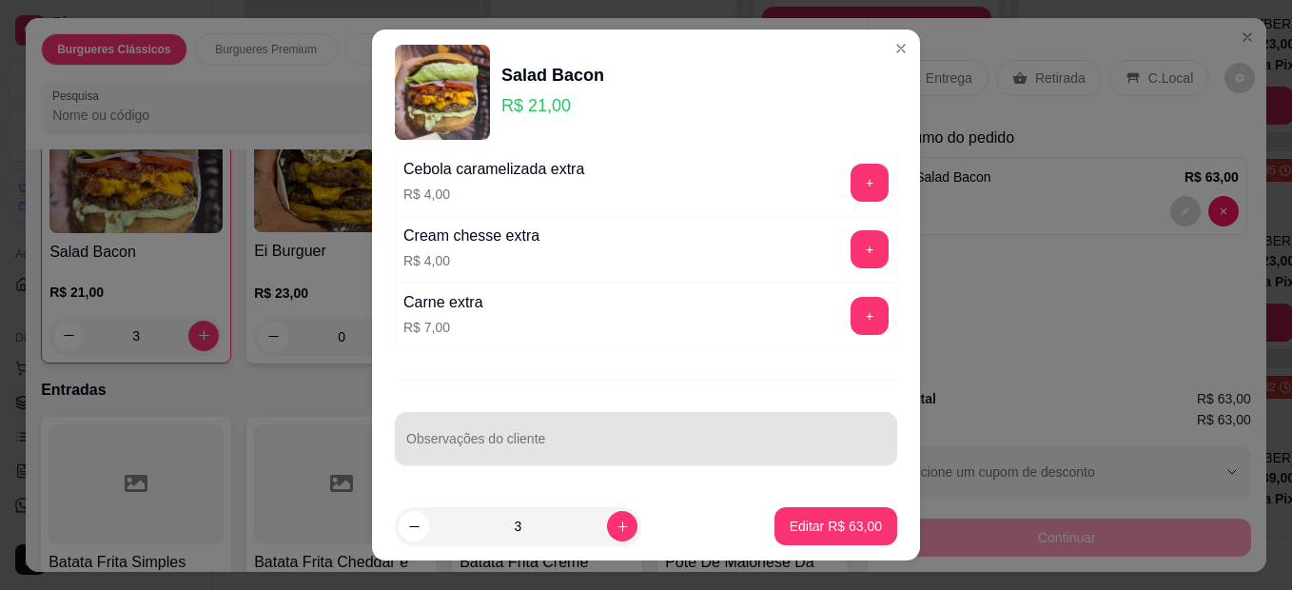
click at [691, 418] on div "Observações do cliente" at bounding box center [646, 438] width 502 height 53
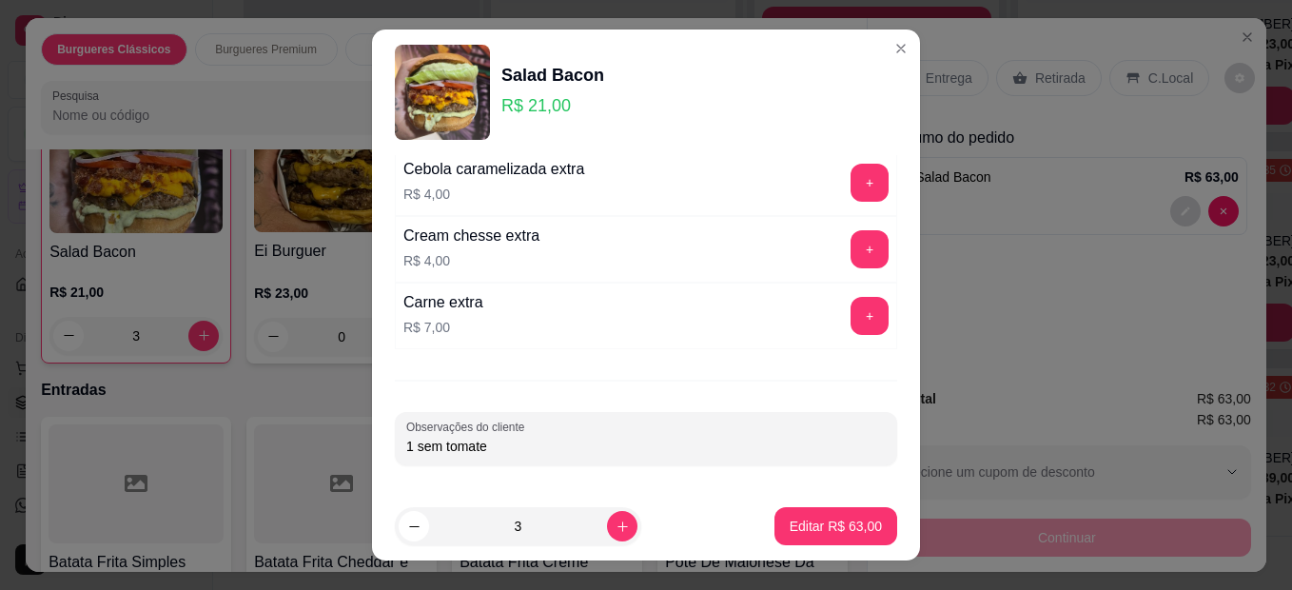
type input "1 sem tomate"
click at [828, 533] on p "Editar R$ 63,00" at bounding box center [835, 526] width 89 height 18
type input "0"
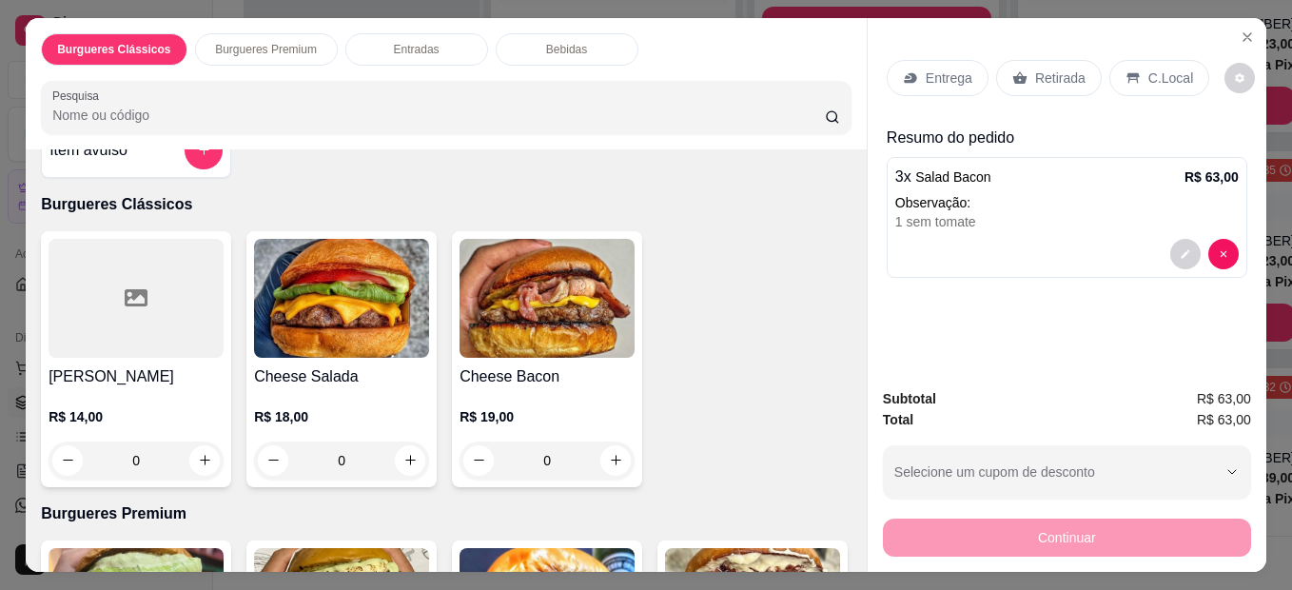
scroll to position [0, 0]
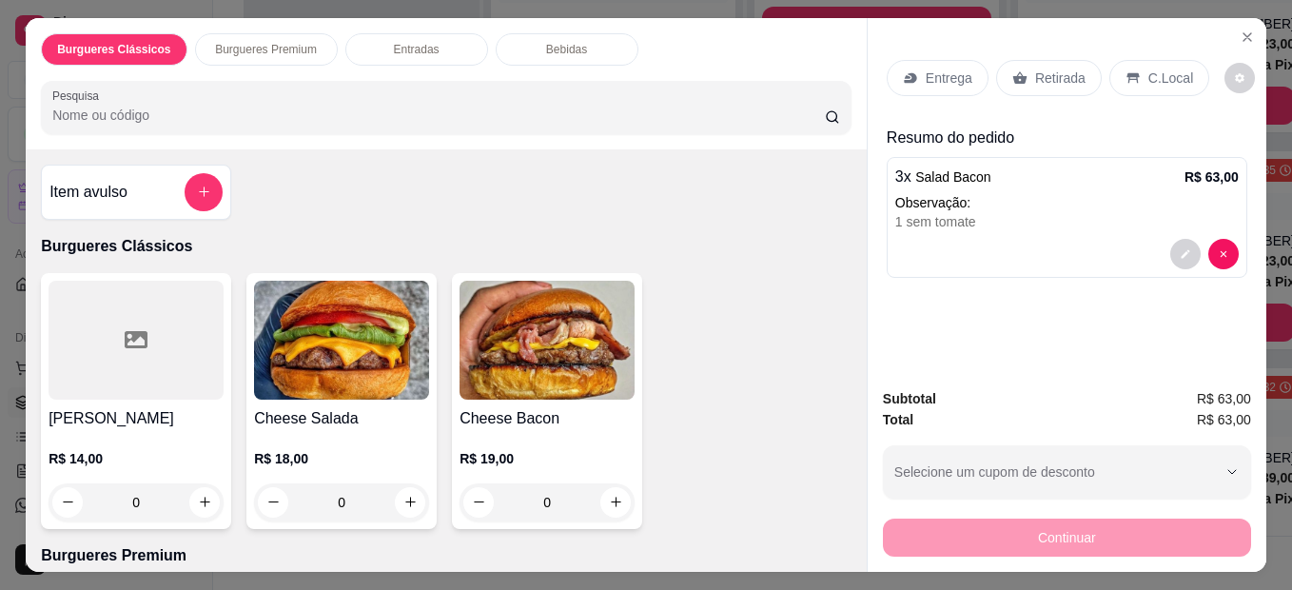
click at [406, 499] on div "0" at bounding box center [341, 502] width 175 height 38
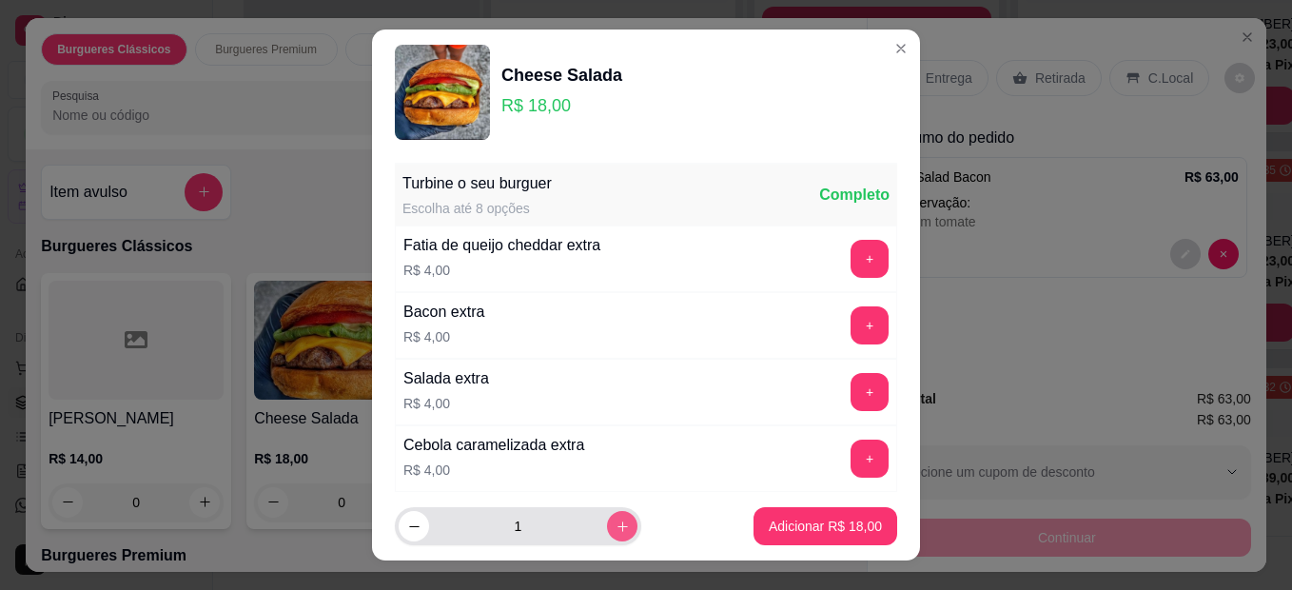
click at [616, 528] on icon "increase-product-quantity" at bounding box center [623, 526] width 14 height 14
type input "2"
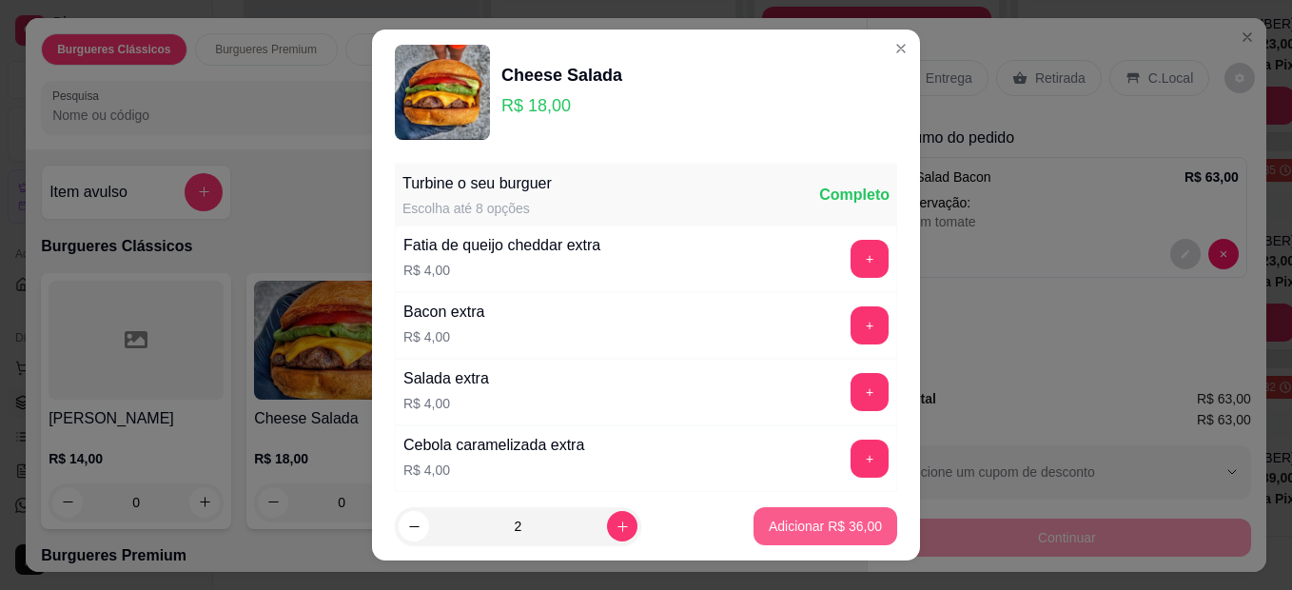
click at [791, 519] on p "Adicionar R$ 36,00" at bounding box center [825, 526] width 113 height 19
type input "2"
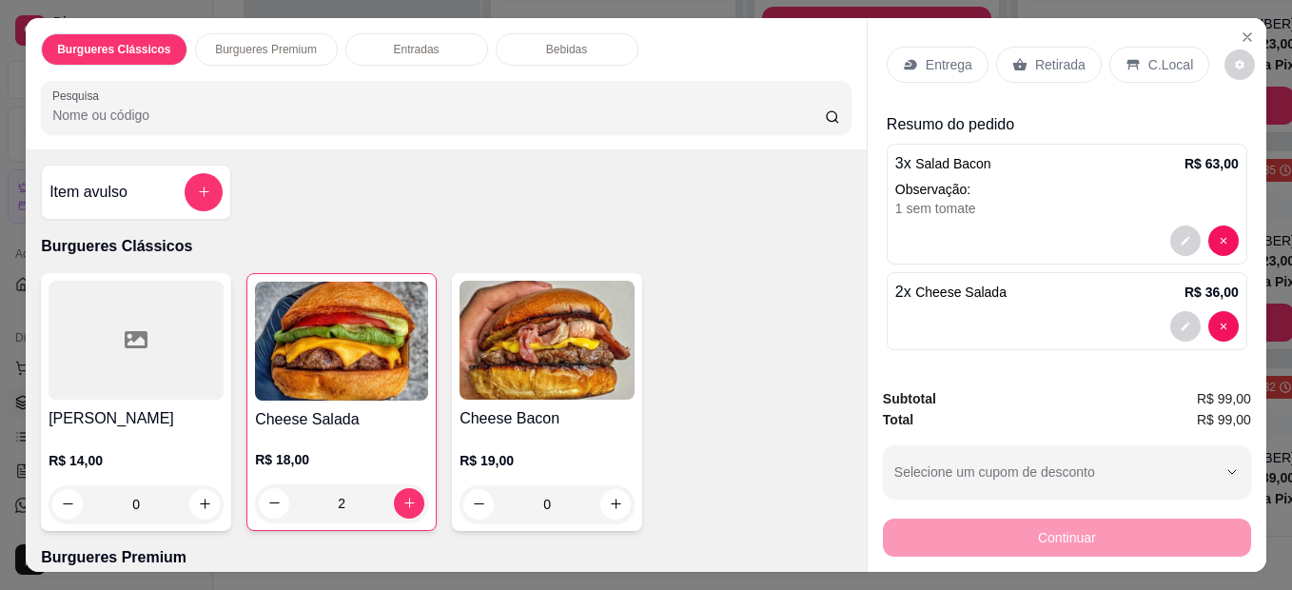
scroll to position [16, 0]
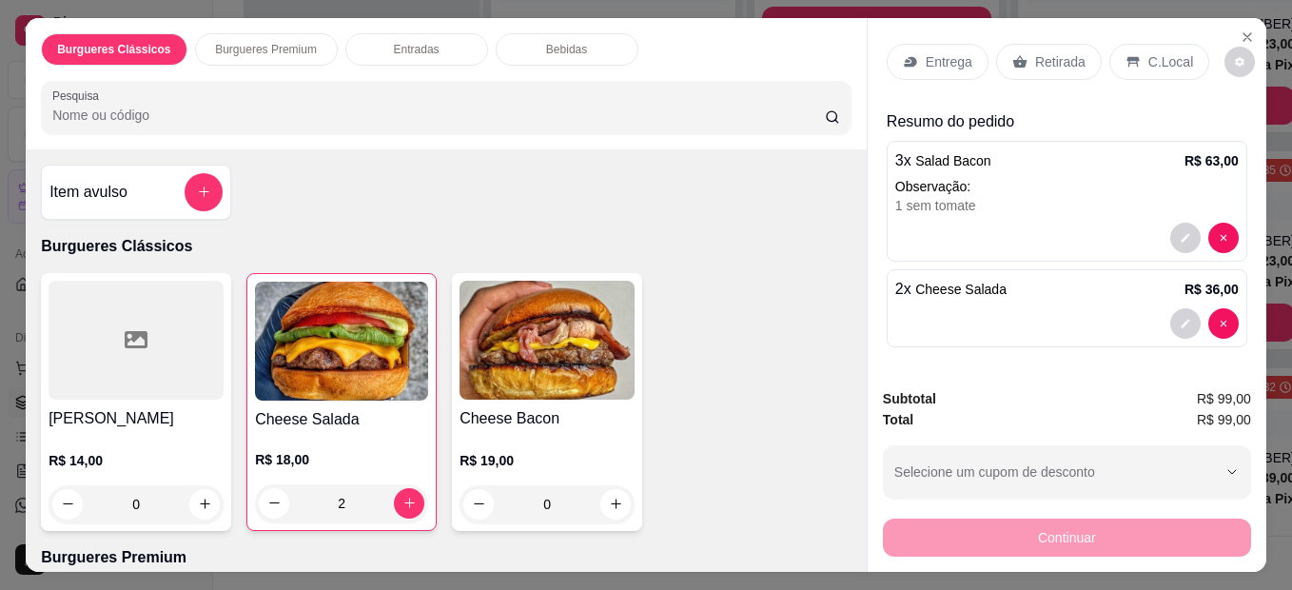
click at [1016, 58] on icon at bounding box center [1020, 61] width 14 height 12
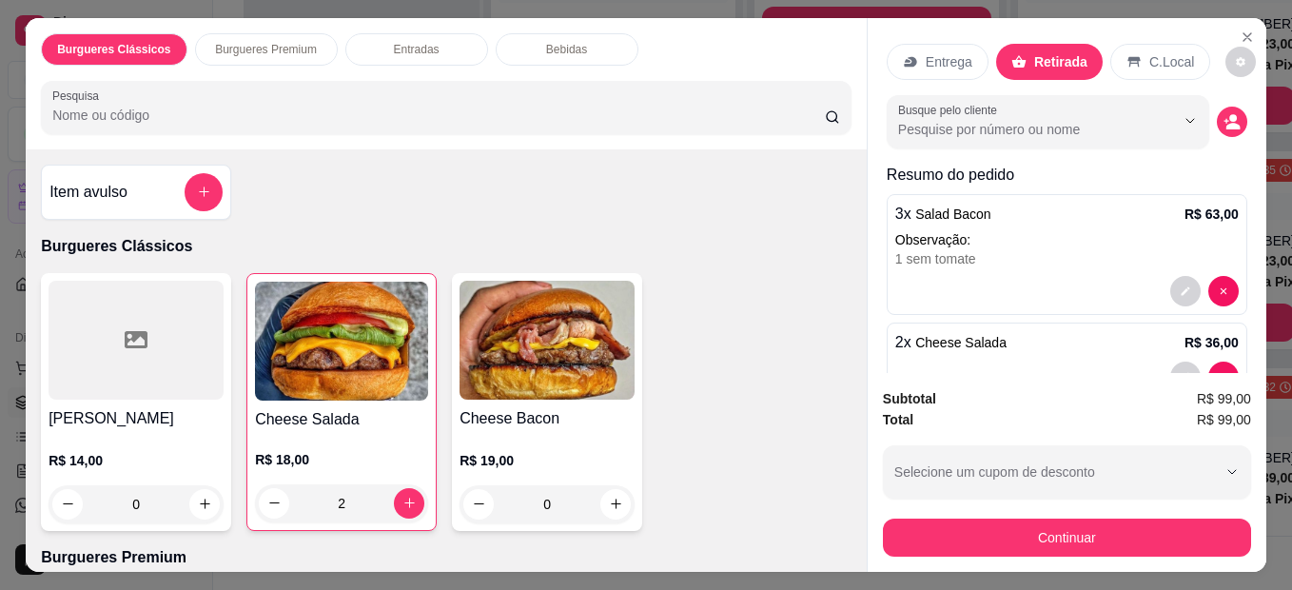
click at [1222, 125] on div "Busque pelo cliente" at bounding box center [1067, 121] width 361 height 53
click at [1224, 118] on icon "decrease-product-quantity" at bounding box center [1226, 120] width 5 height 5
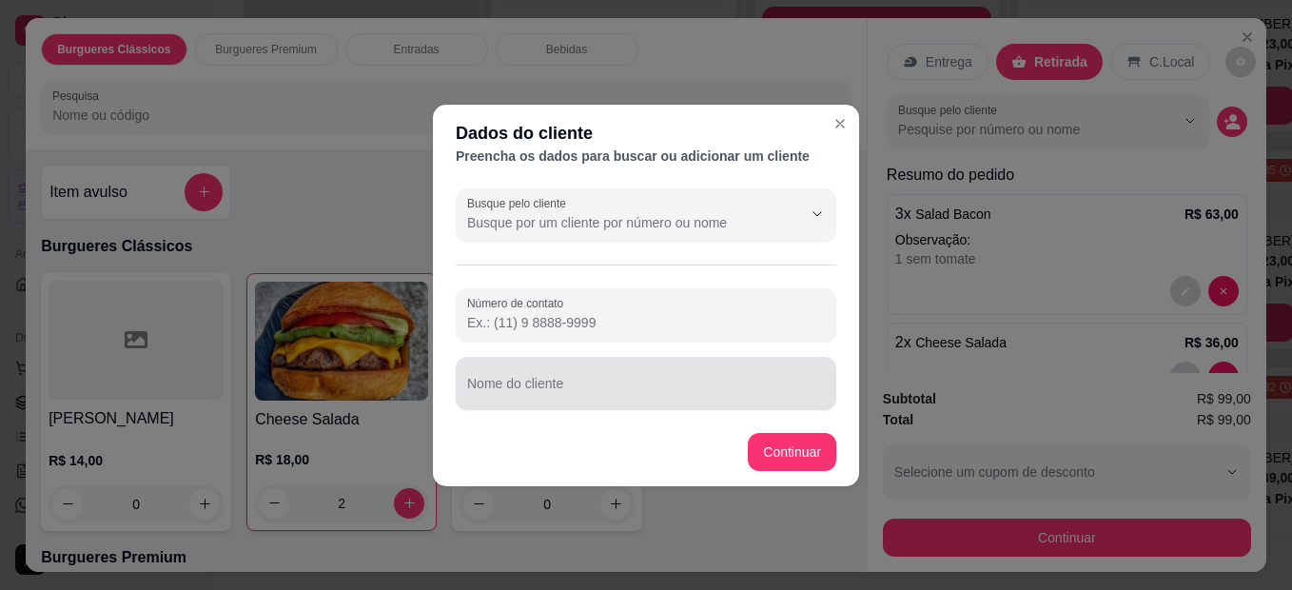
click at [574, 368] on div at bounding box center [646, 383] width 358 height 38
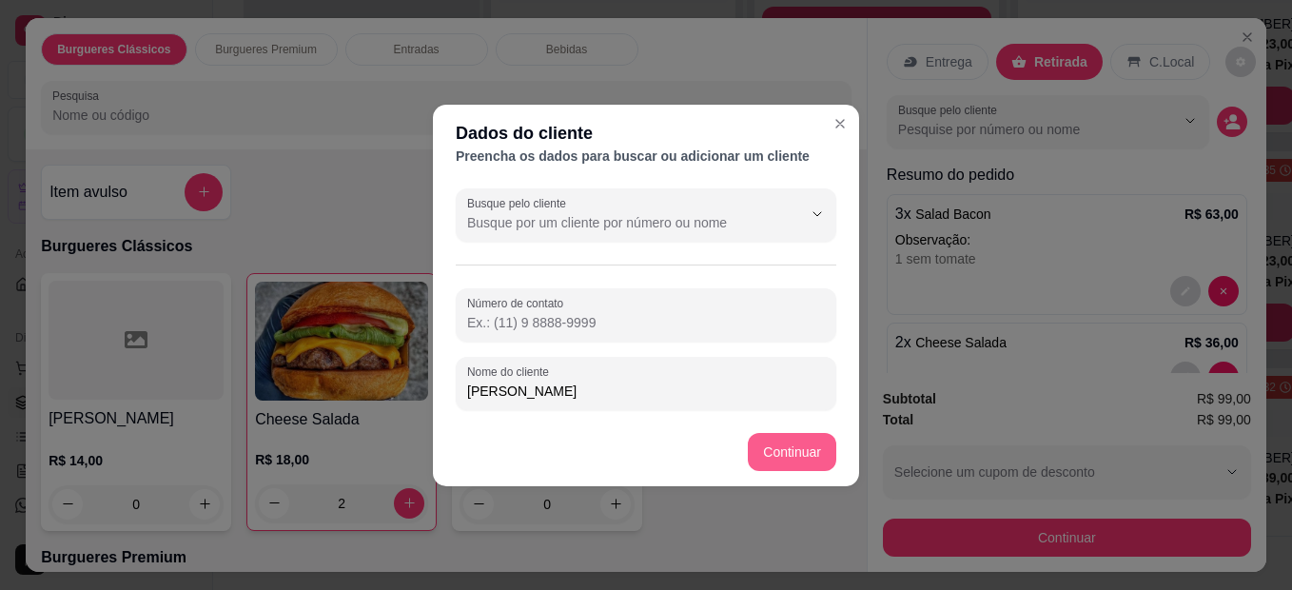
type input "[PERSON_NAME]"
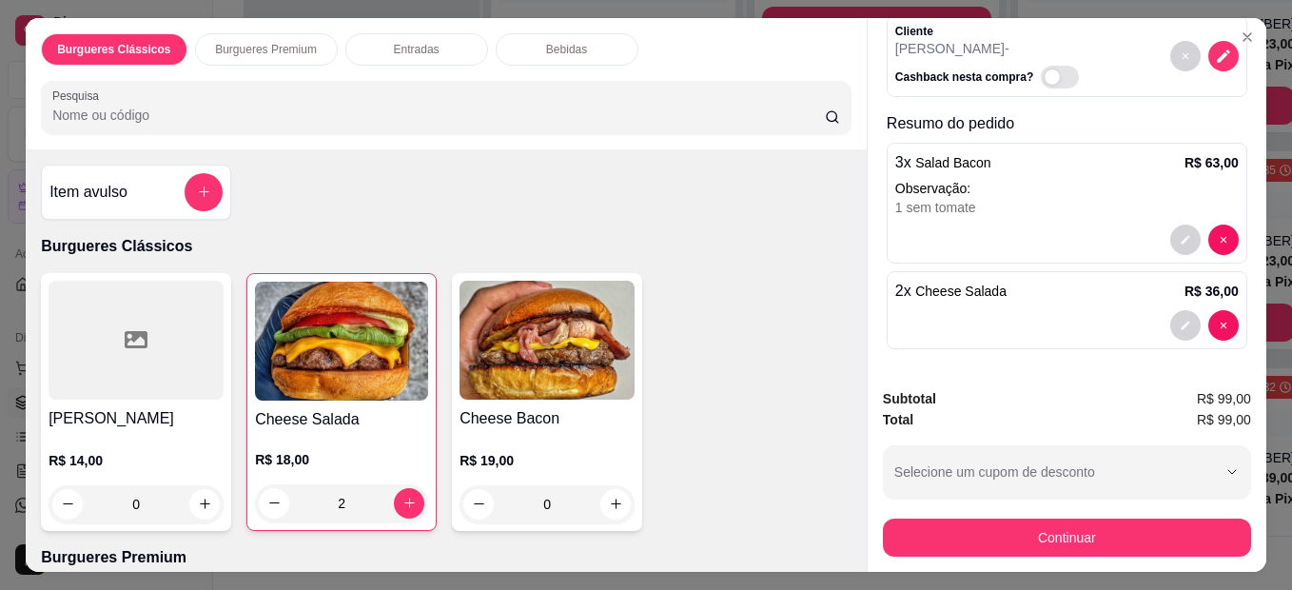
scroll to position [98, 0]
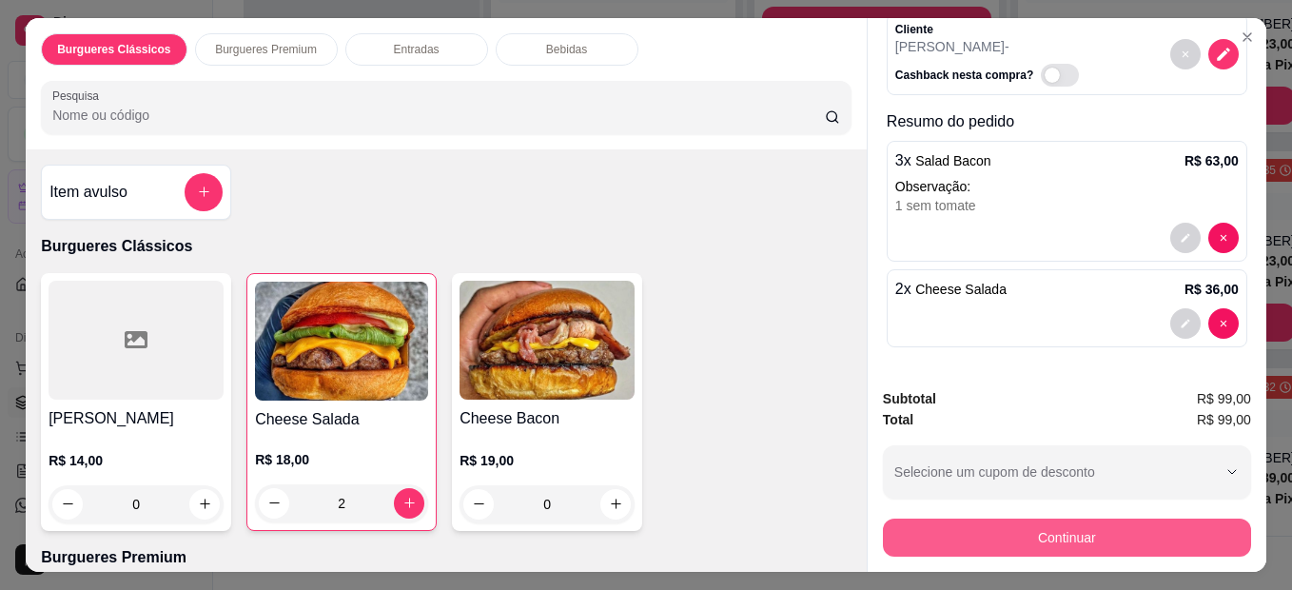
click at [1014, 519] on button "Continuar" at bounding box center [1067, 538] width 368 height 38
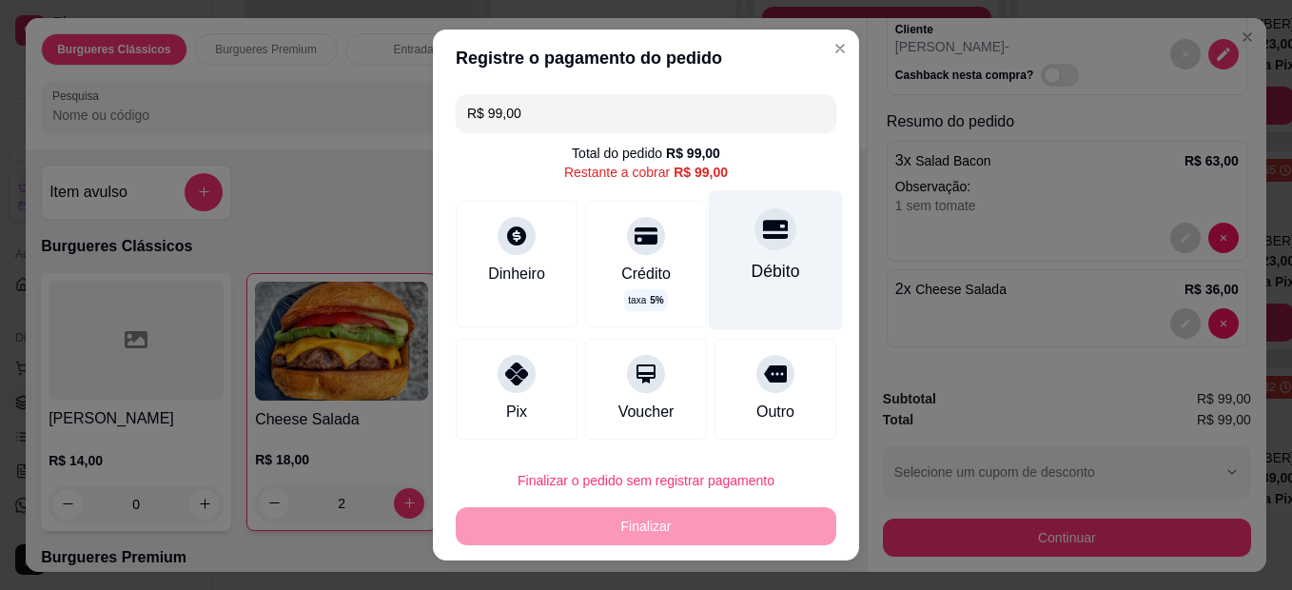
click at [752, 265] on div "Débito" at bounding box center [776, 271] width 49 height 25
type input "R$ 0,00"
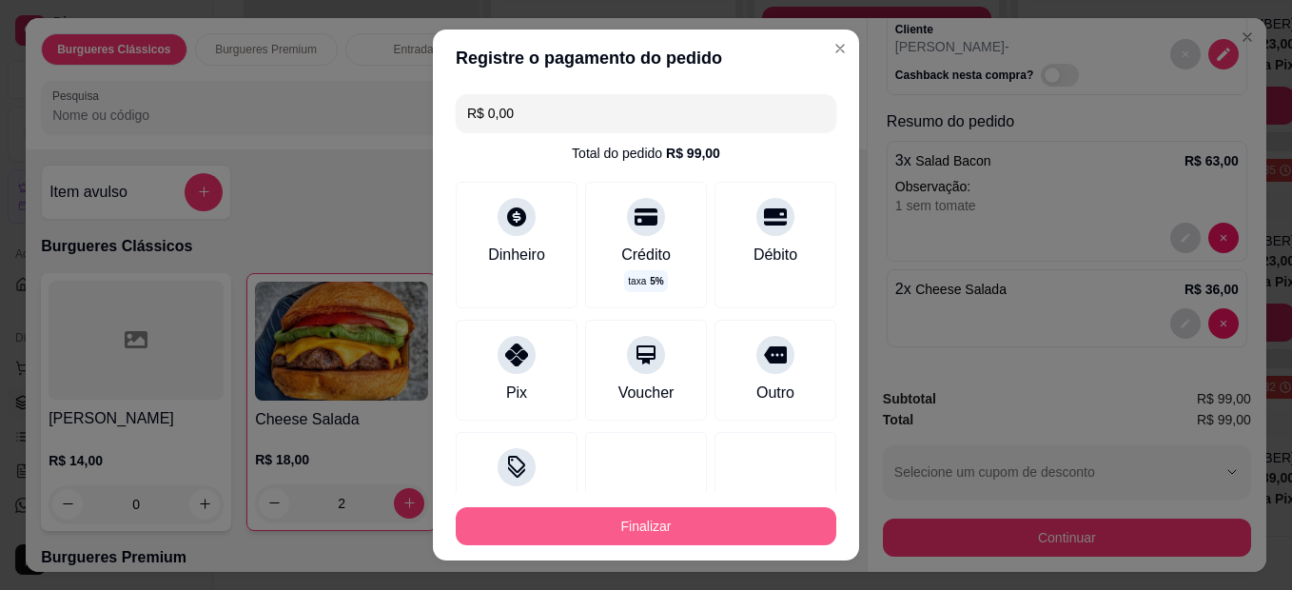
click at [748, 524] on button "Finalizar" at bounding box center [646, 526] width 381 height 38
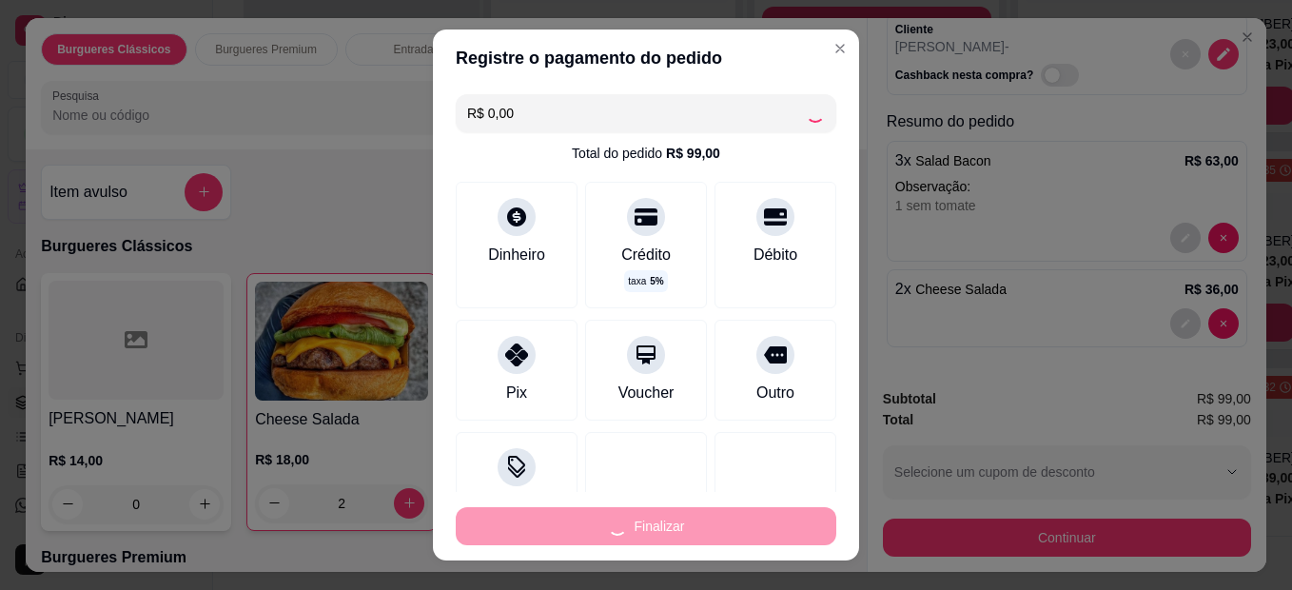
type input "0"
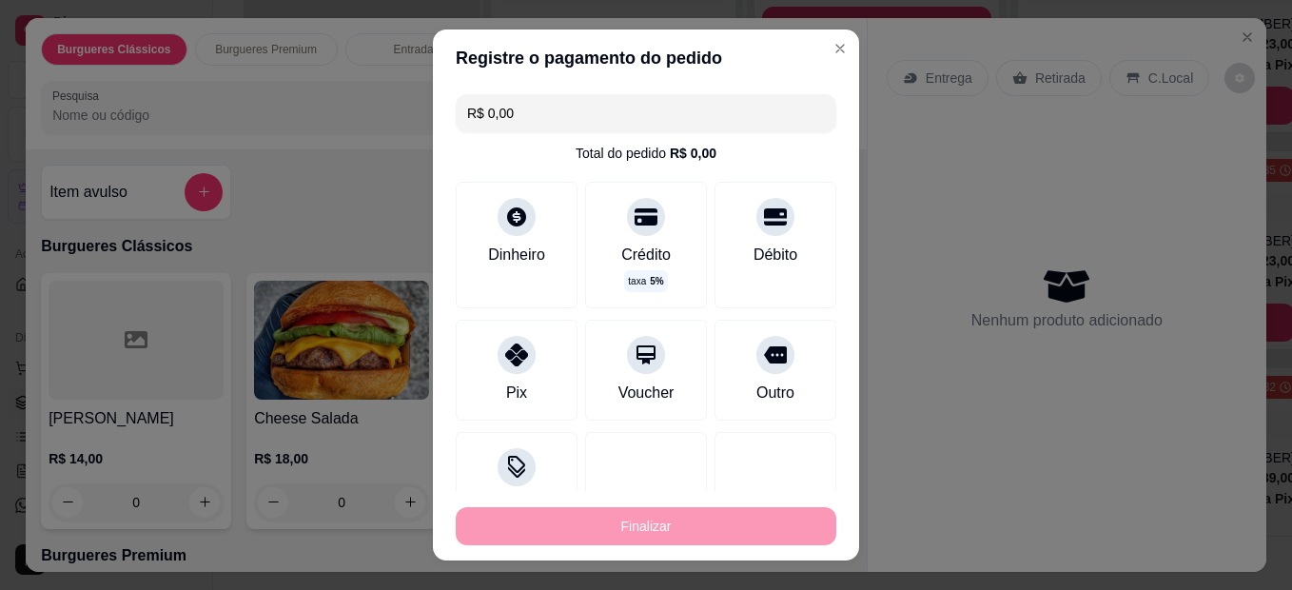
type input "-R$ 99,00"
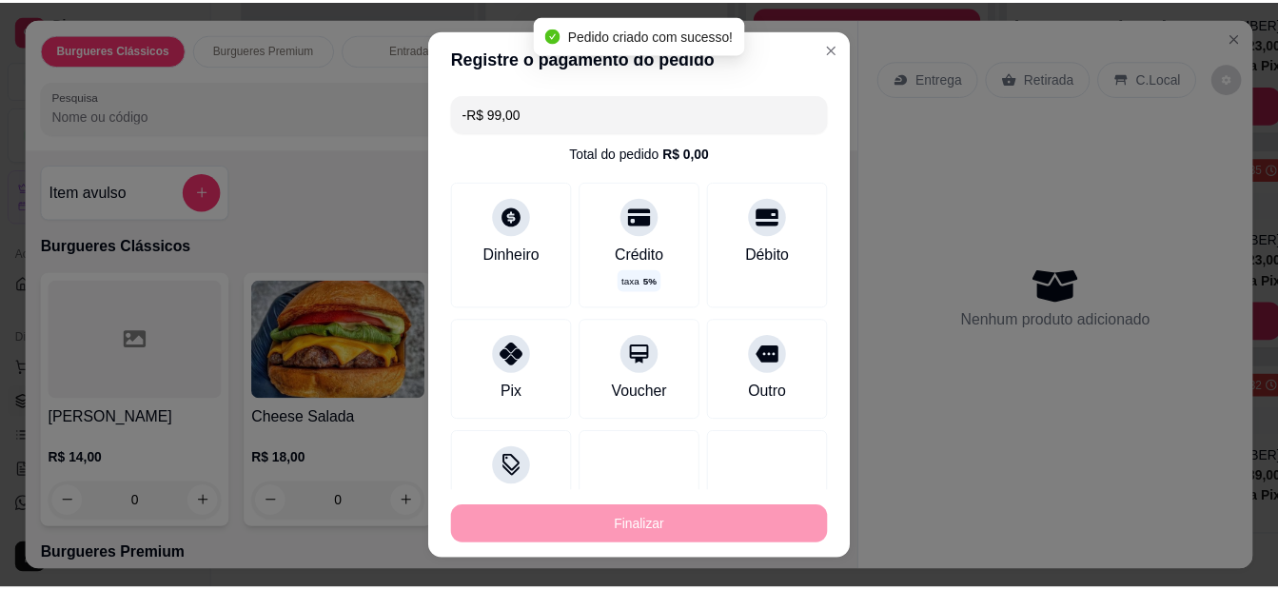
scroll to position [0, 0]
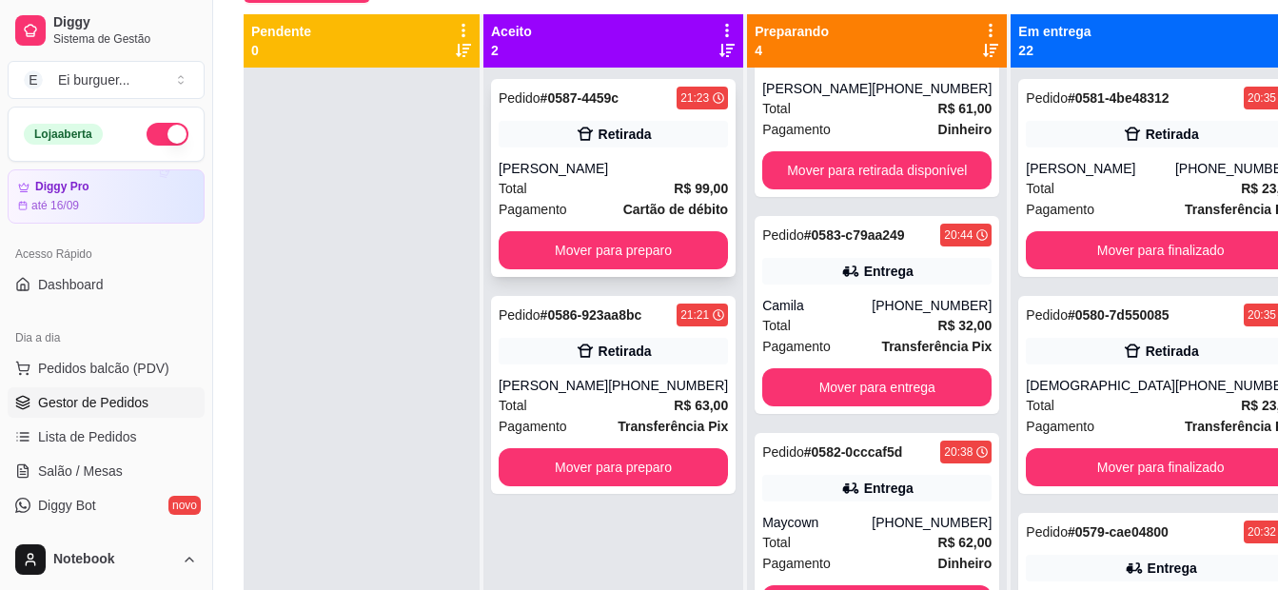
scroll to position [195, 0]
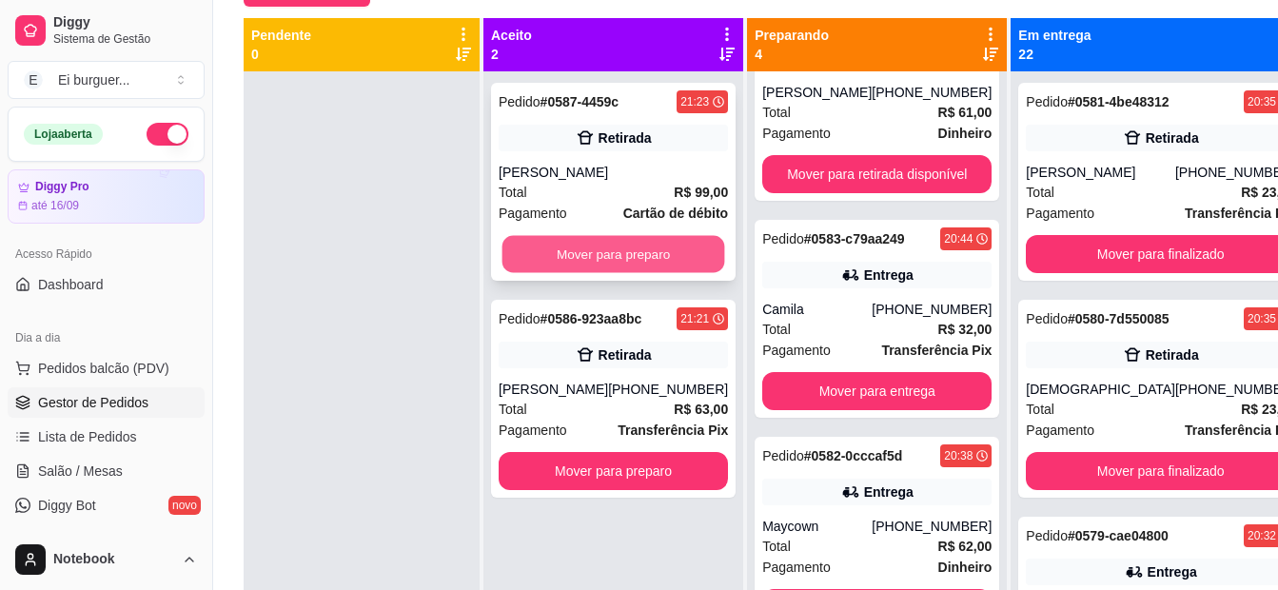
click at [657, 253] on button "Mover para preparo" at bounding box center [613, 254] width 223 height 37
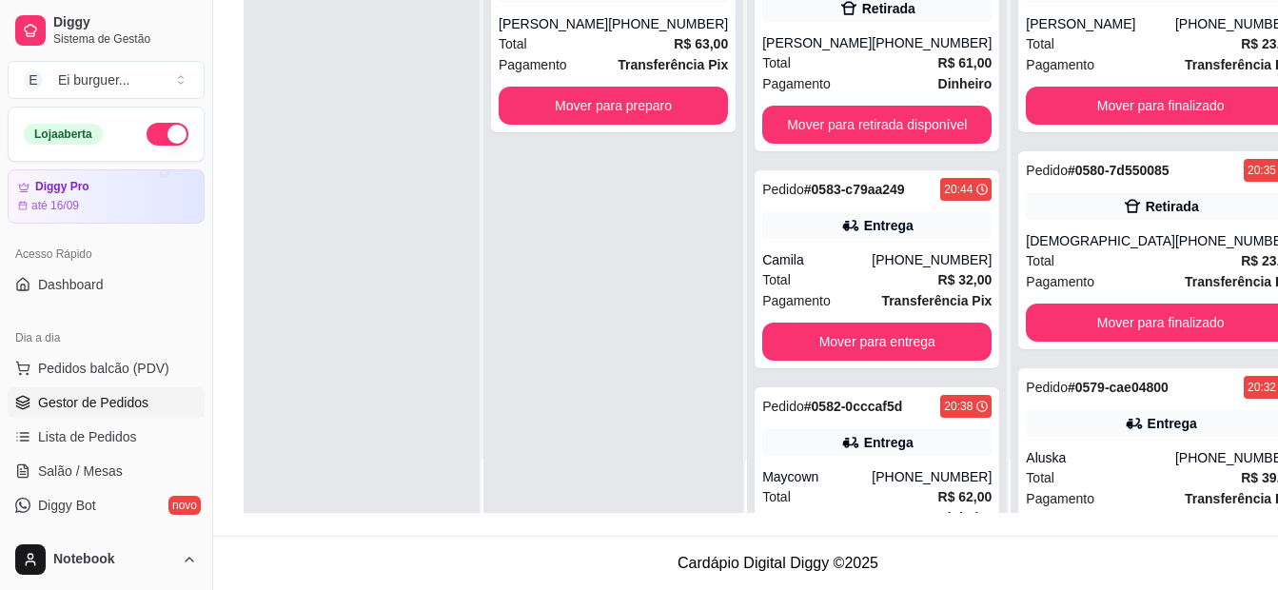
scroll to position [419, 0]
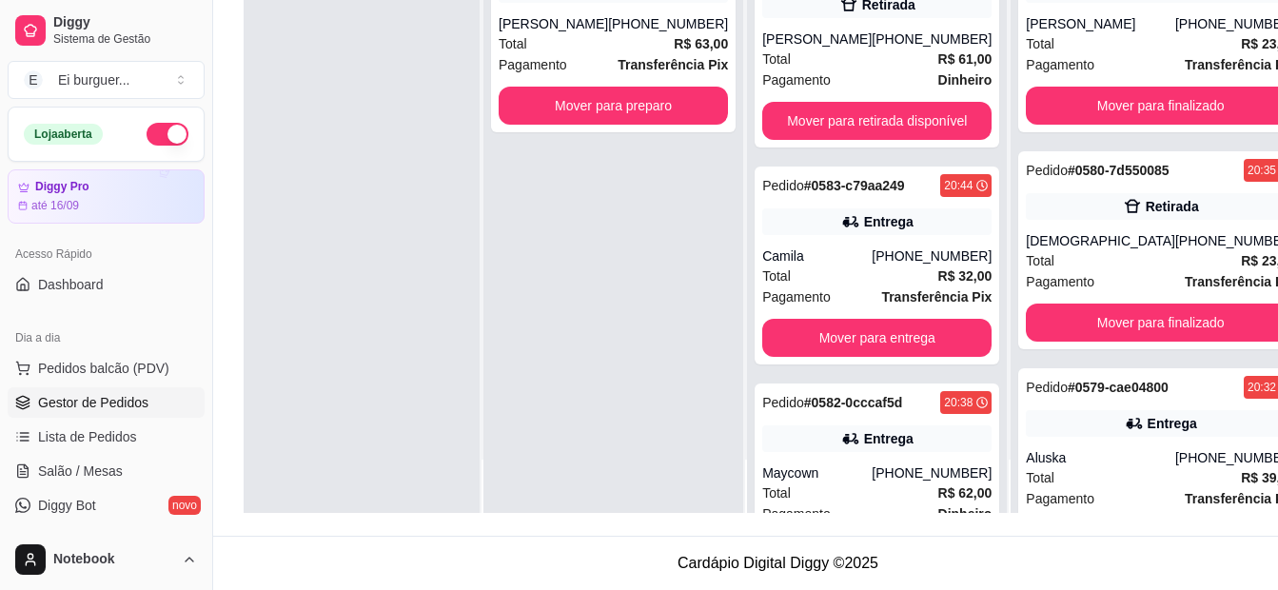
click at [577, 288] on div "Pedido # 0586-923aa8bc 21:21 Retirada [PERSON_NAME] [PHONE_NUMBER] Total R$ 63,…" at bounding box center [613, 218] width 260 height 590
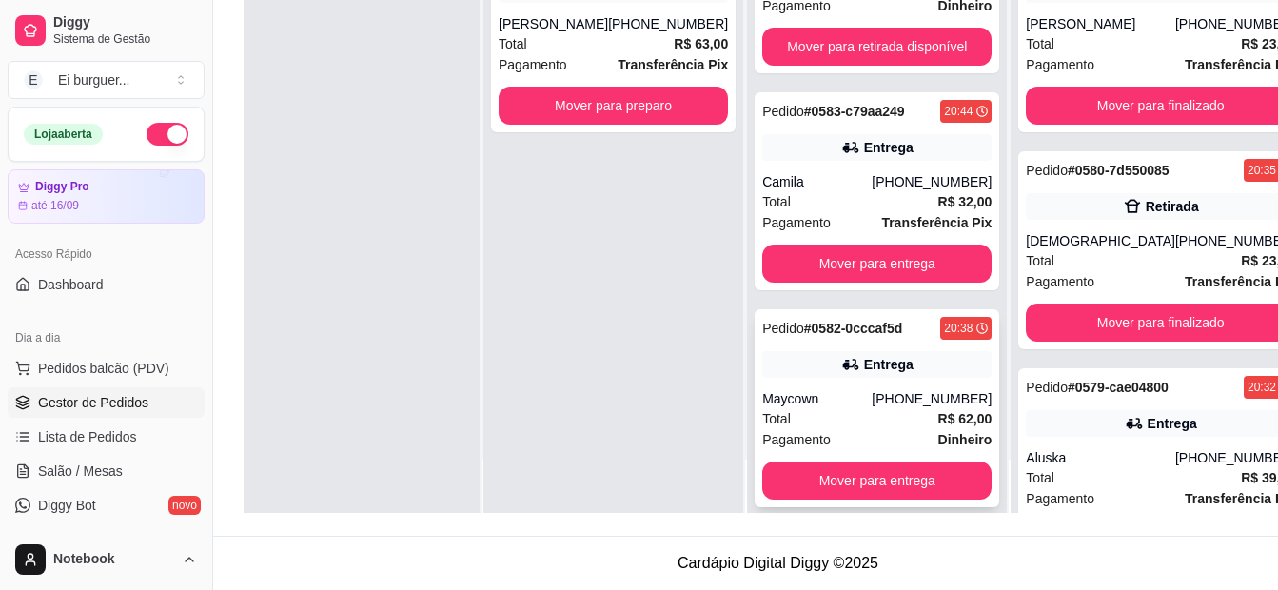
scroll to position [514, 0]
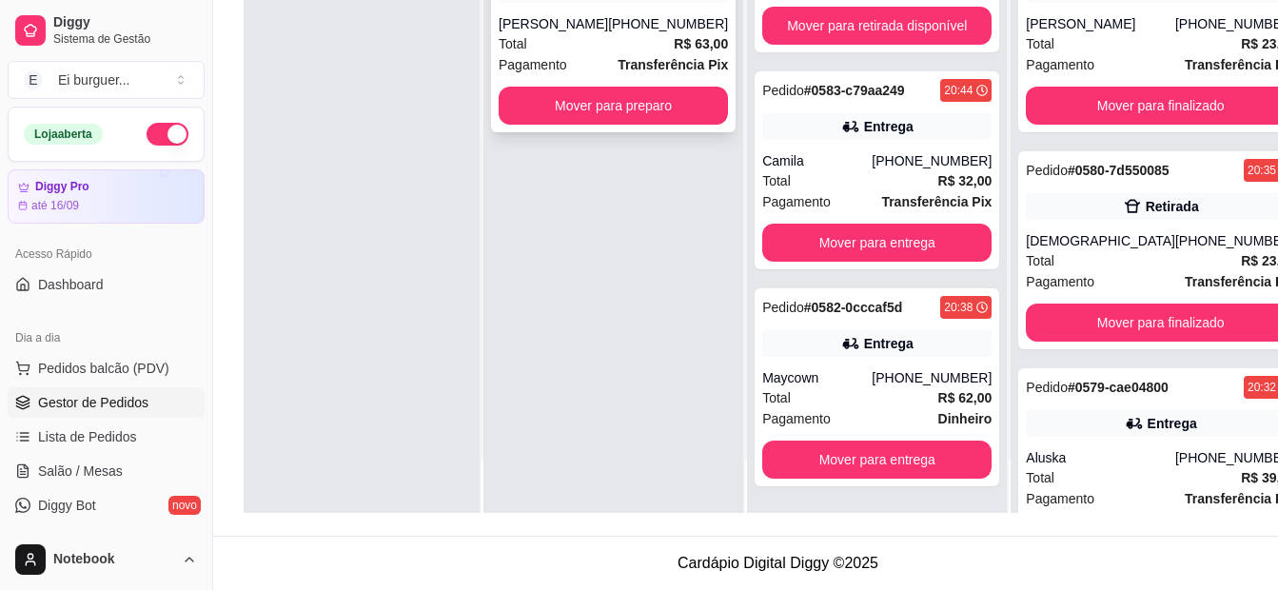
click at [568, 130] on div "Pedido # 0586-923aa8bc 21:21 Retirada [PERSON_NAME] [PHONE_NUMBER] Total R$ 63,…" at bounding box center [613, 218] width 260 height 590
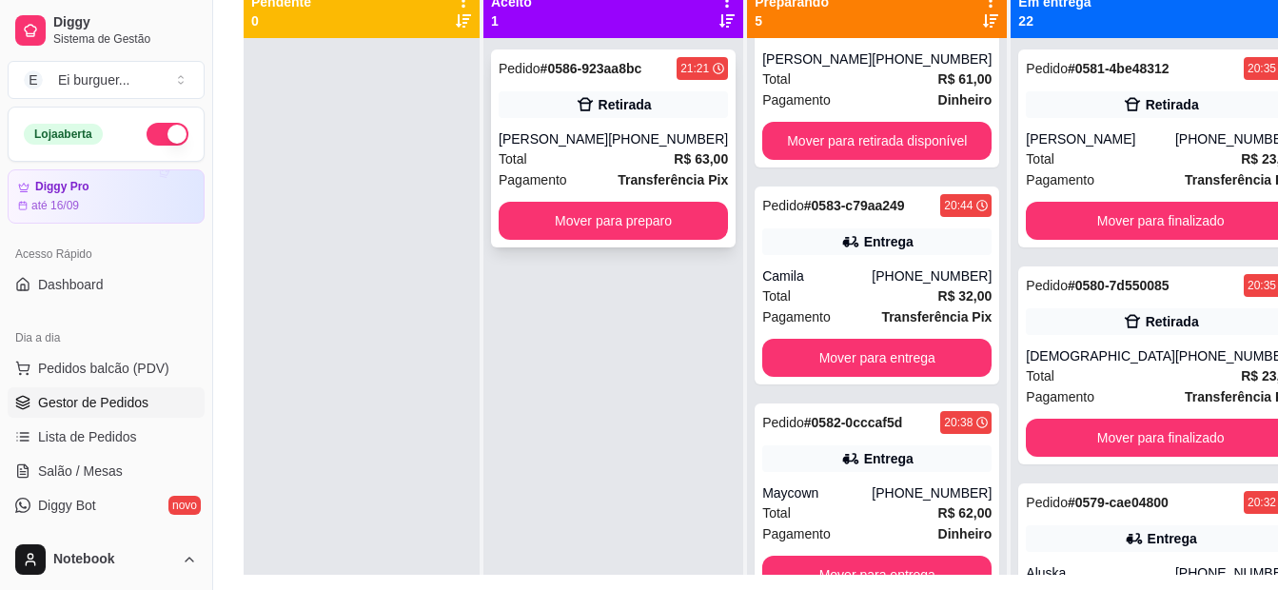
scroll to position [195, 0]
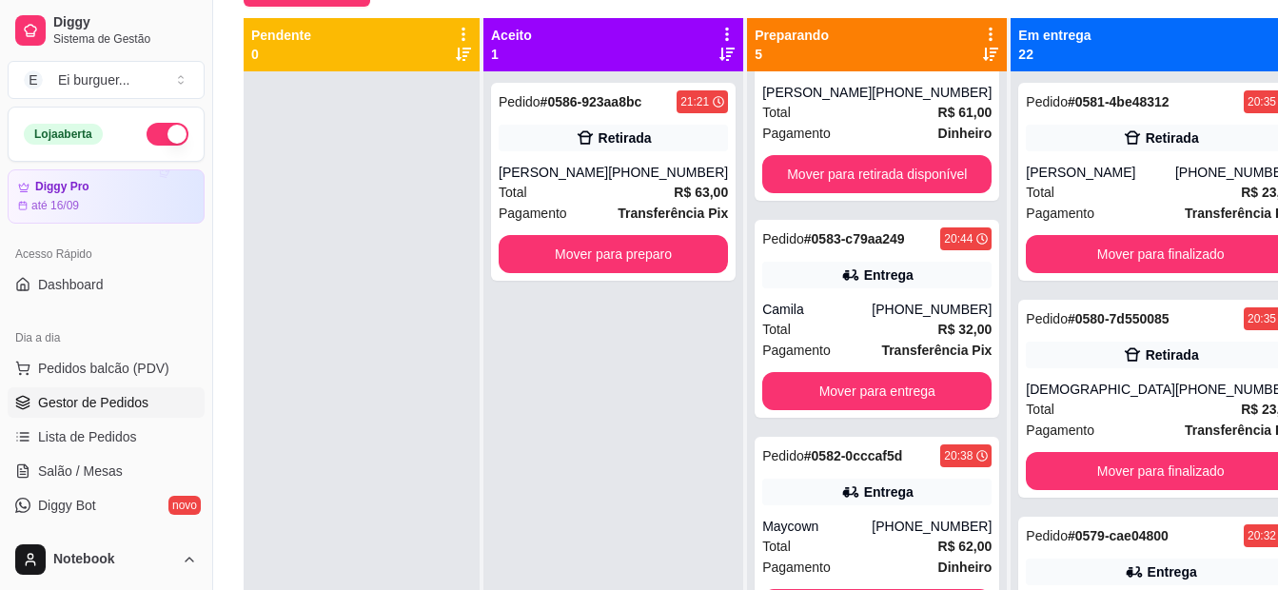
drag, startPoint x: 635, startPoint y: 395, endPoint x: 653, endPoint y: 384, distance: 20.9
click at [637, 395] on div "Pedido # 0586-923aa8bc 21:21 Retirada [PERSON_NAME] [PHONE_NUMBER] Total R$ 63,…" at bounding box center [613, 366] width 260 height 590
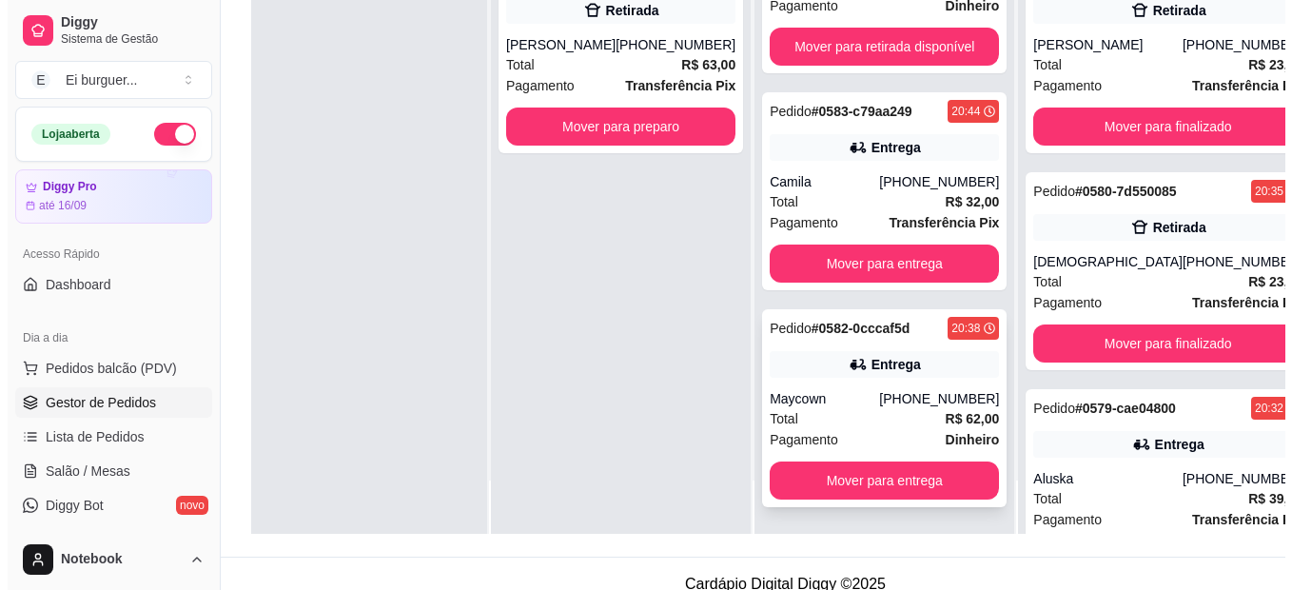
scroll to position [290, 0]
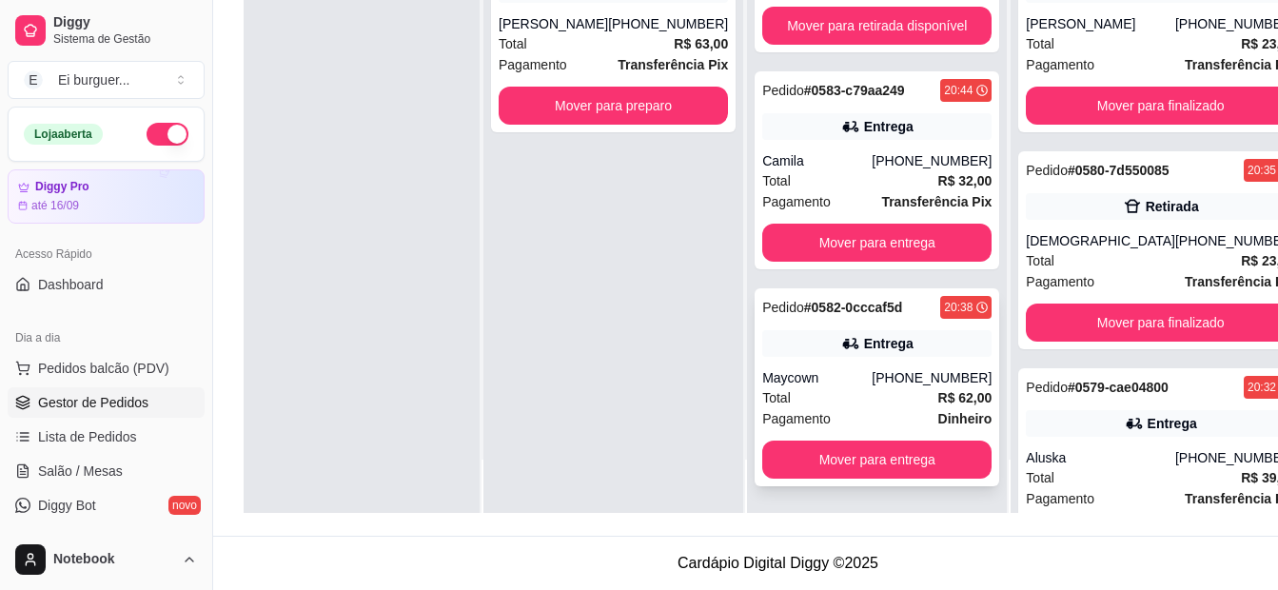
click at [846, 392] on div "Total R$ 62,00" at bounding box center [876, 397] width 229 height 21
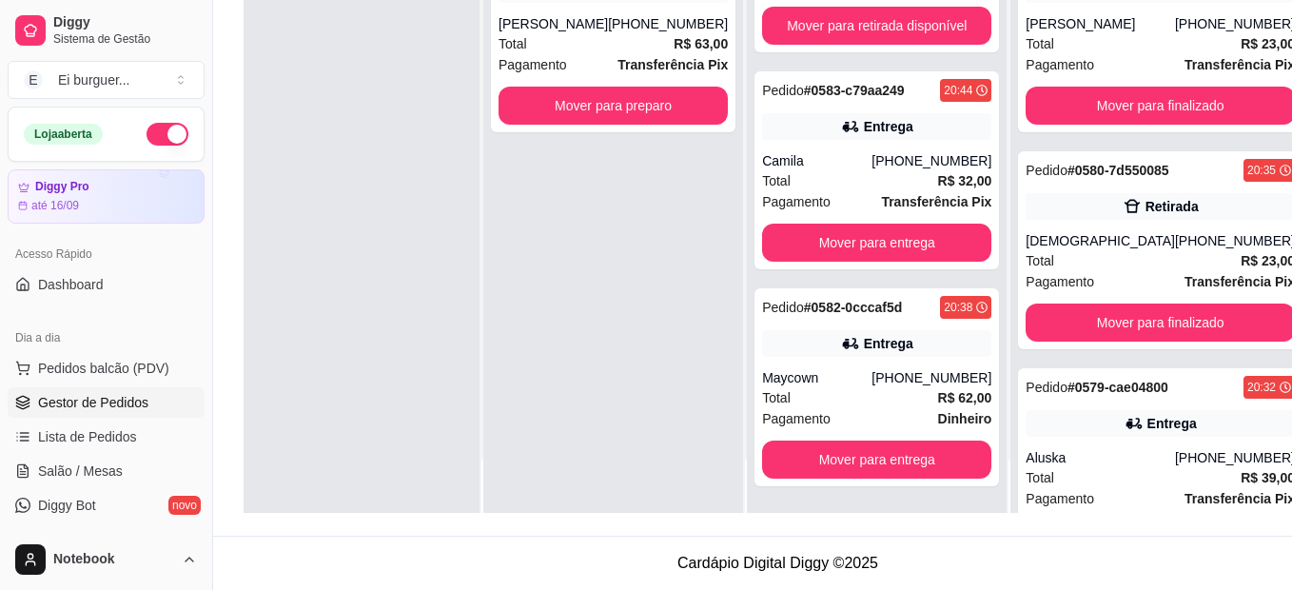
scroll to position [190, 0]
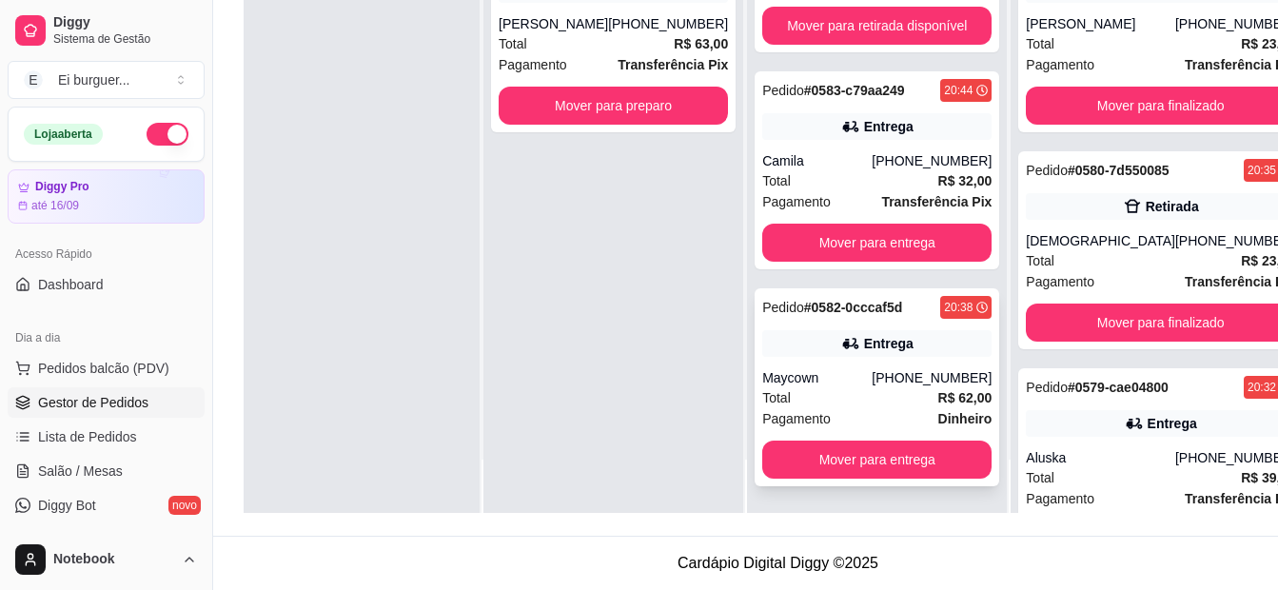
click at [885, 396] on div "Total R$ 62,00" at bounding box center [876, 397] width 229 height 21
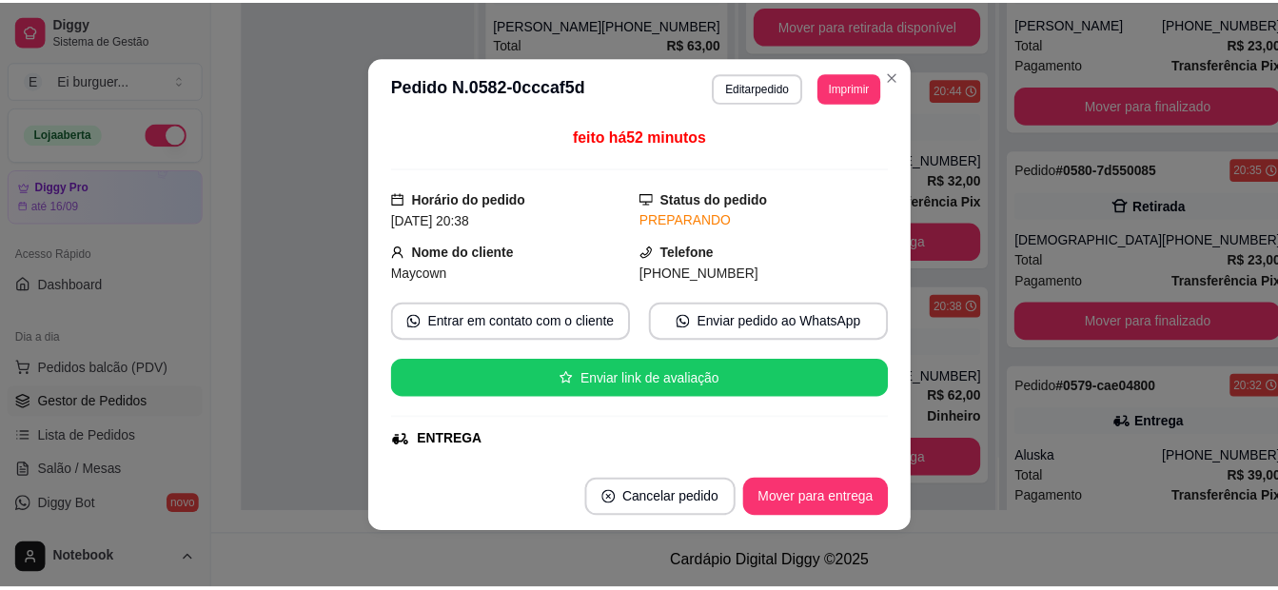
scroll to position [95, 0]
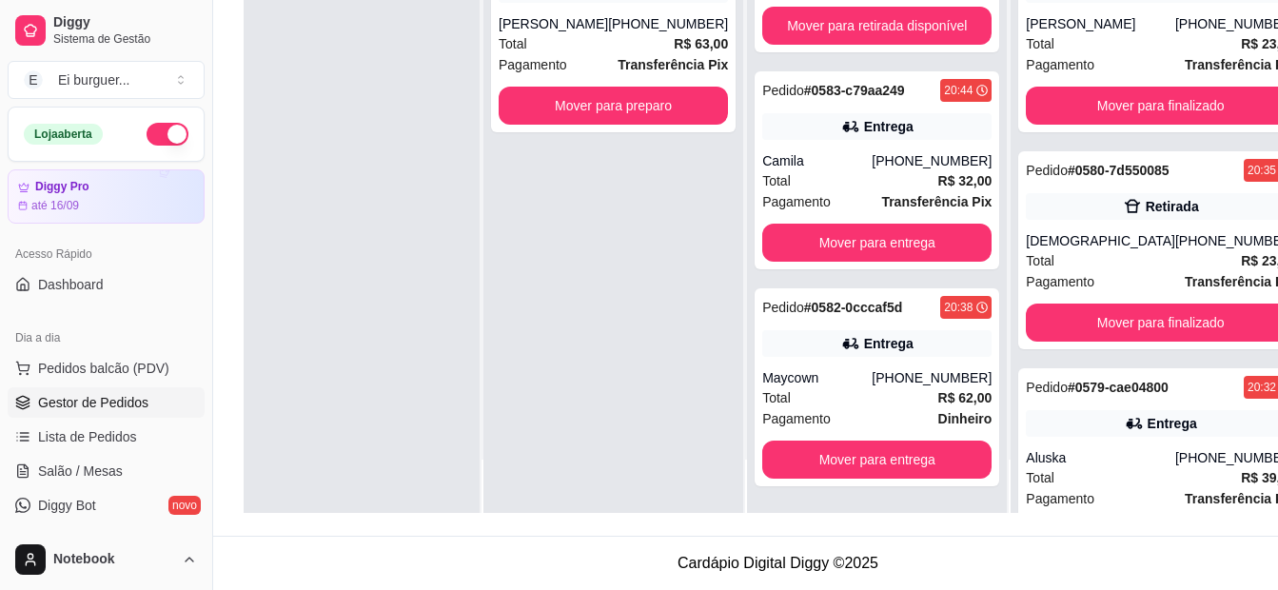
click at [668, 507] on div "Pedido # 0586-923aa8bc 21:21 Retirada [PERSON_NAME] [PHONE_NUMBER] Total R$ 63,…" at bounding box center [613, 218] width 260 height 590
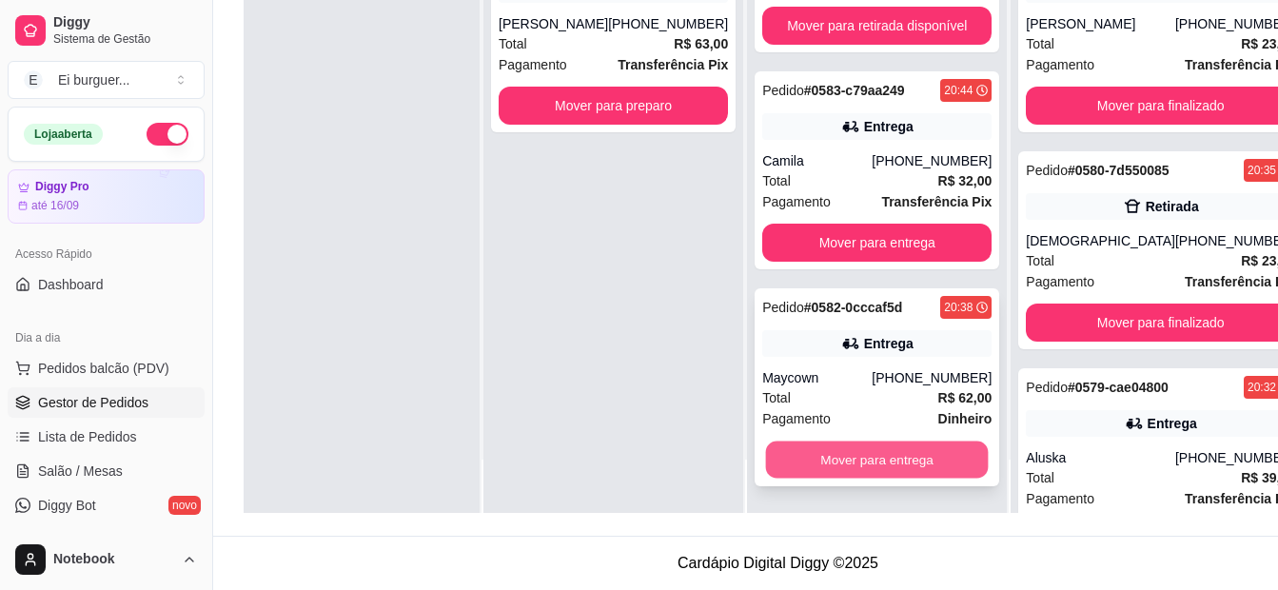
click at [807, 455] on button "Mover para entrega" at bounding box center [877, 459] width 223 height 37
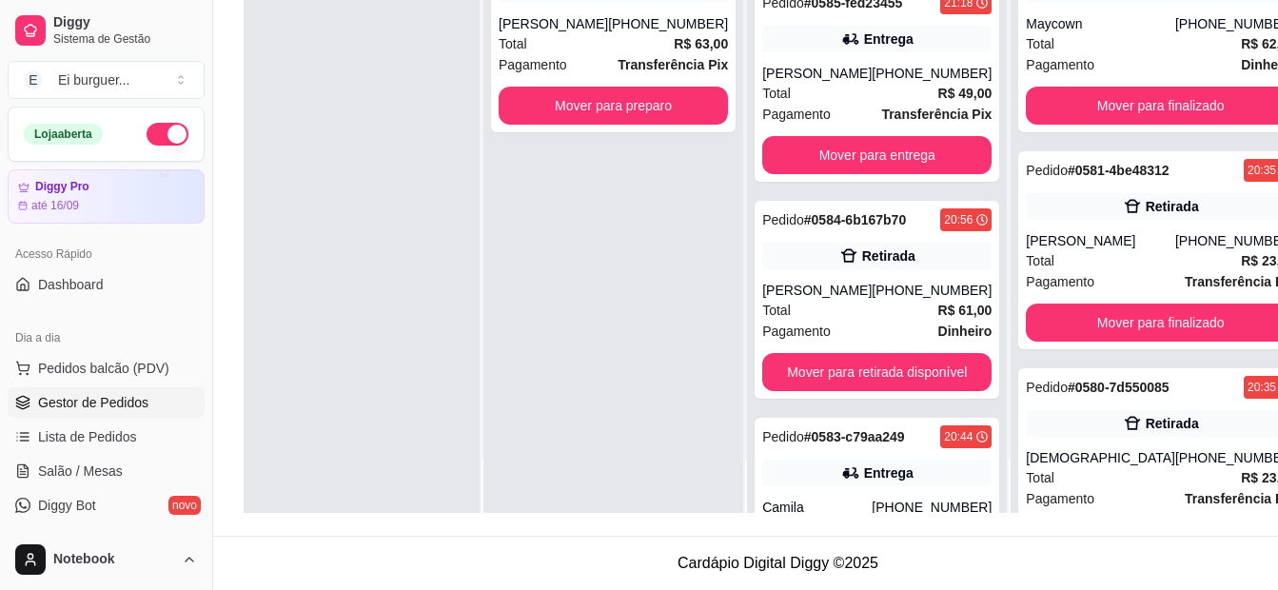
scroll to position [202, 0]
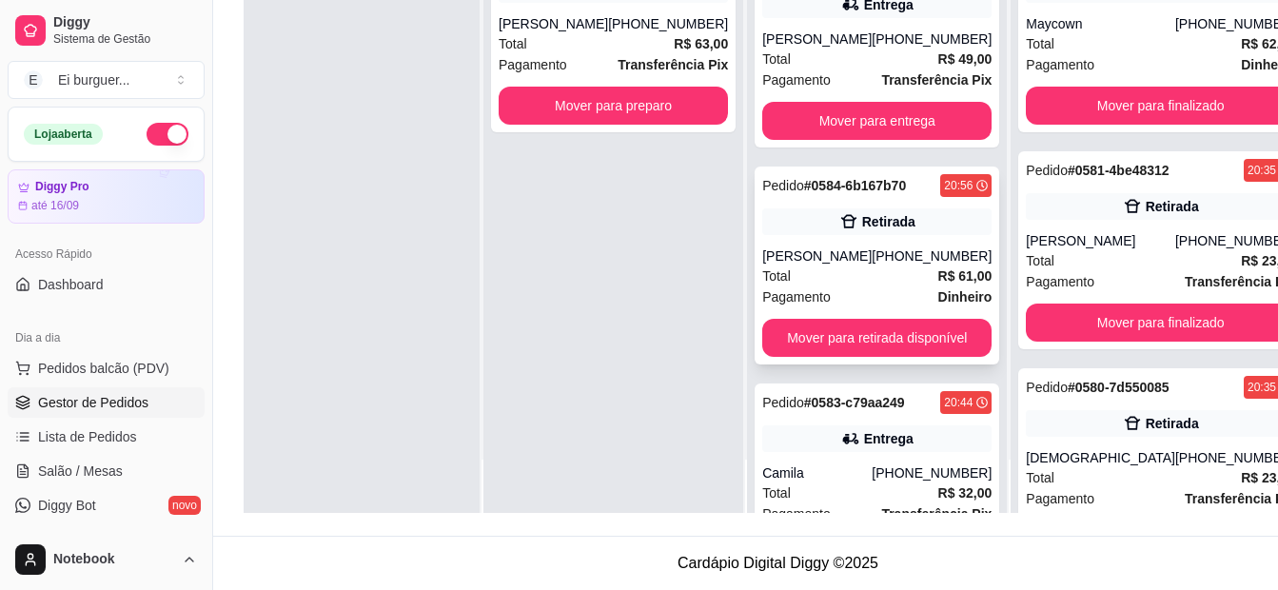
click at [827, 280] on div "Total R$ 61,00" at bounding box center [876, 275] width 229 height 21
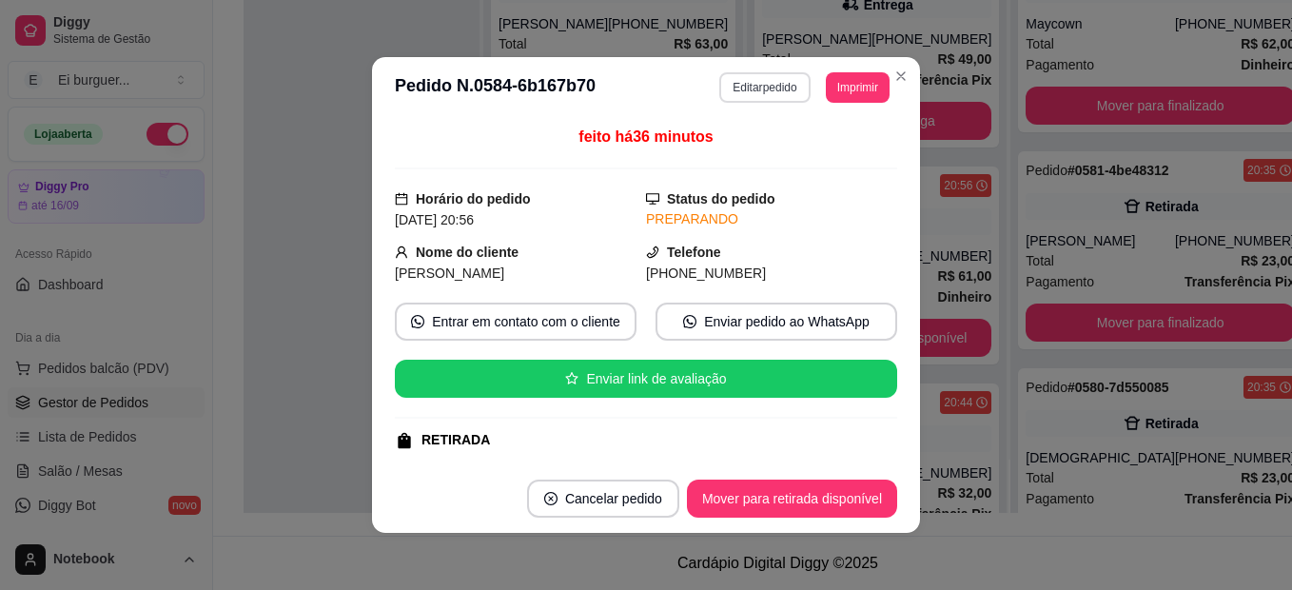
click at [754, 88] on button "Editar pedido" at bounding box center [764, 87] width 90 height 30
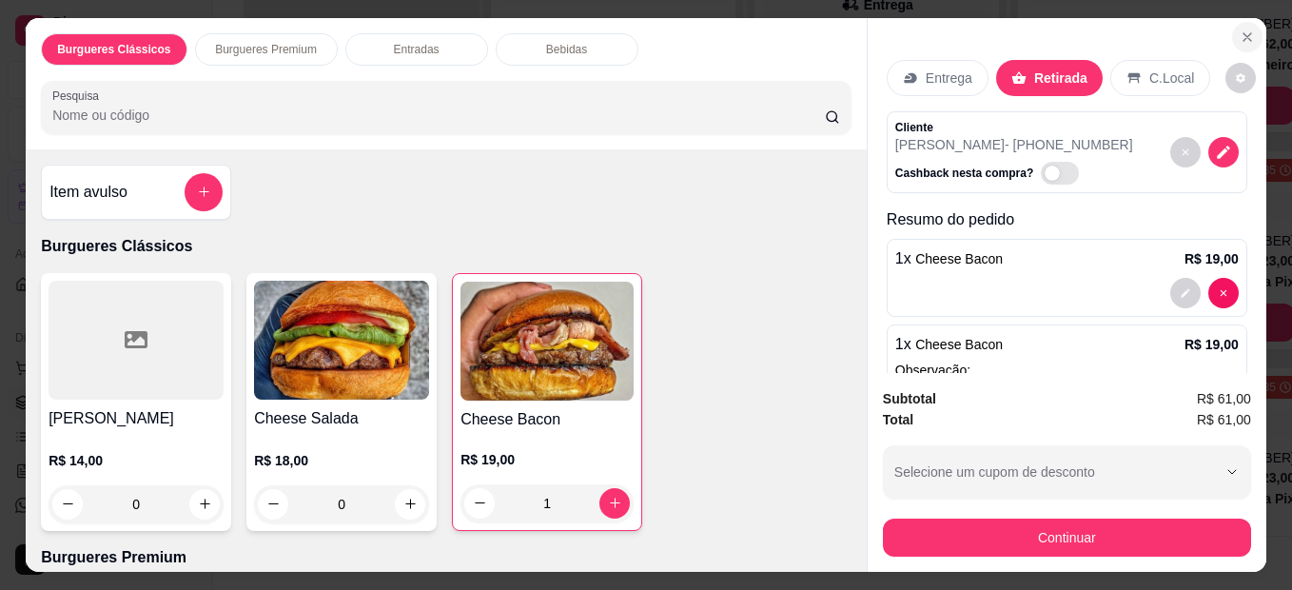
click at [1240, 29] on icon "Close" at bounding box center [1247, 36] width 15 height 15
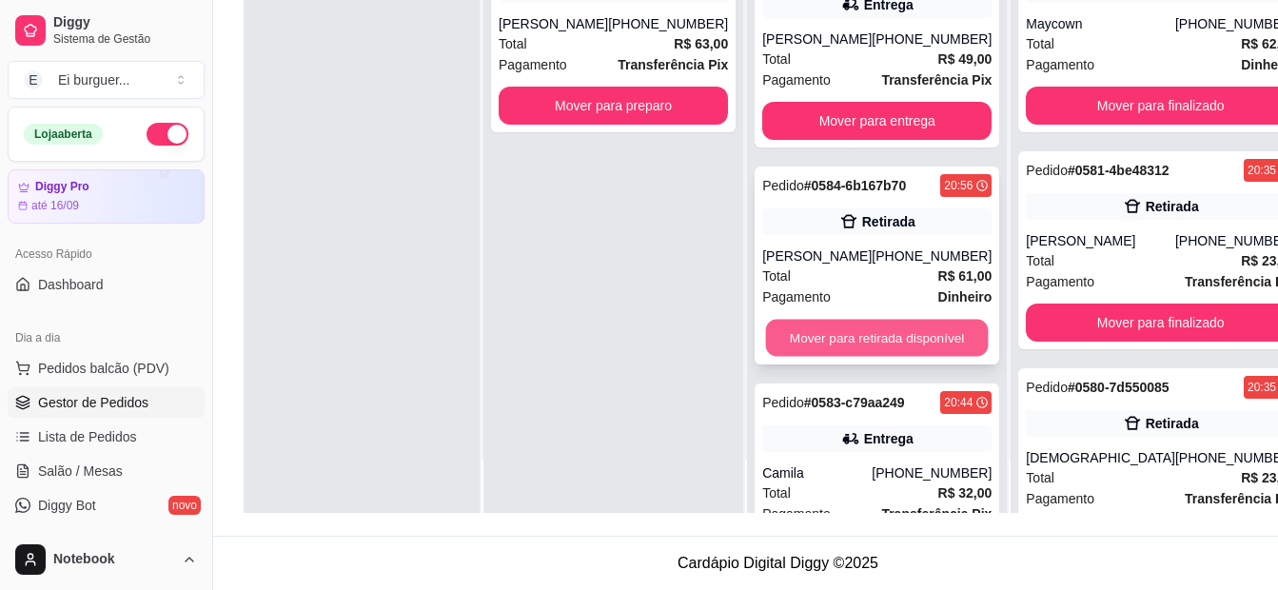
click at [865, 342] on button "Mover para retirada disponível" at bounding box center [877, 338] width 223 height 37
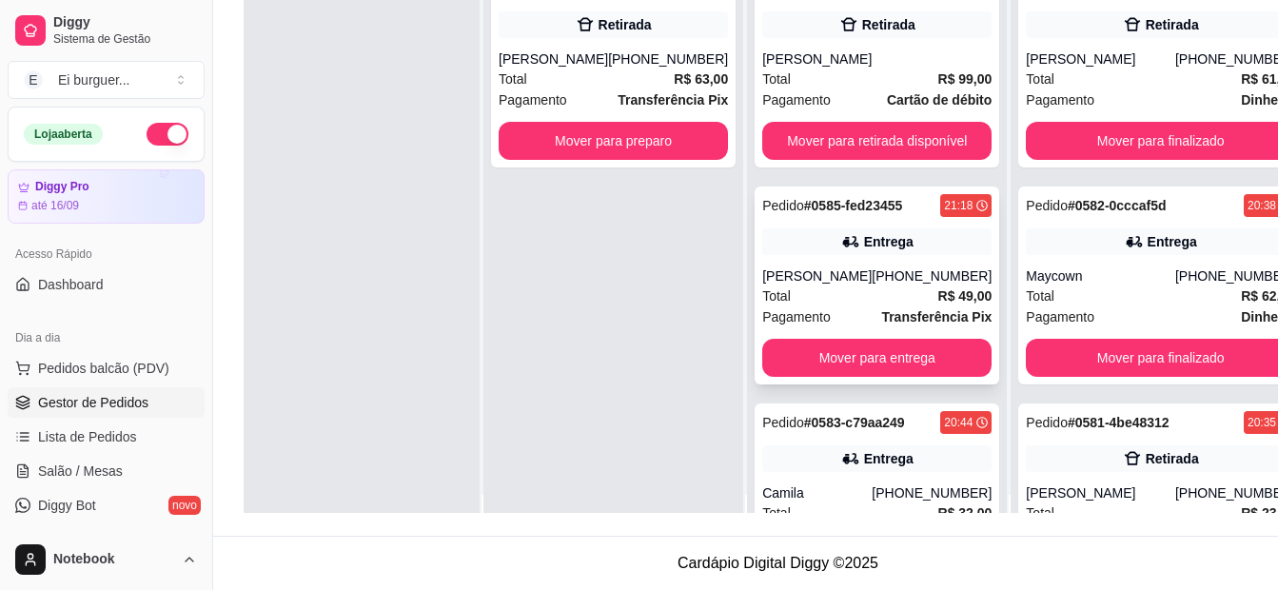
scroll to position [0, 0]
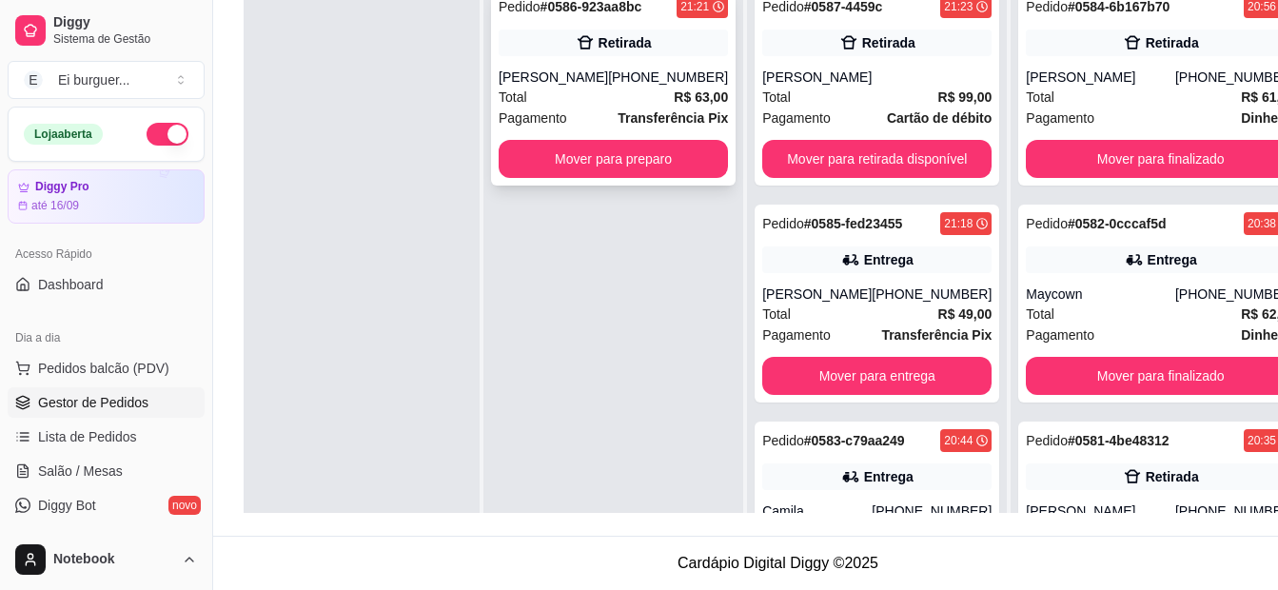
click at [552, 72] on div "[PERSON_NAME]" at bounding box center [553, 77] width 109 height 19
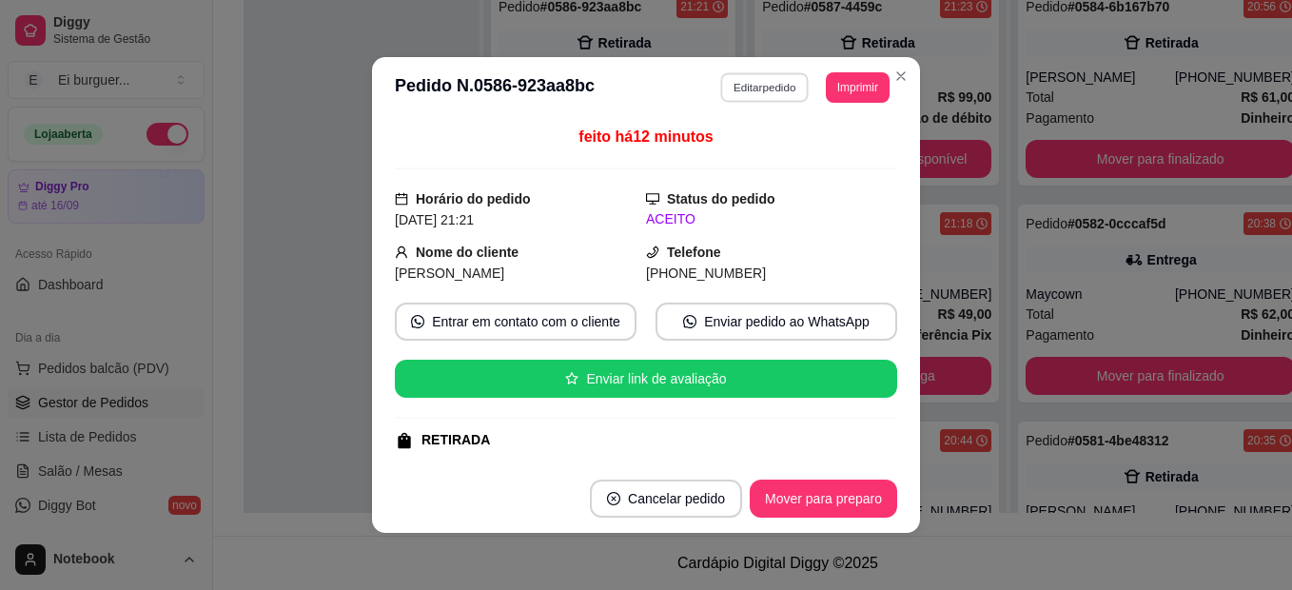
click at [747, 78] on button "Editar pedido" at bounding box center [765, 86] width 88 height 29
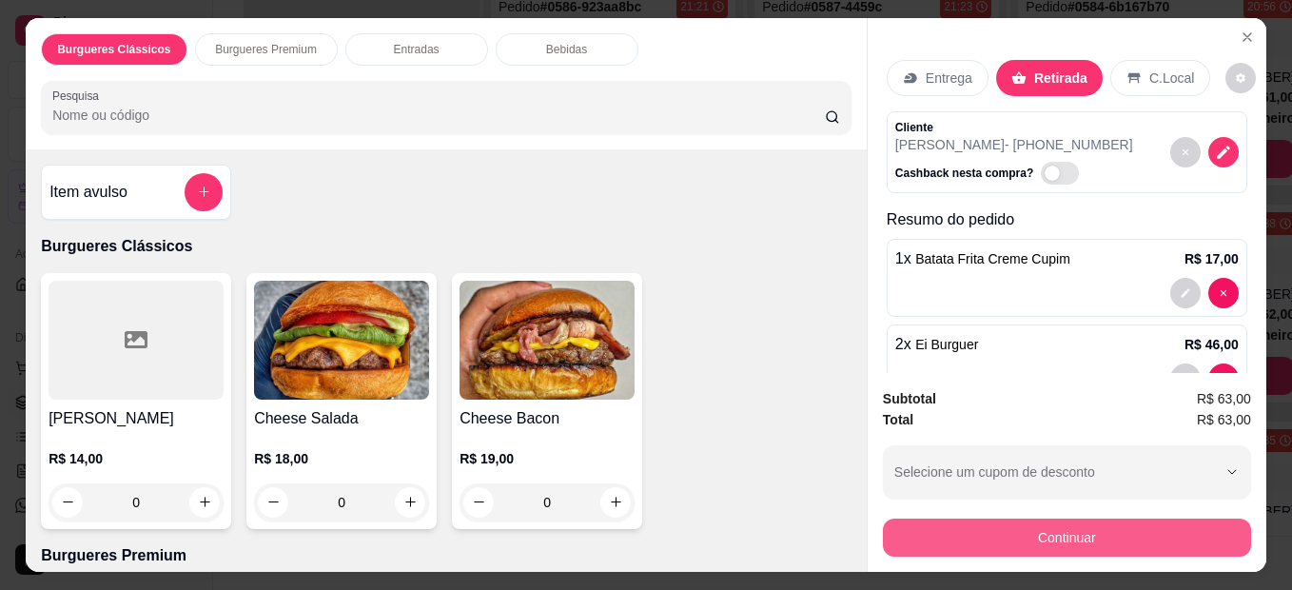
click at [1005, 527] on button "Continuar" at bounding box center [1067, 538] width 368 height 38
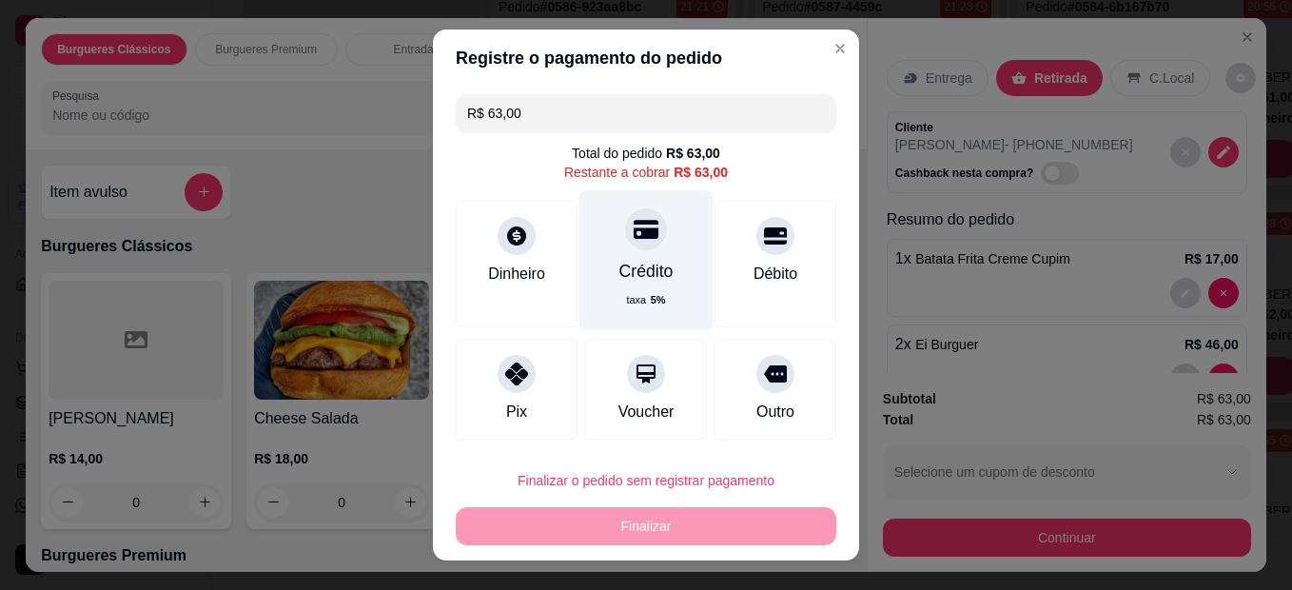
click at [619, 269] on div "Crédito" at bounding box center [646, 271] width 54 height 25
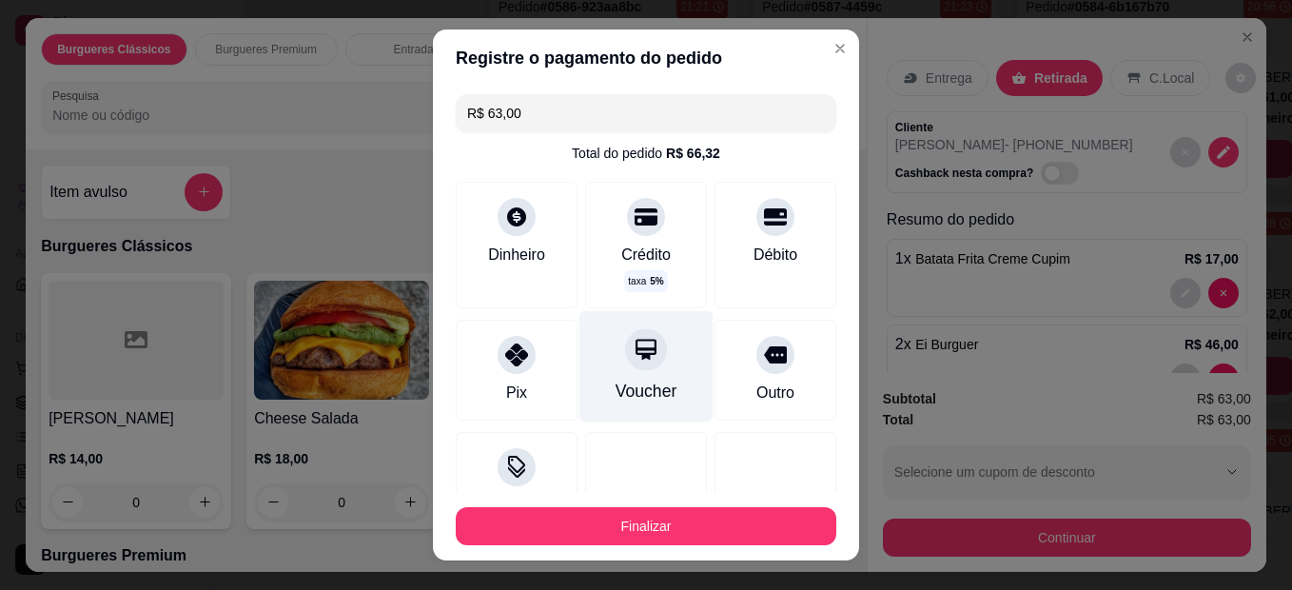
type input "R$ 0,00"
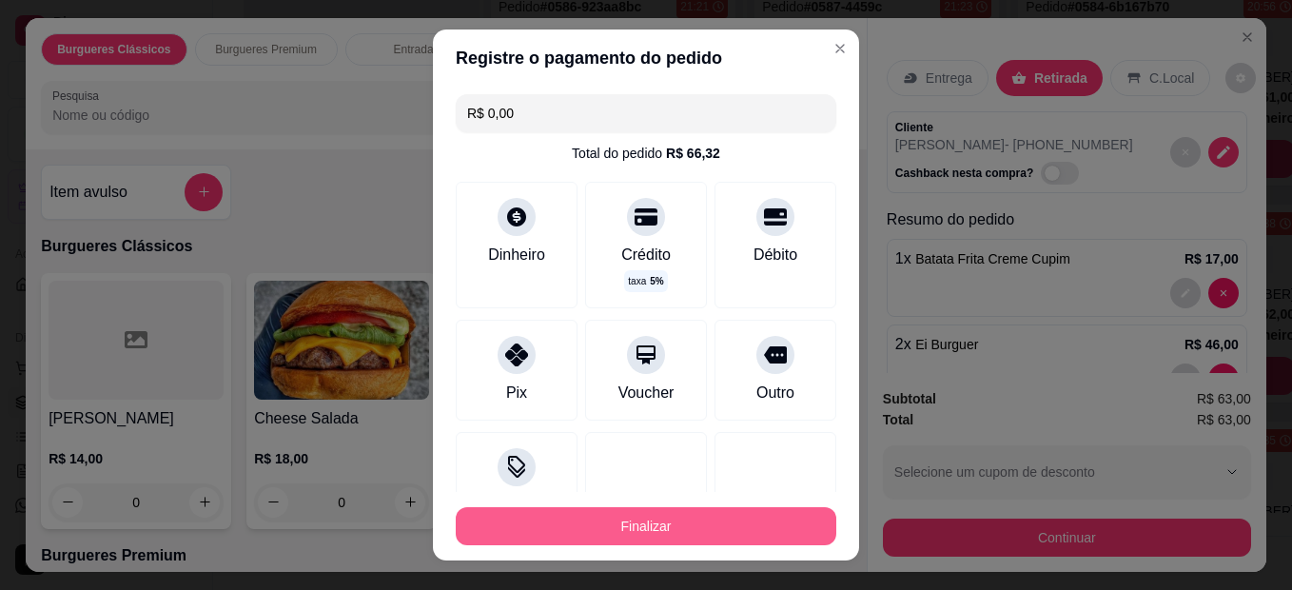
click at [650, 541] on button "Finalizar" at bounding box center [646, 526] width 381 height 38
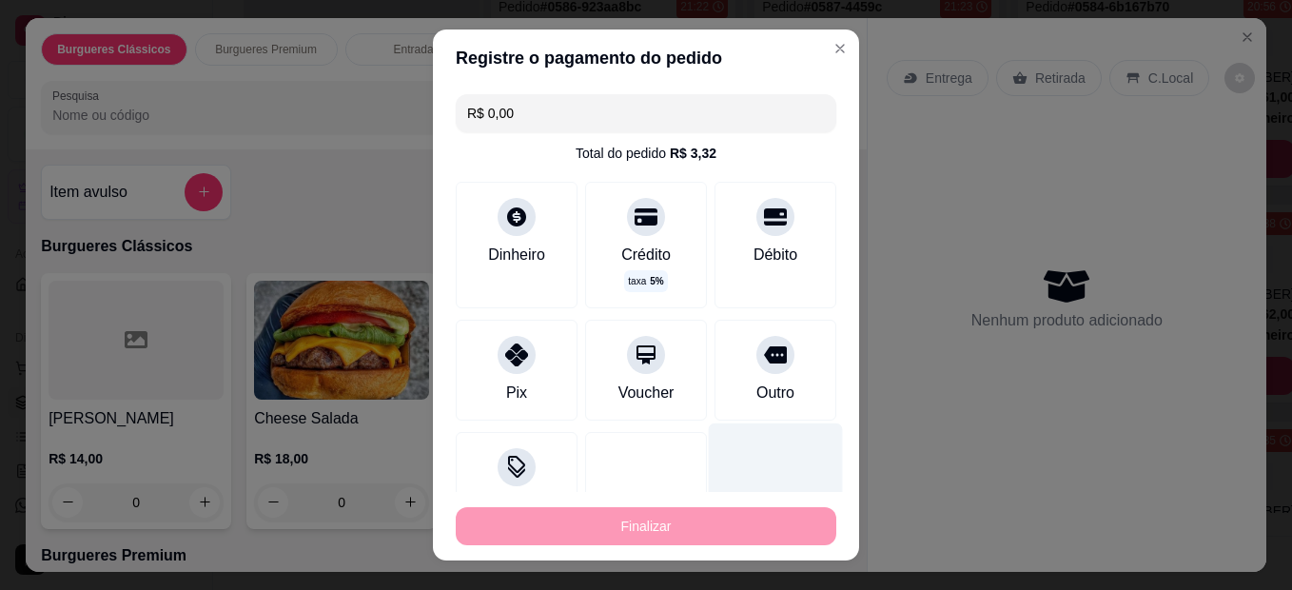
type input "0"
type input "-R$ 63,00"
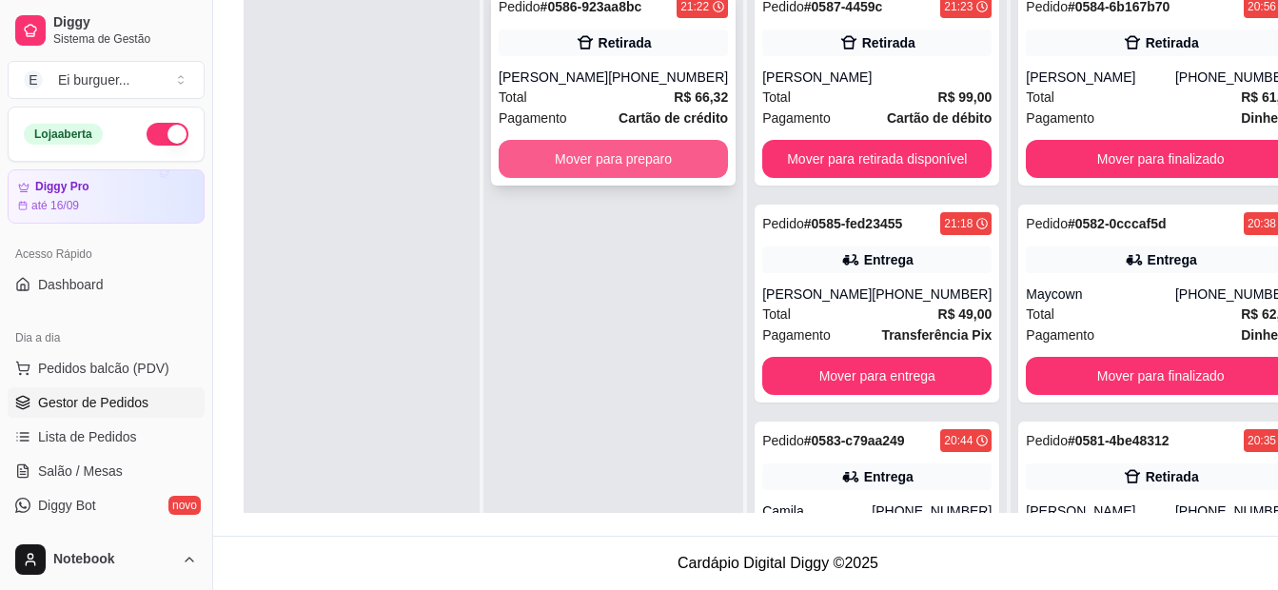
click at [629, 157] on button "Mover para preparo" at bounding box center [613, 159] width 229 height 38
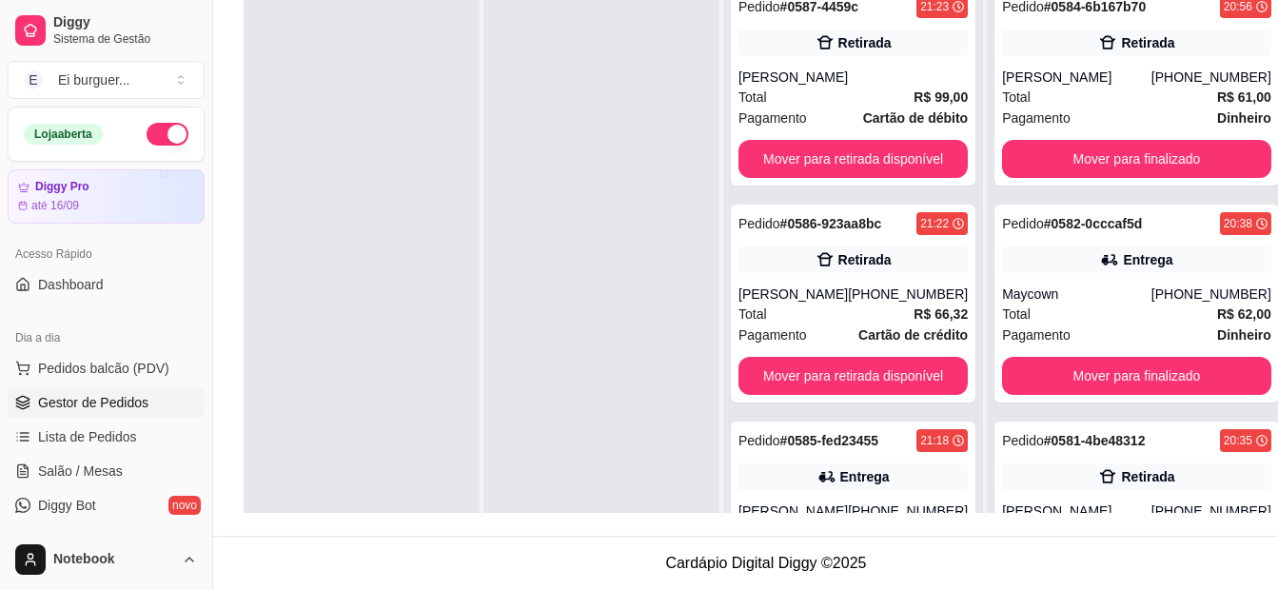
scroll to position [195, 0]
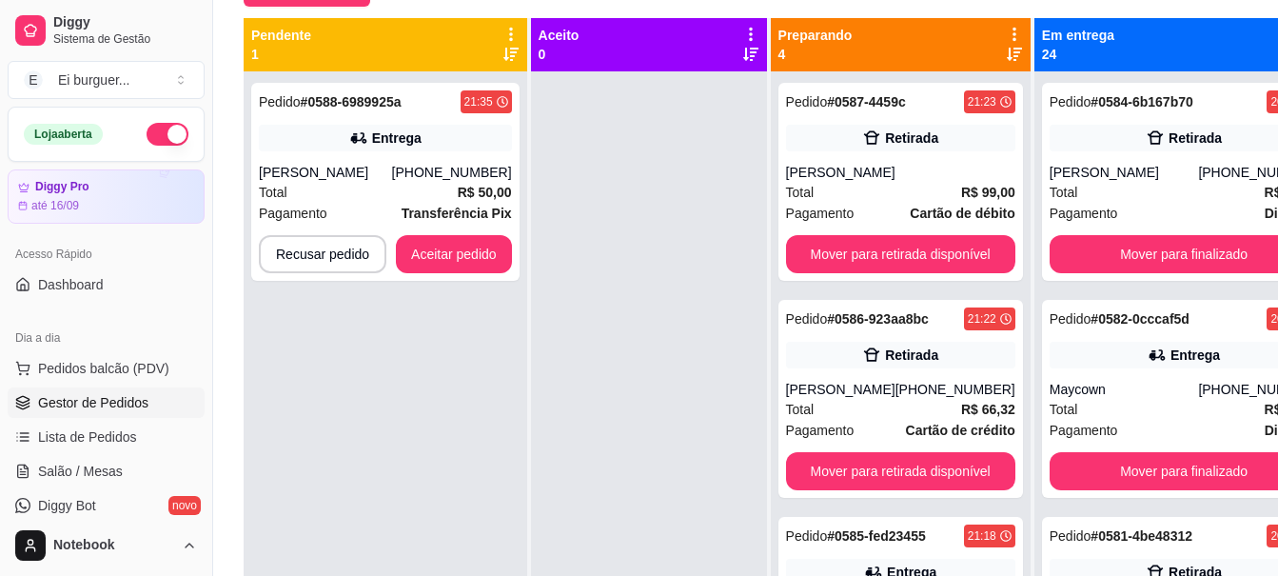
click at [674, 167] on div at bounding box center [649, 359] width 236 height 576
click at [357, 203] on div "Pagamento Transferência Pix" at bounding box center [385, 213] width 253 height 21
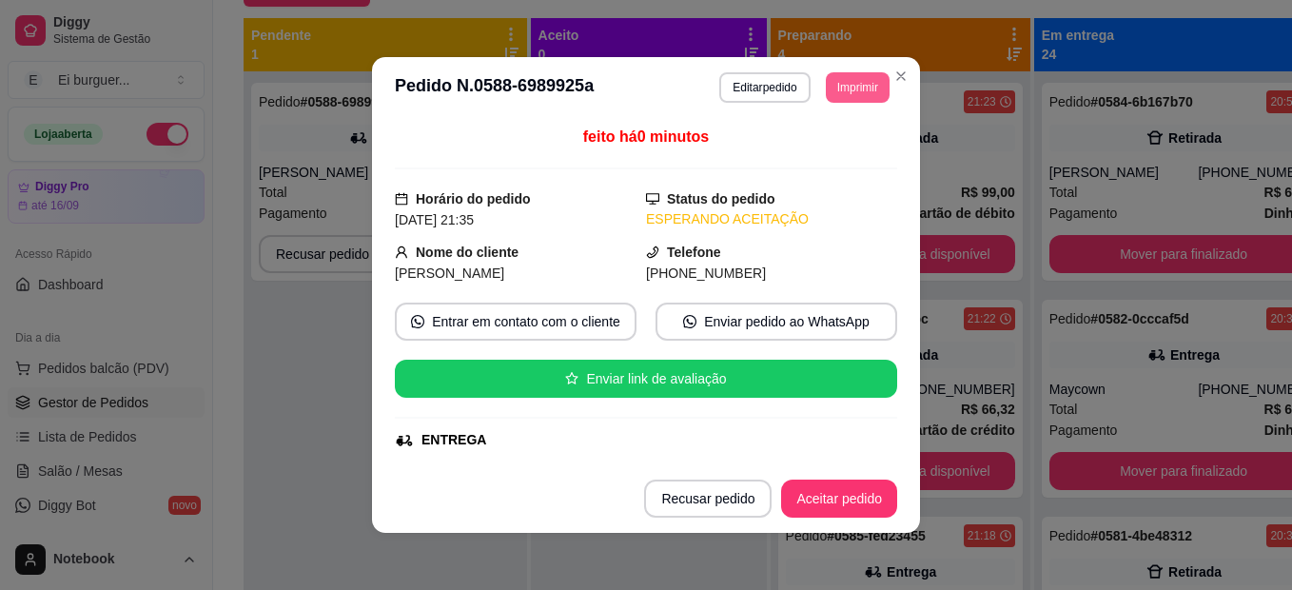
click at [841, 79] on button "Imprimir" at bounding box center [858, 87] width 64 height 30
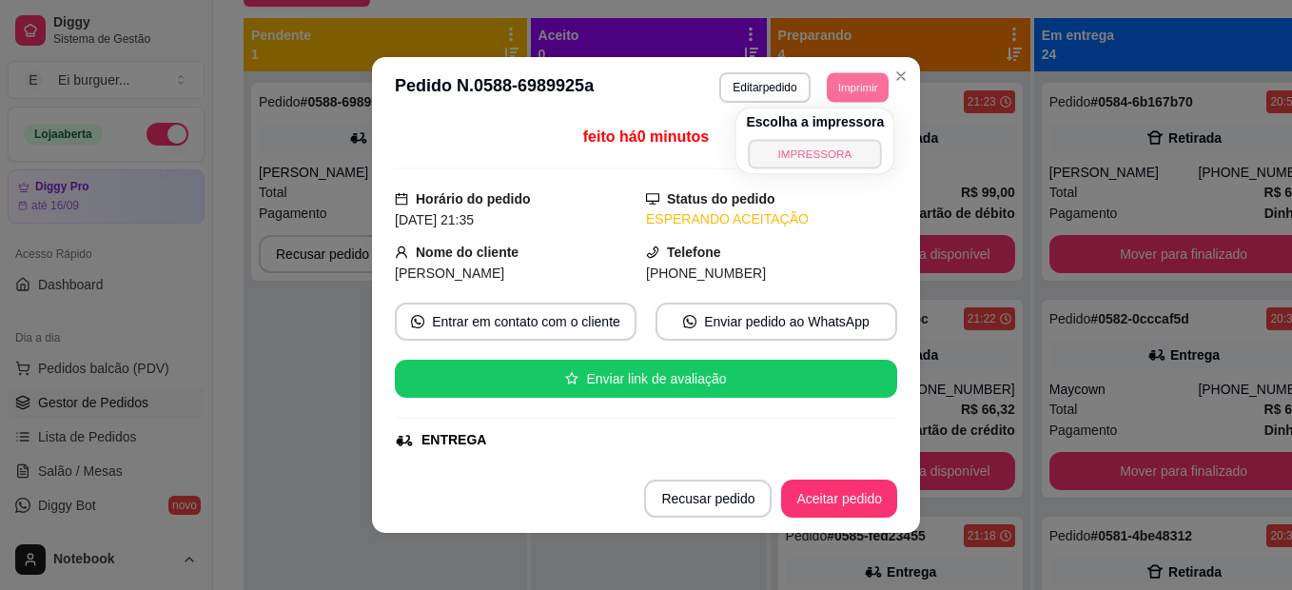
click at [840, 142] on button "IMPRESSORA" at bounding box center [815, 153] width 133 height 29
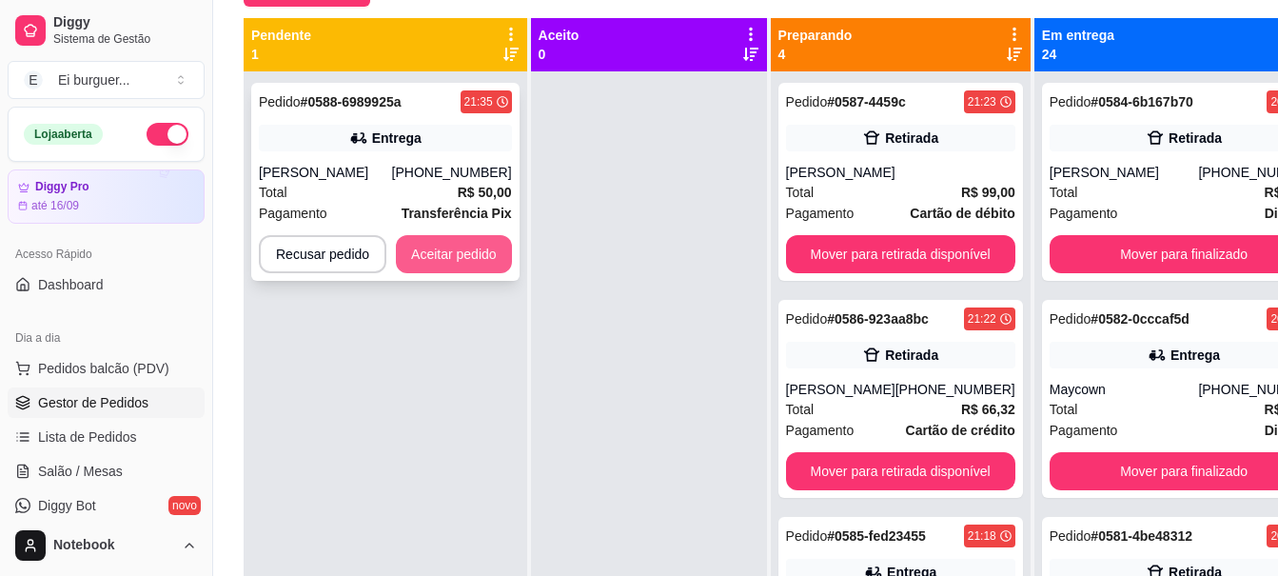
click at [492, 254] on button "Aceitar pedido" at bounding box center [454, 254] width 116 height 38
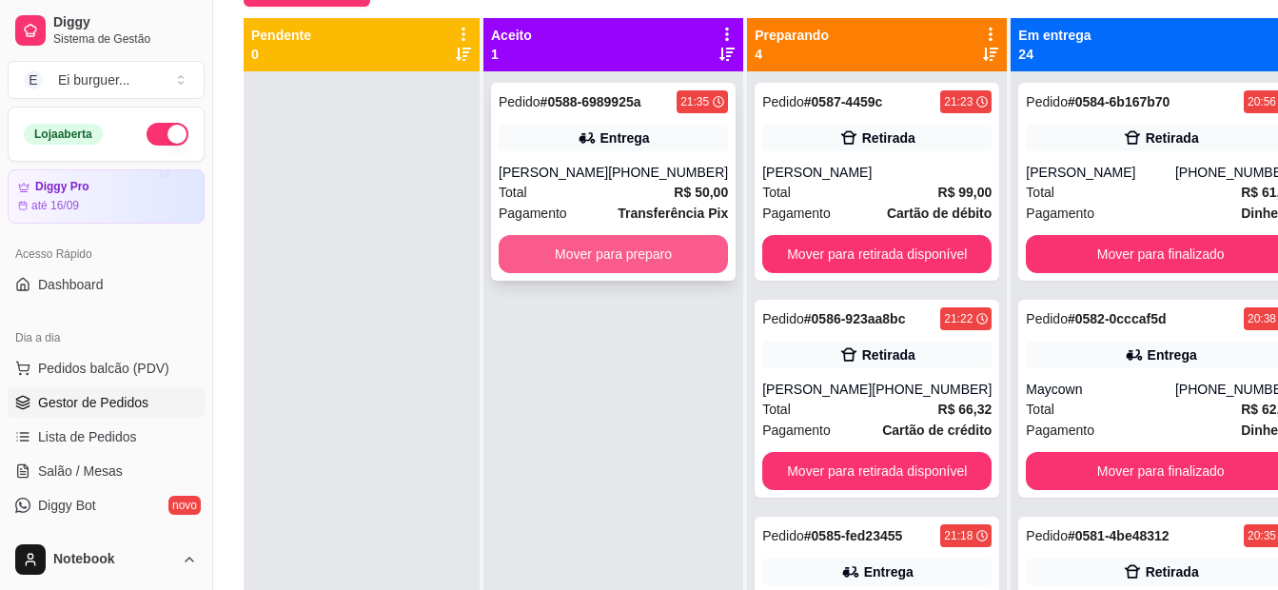
click at [607, 248] on button "Mover para preparo" at bounding box center [613, 254] width 229 height 38
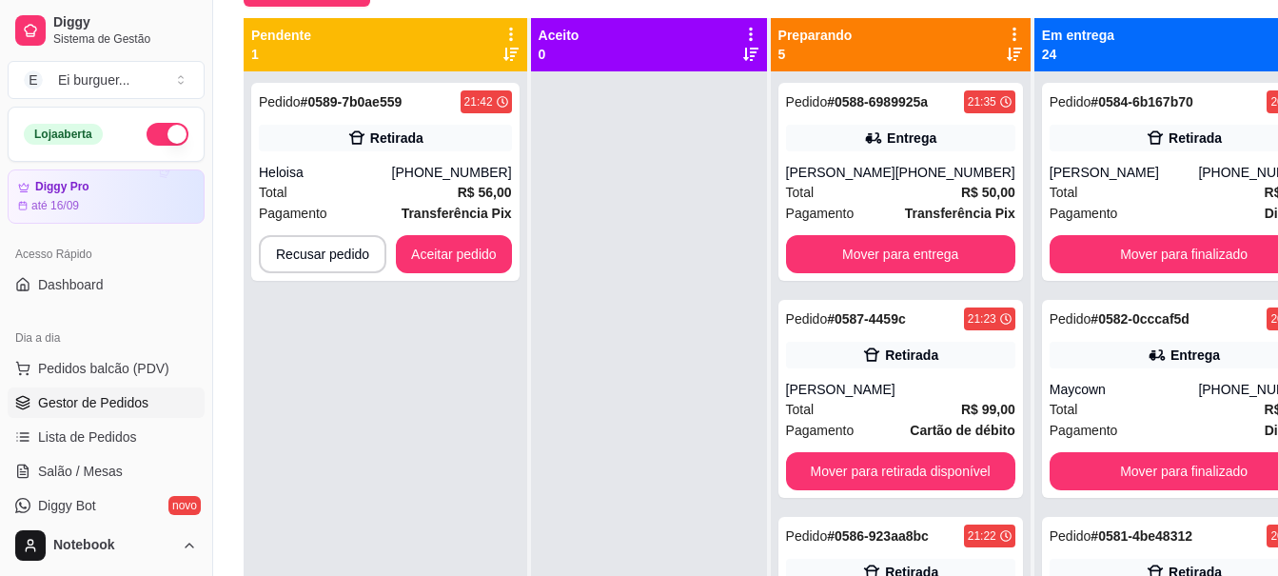
click at [302, 392] on div "Pedido # 0589-7b0ae559 21:42 Retirada Heloisa [PHONE_NUMBER] Total R$ 56,00 Pag…" at bounding box center [386, 359] width 284 height 576
click at [485, 241] on button "Aceitar pedido" at bounding box center [454, 254] width 112 height 37
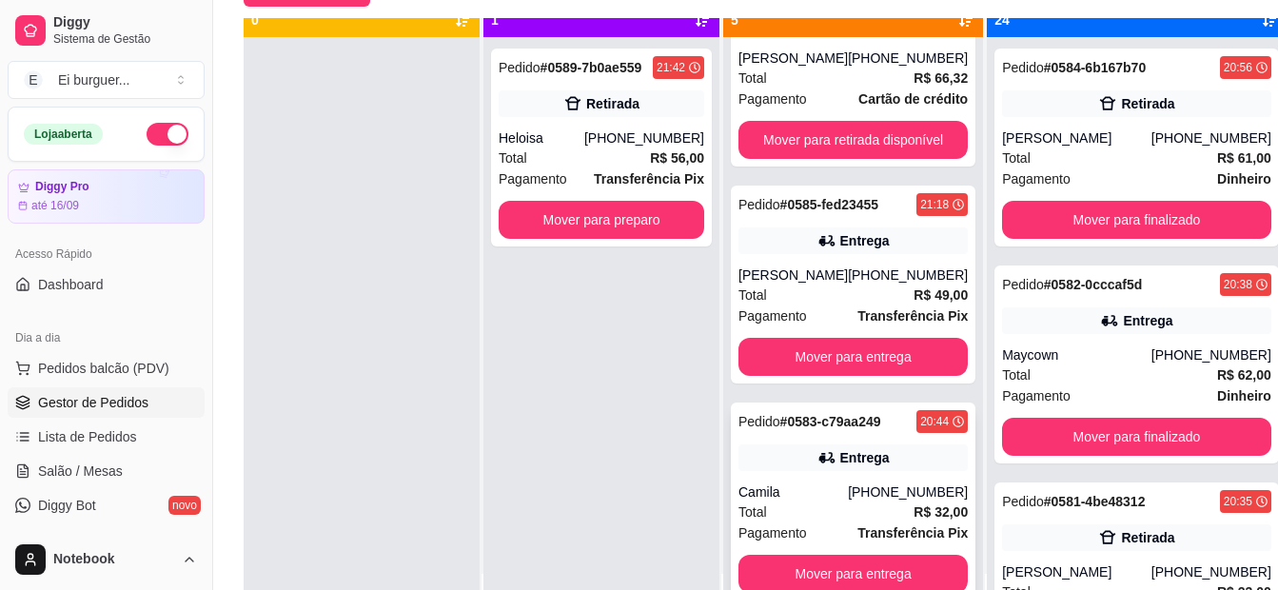
scroll to position [53, 0]
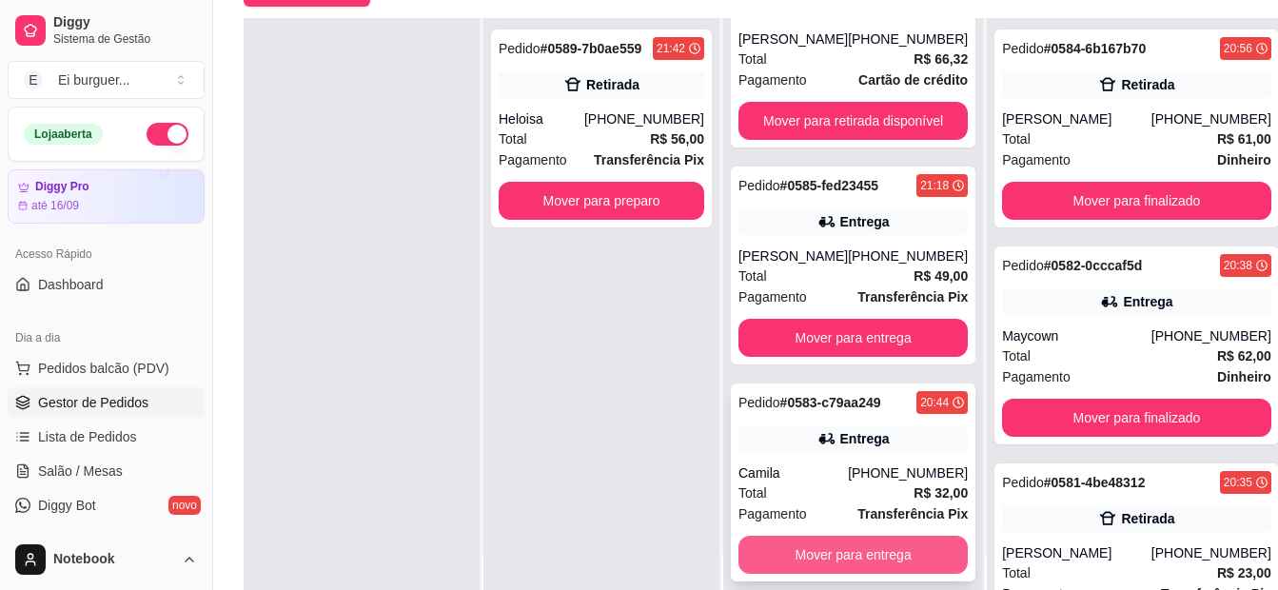
click at [838, 557] on button "Mover para entrega" at bounding box center [852, 555] width 229 height 38
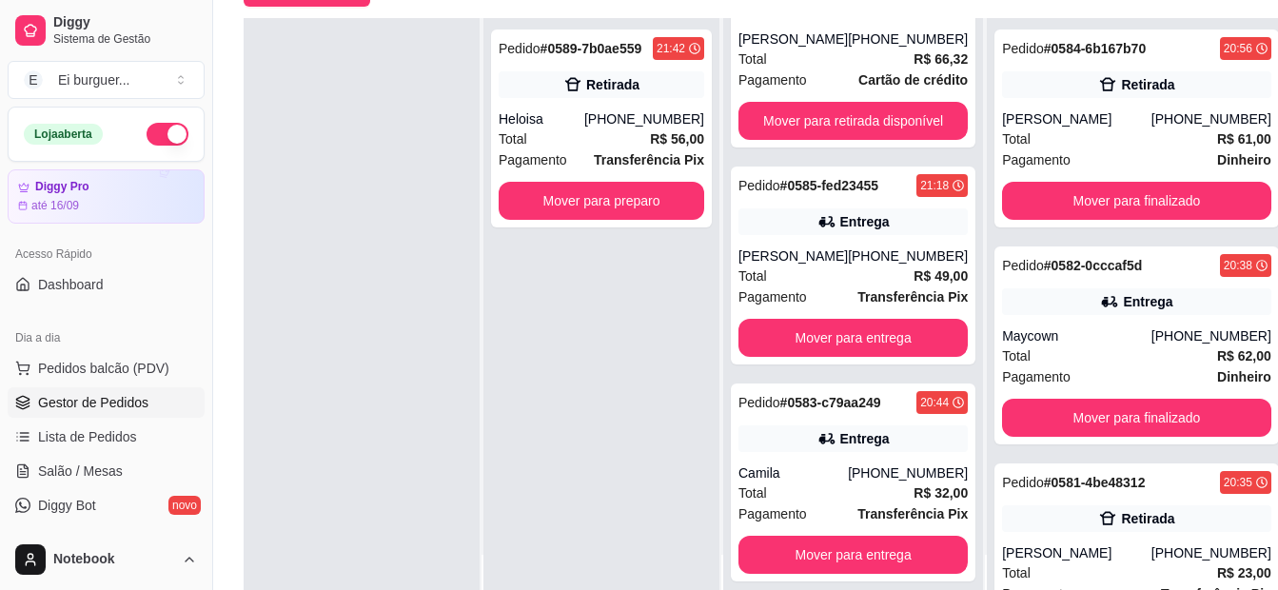
scroll to position [514, 0]
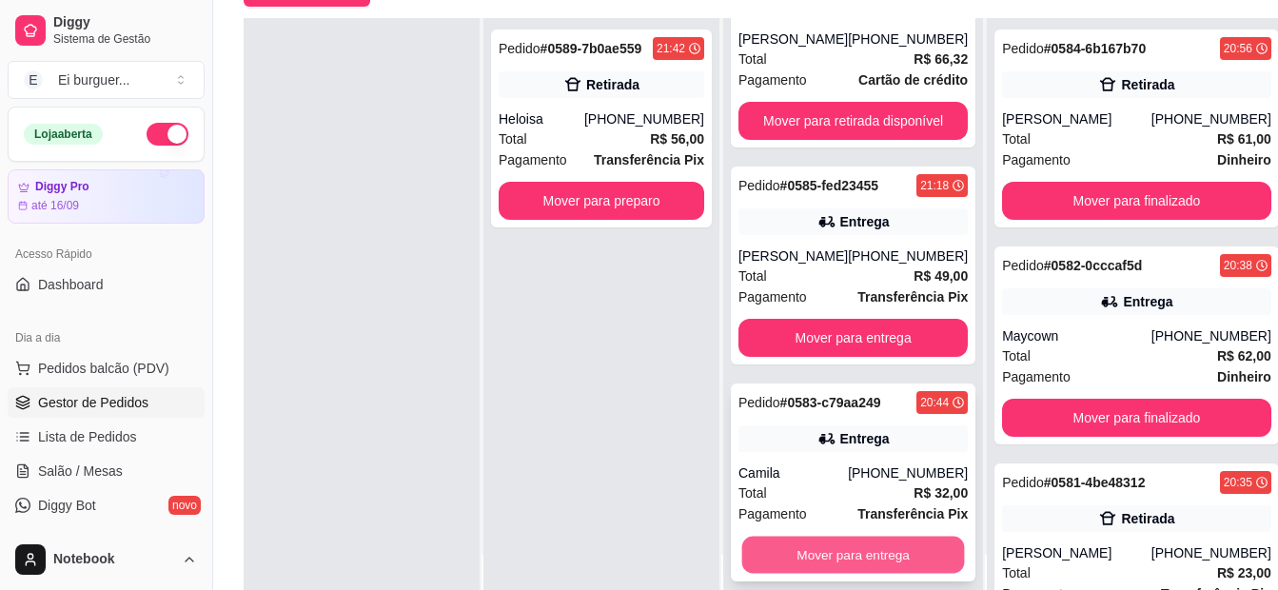
click at [819, 551] on button "Mover para entrega" at bounding box center [853, 555] width 223 height 37
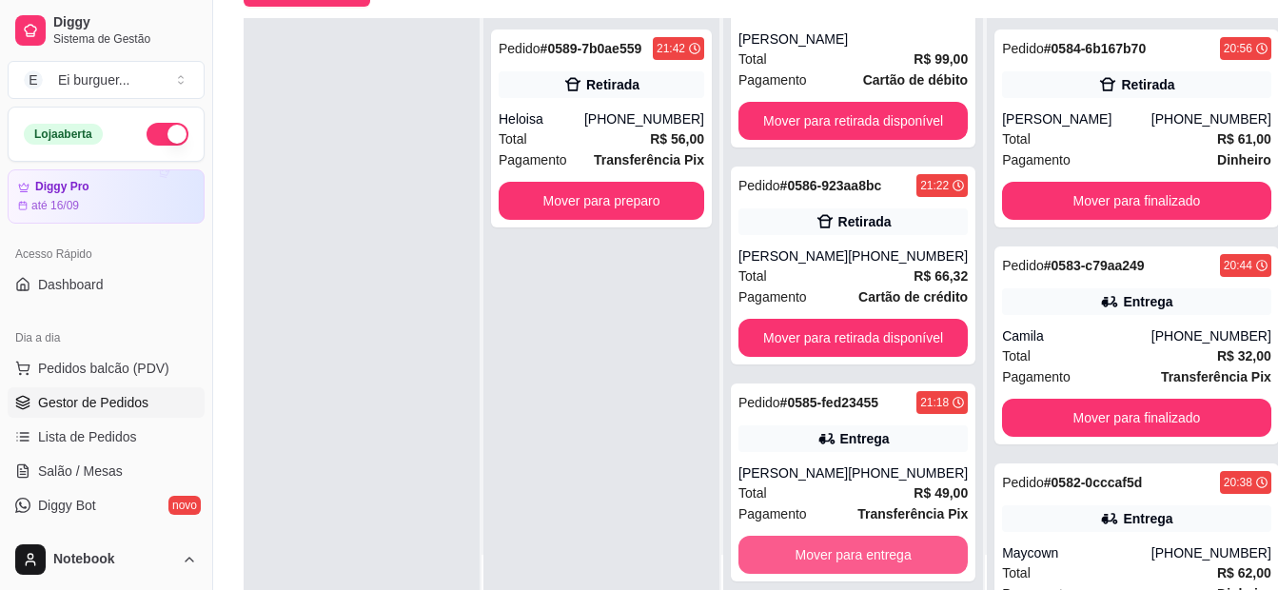
scroll to position [297, 0]
click at [368, 335] on div at bounding box center [362, 313] width 236 height 590
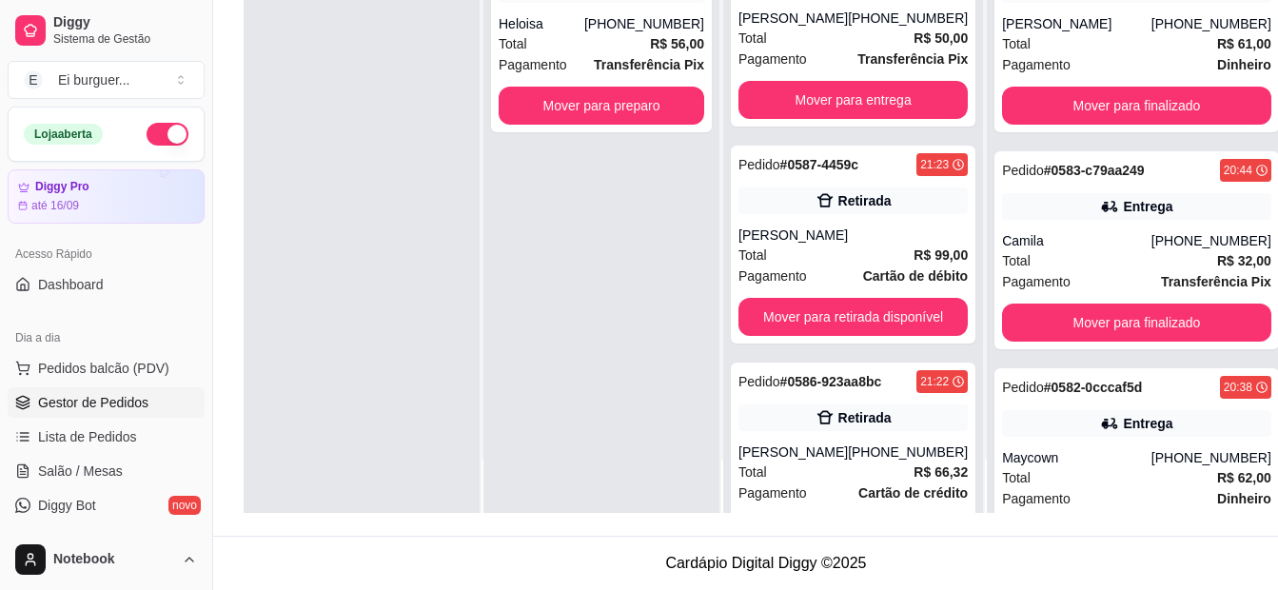
scroll to position [0, 0]
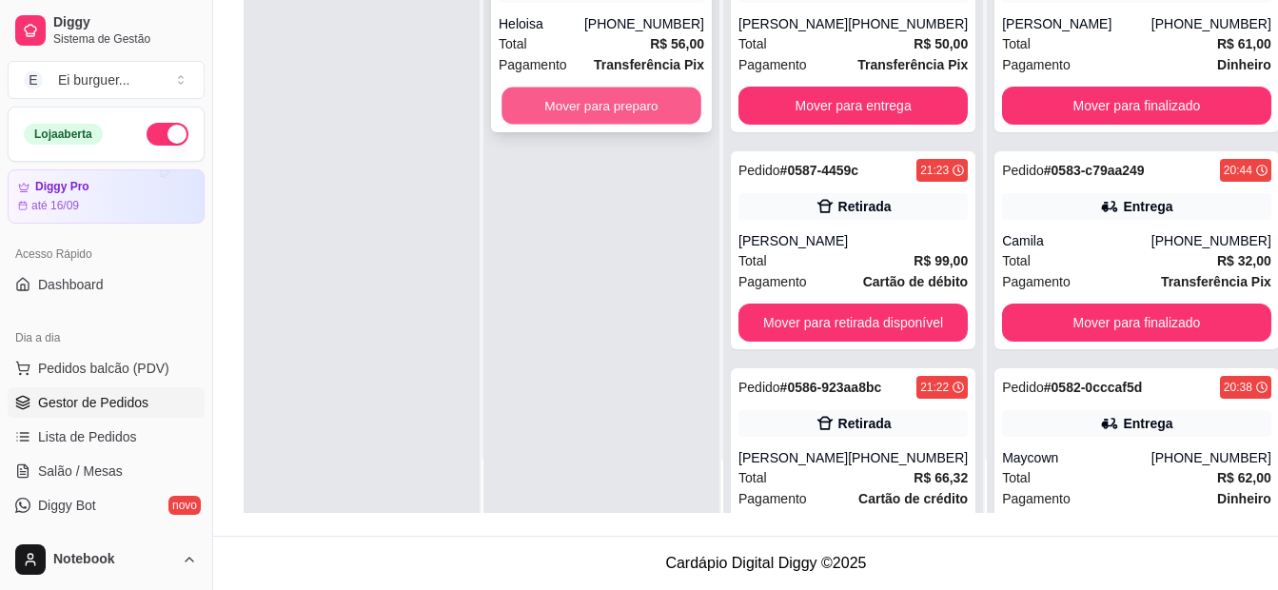
click at [568, 122] on button "Mover para preparo" at bounding box center [601, 106] width 200 height 37
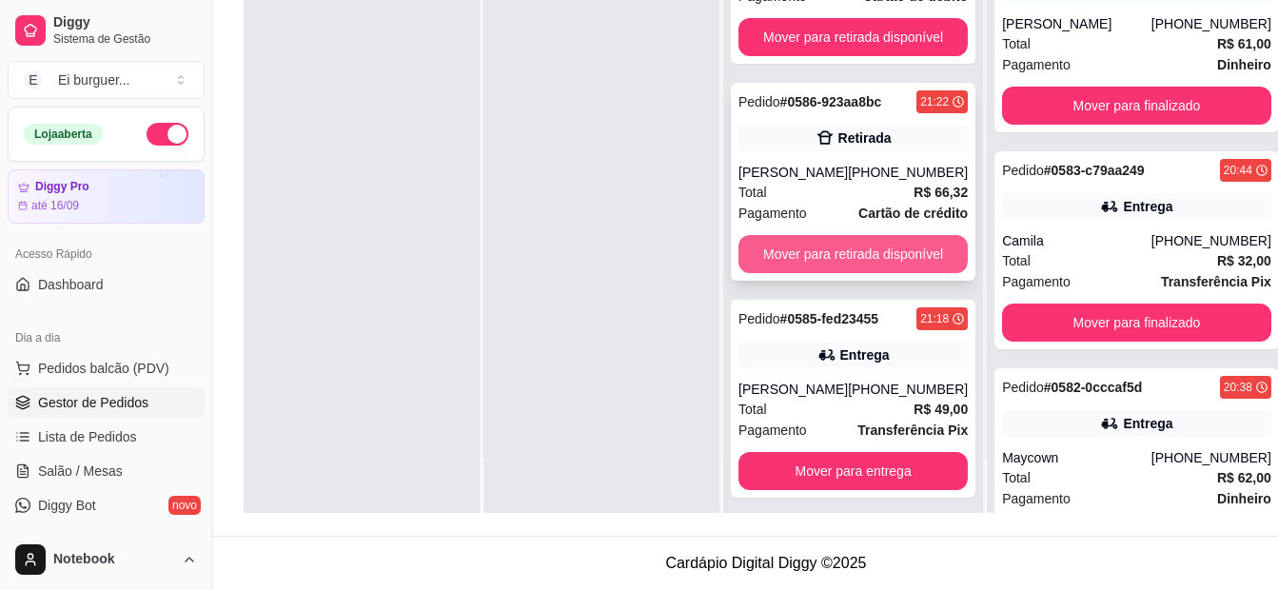
click at [795, 262] on button "Mover para retirada disponível" at bounding box center [852, 254] width 229 height 38
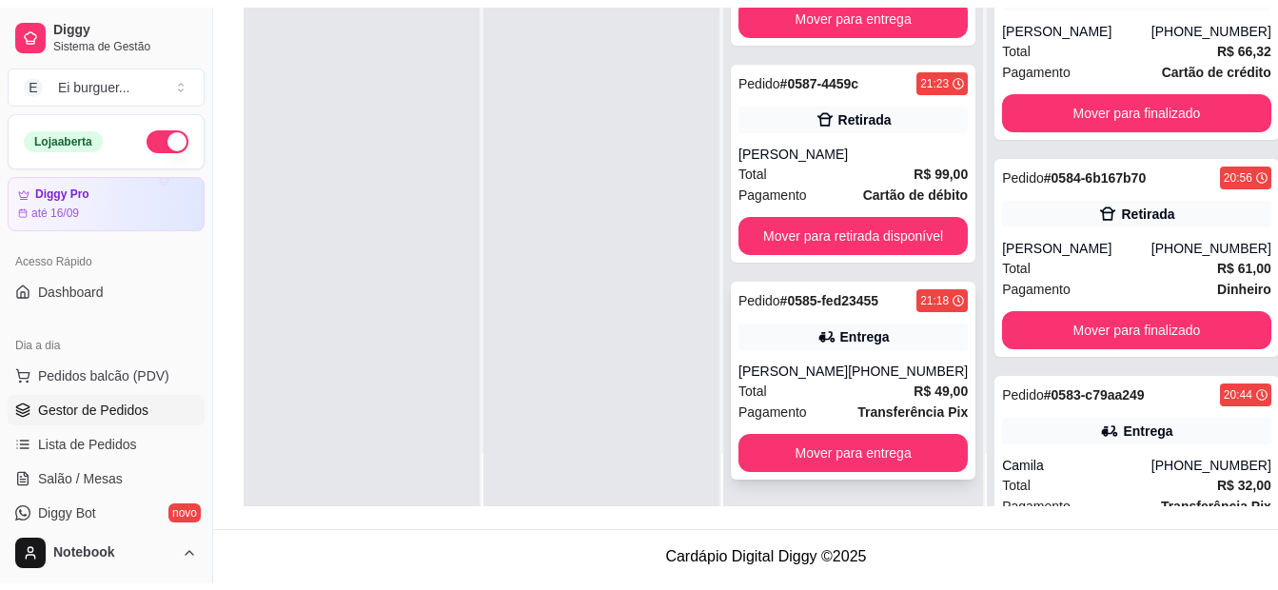
scroll to position [297, 0]
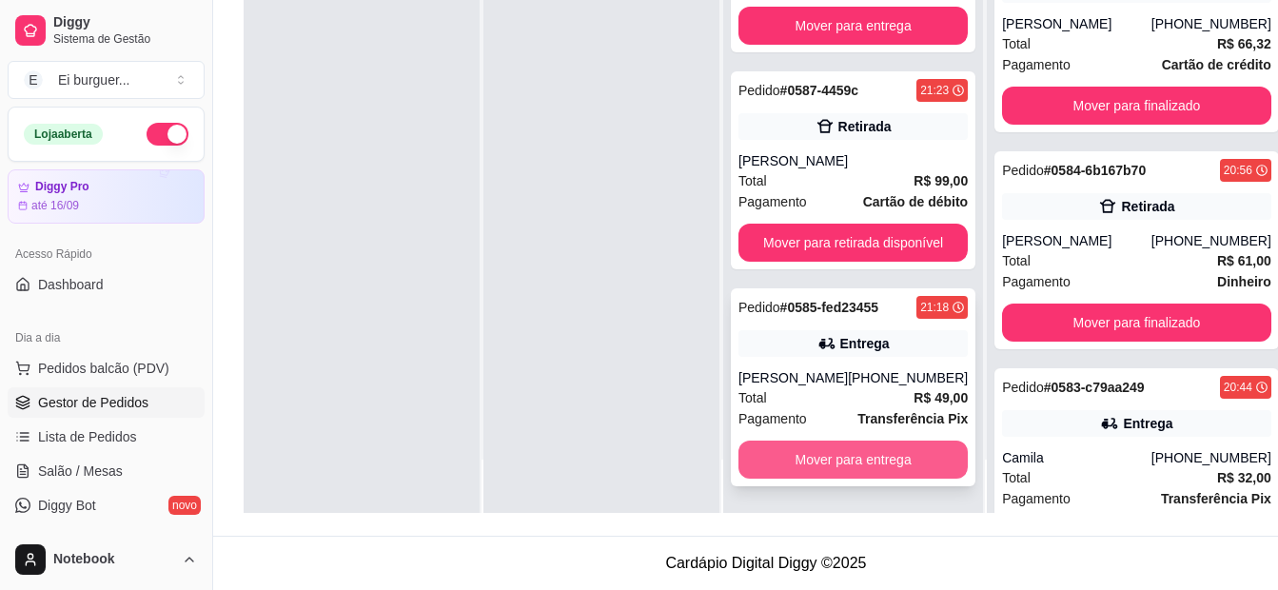
click at [923, 454] on button "Mover para entrega" at bounding box center [852, 460] width 229 height 38
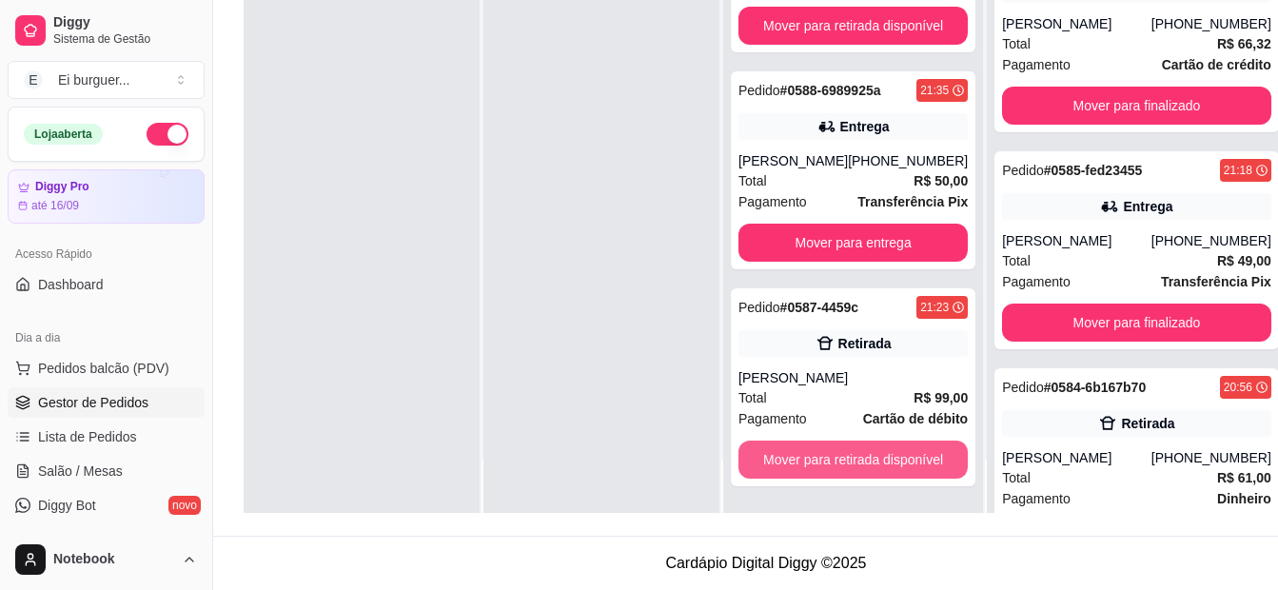
scroll to position [80, 0]
click at [927, 462] on button "Mover para retirada disponível" at bounding box center [853, 459] width 223 height 37
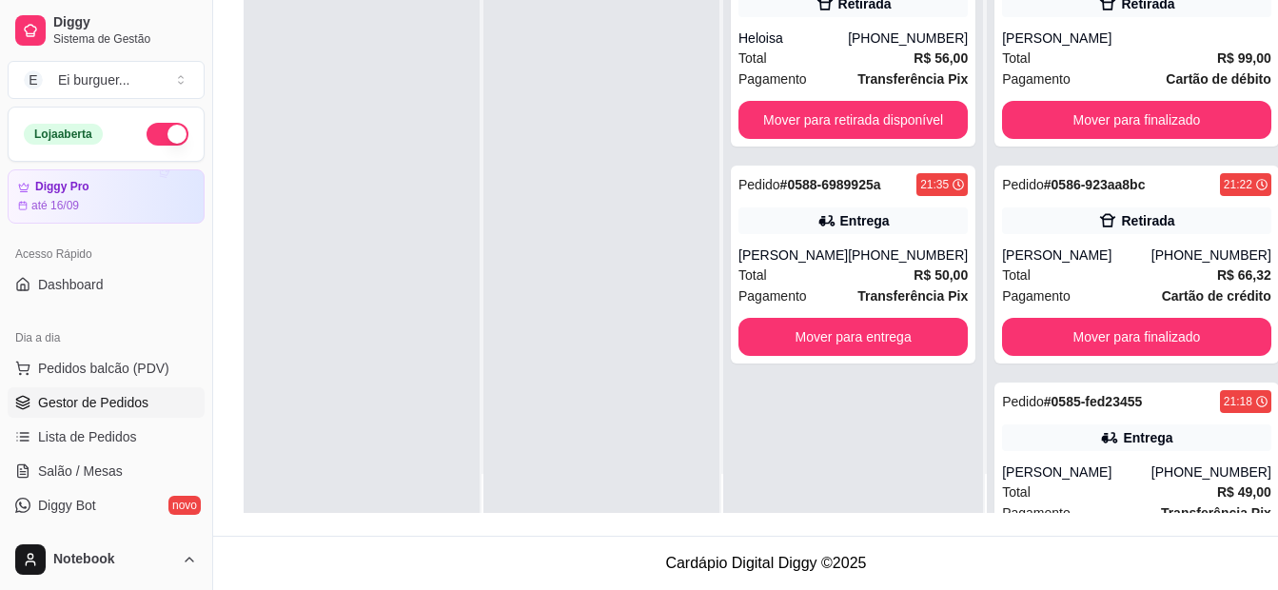
scroll to position [0, 0]
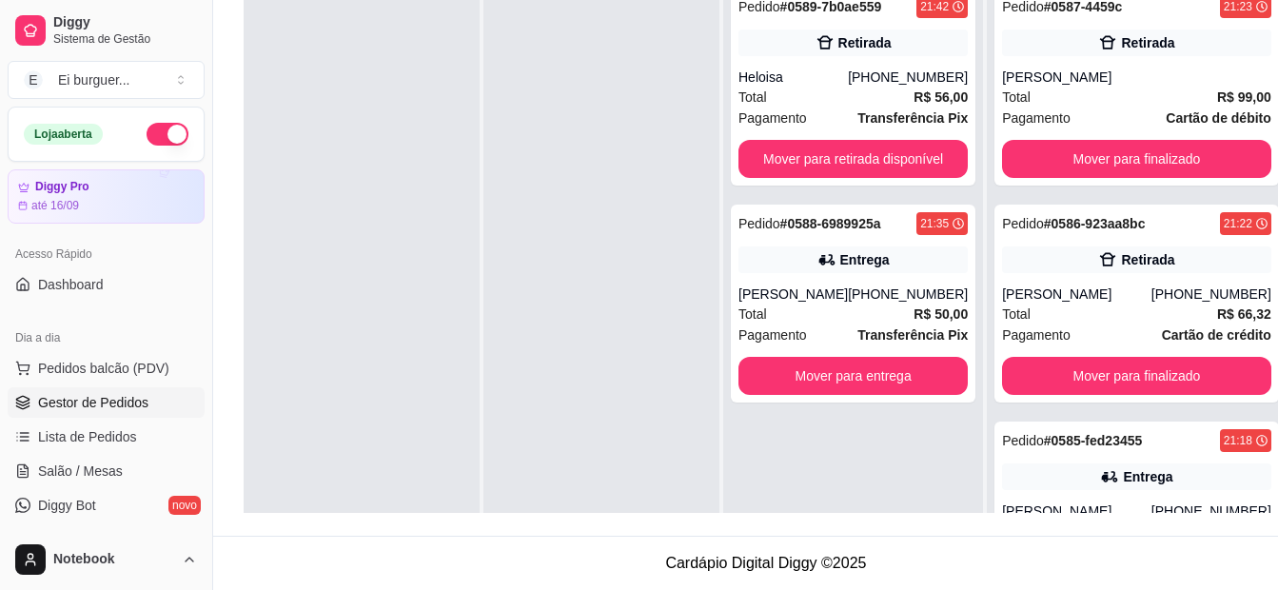
click at [327, 204] on div at bounding box center [362, 271] width 236 height 590
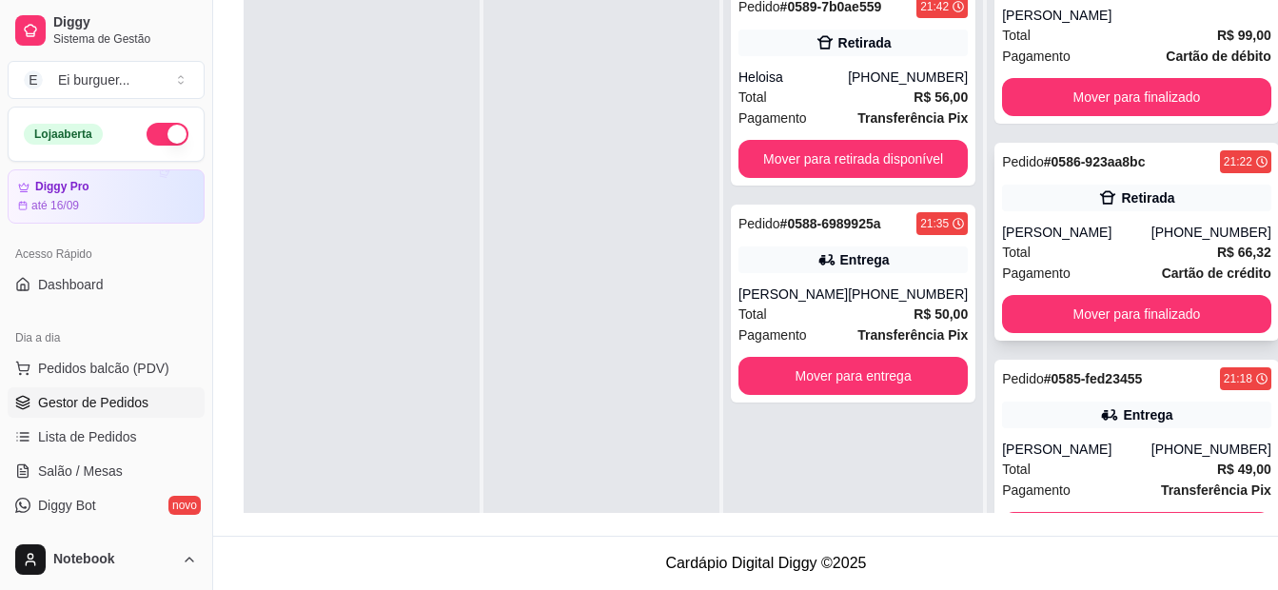
scroll to position [95, 0]
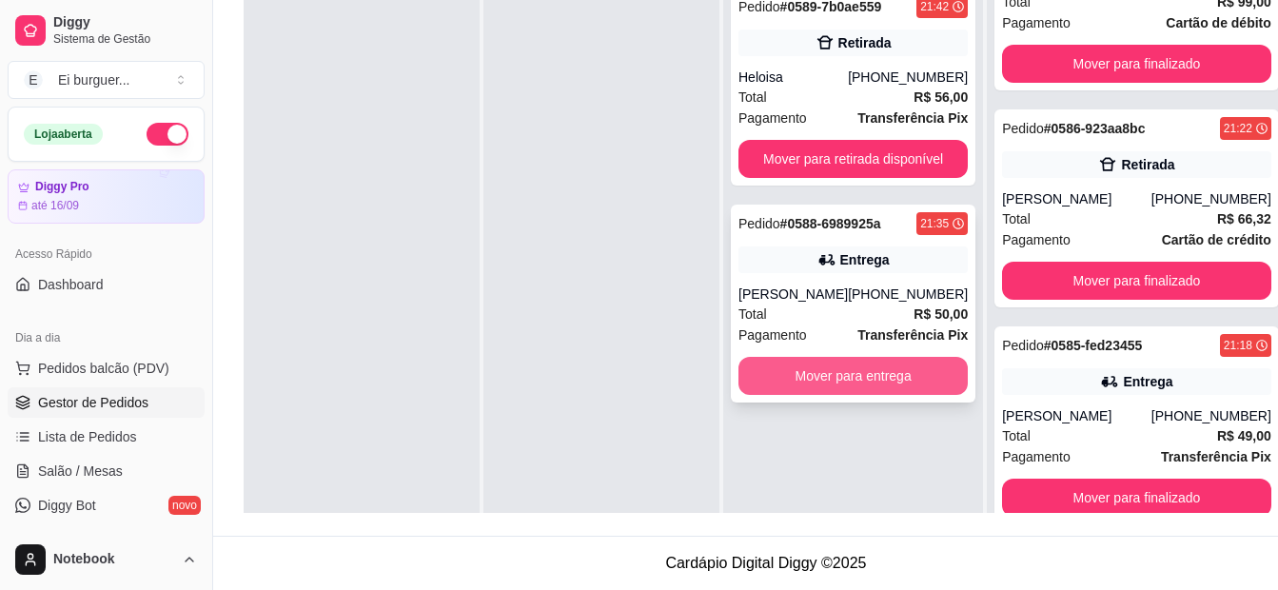
click at [905, 377] on button "Mover para entrega" at bounding box center [852, 376] width 229 height 38
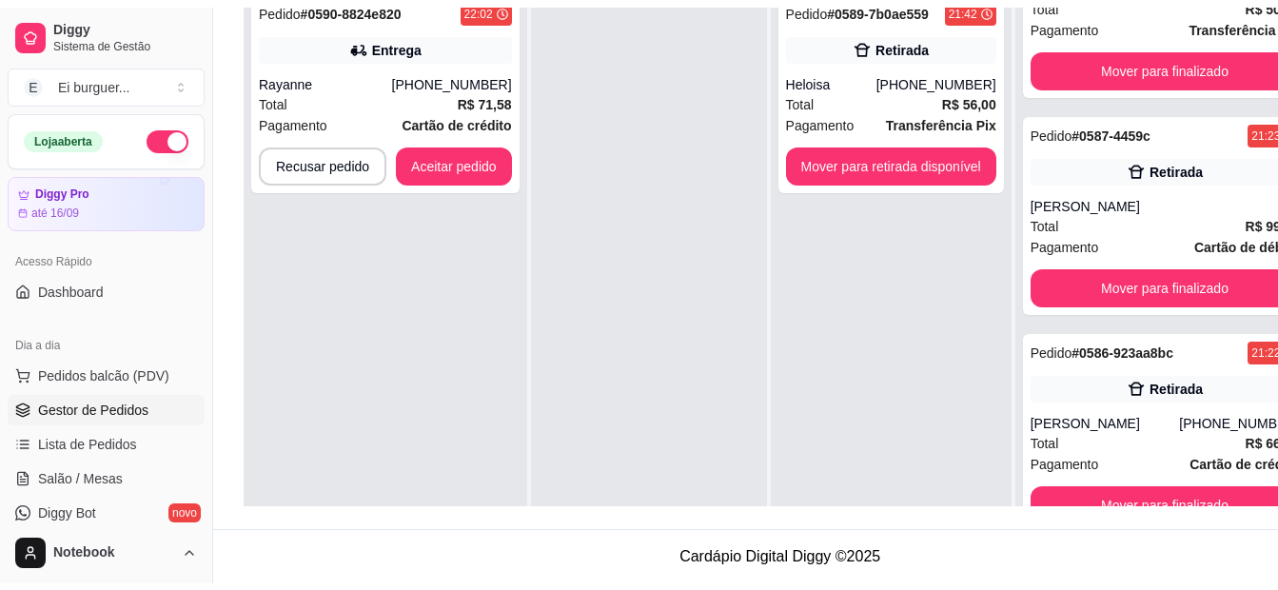
scroll to position [335, 0]
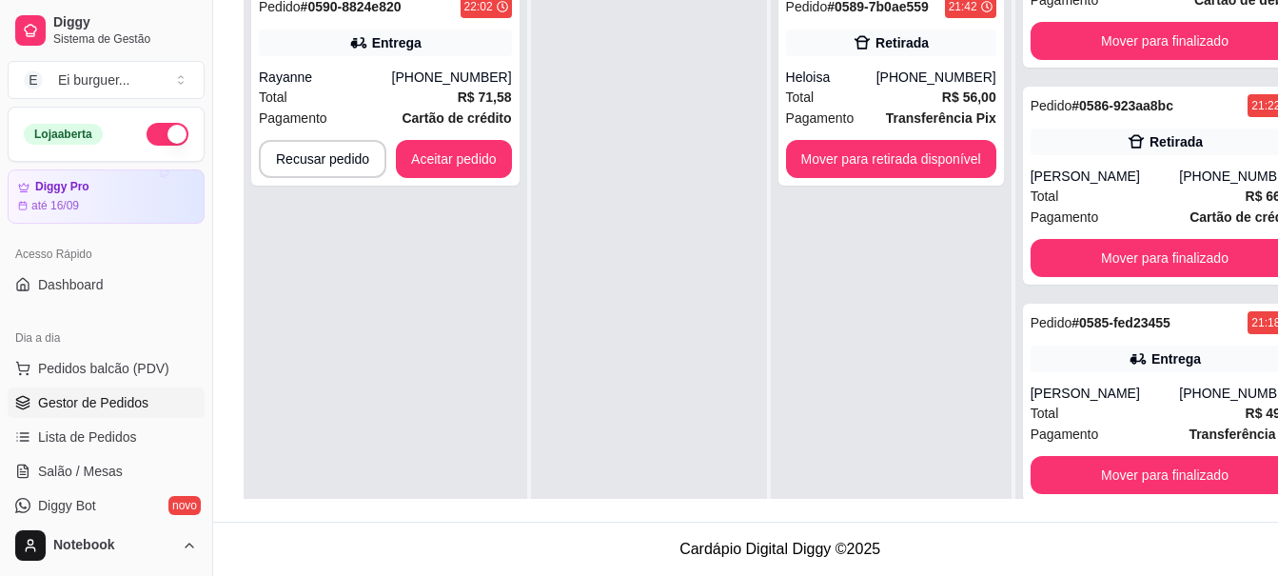
click at [318, 214] on div "Pedido # 0590-8824e820 22:02 Entrega Rayanne [PHONE_NUMBER] Total R$ 71,58 Paga…" at bounding box center [386, 264] width 284 height 576
click at [415, 71] on div "[PHONE_NUMBER]" at bounding box center [452, 77] width 120 height 19
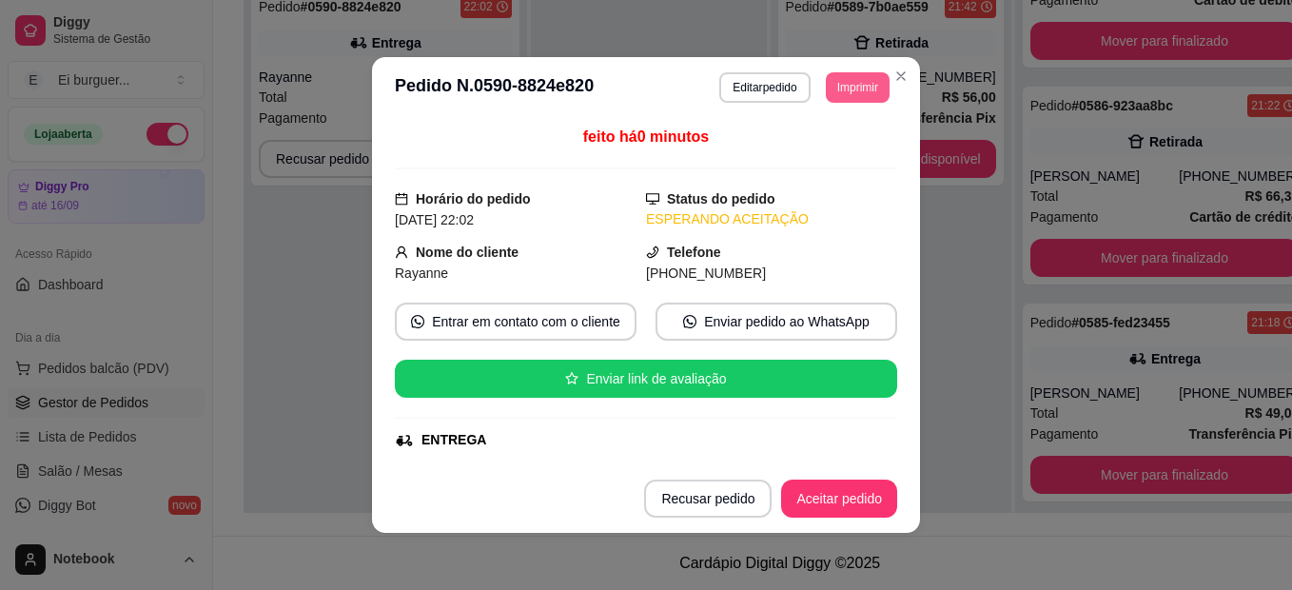
click at [841, 90] on button "Imprimir" at bounding box center [858, 87] width 64 height 30
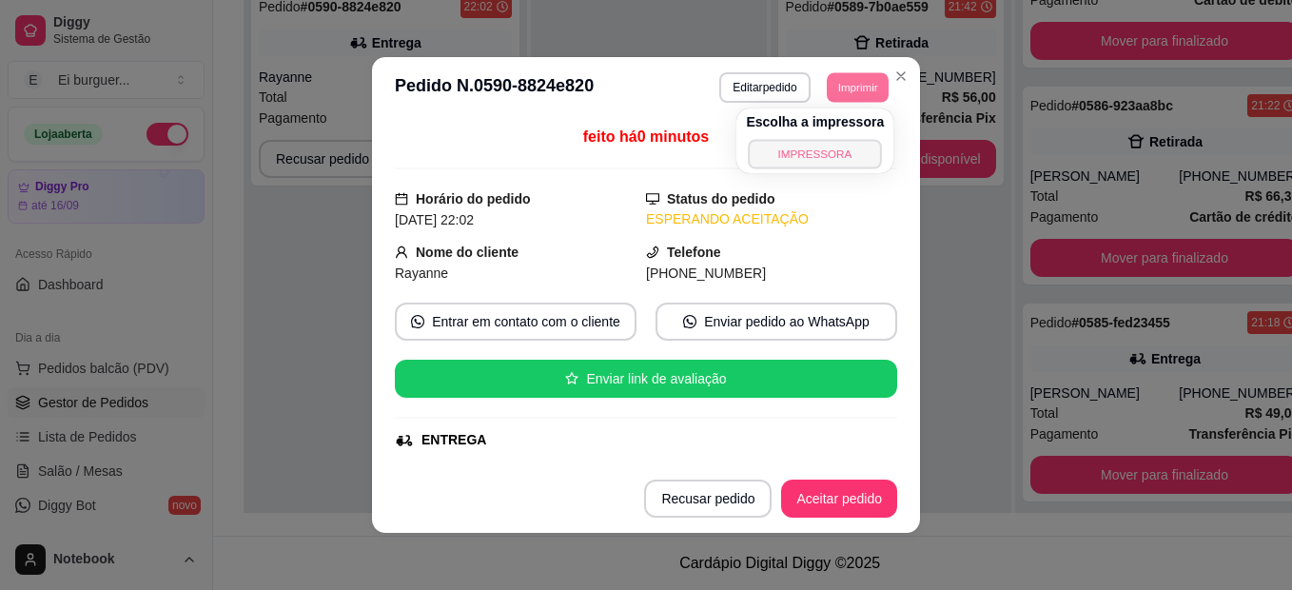
click at [847, 147] on button "IMPRESSORA" at bounding box center [815, 153] width 133 height 29
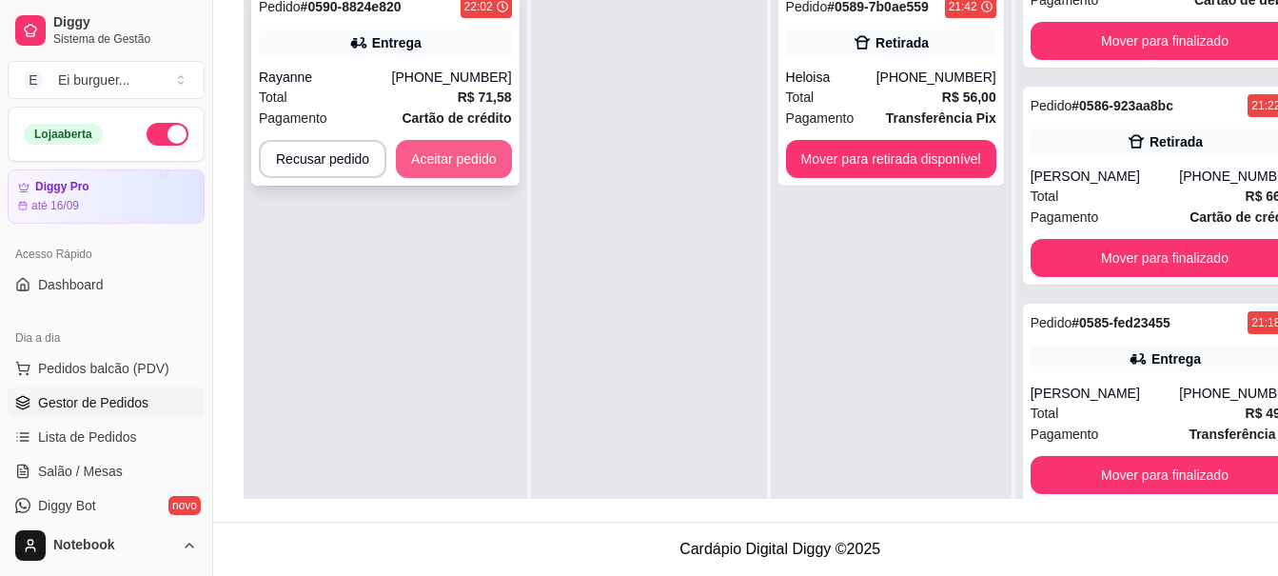
click at [480, 150] on button "Aceitar pedido" at bounding box center [454, 159] width 116 height 38
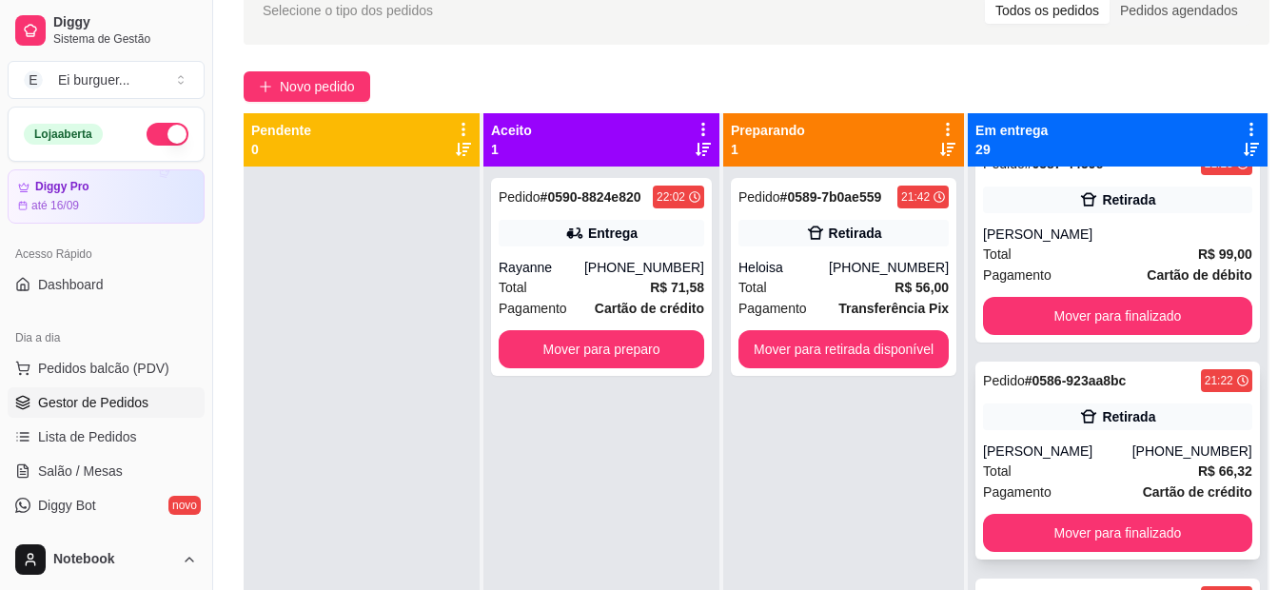
scroll to position [217, 0]
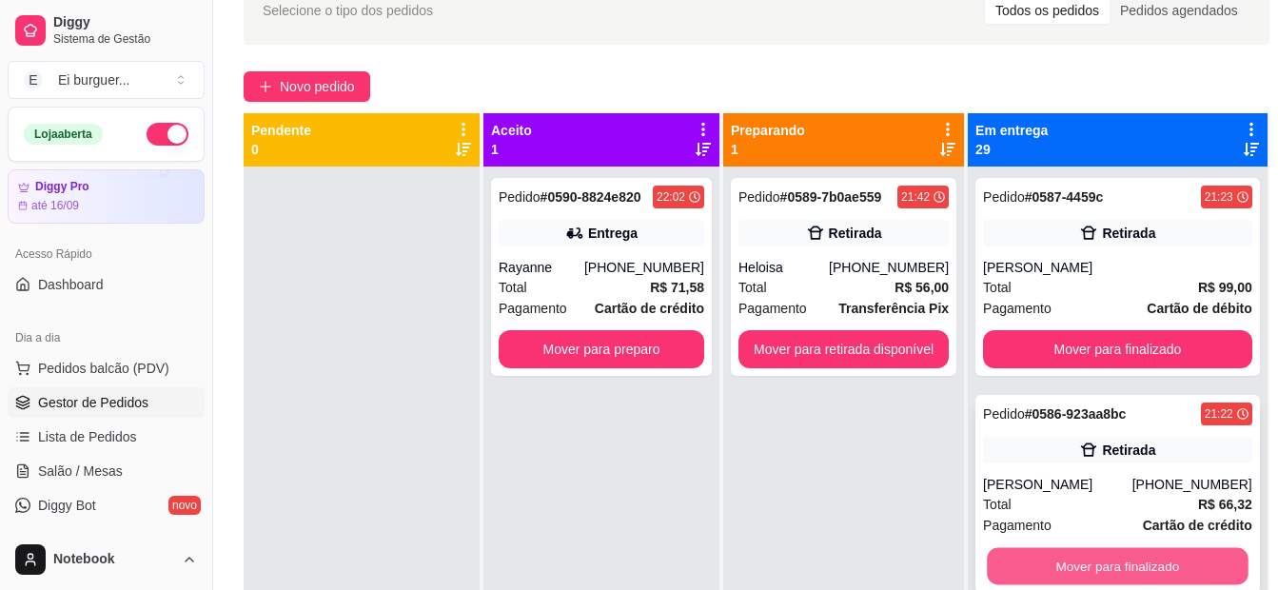
click at [1126, 565] on button "Mover para finalizado" at bounding box center [1117, 566] width 261 height 37
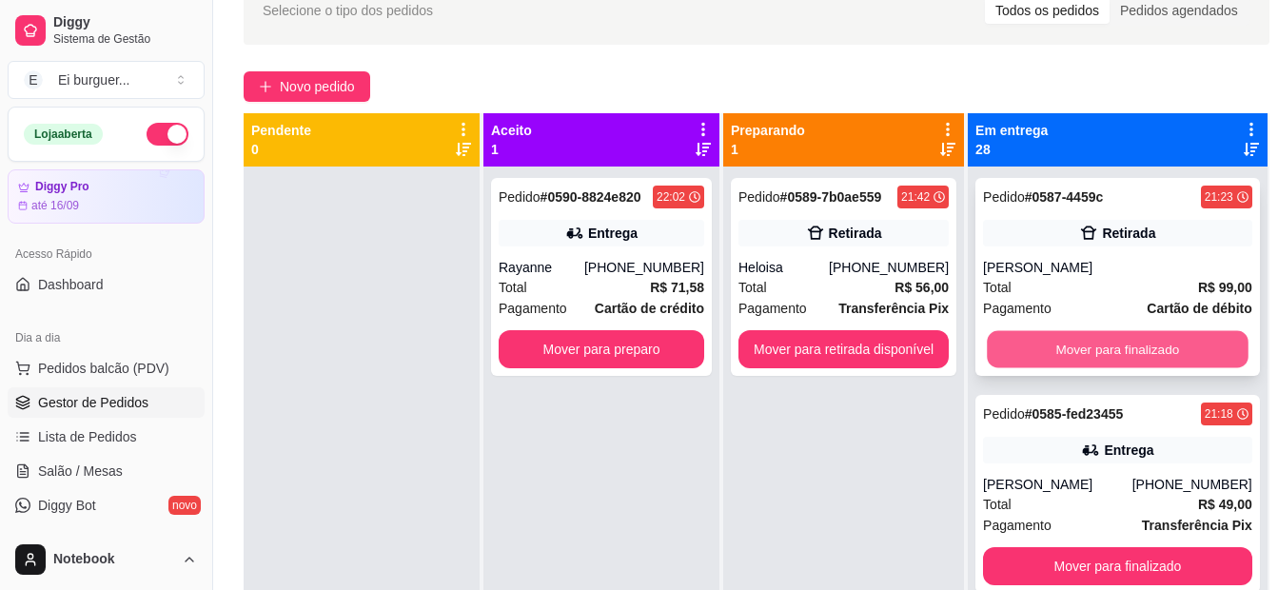
click at [1079, 343] on button "Mover para finalizado" at bounding box center [1117, 349] width 261 height 37
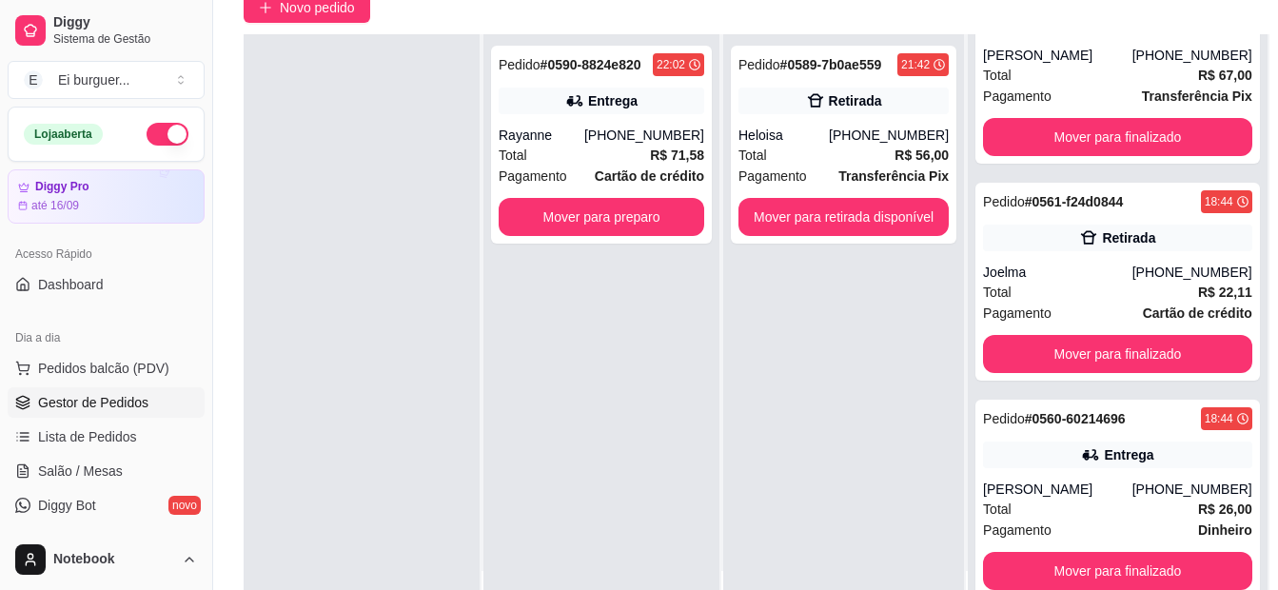
scroll to position [290, 0]
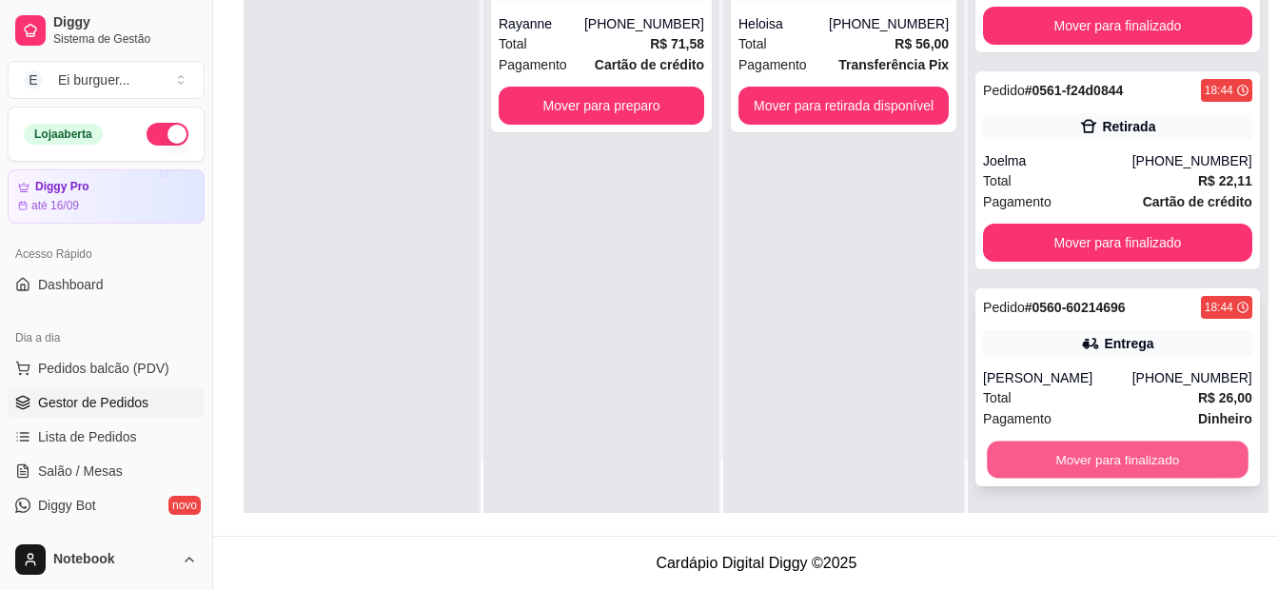
click at [1065, 468] on button "Mover para finalizado" at bounding box center [1117, 459] width 261 height 37
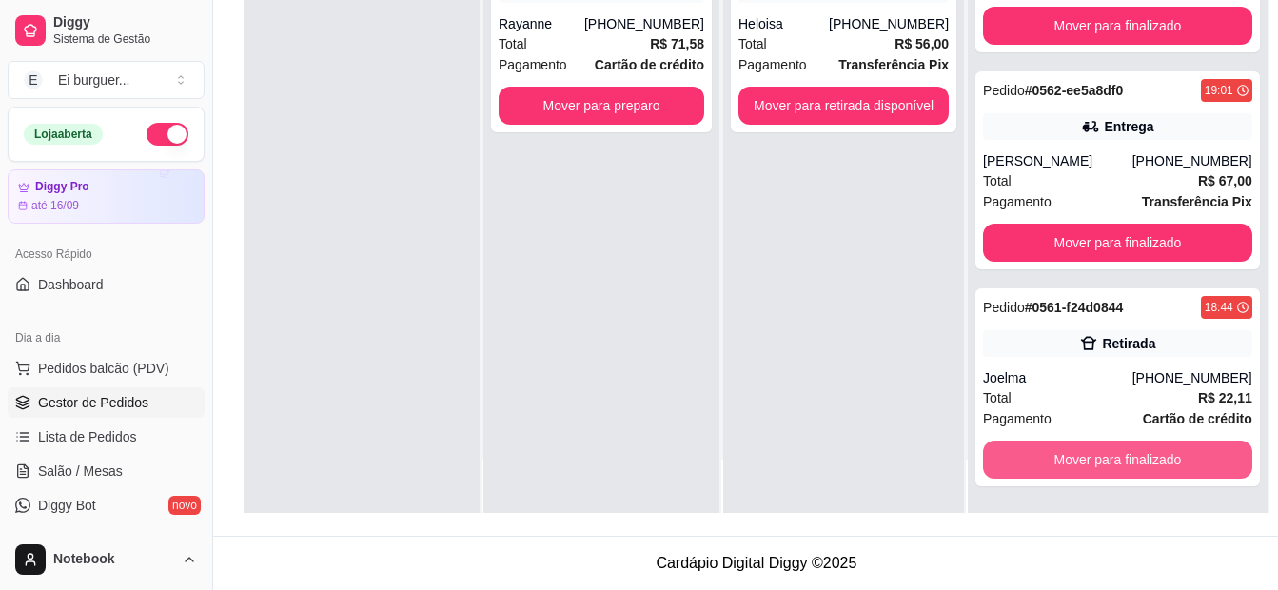
scroll to position [5088, 0]
click at [1065, 468] on button "Mover para finalizado" at bounding box center [1117, 459] width 261 height 37
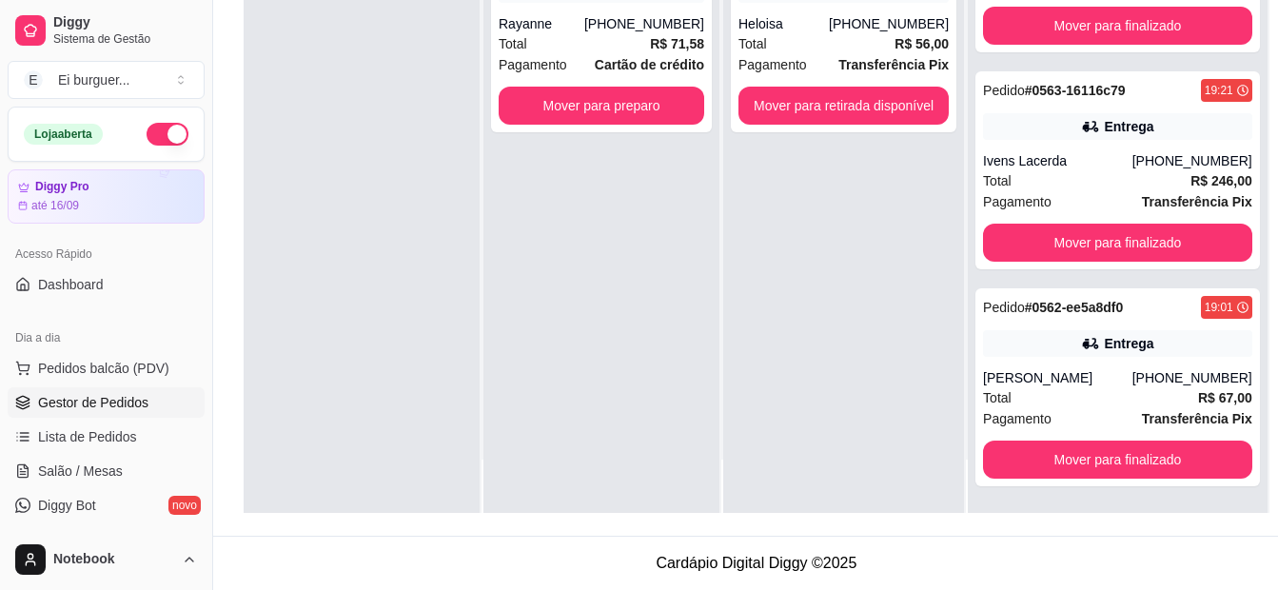
scroll to position [4871, 0]
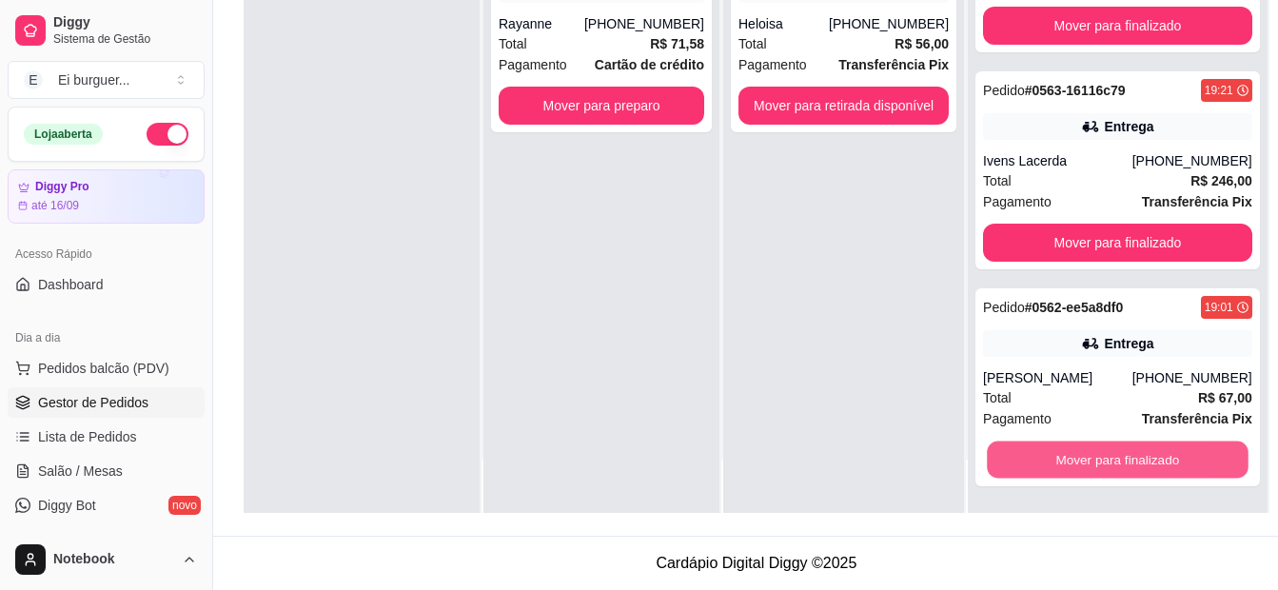
click at [1065, 468] on button "Mover para finalizado" at bounding box center [1117, 459] width 261 height 37
click at [1065, 468] on button "Mover para finalizado" at bounding box center [1117, 460] width 269 height 38
click at [1065, 468] on button "Mover para finalizado" at bounding box center [1117, 459] width 261 height 37
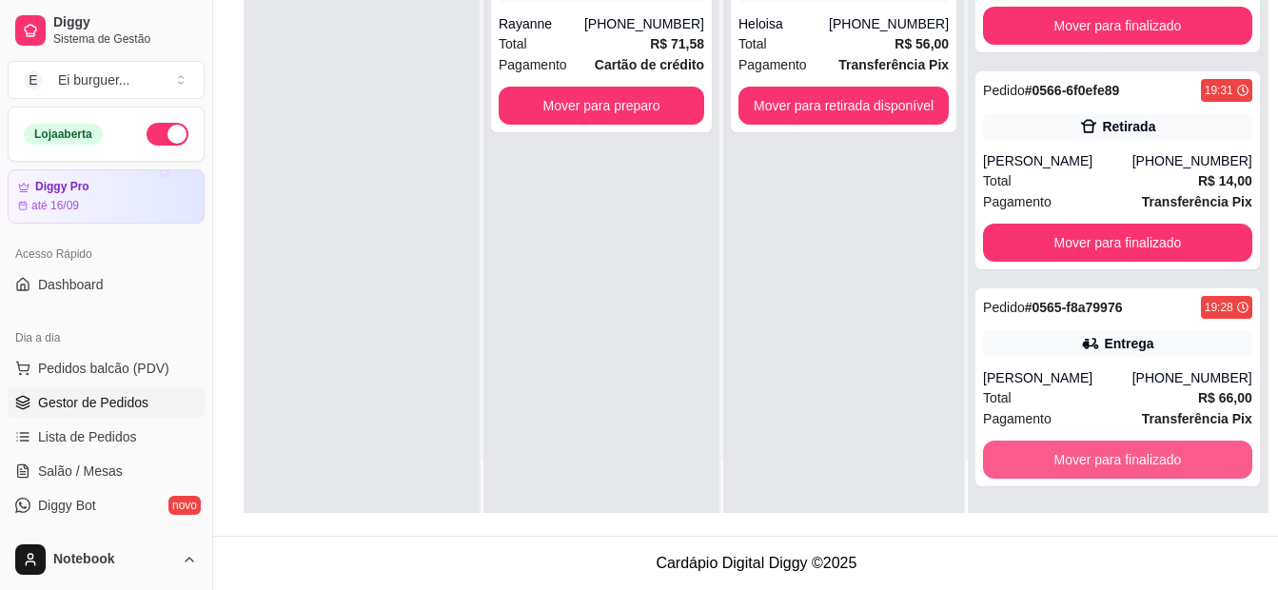
scroll to position [4221, 0]
click at [1065, 468] on button "Mover para finalizado" at bounding box center [1117, 459] width 261 height 37
click at [1065, 468] on button "Mover para finalizado" at bounding box center [1117, 460] width 269 height 38
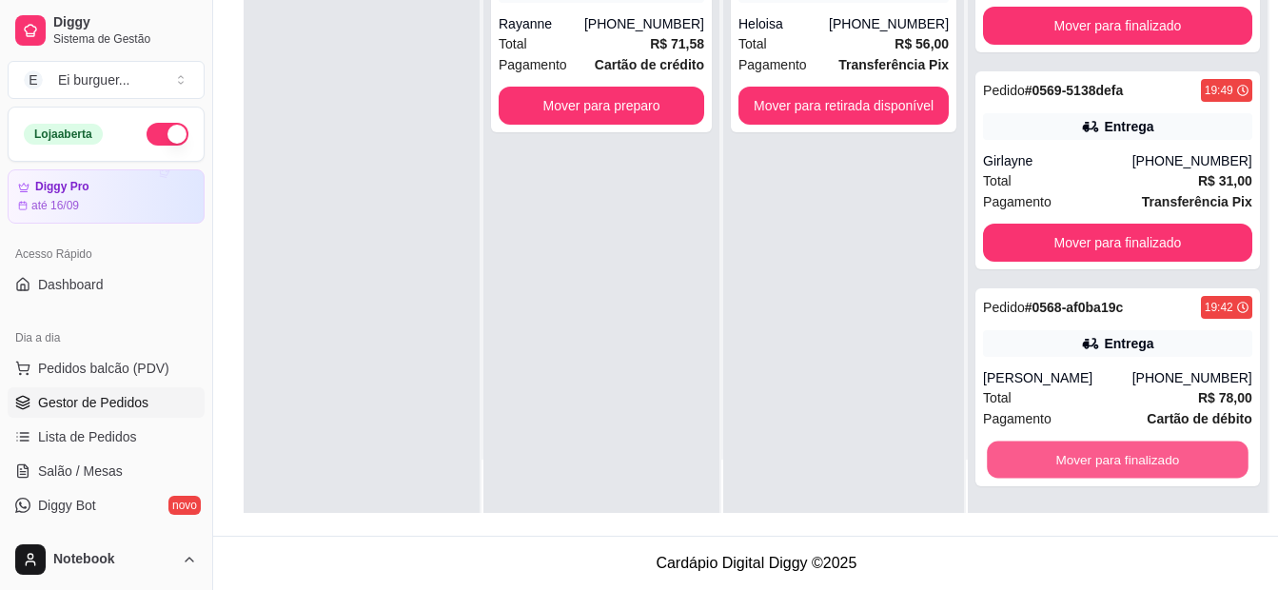
click at [1065, 468] on button "Mover para finalizado" at bounding box center [1117, 459] width 261 height 37
click at [1065, 468] on button "Mover para finalizado" at bounding box center [1117, 460] width 269 height 38
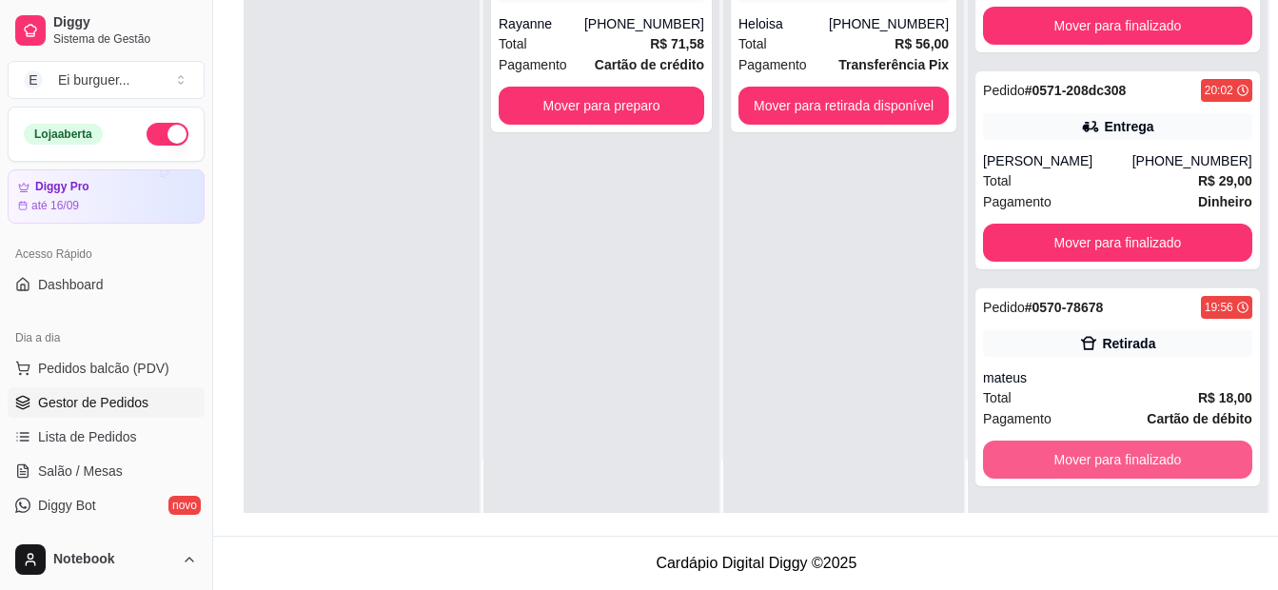
scroll to position [3117, 0]
click at [1065, 468] on button "Mover para finalizado" at bounding box center [1117, 460] width 269 height 38
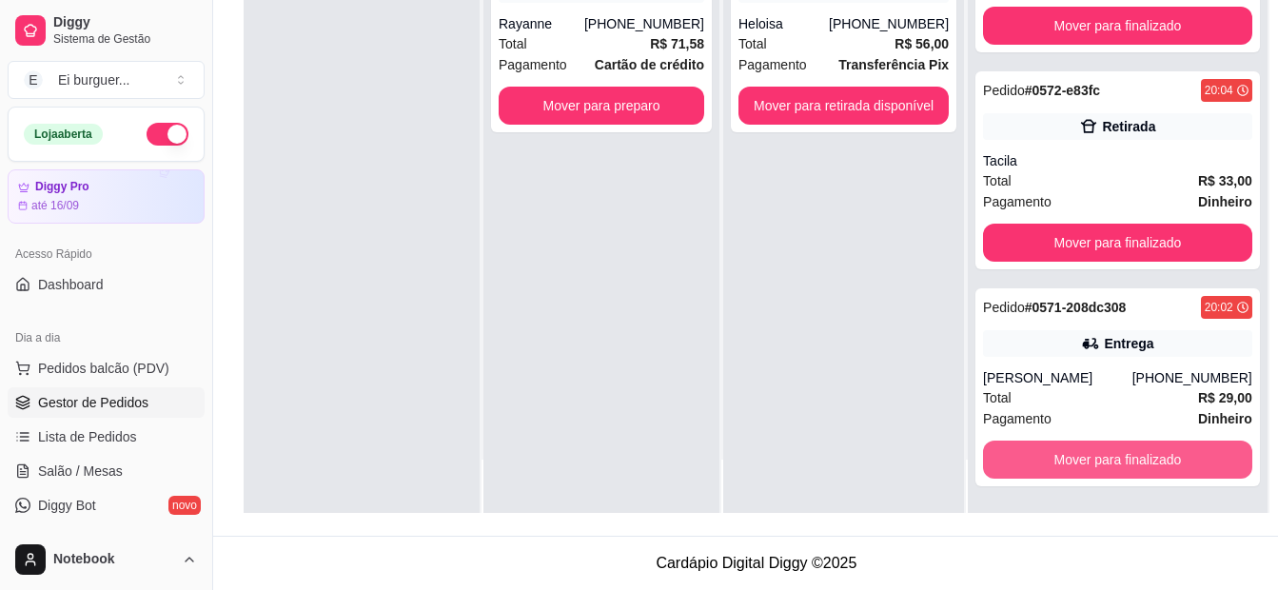
click at [1065, 468] on button "Mover para finalizado" at bounding box center [1117, 460] width 269 height 38
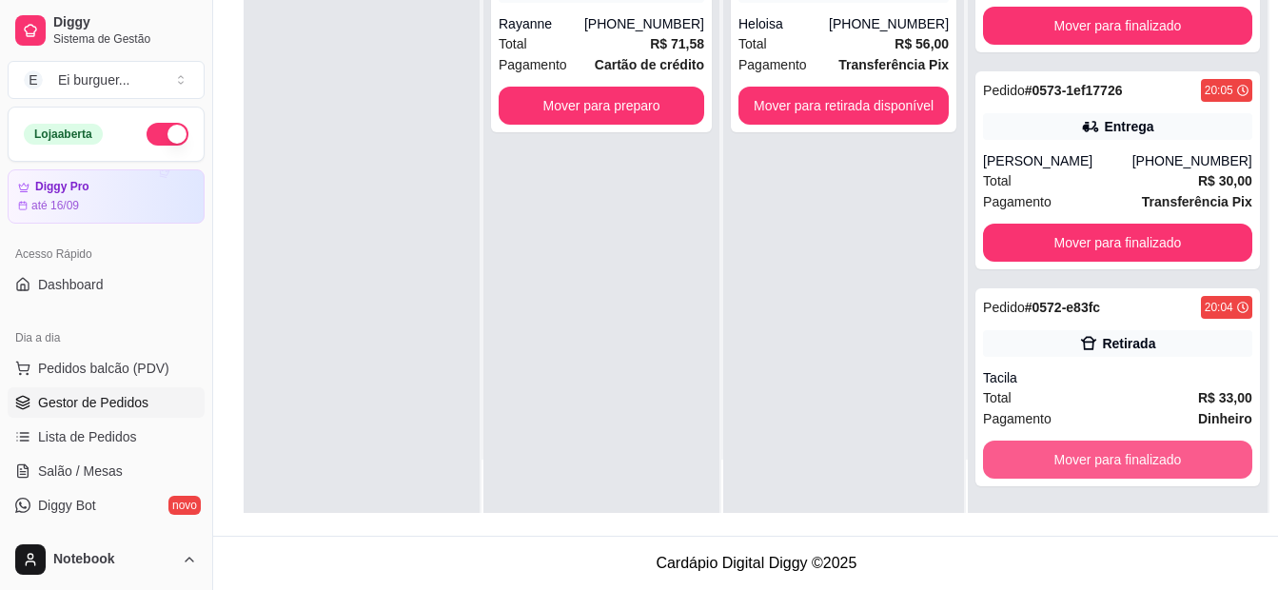
scroll to position [2683, 0]
click at [1071, 470] on button "Mover para finalizado" at bounding box center [1117, 459] width 261 height 37
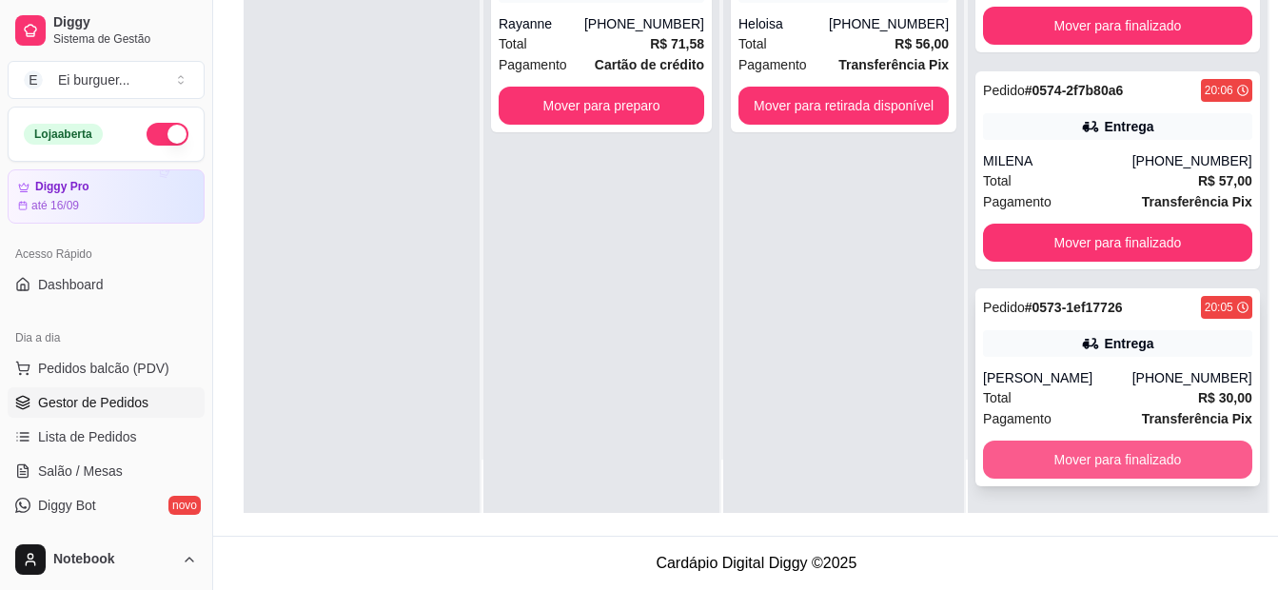
click at [1071, 457] on button "Mover para finalizado" at bounding box center [1117, 460] width 269 height 38
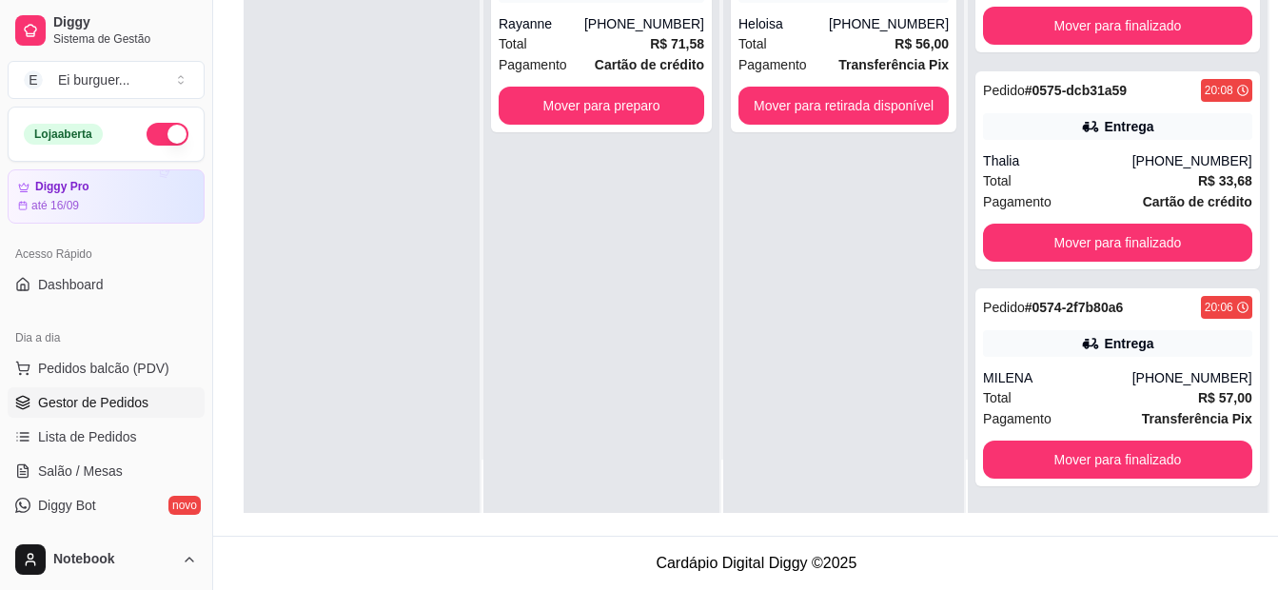
scroll to position [2249, 0]
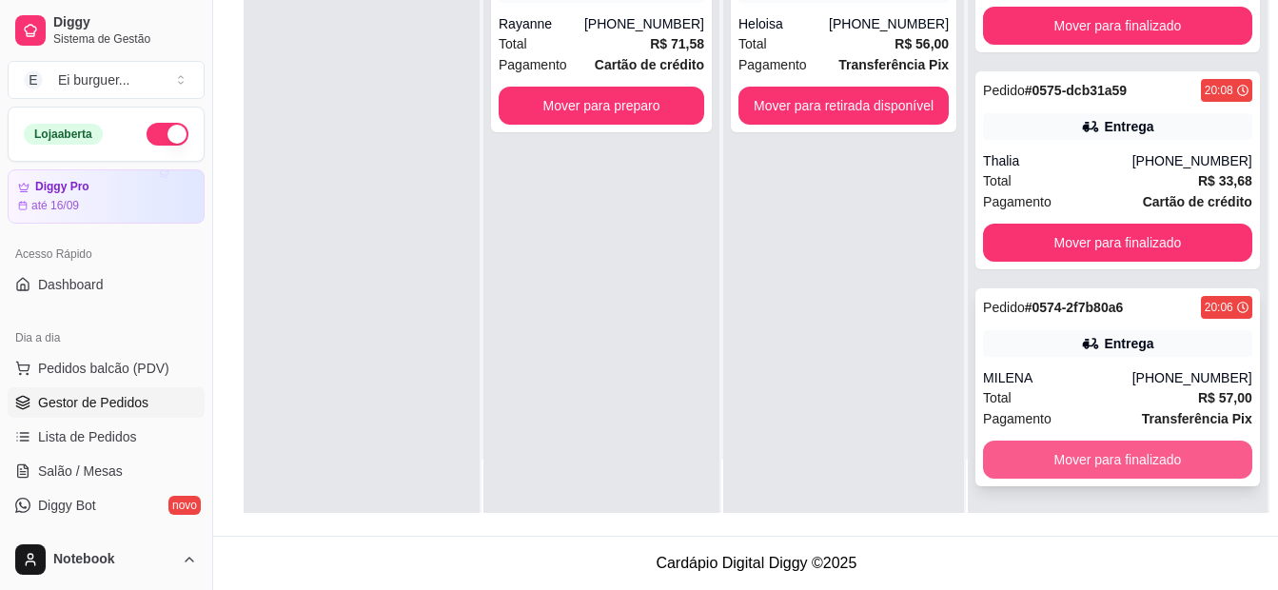
click at [1072, 457] on button "Mover para finalizado" at bounding box center [1117, 460] width 269 height 38
click at [1072, 457] on button "Mover para finalizado" at bounding box center [1117, 459] width 261 height 37
click at [1077, 460] on button "Mover para finalizado" at bounding box center [1117, 459] width 261 height 37
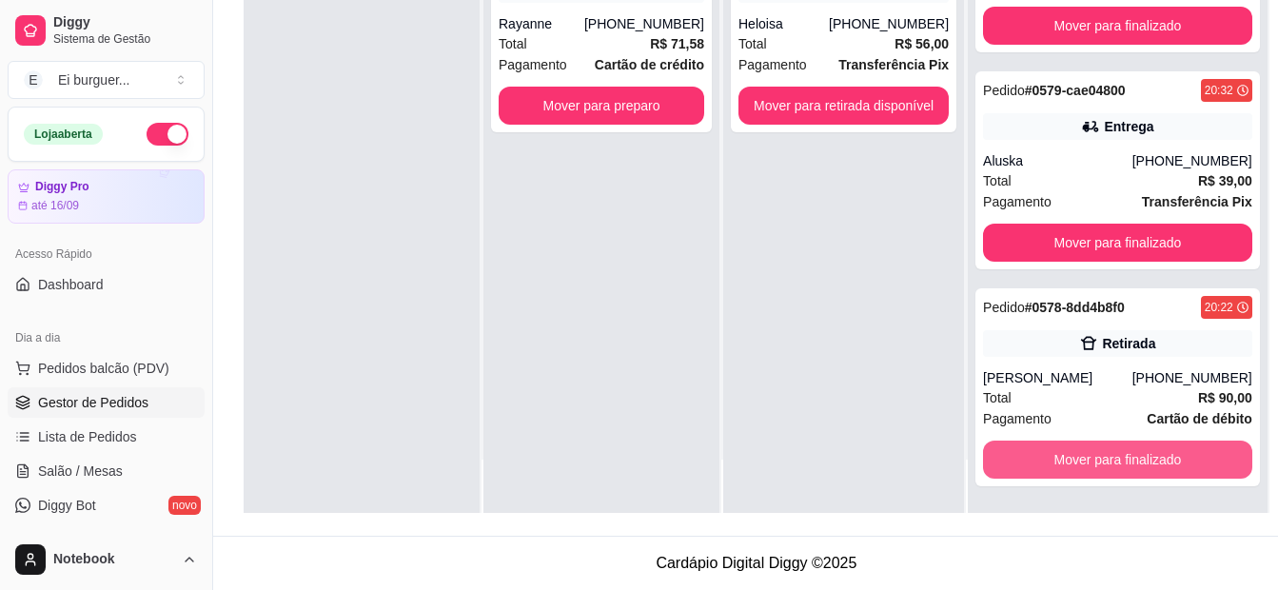
click at [1081, 460] on button "Mover para finalizado" at bounding box center [1117, 460] width 269 height 38
click at [1081, 460] on button "Mover para finalizado" at bounding box center [1117, 459] width 261 height 37
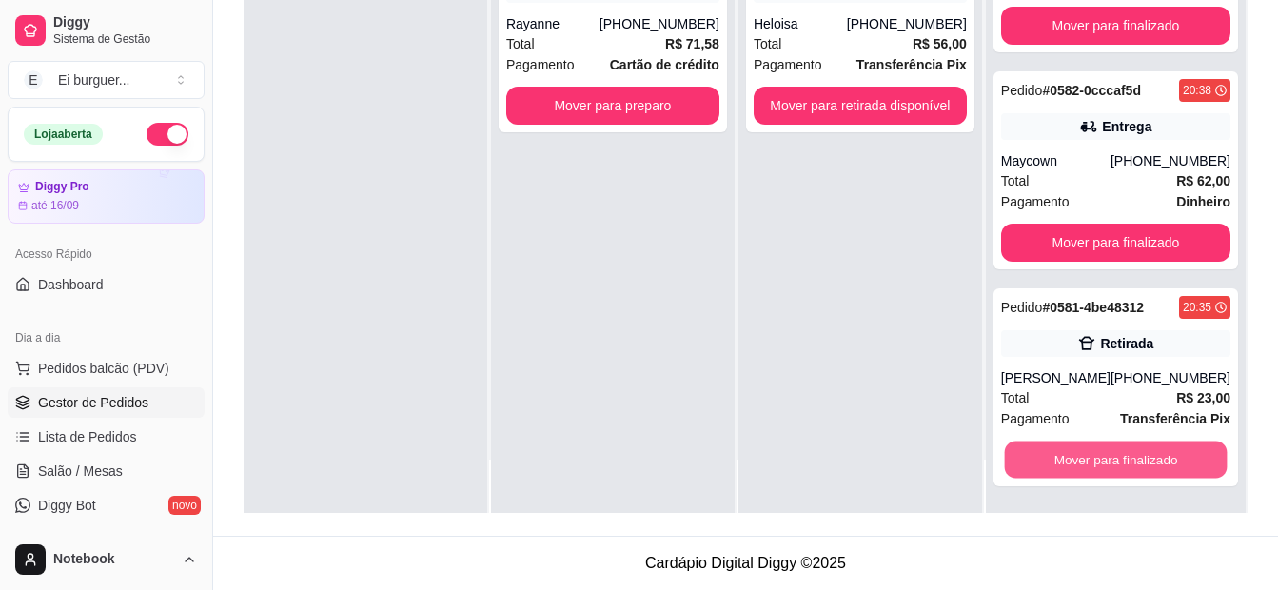
click at [1081, 460] on button "Mover para finalizado" at bounding box center [1115, 459] width 223 height 37
click at [1081, 460] on button "Mover para finalizado" at bounding box center [1115, 460] width 229 height 38
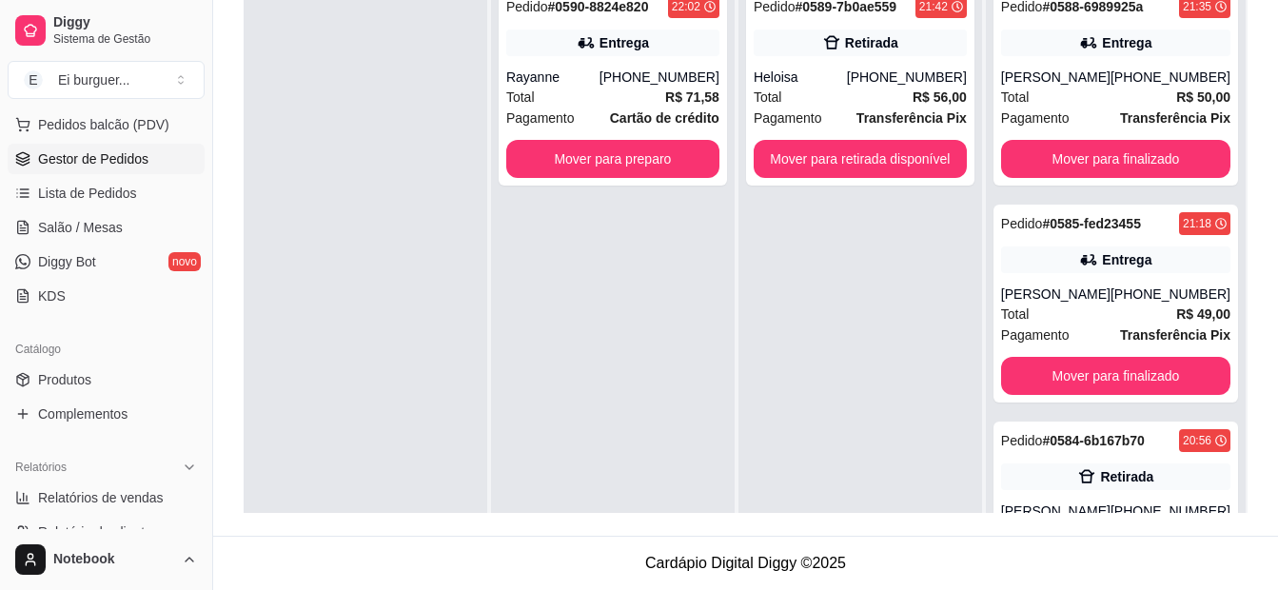
scroll to position [285, 0]
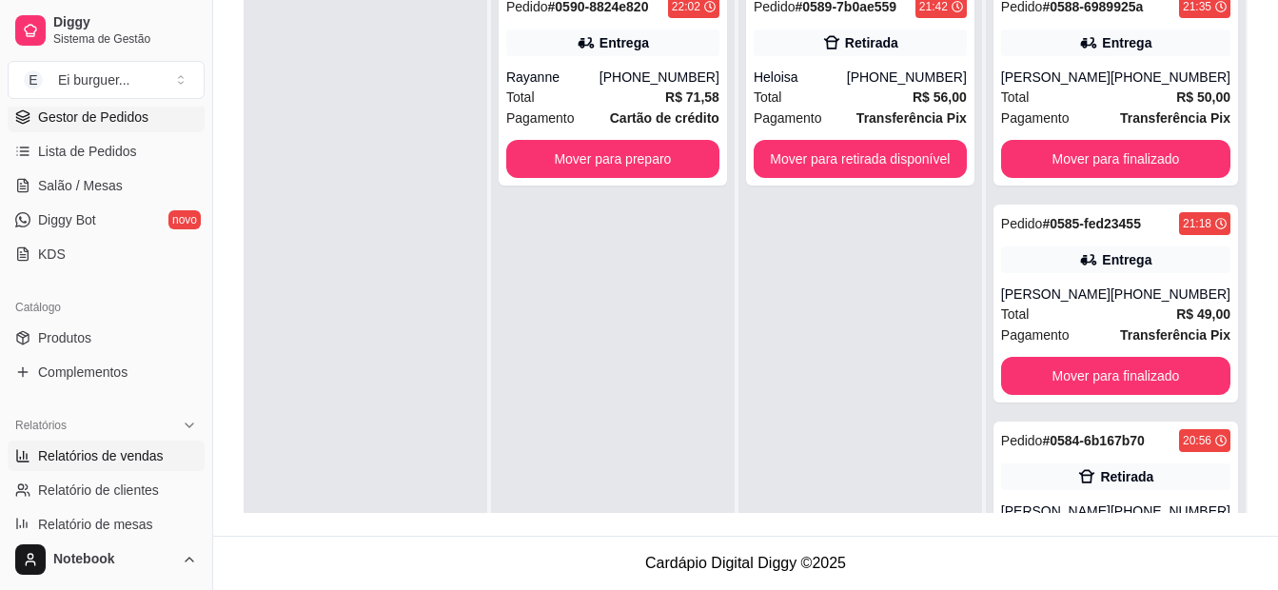
click at [117, 467] on link "Relatórios de vendas" at bounding box center [106, 456] width 197 height 30
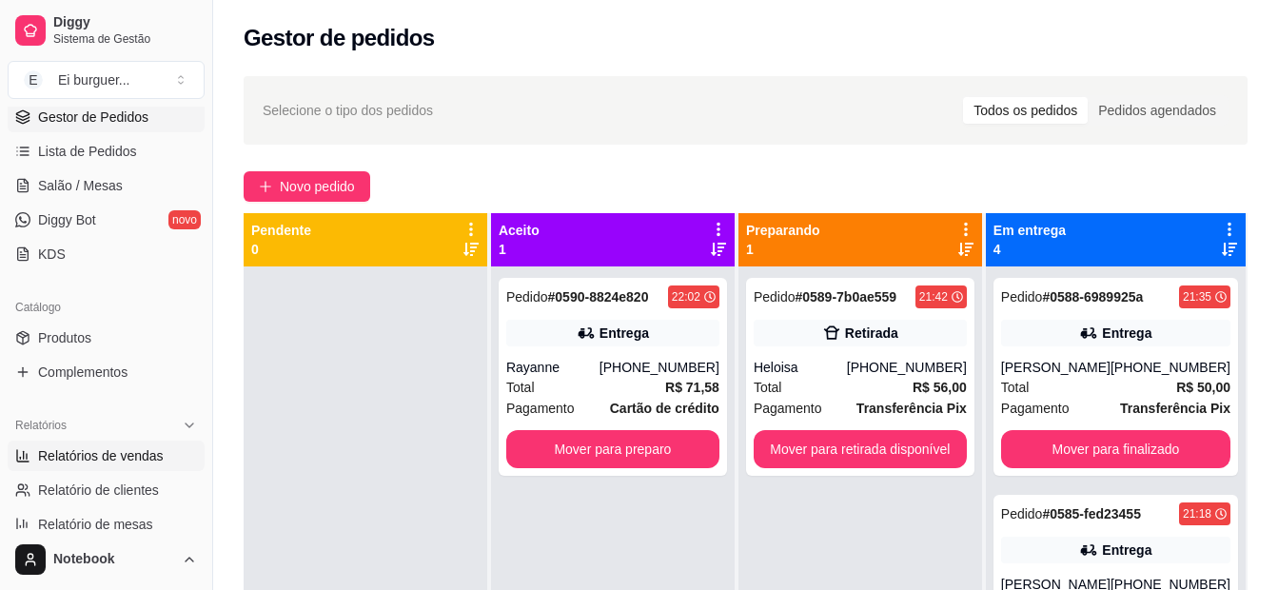
select select "ALL"
select select "0"
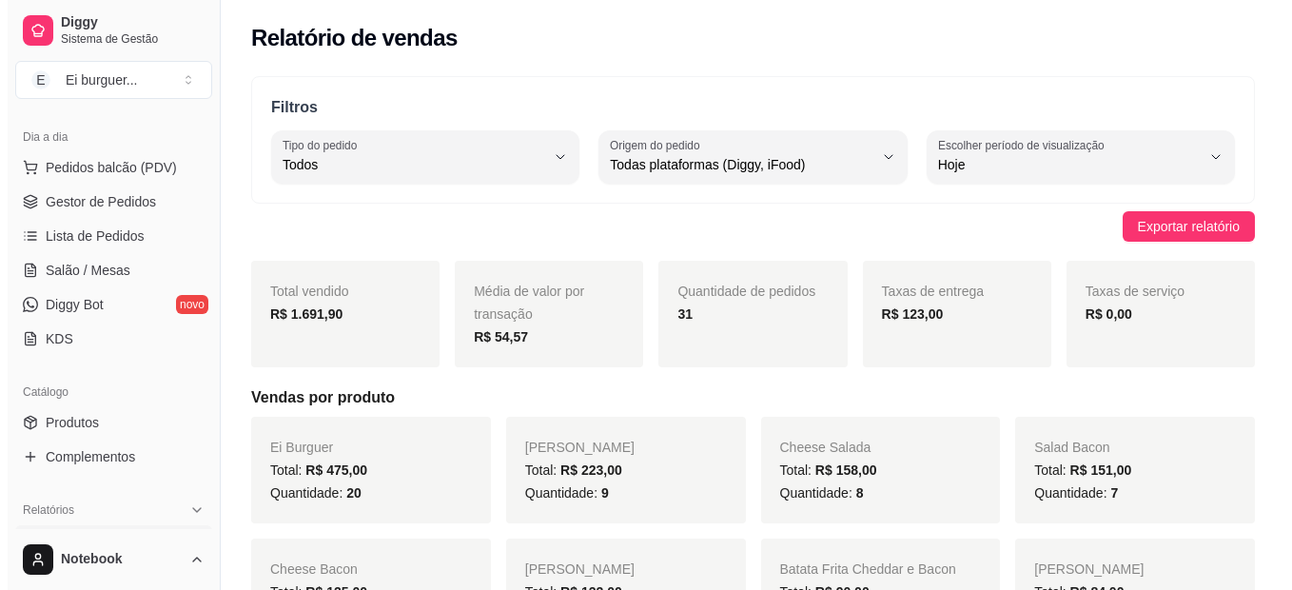
scroll to position [95, 0]
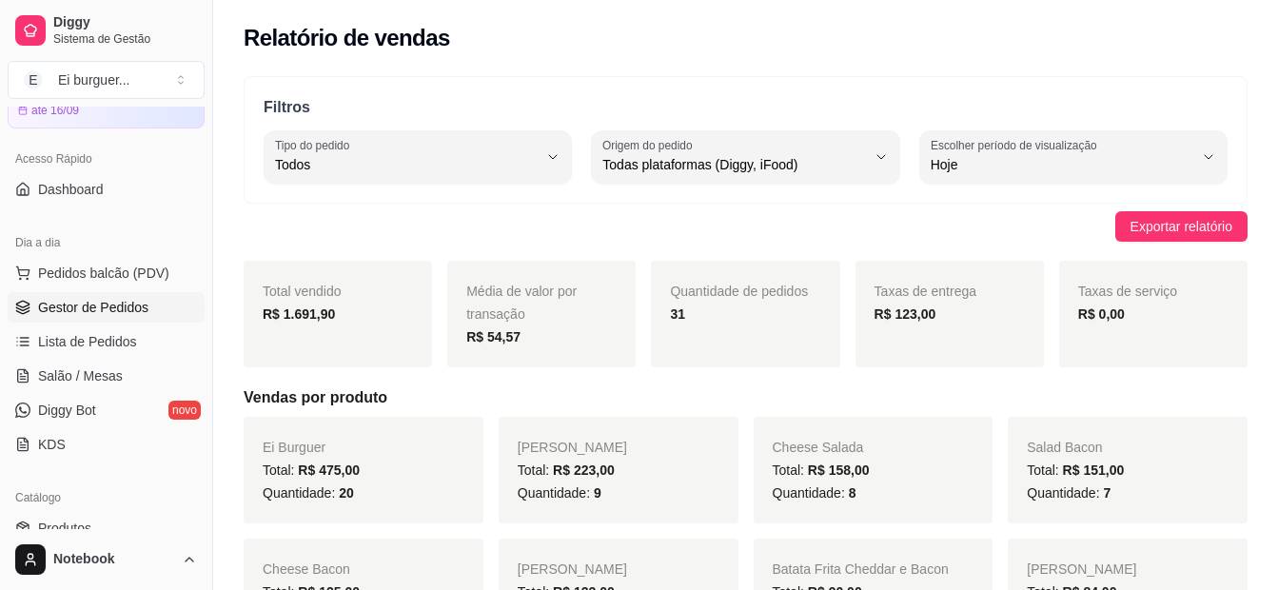
click at [62, 310] on span "Gestor de Pedidos" at bounding box center [93, 307] width 110 height 19
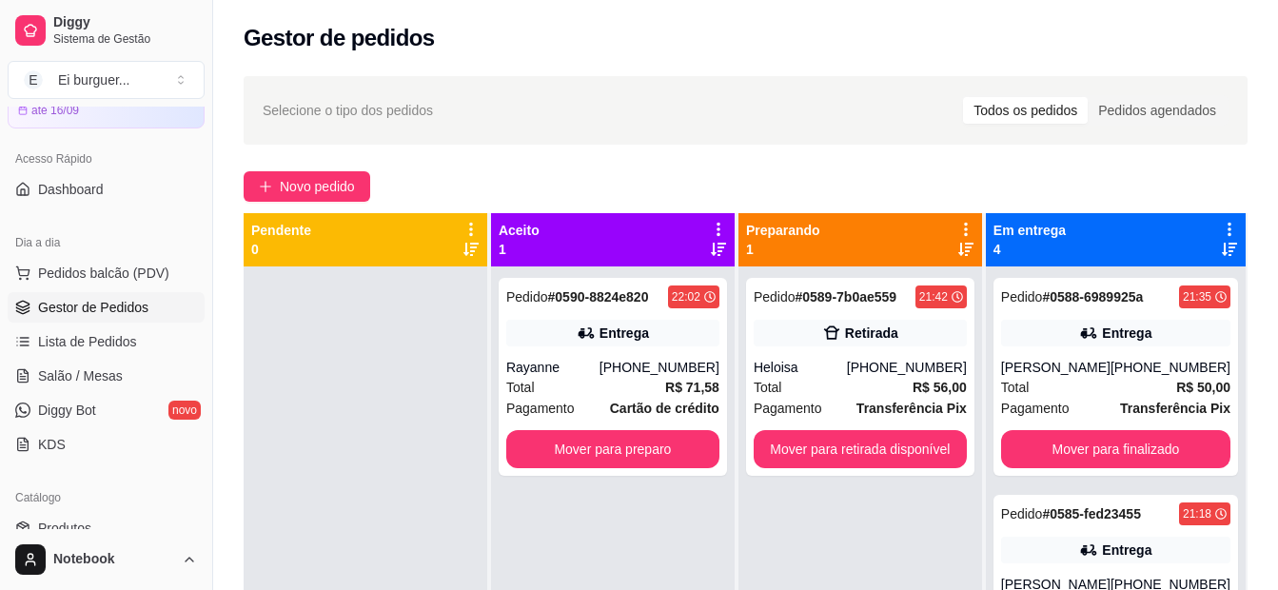
click at [264, 503] on div at bounding box center [366, 561] width 244 height 590
click at [107, 277] on span "Pedidos balcão (PDV)" at bounding box center [103, 273] width 131 height 19
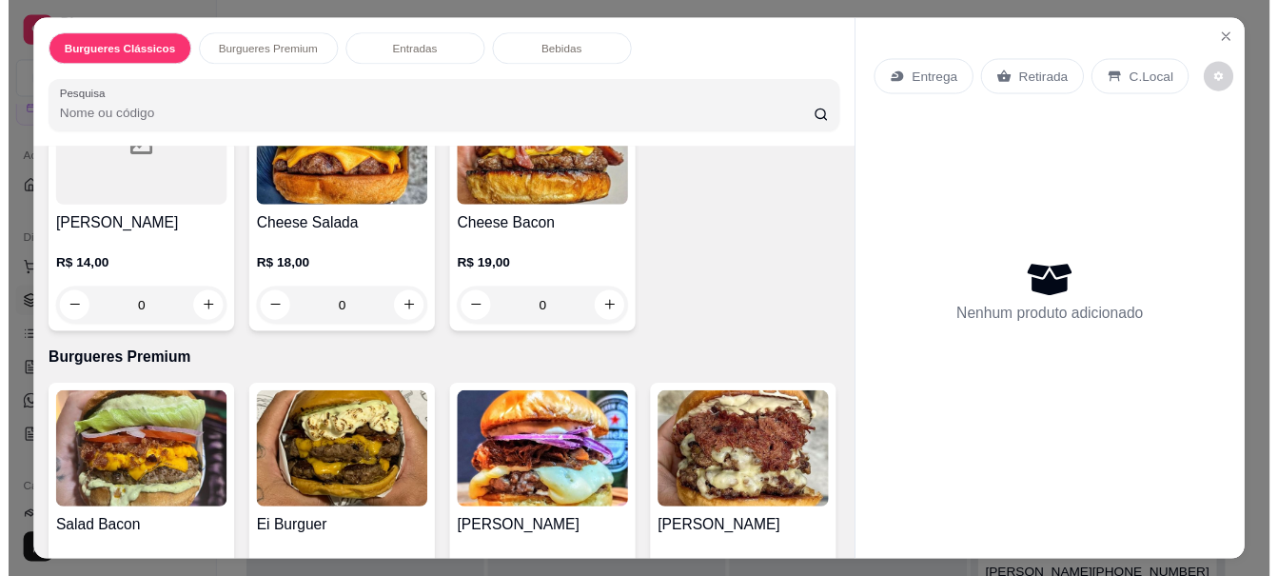
scroll to position [285, 0]
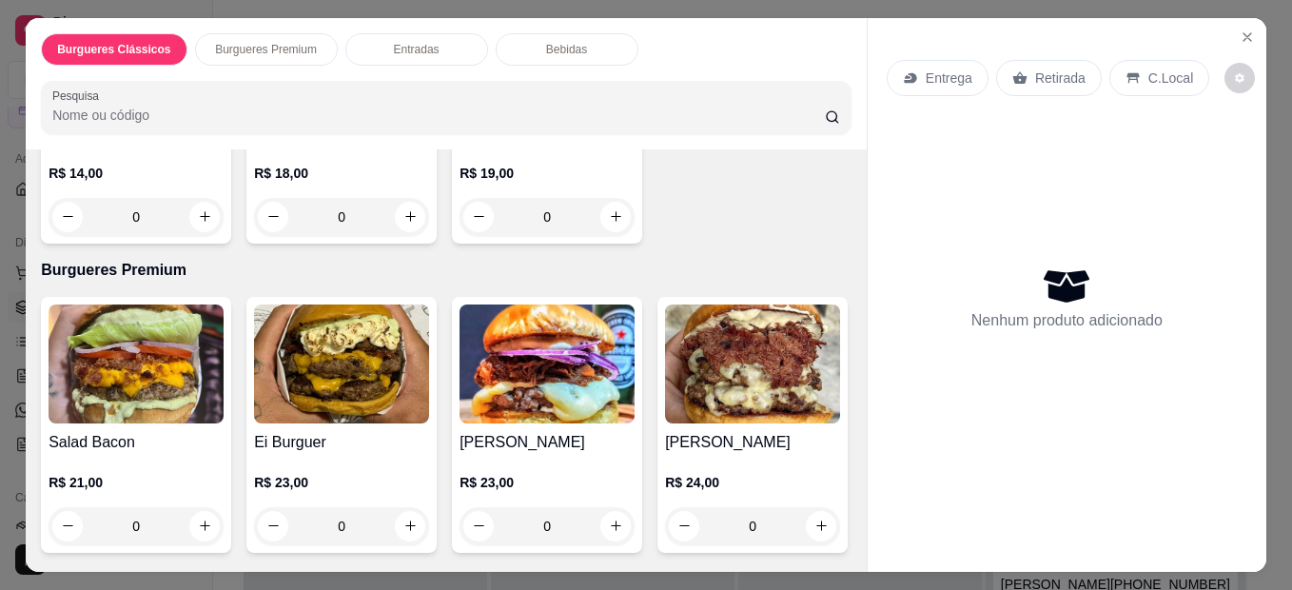
click at [402, 516] on div "0" at bounding box center [341, 526] width 175 height 38
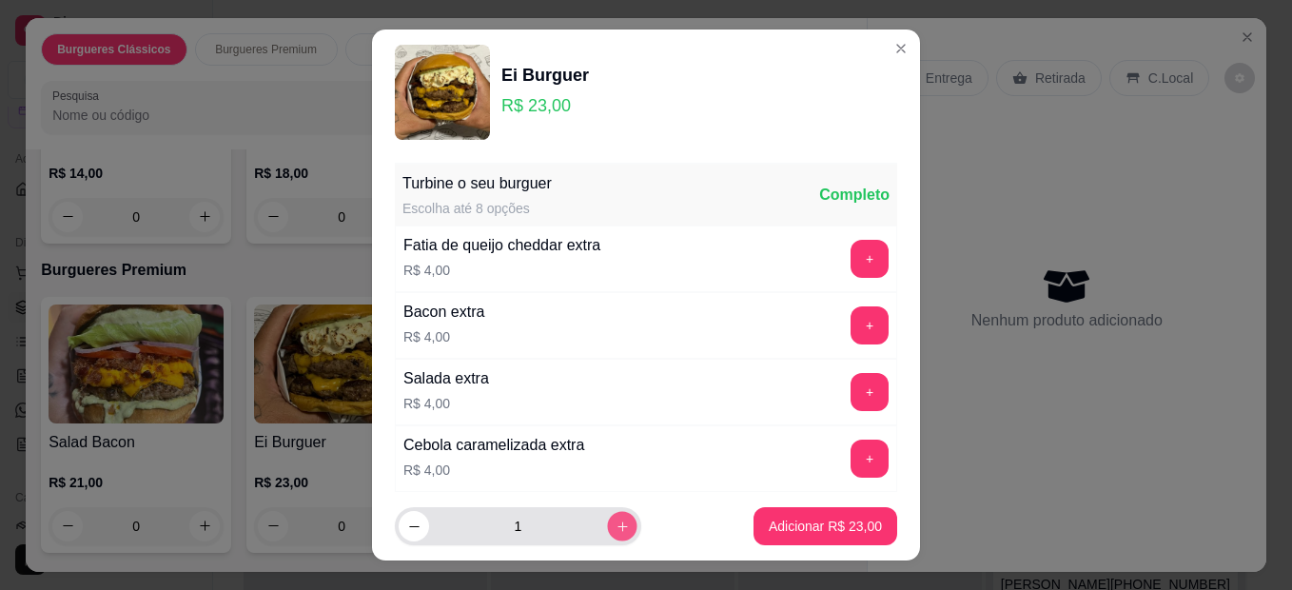
click at [609, 523] on button "increase-product-quantity" at bounding box center [621, 525] width 29 height 29
type input "2"
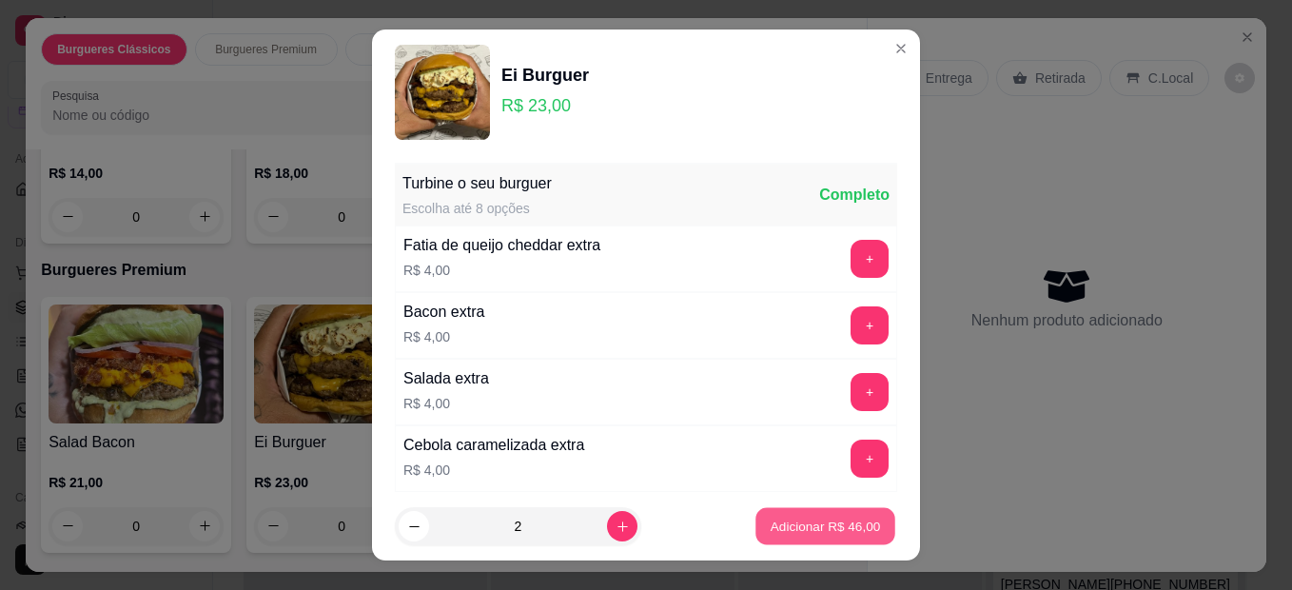
click at [822, 522] on p "Adicionar R$ 46,00" at bounding box center [826, 526] width 110 height 18
type input "2"
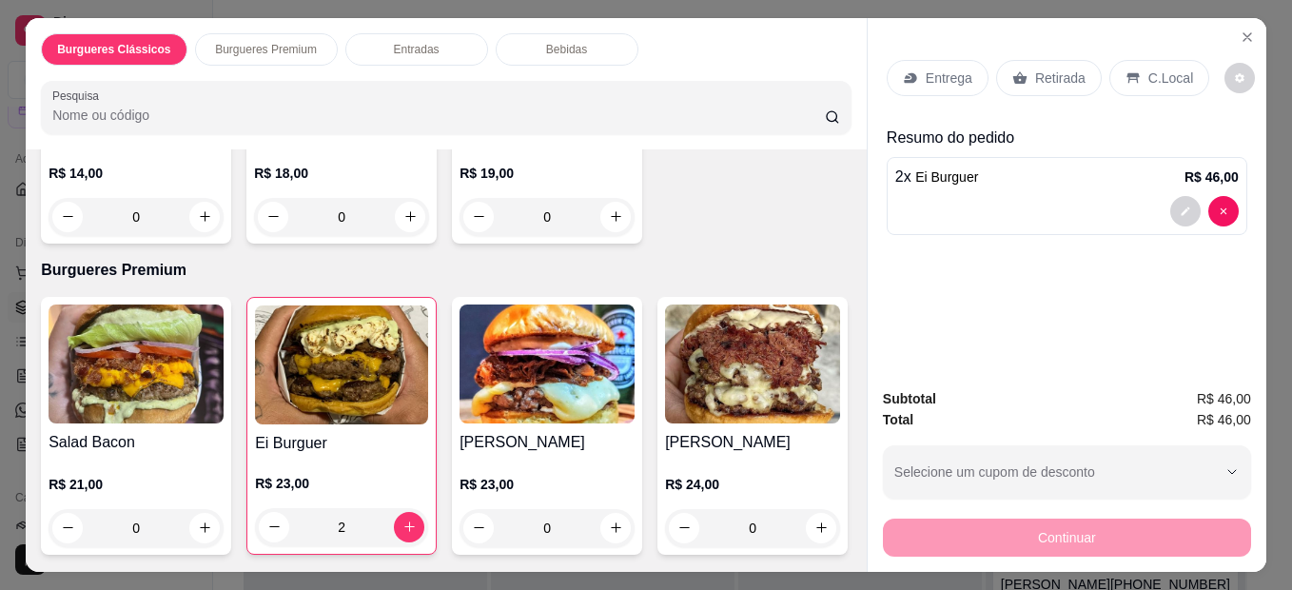
click at [1023, 81] on div "Retirada" at bounding box center [1049, 78] width 106 height 36
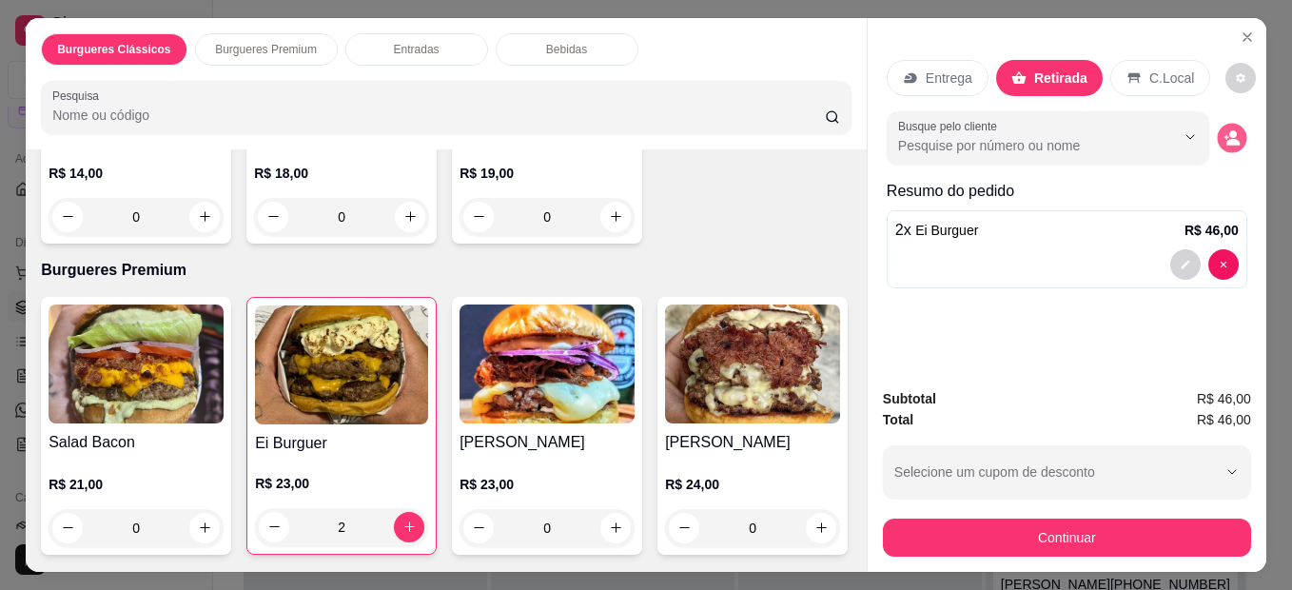
click at [1222, 123] on button "decrease-product-quantity" at bounding box center [1231, 137] width 29 height 29
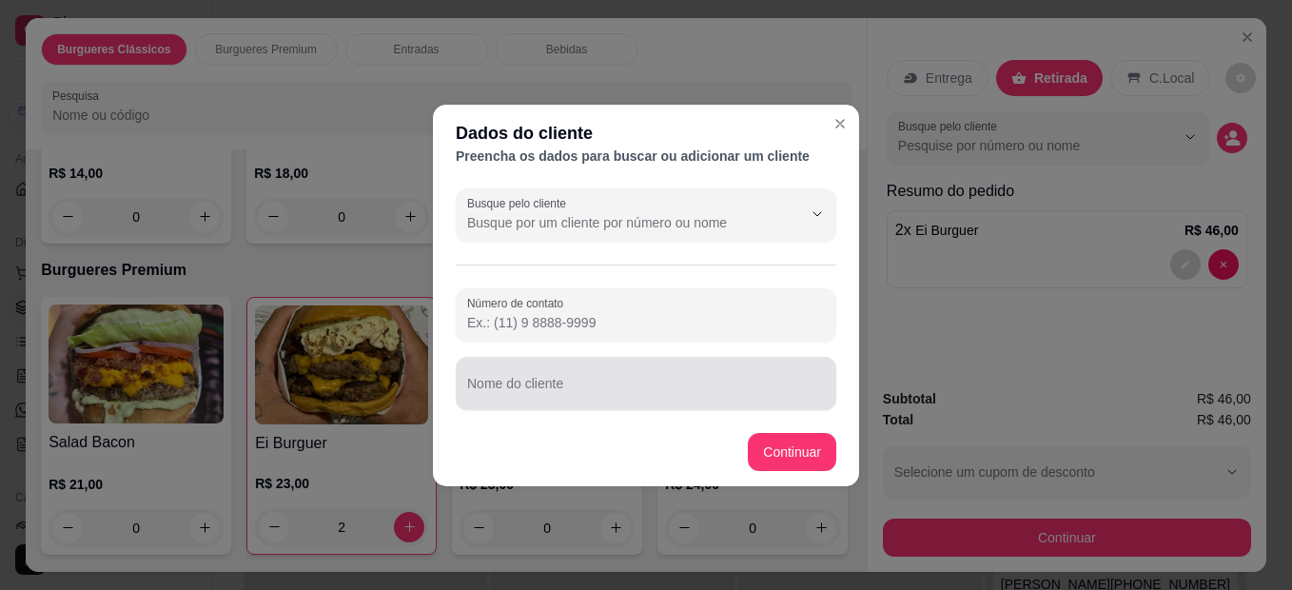
click at [734, 387] on input "Nome do cliente" at bounding box center [646, 391] width 358 height 19
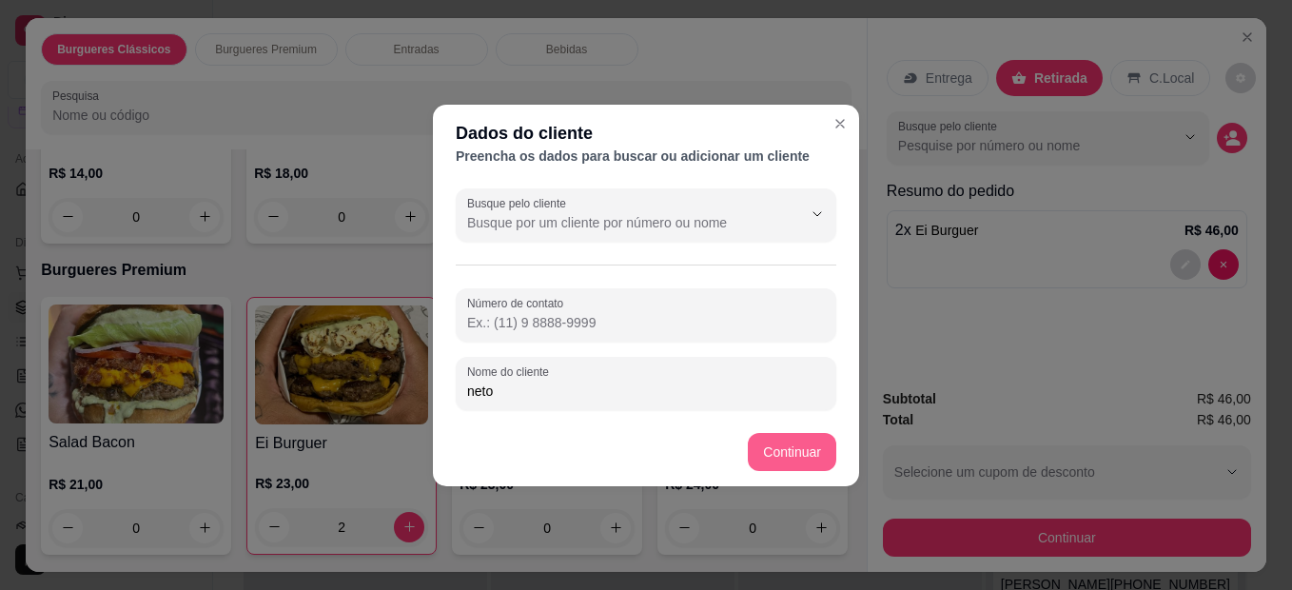
type input "neto"
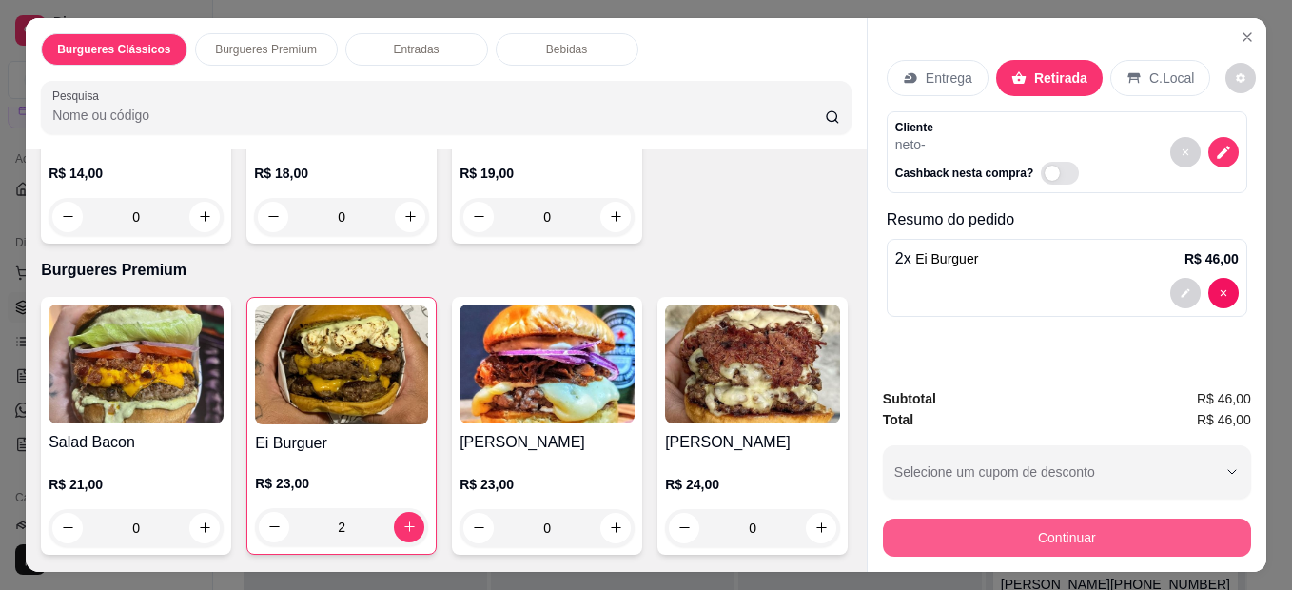
click at [962, 531] on button "Continuar" at bounding box center [1067, 538] width 368 height 38
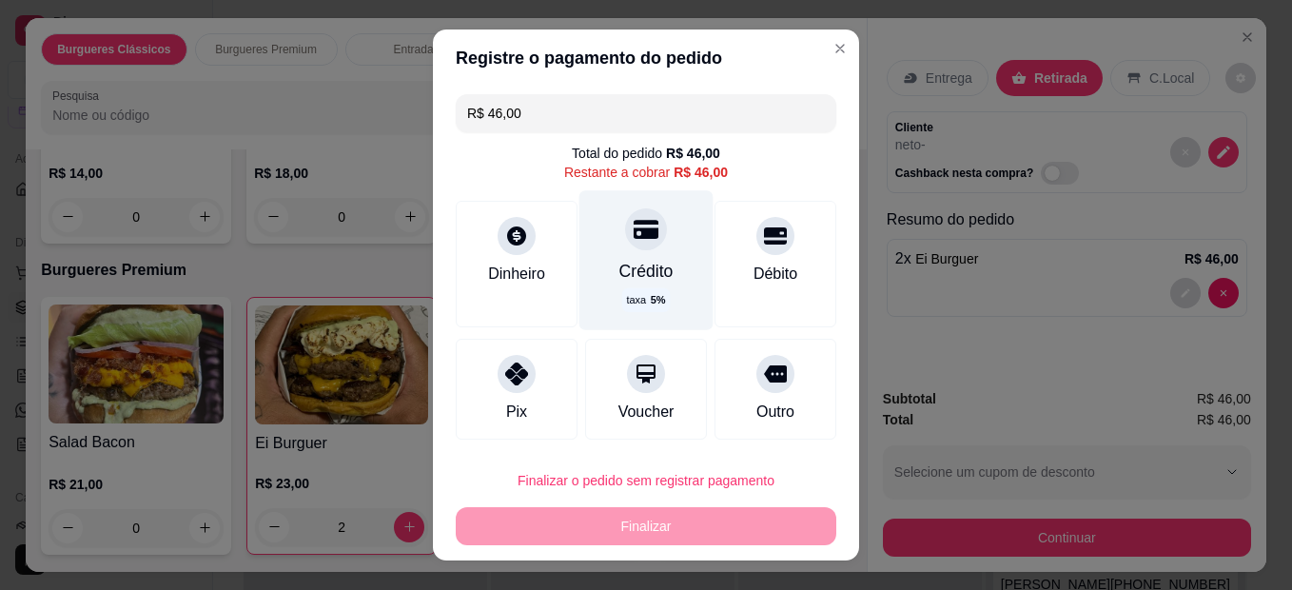
click at [625, 216] on div at bounding box center [646, 229] width 42 height 42
type input "R$ 0,00"
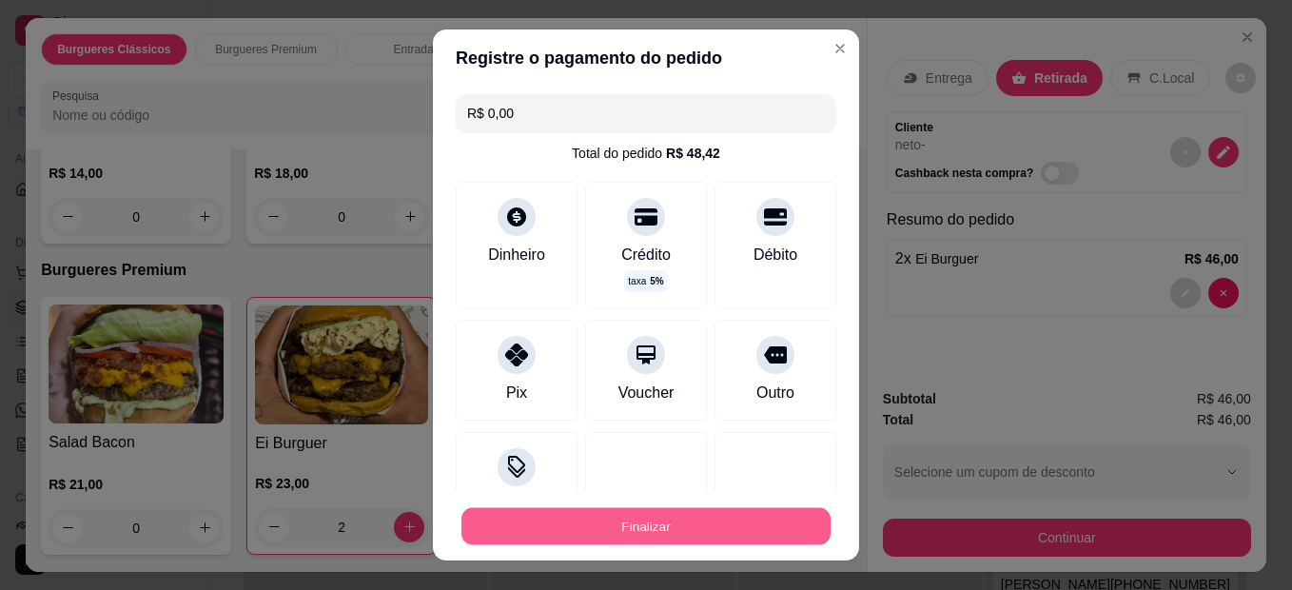
click at [678, 521] on button "Finalizar" at bounding box center [645, 526] width 369 height 37
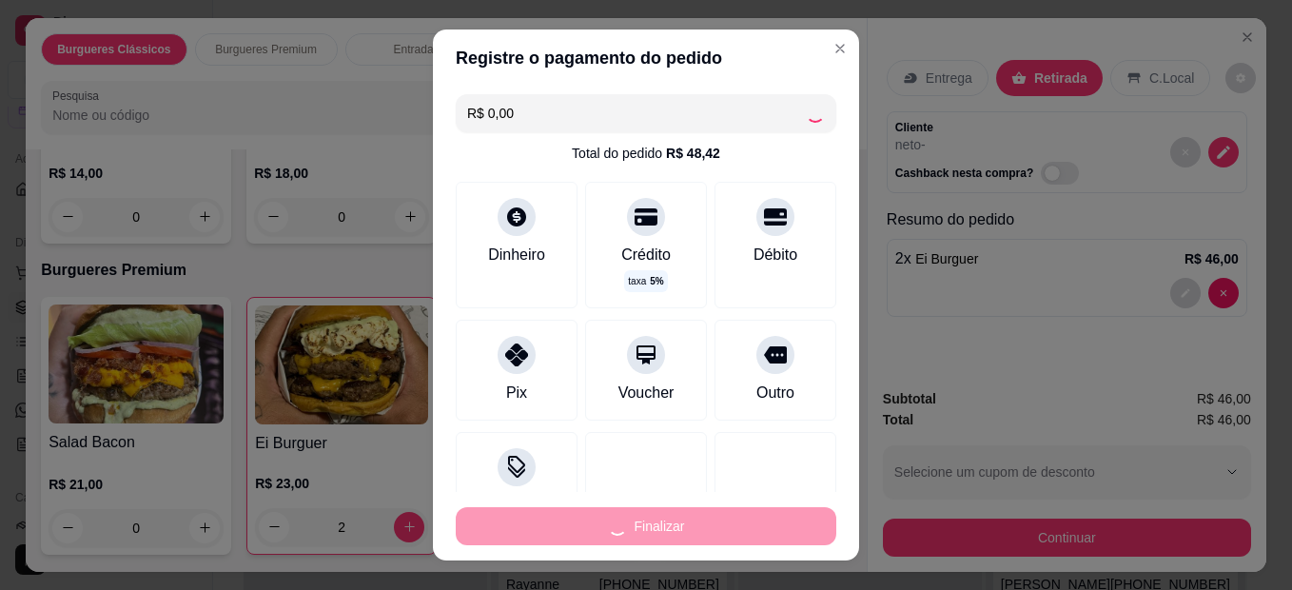
type input "0"
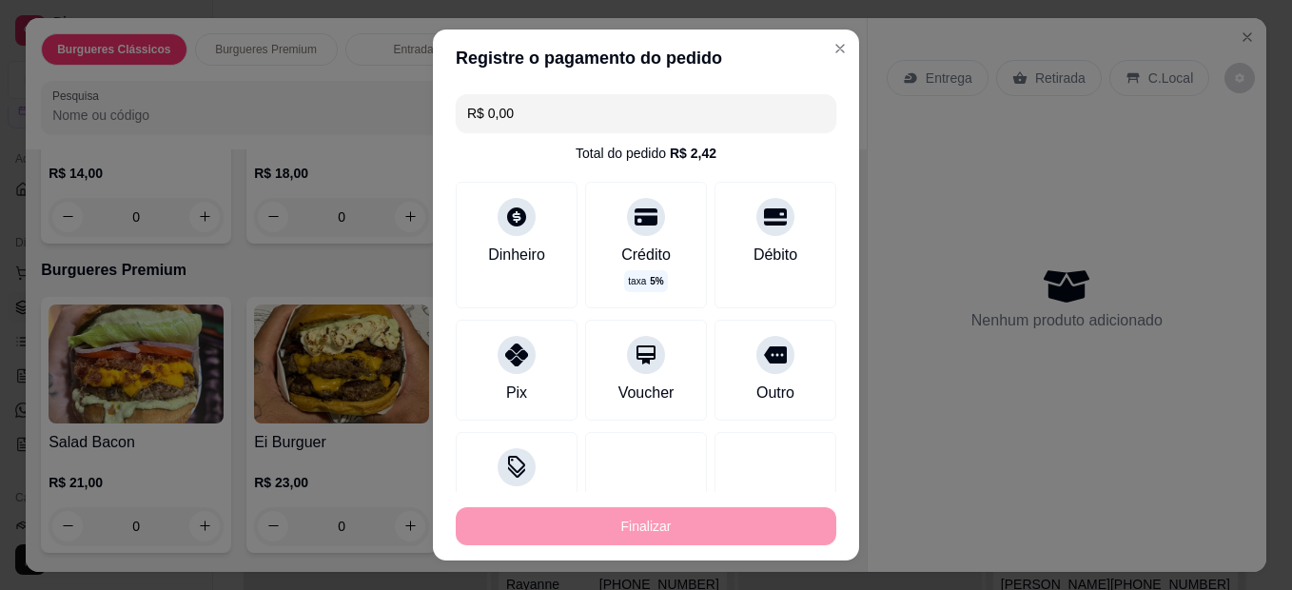
type input "-R$ 46,00"
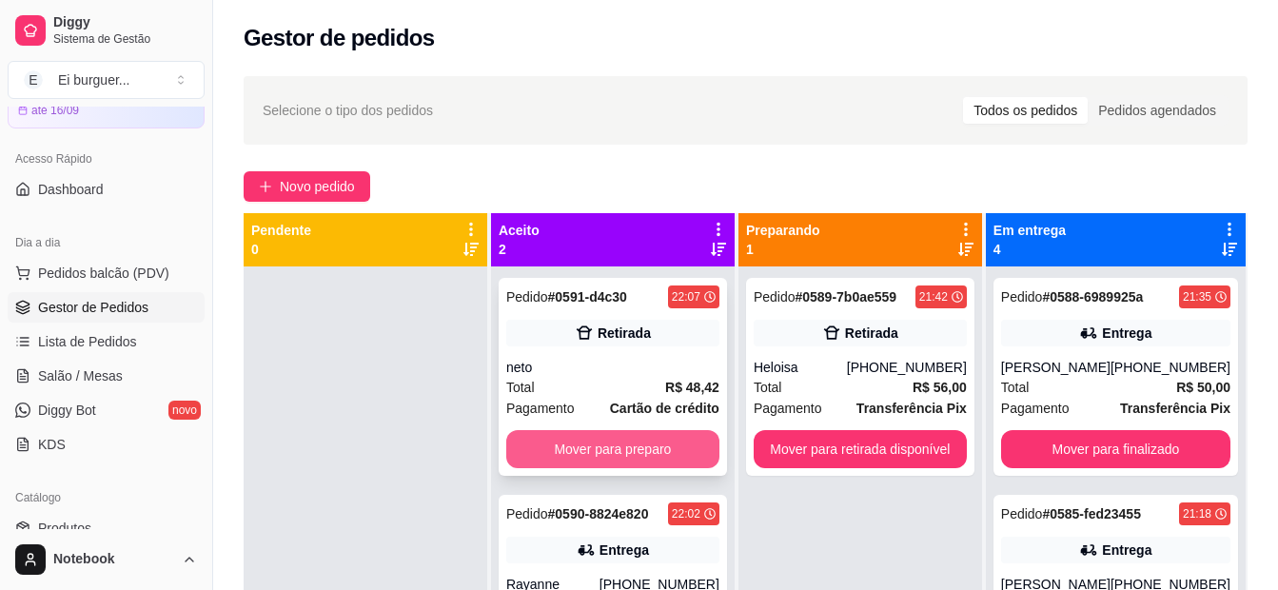
click at [679, 453] on button "Mover para preparo" at bounding box center [612, 449] width 213 height 38
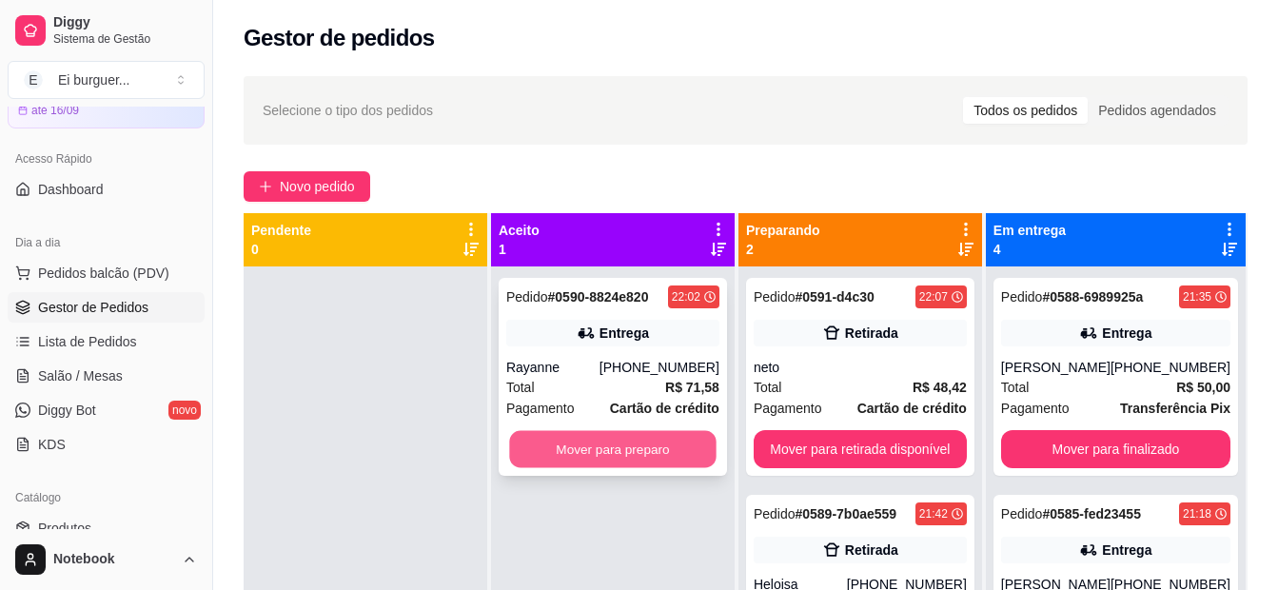
click at [642, 453] on button "Mover para preparo" at bounding box center [612, 449] width 206 height 37
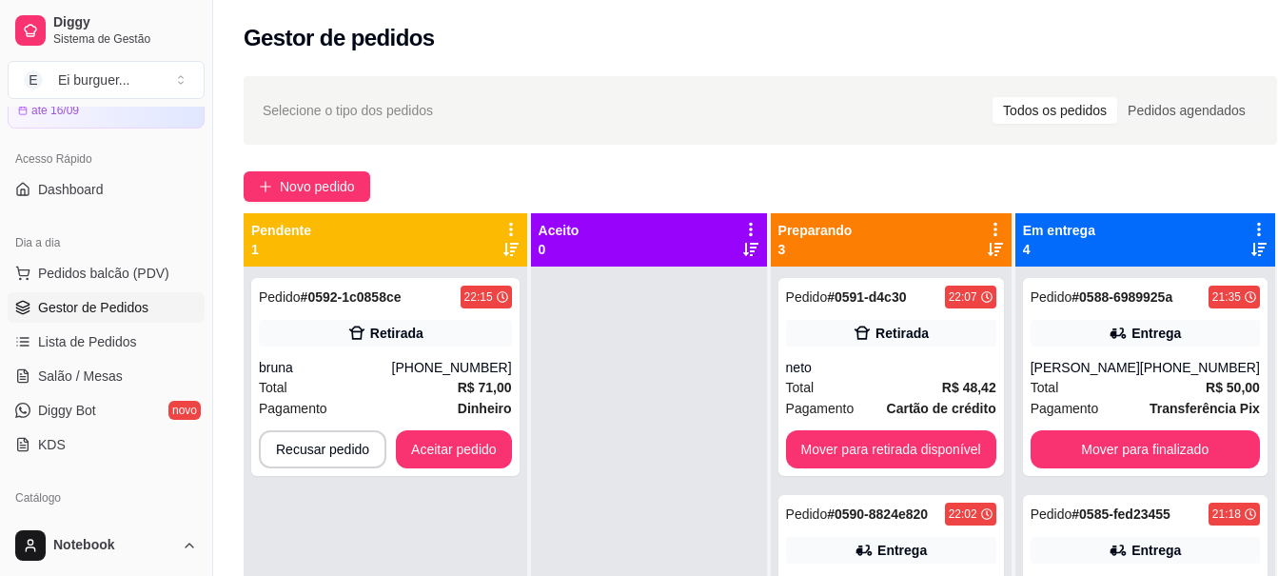
click at [577, 330] on div at bounding box center [649, 554] width 236 height 576
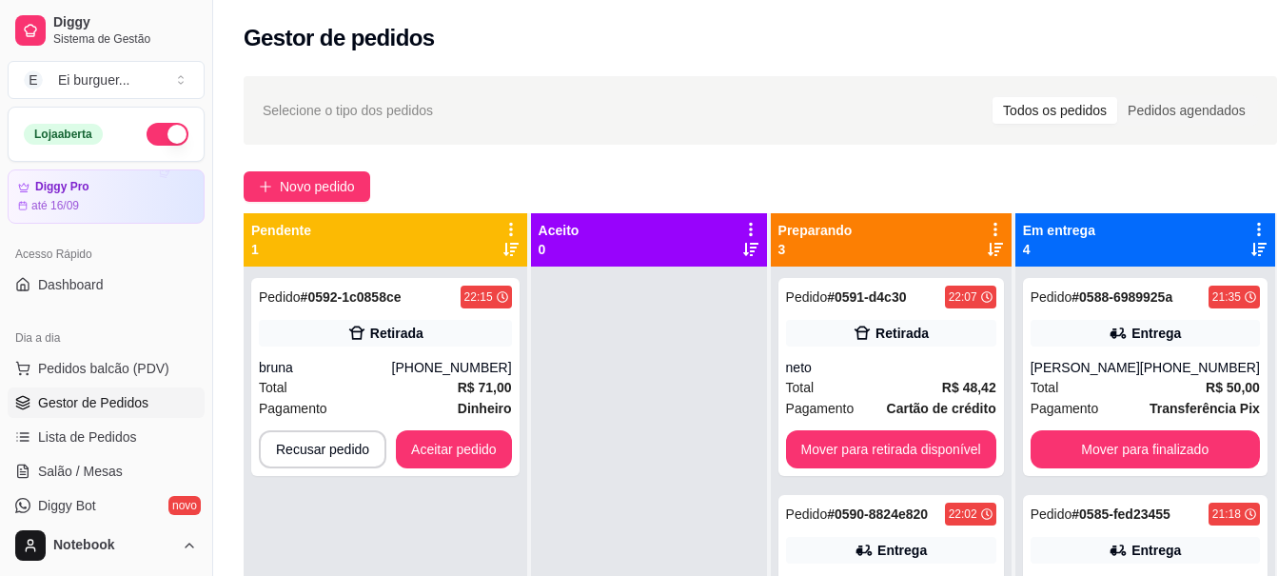
click at [152, 127] on button "button" at bounding box center [168, 134] width 42 height 23
click at [635, 489] on div at bounding box center [649, 554] width 236 height 576
click at [485, 455] on button "Aceitar pedido" at bounding box center [454, 449] width 112 height 37
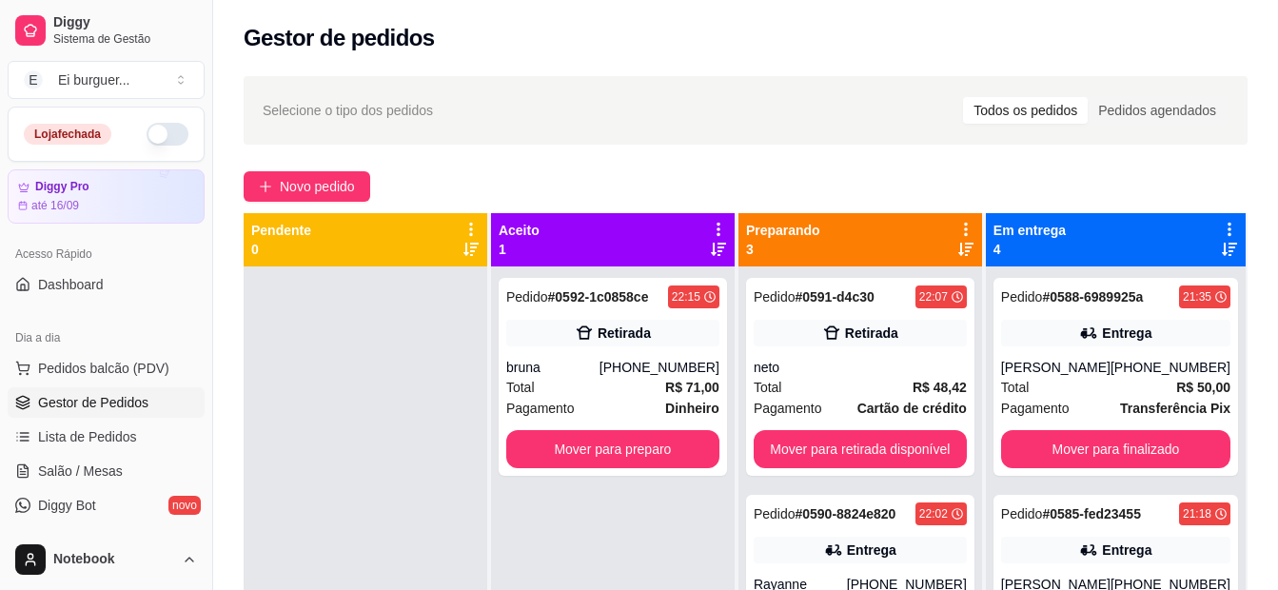
click at [597, 168] on div "Selecione o tipo dos pedidos Todos os pedidos Pedidos agendados Novo pedido Pen…" at bounding box center [745, 445] width 1065 height 761
click at [489, 519] on div "Pendente 0 Aceito 1 Pedido # 0592-1c0858ce 22:15 Retirada bruna [PHONE_NUMBER] …" at bounding box center [746, 508] width 1004 height 590
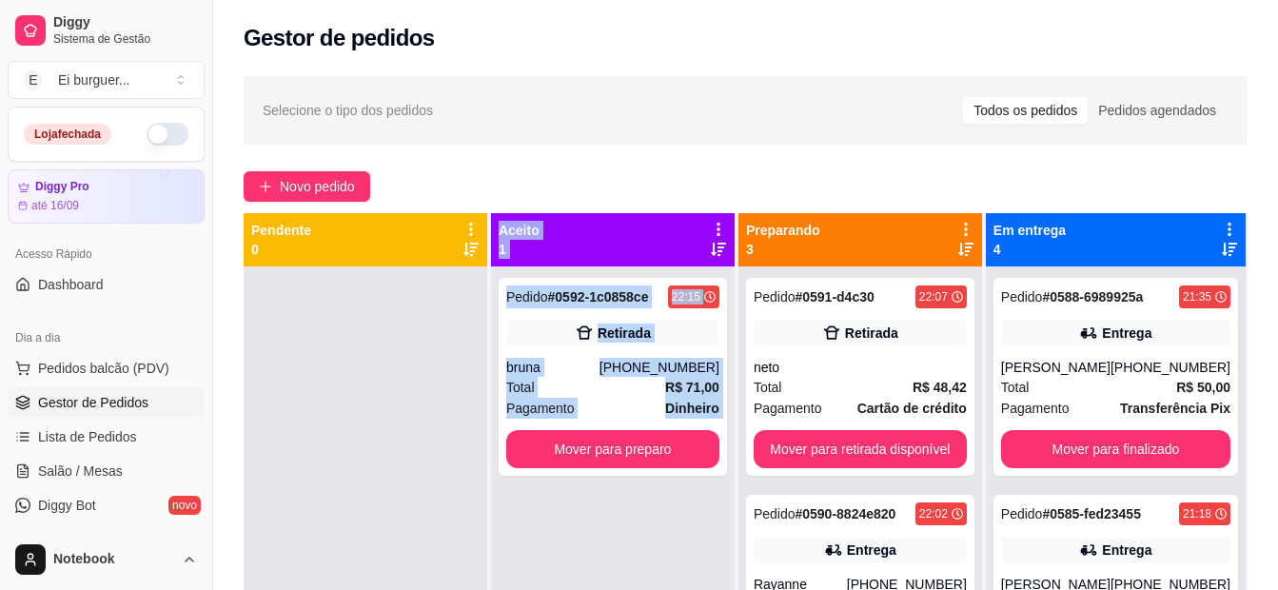
click at [348, 263] on div "Pendente 0" at bounding box center [366, 239] width 244 height 53
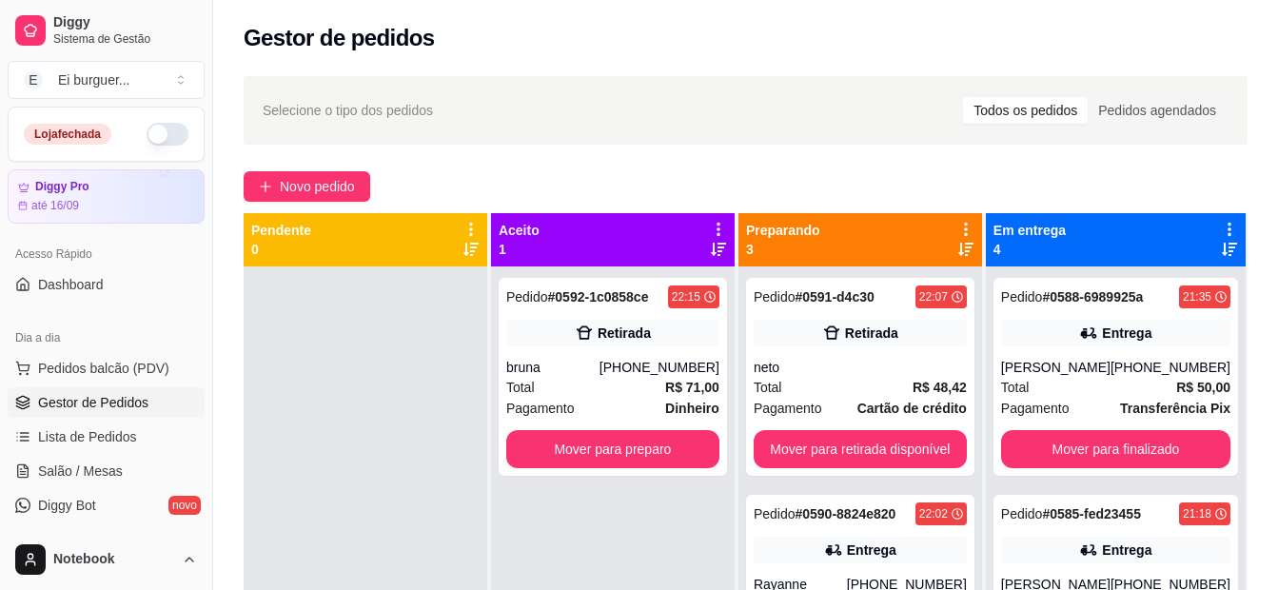
click at [336, 517] on div at bounding box center [366, 561] width 244 height 590
click at [359, 331] on div at bounding box center [366, 561] width 244 height 590
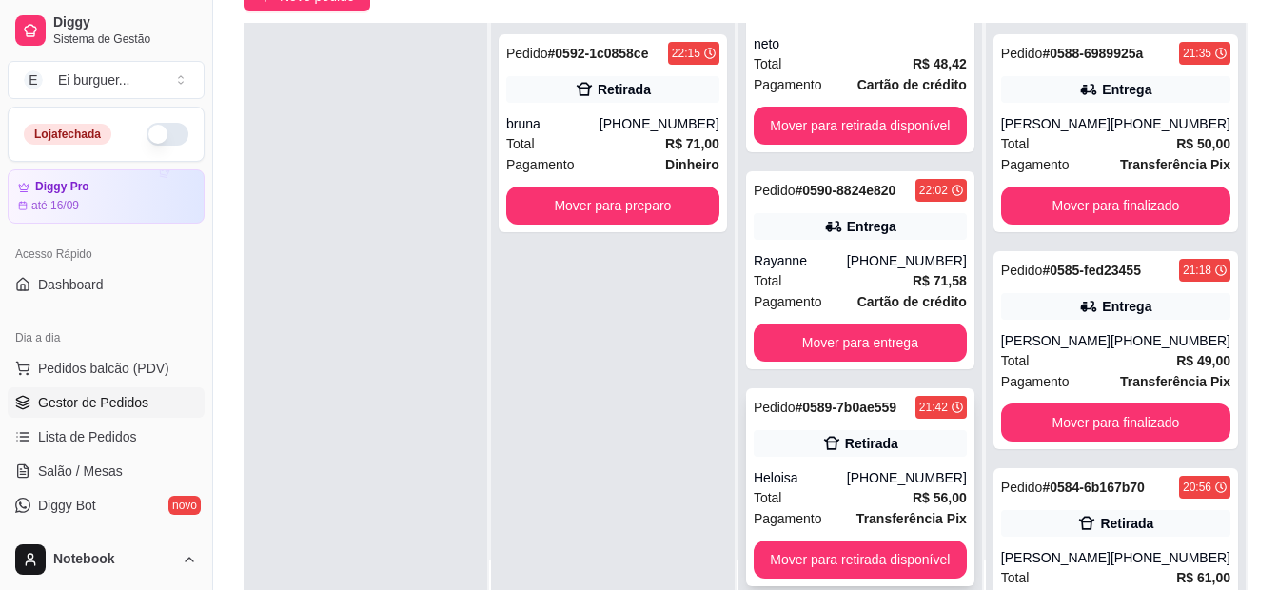
scroll to position [285, 0]
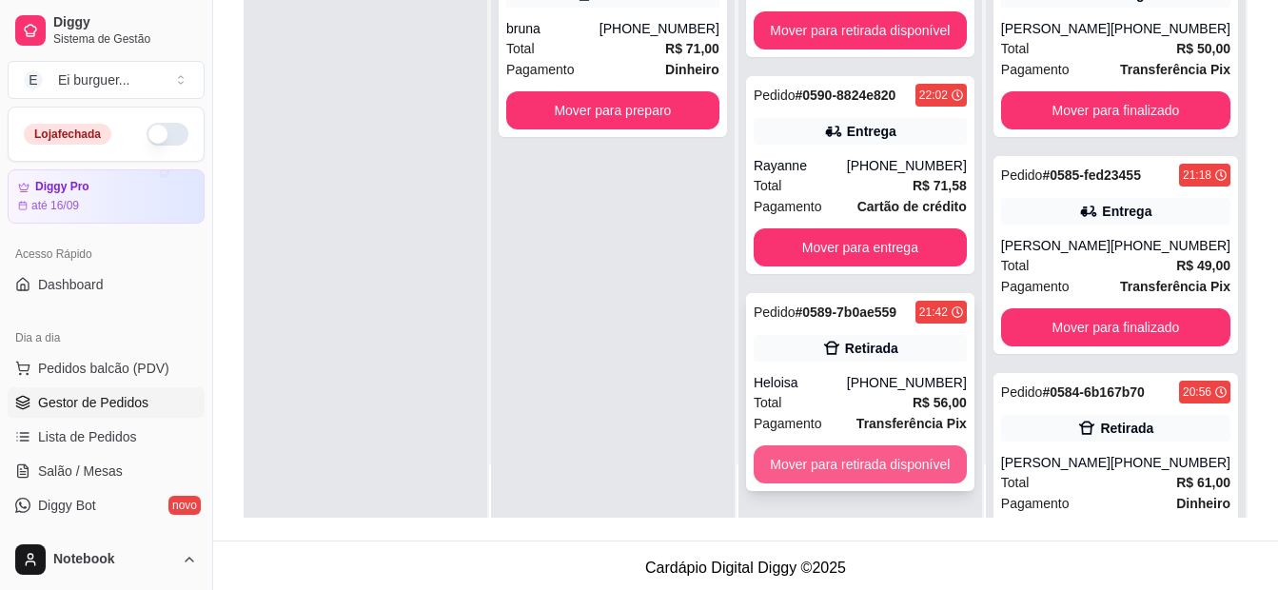
click at [862, 462] on button "Mover para retirada disponível" at bounding box center [860, 464] width 213 height 38
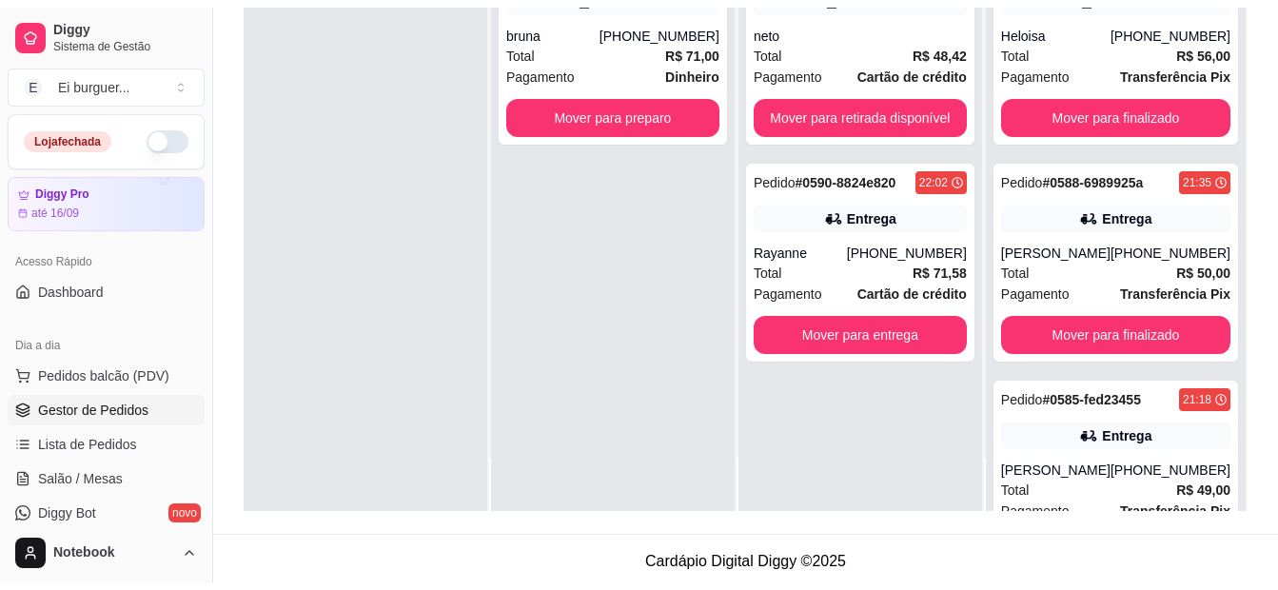
scroll to position [0, 0]
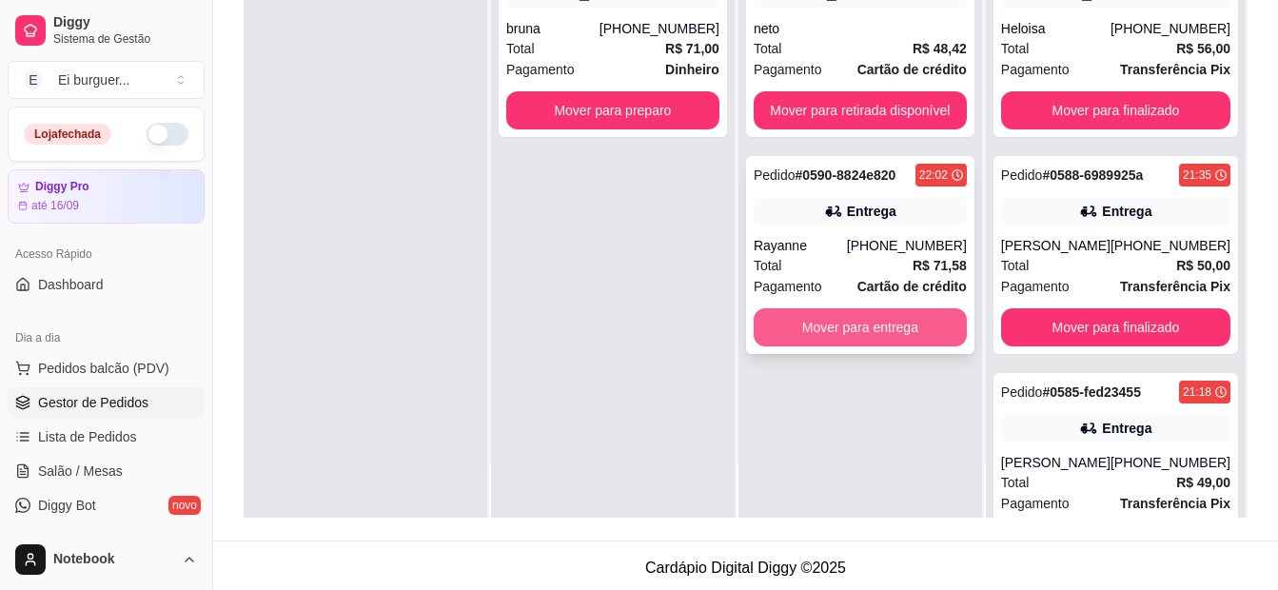
click at [877, 334] on button "Mover para entrega" at bounding box center [860, 327] width 213 height 38
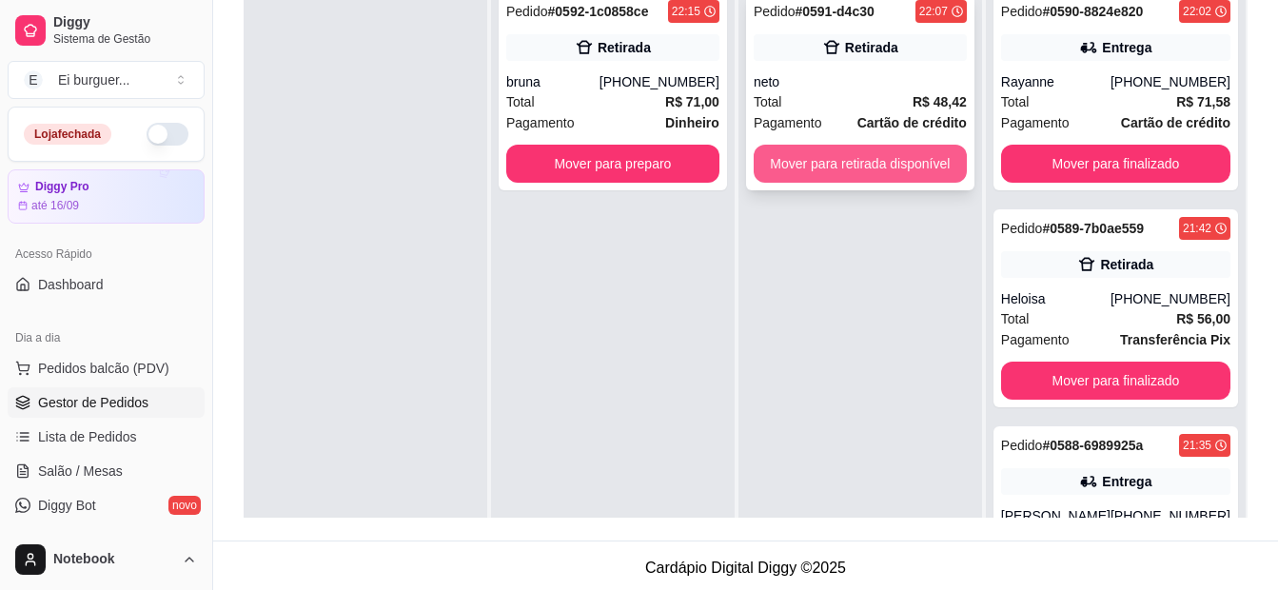
click at [838, 161] on button "Mover para retirada disponível" at bounding box center [860, 164] width 213 height 38
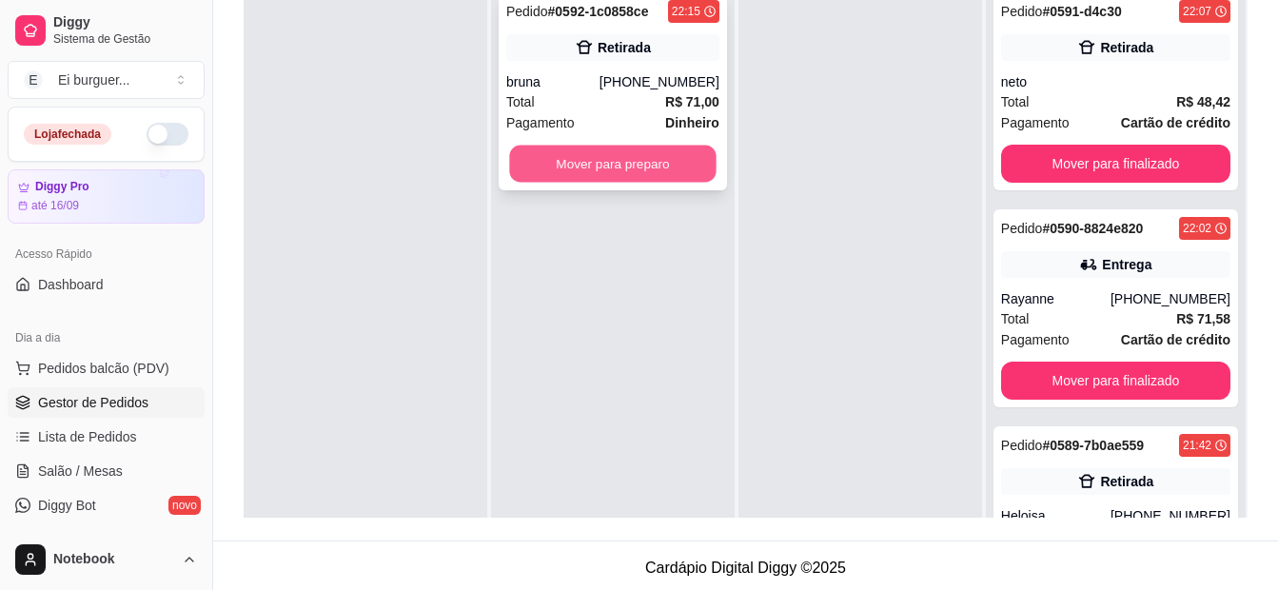
click at [613, 163] on button "Mover para preparo" at bounding box center [612, 164] width 206 height 37
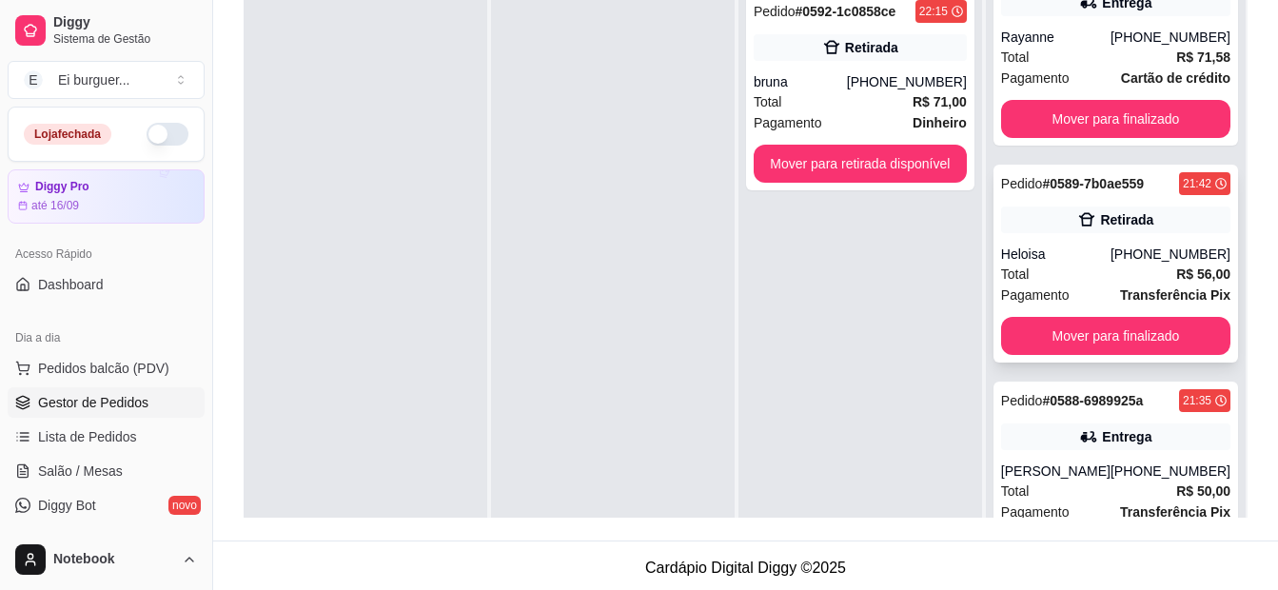
scroll to position [285, 0]
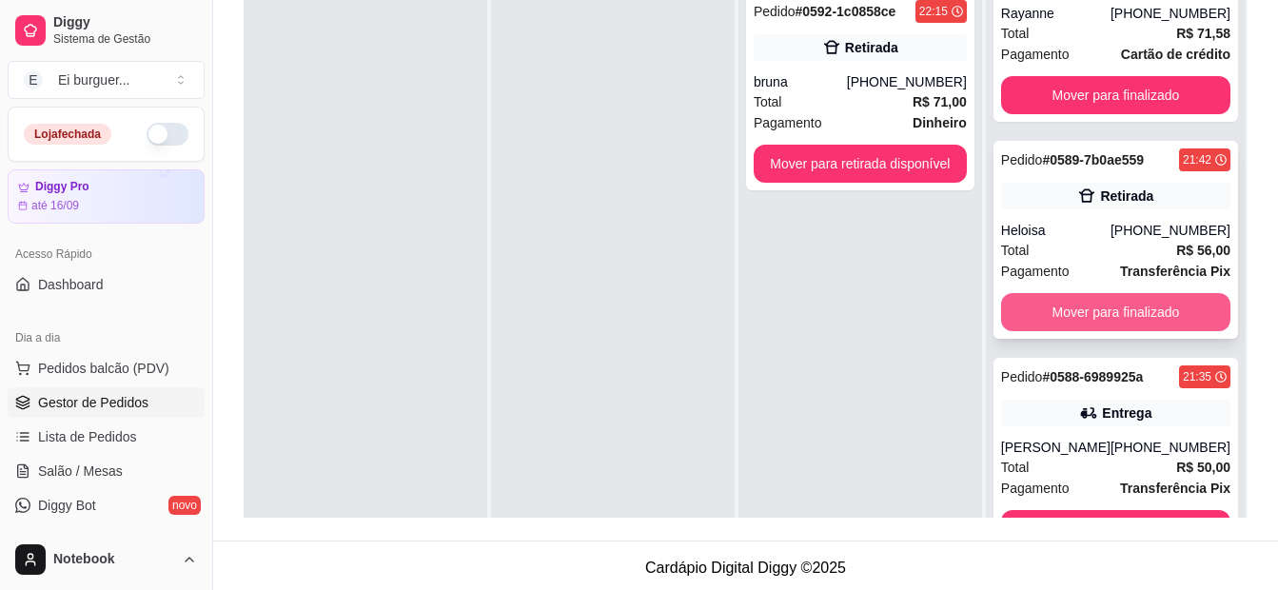
click at [1074, 321] on button "Mover para finalizado" at bounding box center [1115, 312] width 229 height 38
click at [1074, 321] on button "Mover para finalizado" at bounding box center [1115, 312] width 223 height 37
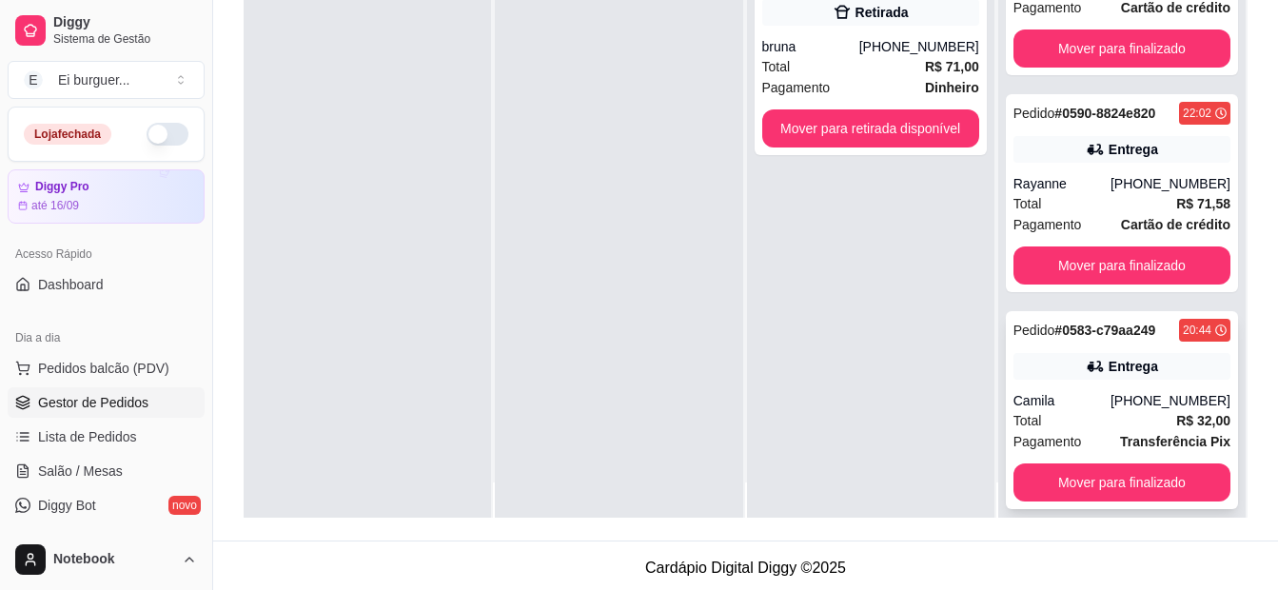
scroll to position [53, 0]
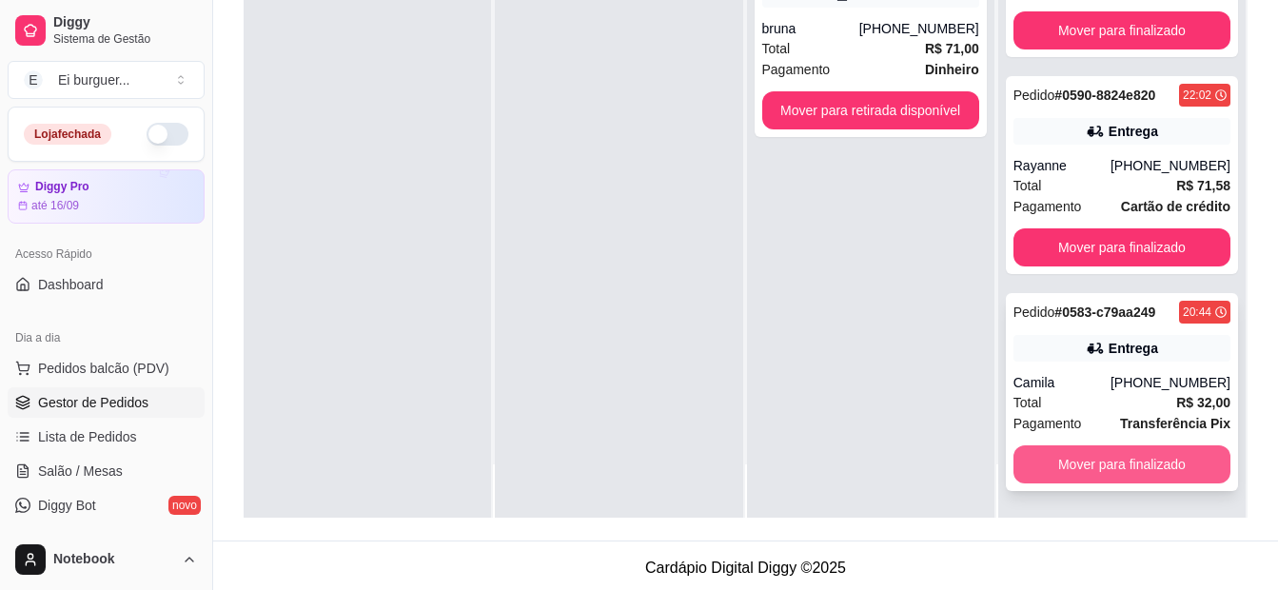
click at [1088, 459] on button "Mover para finalizado" at bounding box center [1121, 464] width 217 height 38
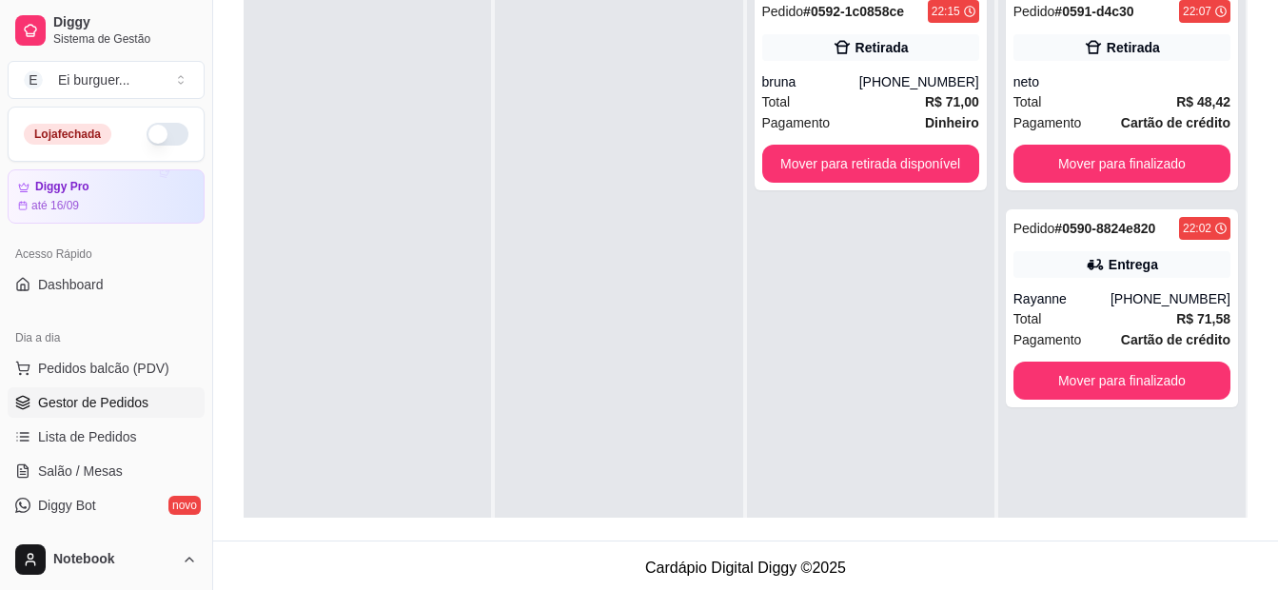
scroll to position [190, 0]
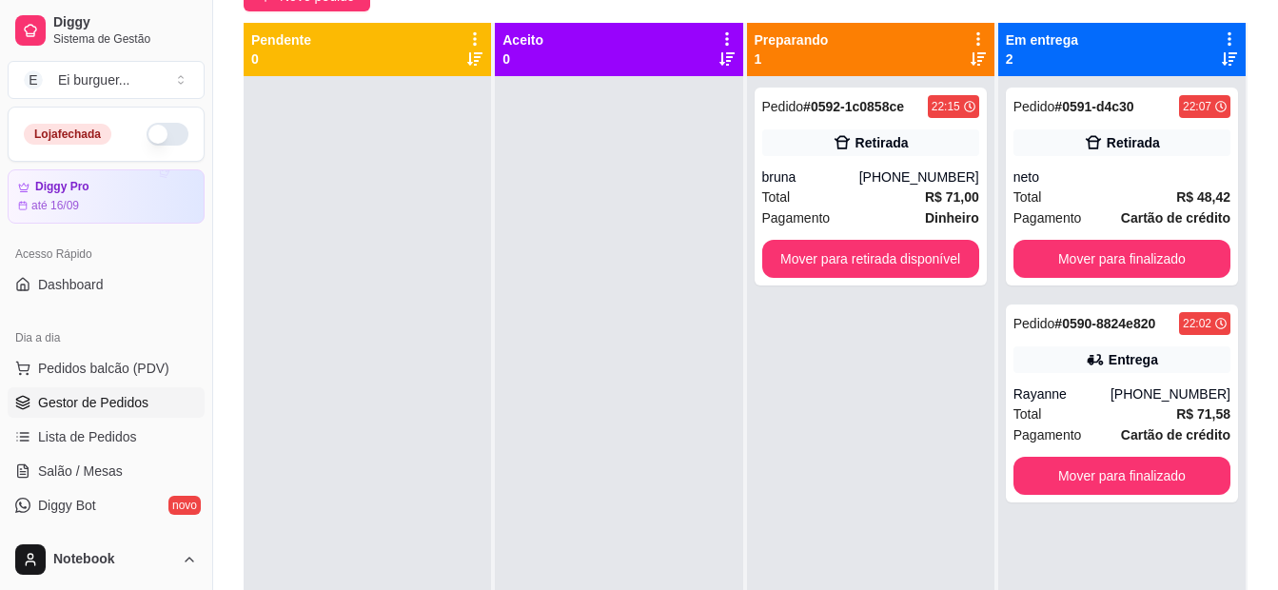
click at [602, 345] on div at bounding box center [618, 371] width 247 height 590
click at [613, 513] on div at bounding box center [618, 371] width 247 height 590
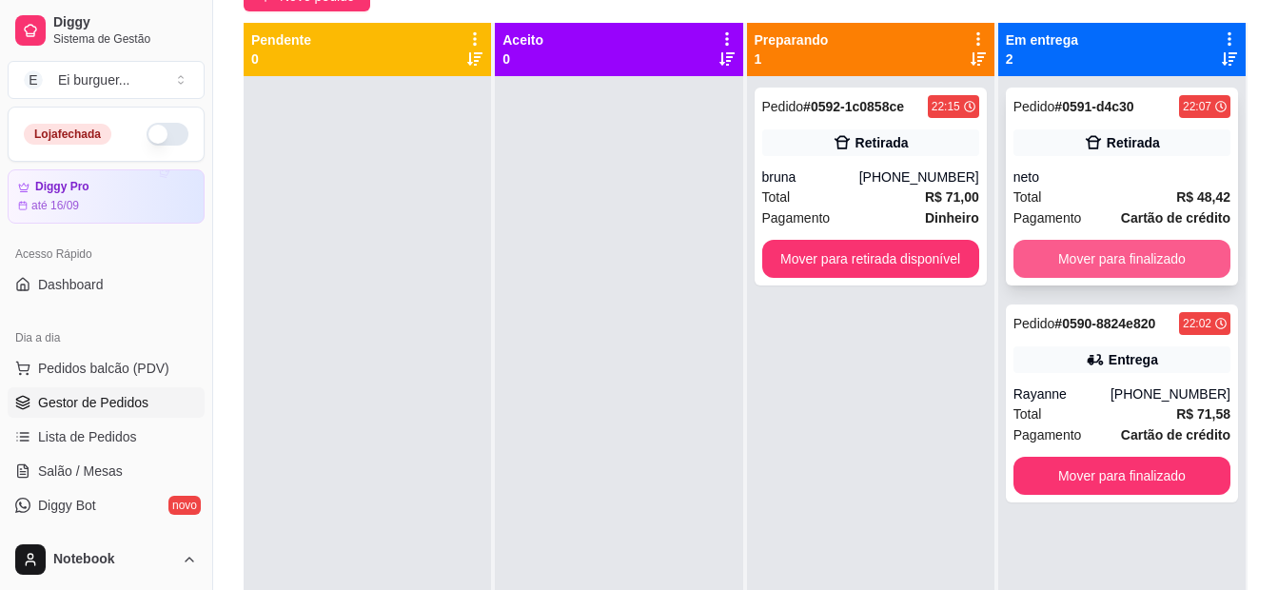
click at [1058, 248] on button "Mover para finalizado" at bounding box center [1121, 259] width 217 height 38
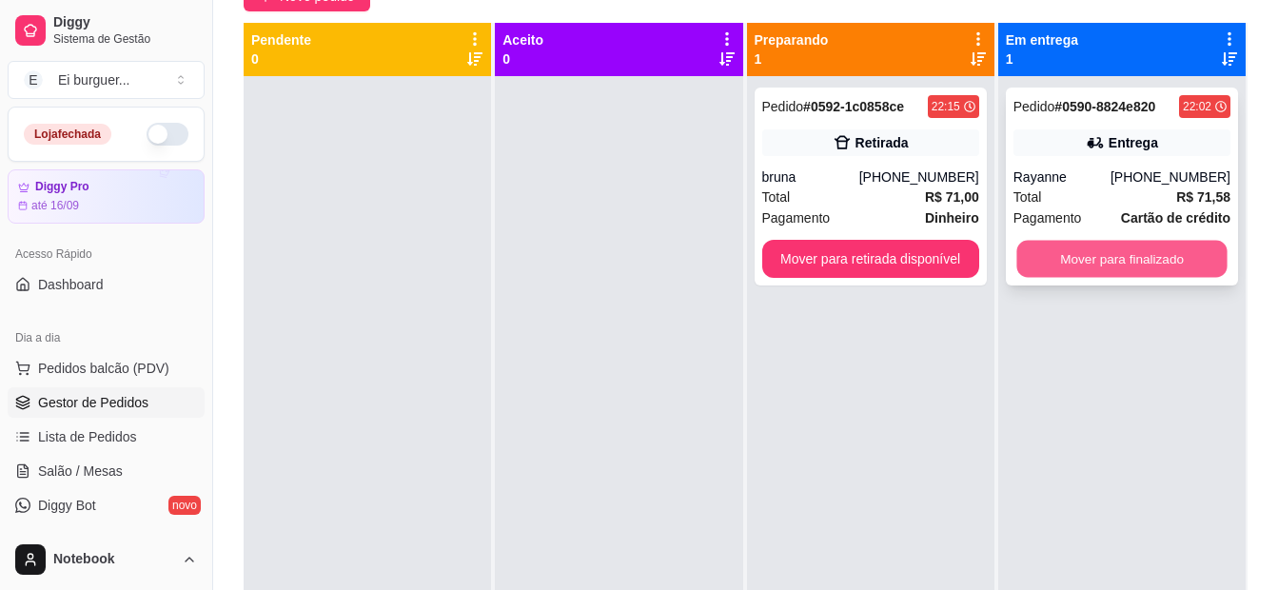
click at [1067, 253] on button "Mover para finalizado" at bounding box center [1121, 259] width 210 height 37
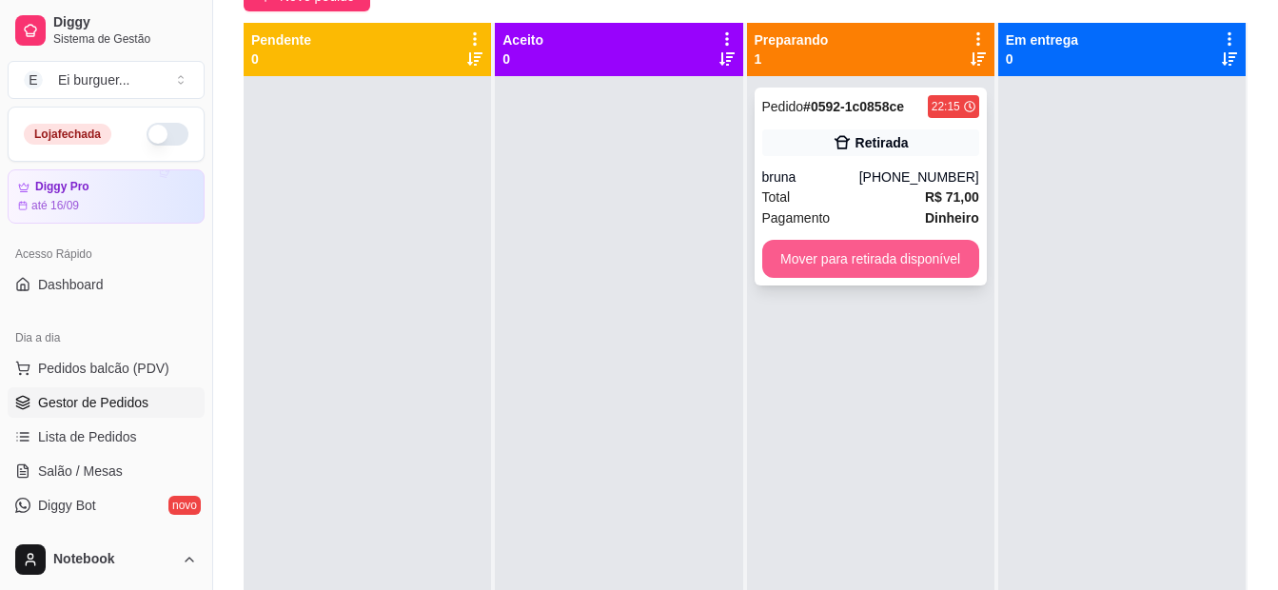
click at [880, 257] on button "Mover para retirada disponível" at bounding box center [870, 259] width 217 height 38
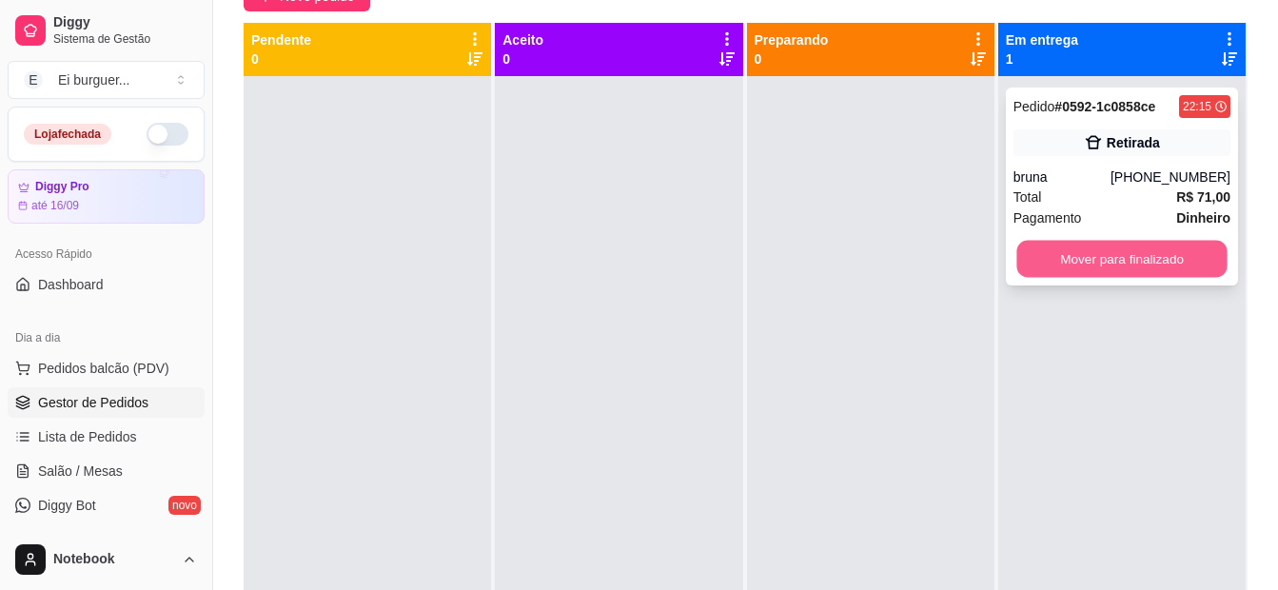
click at [1088, 256] on button "Mover para finalizado" at bounding box center [1121, 259] width 210 height 37
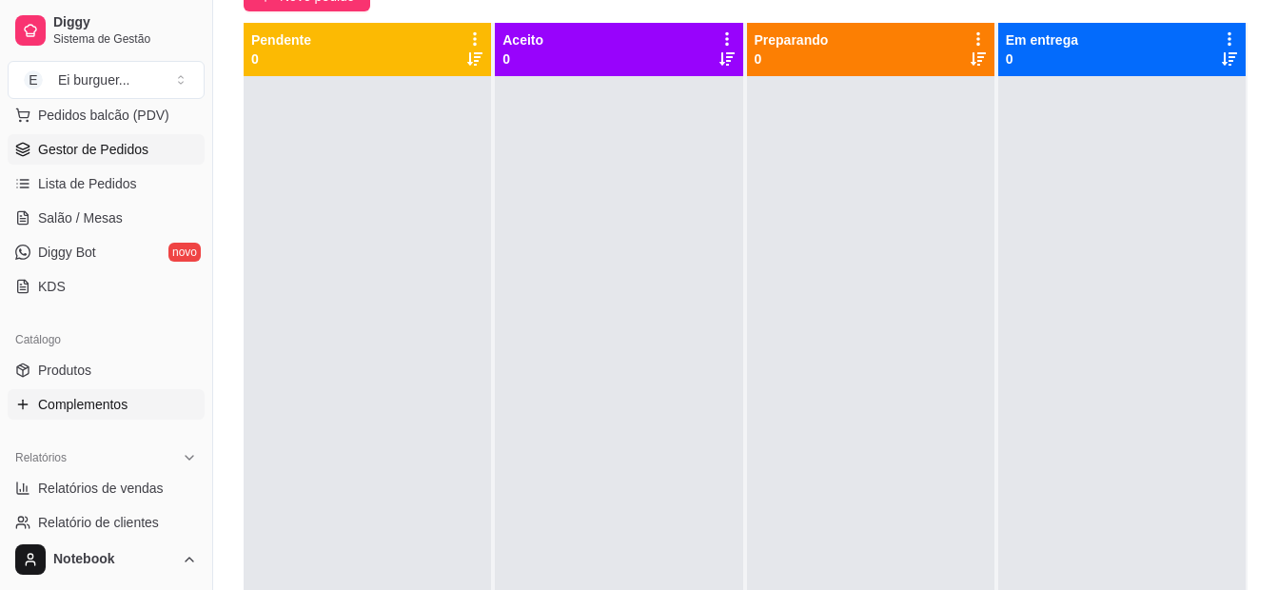
scroll to position [381, 0]
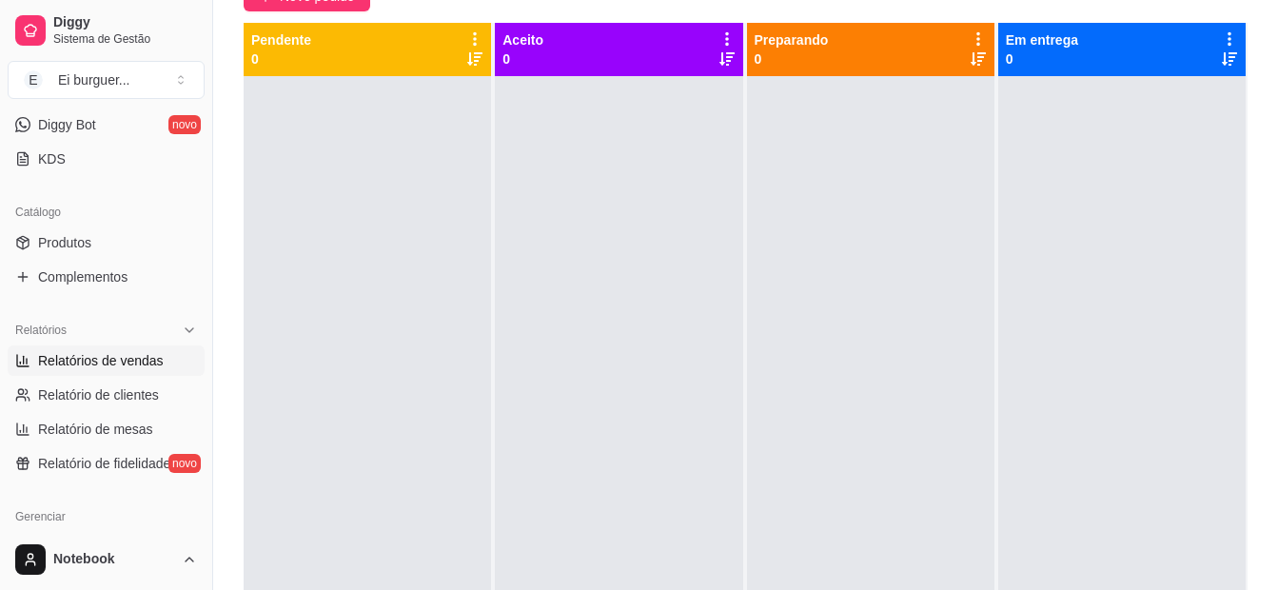
click at [98, 362] on span "Relatórios de vendas" at bounding box center [101, 360] width 126 height 19
select select "ALL"
select select "0"
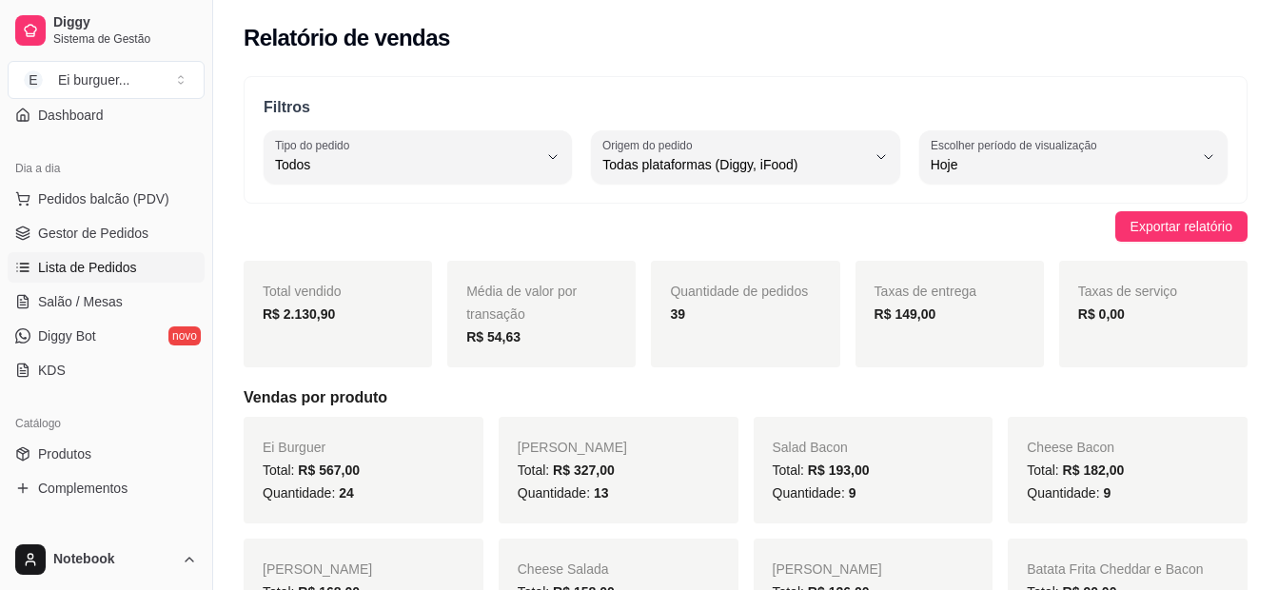
scroll to position [95, 0]
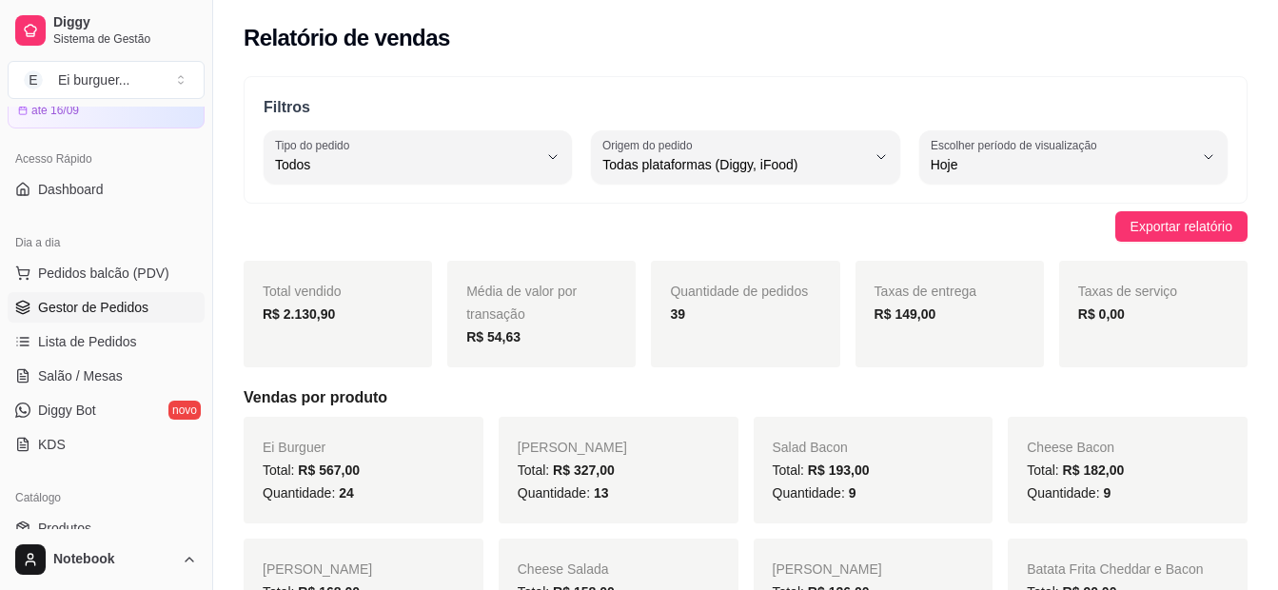
click at [116, 304] on span "Gestor de Pedidos" at bounding box center [93, 307] width 110 height 19
